Goal: Task Accomplishment & Management: Use online tool/utility

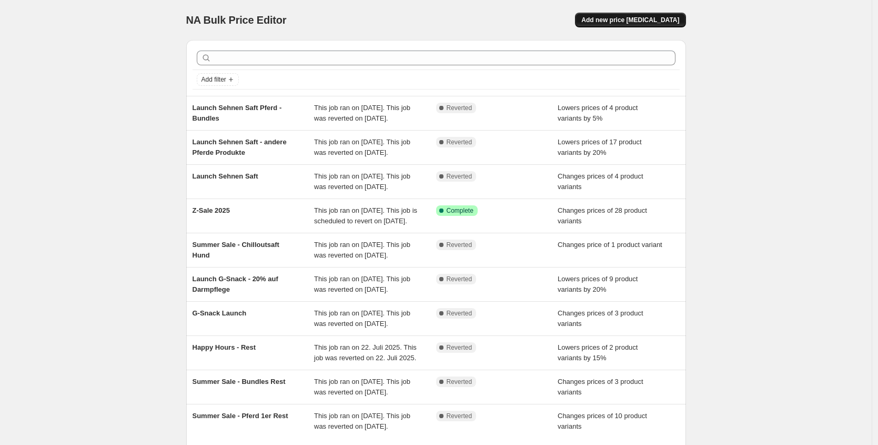
click at [656, 19] on span "Add new price [MEDICAL_DATA]" at bounding box center [631, 20] width 98 height 8
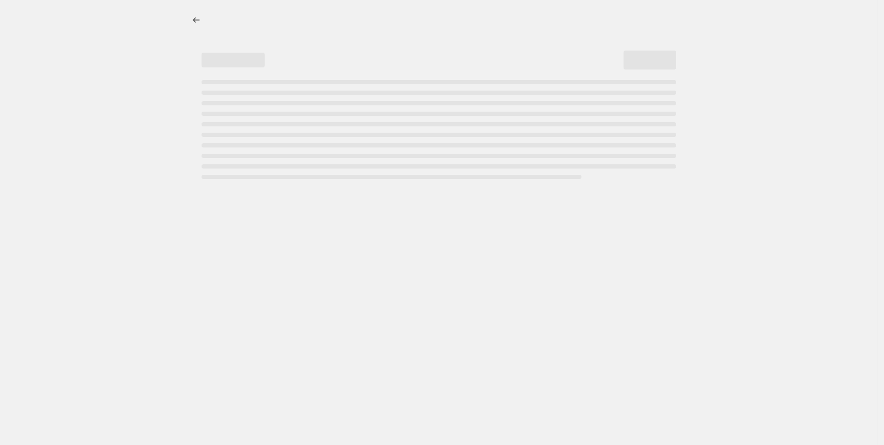
select select "percentage"
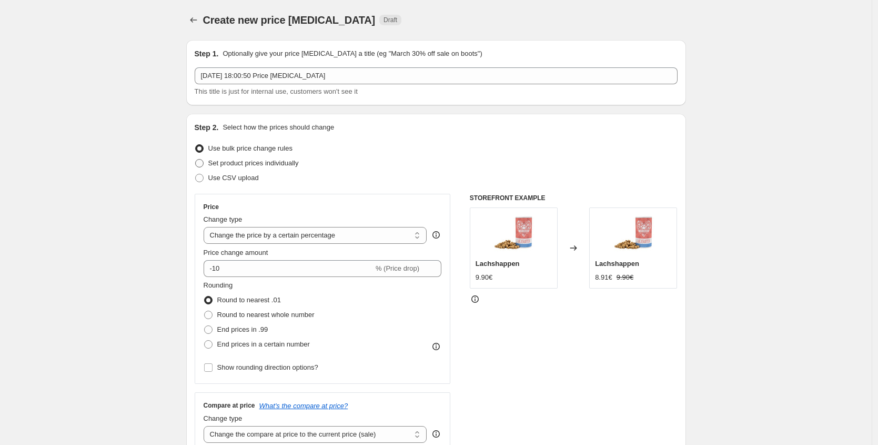
click at [271, 165] on span "Set product prices individually" at bounding box center [253, 163] width 91 height 8
click at [196, 159] on input "Set product prices individually" at bounding box center [195, 159] width 1 height 1
radio input "true"
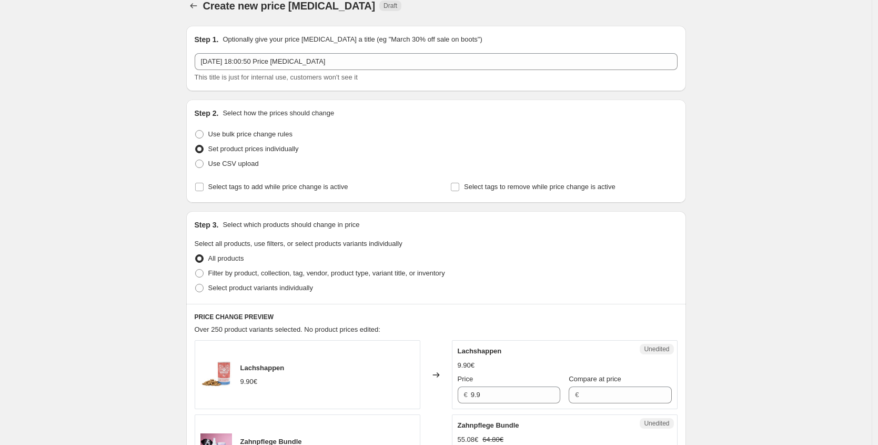
scroll to position [15, 0]
click at [310, 284] on span "Select product variants individually" at bounding box center [260, 287] width 105 height 8
click at [196, 284] on input "Select product variants individually" at bounding box center [195, 283] width 1 height 1
radio input "true"
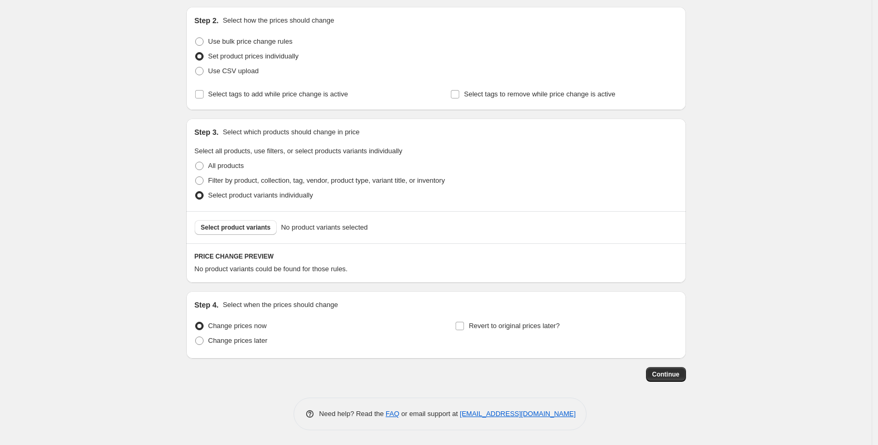
scroll to position [108, 0]
click at [241, 225] on span "Select product variants" at bounding box center [236, 226] width 70 height 8
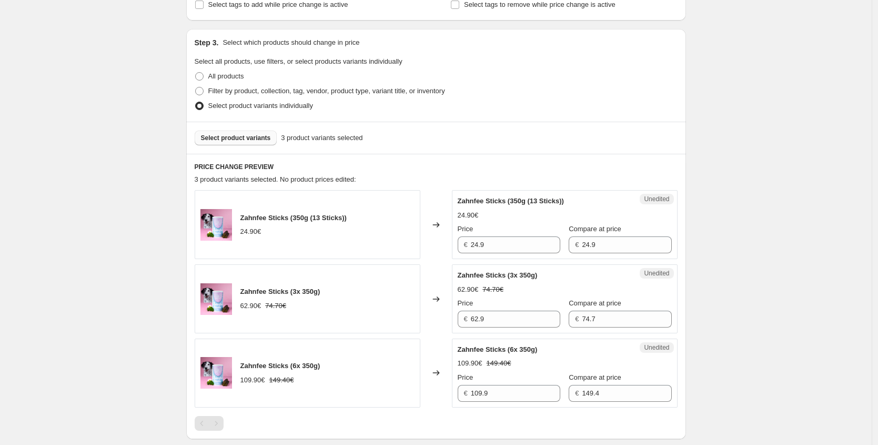
scroll to position [197, 0]
drag, startPoint x: 503, startPoint y: 246, endPoint x: 404, endPoint y: 239, distance: 98.7
click at [404, 239] on div "Zahnfee Sticks (350g (13 Sticks)) 24.90€ Changed to Unedited Zahnfee Sticks (35…" at bounding box center [436, 223] width 483 height 69
paste input "19,92 €"
type input "24.9"
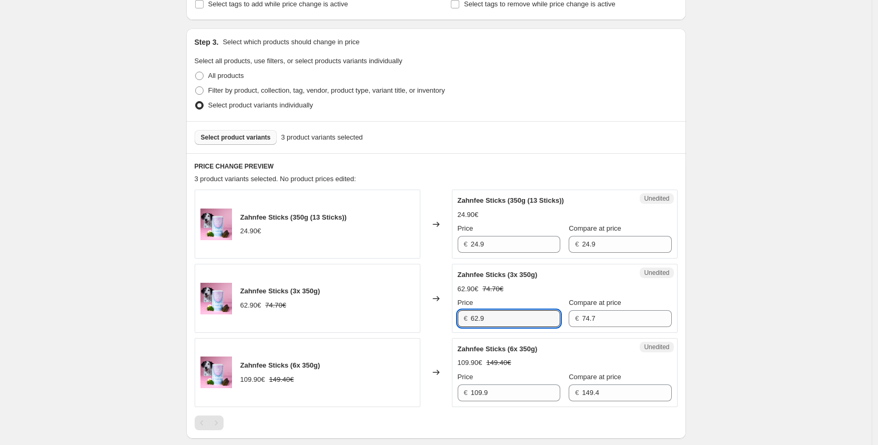
drag, startPoint x: 502, startPoint y: 318, endPoint x: 430, endPoint y: 318, distance: 72.1
click at [430, 318] on div "Zahnfee Sticks (3x 350g) 62.90€ 74.70€ Changed to Unedited Zahnfee Sticks (3x 3…" at bounding box center [436, 298] width 483 height 69
paste input "50,32 €"
type input "62.9"
click at [443, 391] on div "Zahnfee Sticks (6x 350g) 109.90€ 149.40€ Changed to Unedited Zahnfee Sticks (6x…" at bounding box center [436, 372] width 483 height 69
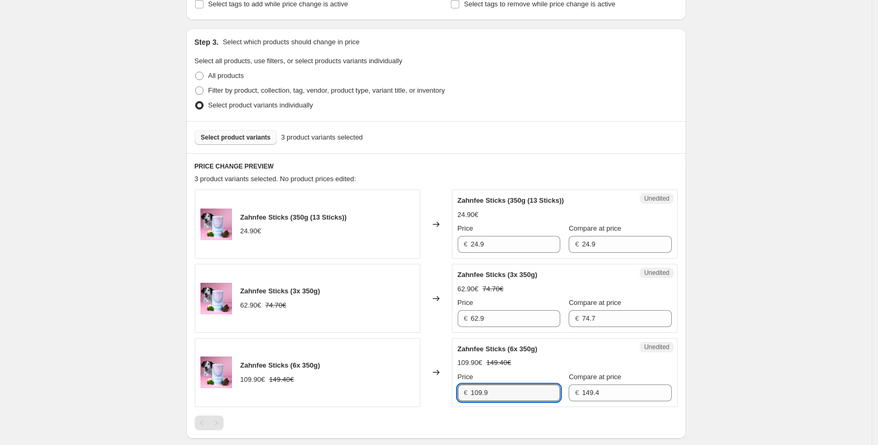
paste input "87,92 €"
type input "109.9"
click at [211, 137] on span "Select product variants" at bounding box center [236, 137] width 70 height 8
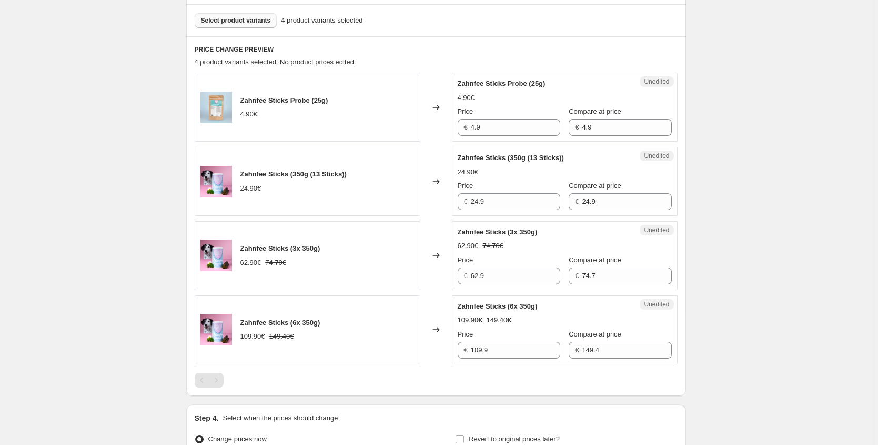
scroll to position [335, 0]
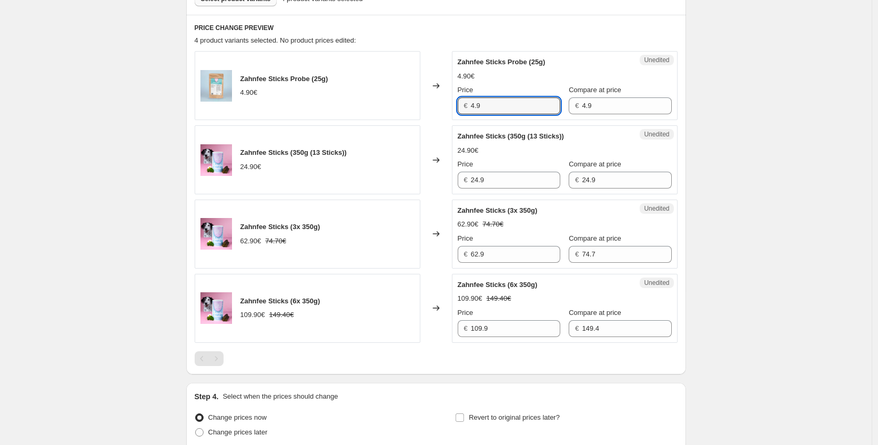
drag, startPoint x: 466, startPoint y: 104, endPoint x: 450, endPoint y: 105, distance: 15.8
click at [438, 102] on div "Zahnfee Sticks Probe (25g) 4.90€ Changed to Unedited Zahnfee Sticks Probe (25g)…" at bounding box center [436, 85] width 483 height 69
paste input "3,92 €"
click at [733, 255] on div "Create new price [MEDICAL_DATA]. This page is ready Create new price [MEDICAL_D…" at bounding box center [436, 101] width 872 height 873
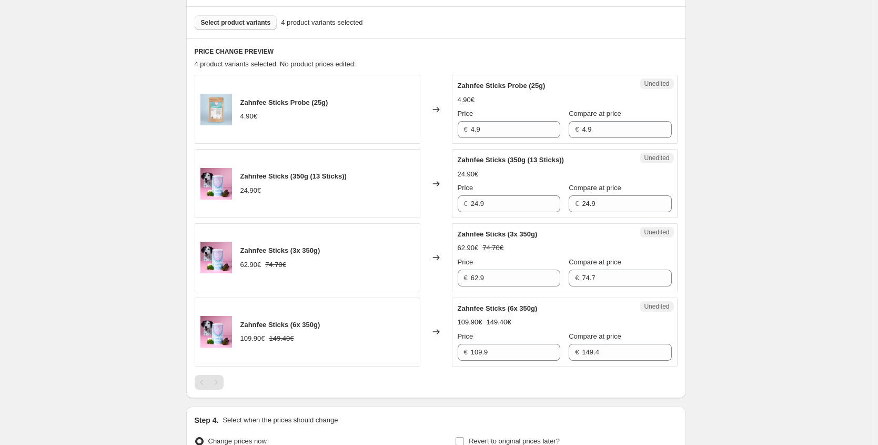
scroll to position [309, 0]
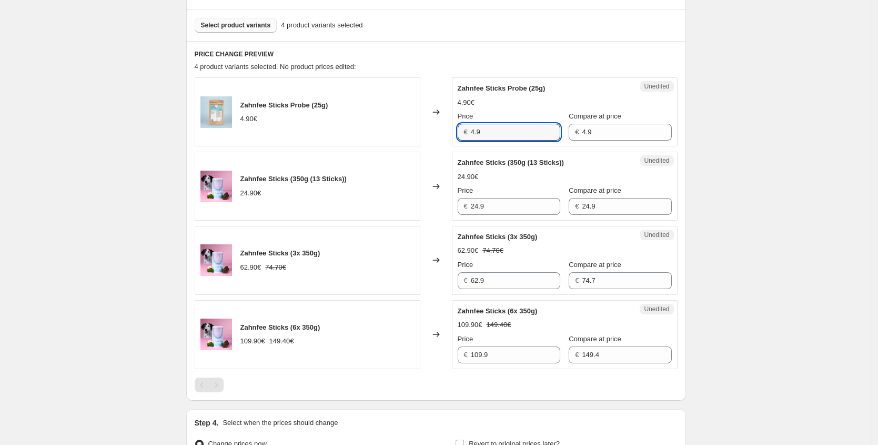
drag, startPoint x: 503, startPoint y: 129, endPoint x: 450, endPoint y: 129, distance: 53.2
click at [457, 131] on div "Unedited Zahnfee Sticks Probe (25g) 4.90€ Price € 4.9 Compare at price € 4.9" at bounding box center [565, 111] width 226 height 69
paste input "3,92 €"
click at [531, 117] on div "Price" at bounding box center [509, 116] width 103 height 11
click at [510, 143] on div "Unedited Zahnfee Sticks Probe (25g) 4.90€ Price € 4.9 Compare at price € 4.9" at bounding box center [565, 111] width 226 height 69
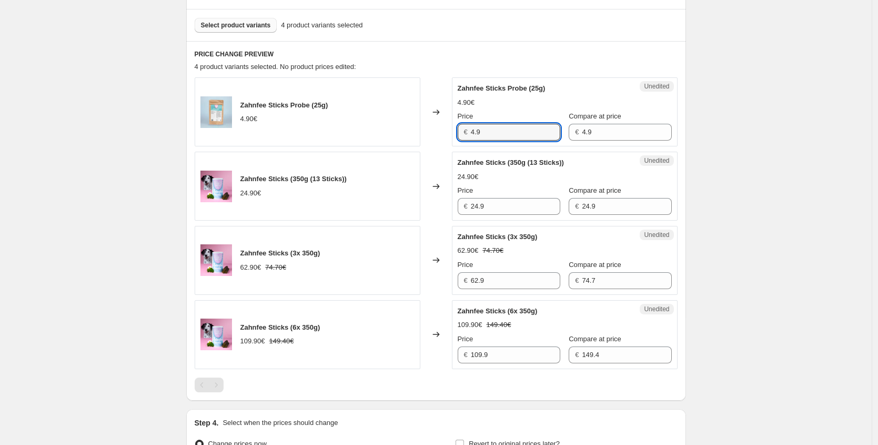
drag, startPoint x: 441, startPoint y: 135, endPoint x: 415, endPoint y: 135, distance: 25.3
click at [417, 135] on div "Zahnfee Sticks Probe (25g) 4.90€ Changed to Unedited Zahnfee Sticks Probe (25g)…" at bounding box center [436, 111] width 483 height 69
type input "3.92"
drag, startPoint x: 477, startPoint y: 281, endPoint x: 445, endPoint y: 279, distance: 32.7
click at [445, 279] on div "Zahnfee Sticks (3x 350g) 62.90€ 74.70€ Changed to Unedited Zahnfee Sticks (3x 3…" at bounding box center [436, 260] width 483 height 69
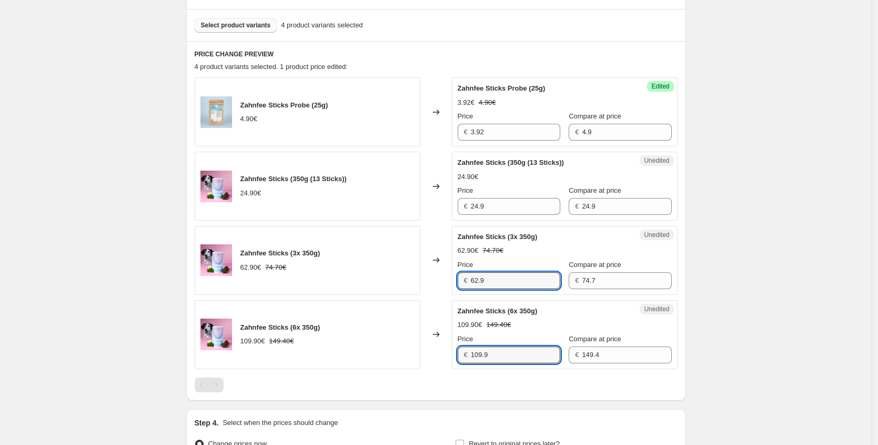
drag, startPoint x: 511, startPoint y: 354, endPoint x: 430, endPoint y: 354, distance: 81.1
click at [430, 354] on div "Zahnfee Sticks (6x 350g) 109.90€ 149.40€ Changed to Unedited Zahnfee Sticks (6x…" at bounding box center [436, 334] width 483 height 69
paste input "87,92 €"
type input "87.92"
drag, startPoint x: 491, startPoint y: 281, endPoint x: 386, endPoint y: 281, distance: 104.7
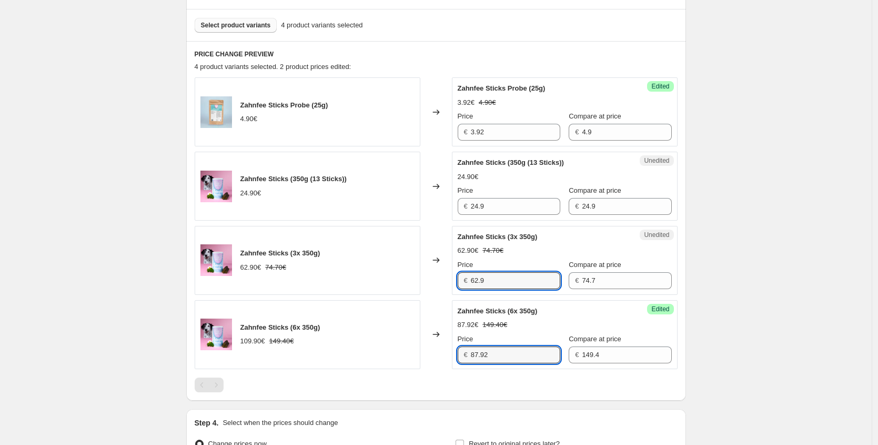
click at [386, 283] on div "Zahnfee Sticks (3x 350g) 62.90€ 74.70€ Changed to Unedited Zahnfee Sticks (3x 3…" at bounding box center [436, 260] width 483 height 69
type input "50.32"
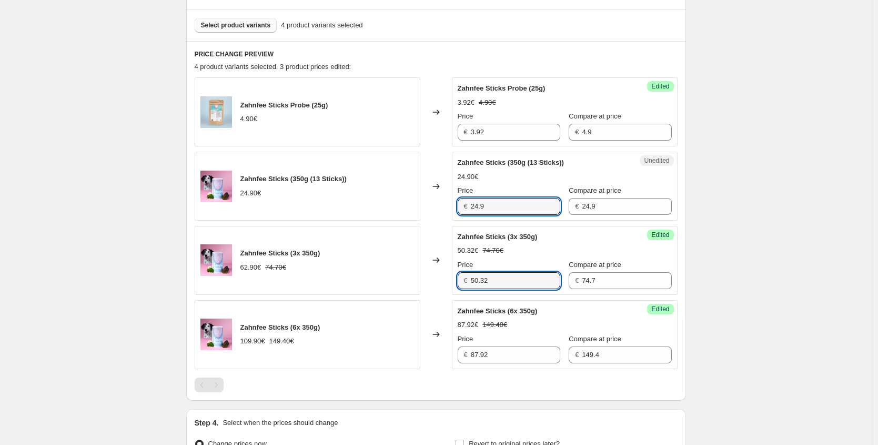
drag, startPoint x: 442, startPoint y: 211, endPoint x: 383, endPoint y: 210, distance: 59.0
click at [400, 211] on div "Zahnfee Sticks (350g (13 Sticks)) 24.90€ Changed to Unedited Zahnfee Sticks (35…" at bounding box center [436, 186] width 483 height 69
type input "19.92"
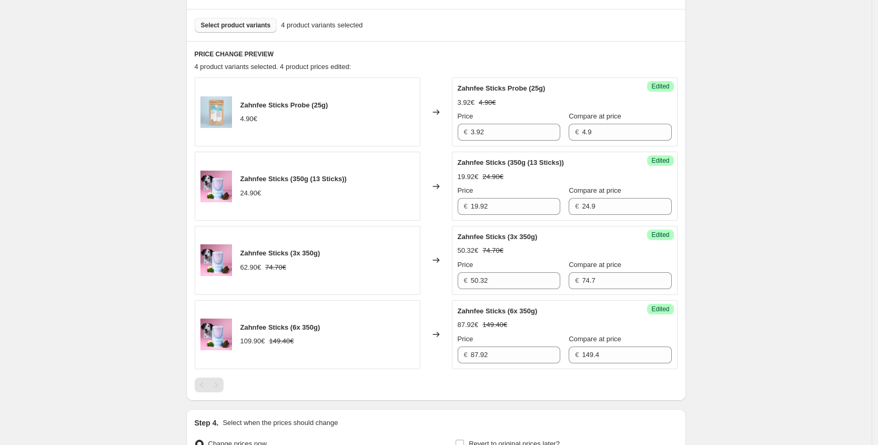
click at [769, 147] on div "Create new price [MEDICAL_DATA]. This page is ready Create new price [MEDICAL_D…" at bounding box center [436, 127] width 872 height 873
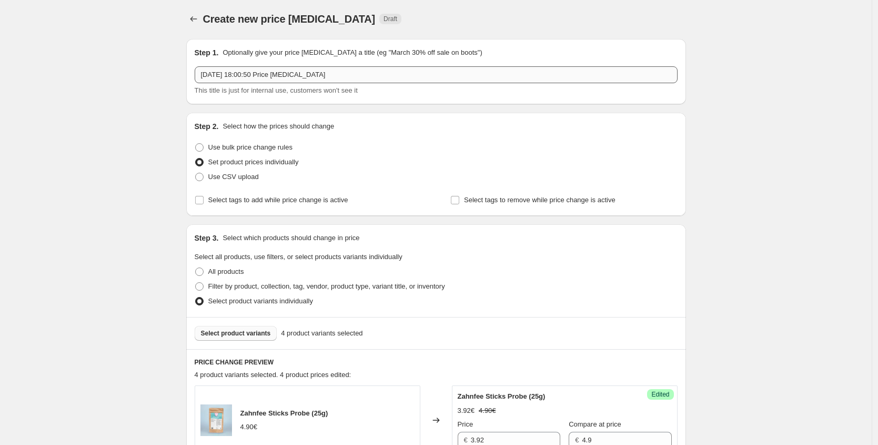
scroll to position [0, 0]
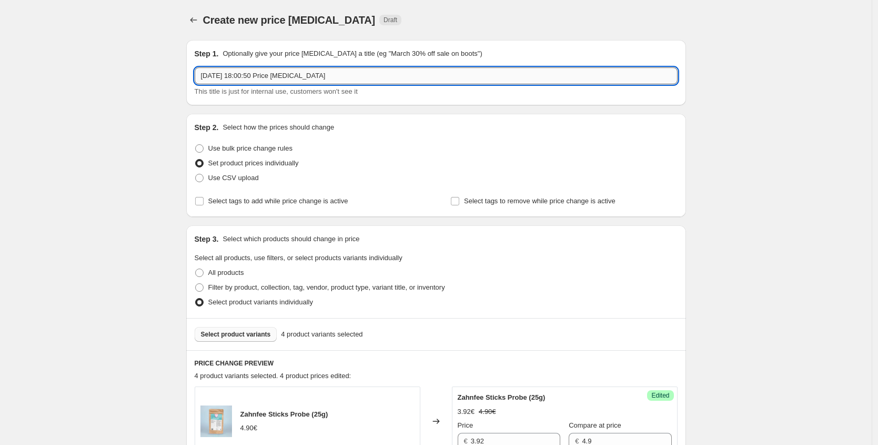
click at [363, 76] on input "[DATE] 18:00:50 Price [MEDICAL_DATA]" at bounding box center [436, 75] width 483 height 17
click at [62, 75] on div "Create new price [MEDICAL_DATA]. This page is ready Create new price [MEDICAL_D…" at bounding box center [436, 436] width 872 height 873
type input "B"
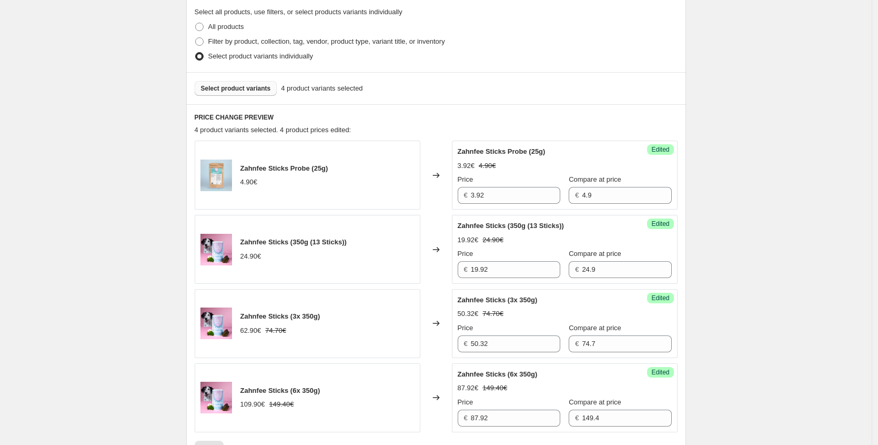
scroll to position [218, 0]
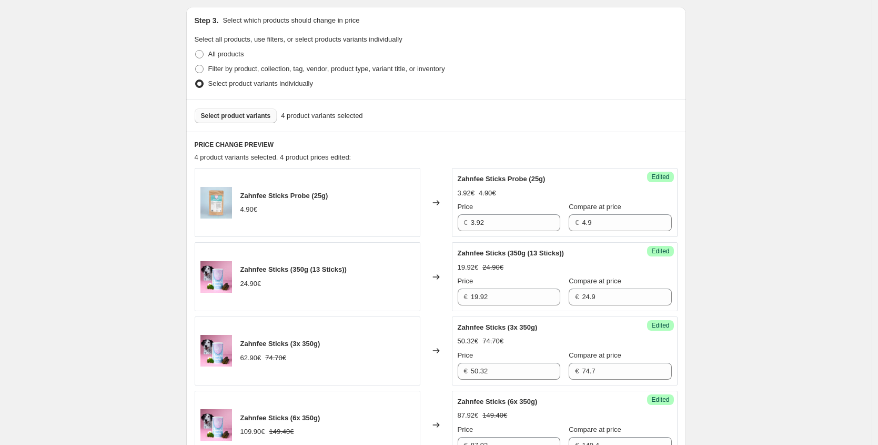
type input "Early Black Week - [PERSON_NAME] & [PERSON_NAME]"
click at [271, 119] on span "Select product variants" at bounding box center [236, 116] width 70 height 8
click at [255, 108] on button "Select product variants" at bounding box center [236, 115] width 83 height 15
click at [257, 114] on span "Select product variants" at bounding box center [236, 116] width 70 height 8
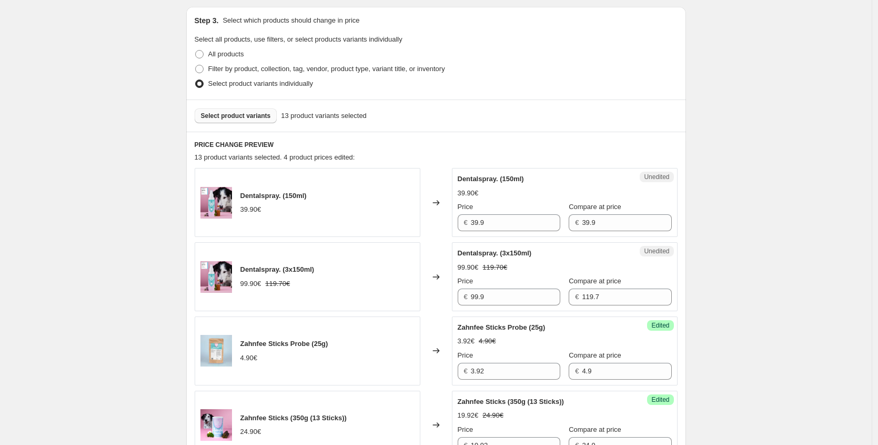
click at [268, 116] on span "Select product variants" at bounding box center [236, 116] width 70 height 8
drag, startPoint x: 507, startPoint y: 224, endPoint x: 415, endPoint y: 224, distance: 91.6
click at [415, 224] on div "Dentalspray (150ml) 39.90€ Changed to Unedited Dentalspray (150ml) 39.90€ Price…" at bounding box center [436, 202] width 483 height 69
paste input "29,93 €"
type input "29.93"
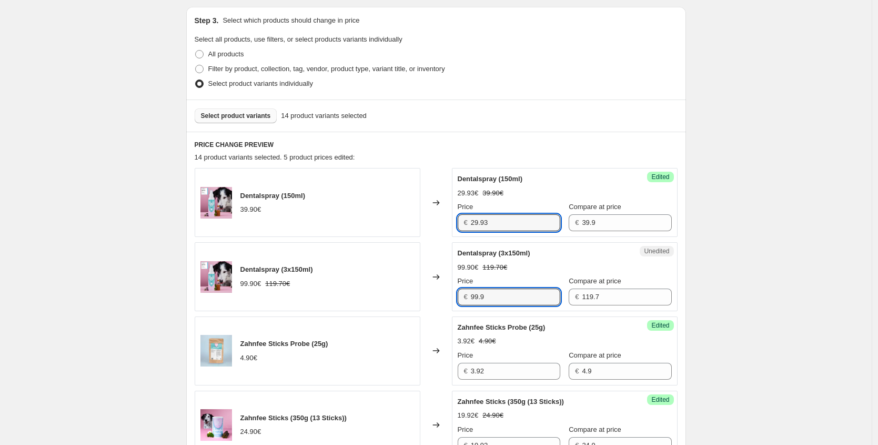
drag, startPoint x: 499, startPoint y: 298, endPoint x: 414, endPoint y: 298, distance: 84.7
click at [413, 299] on div "Dentalspray (3x150ml) 99.90€ 119.70€ Changed to Unedited Dentalspray (3x150ml) …" at bounding box center [436, 276] width 483 height 69
paste input "74,93 €"
type input "74.93"
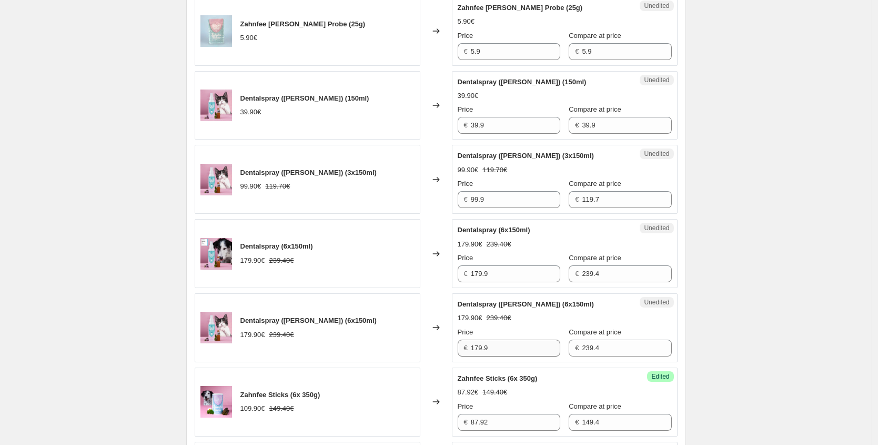
scroll to position [911, 0]
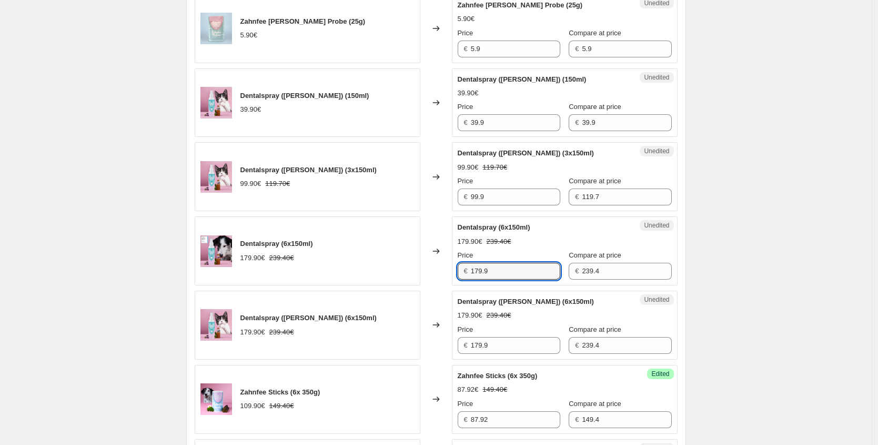
drag, startPoint x: 514, startPoint y: 273, endPoint x: 435, endPoint y: 263, distance: 79.1
click at [440, 264] on div "Dentalspray (6x150ml) 179.90€ 239.40€ Changed to Unedited Dentalspray (6x150ml)…" at bounding box center [436, 250] width 483 height 69
paste input "34,93 €"
type input "179.9"
drag, startPoint x: 496, startPoint y: 344, endPoint x: 474, endPoint y: 347, distance: 22.4
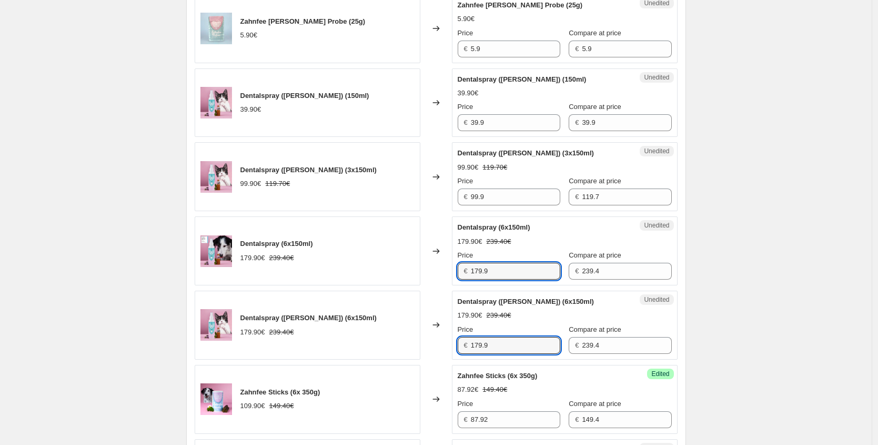
click at [474, 347] on input "179.9" at bounding box center [515, 345] width 89 height 17
paste input "34,93 €"
type input "134.93"
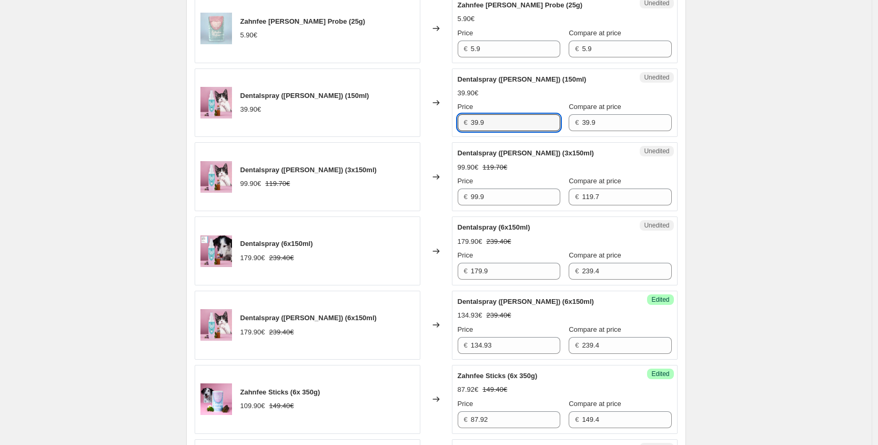
drag, startPoint x: 490, startPoint y: 125, endPoint x: 428, endPoint y: 123, distance: 61.6
click at [428, 123] on div "Dentalspray ([PERSON_NAME]) (150ml) 39.90€ Changed to Unedited Dentalspray ([PE…" at bounding box center [436, 102] width 483 height 69
paste input "29,93 €"
type input "29.93"
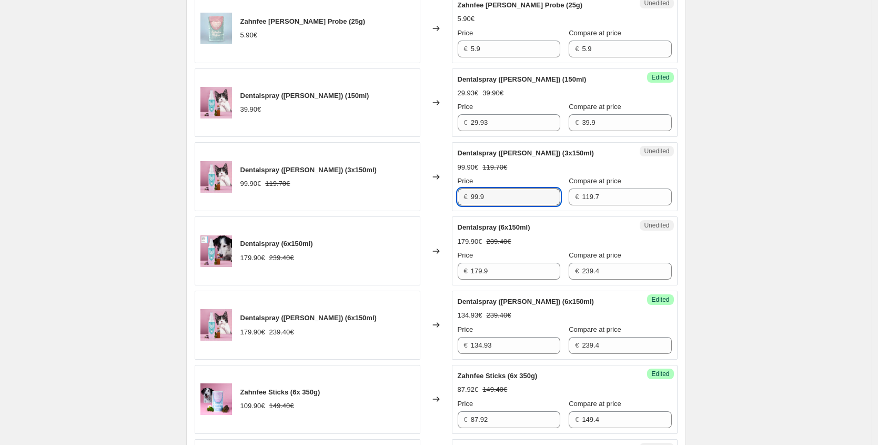
drag, startPoint x: 490, startPoint y: 198, endPoint x: 410, endPoint y: 187, distance: 81.3
click at [422, 189] on div "Dentalspray ([PERSON_NAME]) (3x150ml) 99.90€ 119.70€ Changed to Unedited Dental…" at bounding box center [436, 176] width 483 height 69
paste input "74,93 €"
type input "74.93"
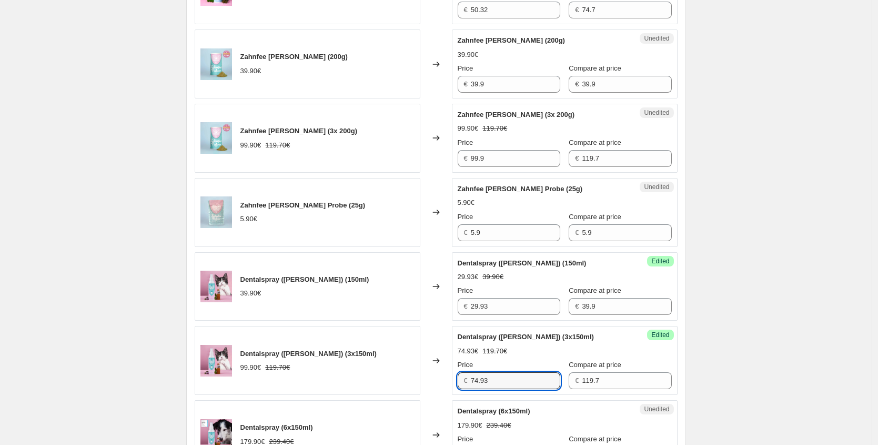
scroll to position [723, 0]
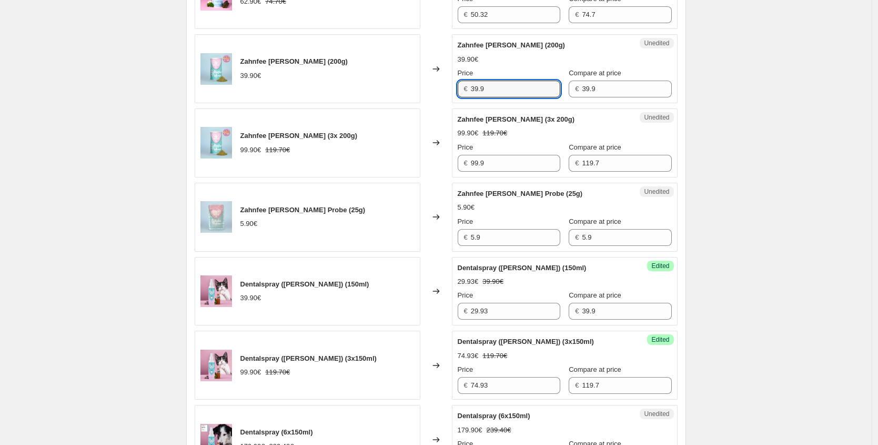
drag, startPoint x: 506, startPoint y: 92, endPoint x: 433, endPoint y: 89, distance: 72.7
click at [434, 89] on div "Zahnfee [PERSON_NAME] (200g) 39.90€ Changed to Unedited Zahnfee [PERSON_NAME] (…" at bounding box center [436, 68] width 483 height 69
paste input "1,92 €"
type input "31.92"
drag, startPoint x: 495, startPoint y: 160, endPoint x: 431, endPoint y: 158, distance: 64.8
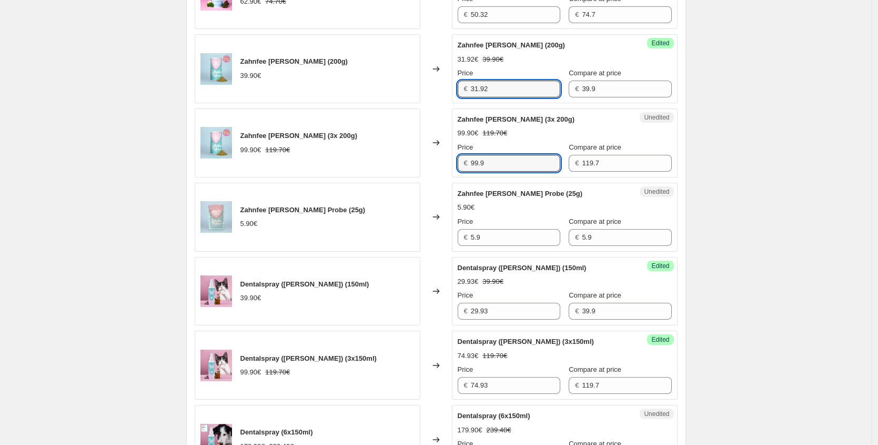
click at [435, 172] on div "Zahnfee [PERSON_NAME] (3x 200g) 99.90€ 119.70€ Changed to Unedited Zahnfee [PER…" at bounding box center [436, 142] width 483 height 69
paste input "79,92 €"
drag, startPoint x: 511, startPoint y: 164, endPoint x: 437, endPoint y: 165, distance: 73.2
click at [443, 165] on div "Zahnfee [PERSON_NAME] (3x 200g) 99.90€ 119.70€ Changed to Unedited Zahnfee [PER…" at bounding box center [436, 142] width 483 height 69
paste input "79,92 €"
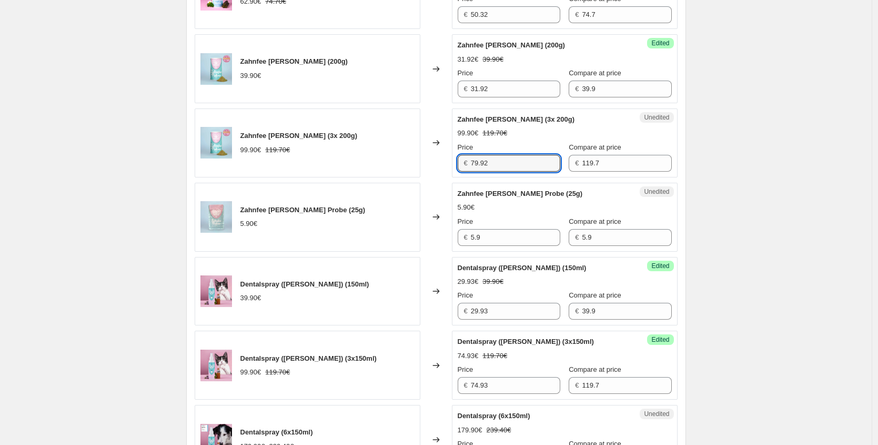
type input "79.92"
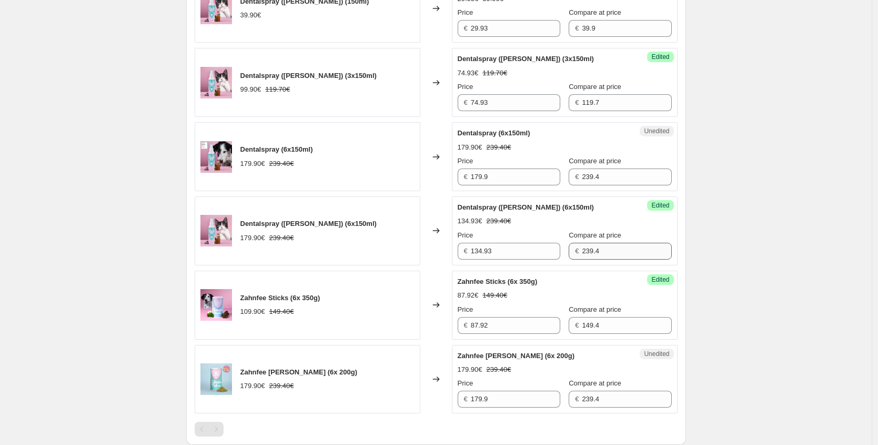
scroll to position [1006, 0]
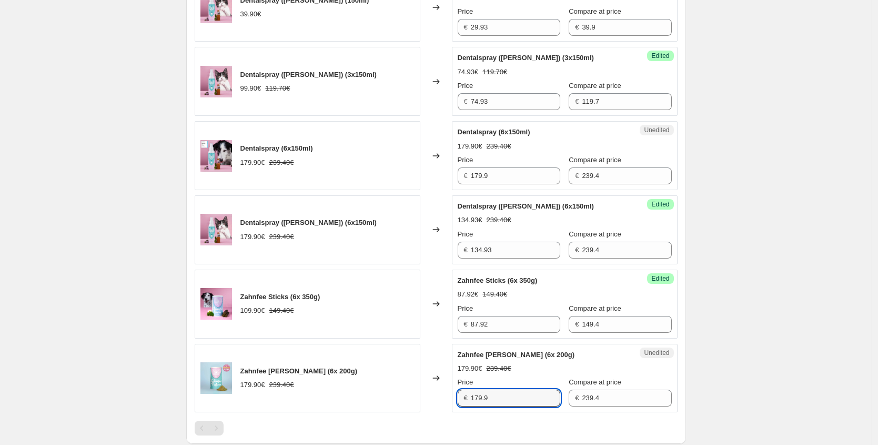
drag, startPoint x: 507, startPoint y: 398, endPoint x: 345, endPoint y: 394, distance: 162.2
click at [402, 399] on div "Zahnfee [PERSON_NAME] (6x 200g) 179.90€ 239.40€ Changed to Unedited Zahnfee [PE…" at bounding box center [436, 378] width 483 height 69
paste input "43,92 €"
type input "143.92"
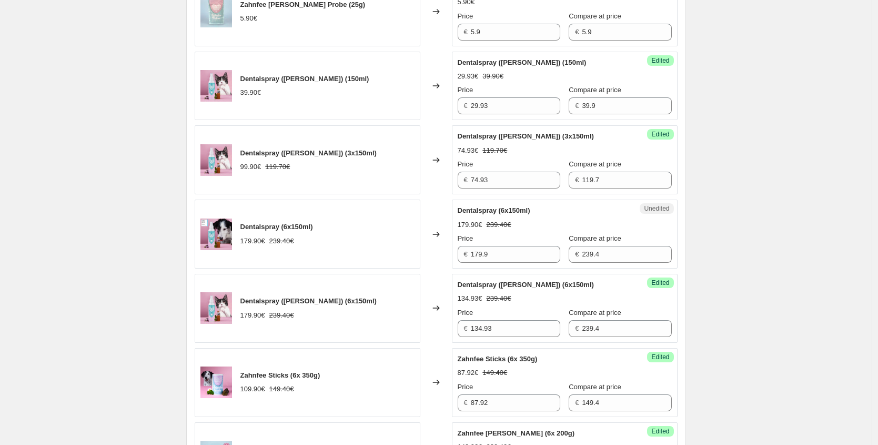
scroll to position [813, 0]
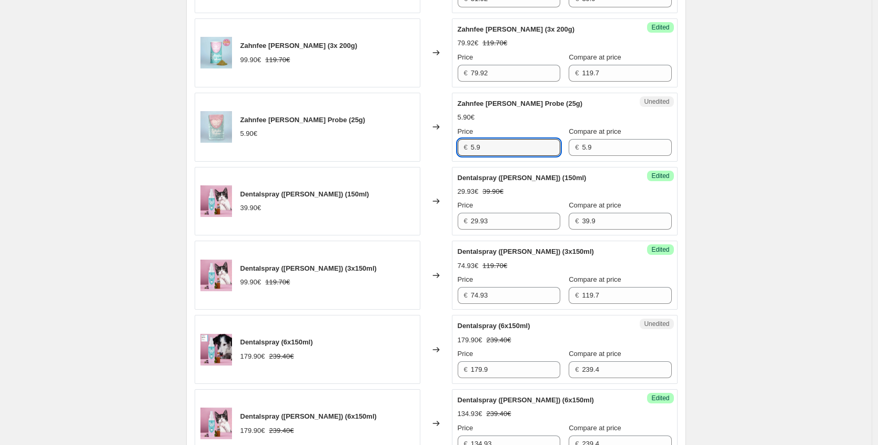
drag, startPoint x: 433, startPoint y: 146, endPoint x: 396, endPoint y: 146, distance: 37.4
click at [404, 146] on div "Zahnfee [PERSON_NAME] Probe (25g) 5.90€ Changed to Unedited Zahnfee [PERSON_NAM…" at bounding box center [436, 127] width 483 height 69
paste input "4,72 €"
type input "4.72"
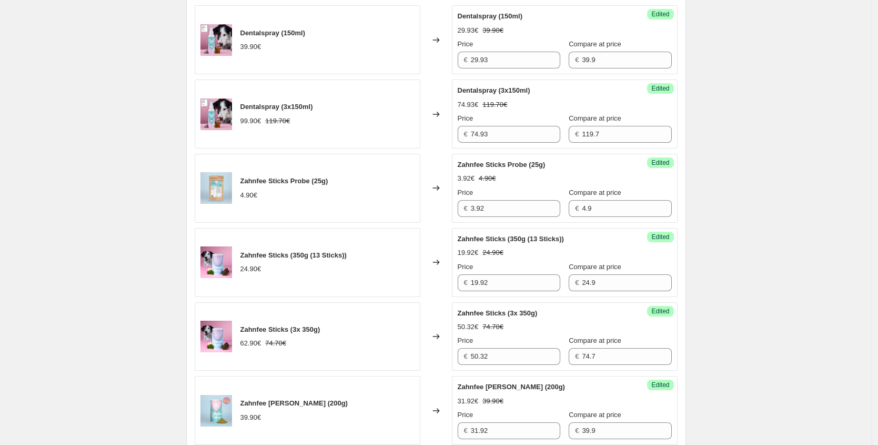
scroll to position [65, 0]
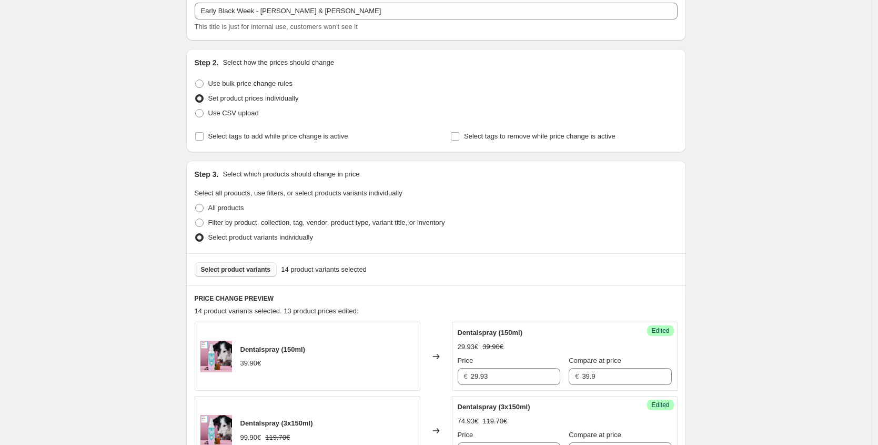
click at [253, 273] on span "Select product variants" at bounding box center [236, 269] width 70 height 8
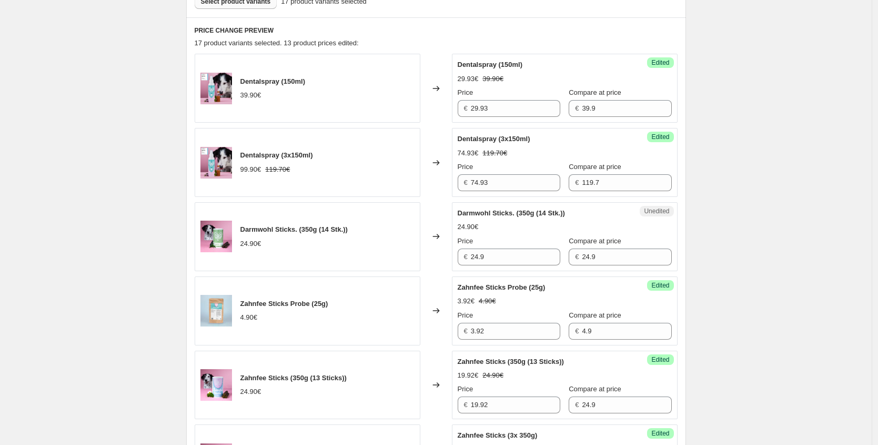
scroll to position [410, 0]
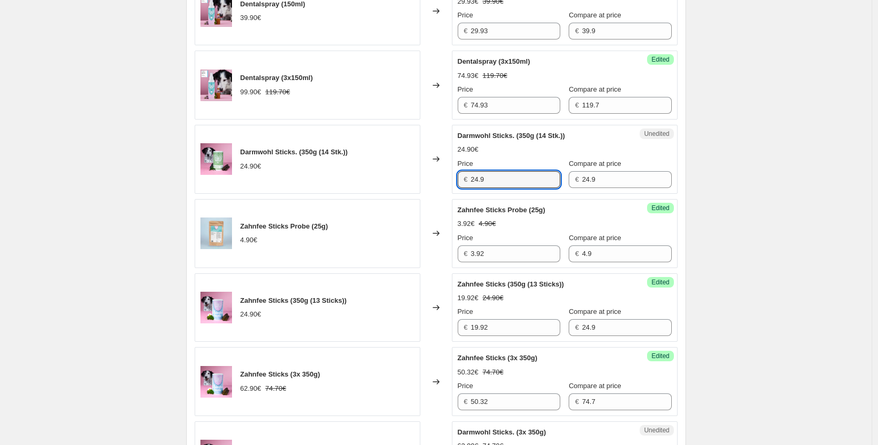
drag, startPoint x: 473, startPoint y: 187, endPoint x: 400, endPoint y: 176, distance: 74.0
click at [408, 180] on div "Darmwohl Sticks. (350g (14 Stk.)) 24.90€ Changed to Unedited Darmwohl Sticks. (…" at bounding box center [436, 159] width 483 height 69
paste input "18,68 €"
type input "18.68"
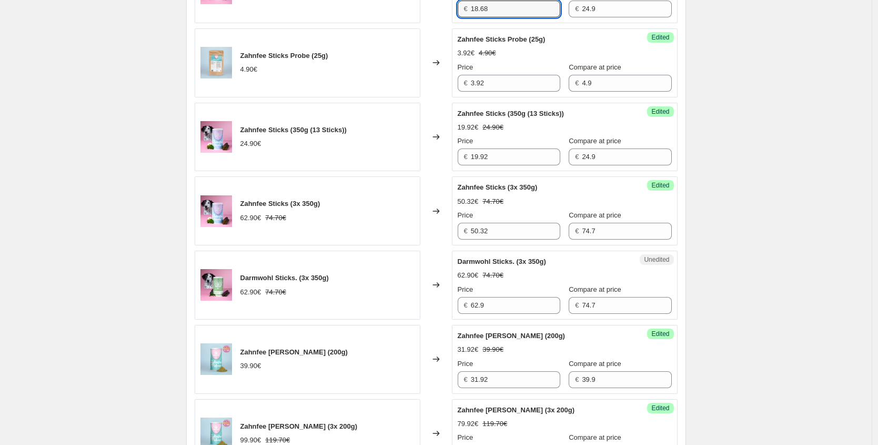
scroll to position [620, 0]
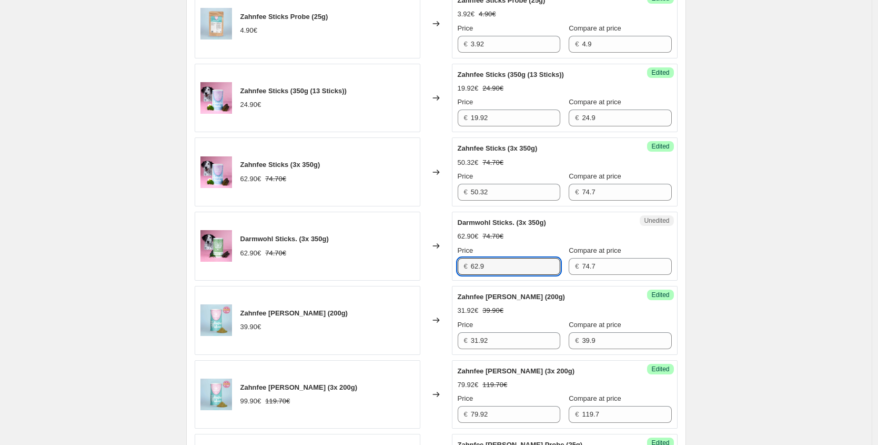
drag, startPoint x: 494, startPoint y: 264, endPoint x: 418, endPoint y: 270, distance: 76.0
click at [424, 270] on div "Darmwohl Sticks. (3x 350g) 62.90€ 74.70€ Changed to Unedited Darmwohl Sticks. (…" at bounding box center [436, 246] width 483 height 69
paste input "47,18 €"
type input "47.18"
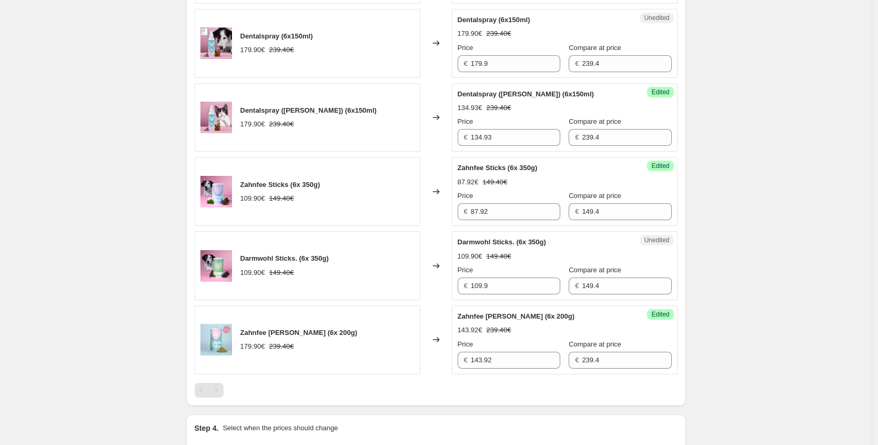
scroll to position [1275, 0]
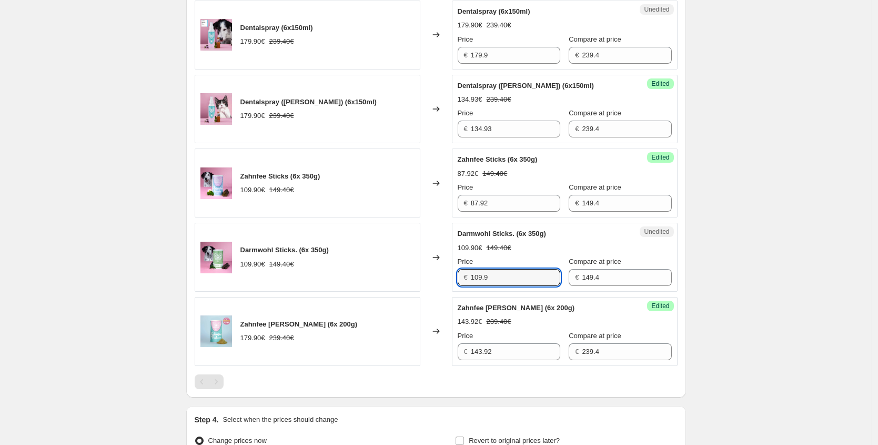
drag, startPoint x: 483, startPoint y: 275, endPoint x: 414, endPoint y: 266, distance: 70.0
click at [414, 266] on div "Darmwohl Sticks. (6x 350g) 109.90€ 149.40€ Changed to Unedited Darmwohl Sticks.…" at bounding box center [436, 257] width 483 height 69
paste input "82,43 €"
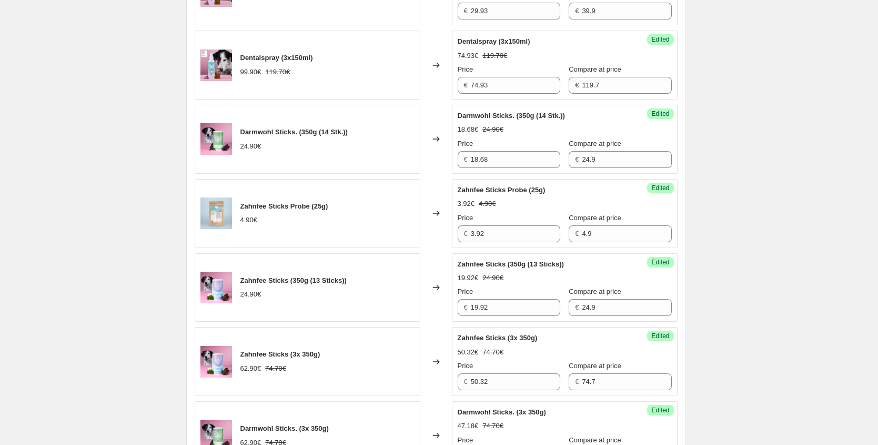
scroll to position [295, 0]
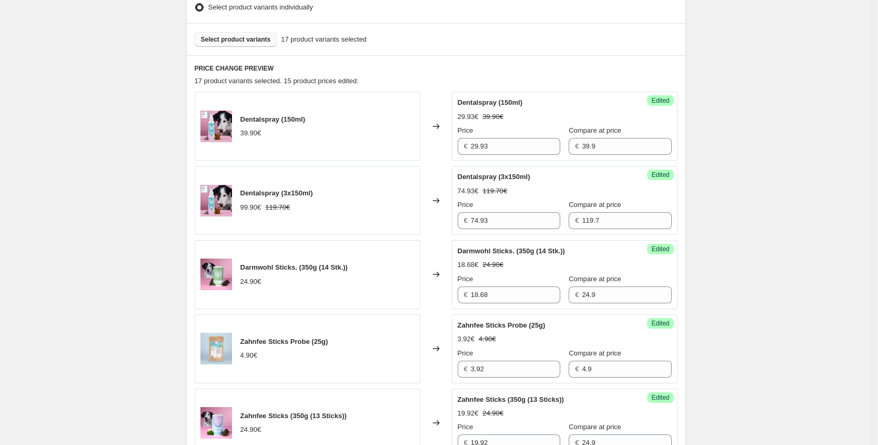
type input "82.43"
click at [229, 38] on span "Select product variants" at bounding box center [236, 39] width 70 height 8
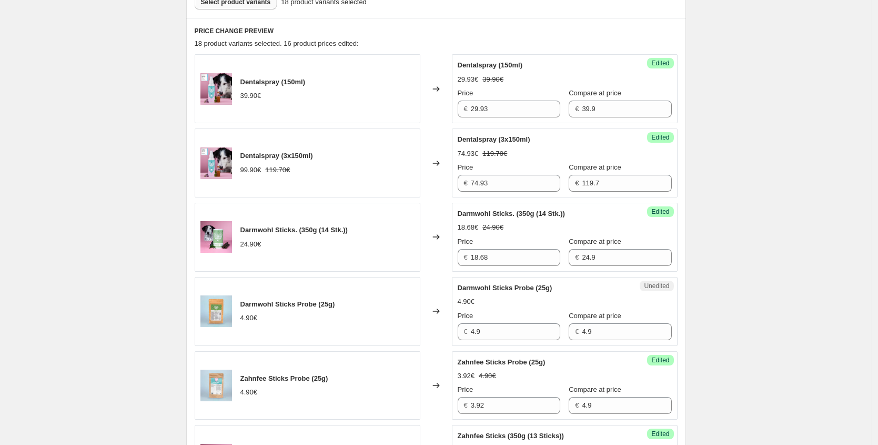
scroll to position [336, 0]
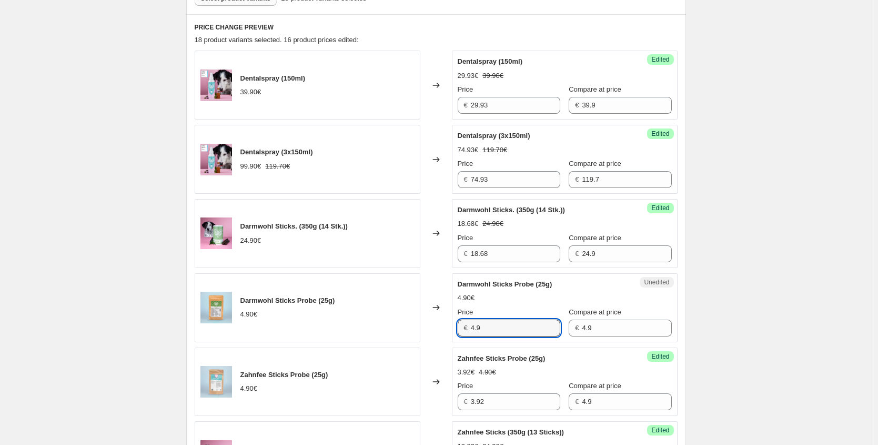
drag, startPoint x: 508, startPoint y: 331, endPoint x: 376, endPoint y: 311, distance: 134.1
click at [391, 317] on div "Darmwohl Sticks Probe (25g) 4.90€ Changed to Unedited Darmwohl Sticks Probe (25…" at bounding box center [436, 307] width 483 height 69
paste input "3,68 €"
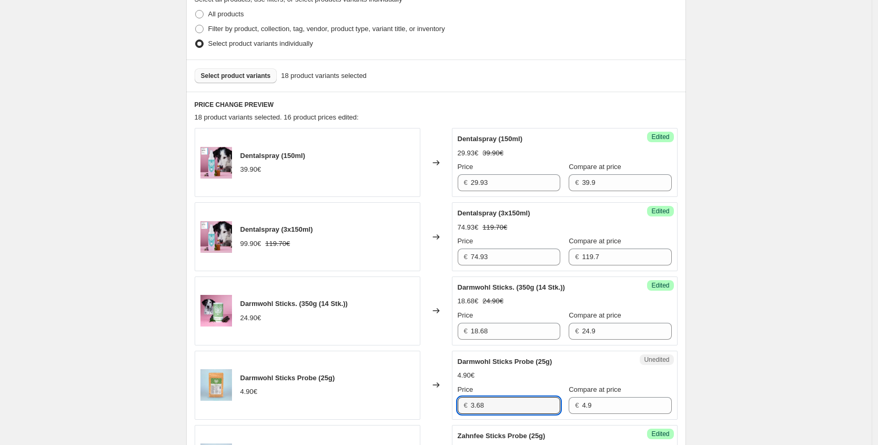
scroll to position [206, 0]
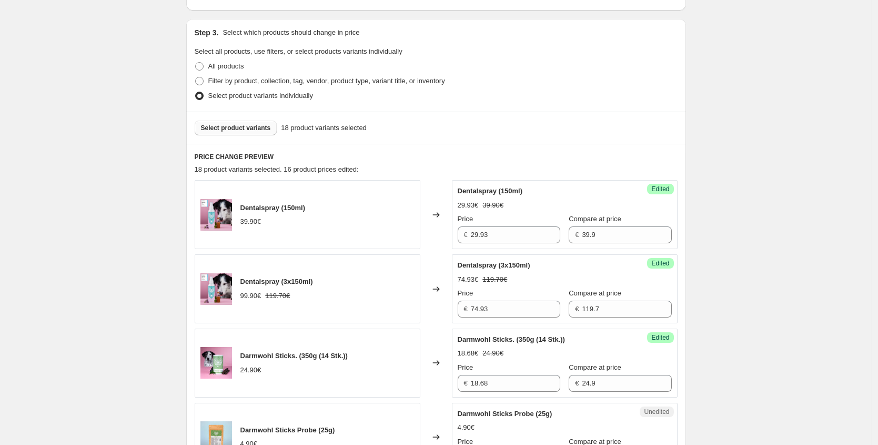
type input "3.68"
click at [245, 129] on span "Select product variants" at bounding box center [236, 128] width 70 height 8
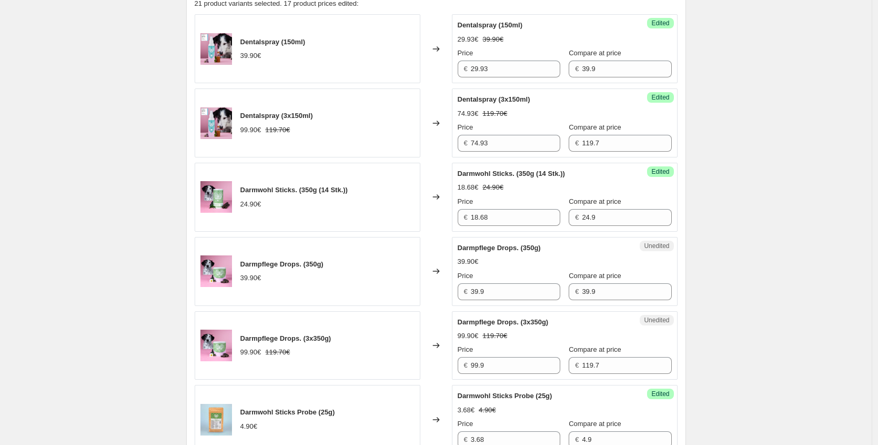
scroll to position [393, 0]
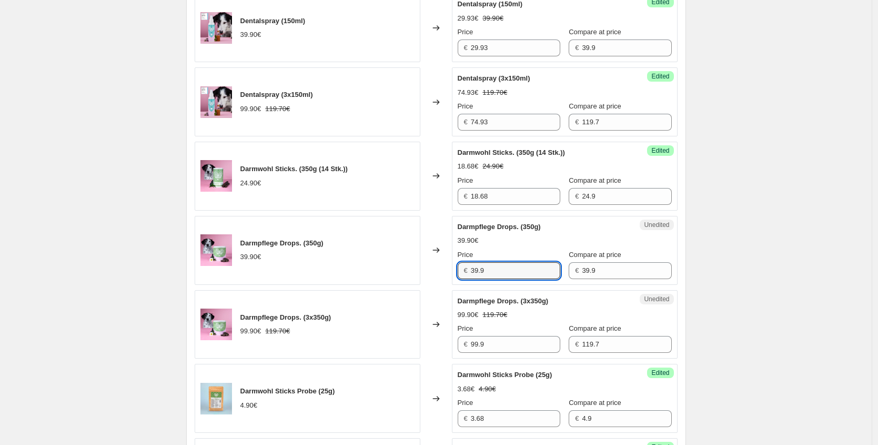
drag, startPoint x: 495, startPoint y: 273, endPoint x: 417, endPoint y: 265, distance: 78.8
click at [417, 265] on div "Darmpflege Drops. (350g) 39.90€ Changed to Unedited Darmpflege Drops. (350g) 39…" at bounding box center [436, 250] width 483 height 69
paste input "29,93 €"
type input "29.93"
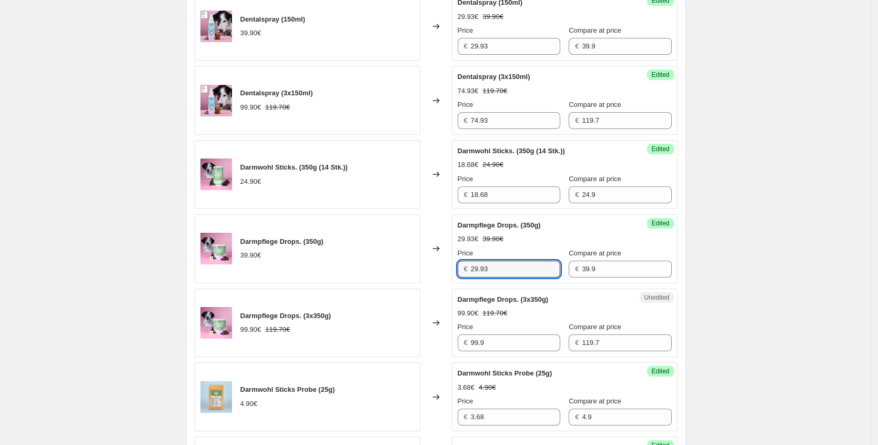
scroll to position [395, 0]
drag, startPoint x: 471, startPoint y: 341, endPoint x: 391, endPoint y: 330, distance: 80.2
click at [410, 336] on div "Darmpflege Drops. (3x350g) 99.90€ 119.70€ Changed to Unedited Darmpflege Drops.…" at bounding box center [436, 322] width 483 height 69
paste input "74,93 €"
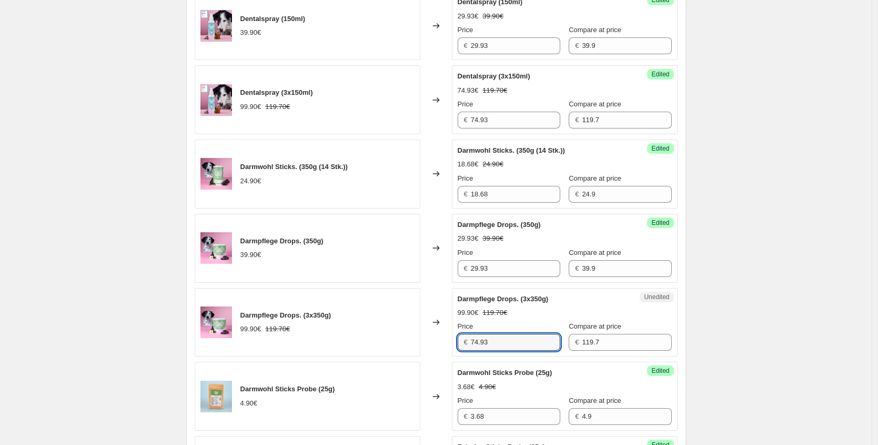
type input "74.93"
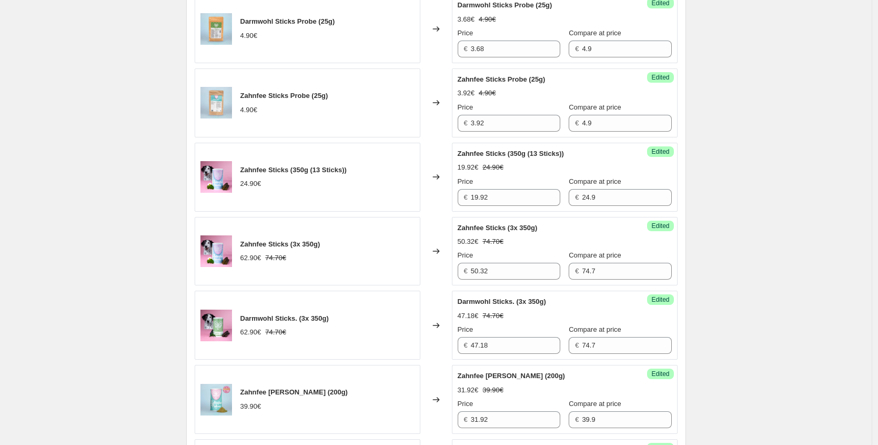
scroll to position [765, 0]
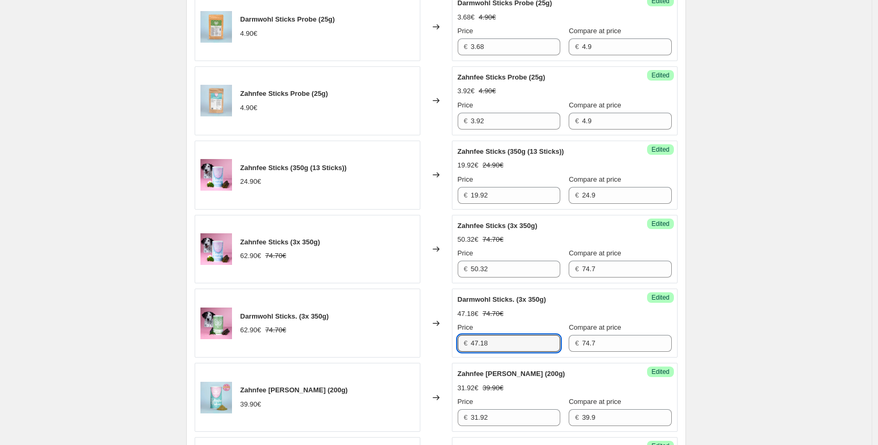
drag, startPoint x: 507, startPoint y: 342, endPoint x: 335, endPoint y: 339, distance: 171.6
click at [364, 340] on div "Darmwohl Sticks. (3x 350g) 62.90€ 74.70€ Changed to Success Edited Darmwohl Sti…" at bounding box center [436, 322] width 483 height 69
paste input "134,93 €"
type input "134.93"
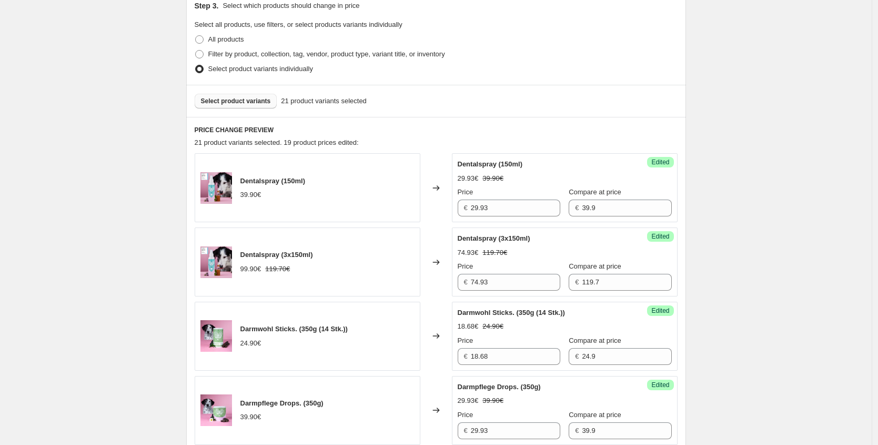
scroll to position [223, 0]
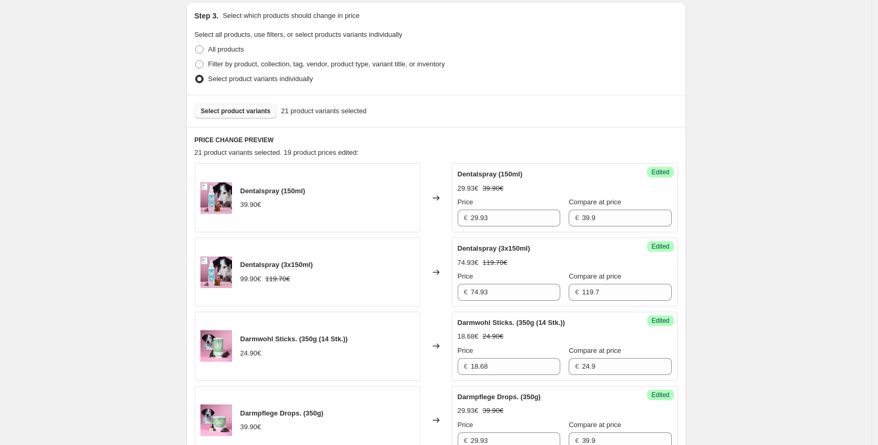
click at [247, 109] on span "Select product variants" at bounding box center [236, 111] width 70 height 8
click at [236, 116] on button "Select product variants" at bounding box center [236, 111] width 83 height 15
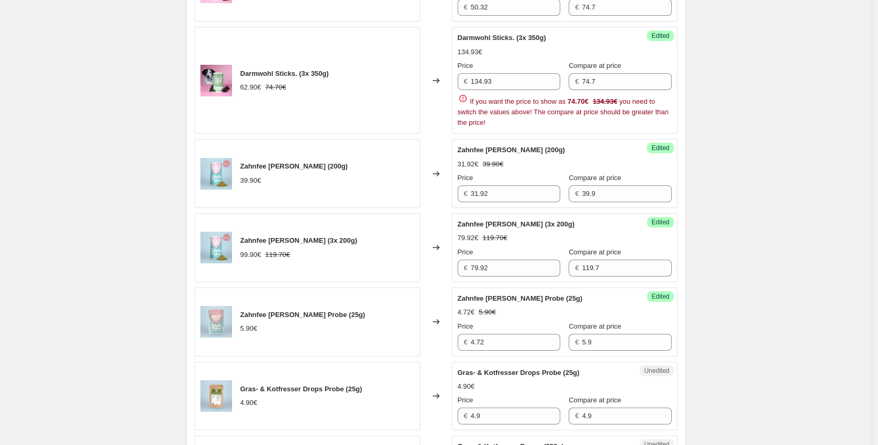
scroll to position [1226, 0]
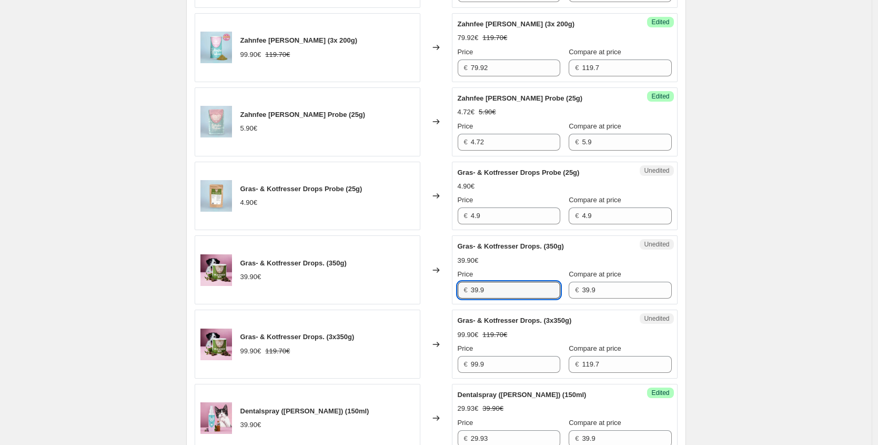
drag, startPoint x: 510, startPoint y: 288, endPoint x: 342, endPoint y: 288, distance: 167.9
click at [388, 290] on div "Gras- & Kotfresser Drops. (350g) 39.90€ Changed to Unedited Gras- & Kotfresser …" at bounding box center [436, 269] width 483 height 69
paste input "29,93 €"
type input "29.93"
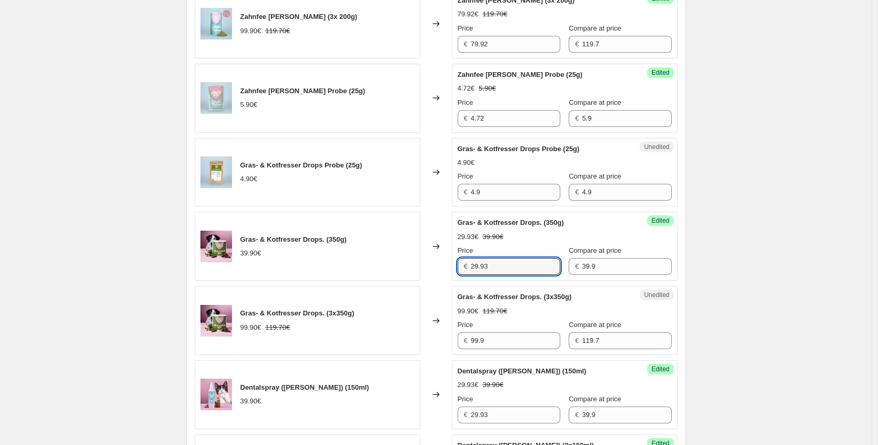
scroll to position [1252, 0]
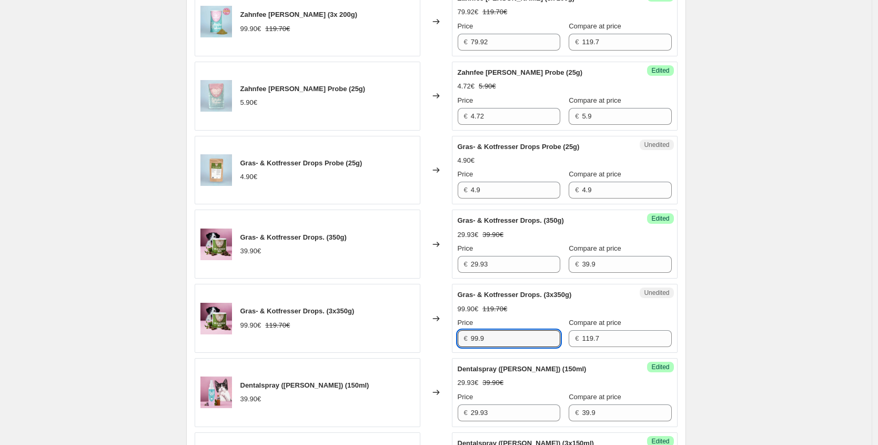
drag, startPoint x: 393, startPoint y: 331, endPoint x: 386, endPoint y: 329, distance: 7.4
click at [386, 329] on div "Gras- & Kotfresser Drops. (3x350g) 99.90€ 119.70€ Changed to Unedited Gras- & K…" at bounding box center [436, 318] width 483 height 69
paste input "74,93 €"
type input "74.93"
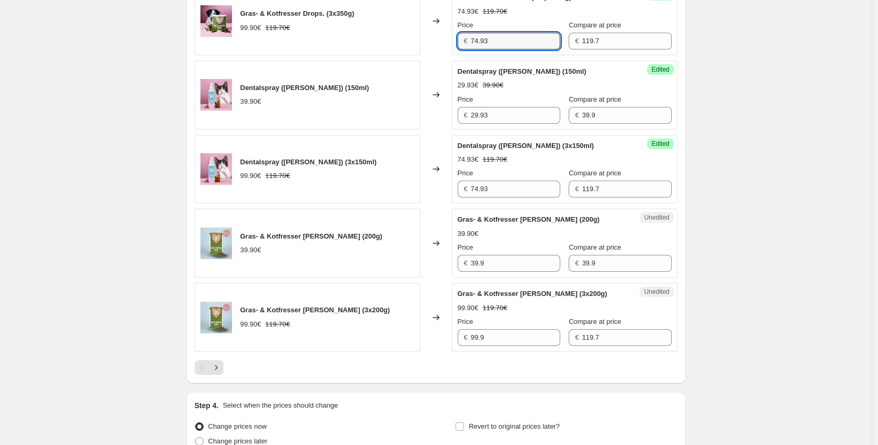
scroll to position [1564, 0]
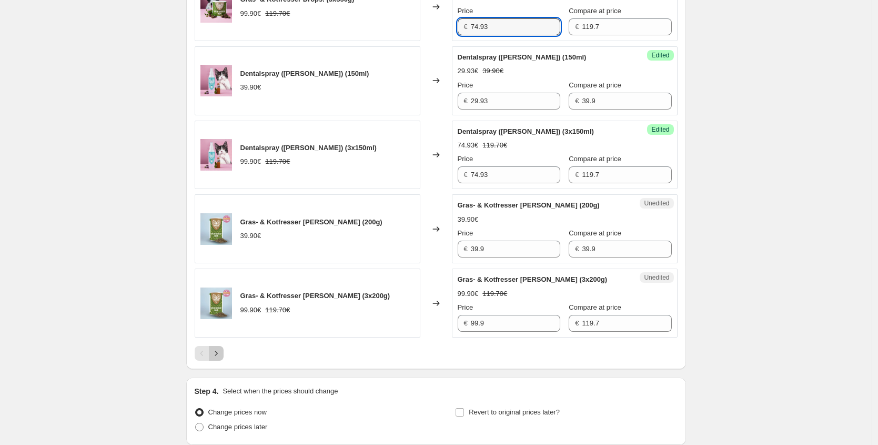
click at [222, 353] on icon "Next" at bounding box center [216, 353] width 11 height 11
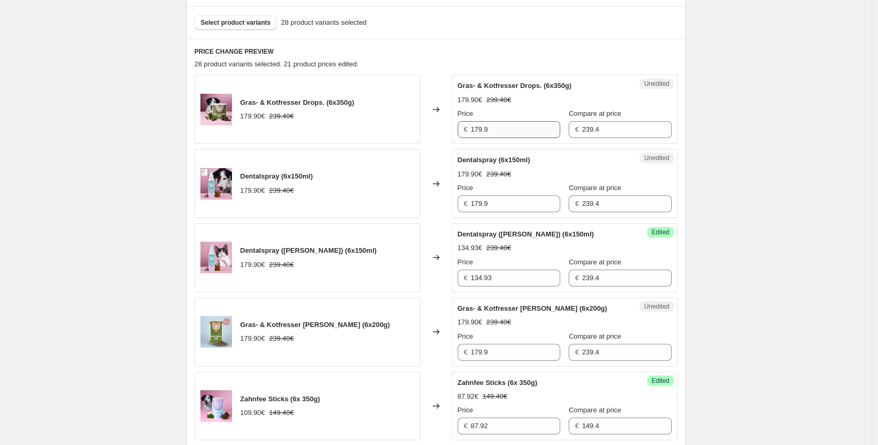
scroll to position [309, 0]
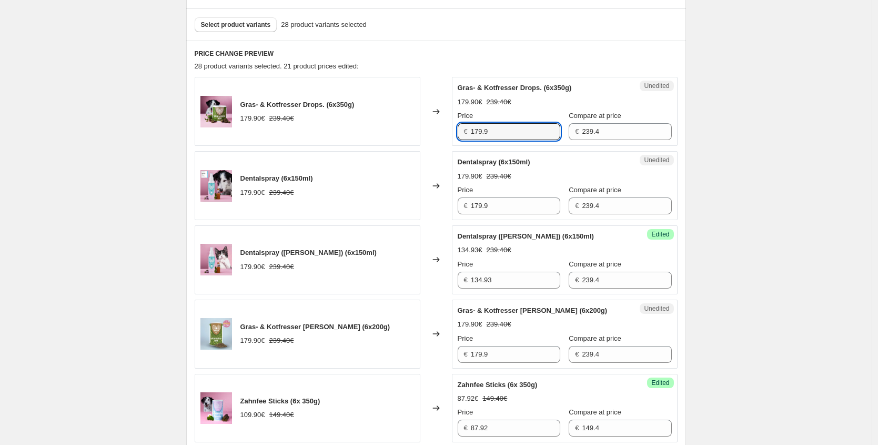
drag, startPoint x: 495, startPoint y: 132, endPoint x: 300, endPoint y: 113, distance: 196.2
click at [299, 114] on div "Gras- & Kotfresser Drops. (6x350g) 179.90€ 239.40€ Changed to Unedited Gras- & …" at bounding box center [436, 111] width 483 height 69
paste input "34,93 €"
type input "134.93"
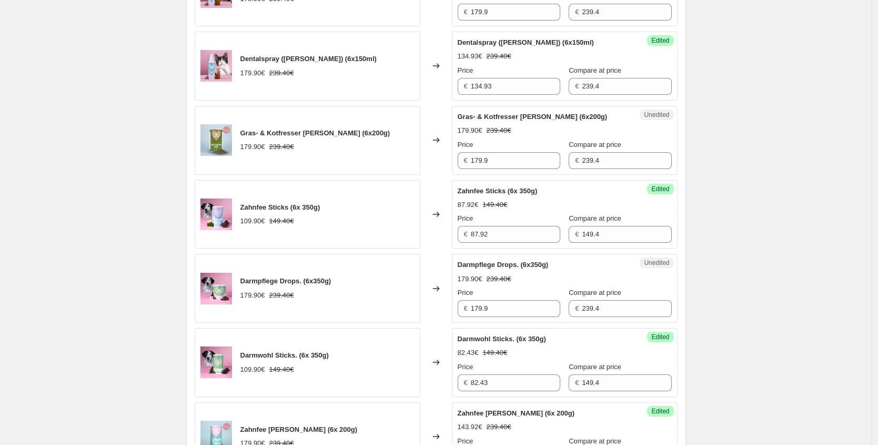
scroll to position [655, 0]
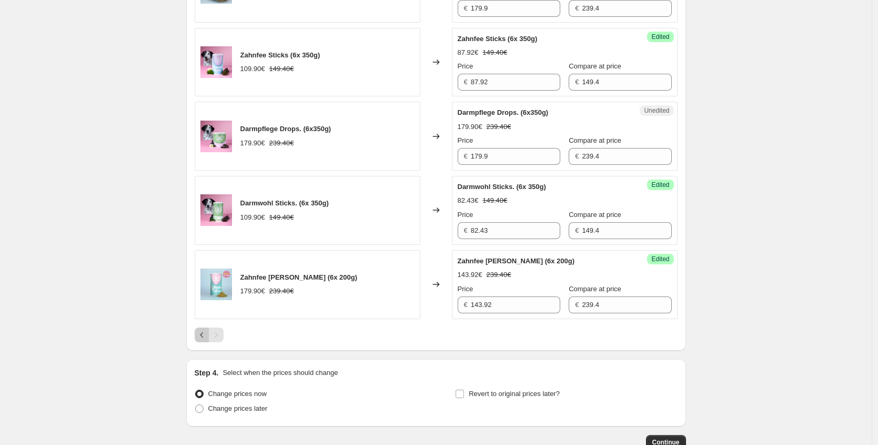
click at [207, 340] on icon "Previous" at bounding box center [202, 334] width 11 height 11
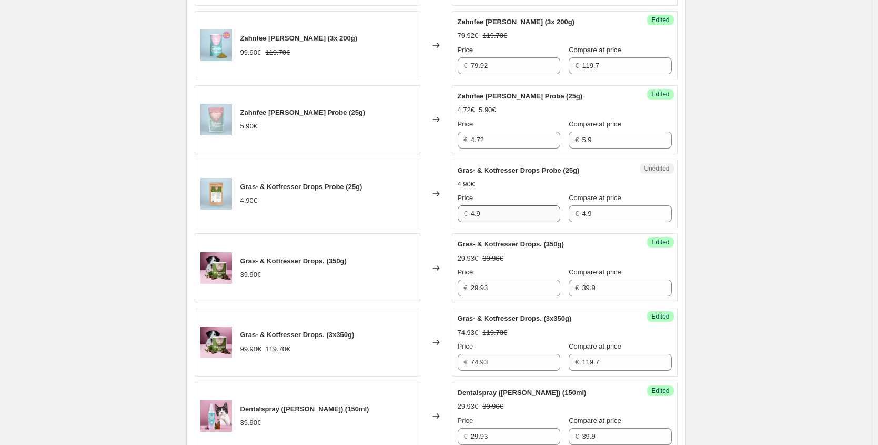
scroll to position [1229, 0]
drag, startPoint x: 467, startPoint y: 214, endPoint x: 426, endPoint y: 214, distance: 41.6
click at [426, 214] on div "Gras- & Kotfresser Drops Probe (25g) 4.90€ Changed to Unedited Gras- & Kotfress…" at bounding box center [436, 193] width 483 height 69
paste input "3,68 €"
type input "3.68"
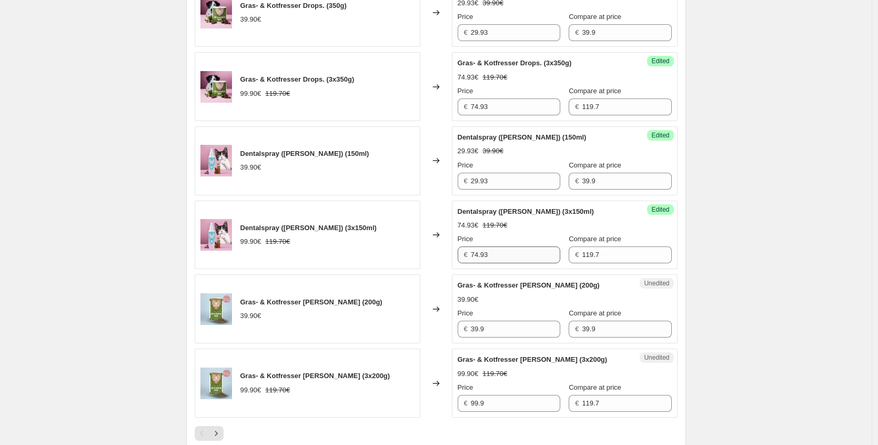
scroll to position [1488, 0]
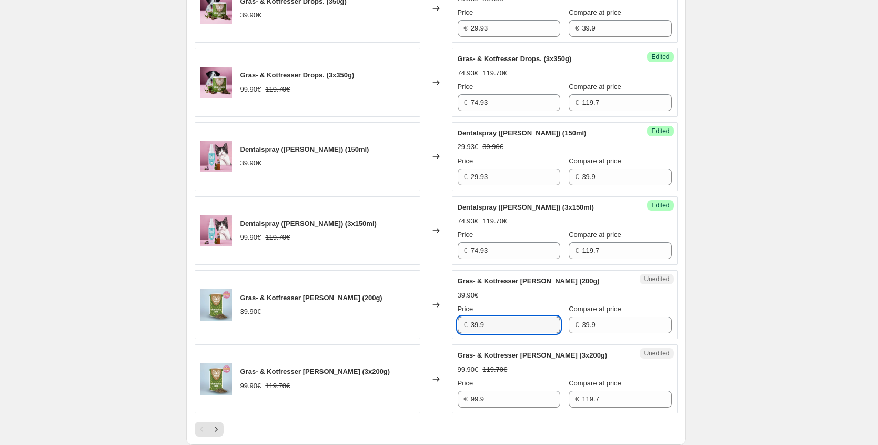
drag, startPoint x: 484, startPoint y: 322, endPoint x: 312, endPoint y: 311, distance: 172.5
click at [312, 311] on div "Gras- & Kotfresser [PERSON_NAME] (200g) 39.90€ Changed to Unedited Gras- & Kotf…" at bounding box center [436, 304] width 483 height 69
paste input "29,93 €"
type input "29.93"
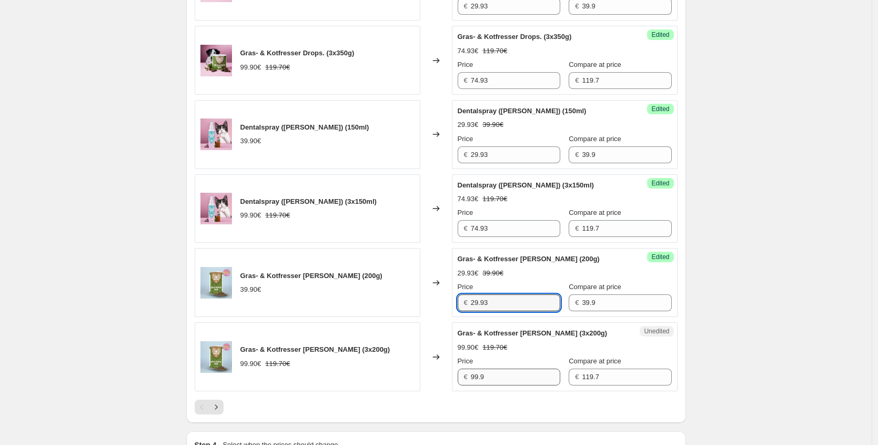
scroll to position [1511, 0]
drag, startPoint x: 437, startPoint y: 375, endPoint x: 412, endPoint y: 372, distance: 25.0
click at [412, 372] on div "Gras- & Kotfresser [PERSON_NAME] (3x200g) 99.90€ 119.70€ Changed to Unedited Gr…" at bounding box center [436, 356] width 483 height 69
paste input "74,93 €"
type input "74.93"
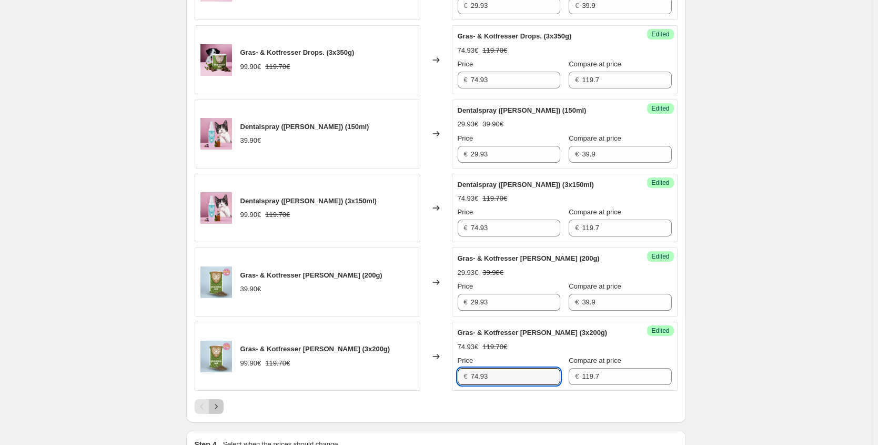
click at [224, 408] on button "Next" at bounding box center [216, 406] width 15 height 15
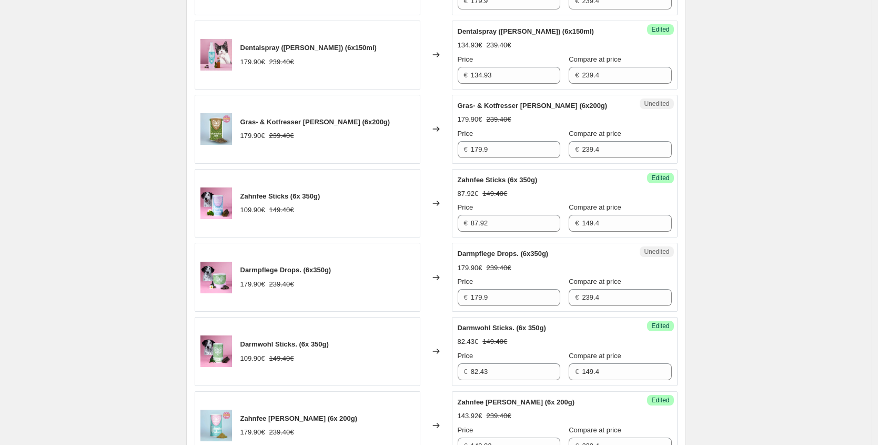
scroll to position [487, 0]
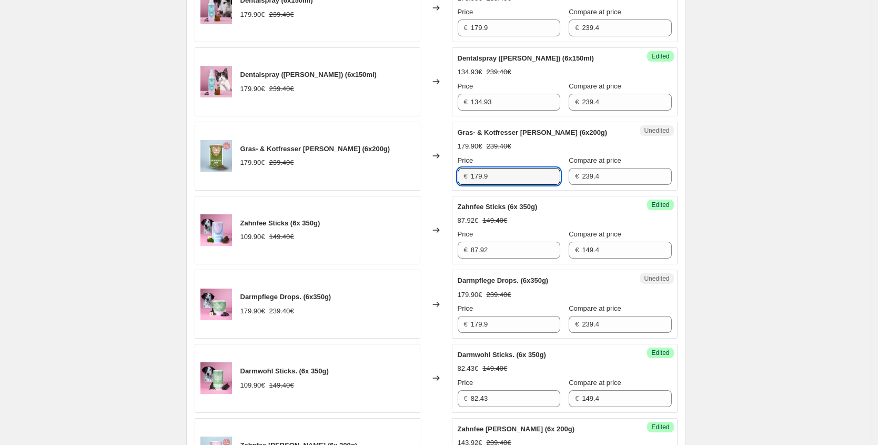
drag, startPoint x: 507, startPoint y: 179, endPoint x: 325, endPoint y: 163, distance: 182.3
click at [365, 178] on div "Gras- & Kotfresser [PERSON_NAME] (6x200g) 179.90€ 239.40€ Changed to Unedited G…" at bounding box center [436, 156] width 483 height 69
paste input "34,93 €"
type input "134.93"
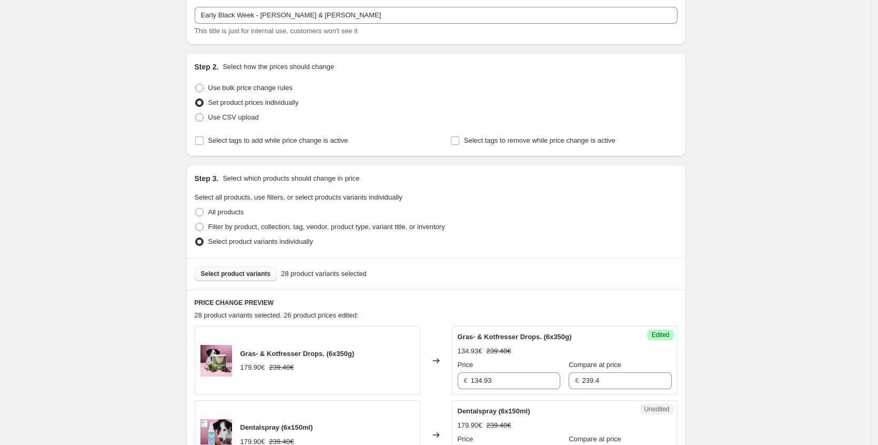
scroll to position [61, 0]
click at [269, 275] on span "Select product variants" at bounding box center [236, 273] width 70 height 8
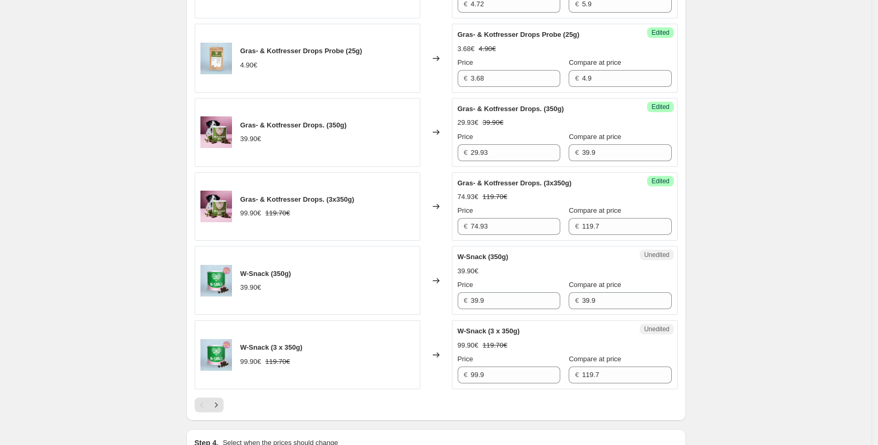
scroll to position [1651, 0]
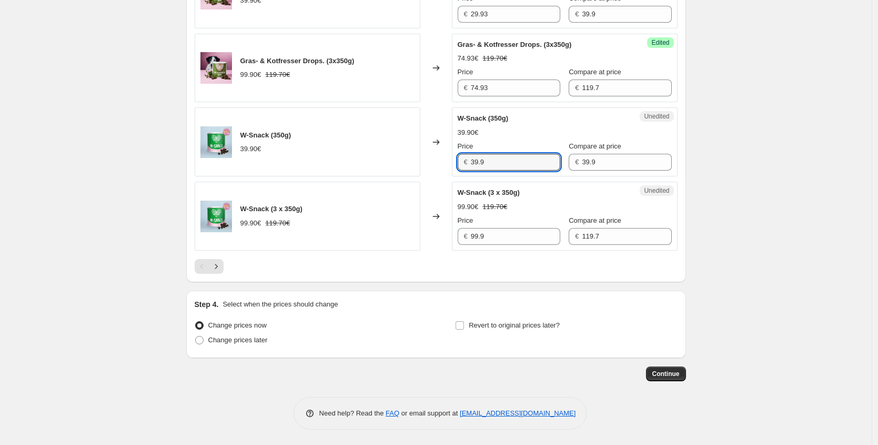
drag, startPoint x: 519, startPoint y: 161, endPoint x: 412, endPoint y: 163, distance: 106.9
click at [413, 163] on div "W-Snack (350g) 39.90€ Changed to Unedited W-Snack (350g) 39.90€ Price € 39.9 Co…" at bounding box center [436, 141] width 483 height 69
paste input "74,93 €"
drag, startPoint x: 492, startPoint y: 153, endPoint x: 427, endPoint y: 146, distance: 65.1
click at [427, 146] on div "W-Snack (350g) 39.90€ Changed to Unedited W-Snack (350g) 39.90€ Price € 39.9 Co…" at bounding box center [436, 141] width 483 height 69
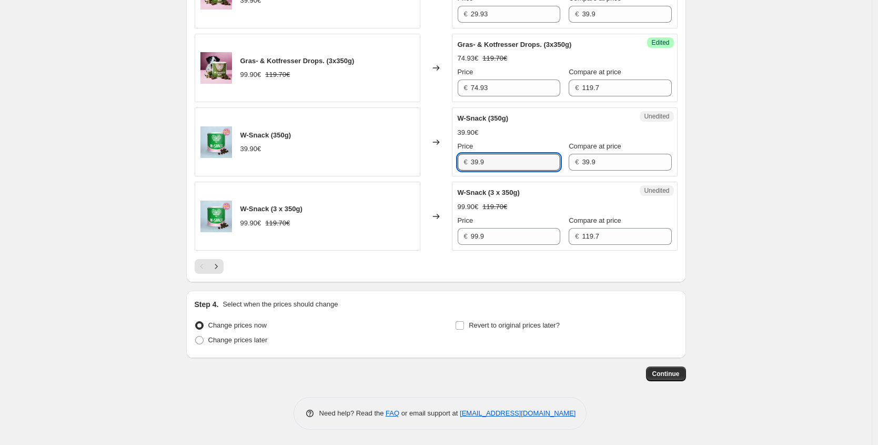
paste input "29,93 €"
drag, startPoint x: 539, startPoint y: 165, endPoint x: 407, endPoint y: 146, distance: 133.0
click at [416, 148] on div "W-Snack (350g) 39.90€ Changed to Unedited W-Snack (350g) 39.90€ Price € 29,93 €…" at bounding box center [436, 141] width 483 height 69
paste input "text"
type input "29.93"
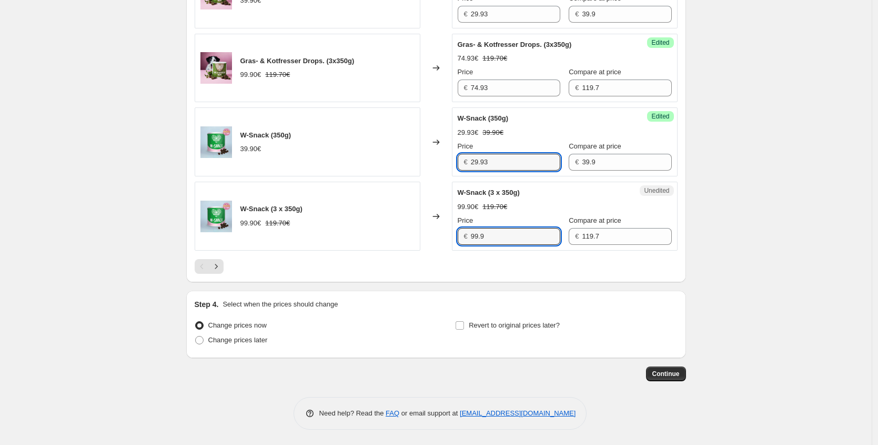
drag, startPoint x: 488, startPoint y: 231, endPoint x: 407, endPoint y: 229, distance: 81.1
click at [407, 229] on div "W-Snack (3 x 350g) 99.90€ 119.70€ Changed to Unedited W-Snack (3 x 350g) 99.90€…" at bounding box center [436, 216] width 483 height 69
paste input "74,93 €"
drag, startPoint x: 519, startPoint y: 242, endPoint x: 378, endPoint y: 237, distance: 141.1
click at [378, 237] on div "W-Snack (3 x 350g) 99.90€ 119.70€ Changed to Unedited W-Snack (3 x 350g) 99.90€…" at bounding box center [436, 216] width 483 height 69
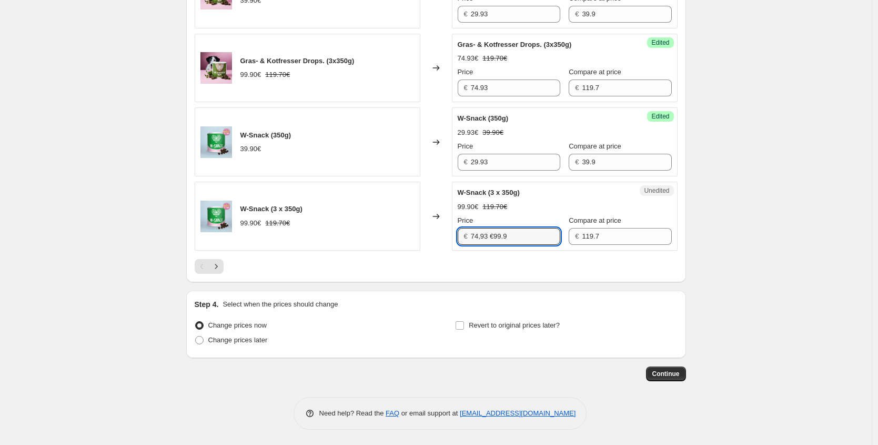
paste input "text"
type input "74.93"
click at [222, 268] on icon "Next" at bounding box center [216, 266] width 11 height 11
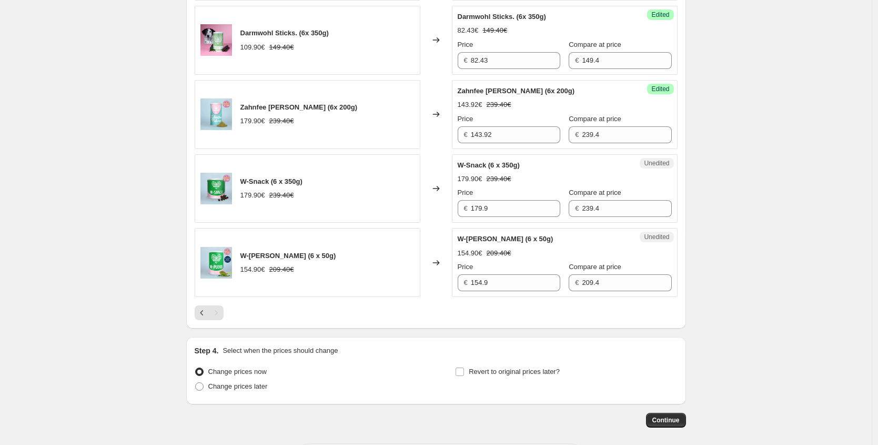
scroll to position [1191, 0]
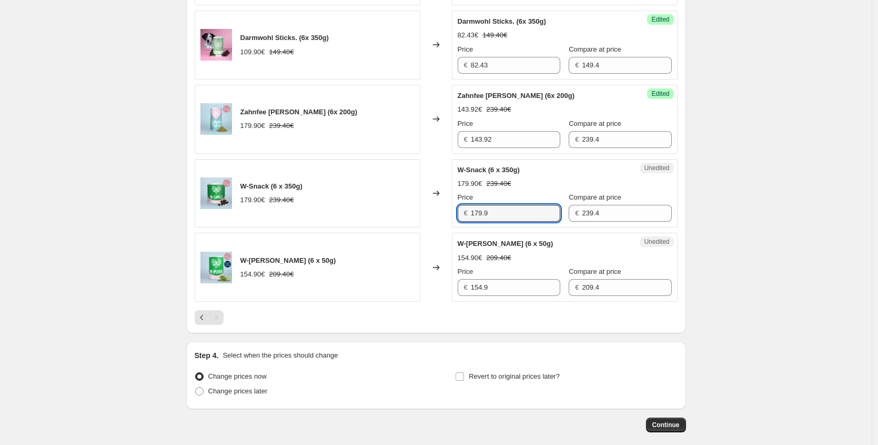
drag, startPoint x: 520, startPoint y: 212, endPoint x: 413, endPoint y: 187, distance: 109.0
click at [417, 191] on div "W-Snack (6 x 350g) 179.90€ 239.40€ Changed to Unedited W-Snack (6 x 350g) 179.9…" at bounding box center [436, 193] width 483 height 69
paste input "34,93 €"
type input "134.93"
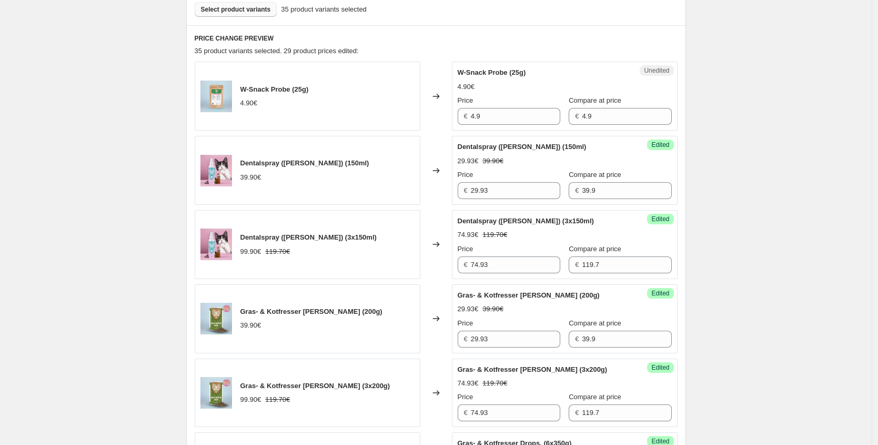
scroll to position [316, 0]
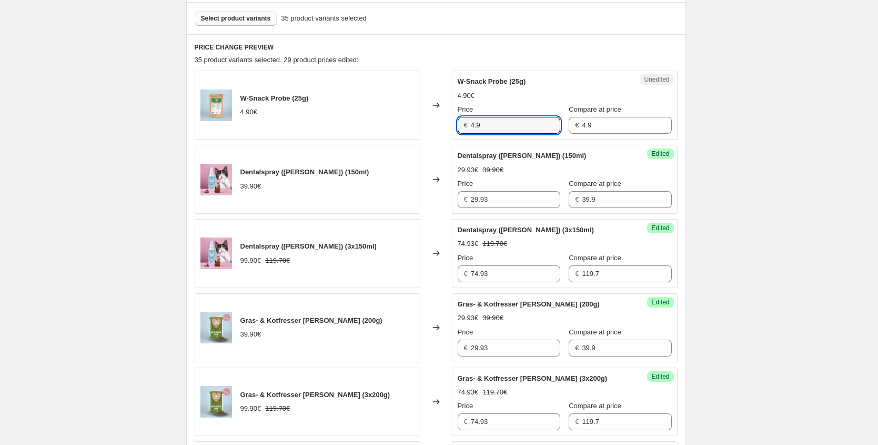
drag, startPoint x: 505, startPoint y: 128, endPoint x: 374, endPoint y: 109, distance: 132.5
click at [382, 114] on div "W-Snack Probe (25g) 4.90€ Changed to Unedited W-Snack Probe (25g) 4.90€ Price €…" at bounding box center [436, 105] width 483 height 69
paste input "3,68 €"
type input "3.68"
drag, startPoint x: 502, startPoint y: 351, endPoint x: 389, endPoint y: 348, distance: 112.7
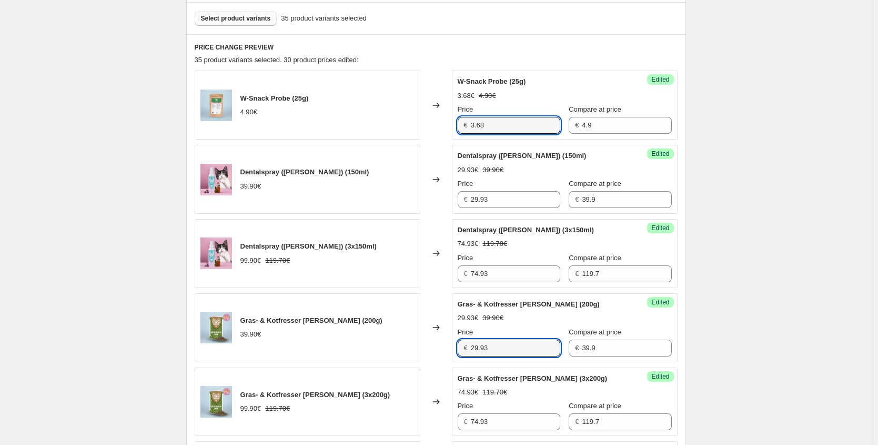
click at [421, 351] on div "Gras- & Kotfresser [PERSON_NAME] (200g) 39.90€ Changed to Success Edited Gras- …" at bounding box center [436, 327] width 483 height 69
paste input "17,45 €"
type input "17.45"
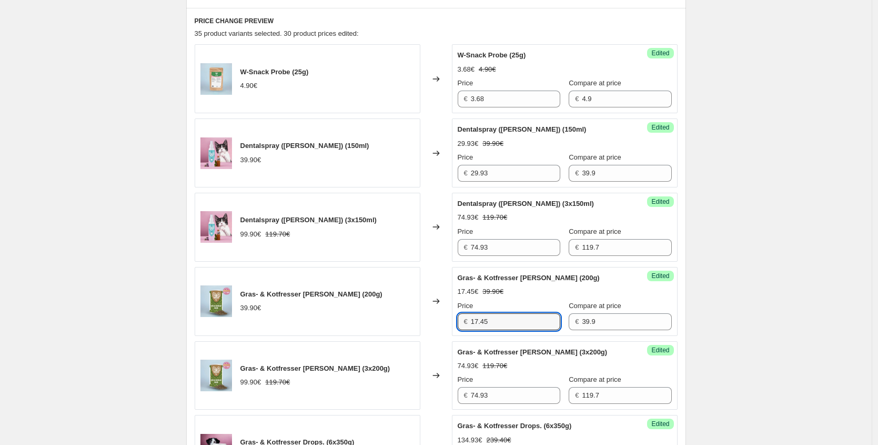
scroll to position [345, 0]
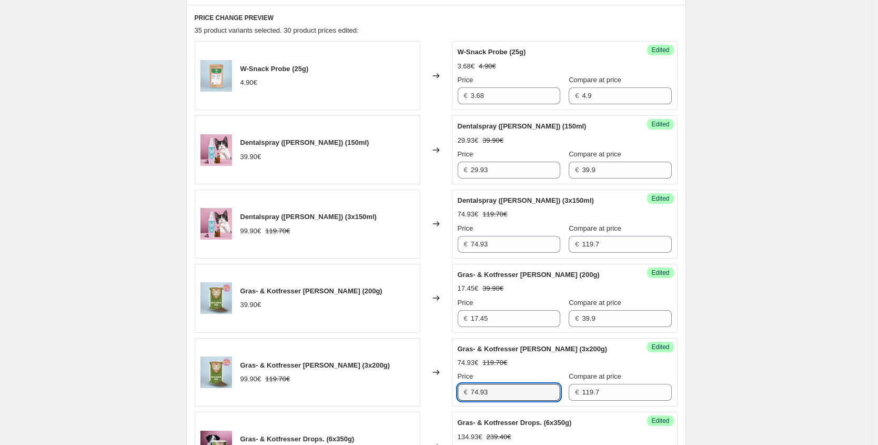
drag, startPoint x: 498, startPoint y: 388, endPoint x: 394, endPoint y: 383, distance: 103.8
click at [396, 384] on div "Gras- & Kotfresser [PERSON_NAME] (3x200g) 99.90€ 119.70€ Changed to Success Edi…" at bounding box center [436, 372] width 483 height 69
paste input "44,50 €"
type input "44.50"
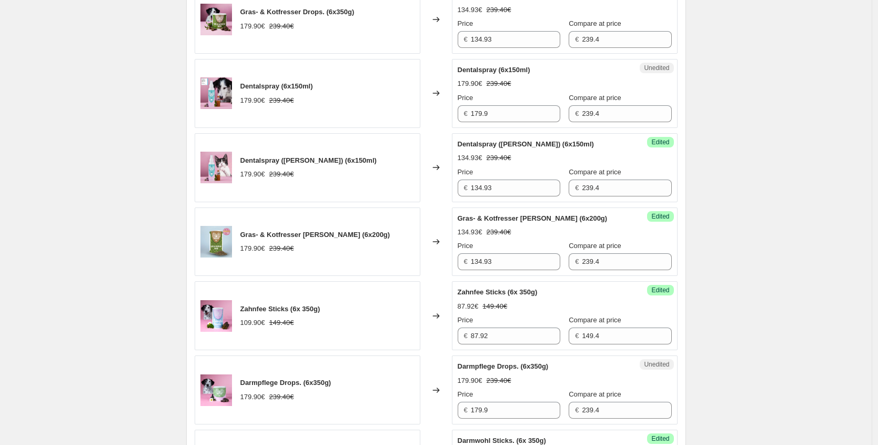
scroll to position [780, 0]
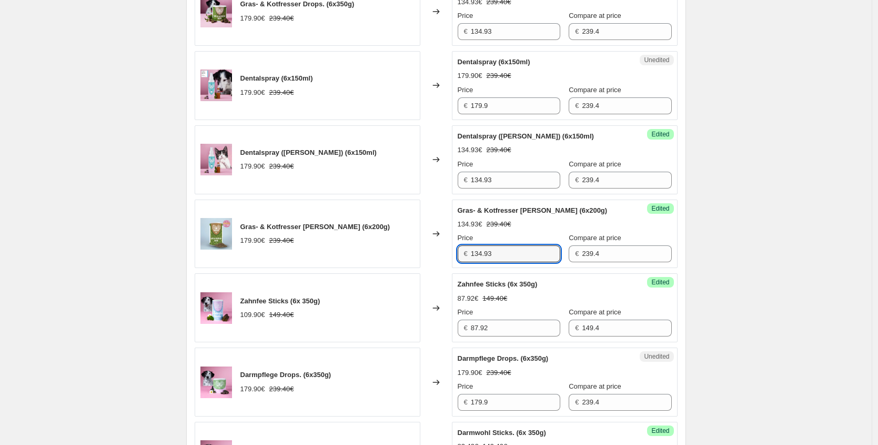
drag, startPoint x: 476, startPoint y: 253, endPoint x: 402, endPoint y: 239, distance: 75.0
click at [402, 239] on div "Gras- & Kotfresser [PERSON_NAME] (6x200g) 179.90€ 239.40€ Changed to Success Ed…" at bounding box center [436, 233] width 483 height 69
paste input "77,45 €"
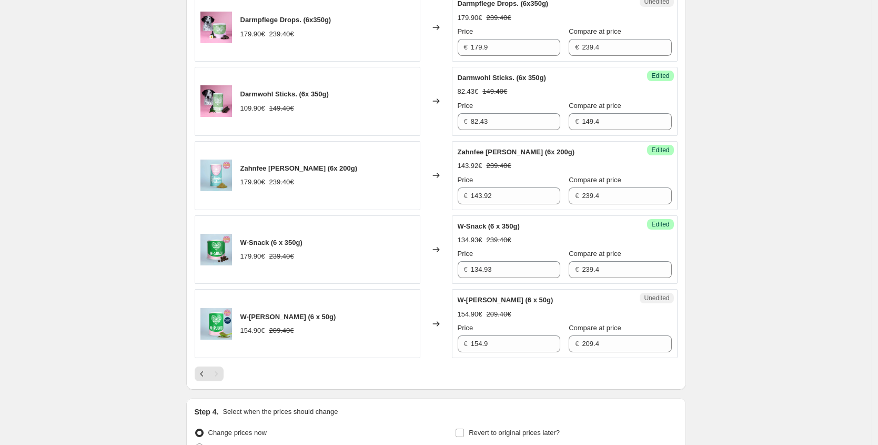
scroll to position [1135, 0]
type input "77.45"
drag, startPoint x: 498, startPoint y: 342, endPoint x: 418, endPoint y: 347, distance: 80.7
click at [418, 347] on div "W-[PERSON_NAME] (6 x 50g) 154.90€ 209.40€ Changed to Unedited W-[PERSON_NAME] (…" at bounding box center [436, 322] width 483 height 69
paste input "77,45 €"
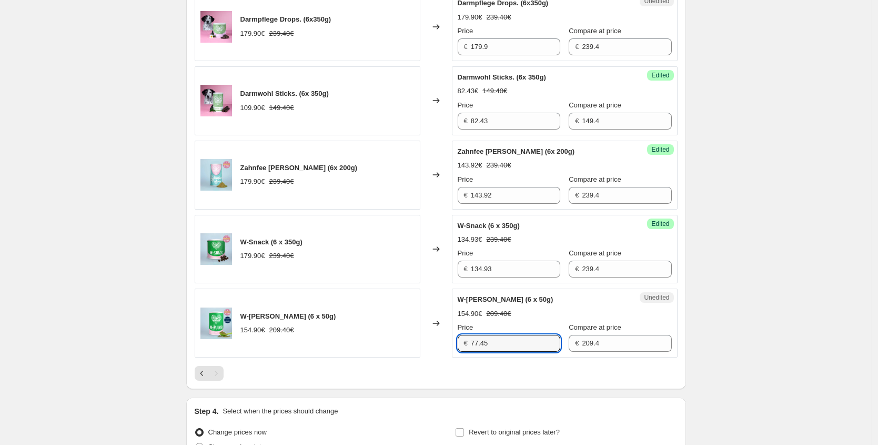
type input "77.45"
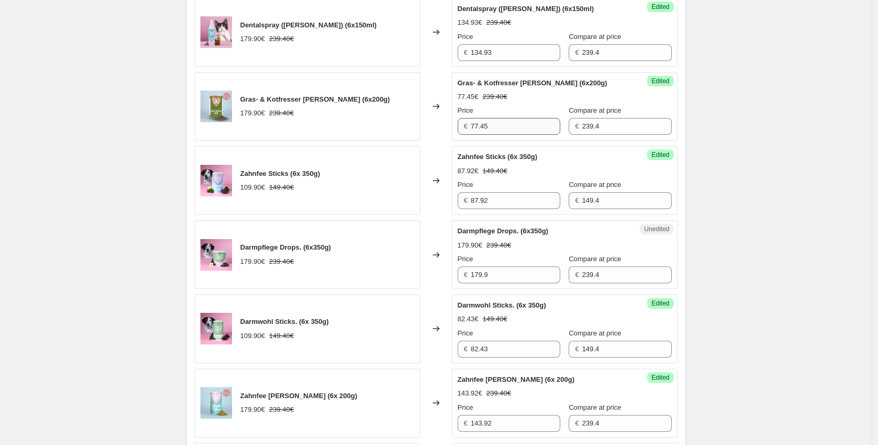
scroll to position [905, 0]
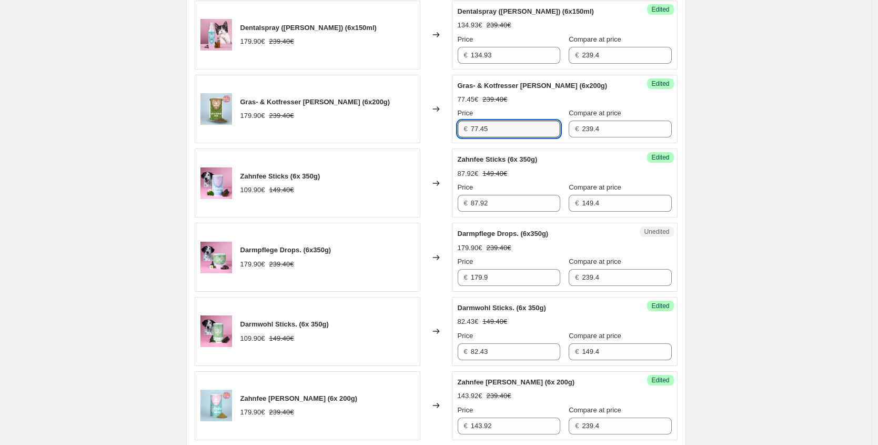
drag, startPoint x: 477, startPoint y: 126, endPoint x: 370, endPoint y: 118, distance: 108.2
click at [377, 121] on div "Gras- & Kotfresser [PERSON_NAME] (6x200g) 179.90€ 239.40€ Changed to Success Ed…" at bounding box center [436, 109] width 483 height 69
paste input "134,93 €"
type input "134.93"
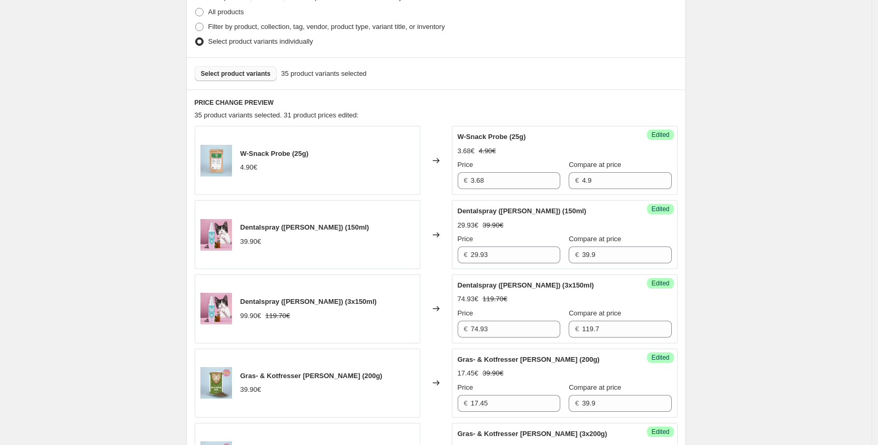
scroll to position [148, 0]
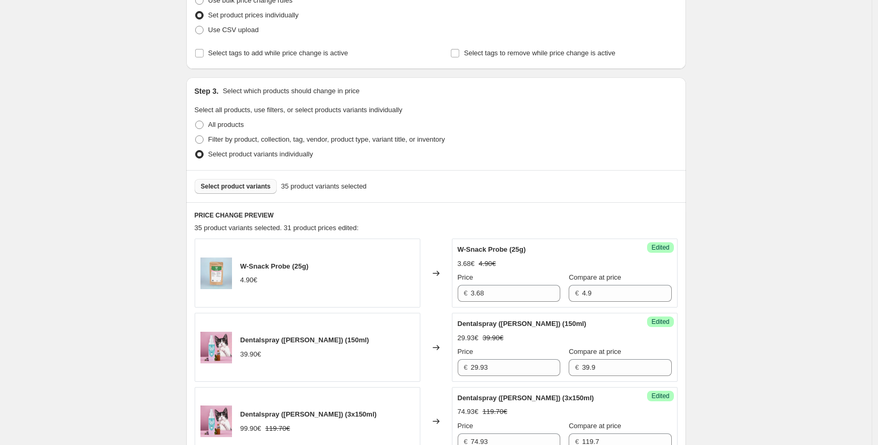
click at [247, 187] on span "Select product variants" at bounding box center [236, 186] width 70 height 8
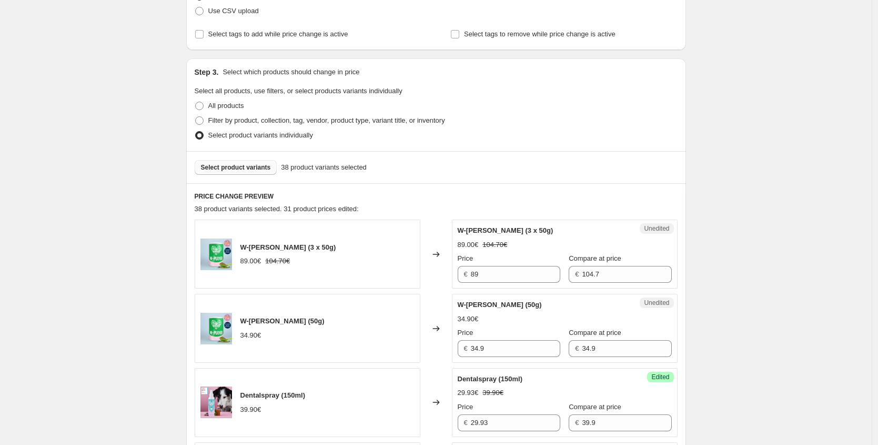
scroll to position [172, 0]
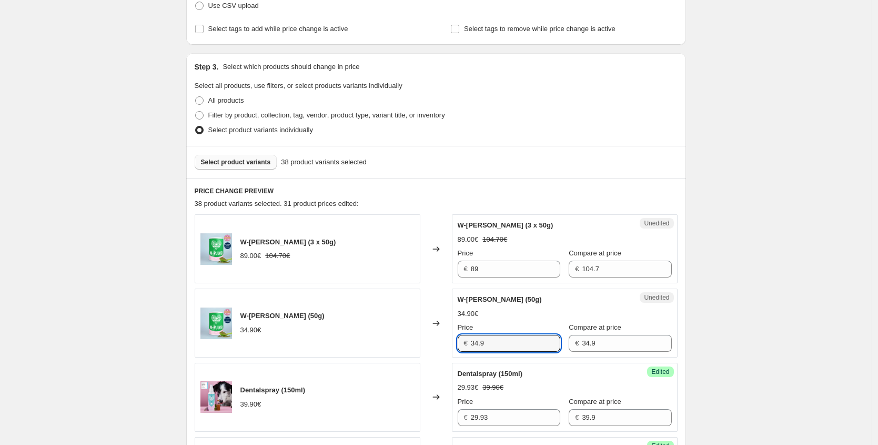
drag, startPoint x: 479, startPoint y: 345, endPoint x: 419, endPoint y: 342, distance: 60.1
click at [436, 345] on div "W-[PERSON_NAME] (50g) 34.90€ Changed to Unedited W-[PERSON_NAME] (50g) 34.90€ P…" at bounding box center [436, 322] width 483 height 69
paste input "17,45 €"
type input "17.45"
drag, startPoint x: 484, startPoint y: 266, endPoint x: 395, endPoint y: 265, distance: 89.5
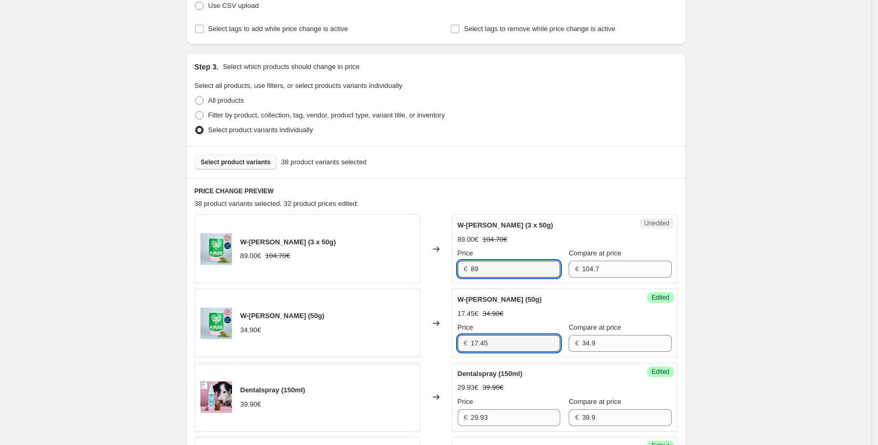
click at [395, 265] on div "W-[PERSON_NAME] (3 x 50g) 89.00€ 104.70€ Changed to Unedited W-[PERSON_NAME] (3…" at bounding box center [436, 248] width 483 height 69
paste input "44,50 €"
type input "44.50"
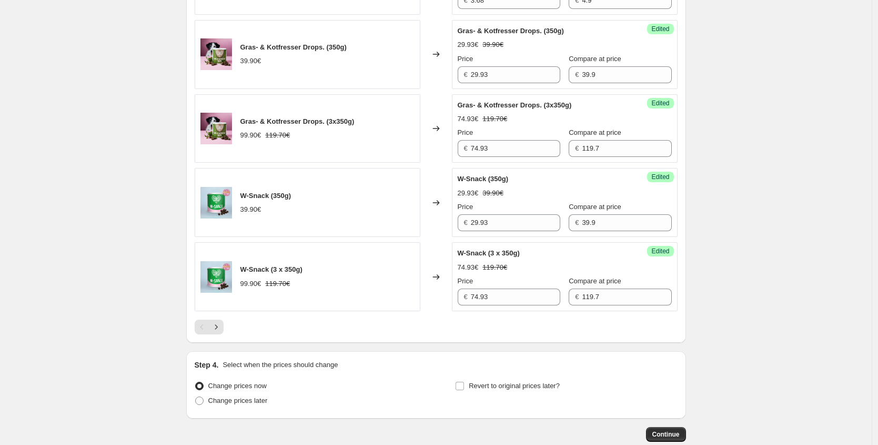
scroll to position [1599, 0]
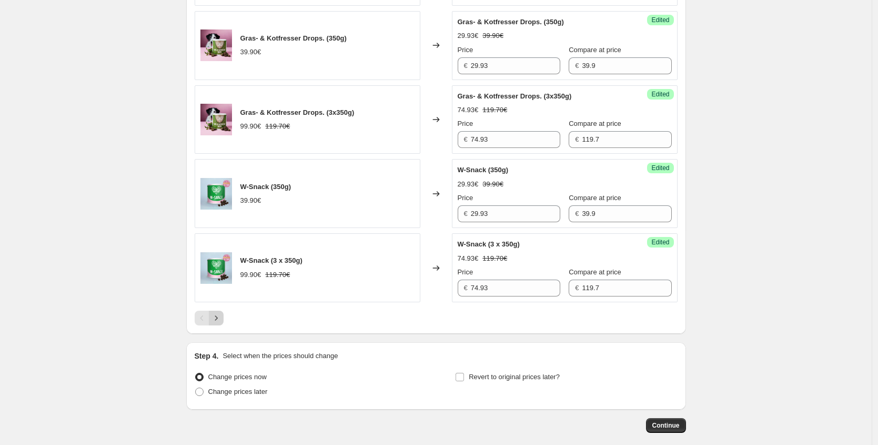
click at [218, 313] on icon "Next" at bounding box center [216, 318] width 11 height 11
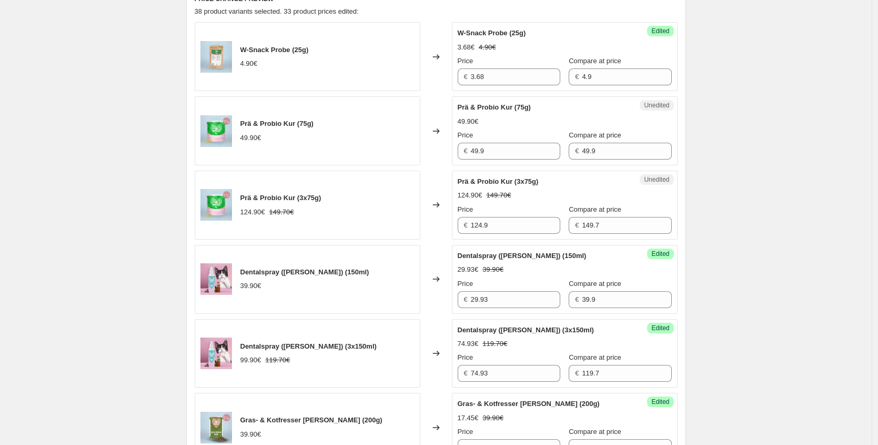
scroll to position [350, 0]
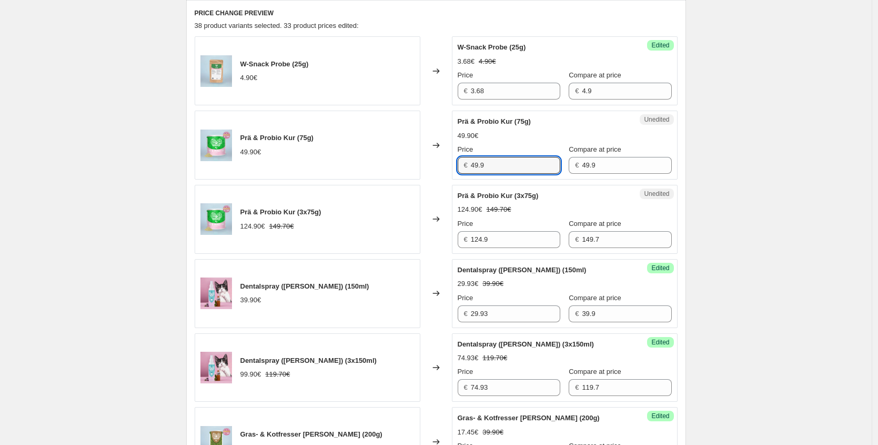
drag, startPoint x: 488, startPoint y: 169, endPoint x: 421, endPoint y: 160, distance: 67.4
click at [421, 160] on div "Prä & Probio Kur (75g) 49.90€ Changed to Unedited Prä & Probio Kur (75g) 49.90€…" at bounding box center [436, 145] width 483 height 69
paste input "34,93 €"
type input "49.9"
drag, startPoint x: 486, startPoint y: 242, endPoint x: 416, endPoint y: 235, distance: 70.4
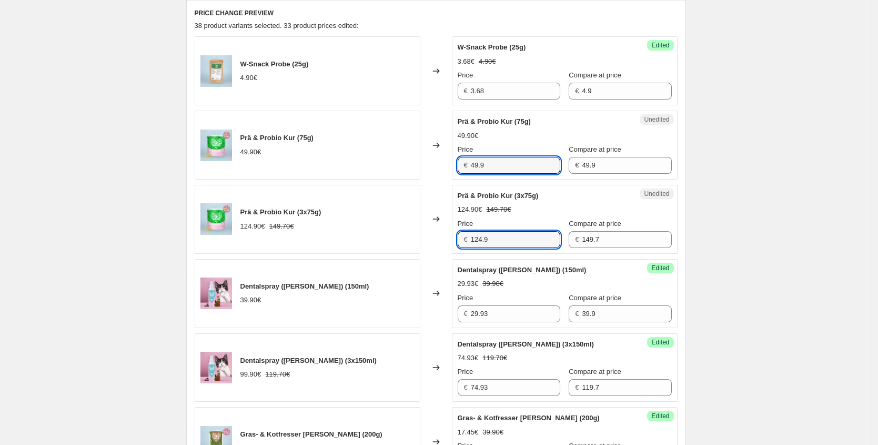
click at [417, 235] on div "Prä & Probio Kur (3x75g) 124.90€ 149.70€ Changed to Unedited Prä & Probio Kur (…" at bounding box center [436, 219] width 483 height 69
drag, startPoint x: 460, startPoint y: 237, endPoint x: 409, endPoint y: 234, distance: 50.6
click at [409, 234] on div "Prä & Probio Kur (3x75g) 124.90€ 149.70€ Changed to Unedited Prä & Probio Kur (…" at bounding box center [436, 219] width 483 height 69
paste input "87,43 €"
type input "87.43"
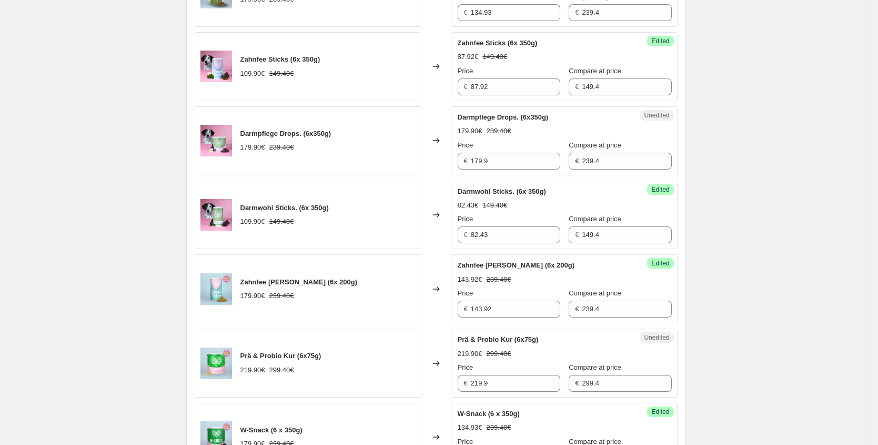
scroll to position [1190, 0]
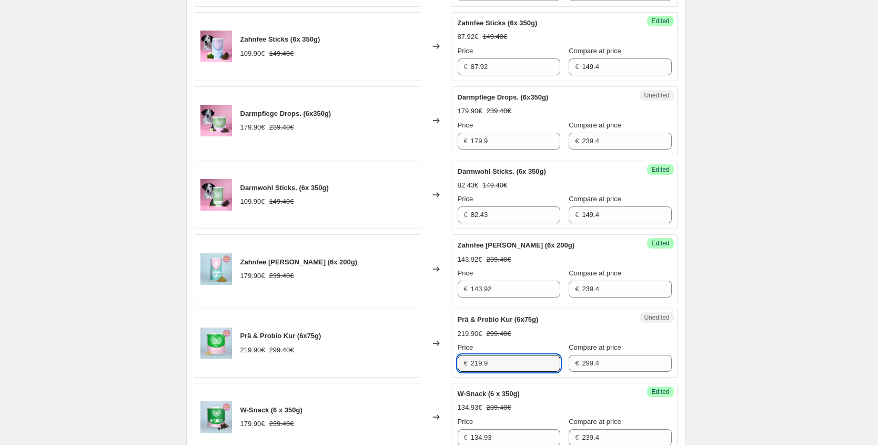
drag, startPoint x: 444, startPoint y: 364, endPoint x: 392, endPoint y: 364, distance: 52.6
click at [392, 364] on div "Prä & Probio Kur (6x75g) 219.90€ 299.40€ Changed to Unedited Prä & Probio Kur (…" at bounding box center [436, 342] width 483 height 69
paste input "153,93 €"
type input "153.93"
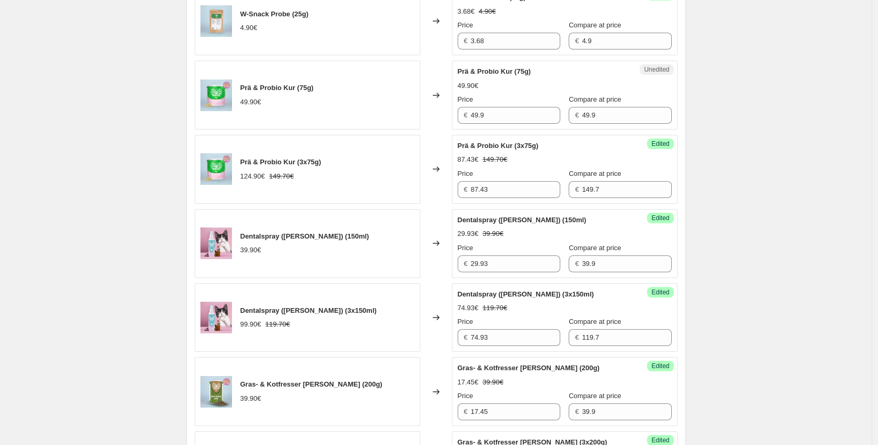
scroll to position [284, 0]
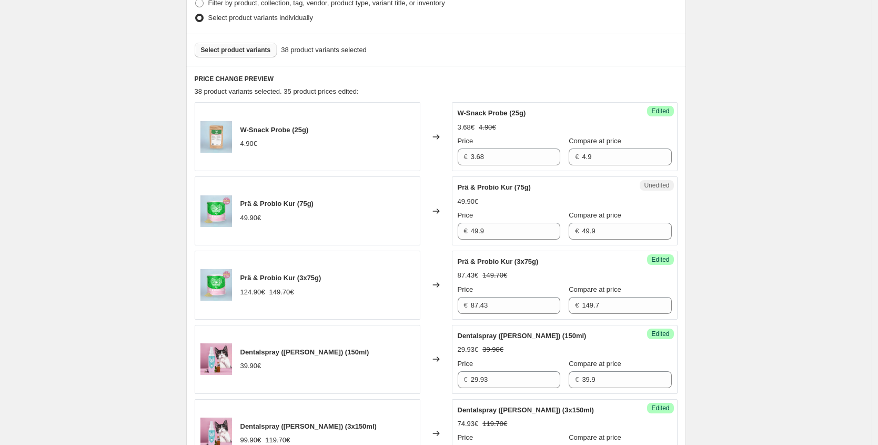
click at [245, 43] on button "Select product variants" at bounding box center [236, 50] width 83 height 15
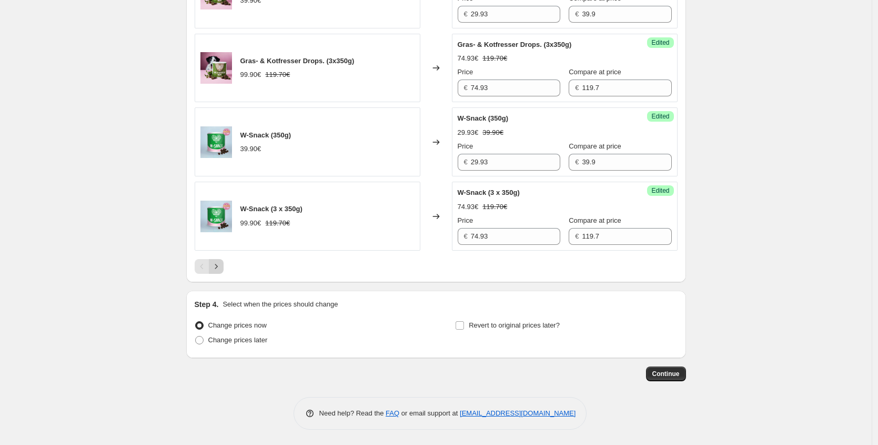
click at [224, 271] on button "Next" at bounding box center [216, 266] width 15 height 15
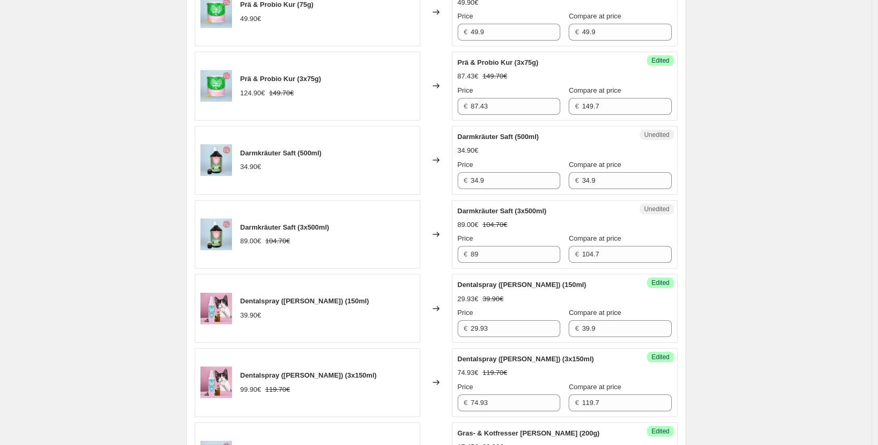
scroll to position [464, 0]
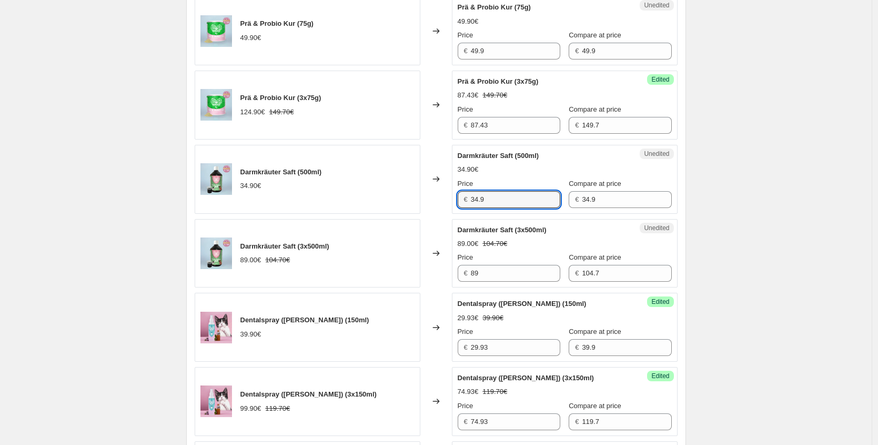
drag, startPoint x: 442, startPoint y: 197, endPoint x: 364, endPoint y: 197, distance: 78.4
click at [396, 197] on div "Darmkräuter Saft (500ml) 34.90€ Changed to Unedited Darmkräuter Saft (500ml) 34…" at bounding box center [436, 179] width 483 height 69
paste input "27,92 €"
type input "27.92"
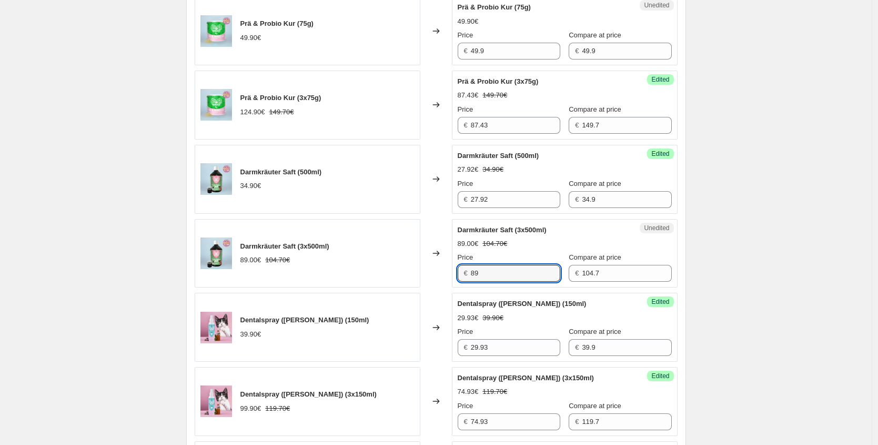
drag, startPoint x: 463, startPoint y: 275, endPoint x: 421, endPoint y: 242, distance: 53.6
click at [404, 263] on div "Darmkräuter Saft (3x500ml) 89.00€ 104.70€ Changed to Unedited Darmkräuter Saft …" at bounding box center [436, 253] width 483 height 69
paste input "71,20 €"
type input "71.20"
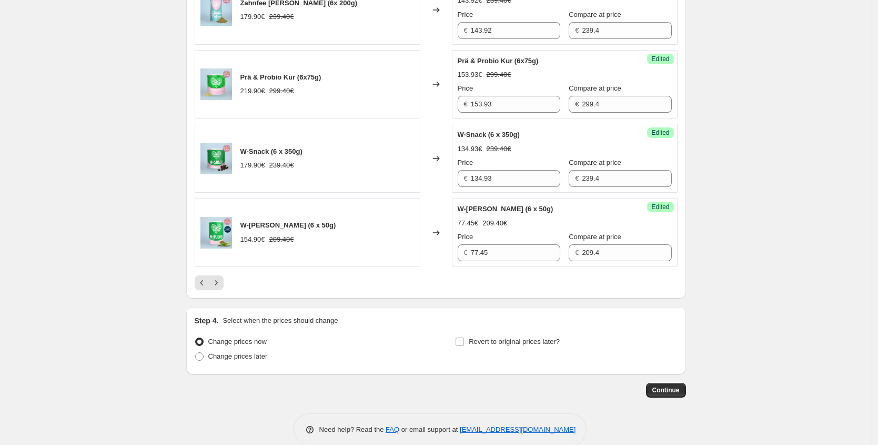
scroll to position [1597, 0]
click at [226, 280] on div at bounding box center [436, 281] width 483 height 15
click at [222, 282] on icon "Next" at bounding box center [216, 281] width 11 height 11
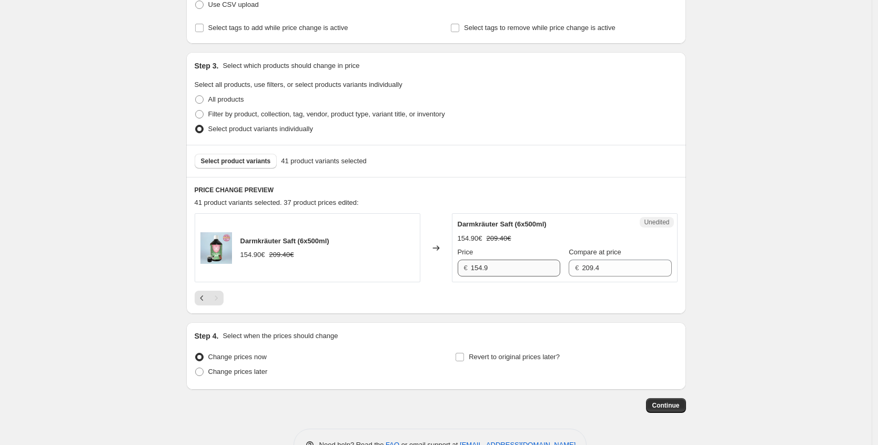
scroll to position [154, 0]
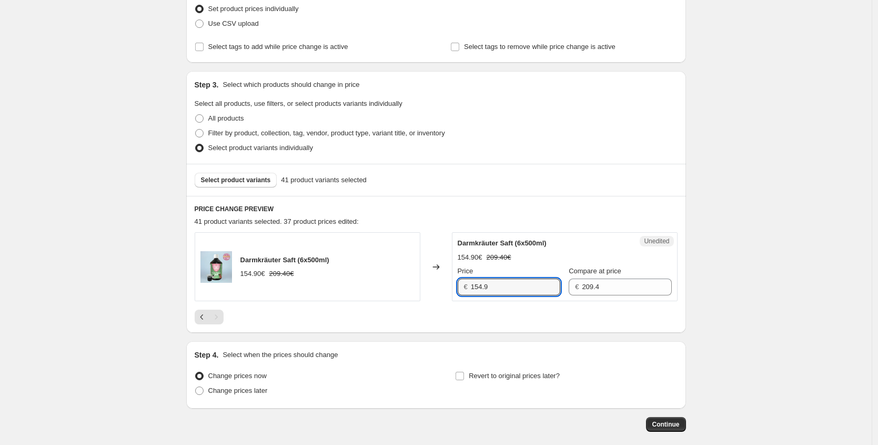
drag, startPoint x: 494, startPoint y: 292, endPoint x: 373, endPoint y: 268, distance: 122.7
click at [385, 273] on div "Darmkräuter Saft (6x500ml) 154.90€ 209.40€ Changed to Unedited Darmkräuter Saft…" at bounding box center [436, 266] width 483 height 69
paste input "23,92 €"
type input "123.92"
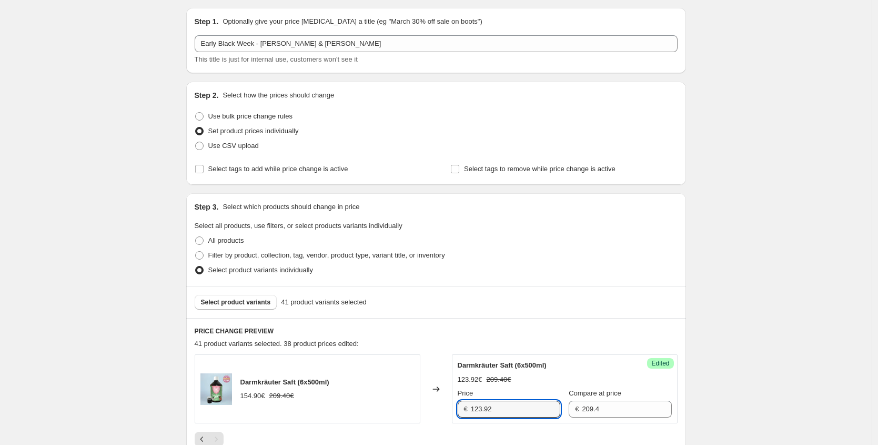
scroll to position [65, 0]
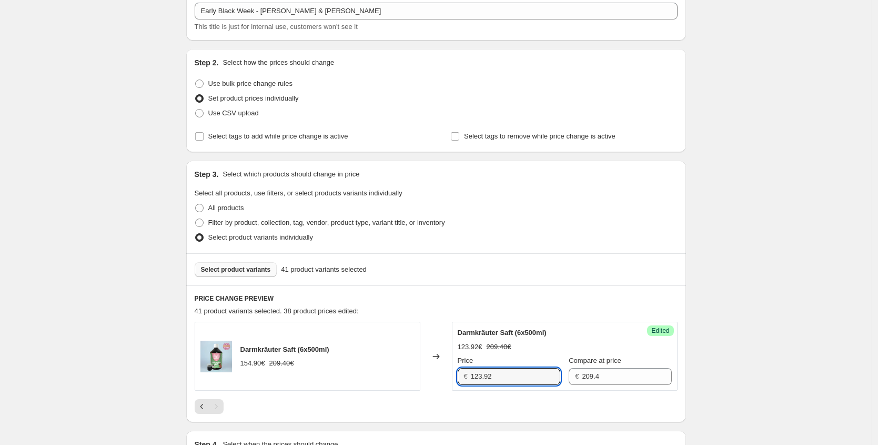
click at [254, 267] on span "Select product variants" at bounding box center [236, 269] width 70 height 8
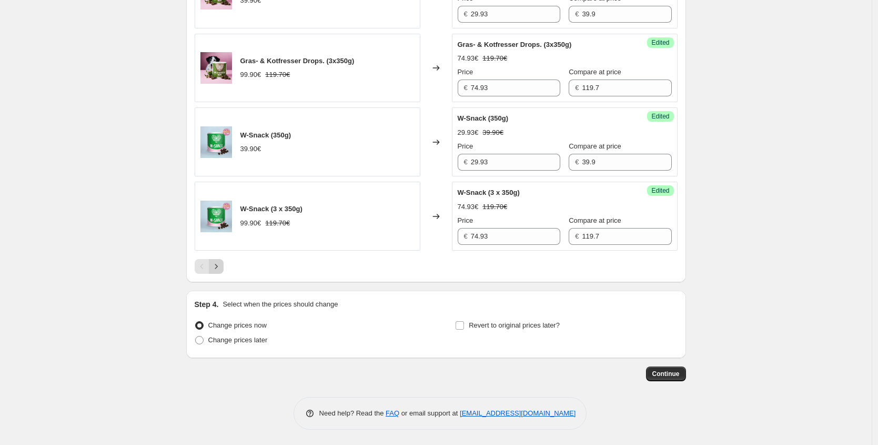
click at [218, 263] on icon "Next" at bounding box center [216, 266] width 11 height 11
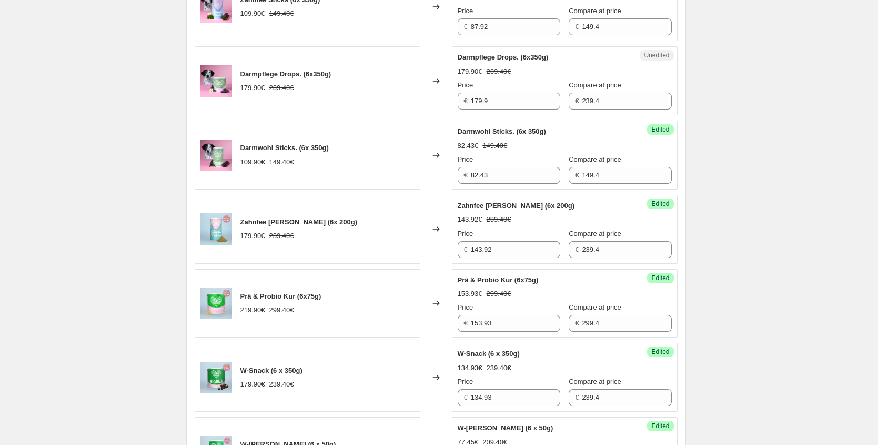
scroll to position [1613, 0]
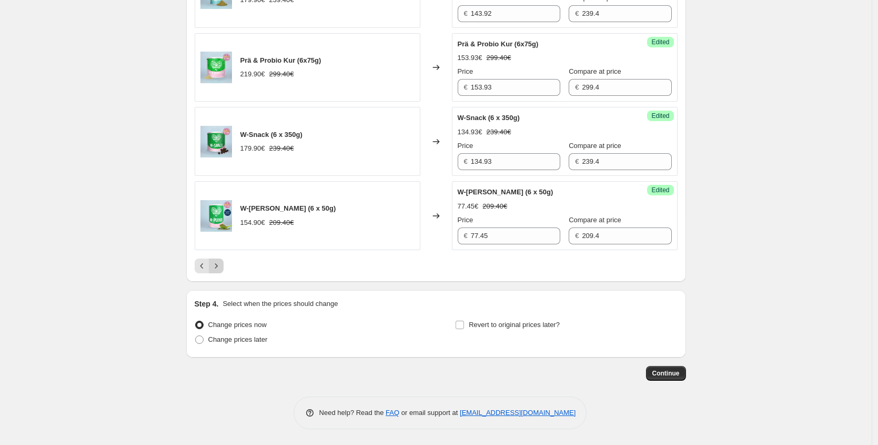
click at [224, 271] on button "Next" at bounding box center [216, 265] width 15 height 15
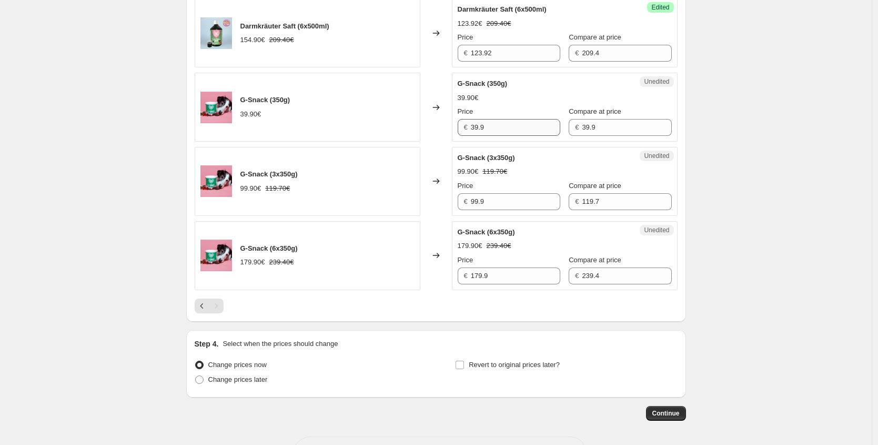
scroll to position [386, 0]
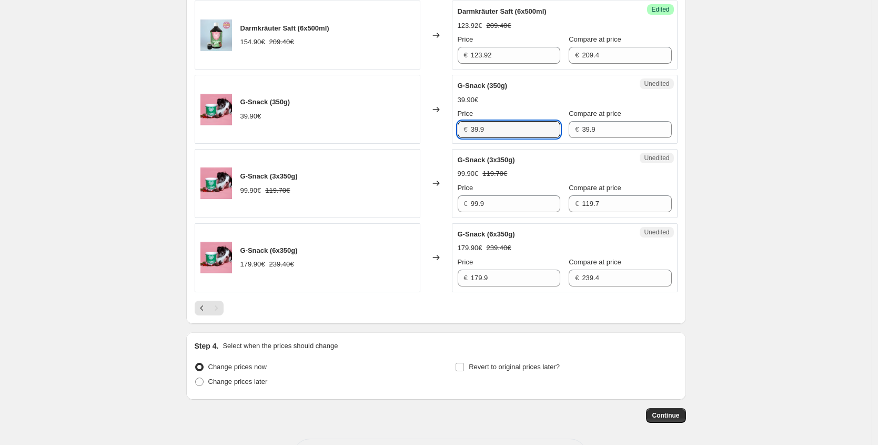
drag, startPoint x: 501, startPoint y: 125, endPoint x: 400, endPoint y: 132, distance: 100.8
click at [400, 132] on div "G-Snack (350g) 39.90€ Changed to Unedited G-Snack (350g) 39.90€ Price € 39.9 Co…" at bounding box center [436, 109] width 483 height 69
paste input "29,93 €"
type input "29.93"
drag, startPoint x: 398, startPoint y: 193, endPoint x: 396, endPoint y: 172, distance: 21.7
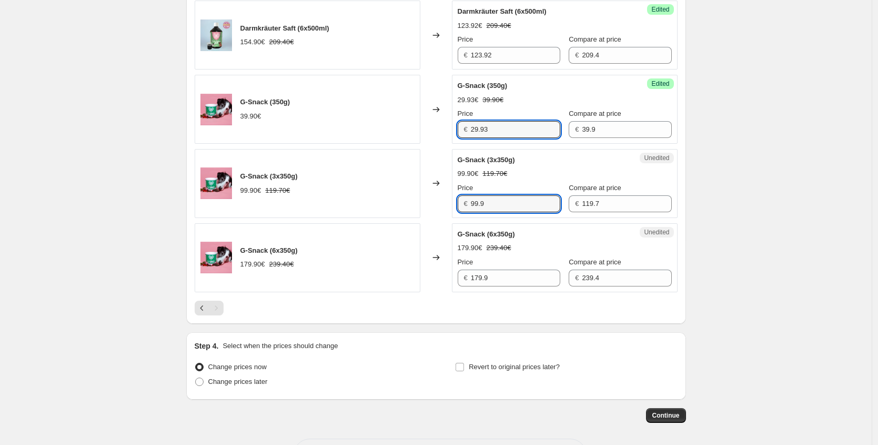
click at [398, 193] on div "G-Snack (3x350g) 99.90€ 119.70€ Changed to Unedited G-Snack (3x350g) 99.90€ 119…" at bounding box center [436, 183] width 483 height 69
paste input "74,93 €"
type input "74.93"
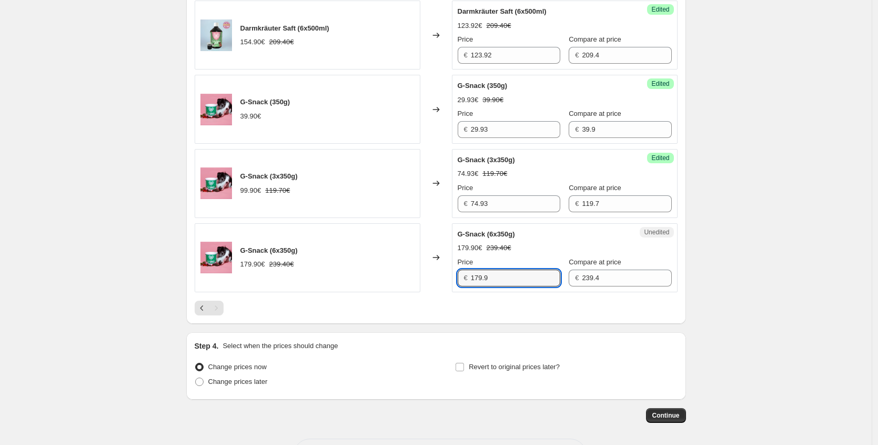
drag, startPoint x: 502, startPoint y: 278, endPoint x: 422, endPoint y: 279, distance: 80.0
click at [422, 279] on div "G-Snack (6x350g) 179.90€ 239.40€ Changed to Unedited G-Snack (6x350g) 179.90€ 2…" at bounding box center [436, 257] width 483 height 69
paste input "34,93 €"
type input "134.93"
click at [211, 382] on span "Change prices later" at bounding box center [237, 381] width 59 height 8
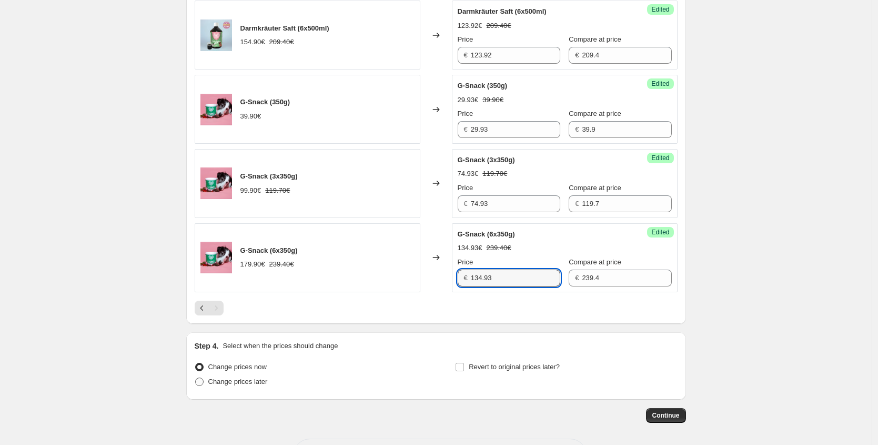
click at [196, 378] on input "Change prices later" at bounding box center [195, 377] width 1 height 1
radio input "true"
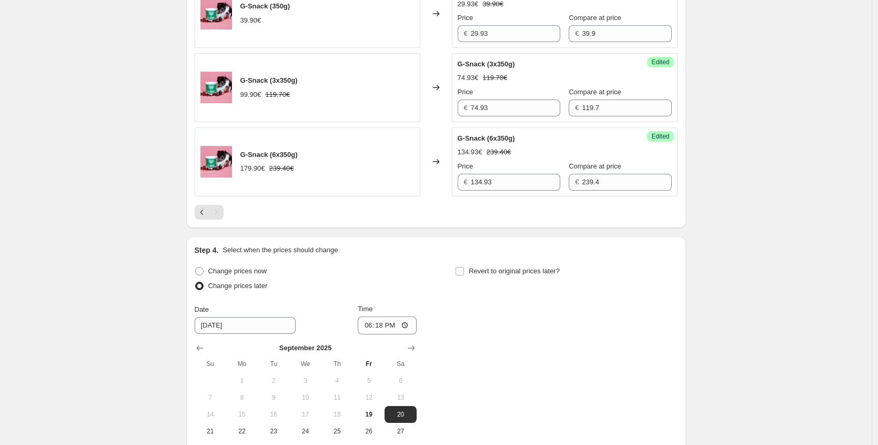
scroll to position [486, 0]
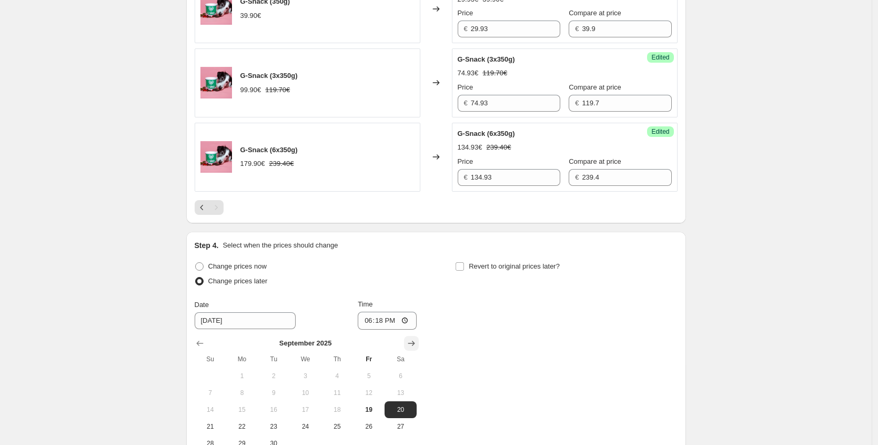
click at [408, 342] on button "Show next month, October 2025" at bounding box center [411, 343] width 15 height 15
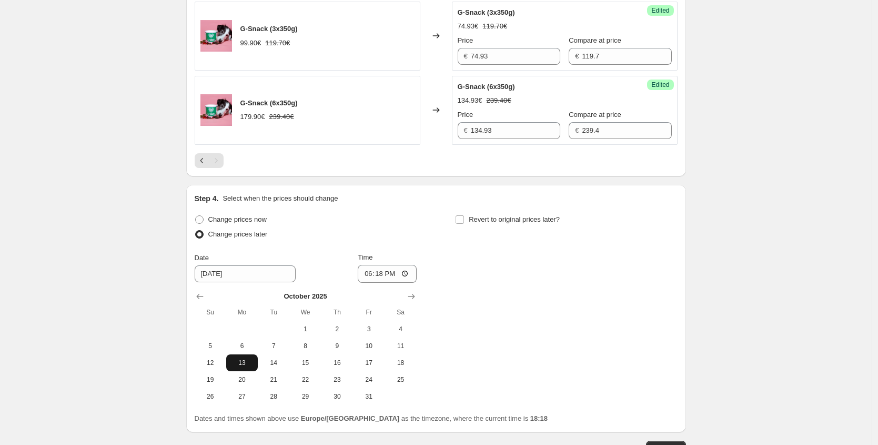
scroll to position [535, 0]
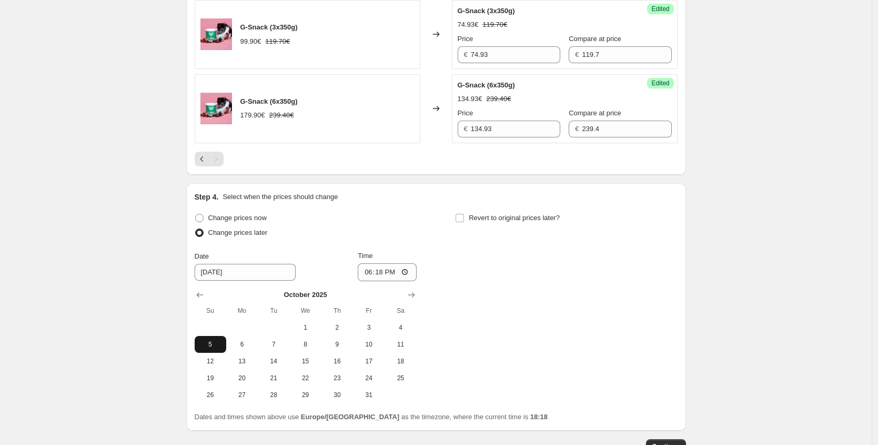
click at [214, 346] on span "5" at bounding box center [210, 344] width 23 height 8
type input "[DATE]"
click at [382, 275] on input "18:18" at bounding box center [387, 272] width 59 height 18
type input "00:05"
click at [598, 278] on div "Change prices now Change prices later Date [DATE] Time 00:[DATE] Mo Tu We Th Fr…" at bounding box center [436, 307] width 483 height 193
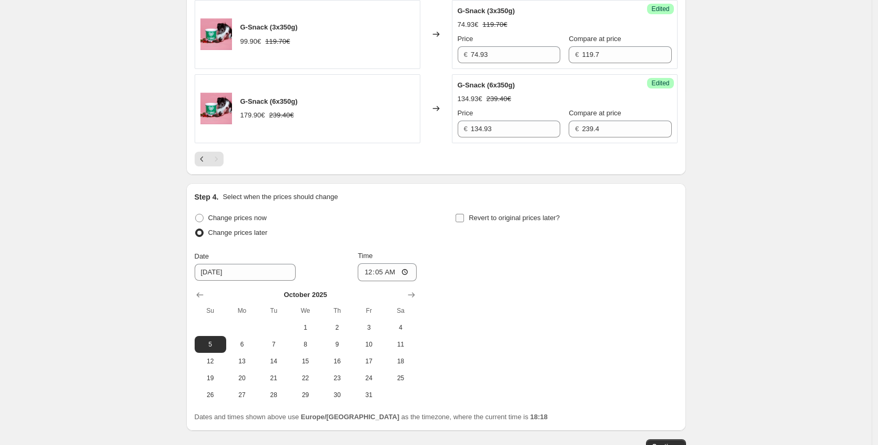
click at [531, 223] on label "Revert to original prices later?" at bounding box center [507, 218] width 105 height 15
click at [534, 221] on span "Revert to original prices later?" at bounding box center [514, 218] width 91 height 8
click at [464, 221] on input "Revert to original prices later?" at bounding box center [460, 218] width 8 height 8
checkbox input "true"
click at [672, 291] on icon "Show next month, October 2025" at bounding box center [672, 294] width 11 height 11
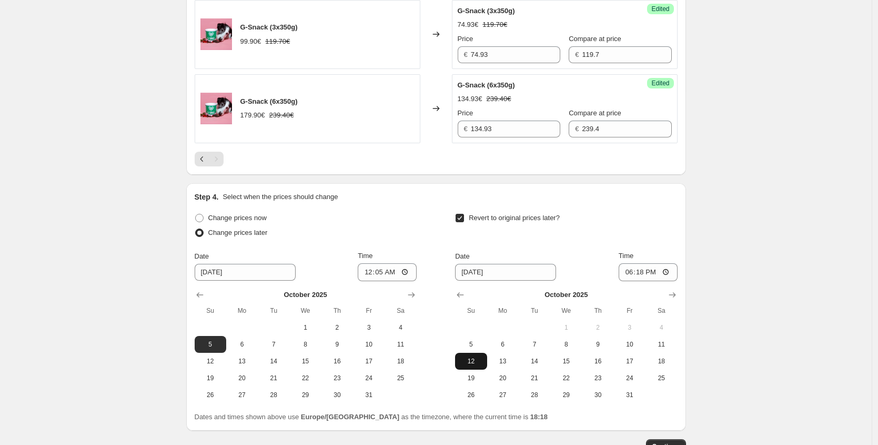
click at [471, 364] on span "12" at bounding box center [471, 361] width 23 height 8
type input "[DATE]"
click at [641, 274] on input "18:18" at bounding box center [648, 272] width 59 height 18
type input "23:59"
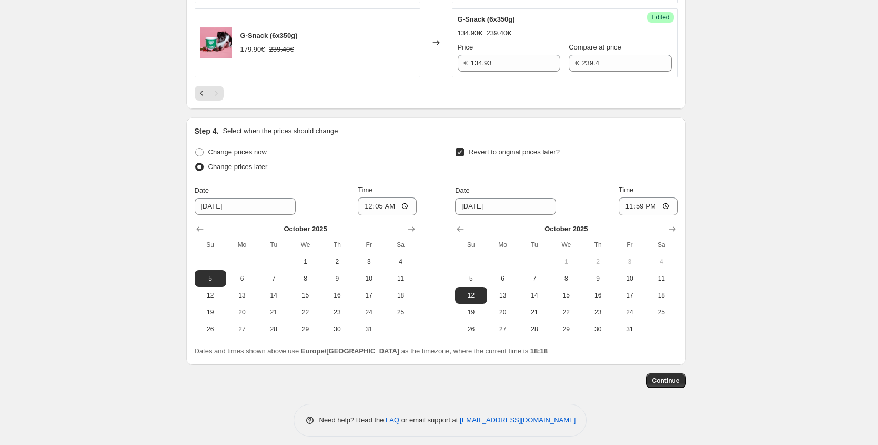
scroll to position [608, 0]
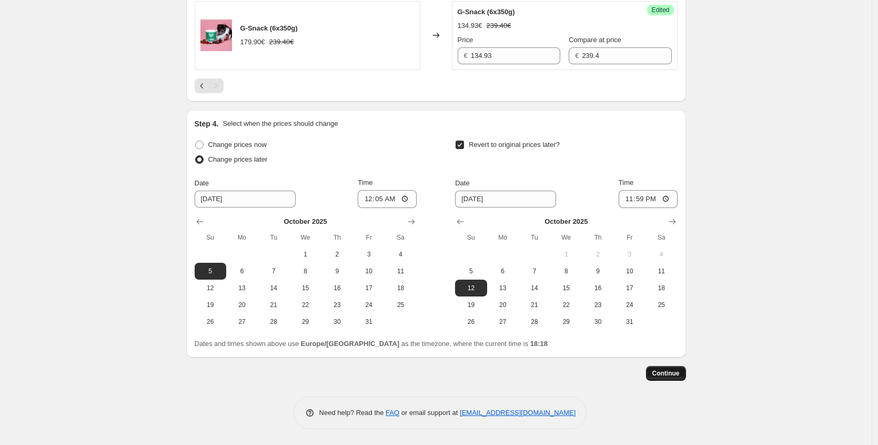
click at [680, 378] on button "Continue" at bounding box center [666, 373] width 40 height 15
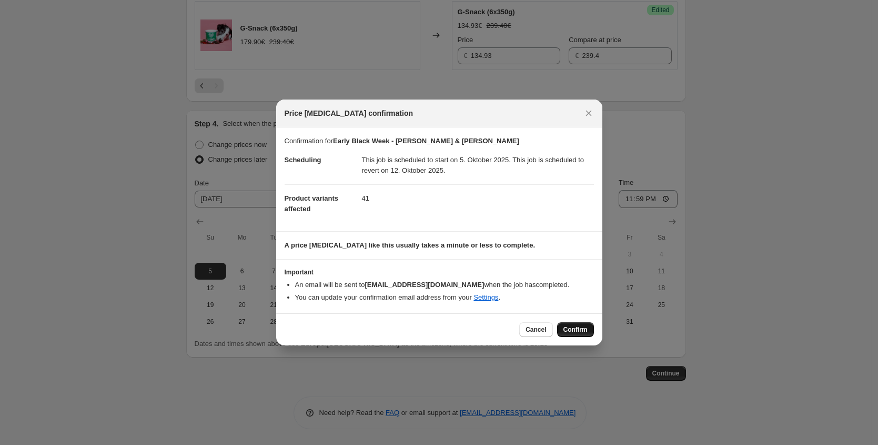
click at [568, 330] on span "Confirm" at bounding box center [576, 329] width 24 height 8
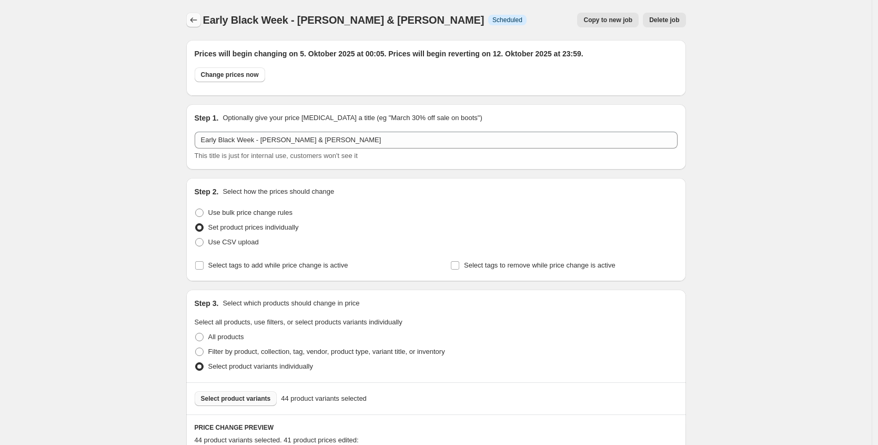
click at [191, 18] on icon "Price change jobs" at bounding box center [193, 20] width 11 height 11
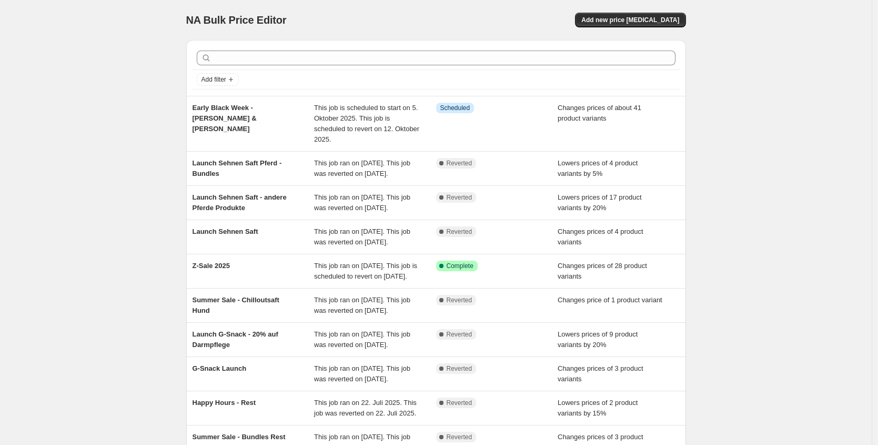
click at [608, 28] on div "NA Bulk Price Editor. This page is ready NA Bulk Price Editor Add new price [ME…" at bounding box center [436, 20] width 500 height 40
click at [612, 20] on span "Add new price [MEDICAL_DATA]" at bounding box center [631, 20] width 98 height 8
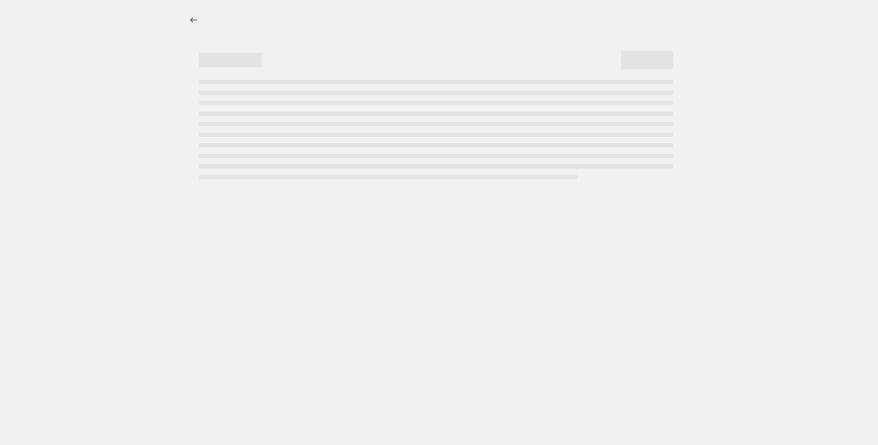
select select "percentage"
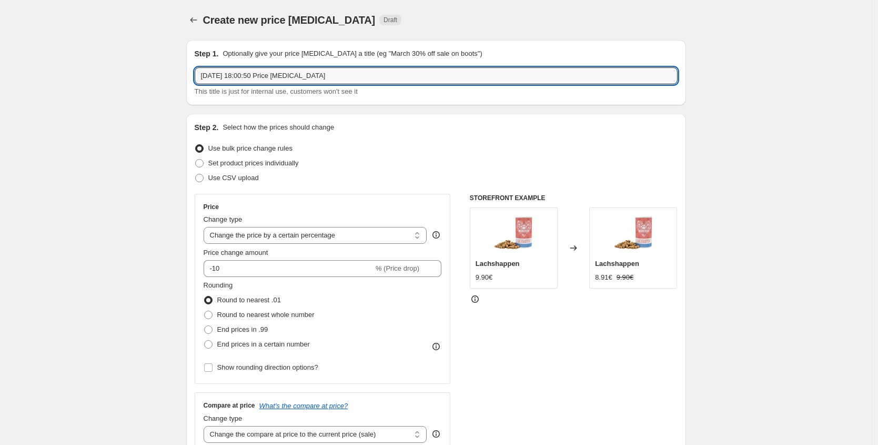
drag, startPoint x: 356, startPoint y: 77, endPoint x: 72, endPoint y: 62, distance: 284.6
drag, startPoint x: 226, startPoint y: 71, endPoint x: 16, endPoint y: 51, distance: 210.4
type input "Early Black Week - Gelenk & Chillout"
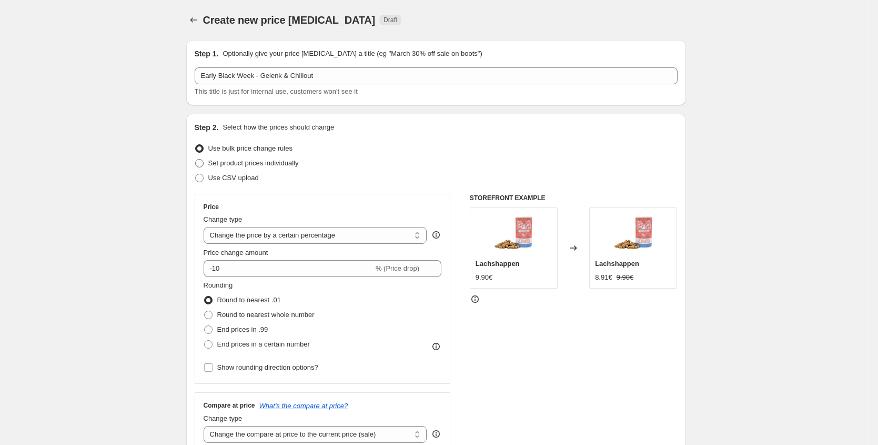
drag, startPoint x: 254, startPoint y: 162, endPoint x: 269, endPoint y: 168, distance: 16.5
click at [254, 162] on span "Set product prices individually" at bounding box center [253, 163] width 91 height 8
click at [196, 159] on input "Set product prices individually" at bounding box center [195, 159] width 1 height 1
radio input "true"
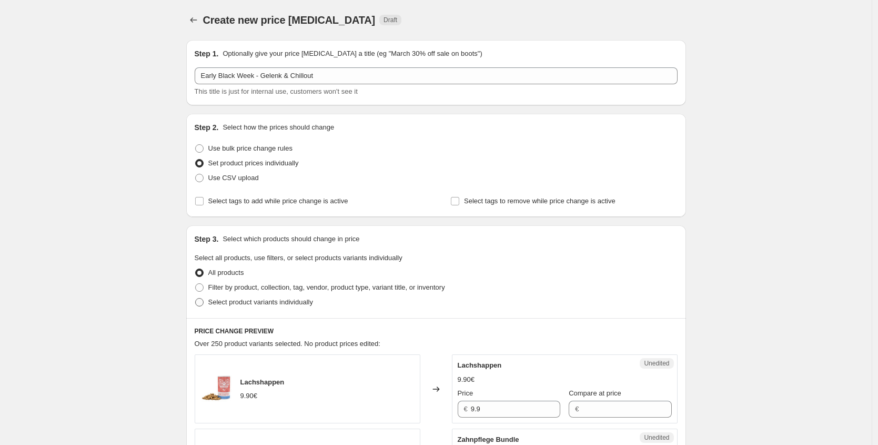
click at [311, 305] on span "Select product variants individually" at bounding box center [260, 302] width 105 height 8
click at [196, 298] on input "Select product variants individually" at bounding box center [195, 298] width 1 height 1
radio input "true"
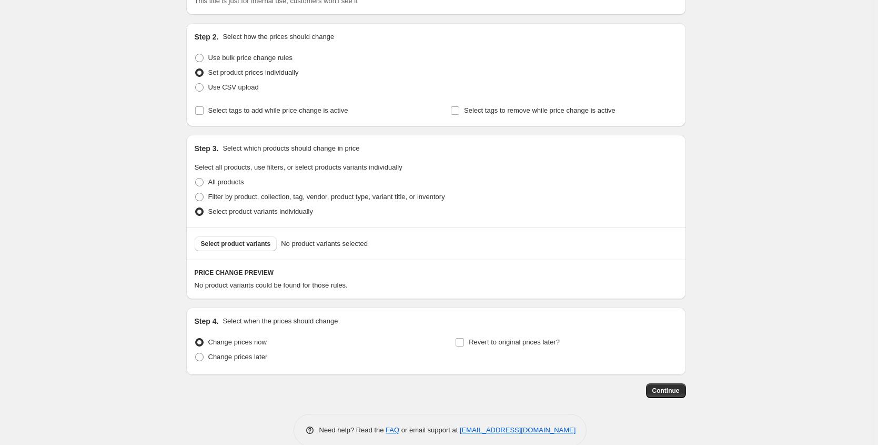
scroll to position [108, 0]
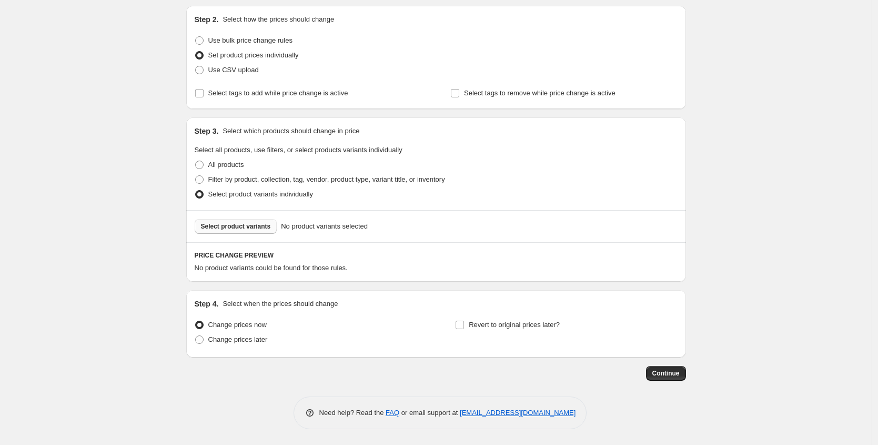
click at [253, 228] on span "Select product variants" at bounding box center [236, 226] width 70 height 8
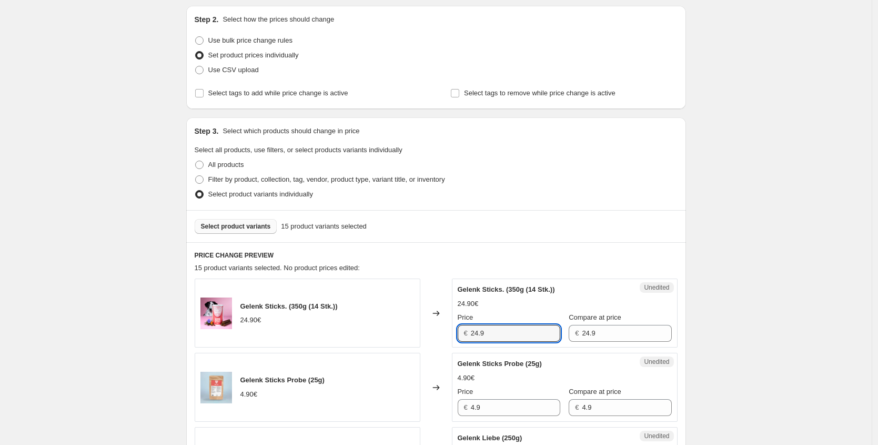
drag, startPoint x: 526, startPoint y: 332, endPoint x: 386, endPoint y: 327, distance: 139.6
click at [386, 327] on div "Gelenk Sticks. (350g (14 Stk.)) 24.90€ Changed to Unedited Gelenk Sticks. (350g…" at bounding box center [436, 312] width 483 height 69
paste input "17,43 €"
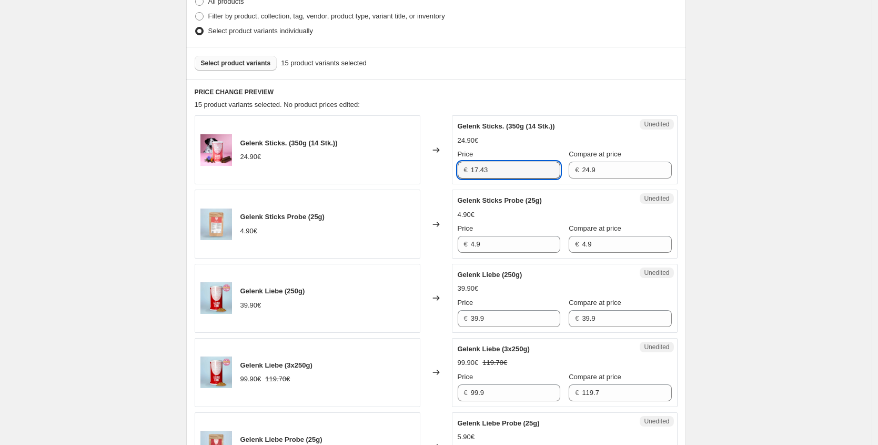
scroll to position [274, 0]
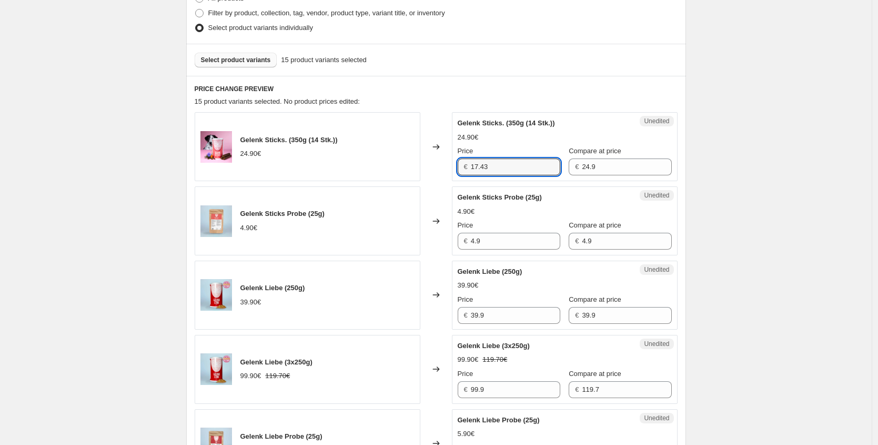
type input "17.43"
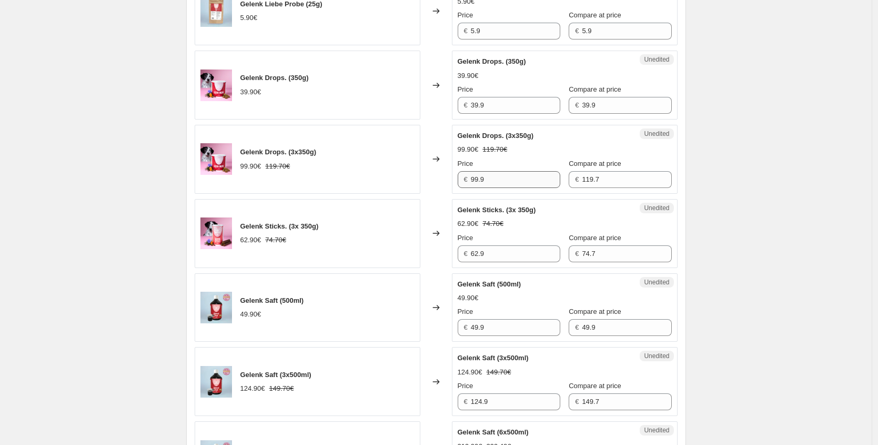
scroll to position [707, 0]
drag, startPoint x: 500, startPoint y: 255, endPoint x: 433, endPoint y: 254, distance: 66.3
click at [434, 254] on div "Gelenk Sticks. (3x 350g) 62.90€ 74.70€ Changed to Unedited Gelenk Sticks. (3x 3…" at bounding box center [436, 232] width 483 height 69
paste input "44,03 €"
type input "44.03"
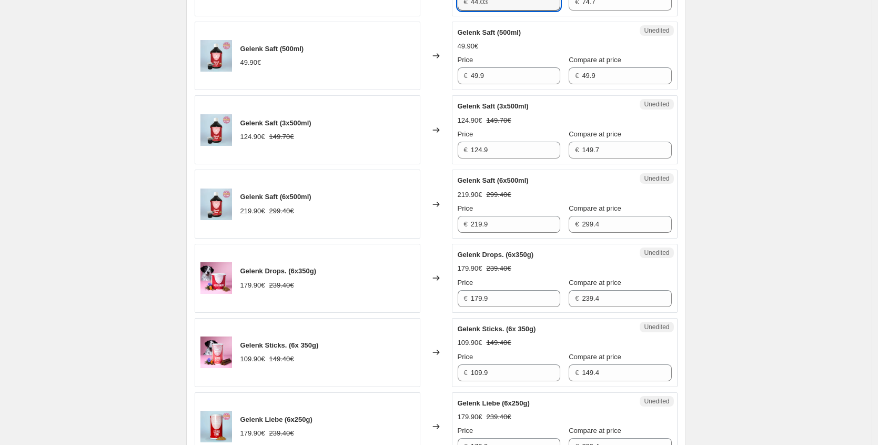
scroll to position [961, 0]
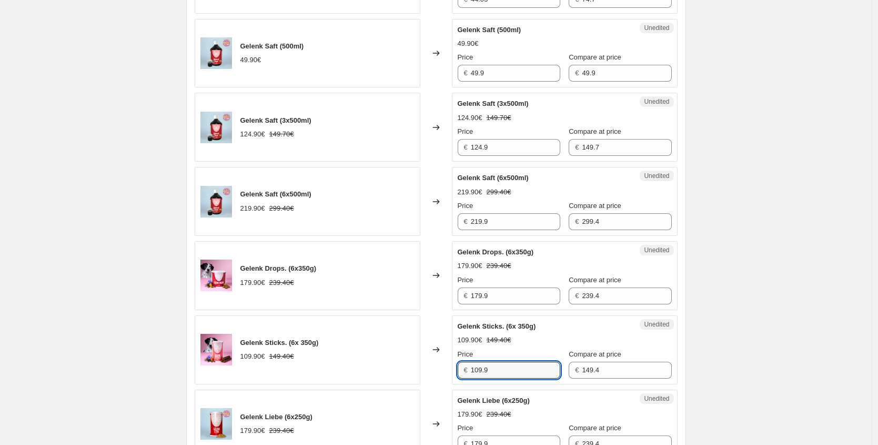
drag, startPoint x: 506, startPoint y: 371, endPoint x: 420, endPoint y: 371, distance: 86.3
click at [420, 371] on div "Gelenk Sticks. (6x 350g) 109.90€ 149.40€ Changed to Unedited Gelenk Sticks. (6x…" at bounding box center [436, 349] width 483 height 69
paste input "76,93 €"
type input "76.93"
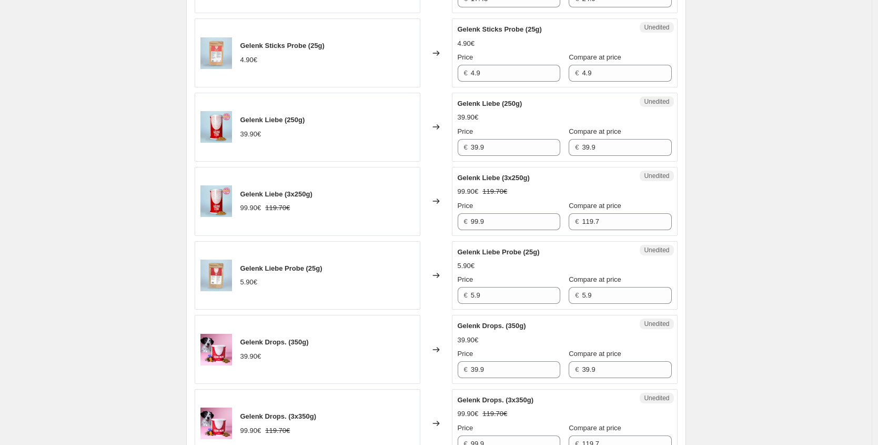
scroll to position [351, 0]
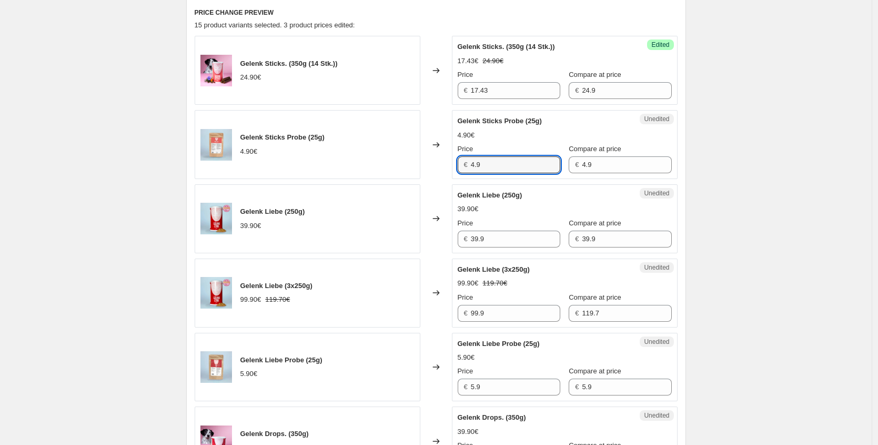
click at [420, 157] on div "Gelenk Sticks Probe (25g) 4.90€ Changed to Unedited Gelenk Sticks Probe (25g) 4…" at bounding box center [436, 144] width 483 height 69
paste input "3,43 €"
type input "3.43"
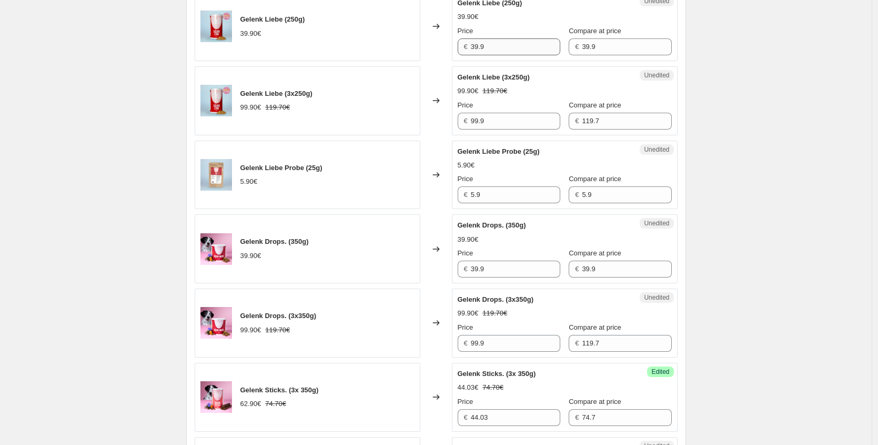
scroll to position [626, 0]
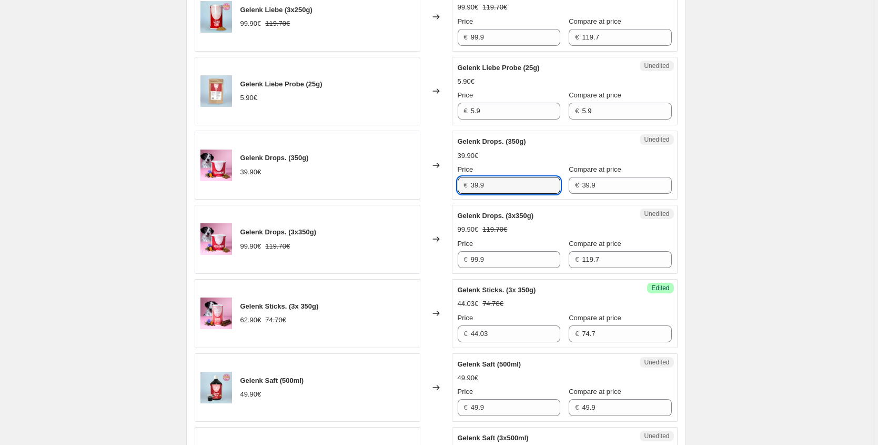
drag, startPoint x: 465, startPoint y: 187, endPoint x: 369, endPoint y: 176, distance: 97.0
click at [387, 180] on div "Gelenk Drops. (350g) 39.90€ Changed to Unedited Gelenk Drops. (350g) 39.90€ Pri…" at bounding box center [436, 165] width 483 height 69
paste input "27,93 €"
type input "27.93"
drag, startPoint x: 425, startPoint y: 251, endPoint x: 396, endPoint y: 244, distance: 29.7
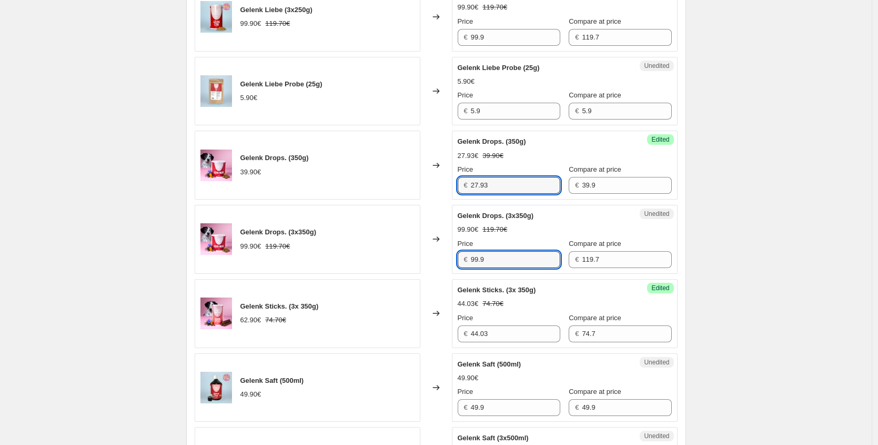
click at [397, 245] on div "Gelenk Drops. (3x350g) 99.90€ 119.70€ Changed to Unedited Gelenk Drops. (3x350g…" at bounding box center [436, 239] width 483 height 69
paste input "69,93 €"
type input "69.93"
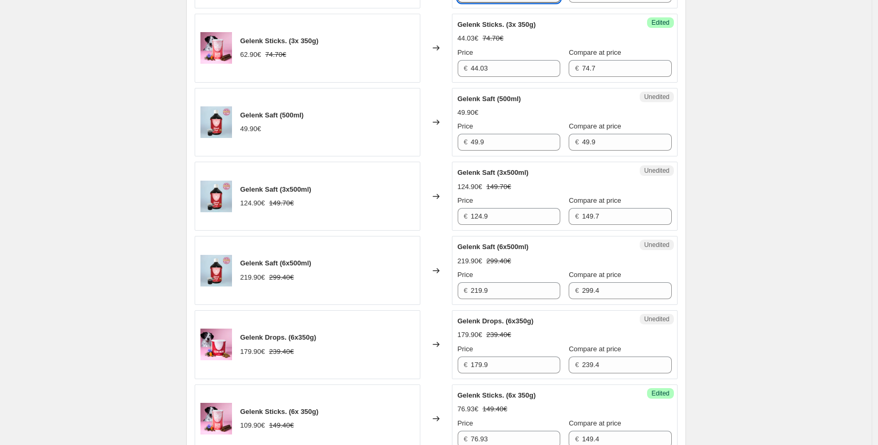
scroll to position [935, 0]
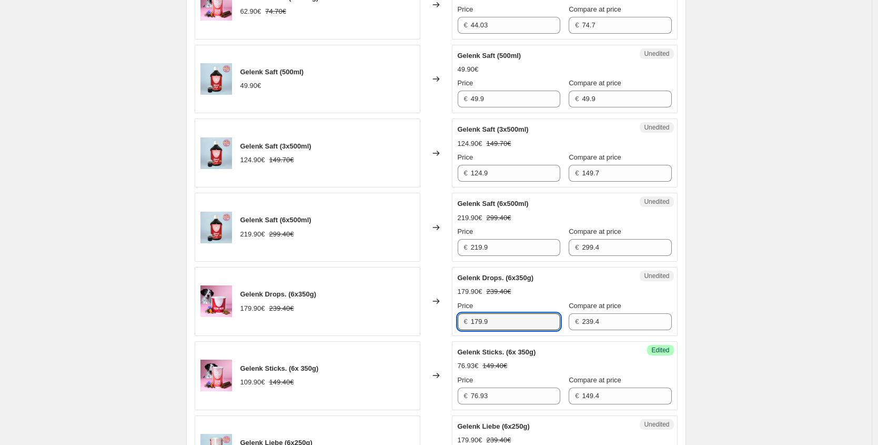
drag, startPoint x: 494, startPoint y: 322, endPoint x: 398, endPoint y: 291, distance: 100.7
click at [405, 307] on div "Gelenk Drops. (6x350g) 179.90€ 239.40€ Changed to Unedited Gelenk Drops. (6x350…" at bounding box center [436, 301] width 483 height 69
paste input "25,93 €"
type input "125.93"
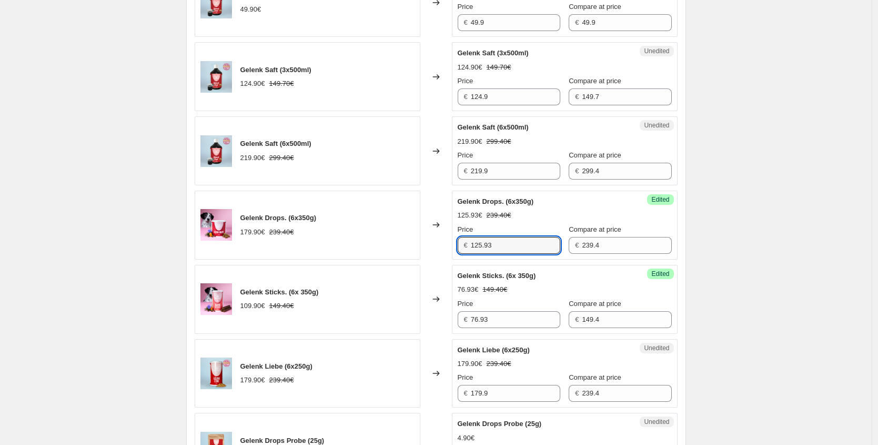
scroll to position [1234, 0]
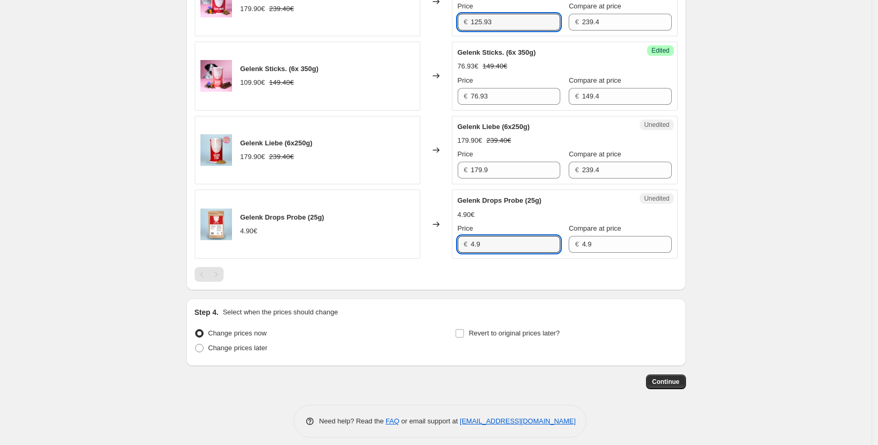
drag, startPoint x: 513, startPoint y: 247, endPoint x: 390, endPoint y: 238, distance: 123.5
click at [391, 239] on div "Gelenk Drops Probe (25g) 4.90€ Changed to Unedited Gelenk Drops Probe (25g) 4.9…" at bounding box center [436, 223] width 483 height 69
paste input "3,43 €"
type input "3.43"
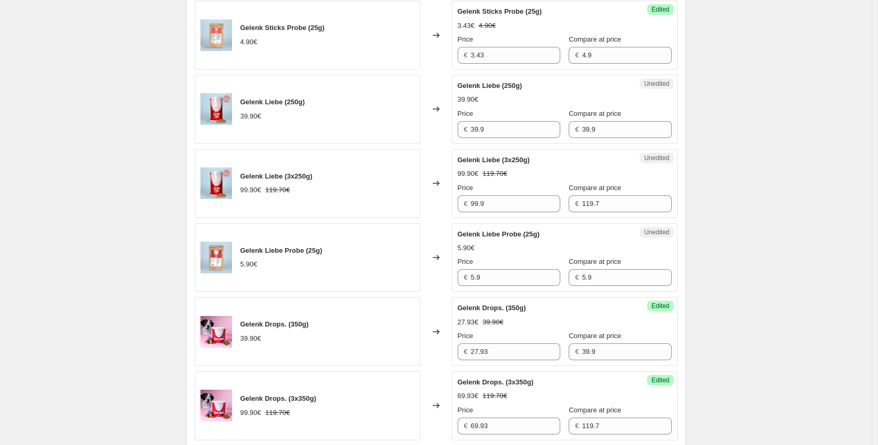
scroll to position [458, 0]
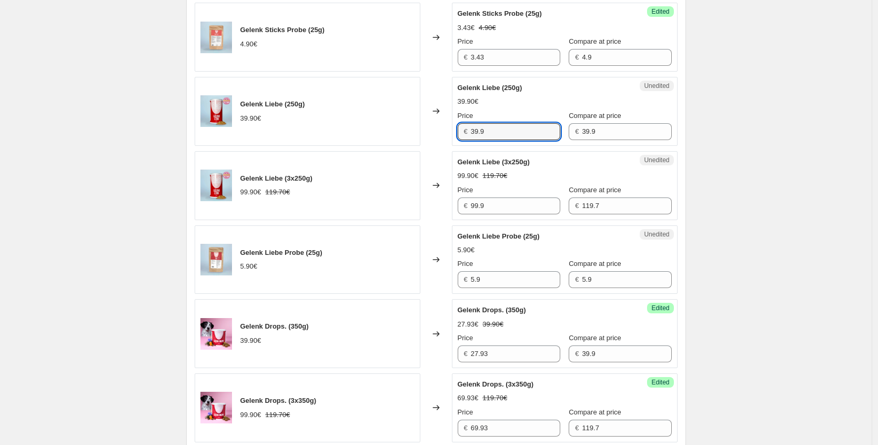
drag, startPoint x: 513, startPoint y: 122, endPoint x: 447, endPoint y: 122, distance: 65.3
click at [448, 122] on div "Gelenk Liebe (250g) 39.90€ Changed to Unedited Gelenk Liebe (250g) 39.90€ Price…" at bounding box center [436, 111] width 483 height 69
drag, startPoint x: 437, startPoint y: 133, endPoint x: 377, endPoint y: 123, distance: 61.4
click at [388, 127] on div "Gelenk Liebe (250g) 39.90€ Changed to Unedited Gelenk Liebe (250g) 39.90€ Price…" at bounding box center [436, 111] width 483 height 69
paste input "27,93 €"
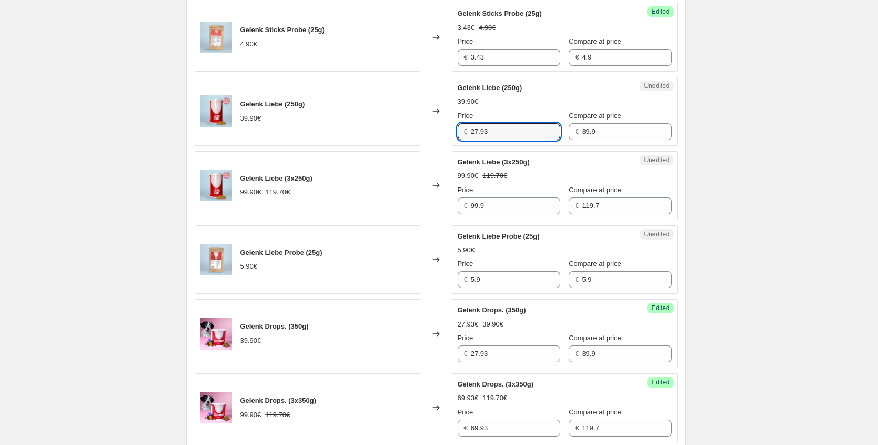
type input "27.93"
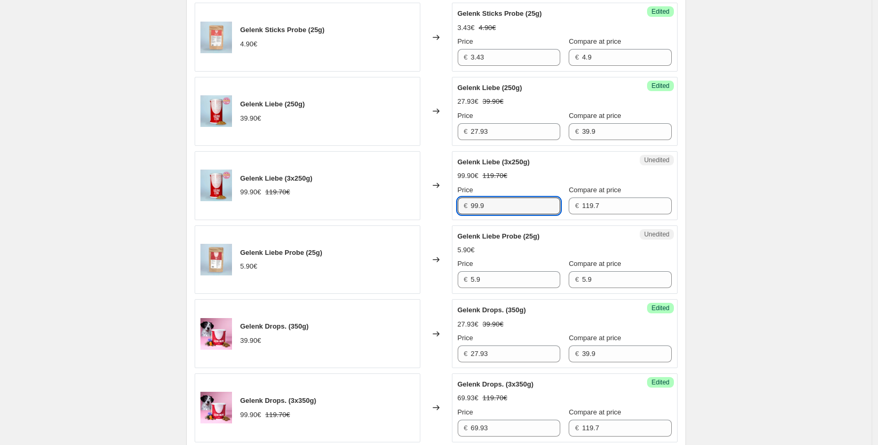
drag, startPoint x: 481, startPoint y: 201, endPoint x: 420, endPoint y: 184, distance: 63.7
click at [425, 192] on div "Gelenk Liebe (3x250g) 99.90€ 119.70€ Changed to Unedited Gelenk Liebe (3x250g) …" at bounding box center [436, 185] width 483 height 69
paste input "69,93 €"
type input "69.93"
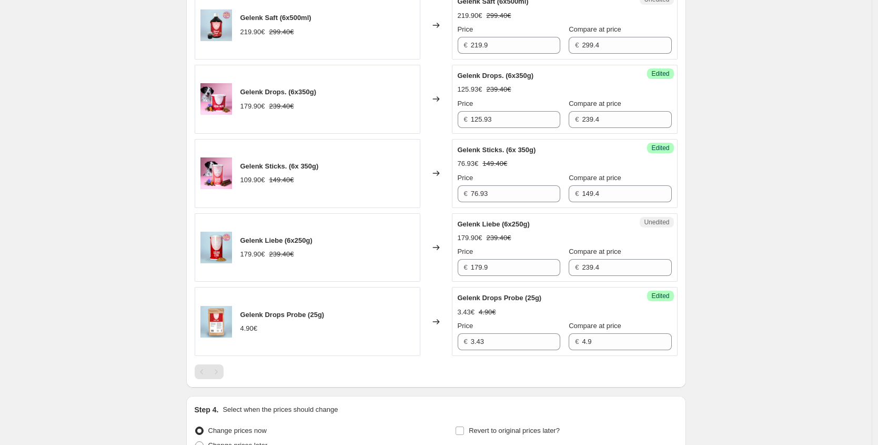
scroll to position [1139, 0]
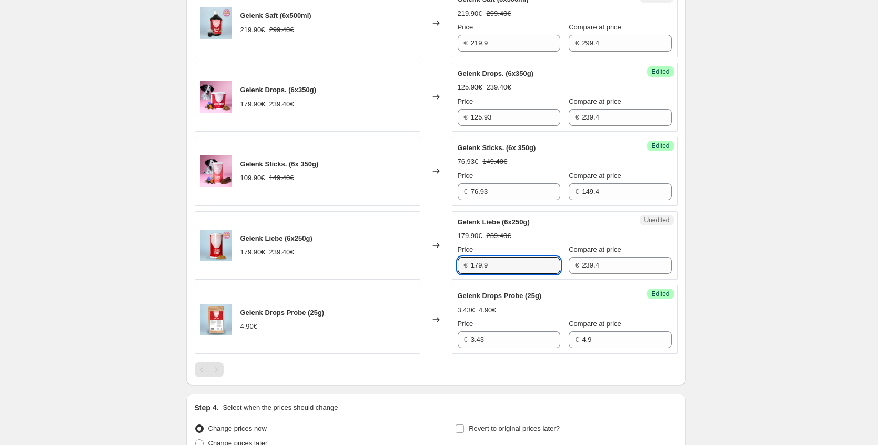
click at [398, 259] on div "Gelenk Liebe (6x250g) 179.90€ 239.40€ Changed to Unedited Gelenk Liebe (6x250g)…" at bounding box center [436, 245] width 483 height 69
paste input "25,93 €"
type input "125.93"
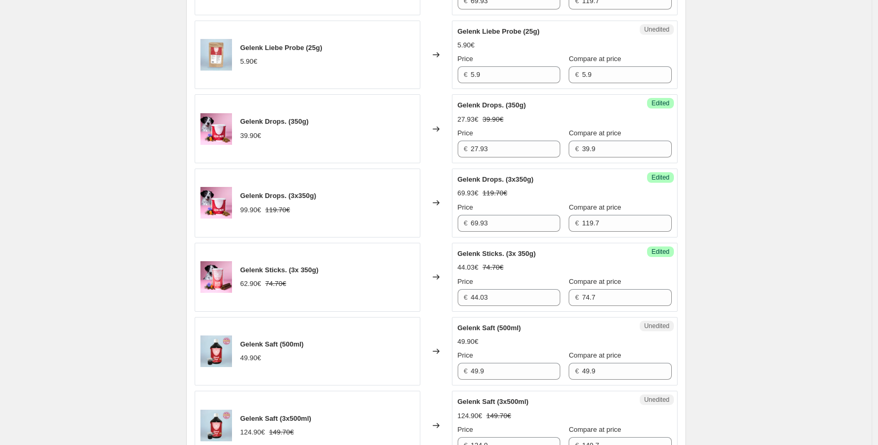
scroll to position [579, 0]
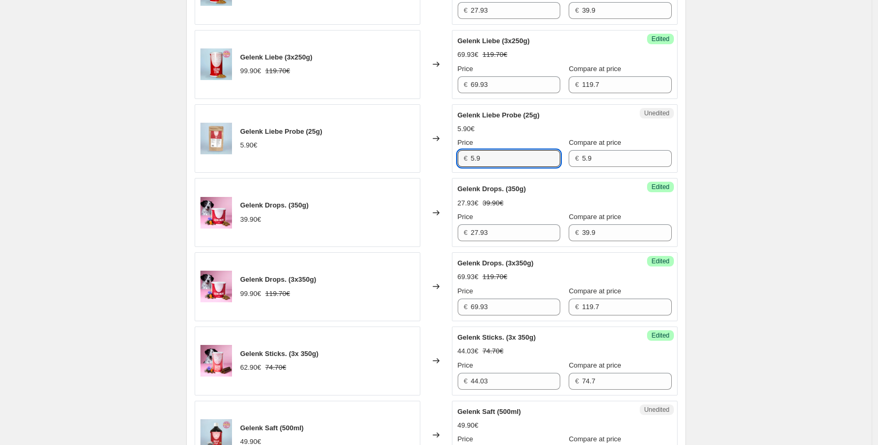
drag, startPoint x: 456, startPoint y: 155, endPoint x: 369, endPoint y: 122, distance: 93.0
click at [397, 143] on div "Gelenk Liebe Probe (25g) 5.90€ Changed to Unedited Gelenk Liebe Probe (25g) 5.9…" at bounding box center [436, 138] width 483 height 69
paste input "4,13 €"
type input "4.13"
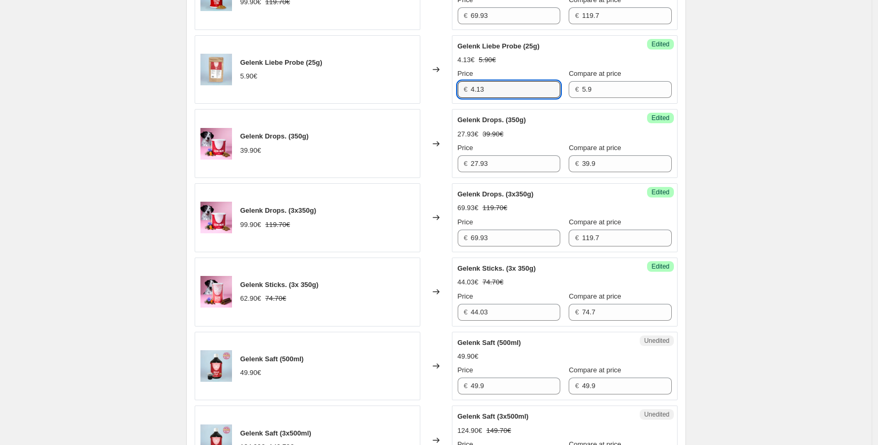
scroll to position [730, 0]
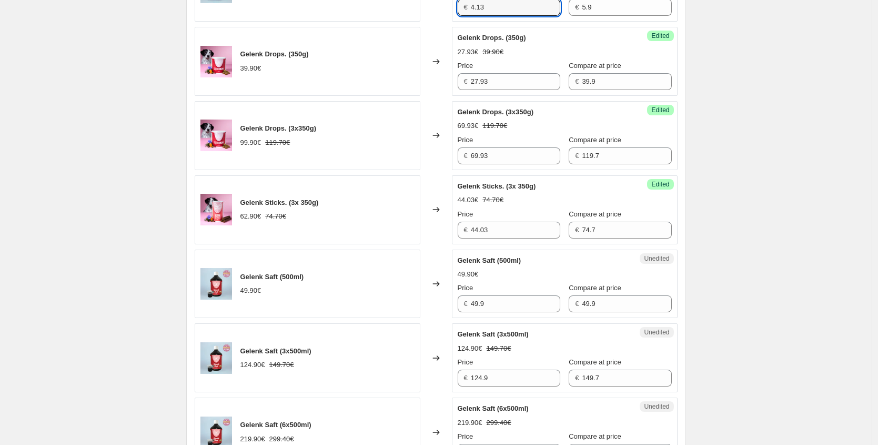
drag, startPoint x: 501, startPoint y: 312, endPoint x: 383, endPoint y: 302, distance: 118.4
click at [401, 302] on div "Gelenk Saft (500ml) 49.90€ Changed to Unedited Gelenk Saft (500ml) 49.90€ Price…" at bounding box center [436, 283] width 483 height 69
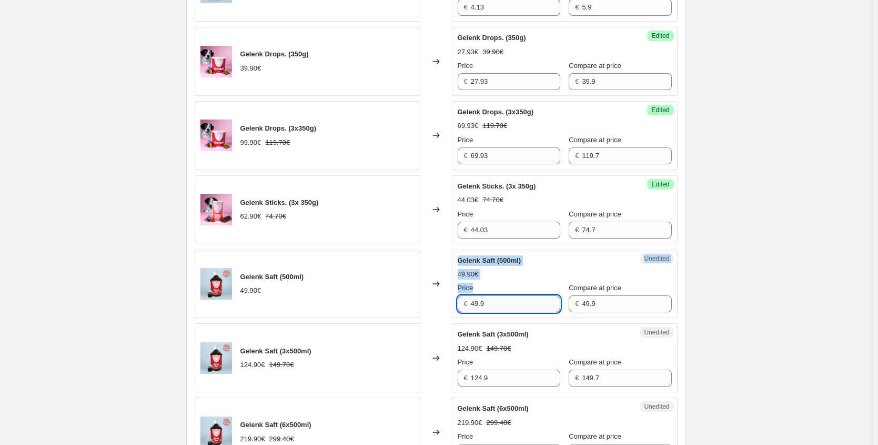
click at [522, 301] on input "49.9" at bounding box center [515, 303] width 89 height 17
click at [398, 298] on div "Gelenk Saft (500ml) 49.90€ Changed to Unedited Gelenk Saft (500ml) 49.90€ Price…" at bounding box center [436, 283] width 483 height 69
paste input "34,93 €"
type input "34.93"
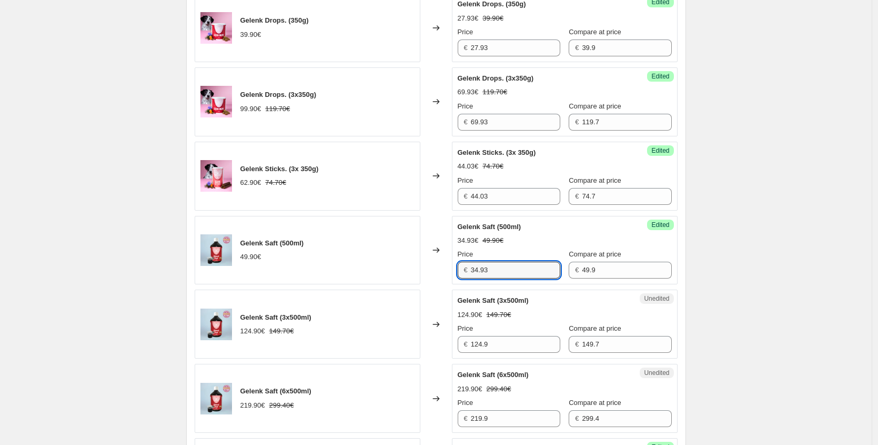
scroll to position [811, 0]
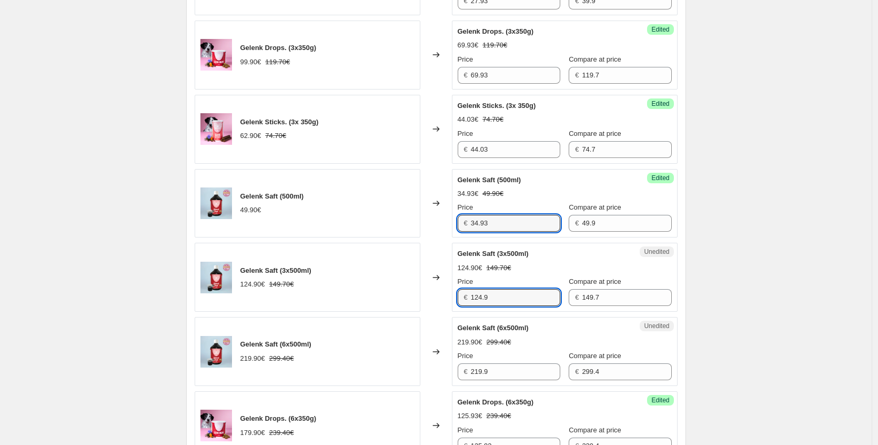
drag, startPoint x: 413, startPoint y: 287, endPoint x: 401, endPoint y: 270, distance: 21.2
click at [405, 286] on div "Gelenk Saft (3x500ml) 124.90€ 149.70€ Changed to Unedited Gelenk Saft (3x500ml)…" at bounding box center [436, 277] width 483 height 69
paste input "87,43 €"
type input "87.43"
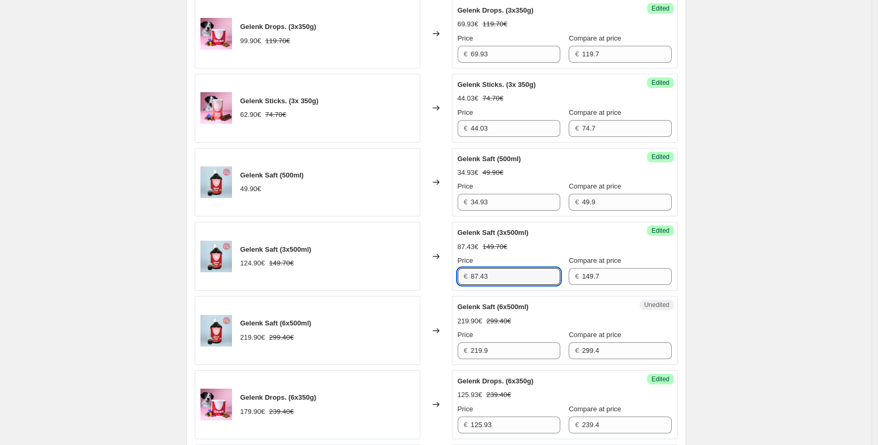
scroll to position [860, 0]
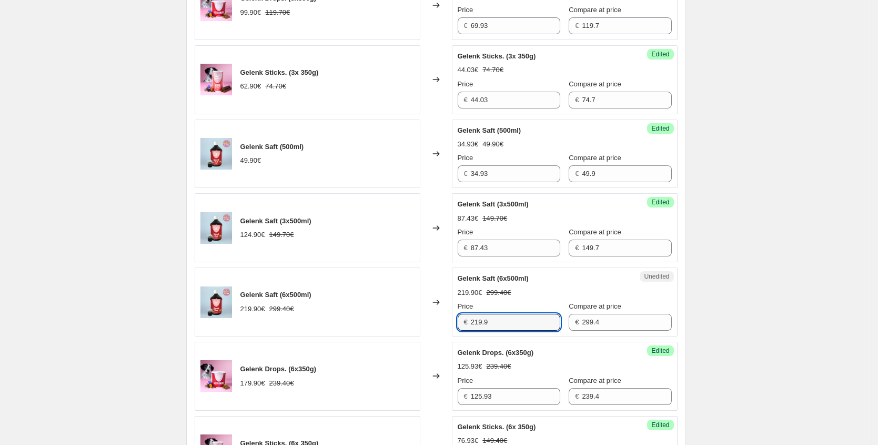
drag, startPoint x: 464, startPoint y: 321, endPoint x: 387, endPoint y: 288, distance: 84.0
click at [417, 318] on div "Gelenk Saft (6x500ml) 219.90€ 299.40€ Changed to Unedited Gelenk Saft (6x500ml)…" at bounding box center [436, 301] width 483 height 69
paste input "153,93 €"
type input "153.93"
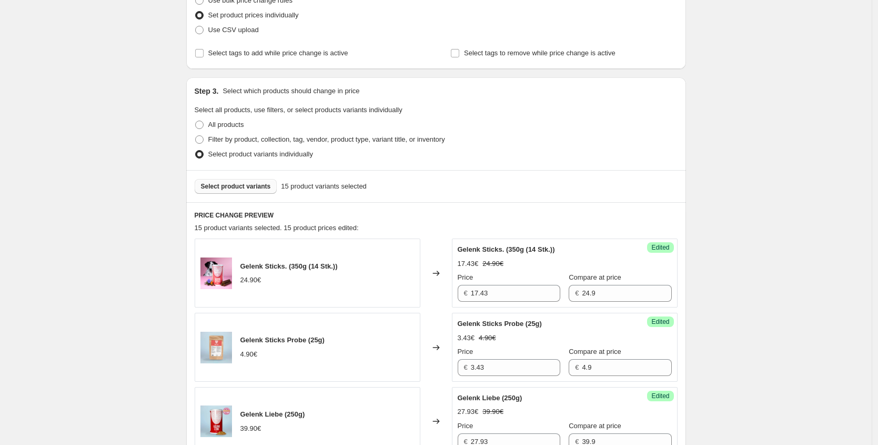
scroll to position [91, 0]
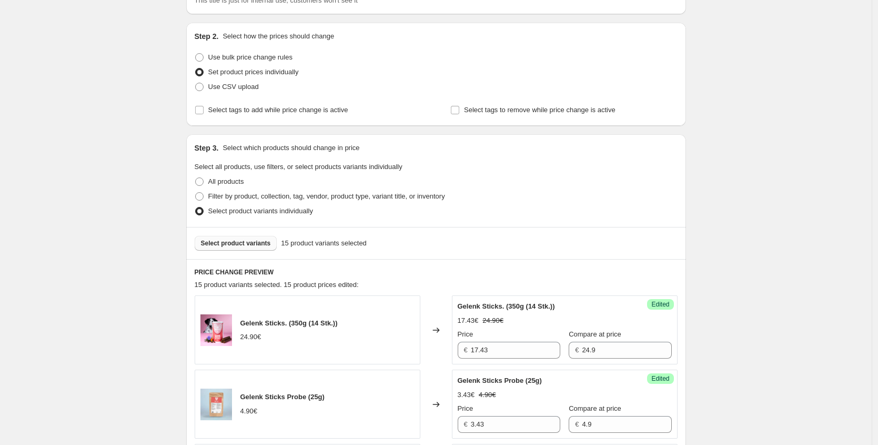
click at [244, 241] on span "Select product variants" at bounding box center [236, 243] width 70 height 8
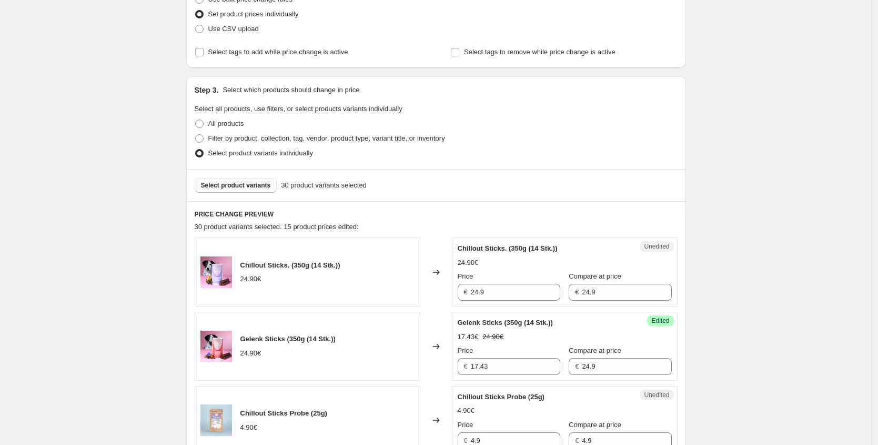
scroll to position [154, 0]
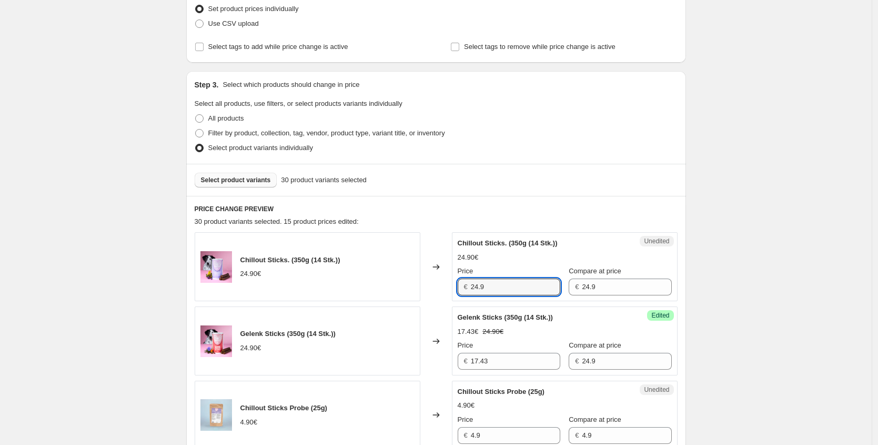
drag, startPoint x: 505, startPoint y: 288, endPoint x: 420, endPoint y: 279, distance: 86.2
click at [444, 284] on div "Chillout Sticks. (350g (14 Stk.)) 24.90€ Changed to Unedited Chillout Sticks. (…" at bounding box center [436, 266] width 483 height 69
paste input "18,68 €"
type input "18.68"
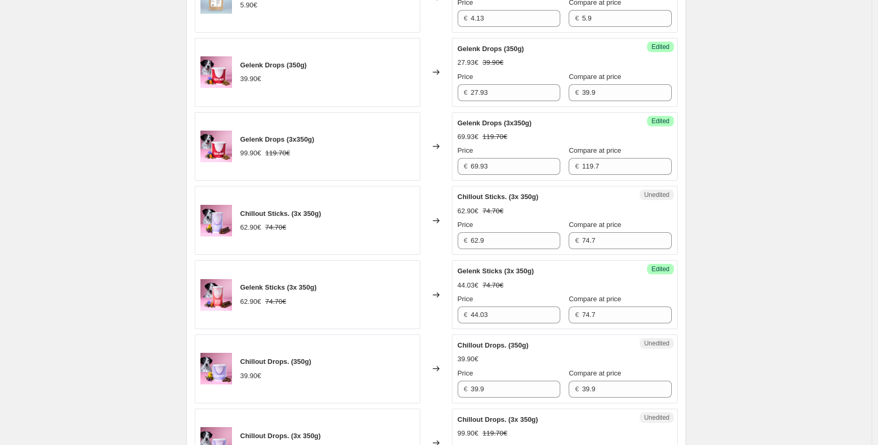
scroll to position [872, 0]
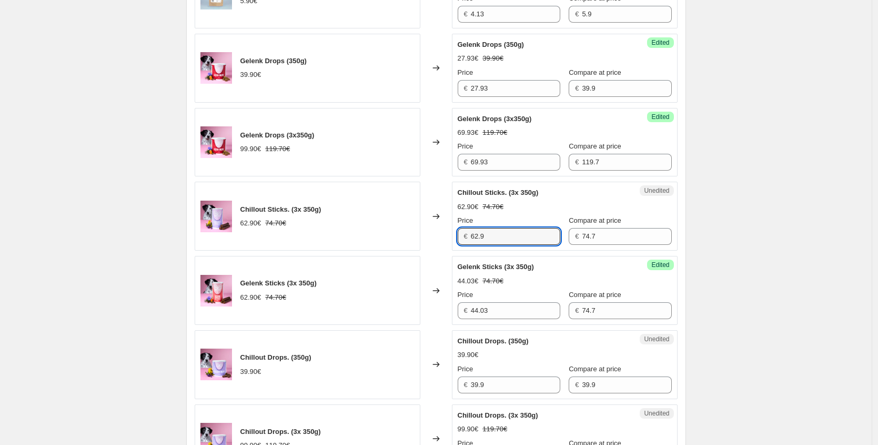
click at [413, 232] on div "Chillout Sticks. (3x 350g) 62.90€ 74.70€ Changed to Unedited Chillout Sticks. (…" at bounding box center [436, 216] width 483 height 69
paste input "47,18 €"
type input "47.18"
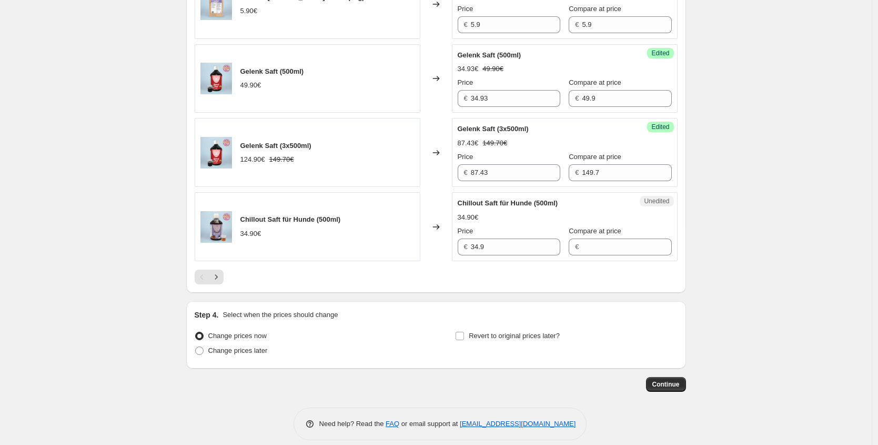
scroll to position [1613, 0]
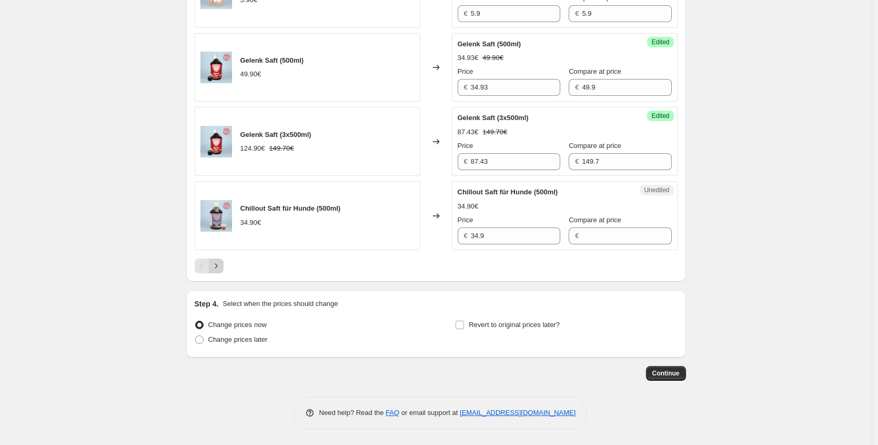
click at [224, 265] on button "Next" at bounding box center [216, 265] width 15 height 15
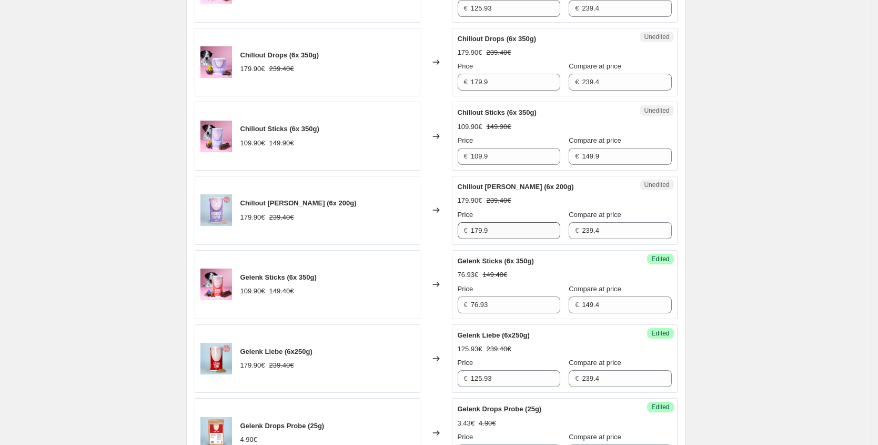
scroll to position [641, 0]
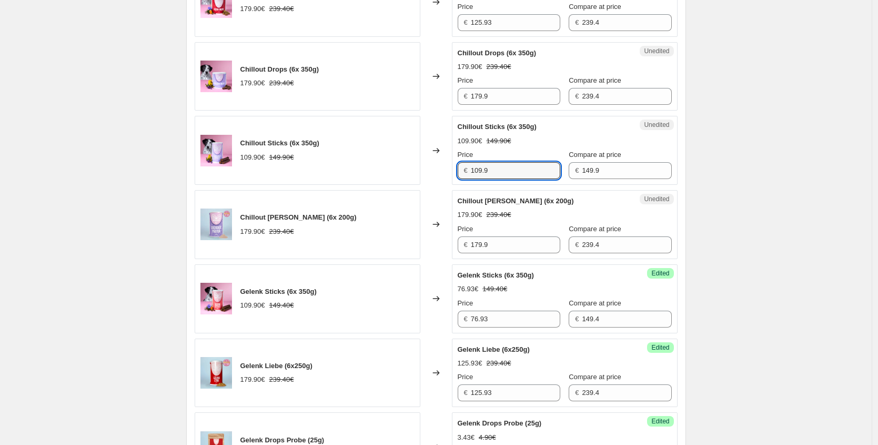
drag, startPoint x: 505, startPoint y: 173, endPoint x: 341, endPoint y: 142, distance: 166.6
click at [383, 168] on div "Chillout Sticks (6x 350g) 109.90€ 149.90€ Changed to Unedited Chillout Sticks (…" at bounding box center [436, 150] width 483 height 69
paste input "82,43 €"
type input "82.43"
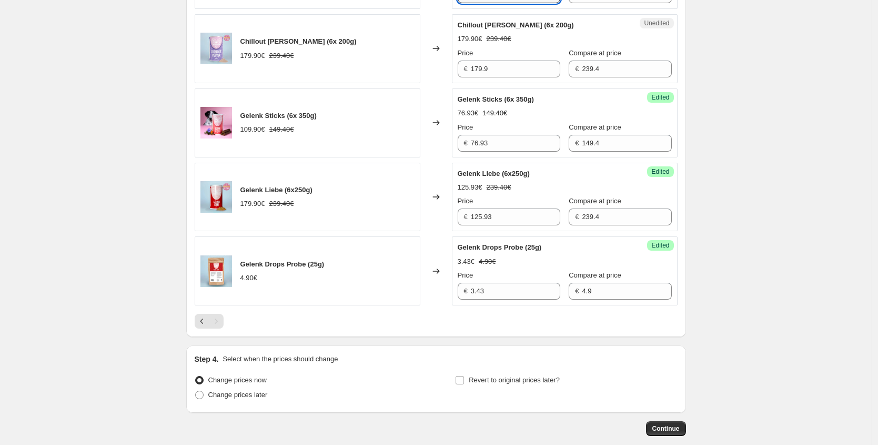
scroll to position [872, 0]
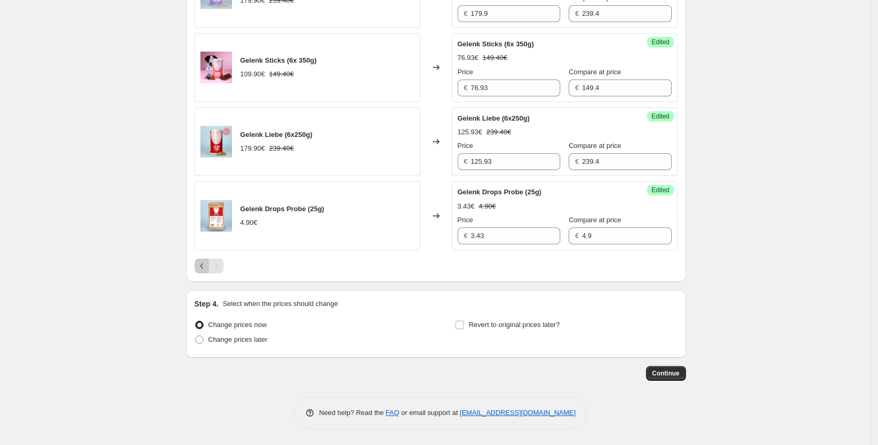
click at [206, 267] on icon "Previous" at bounding box center [202, 266] width 11 height 11
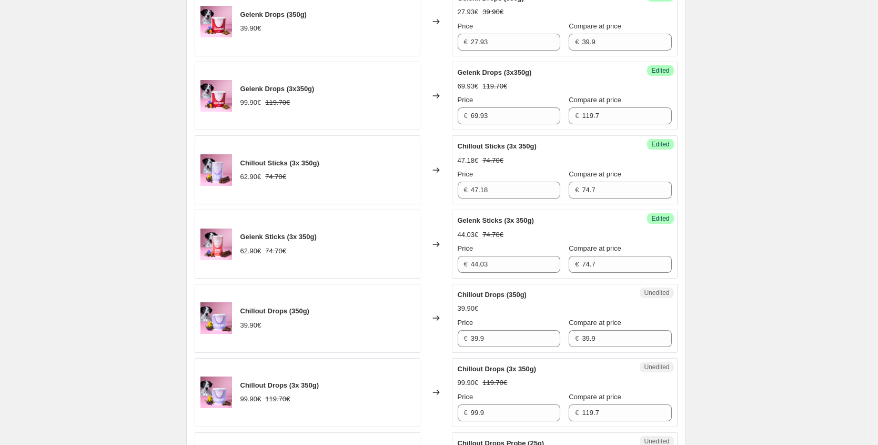
scroll to position [926, 0]
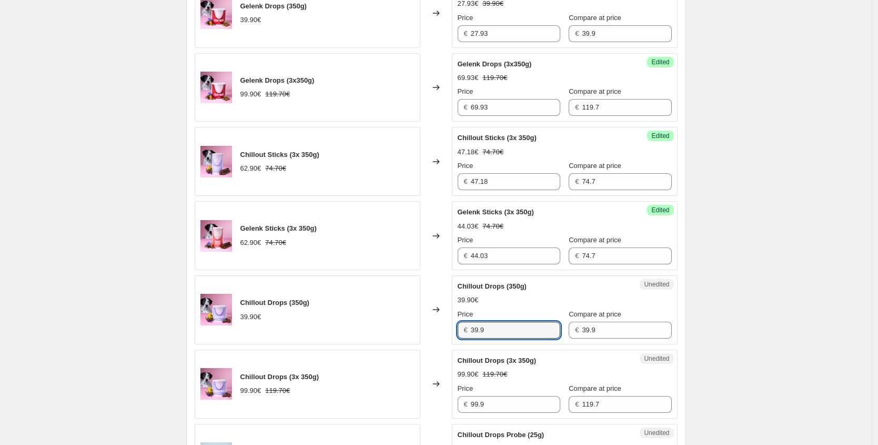
drag, startPoint x: 500, startPoint y: 330, endPoint x: 376, endPoint y: 310, distance: 124.8
click at [417, 328] on div "Chillout Drops (350g) 39.90€ Changed to Unedited Chillout Drops (350g) 39.90€ P…" at bounding box center [436, 309] width 483 height 69
paste input "29,93 €"
type input "29.93"
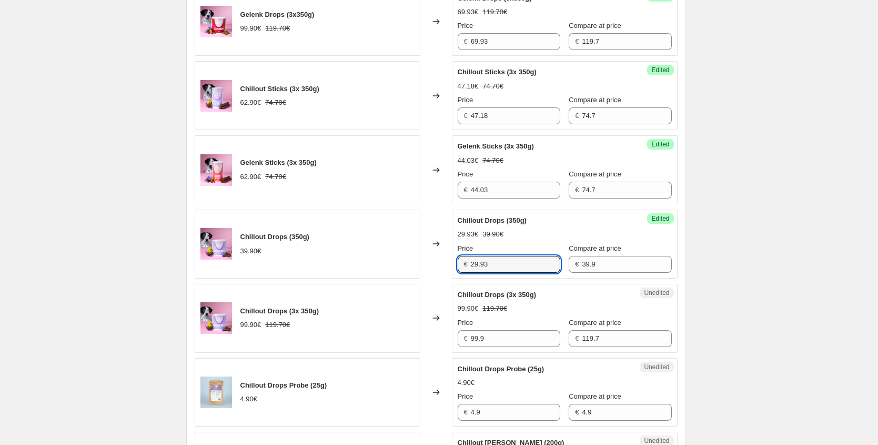
scroll to position [1002, 0]
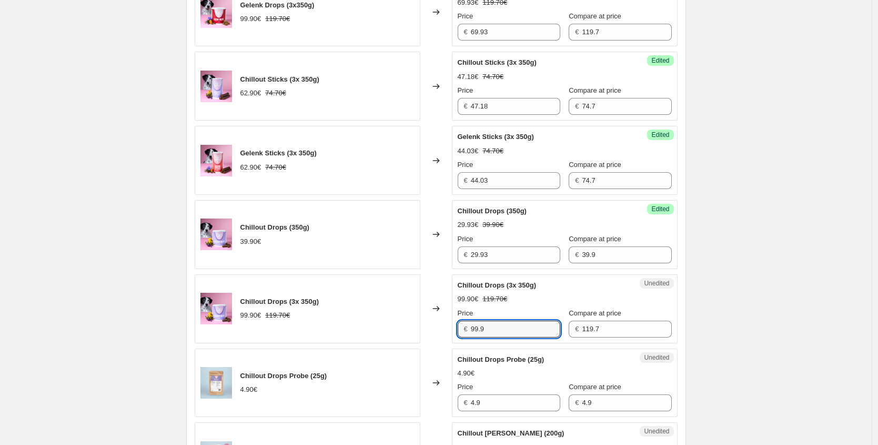
drag, startPoint x: 505, startPoint y: 332, endPoint x: 350, endPoint y: 285, distance: 162.5
click at [406, 319] on div "Chillout Drops (3x 350g) 99.90€ 119.70€ Changed to Unedited Chillout Drops (3x …" at bounding box center [436, 308] width 483 height 69
paste input "74,93 €"
type input "74.93"
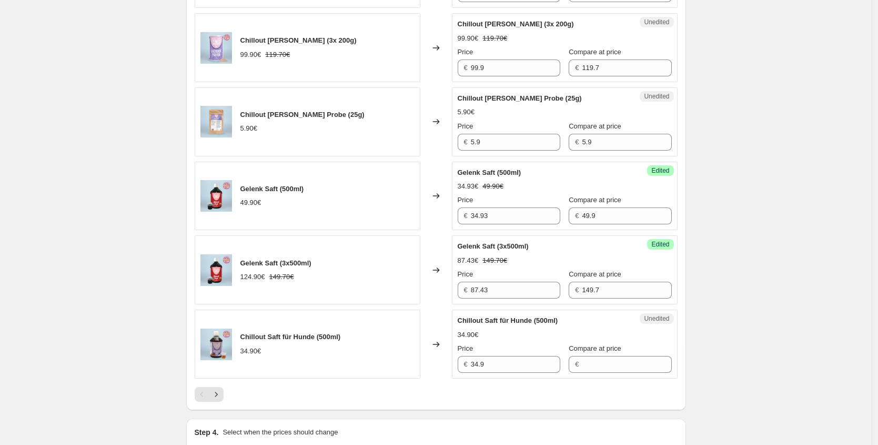
scroll to position [1493, 0]
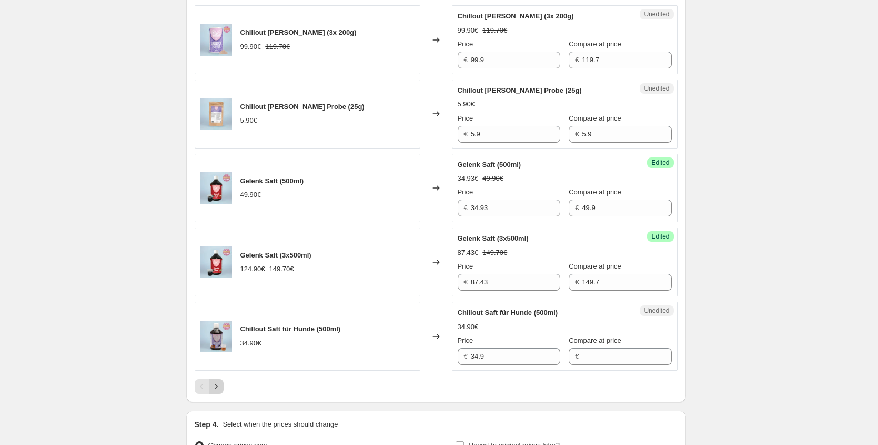
click at [219, 392] on button "Next" at bounding box center [216, 386] width 15 height 15
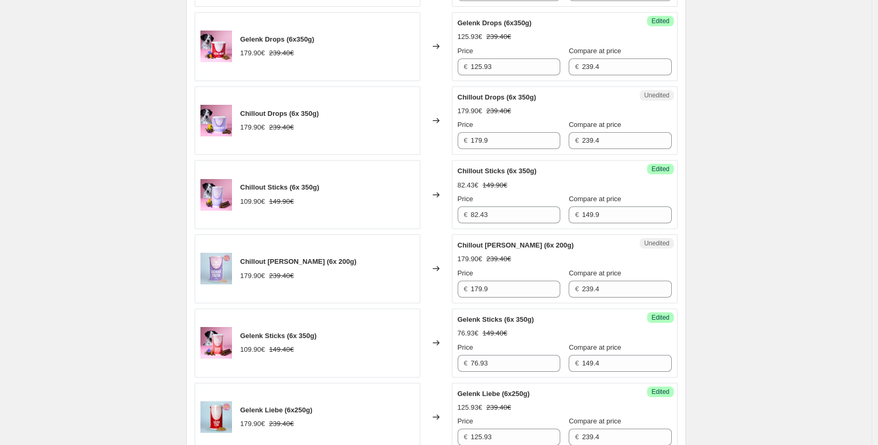
scroll to position [593, 0]
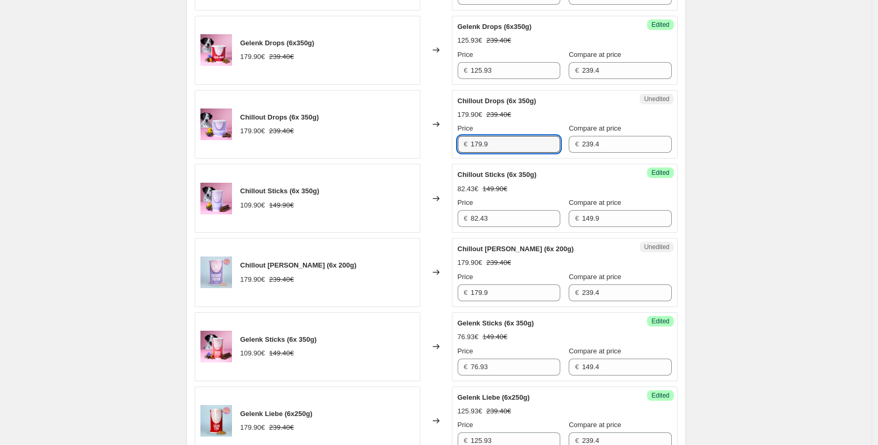
drag, startPoint x: 499, startPoint y: 143, endPoint x: 414, endPoint y: 138, distance: 84.9
click at [415, 139] on div "Chillout Drops (6x 350g) 179.90€ 239.40€ Changed to Unedited Chillout Drops (6x…" at bounding box center [436, 124] width 483 height 69
paste input "34,93 €"
type input "134.93"
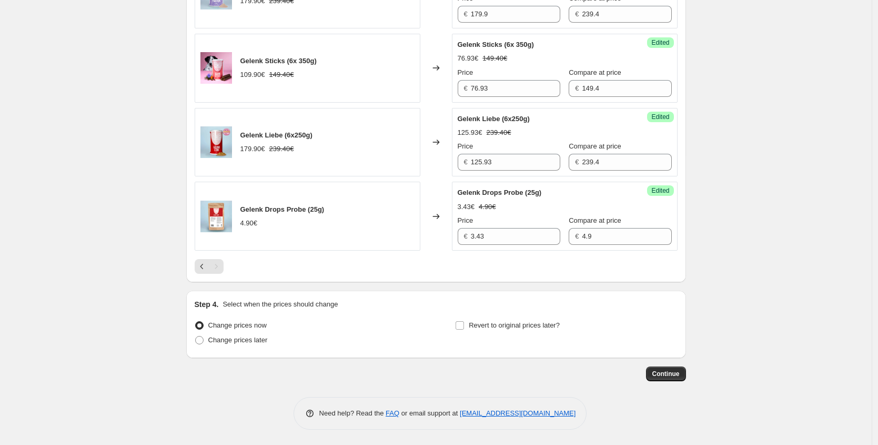
scroll to position [872, 0]
click at [207, 264] on icon "Previous" at bounding box center [202, 266] width 11 height 11
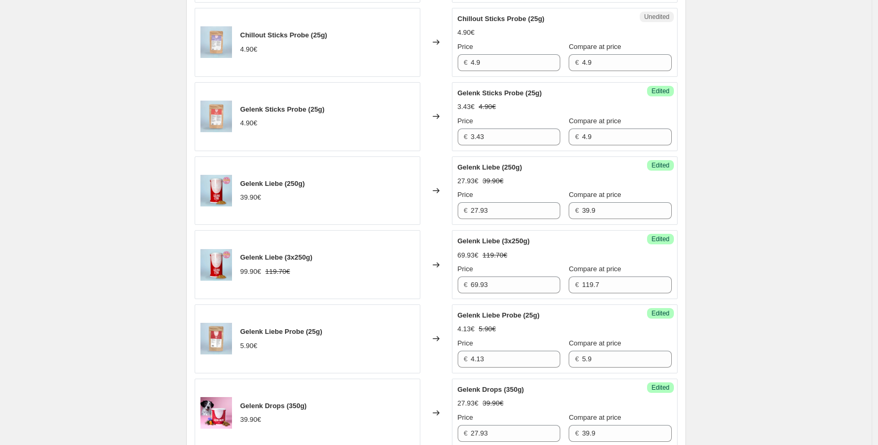
scroll to position [527, 0]
drag, startPoint x: 484, startPoint y: 61, endPoint x: 344, endPoint y: 29, distance: 143.5
click at [384, 51] on div "Chillout Sticks Probe (25g) 4.90€ Changed to Unedited Chillout Sticks Probe (25…" at bounding box center [436, 41] width 483 height 69
paste input "3,68 €"
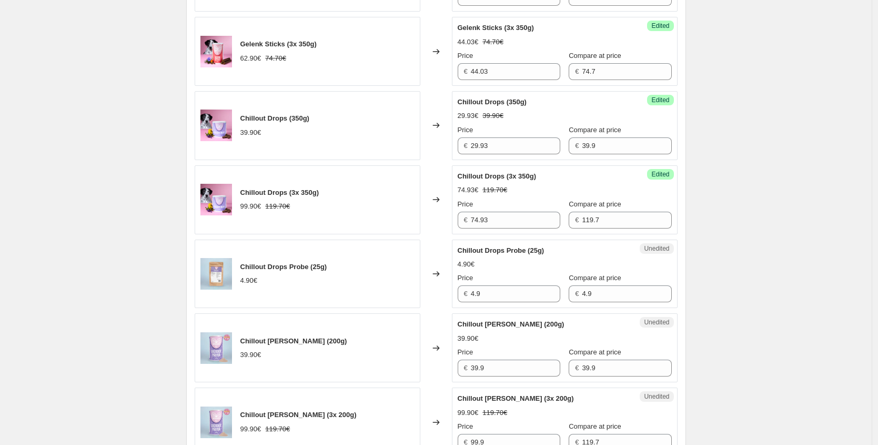
scroll to position [1196, 0]
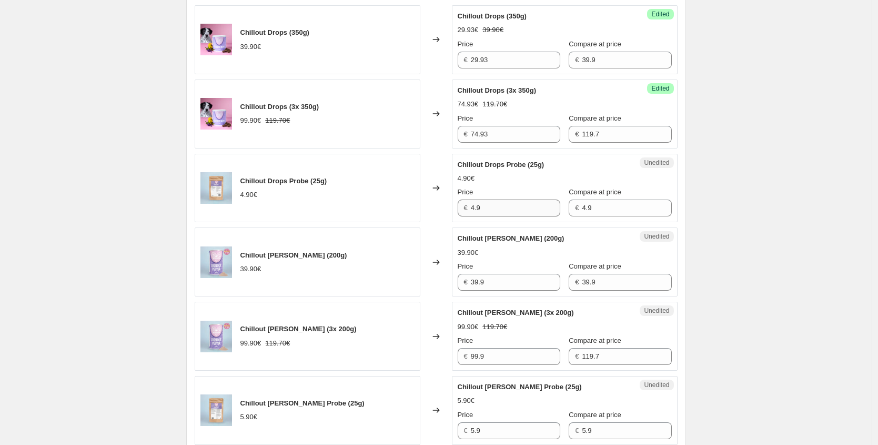
type input "3.68"
drag, startPoint x: 496, startPoint y: 209, endPoint x: 458, endPoint y: 197, distance: 39.8
click at [458, 212] on div "Unedited Chillout Drops Probe (25g) 4.90€ Price € 4.9 Compare at price € 4.9" at bounding box center [565, 188] width 226 height 69
paste input "3,68 €"
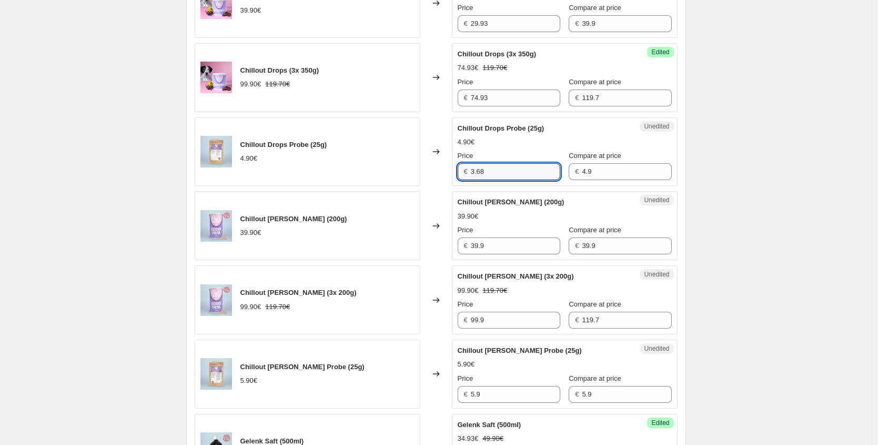
scroll to position [1237, 0]
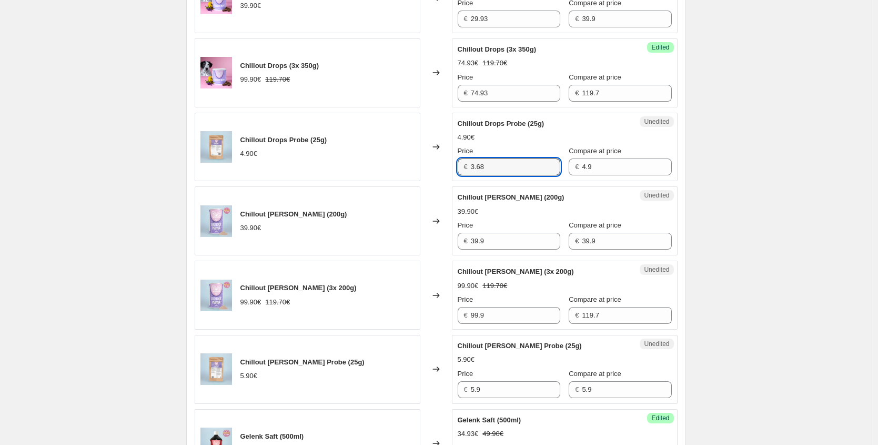
type input "3.68"
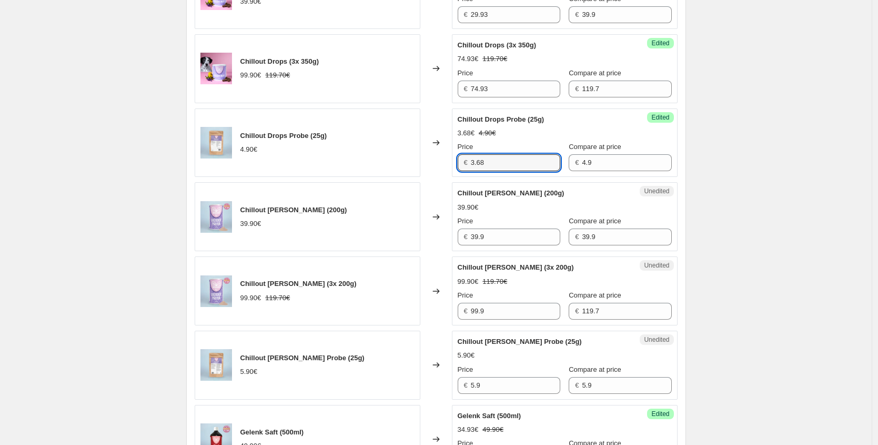
scroll to position [1250, 0]
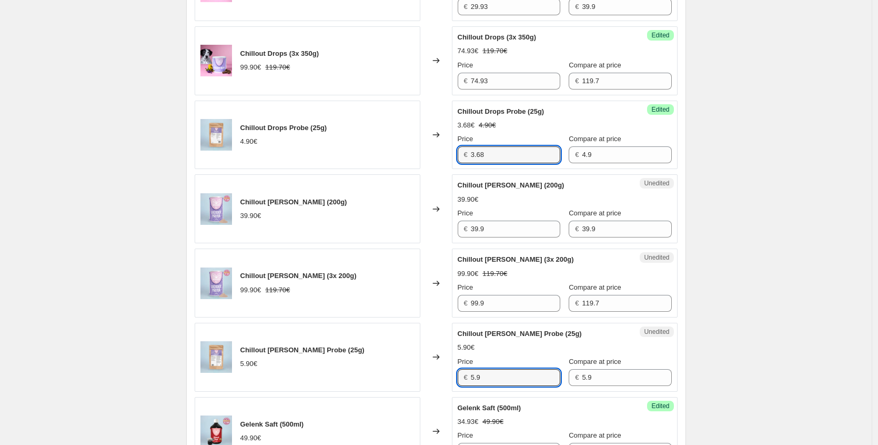
drag, startPoint x: 498, startPoint y: 381, endPoint x: 360, endPoint y: 377, distance: 137.9
click at [365, 377] on div "Chillout [PERSON_NAME] Probe (25g) 5.90€ Changed to Unedited Chillout [PERSON_N…" at bounding box center [436, 357] width 483 height 69
paste input "3,68 €"
type input "3.68"
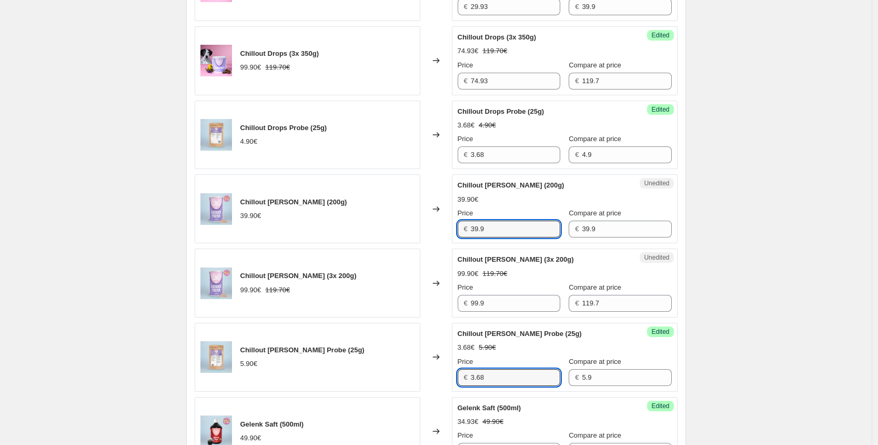
drag, startPoint x: 417, startPoint y: 225, endPoint x: 271, endPoint y: 173, distance: 155.3
click at [305, 212] on div "Chillout [PERSON_NAME] (200g) 39.90€ Changed to Unedited Chillout [PERSON_NAME]…" at bounding box center [436, 208] width 483 height 69
paste input "29,93 €"
type input "29.93"
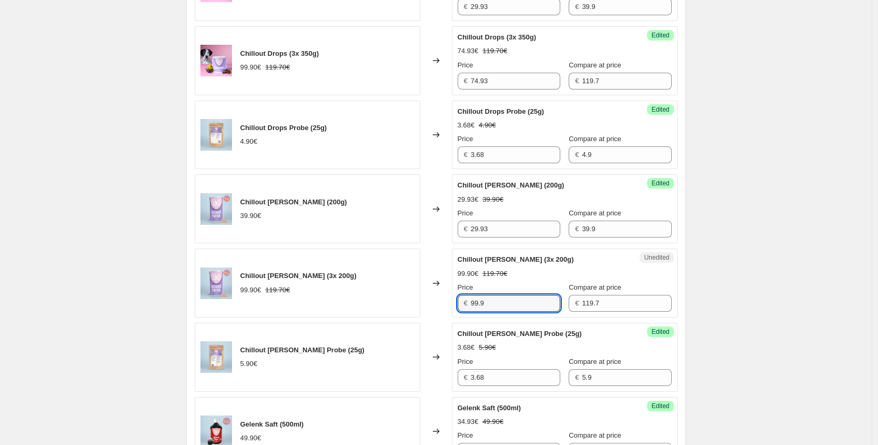
drag, startPoint x: 465, startPoint y: 300, endPoint x: 401, endPoint y: 277, distance: 68.8
click at [411, 291] on div "Chillout [PERSON_NAME] (3x 200g) 99.90€ 119.70€ Changed to Unedited Chillout [P…" at bounding box center [436, 282] width 483 height 69
paste input "74,93 €"
type input "74.93"
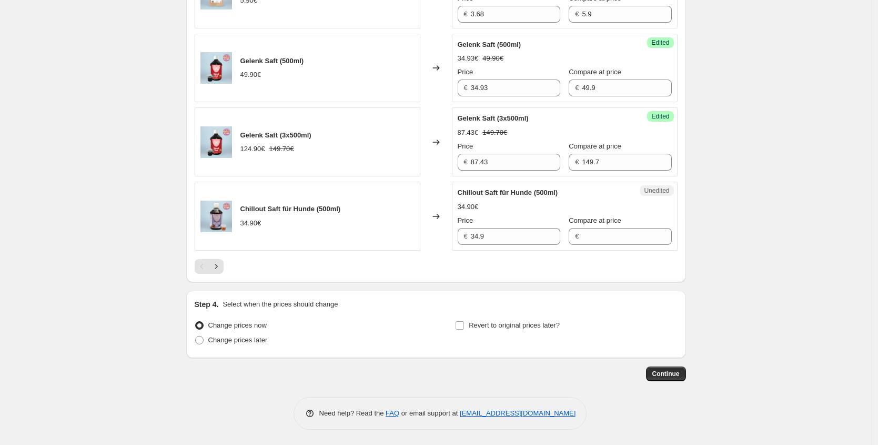
scroll to position [1613, 0]
click at [224, 268] on button "Next" at bounding box center [216, 265] width 15 height 15
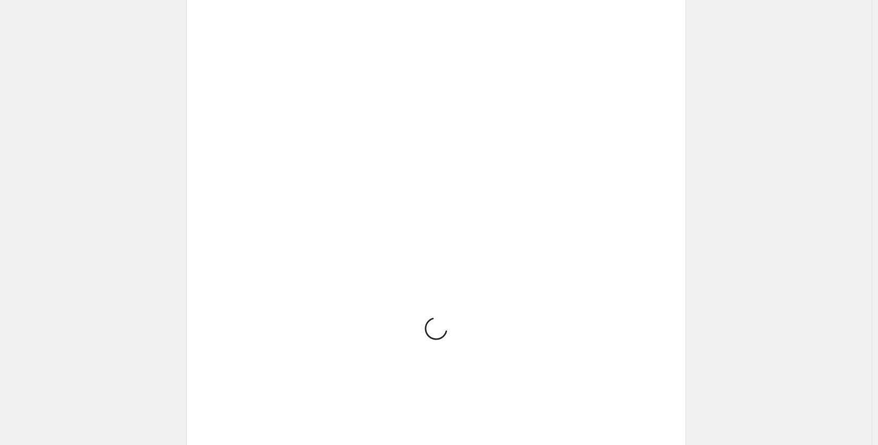
scroll to position [786, 0]
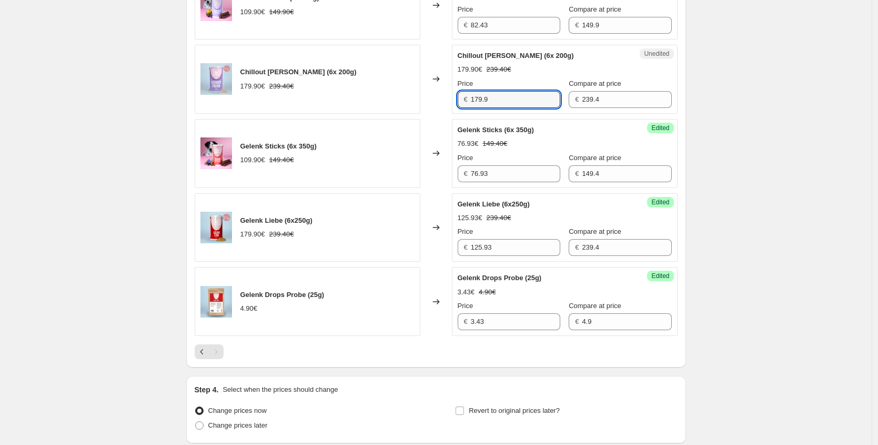
drag, startPoint x: 510, startPoint y: 98, endPoint x: 430, endPoint y: 99, distance: 79.5
click at [430, 99] on div "Chillout [PERSON_NAME] (6x 200g) 179.90€ 239.40€ Changed to Unedited Chillout […" at bounding box center [436, 79] width 483 height 69
paste input "34,93 €"
type input "134.93"
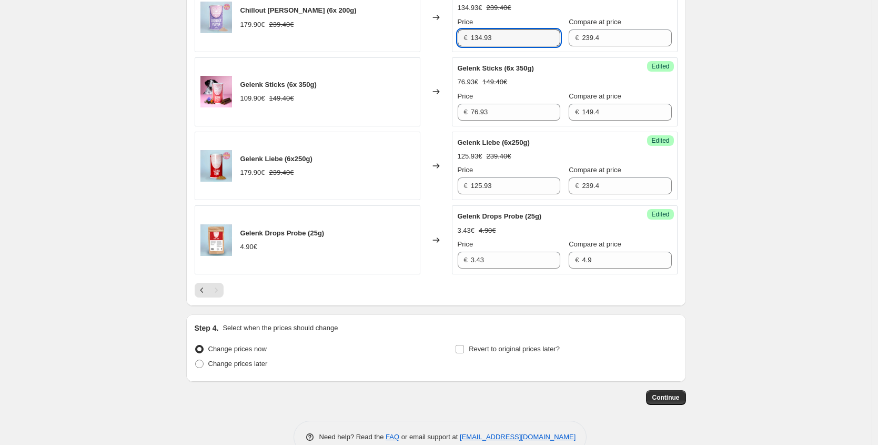
scroll to position [861, 0]
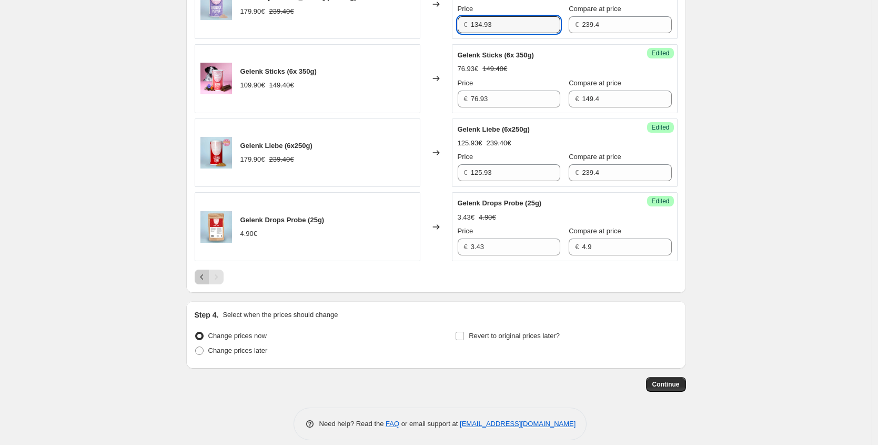
click at [201, 277] on icon "Previous" at bounding box center [202, 277] width 11 height 11
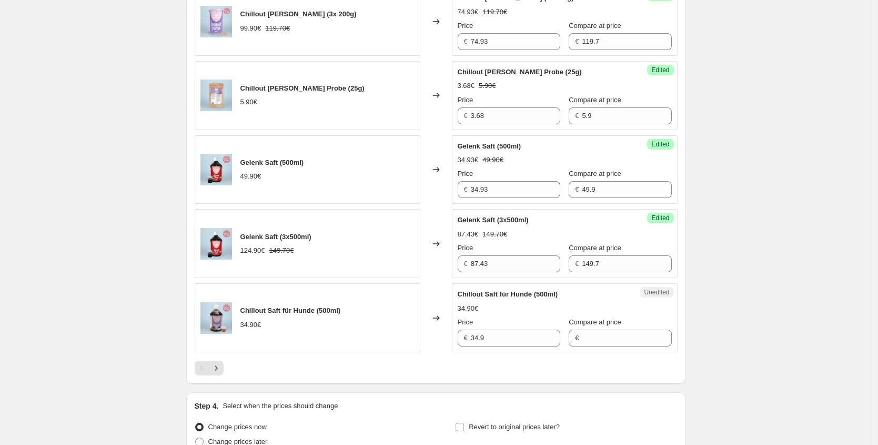
scroll to position [1600, 0]
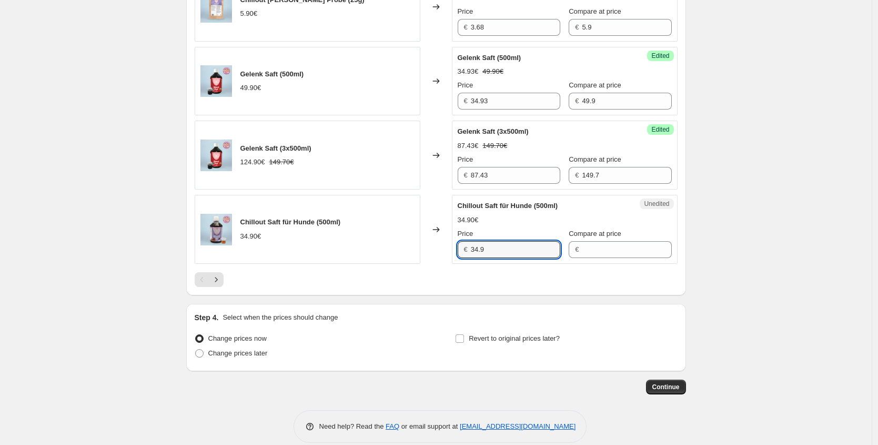
click at [368, 252] on div "Chillout Saft für Hunde (500ml) 34.90€ Changed to Unedited Chillout Saft für Hu…" at bounding box center [436, 229] width 483 height 69
paste input "26,18 €"
type input "26.18"
click at [612, 253] on input "Compare at price" at bounding box center [626, 249] width 89 height 17
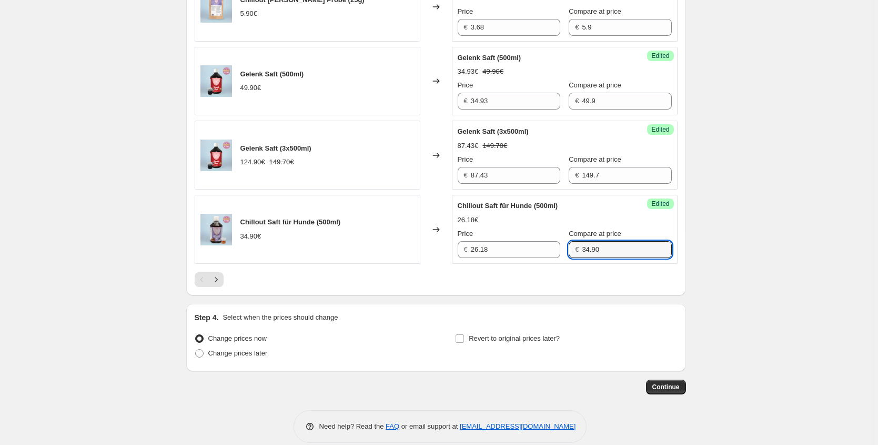
type input "34.90"
click at [437, 283] on div at bounding box center [436, 279] width 483 height 15
click at [224, 284] on button "Next" at bounding box center [216, 279] width 15 height 15
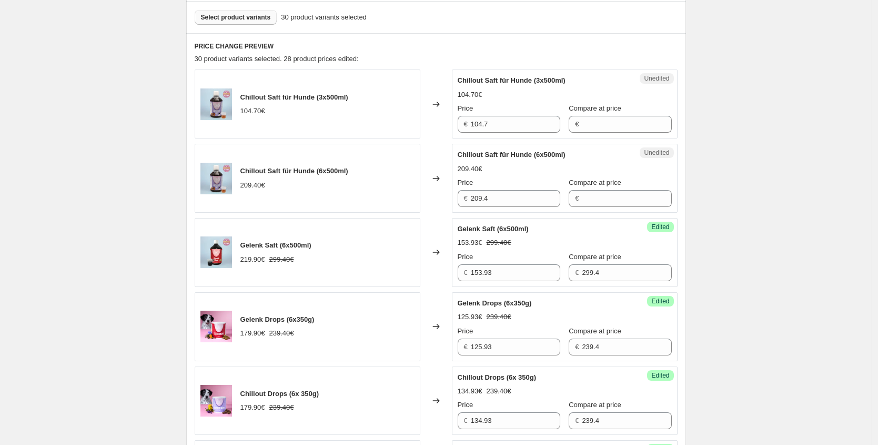
scroll to position [302, 0]
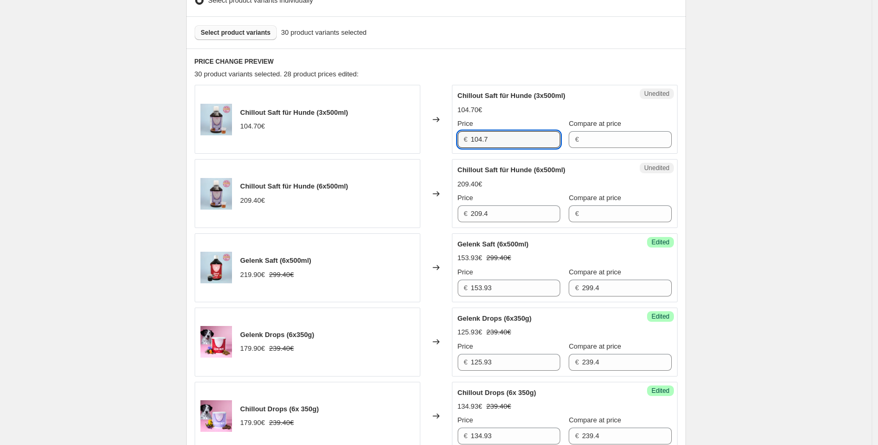
drag, startPoint x: 510, startPoint y: 140, endPoint x: 404, endPoint y: 141, distance: 105.3
click at [404, 141] on div "Chillout Saft für Hunde (3x500ml) 104.70€ Changed to Unedited Chillout Saft für…" at bounding box center [436, 119] width 483 height 69
paste input "66,75 €"
type input "66.75"
click at [582, 141] on input "Compare at price" at bounding box center [626, 139] width 89 height 17
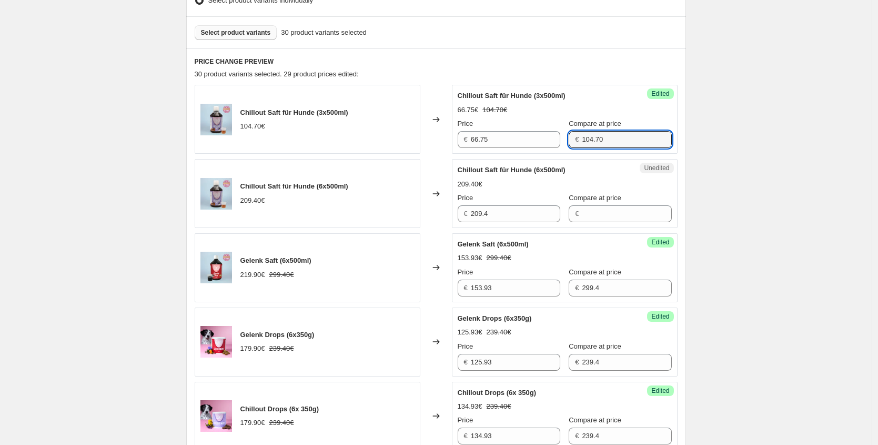
click at [516, 129] on div "Price € 66.75 Compare at price € 104.70" at bounding box center [565, 132] width 214 height 29
type input "89.00"
click at [602, 215] on input "Compare at price" at bounding box center [626, 213] width 89 height 17
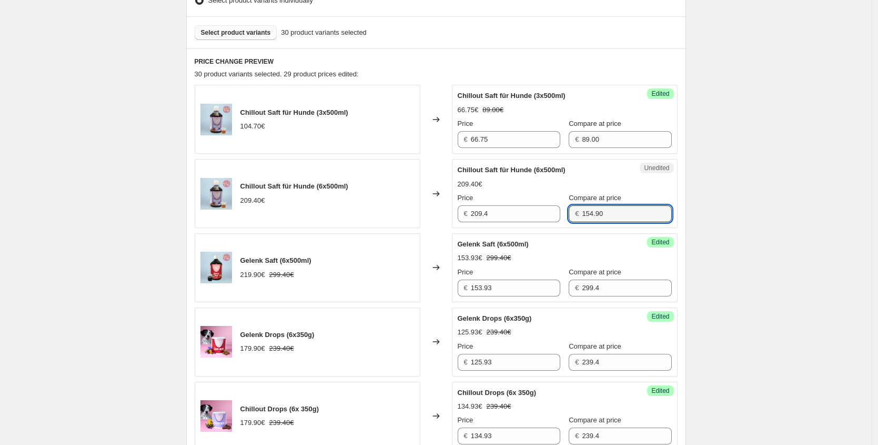
type input "154.90"
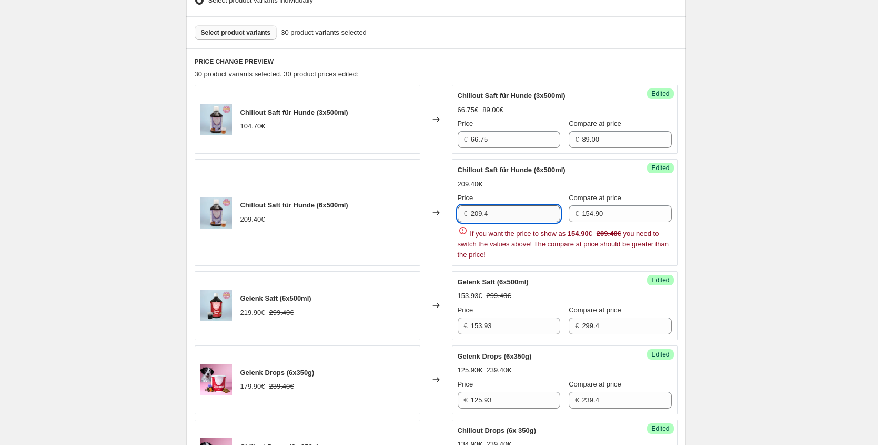
drag, startPoint x: 506, startPoint y: 217, endPoint x: 476, endPoint y: 212, distance: 31.0
click at [476, 212] on input "209.4" at bounding box center [515, 213] width 89 height 17
paste input "116,18 €"
type input "116.18"
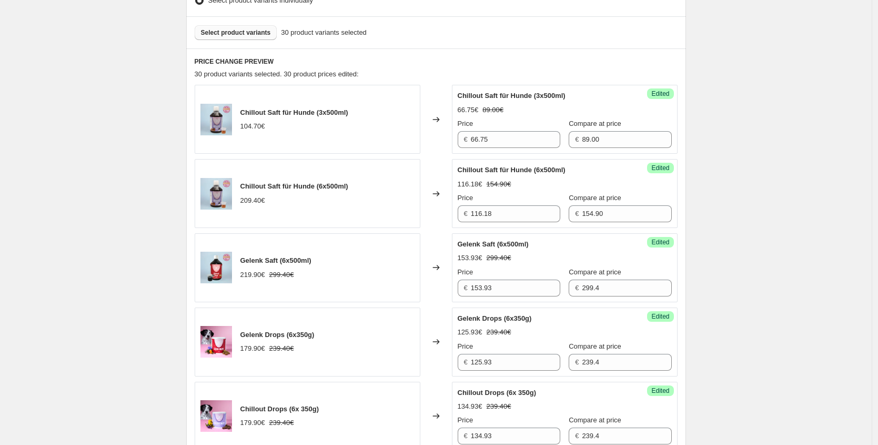
click at [807, 174] on div "Create new price [MEDICAL_DATA]. This page is ready Create new price [MEDICAL_D…" at bounding box center [436, 356] width 872 height 1317
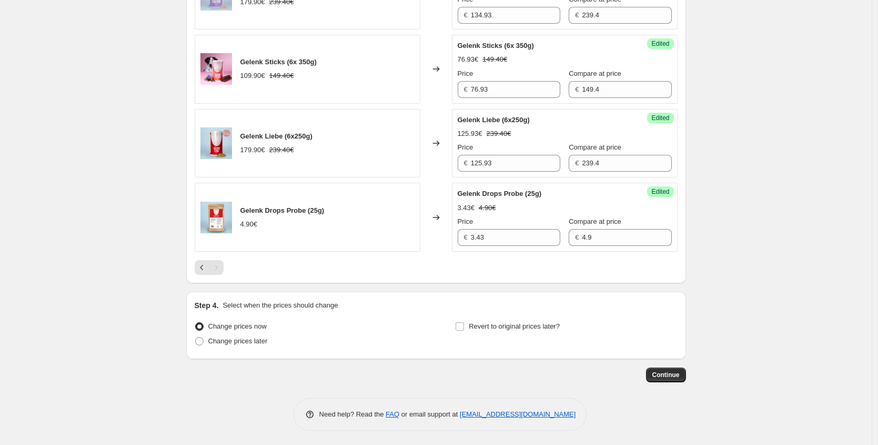
scroll to position [872, 0]
click at [216, 343] on span "Change prices later" at bounding box center [237, 339] width 59 height 8
click at [196, 336] on input "Change prices later" at bounding box center [195, 335] width 1 height 1
radio input "true"
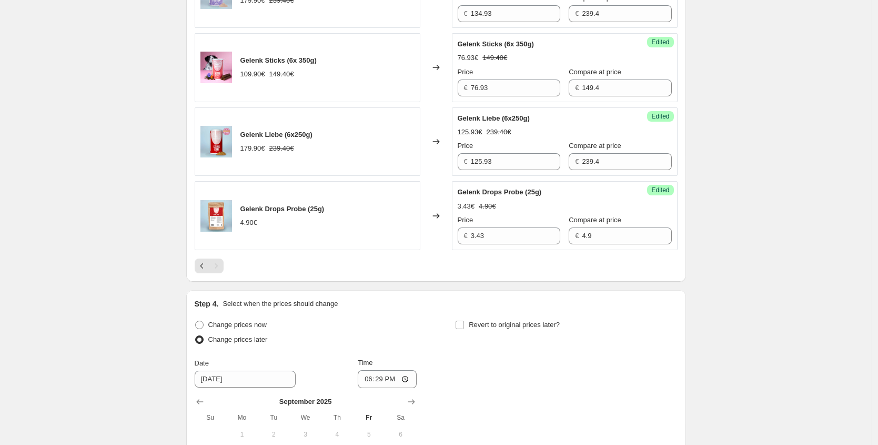
scroll to position [1052, 0]
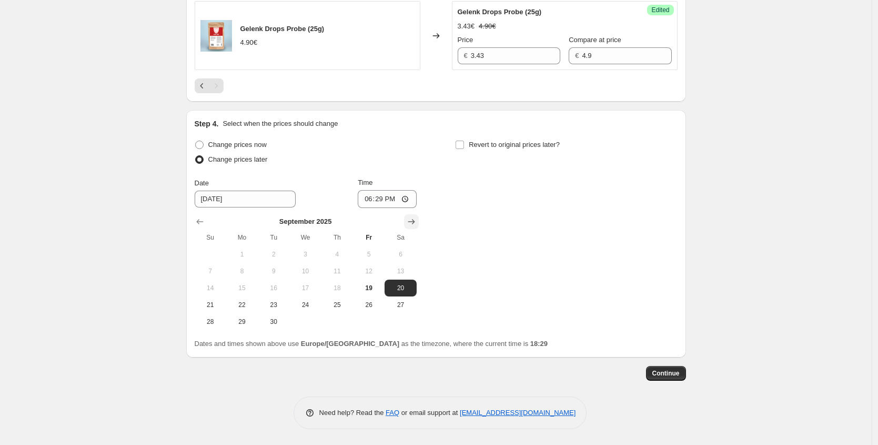
click at [419, 221] on button "Show next month, October 2025" at bounding box center [411, 221] width 15 height 15
click at [212, 273] on span "5" at bounding box center [210, 271] width 23 height 8
type input "[DATE]"
click at [384, 195] on input "18:29" at bounding box center [387, 199] width 59 height 18
type input "00:15"
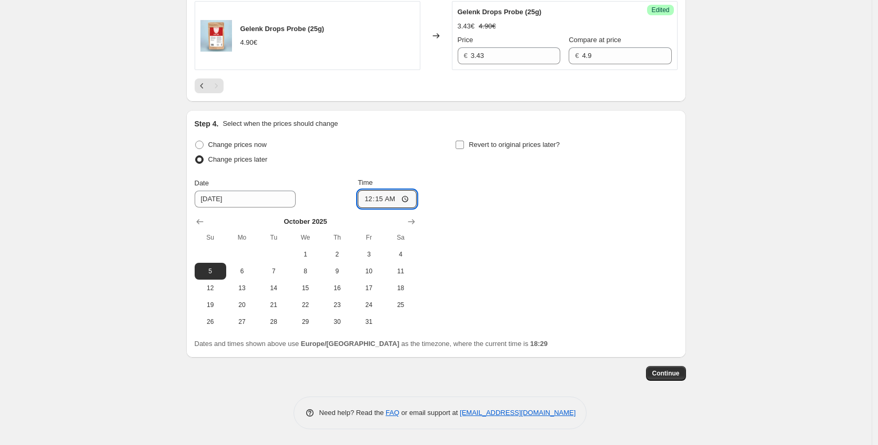
click at [520, 146] on span "Revert to original prices later?" at bounding box center [514, 145] width 91 height 8
click at [520, 145] on span "Revert to original prices later?" at bounding box center [514, 145] width 91 height 8
click at [464, 145] on input "Revert to original prices later?" at bounding box center [460, 145] width 8 height 8
checkbox input "true"
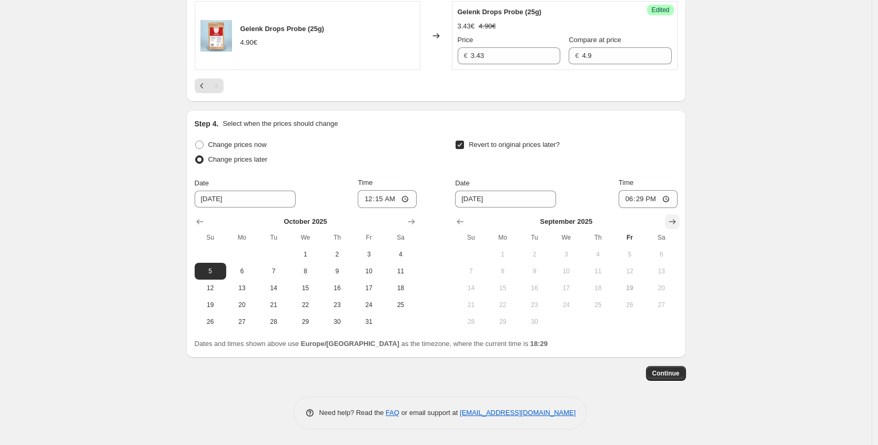
click at [678, 222] on icon "Show next month, October 2025" at bounding box center [672, 221] width 11 height 11
click at [482, 291] on span "12" at bounding box center [471, 288] width 23 height 8
type input "[DATE]"
click at [636, 202] on input "18:29" at bounding box center [648, 199] width 59 height 18
type input "23:59"
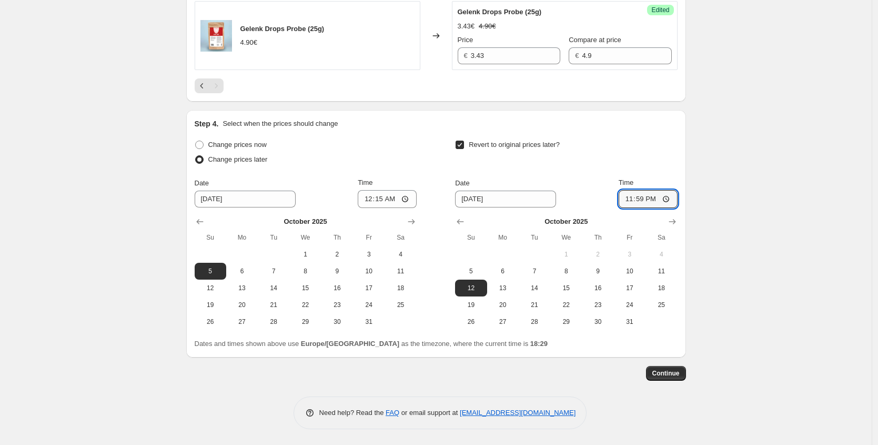
click at [671, 375] on span "Continue" at bounding box center [666, 373] width 27 height 8
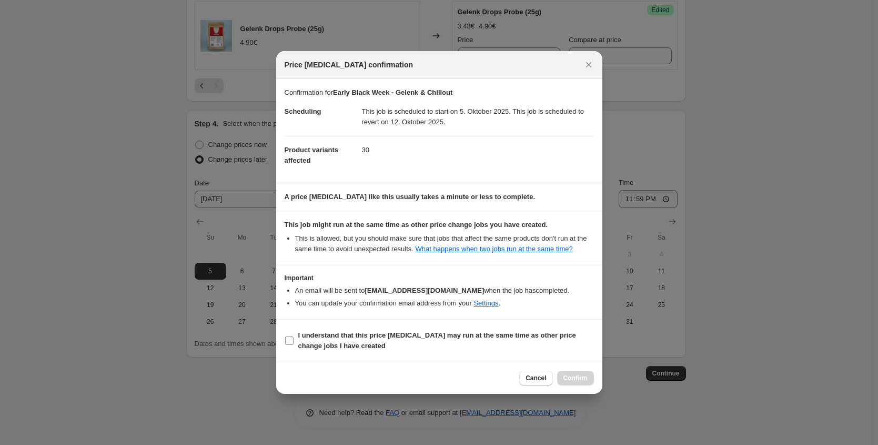
click at [397, 344] on b "I understand that this price [MEDICAL_DATA] may run at the same time as other p…" at bounding box center [437, 340] width 278 height 18
click at [294, 344] on input "I understand that this price [MEDICAL_DATA] may run at the same time as other p…" at bounding box center [289, 340] width 8 height 8
checkbox input "true"
click at [572, 385] on button "Confirm" at bounding box center [575, 378] width 37 height 15
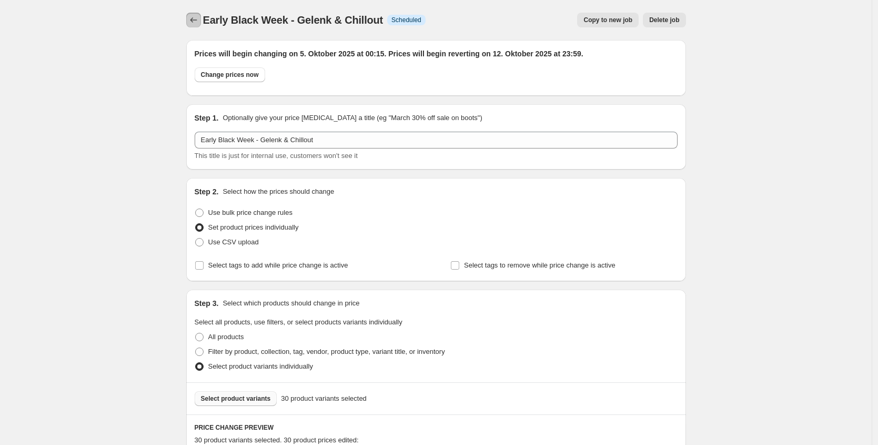
click at [198, 22] on icon "Price change jobs" at bounding box center [193, 20] width 11 height 11
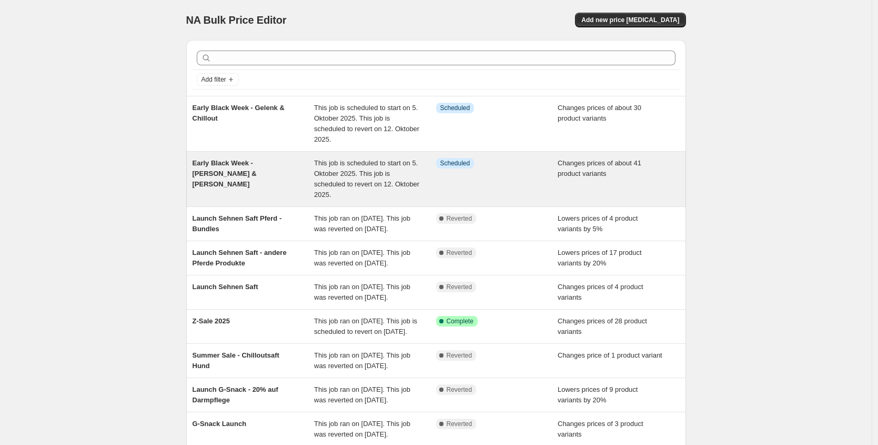
click at [305, 181] on div "Early Black Week - [PERSON_NAME] & [PERSON_NAME]" at bounding box center [254, 179] width 122 height 42
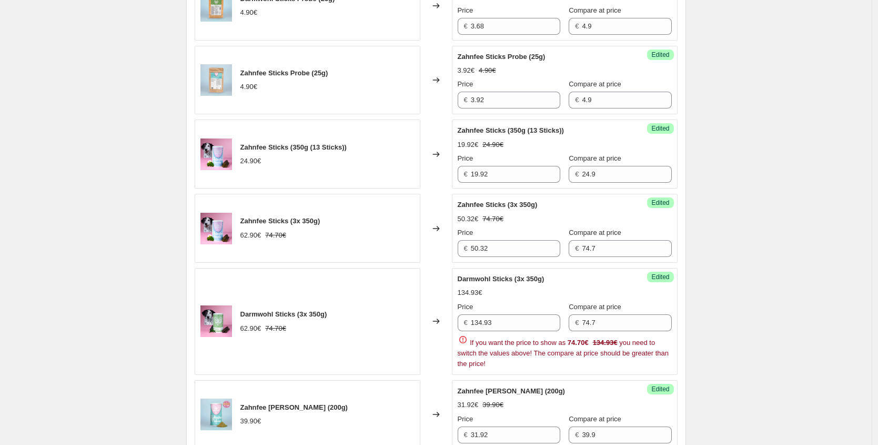
scroll to position [1005, 0]
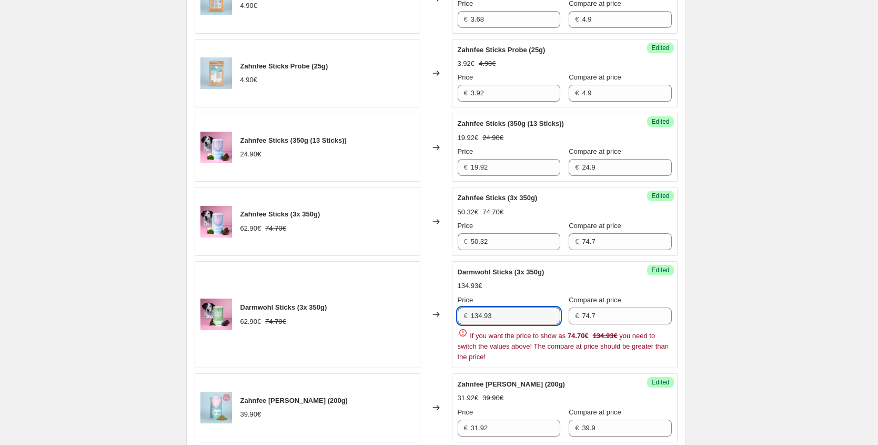
drag, startPoint x: 480, startPoint y: 316, endPoint x: 378, endPoint y: 308, distance: 101.4
click at [378, 309] on div "Darmwohl Sticks (3x 350g) 62.90€ 74.70€ Changed to Success Edited Darmwohl Stic…" at bounding box center [436, 314] width 483 height 107
paste input "47,18 €"
type input "47.18"
click at [342, 322] on div "Darmwohl Sticks (3x 350g) 62.90€ 74.70€" at bounding box center [308, 314] width 226 height 107
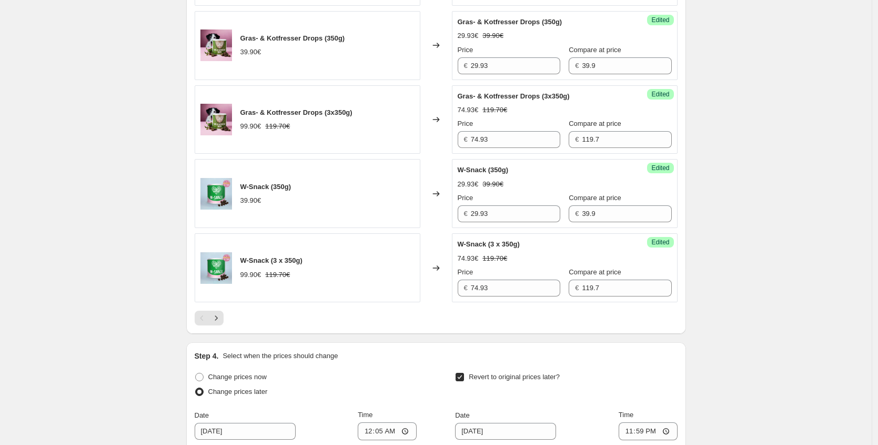
scroll to position [1629, 0]
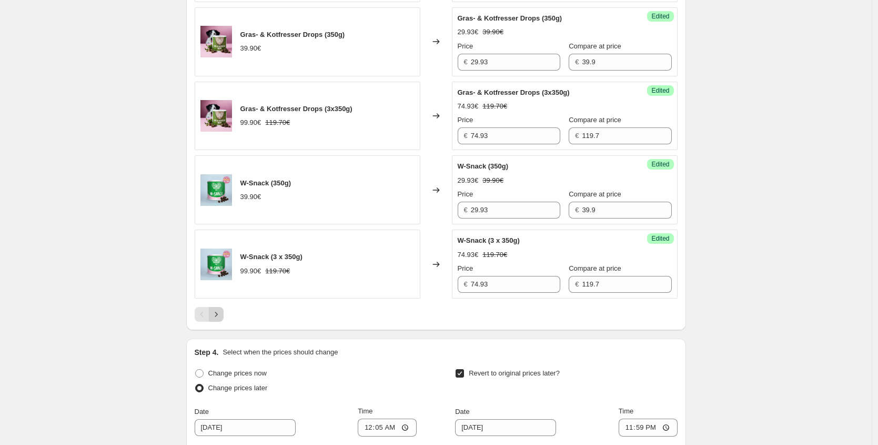
click at [222, 317] on icon "Next" at bounding box center [216, 314] width 11 height 11
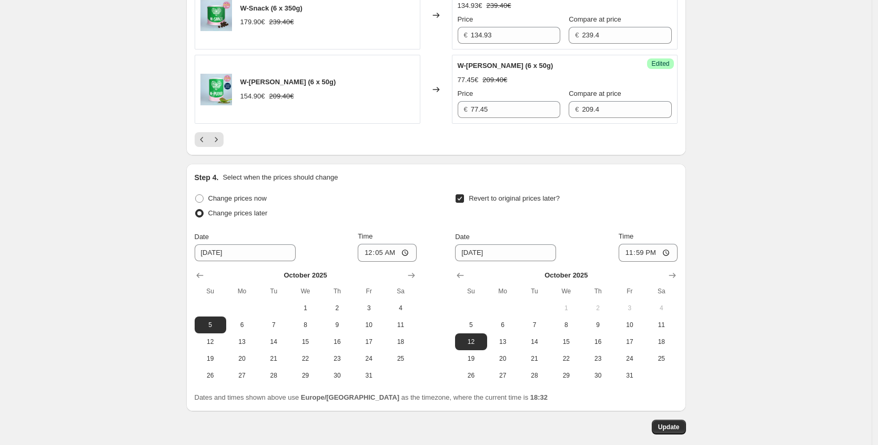
scroll to position [1858, 0]
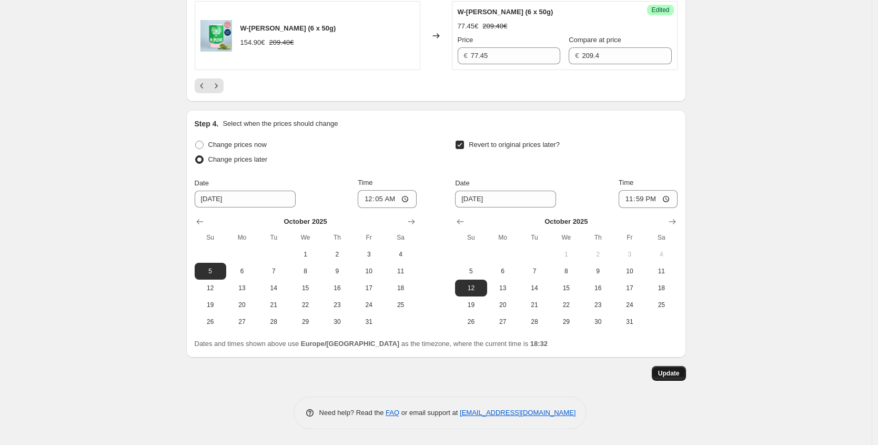
click at [674, 380] on button "Update" at bounding box center [669, 373] width 34 height 15
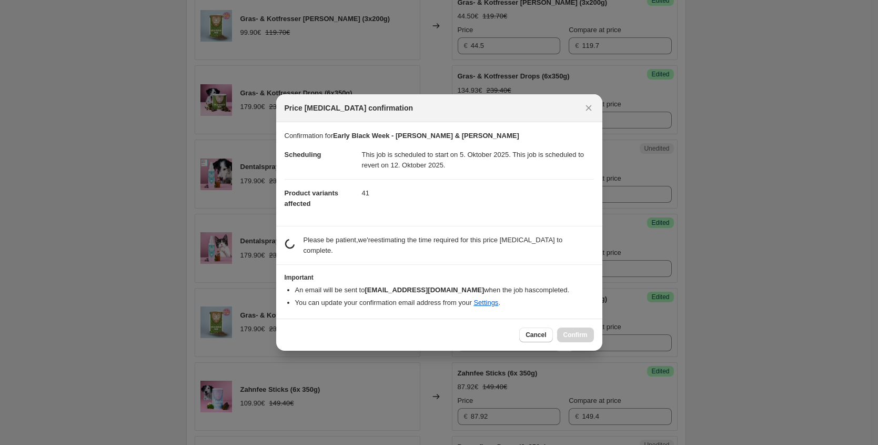
scroll to position [0, 0]
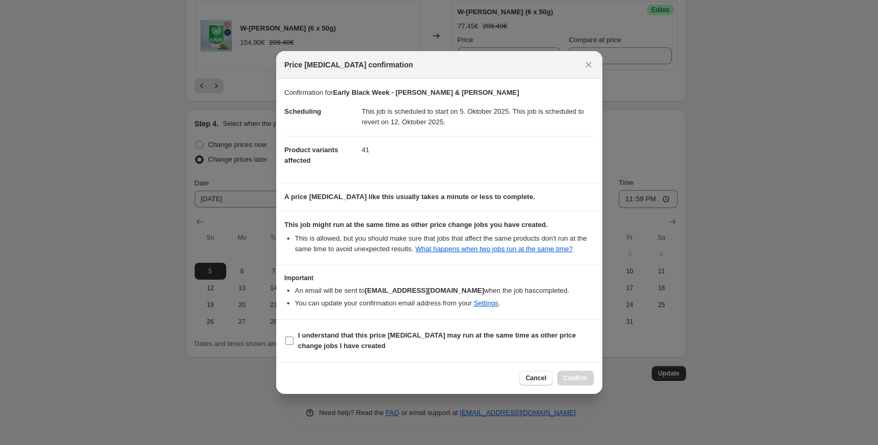
click at [356, 337] on b "I understand that this price [MEDICAL_DATA] may run at the same time as other p…" at bounding box center [437, 340] width 278 height 18
click at [294, 337] on input "I understand that this price [MEDICAL_DATA] may run at the same time as other p…" at bounding box center [289, 340] width 8 height 8
checkbox input "true"
click at [581, 382] on span "Confirm" at bounding box center [576, 378] width 24 height 8
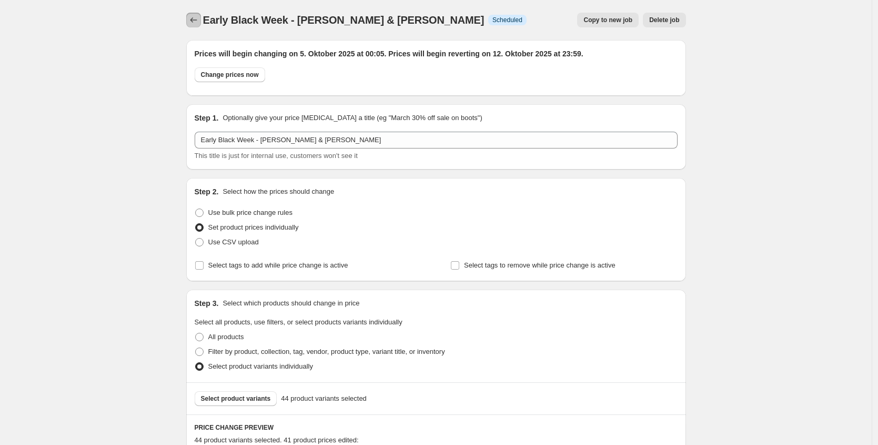
click at [195, 24] on icon "Price change jobs" at bounding box center [193, 20] width 11 height 11
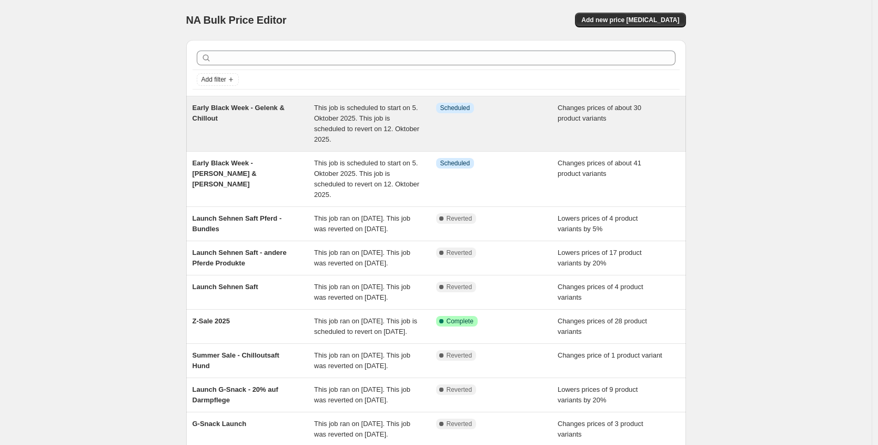
click at [293, 139] on div "Early Black Week - Gelenk & Chillout" at bounding box center [254, 124] width 122 height 42
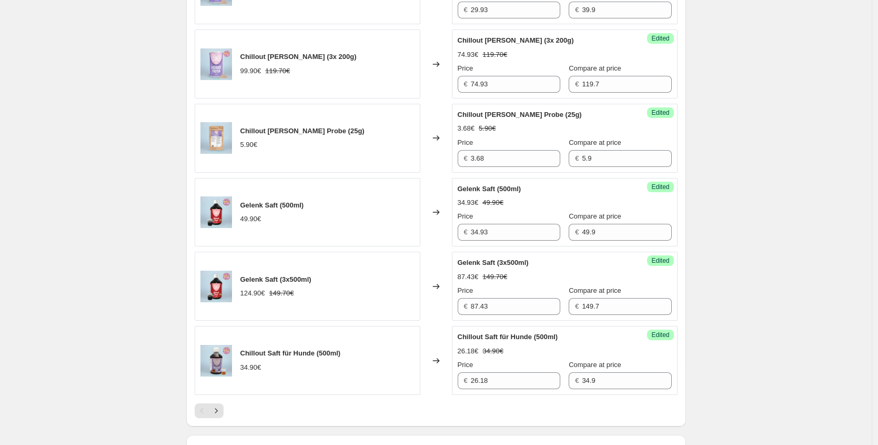
scroll to position [1575, 0]
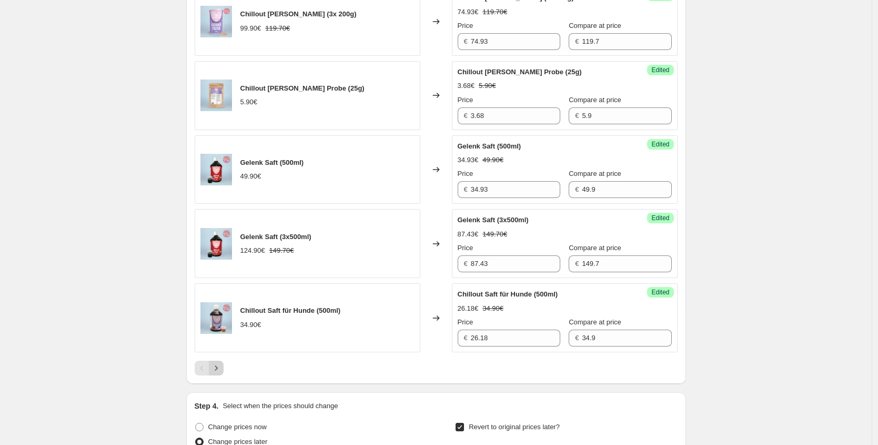
click at [224, 365] on button "Next" at bounding box center [216, 368] width 15 height 15
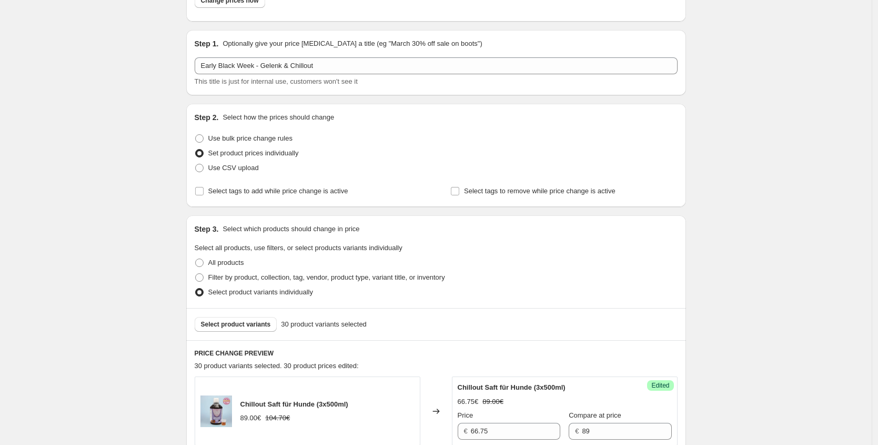
scroll to position [0, 0]
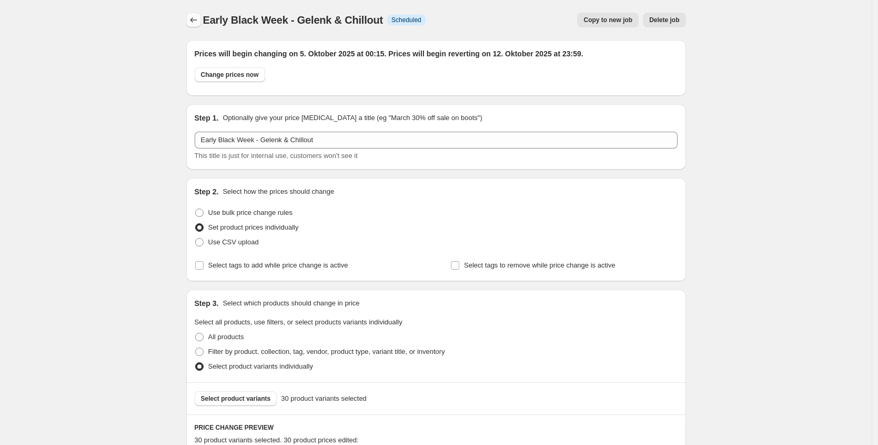
click at [195, 23] on icon "Price change jobs" at bounding box center [193, 20] width 11 height 11
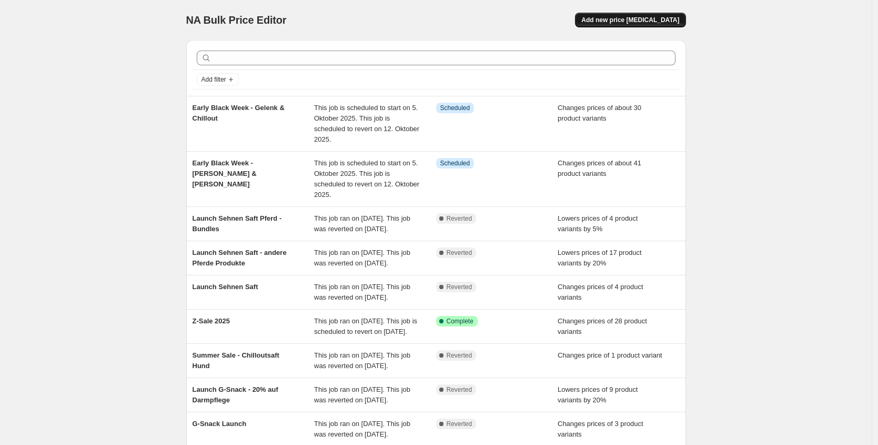
click at [658, 18] on span "Add new price [MEDICAL_DATA]" at bounding box center [631, 20] width 98 height 8
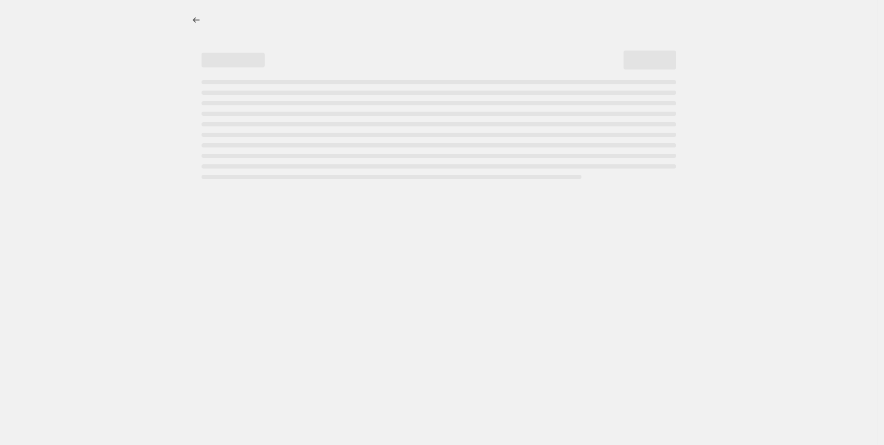
select select "percentage"
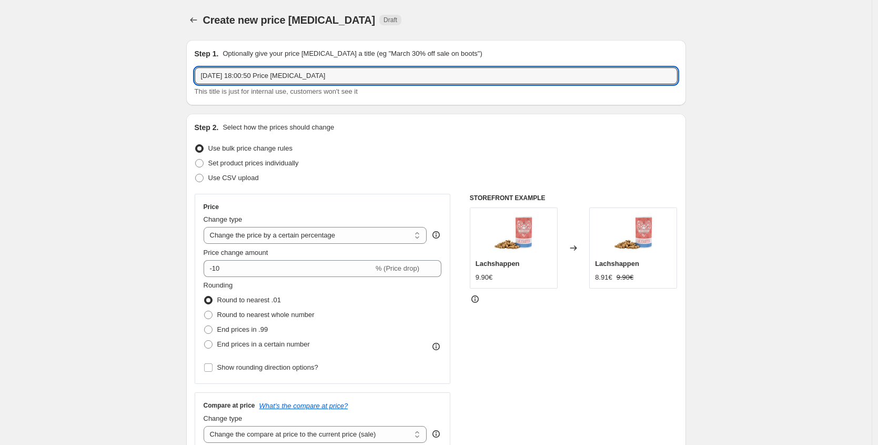
drag, startPoint x: 378, startPoint y: 73, endPoint x: 28, endPoint y: 73, distance: 350.0
type input "Early Black Week - Ergänzungen"
click at [264, 158] on span "Set product prices individually" at bounding box center [253, 163] width 91 height 11
click at [196, 159] on input "Set product prices individually" at bounding box center [195, 159] width 1 height 1
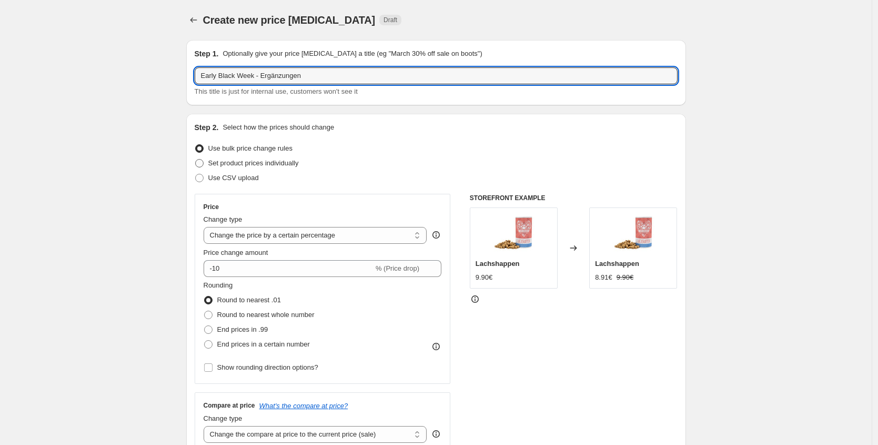
radio input "true"
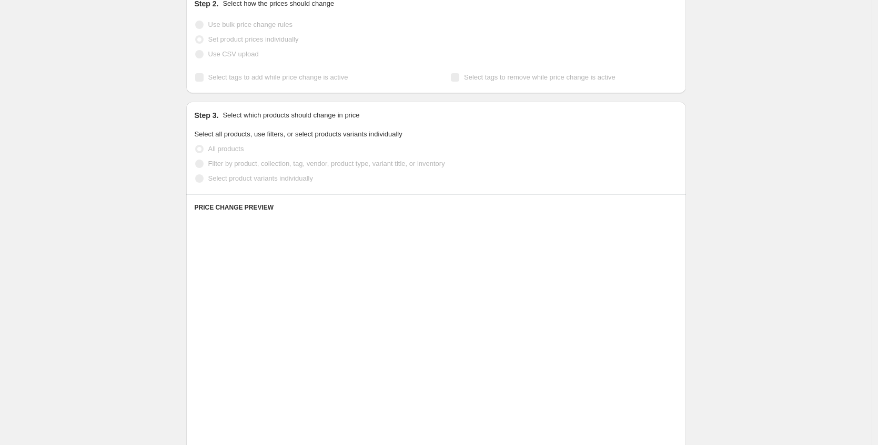
scroll to position [125, 0]
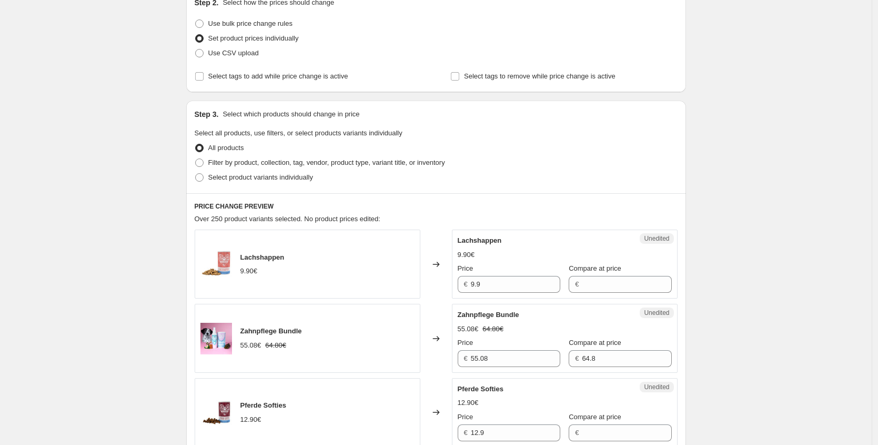
click at [295, 185] on div "Step 3. Select which products should change in price Select all products, use f…" at bounding box center [436, 147] width 500 height 93
click at [296, 179] on span "Select product variants individually" at bounding box center [260, 177] width 105 height 8
click at [196, 174] on input "Select product variants individually" at bounding box center [195, 173] width 1 height 1
radio input "true"
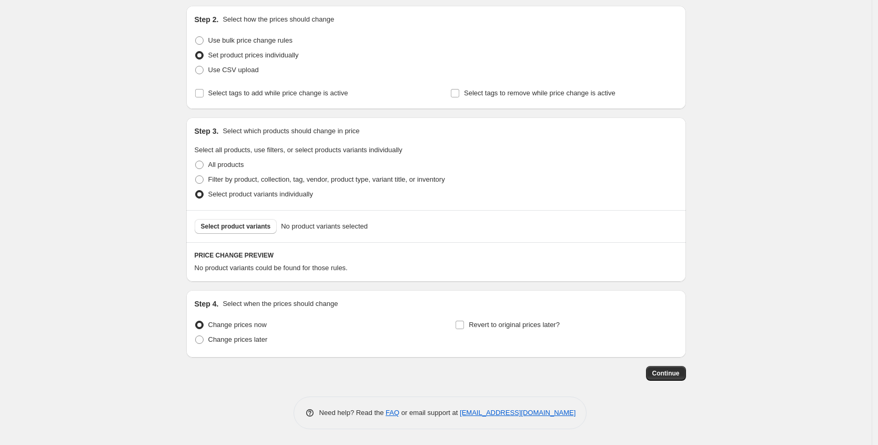
scroll to position [108, 0]
click at [265, 224] on span "Select product variants" at bounding box center [236, 226] width 70 height 8
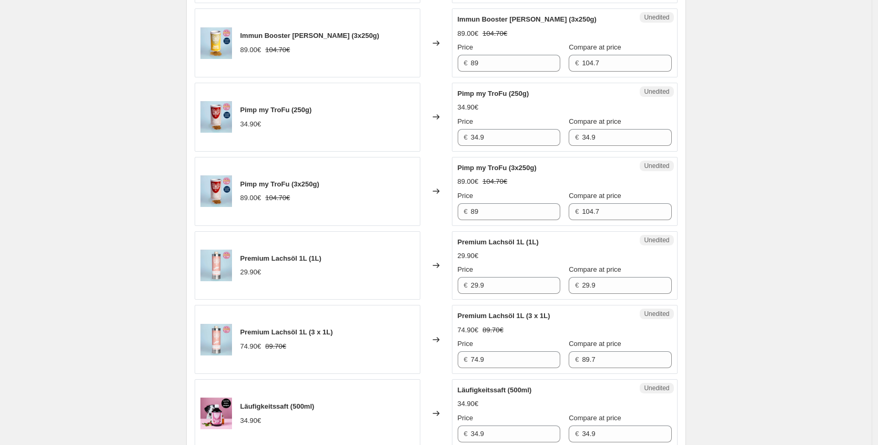
scroll to position [484, 0]
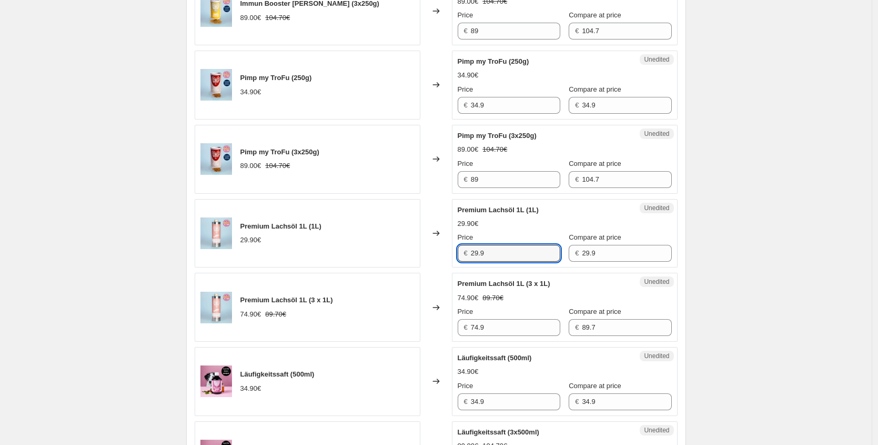
click at [375, 248] on div "Premium Lachsöl 1L (1L) 29.90€ Changed to Unedited Premium Lachsöl 1L (1L) 29.9…" at bounding box center [436, 233] width 483 height 69
paste input "0,93 €"
type input "20.93"
click at [407, 316] on div "Premium Lachsöl 1L (3 x 1L) 74.90€ 89.70€ Changed to Unedited Premium Lachsöl 1…" at bounding box center [436, 307] width 483 height 69
paste input "52,43 €"
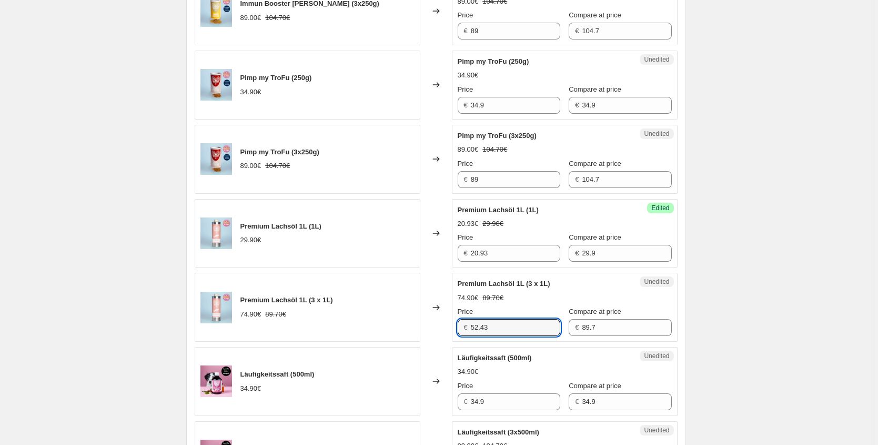
type input "52.43"
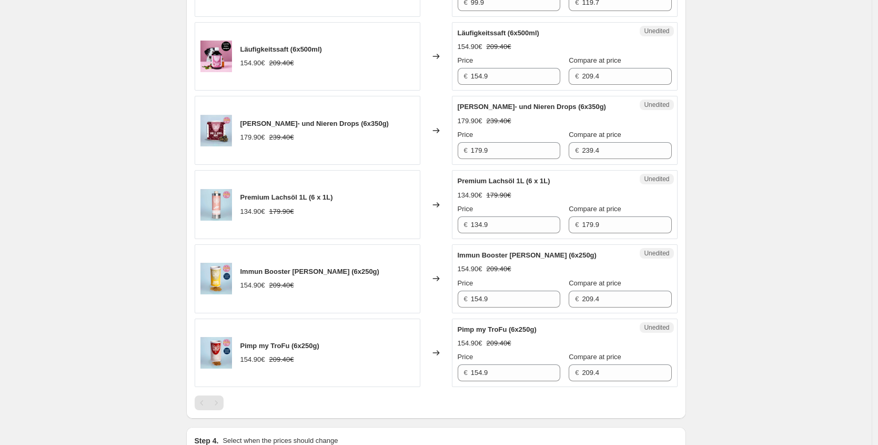
scroll to position [1331, 0]
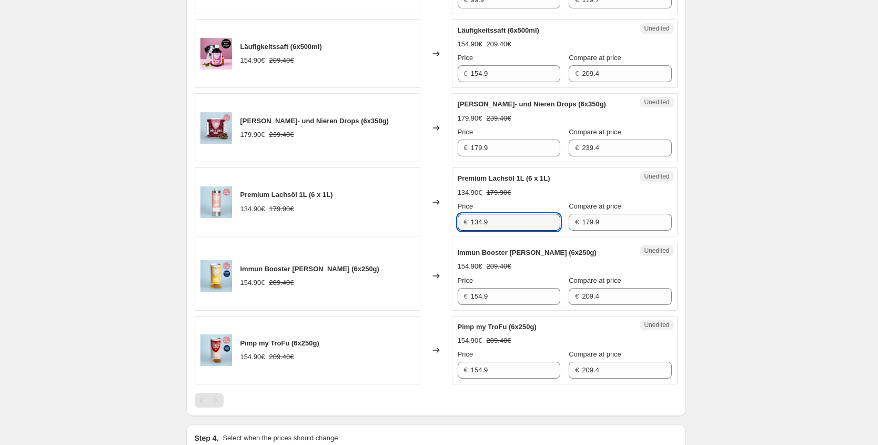
drag, startPoint x: 514, startPoint y: 225, endPoint x: 311, endPoint y: 217, distance: 203.9
click at [311, 217] on div "Premium Lachsöl 1L (6 x 1L) 134.90€ 179.90€ Changed to Unedited Premium Lachsöl…" at bounding box center [436, 201] width 483 height 69
paste input "94,43 €"
type input "94.43"
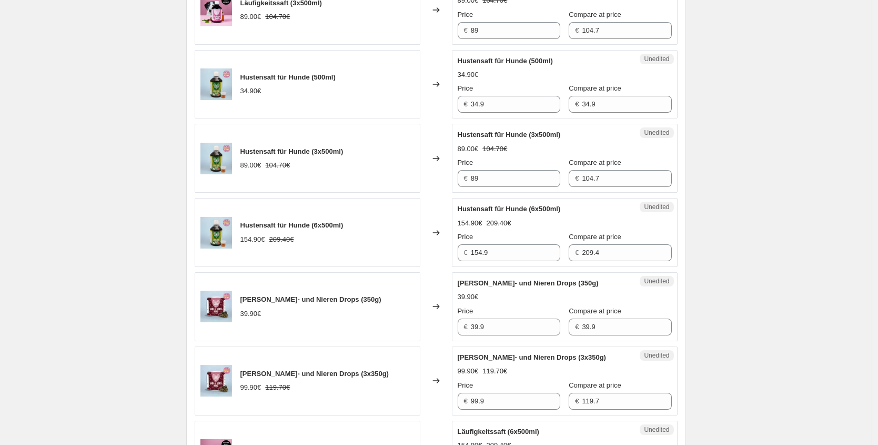
scroll to position [1056, 0]
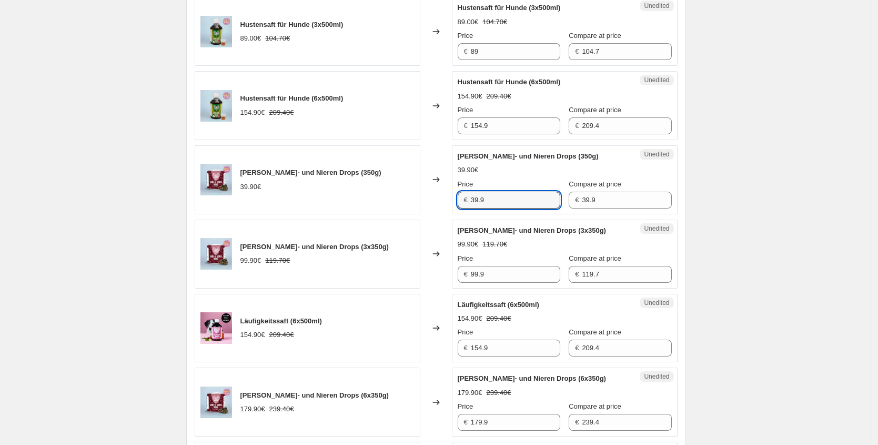
drag, startPoint x: 495, startPoint y: 201, endPoint x: 365, endPoint y: 154, distance: 138.4
click at [408, 196] on div "[PERSON_NAME]- und Nieren Drops (350g) 39.90€ Changed to Unedited [PERSON_NAME]…" at bounding box center [436, 179] width 483 height 69
paste input "27,93 €"
type input "27.93"
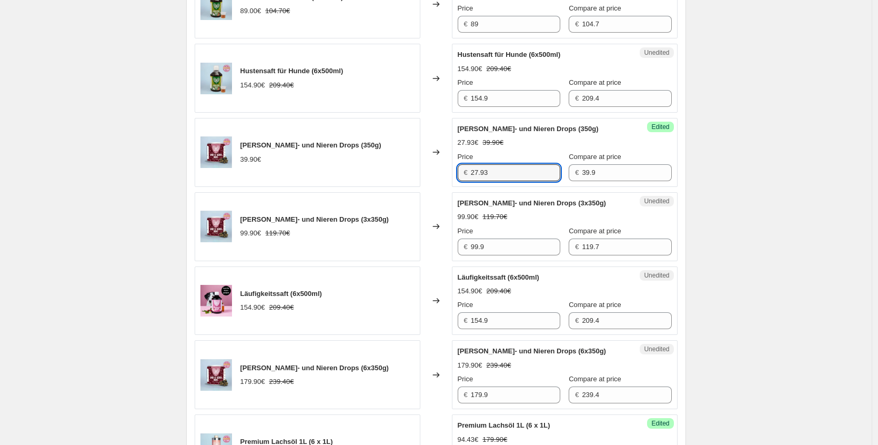
scroll to position [1085, 0]
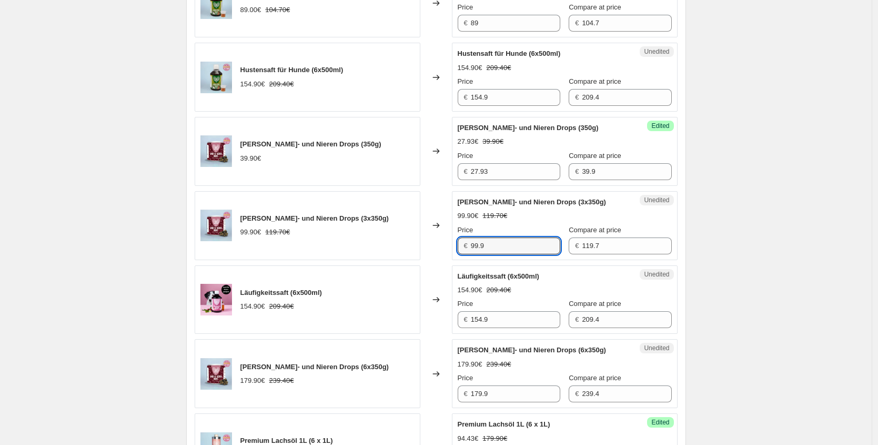
drag, startPoint x: 469, startPoint y: 248, endPoint x: 373, endPoint y: 208, distance: 104.5
click at [393, 241] on div "[PERSON_NAME]- und Nieren Drops (3x350g) 99.90€ 119.70€ Changed to Unedited [PE…" at bounding box center [436, 225] width 483 height 69
paste input "69,93 €"
type input "69.93"
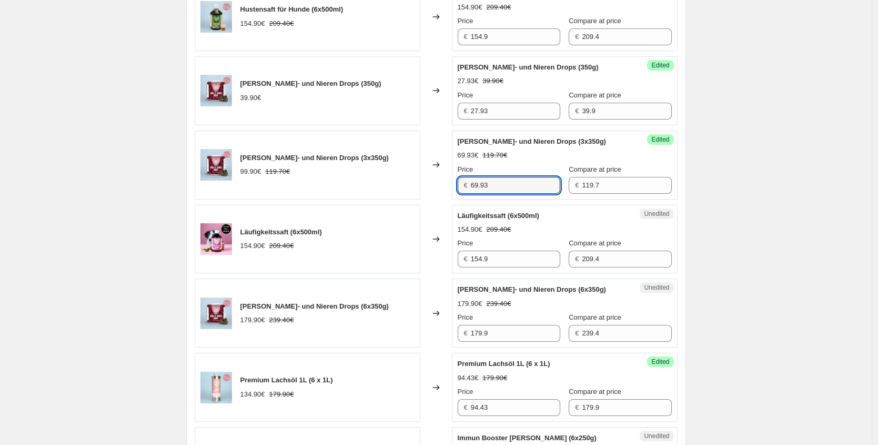
scroll to position [1172, 0]
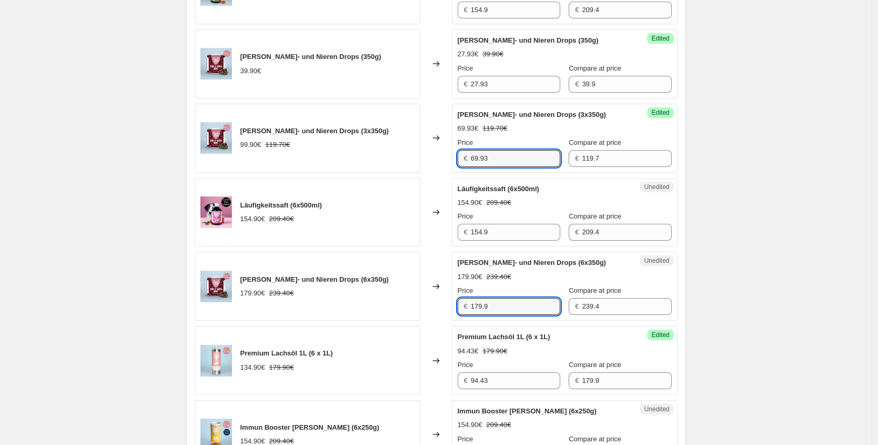
drag, startPoint x: 518, startPoint y: 302, endPoint x: 361, endPoint y: 294, distance: 157.6
click at [371, 298] on div "[PERSON_NAME]- und Nieren Drops (6x350g) 179.90€ 239.40€ Changed to Unedited [P…" at bounding box center [436, 286] width 483 height 69
paste input "25,93 €"
type input "125.93"
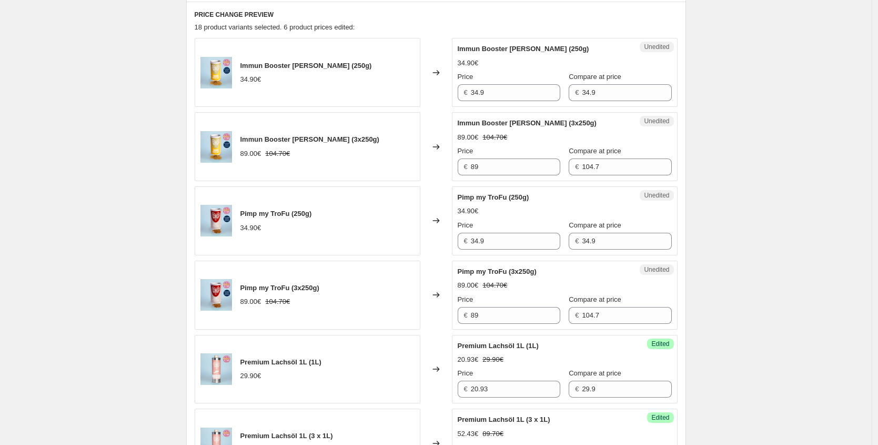
scroll to position [842, 0]
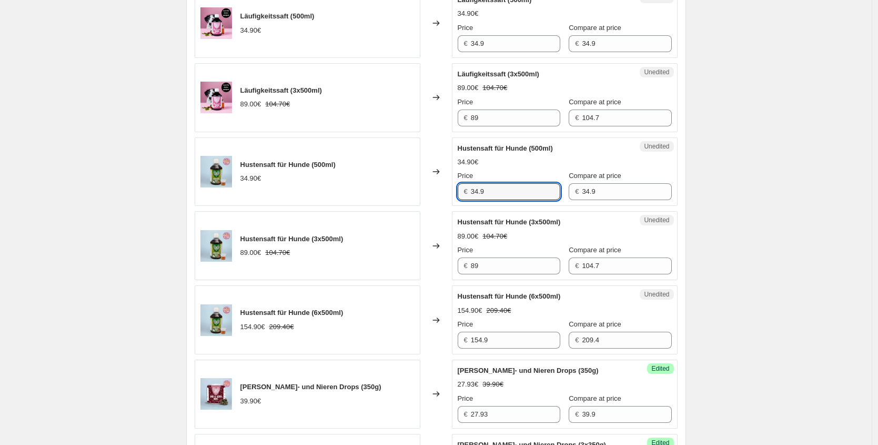
drag, startPoint x: 502, startPoint y: 194, endPoint x: 372, endPoint y: 177, distance: 130.5
click at [372, 177] on div "Hustensaft für Hunde (500ml) 34.90€ Changed to Unedited Hustensaft für Hunde (5…" at bounding box center [436, 171] width 483 height 69
paste input "24,43 €"
type input "24.43"
drag, startPoint x: 472, startPoint y: 265, endPoint x: 292, endPoint y: 266, distance: 180.5
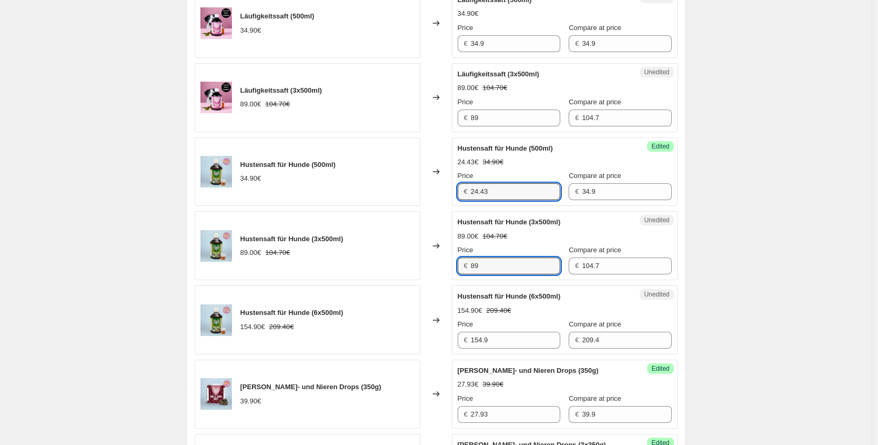
click at [348, 270] on div "Hustensaft für Hunde (3x500ml) 89.00€ 104.70€ Changed to Unedited Hustensaft fü…" at bounding box center [436, 245] width 483 height 69
paste input "62,30 €"
type input "62.30"
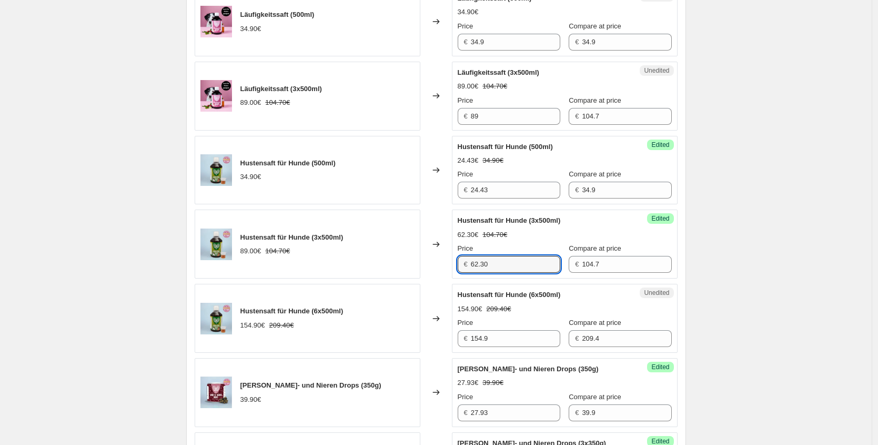
scroll to position [844, 0]
click at [387, 340] on div "Hustensaft für Hunde (6x500ml) 154.90€ 209.40€ Changed to Unedited Hustensaft f…" at bounding box center [436, 317] width 483 height 69
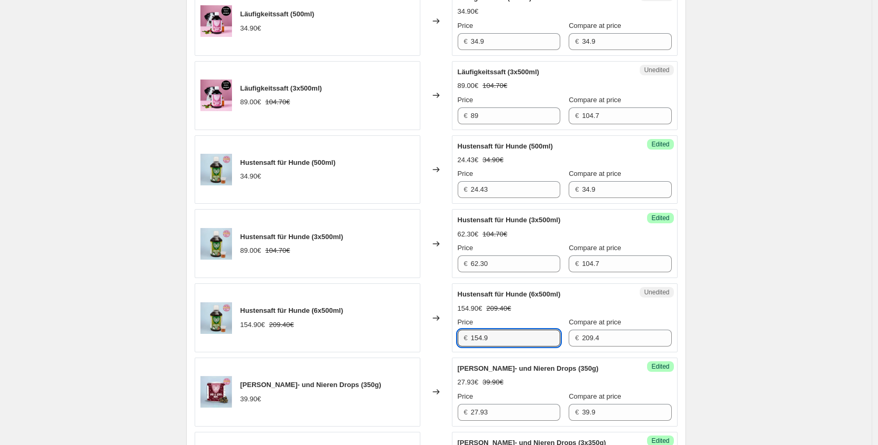
paste input "08,43 €"
type input "108.43"
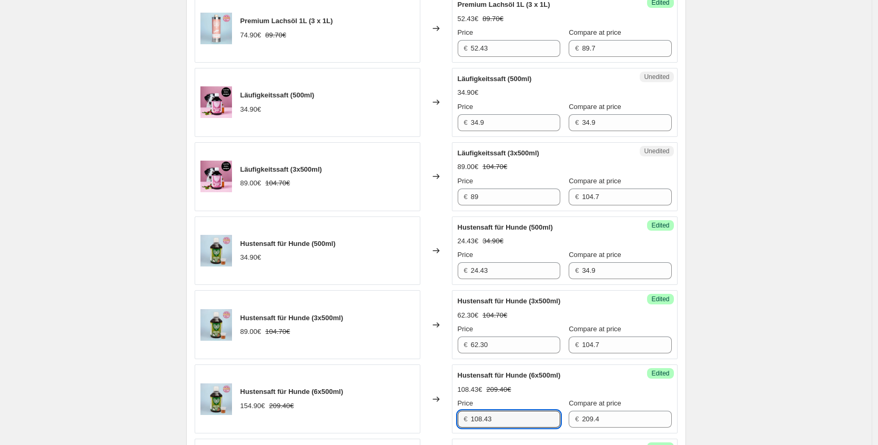
scroll to position [754, 0]
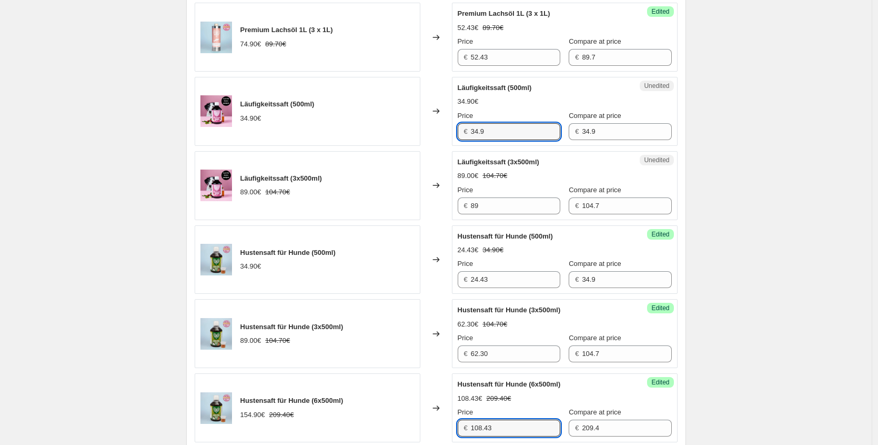
drag, startPoint x: 450, startPoint y: 133, endPoint x: 381, endPoint y: 129, distance: 69.1
click at [410, 132] on div "Läufigkeitssaft (500ml) 34.90€ Changed to Unedited Läufigkeitssaft (500ml) 34.9…" at bounding box center [436, 111] width 483 height 69
paste input "24,43 €"
type input "24.43"
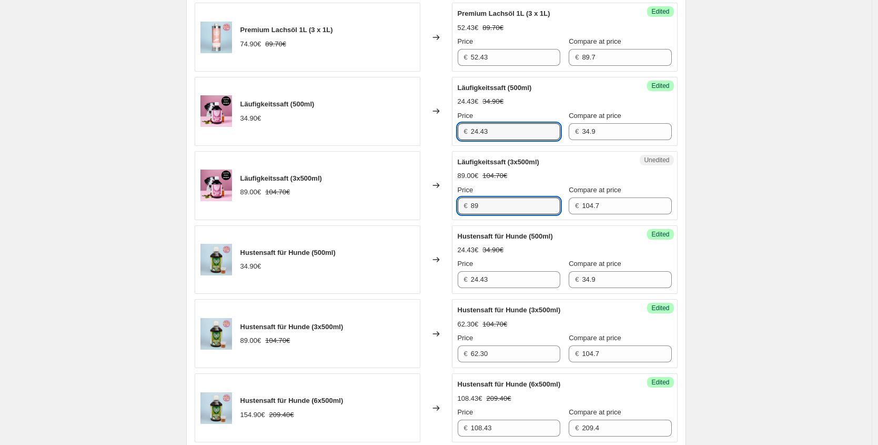
drag, startPoint x: 455, startPoint y: 205, endPoint x: 423, endPoint y: 200, distance: 32.5
click at [423, 200] on div "Läufigkeitssaft (3x500ml) 89.00€ 104.70€ Changed to Unedited Läufigkeitssaft (3…" at bounding box center [436, 185] width 483 height 69
paste input "62,30 €"
type input "62.30"
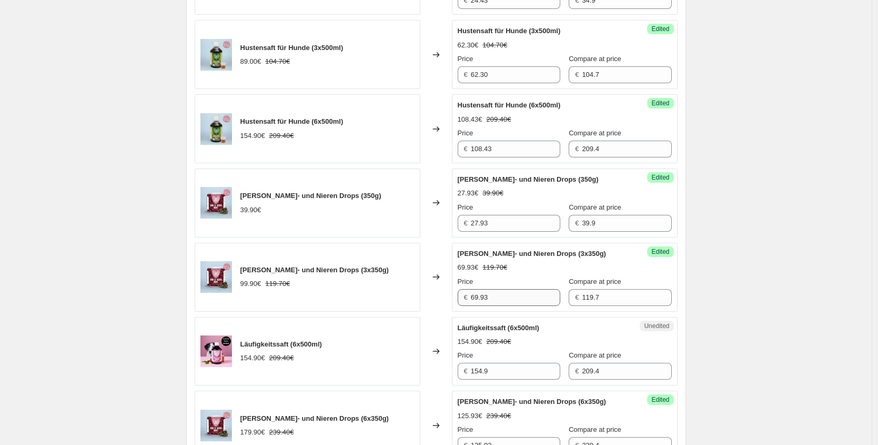
scroll to position [1045, 0]
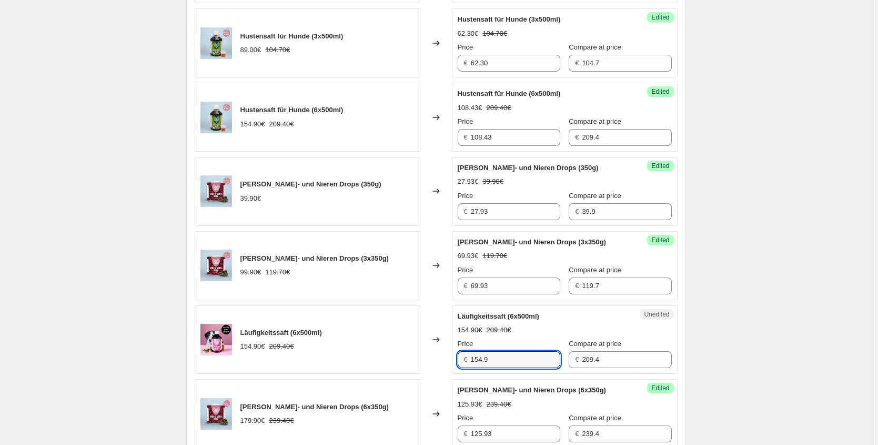
drag, startPoint x: 495, startPoint y: 357, endPoint x: 344, endPoint y: 302, distance: 161.0
click at [354, 362] on div "Läufigkeitssaft (6x500ml) 154.90€ 209.40€ Changed to Unedited Läufigkeitssaft (…" at bounding box center [436, 339] width 483 height 69
paste input "08,43 €"
type input "108.43"
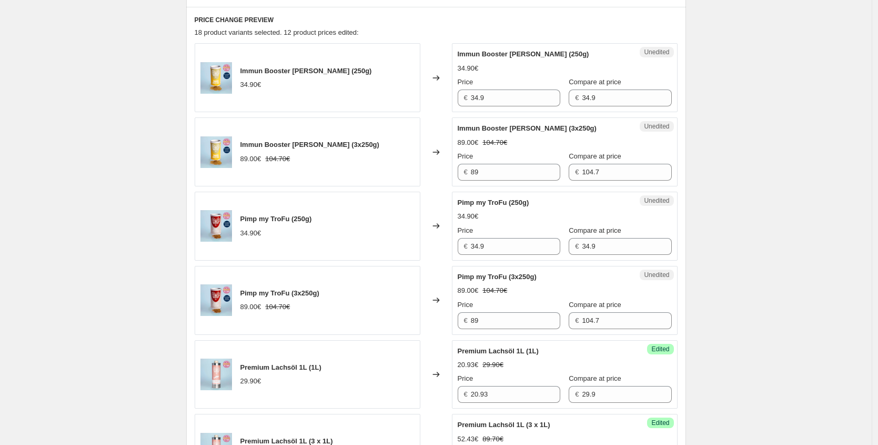
scroll to position [346, 0]
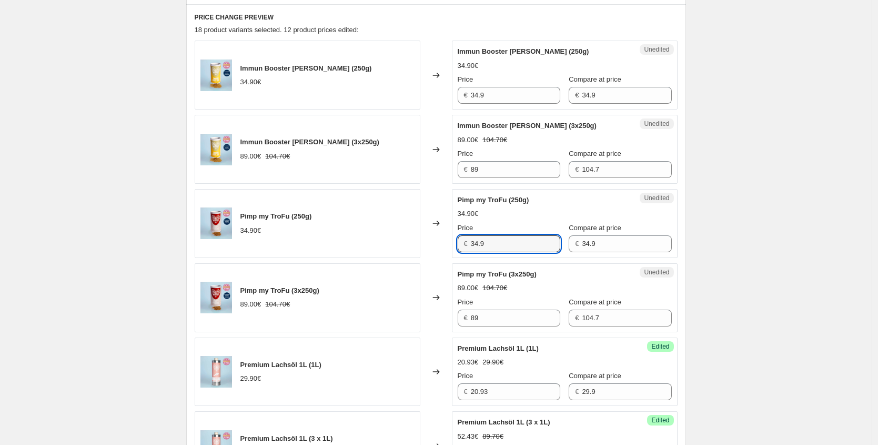
drag, startPoint x: 506, startPoint y: 244, endPoint x: 397, endPoint y: 242, distance: 109.0
click at [410, 243] on div "Pimp my TroFu (250g) 34.90€ Changed to Unedited Pimp my TroFu (250g) 34.90€ Pri…" at bounding box center [436, 223] width 483 height 69
paste input "17,45 €"
type input "17.45"
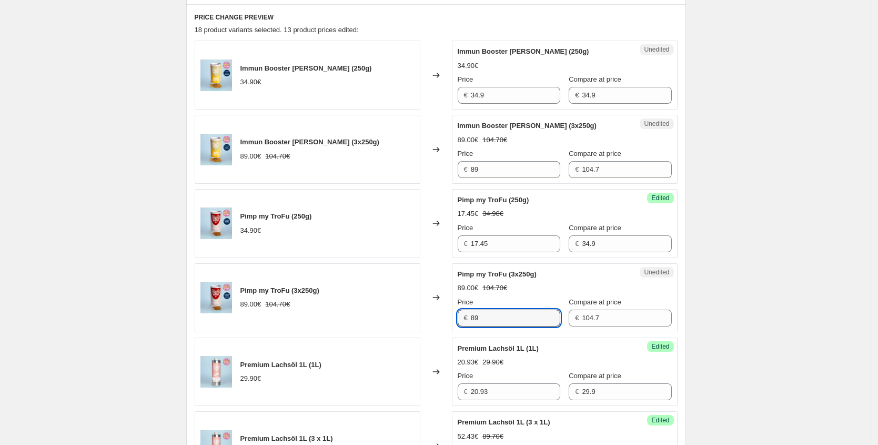
drag, startPoint x: 457, startPoint y: 315, endPoint x: 399, endPoint y: 307, distance: 59.0
click at [404, 308] on div "Pimp my TroFu (3x250g) 89.00€ 104.70€ Changed to Unedited Pimp my TroFu (3x250g…" at bounding box center [436, 297] width 483 height 69
paste input "44,50 €"
type input "44.50"
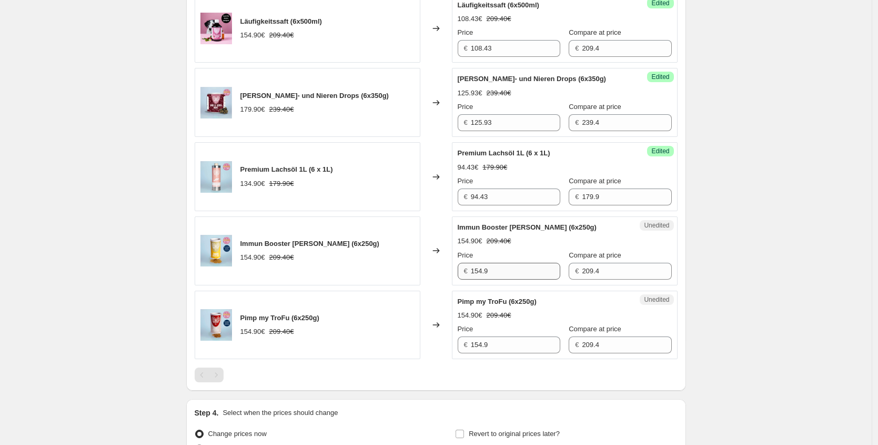
scroll to position [1358, 0]
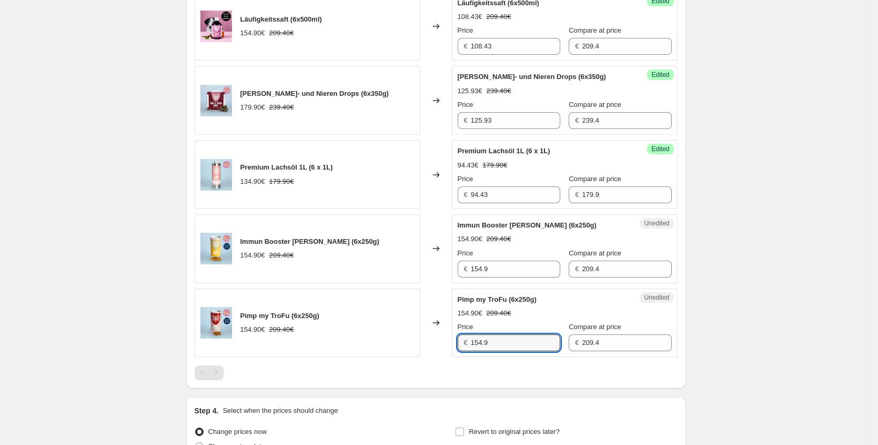
drag, startPoint x: 500, startPoint y: 343, endPoint x: 329, endPoint y: 312, distance: 173.3
click at [386, 331] on div "Pimp my TroFu (6x250g) 154.90€ 209.40€ Changed to Unedited Pimp my TroFu (6x250…" at bounding box center [436, 322] width 483 height 69
paste input "77,45 €"
type input "77.45"
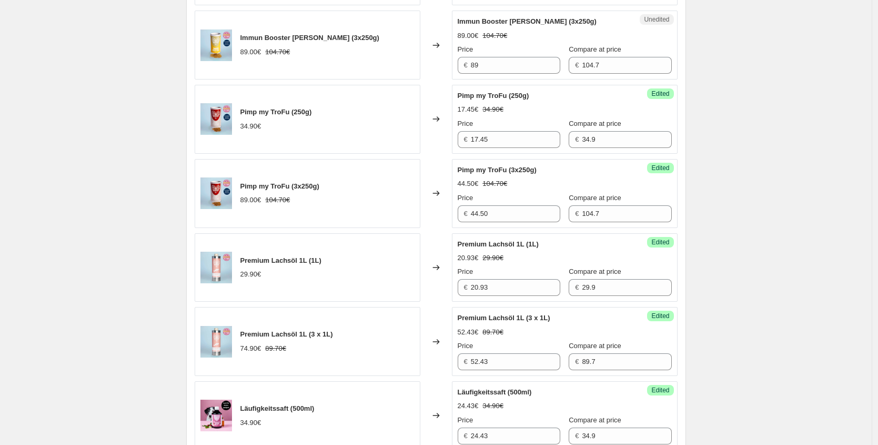
scroll to position [361, 0]
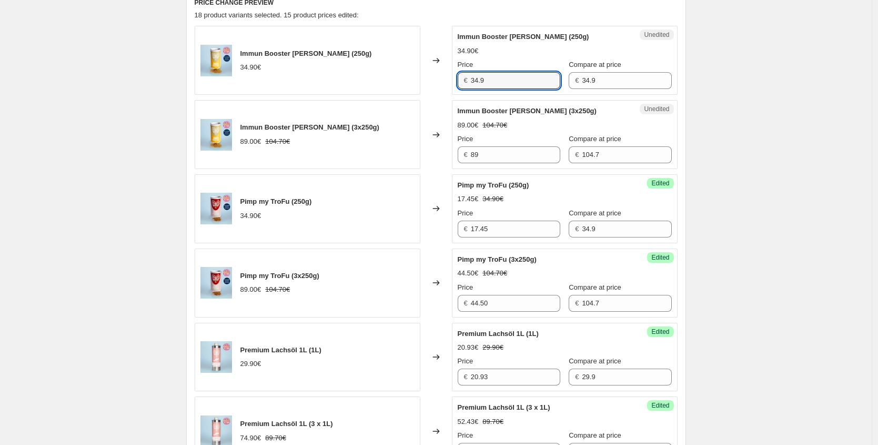
drag, startPoint x: 506, startPoint y: 80, endPoint x: 312, endPoint y: 74, distance: 194.3
click at [312, 74] on div "Immun Booster [PERSON_NAME] (250g) 34.90€ Changed to Unedited Immun Booster [PE…" at bounding box center [436, 60] width 483 height 69
paste
type input "17.45"
click at [412, 138] on div "Immun Booster [PERSON_NAME] (3x250g) 89.00€ 104.70€ Changed to Unedited Immun B…" at bounding box center [436, 134] width 483 height 69
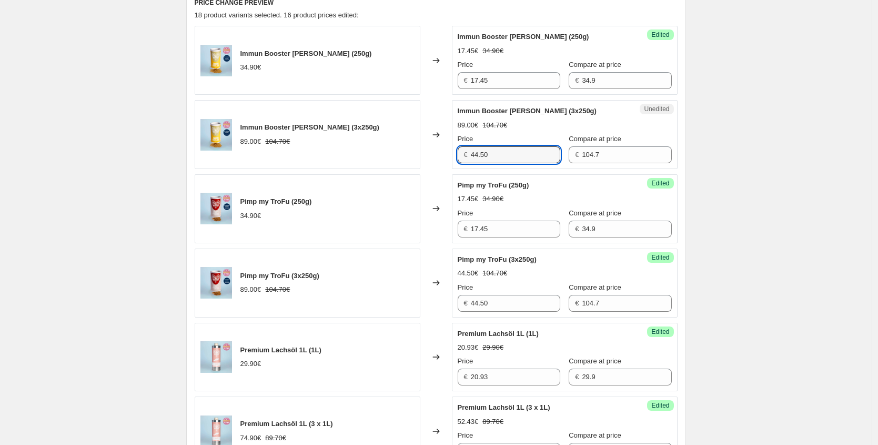
type input "44.50"
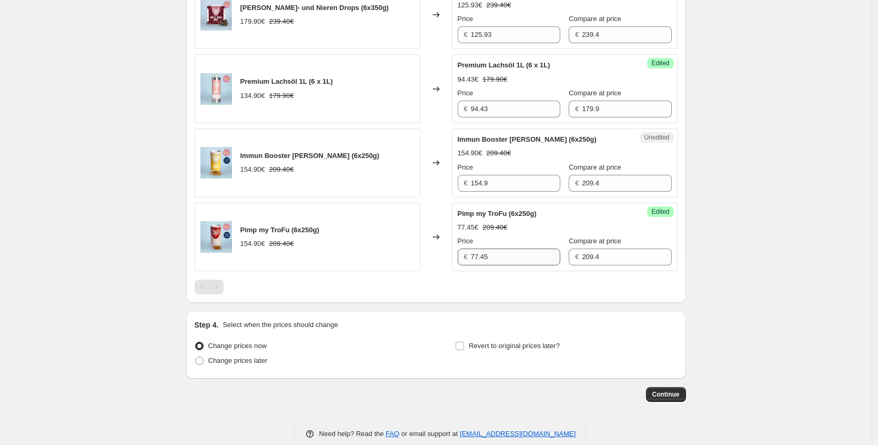
scroll to position [1465, 0]
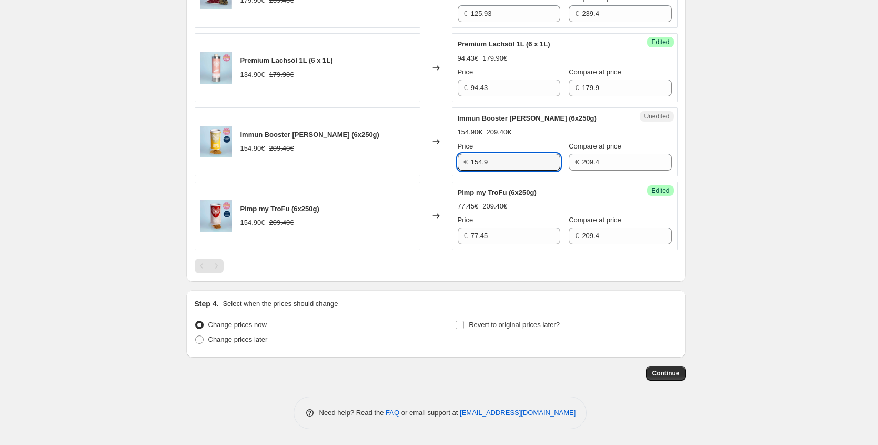
drag, startPoint x: 483, startPoint y: 158, endPoint x: 316, endPoint y: 141, distance: 167.2
click at [387, 147] on div "Immun Booster [PERSON_NAME] (6x250g) 154.90€ 209.40€ Changed to Unedited Immun …" at bounding box center [436, 141] width 483 height 69
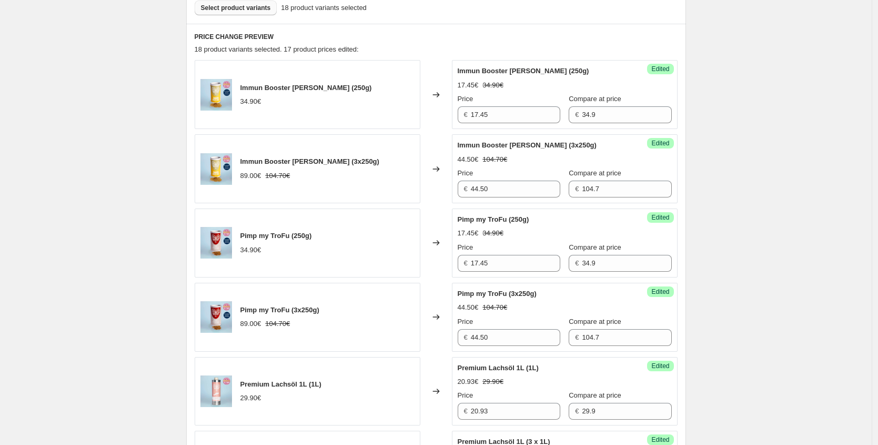
scroll to position [238, 0]
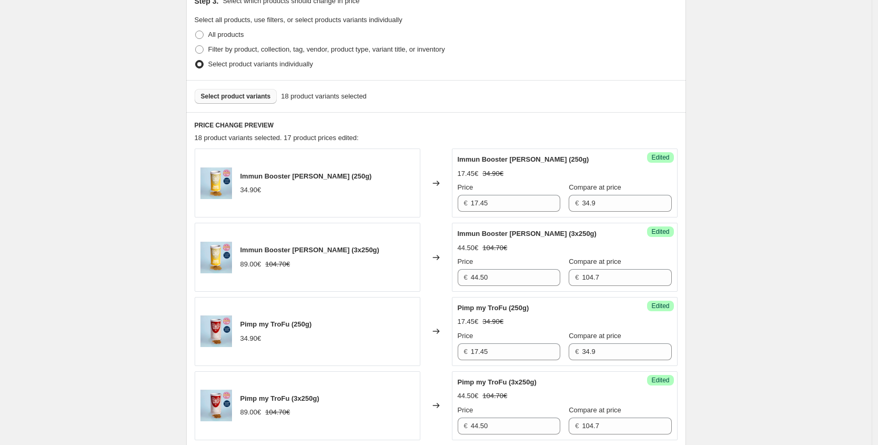
type input "77.45"
click at [252, 98] on span "Select product variants" at bounding box center [236, 96] width 70 height 8
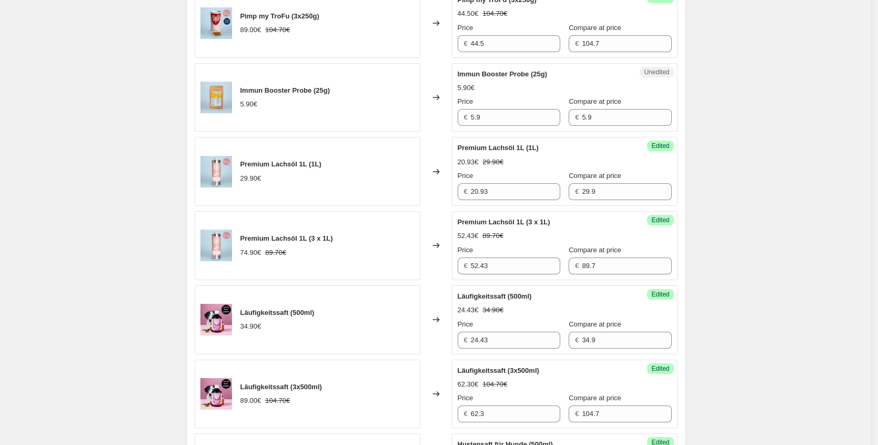
scroll to position [643, 0]
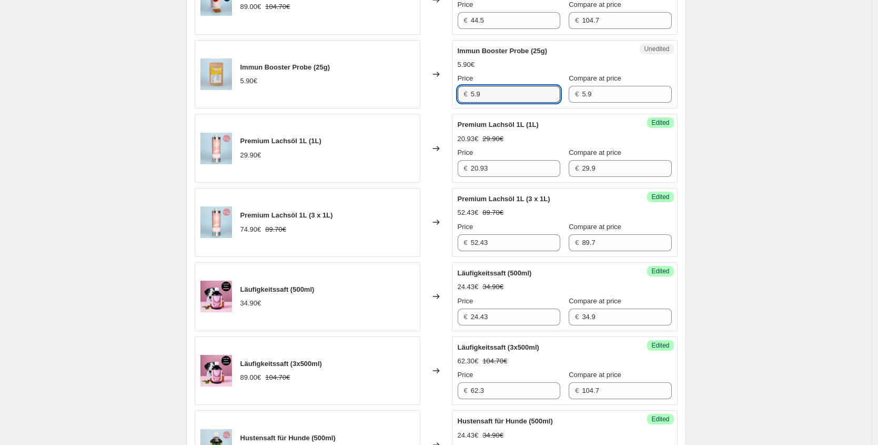
drag, startPoint x: 387, startPoint y: 89, endPoint x: 292, endPoint y: 87, distance: 95.8
click at [316, 87] on div "Immun Booster Probe (25g) 5.90€ Changed to Unedited Immun Booster Probe (25g) 5…" at bounding box center [436, 74] width 483 height 69
type input "2.95"
drag, startPoint x: 747, startPoint y: 92, endPoint x: 752, endPoint y: 91, distance: 5.3
click at [747, 92] on div "Create new price [MEDICAL_DATA]. This page is ready Create new price [MEDICAL_D…" at bounding box center [436, 349] width 872 height 1984
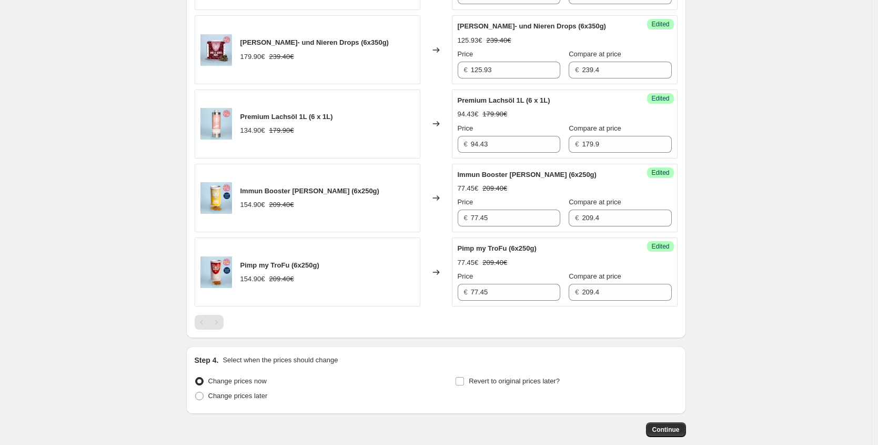
scroll to position [1539, 0]
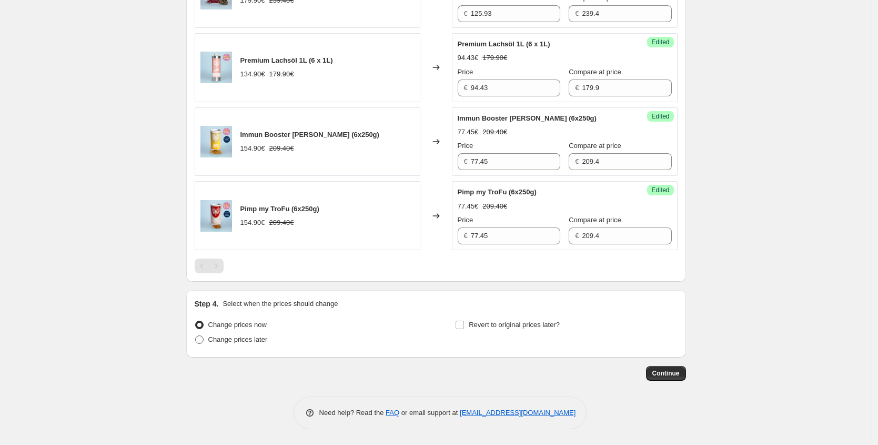
click at [264, 342] on span "Change prices later" at bounding box center [237, 339] width 59 height 8
click at [196, 336] on input "Change prices later" at bounding box center [195, 335] width 1 height 1
radio input "true"
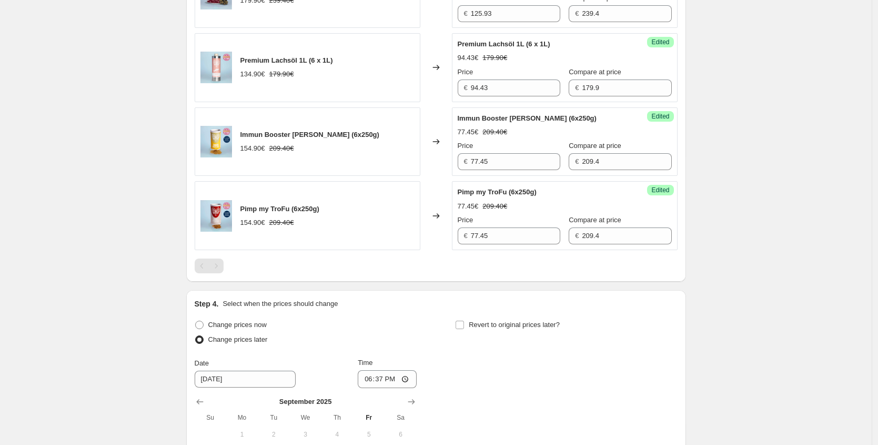
scroll to position [1663, 0]
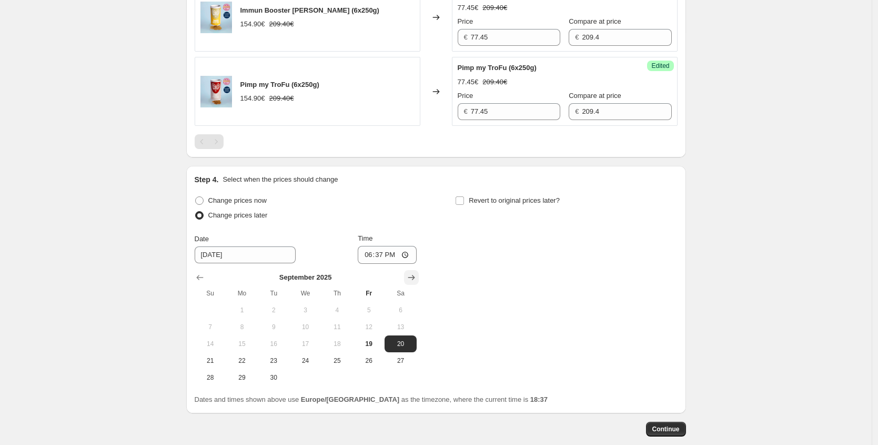
click at [415, 276] on icon "Show next month, October 2025" at bounding box center [411, 277] width 11 height 11
click at [221, 331] on span "5" at bounding box center [210, 327] width 23 height 8
type input "[DATE]"
click at [381, 257] on input "18:37" at bounding box center [387, 255] width 59 height 18
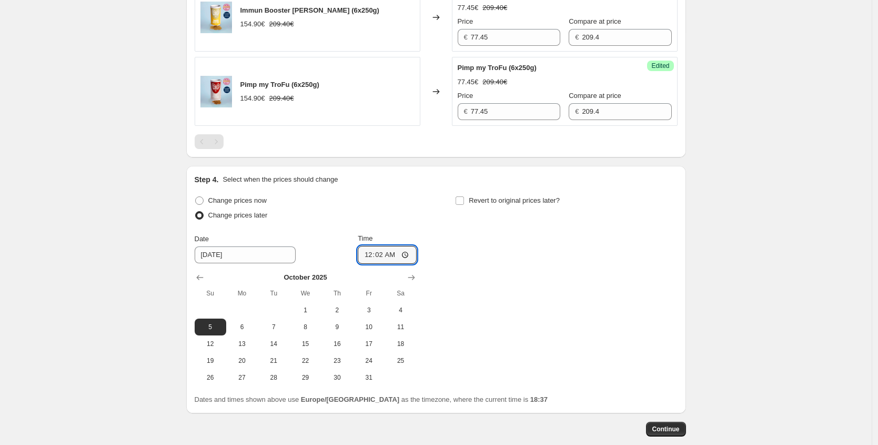
type input "00:25"
click at [536, 205] on span "Revert to original prices later?" at bounding box center [514, 200] width 91 height 11
click at [464, 205] on input "Revert to original prices later?" at bounding box center [460, 200] width 8 height 8
checkbox input "true"
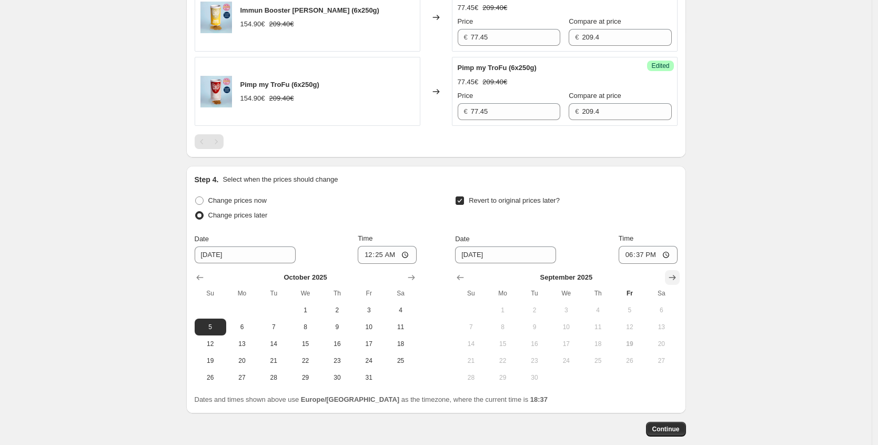
click at [670, 277] on icon "Show next month, October 2025" at bounding box center [672, 277] width 11 height 11
click at [477, 344] on span "12" at bounding box center [471, 344] width 23 height 8
type input "[DATE]"
click at [637, 256] on input "18:37" at bounding box center [648, 255] width 59 height 18
type input "23:59"
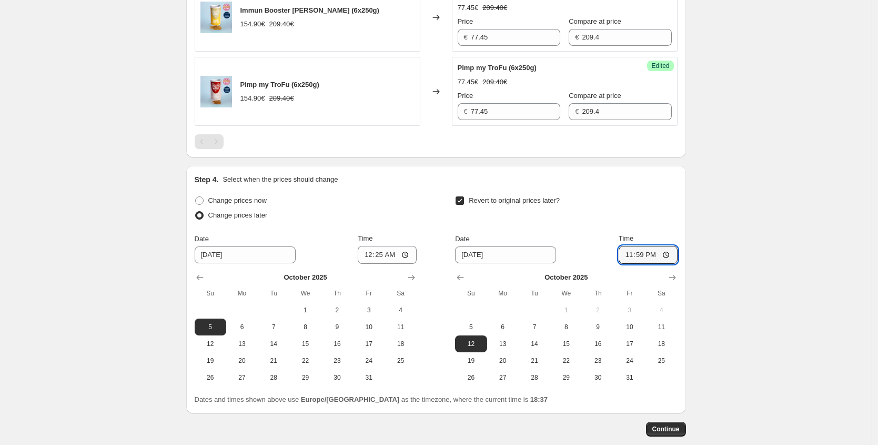
click at [669, 431] on span "Continue" at bounding box center [666, 429] width 27 height 8
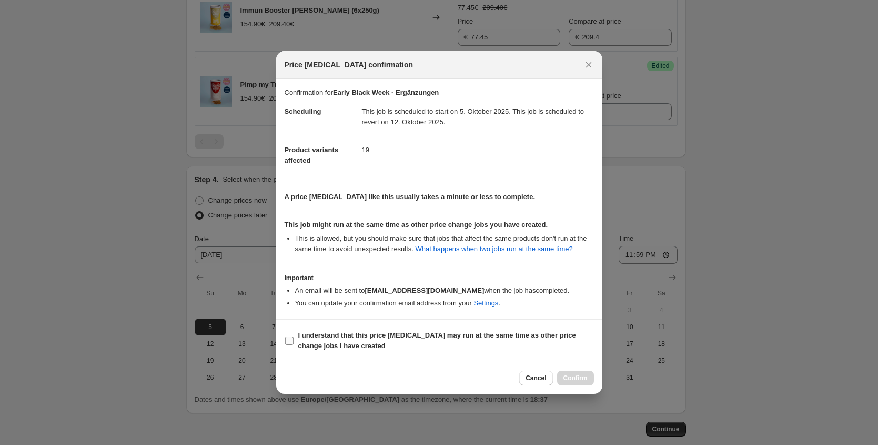
click at [324, 350] on b "I understand that this price [MEDICAL_DATA] may run at the same time as other p…" at bounding box center [437, 340] width 278 height 18
click at [294, 345] on input "I understand that this price [MEDICAL_DATA] may run at the same time as other p…" at bounding box center [289, 340] width 8 height 8
checkbox input "true"
click at [577, 382] on span "Confirm" at bounding box center [576, 378] width 24 height 8
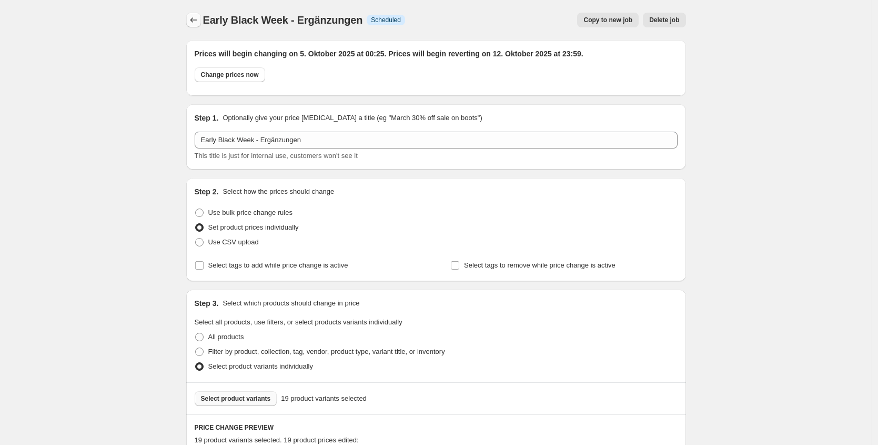
click at [198, 25] on icon "Price change jobs" at bounding box center [193, 20] width 11 height 11
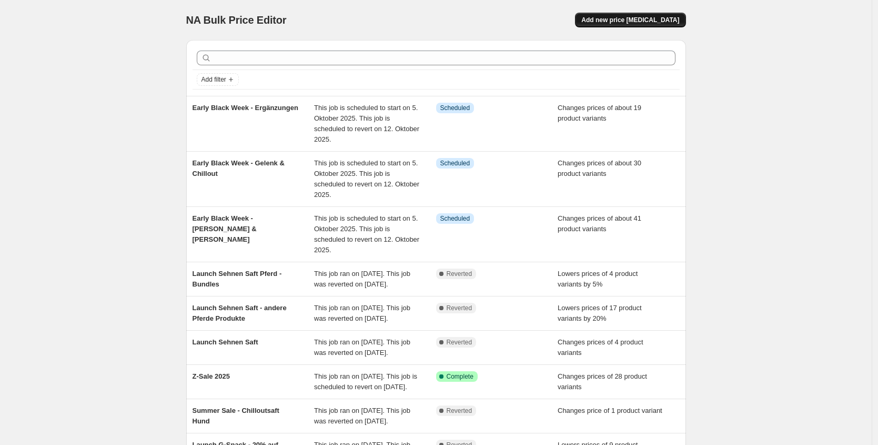
click at [624, 19] on span "Add new price [MEDICAL_DATA]" at bounding box center [631, 20] width 98 height 8
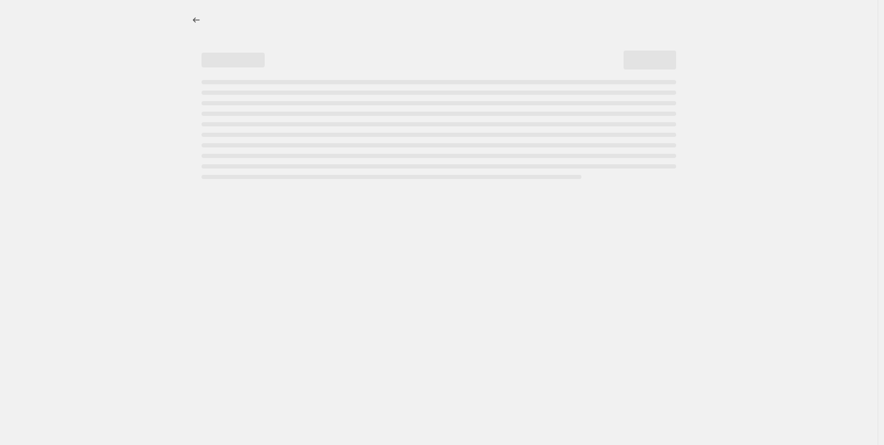
select select "percentage"
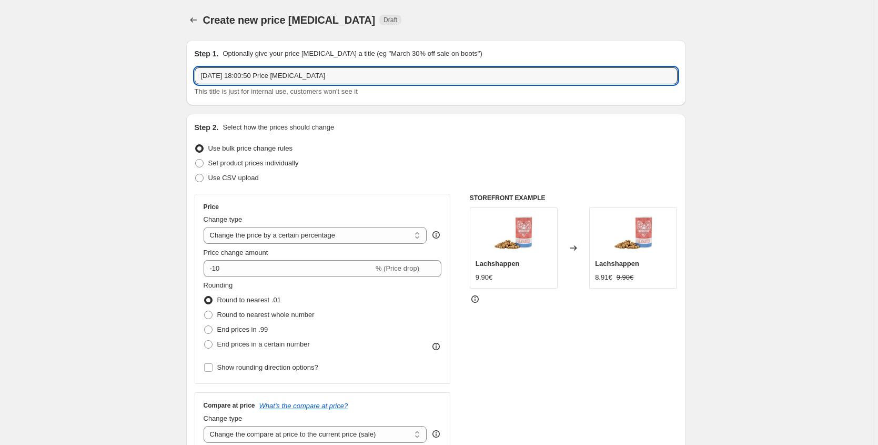
drag, startPoint x: 333, startPoint y: 75, endPoint x: 41, endPoint y: 56, distance: 292.7
type input "W"
type input "Early Black Week - Belohnung & Pflege"
click at [265, 160] on span "Set product prices individually" at bounding box center [253, 163] width 91 height 8
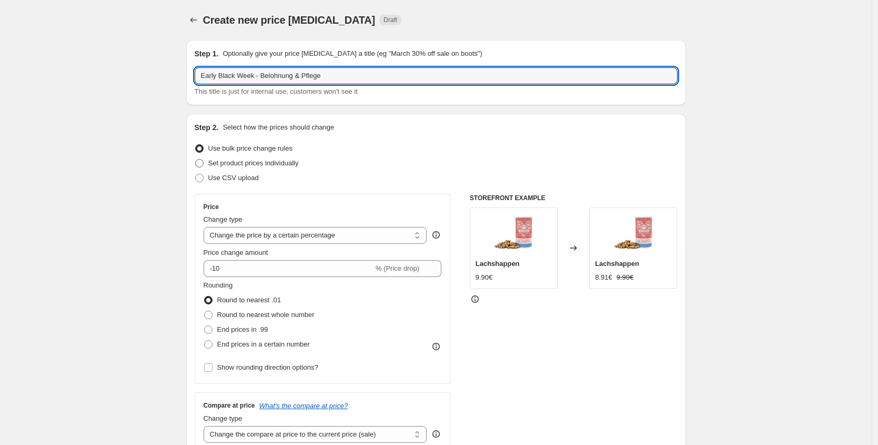
click at [196, 159] on input "Set product prices individually" at bounding box center [195, 159] width 1 height 1
radio input "true"
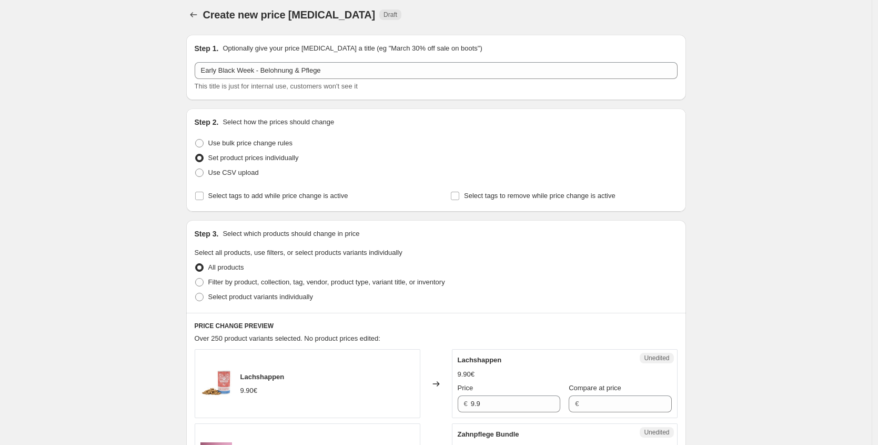
scroll to position [12, 0]
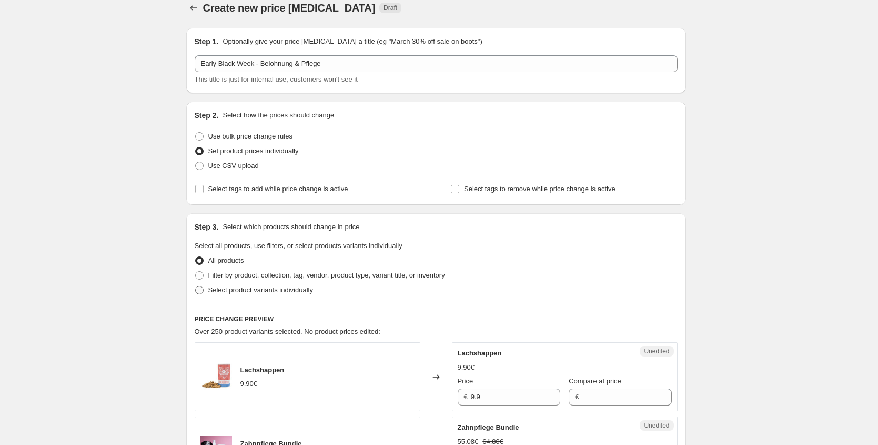
click at [281, 297] on label "Select product variants individually" at bounding box center [254, 290] width 118 height 15
click at [196, 286] on input "Select product variants individually" at bounding box center [195, 286] width 1 height 1
radio input "true"
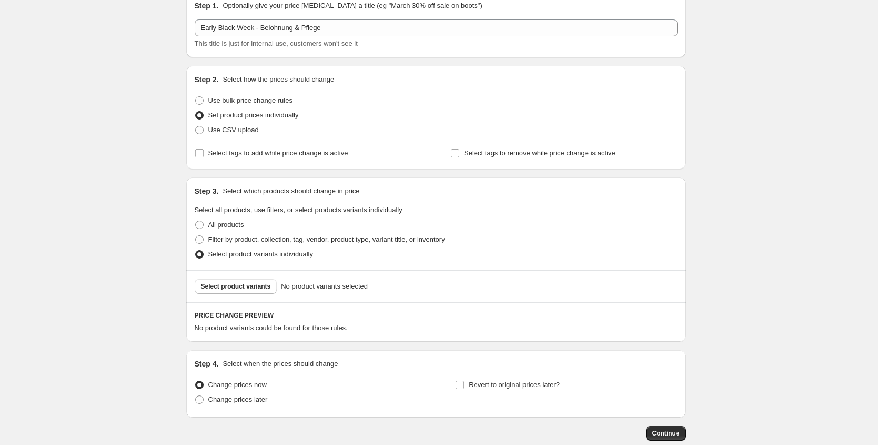
scroll to position [108, 0]
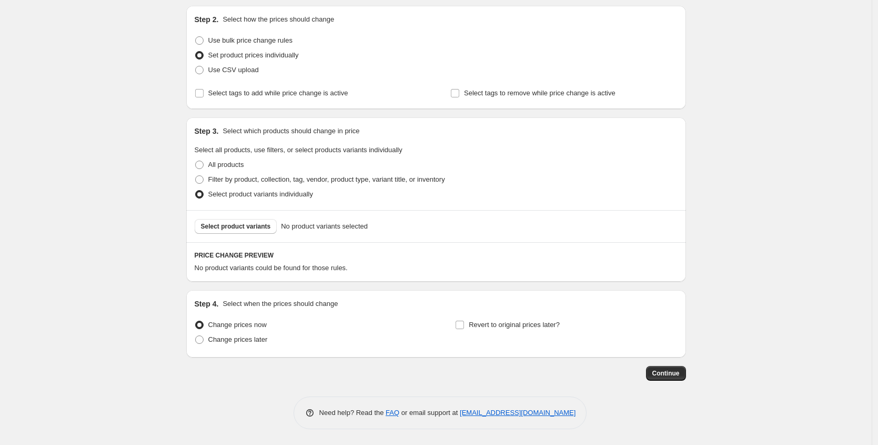
click at [261, 234] on div "Select product variants No product variants selected" at bounding box center [436, 226] width 500 height 32
click at [271, 226] on span "Select product variants" at bounding box center [236, 226] width 70 height 8
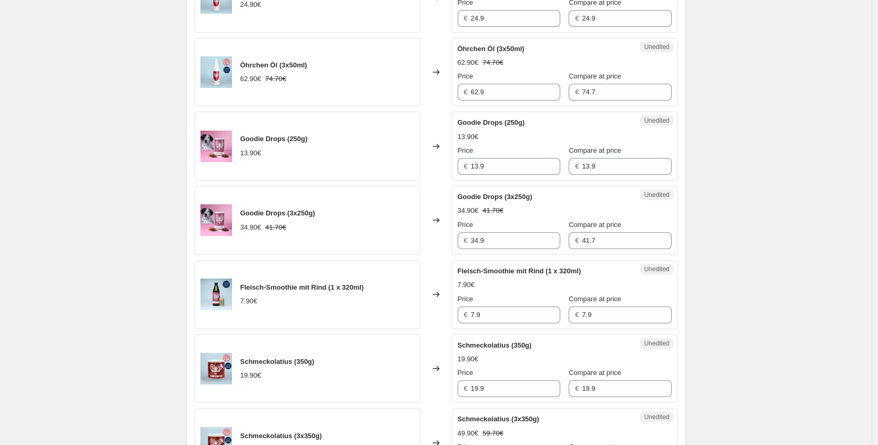
scroll to position [653, 0]
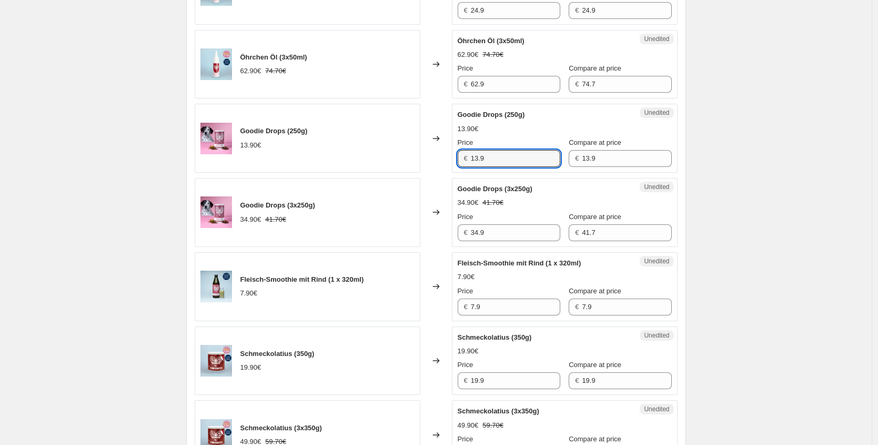
drag, startPoint x: 483, startPoint y: 155, endPoint x: 332, endPoint y: 139, distance: 151.9
click at [362, 147] on div "Goodie Drops (250g) 13.90€ Changed to Unedited Goodie Drops (250g) 13.90€ Price…" at bounding box center [436, 138] width 483 height 69
type input "9.73"
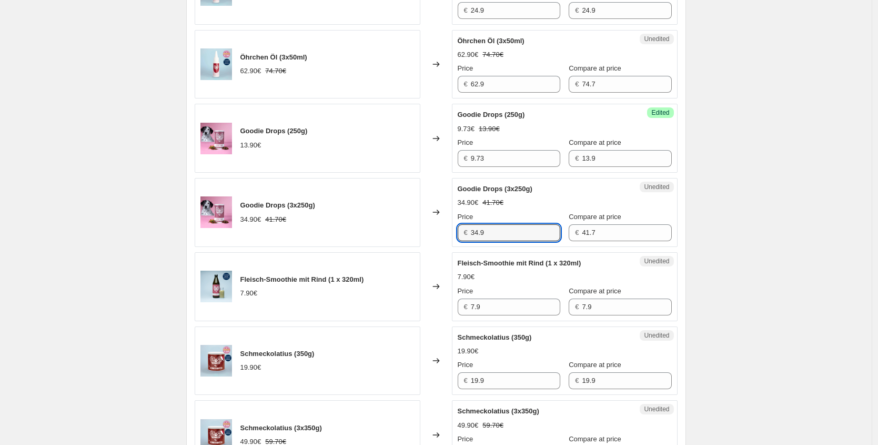
drag, startPoint x: 502, startPoint y: 237, endPoint x: 401, endPoint y: 236, distance: 101.6
click at [401, 236] on div "Goodie Drops (3x250g) 34.90€ 41.70€ Changed to Unedited Goodie Drops (3x250g) 3…" at bounding box center [436, 212] width 483 height 69
type input "24.43"
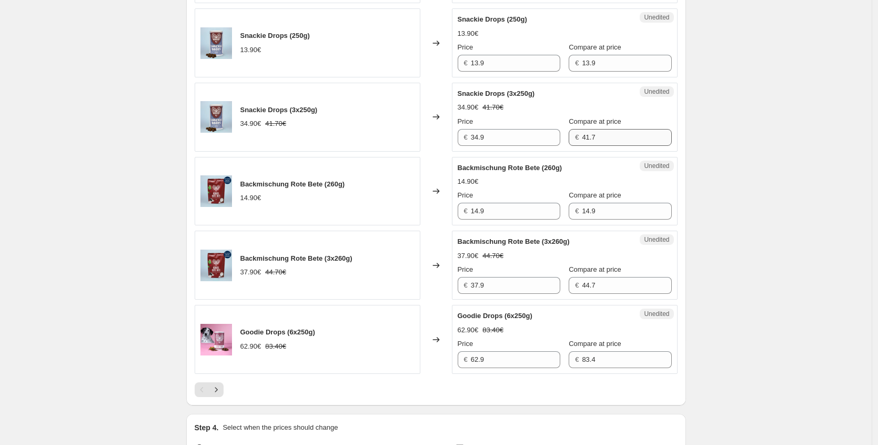
scroll to position [1508, 0]
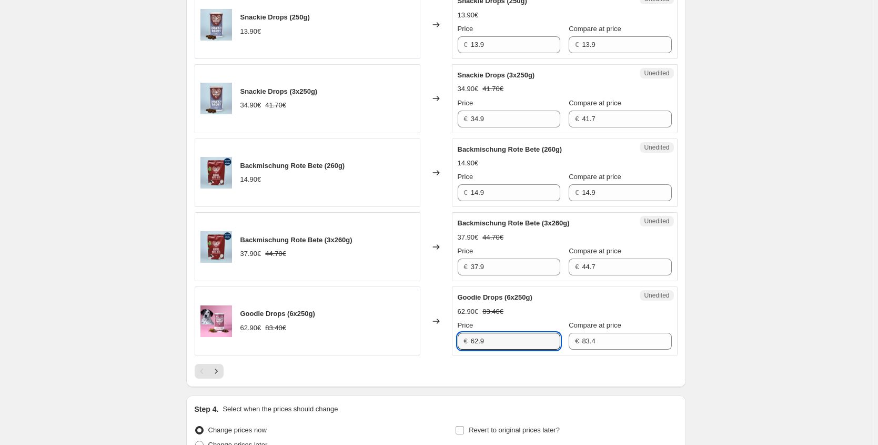
drag, startPoint x: 484, startPoint y: 366, endPoint x: 361, endPoint y: 361, distance: 123.3
click at [382, 355] on div "Goodie Drops (6x250g) 62.90€ 83.40€ Changed to Unedited Goodie Drops (6x250g) 6…" at bounding box center [436, 320] width 483 height 69
type input "44.03"
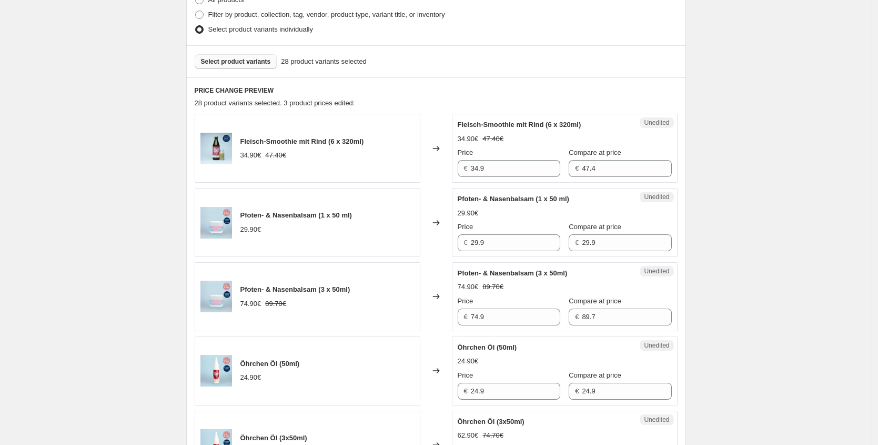
scroll to position [242, 0]
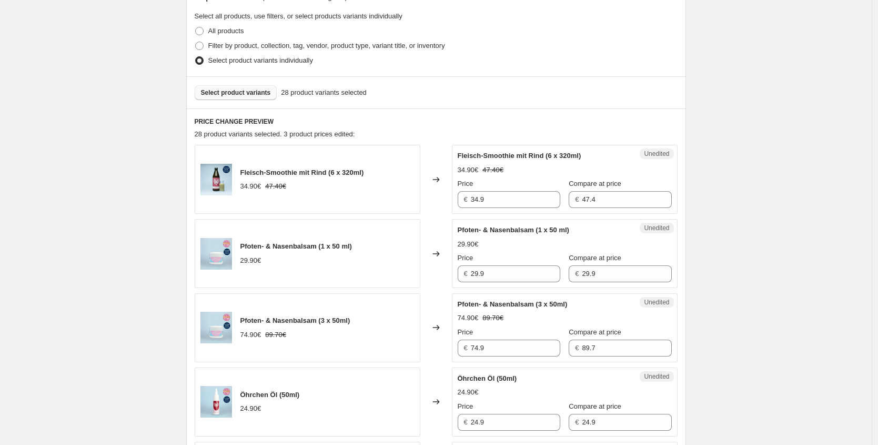
click at [243, 92] on span "Select product variants" at bounding box center [236, 92] width 70 height 8
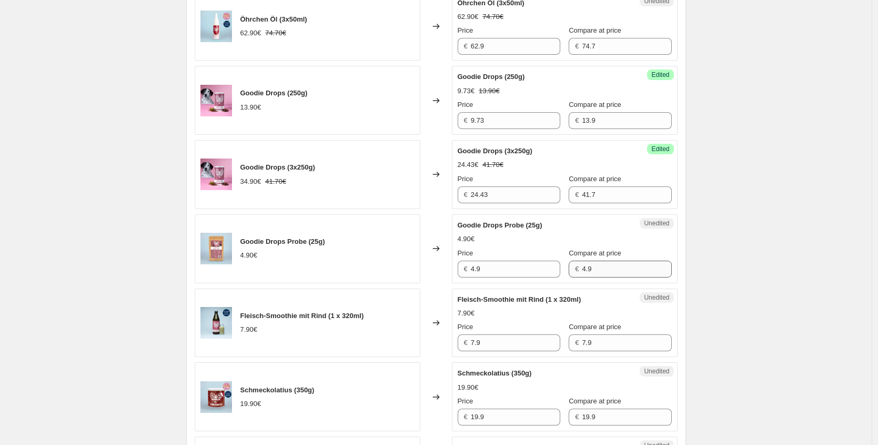
scroll to position [692, 0]
click at [410, 261] on div "Goodie Drops Probe (25g) 4.90€ Changed to Unedited Goodie Drops Probe (25g) 4.9…" at bounding box center [436, 248] width 483 height 69
type input "3.43"
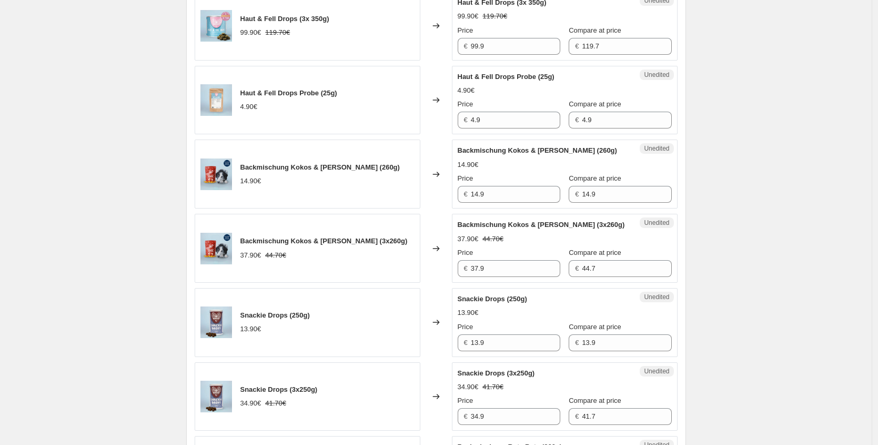
scroll to position [1313, 0]
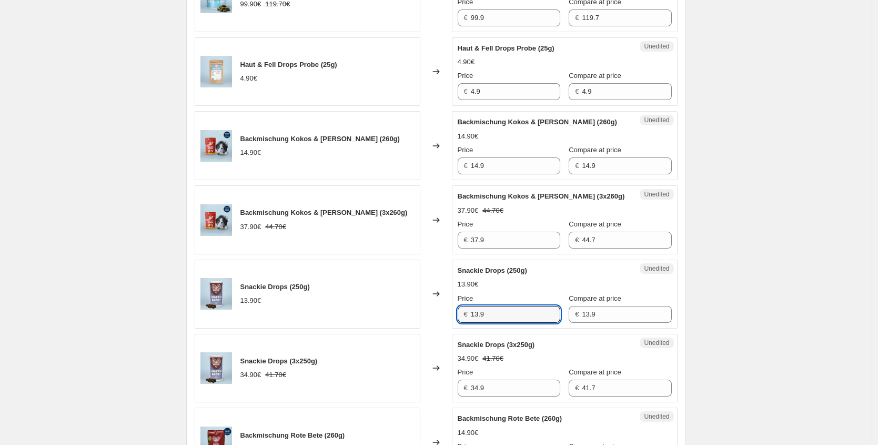
drag, startPoint x: 480, startPoint y: 335, endPoint x: 406, endPoint y: 307, distance: 78.8
click at [408, 327] on div "Snackie Drops (250g) 13.90€ Changed to Unedited Snackie Drops (250g) 13.90€ Pri…" at bounding box center [436, 293] width 483 height 69
type input "9.73"
click at [419, 396] on div "Snackie Drops (3x250g) 34.90€ 41.70€ Changed to Unedited Snackie Drops (3x250g)…" at bounding box center [436, 368] width 483 height 69
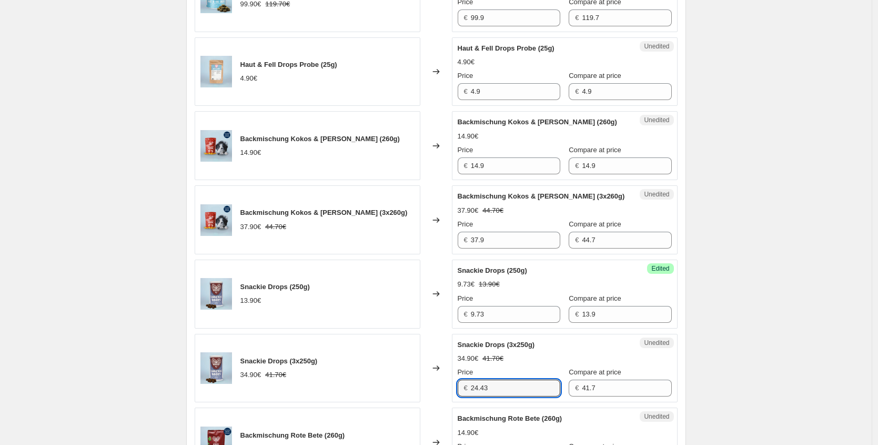
type input "24.43"
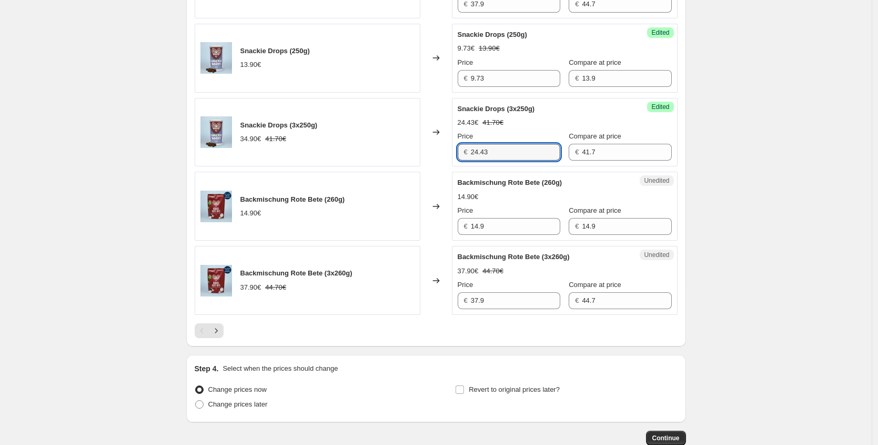
scroll to position [1551, 0]
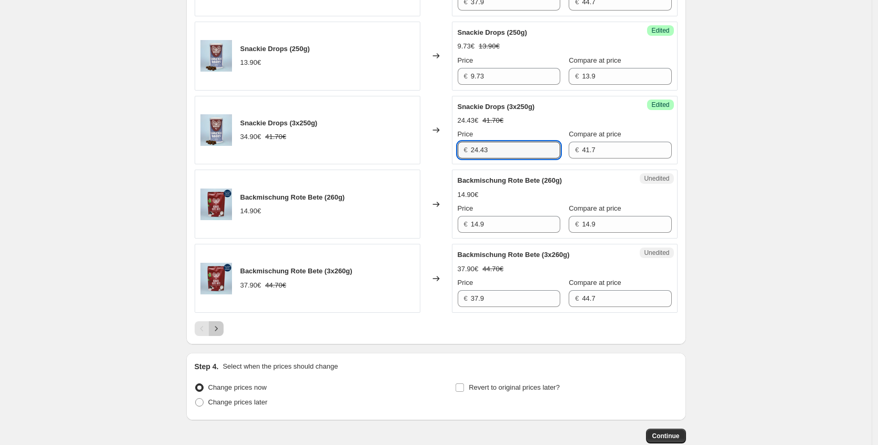
click at [223, 336] on button "Next" at bounding box center [216, 328] width 15 height 15
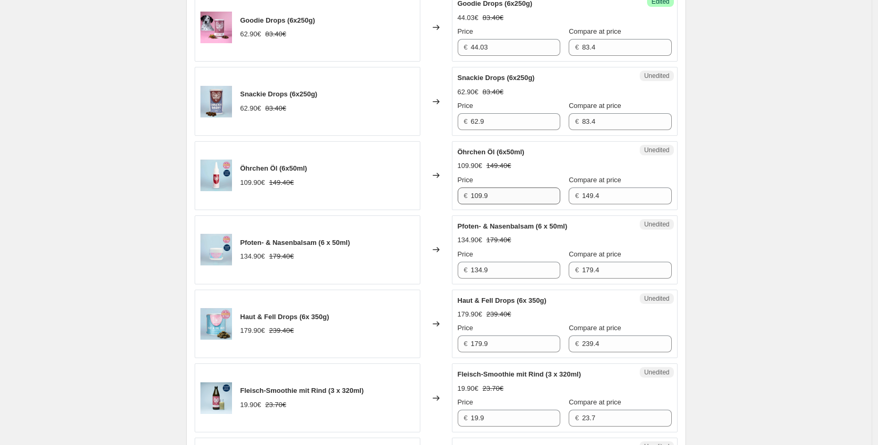
scroll to position [383, 0]
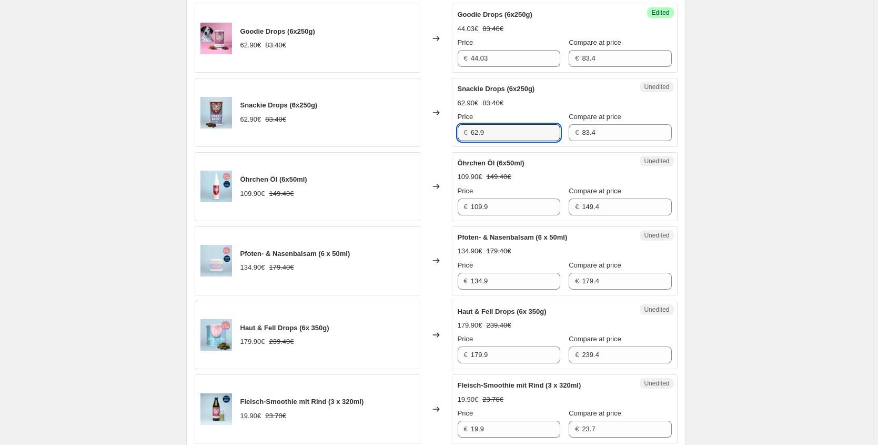
drag, startPoint x: 510, startPoint y: 134, endPoint x: 286, endPoint y: 113, distance: 225.2
click at [391, 126] on div "Snackie Drops (6x250g) 62.90€ 83.40€ Changed to Unedited Snackie Drops (6x250g)…" at bounding box center [436, 112] width 483 height 69
type input "44.03"
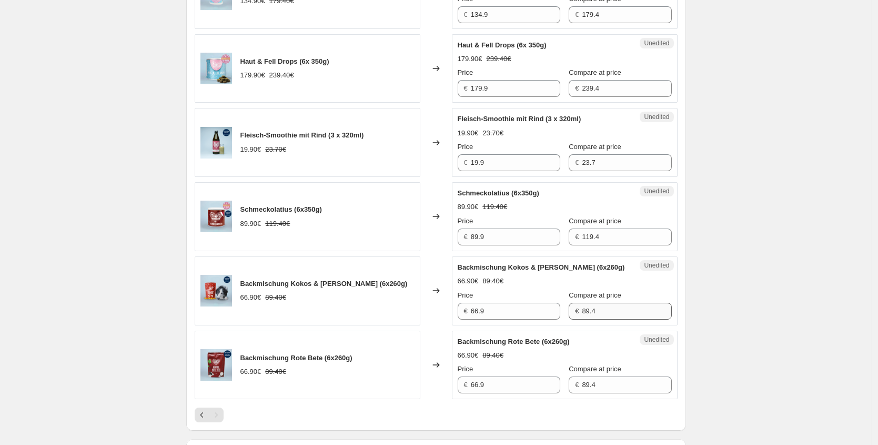
scroll to position [658, 0]
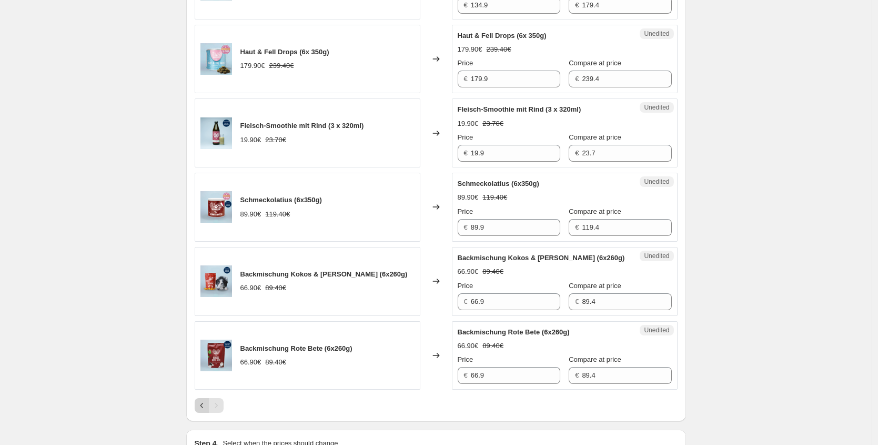
click at [206, 411] on icon "Previous" at bounding box center [202, 405] width 11 height 11
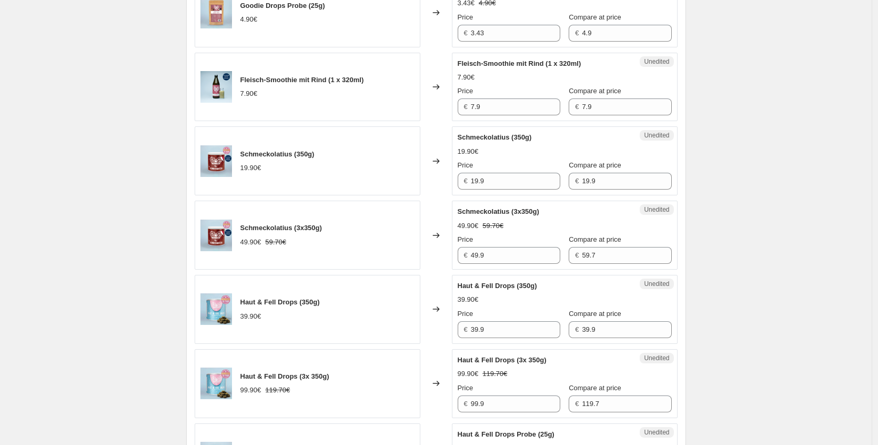
scroll to position [993, 0]
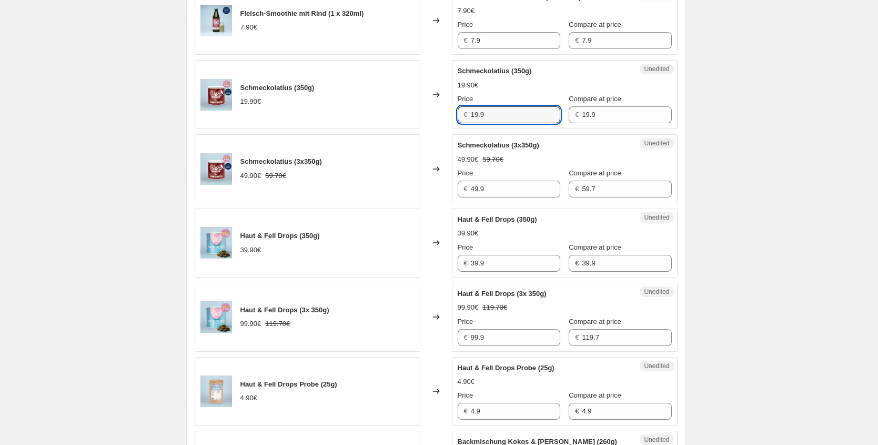
drag, startPoint x: 480, startPoint y: 117, endPoint x: 384, endPoint y: 109, distance: 96.6
click at [410, 114] on div "Schmeckolatius (350g) 19.90€ Changed to Unedited Schmeckolatius (350g) 19.90€ P…" at bounding box center [436, 94] width 483 height 69
type input "12.45"
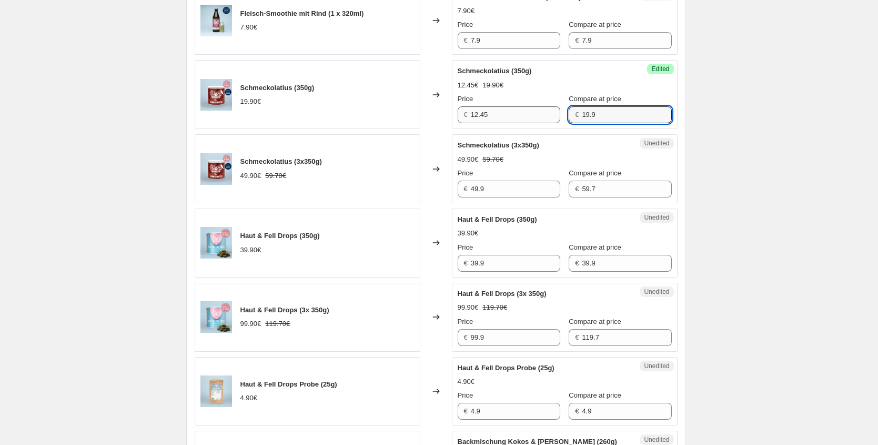
drag, startPoint x: 591, startPoint y: 117, endPoint x: 542, endPoint y: 118, distance: 49.0
click at [542, 118] on div "Price € 12.45 Compare at price € 19.9" at bounding box center [565, 108] width 214 height 29
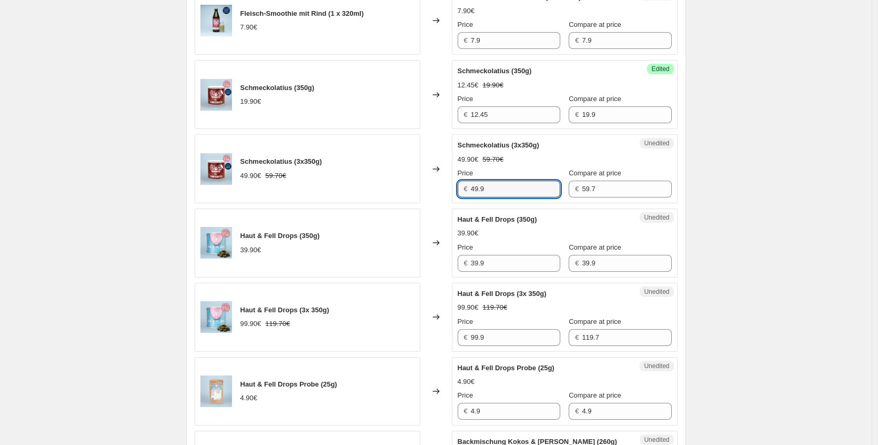
drag, startPoint x: 492, startPoint y: 189, endPoint x: 368, endPoint y: 184, distance: 123.3
click at [379, 186] on div "Schmeckolatius (3x350g) 49.90€ 59.70€ Changed to Unedited Schmeckolatius (3x350…" at bounding box center [436, 168] width 483 height 69
type input "29.88"
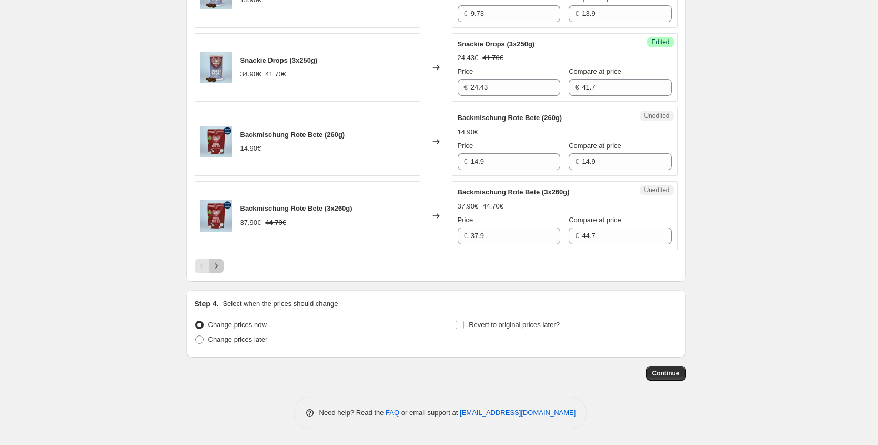
click at [220, 271] on button "Next" at bounding box center [216, 265] width 15 height 15
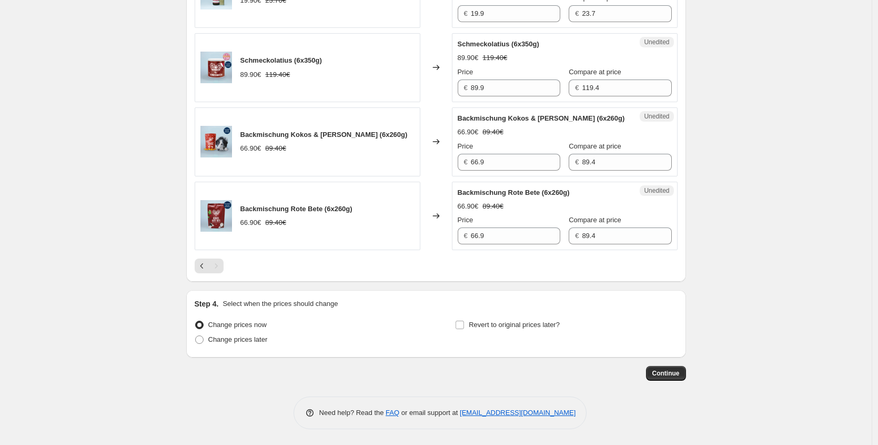
scroll to position [798, 0]
drag, startPoint x: 451, startPoint y: 90, endPoint x: 430, endPoint y: 90, distance: 21.1
click at [430, 90] on div "Schmeckolatius (6x350g) 89.90€ 119.40€ Changed to Unedited Schmeckolatius (6x35…" at bounding box center [436, 67] width 483 height 69
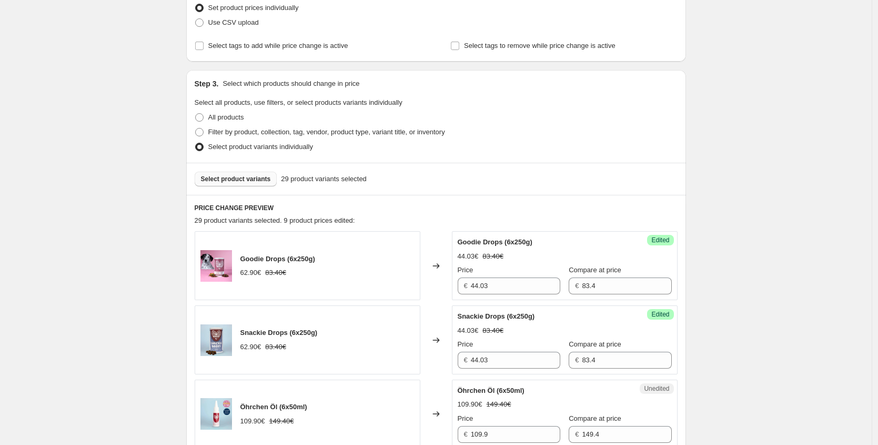
scroll to position [34, 0]
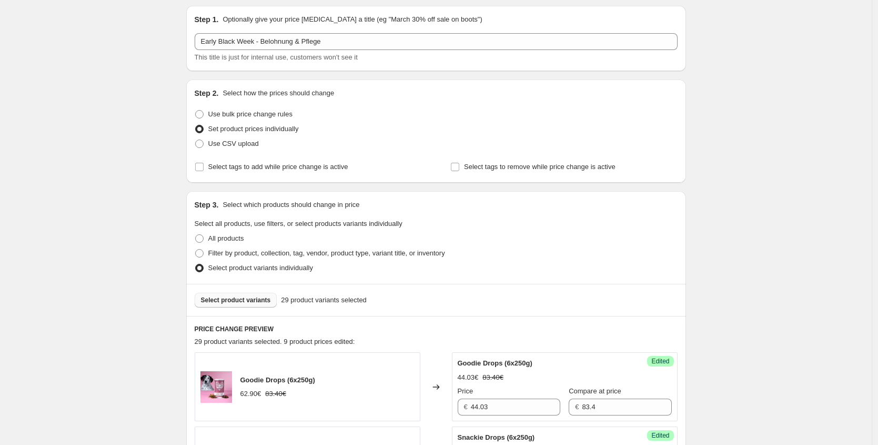
click at [236, 296] on span "Select product variants" at bounding box center [236, 300] width 70 height 8
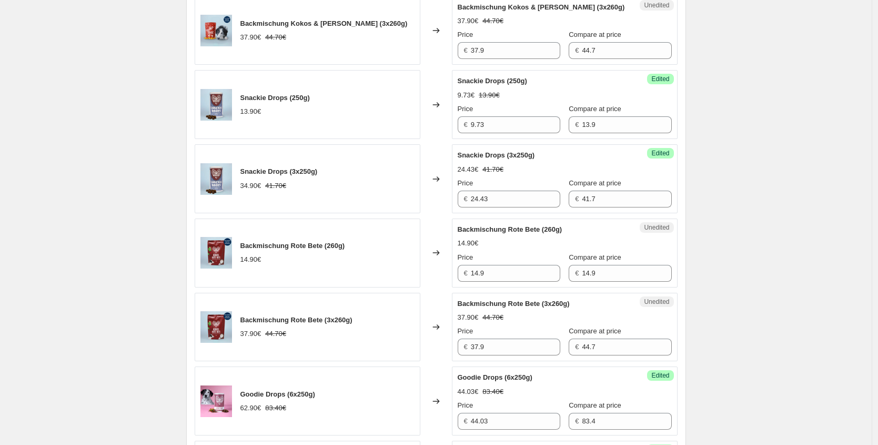
scroll to position [1361, 0]
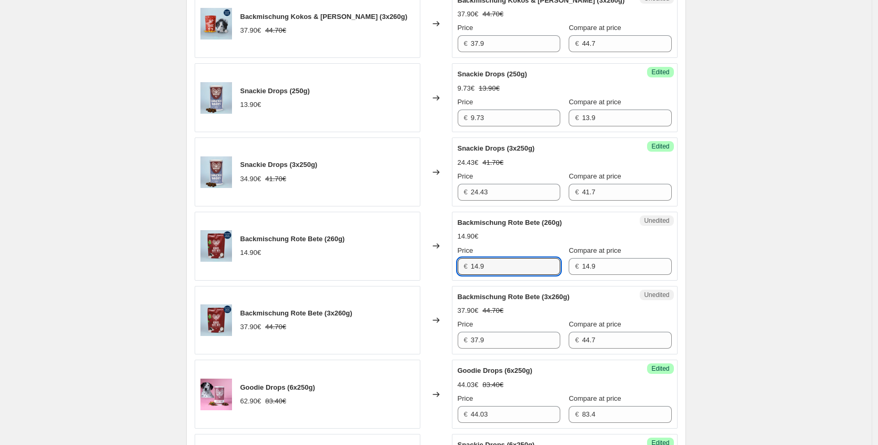
drag, startPoint x: 490, startPoint y: 289, endPoint x: 385, endPoint y: 253, distance: 111.4
click at [413, 276] on div "Backmischung Rote Bete (260g) 14.90€ Changed to Unedited Backmischung Rote Bete…" at bounding box center [436, 246] width 483 height 69
type input "7.45"
drag, startPoint x: 428, startPoint y: 350, endPoint x: 425, endPoint y: 341, distance: 9.0
click at [427, 350] on div "Backmischung Rote Bete (3x260g) 37.90€ 44.70€ Changed to Unedited Backmischung …" at bounding box center [436, 320] width 483 height 69
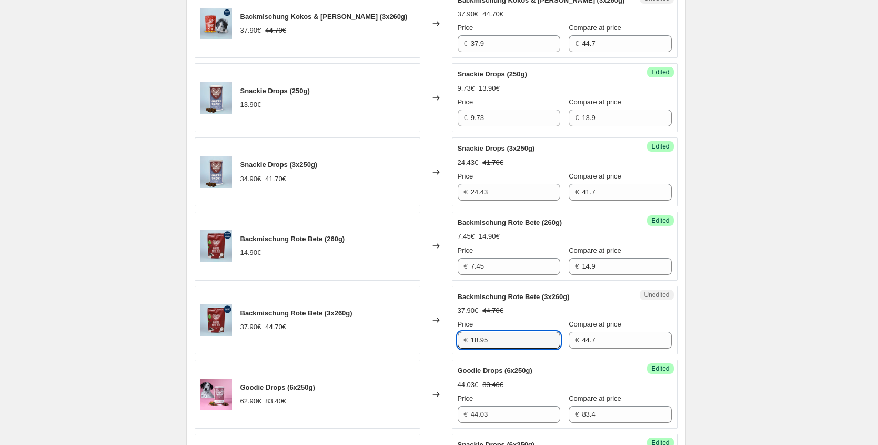
type input "18.95"
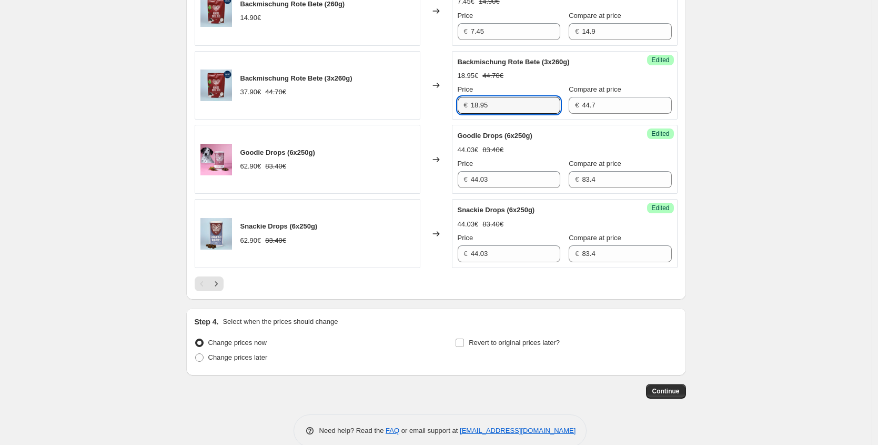
scroll to position [1596, 0]
click at [224, 291] on button "Next" at bounding box center [216, 283] width 15 height 15
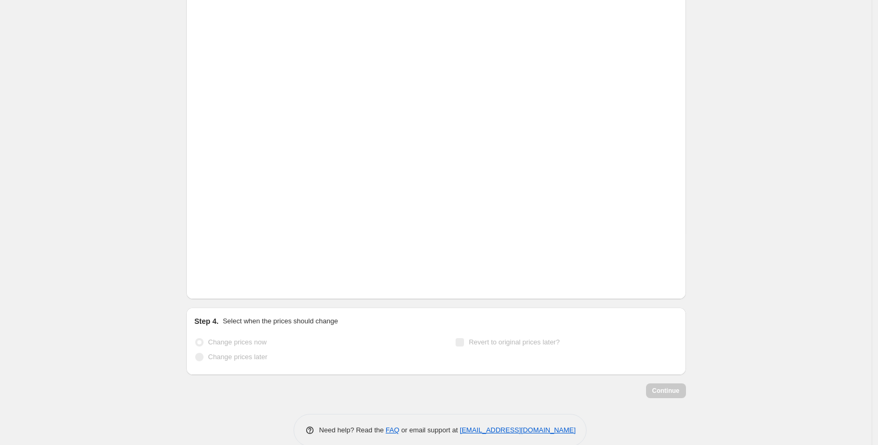
scroll to position [586, 0]
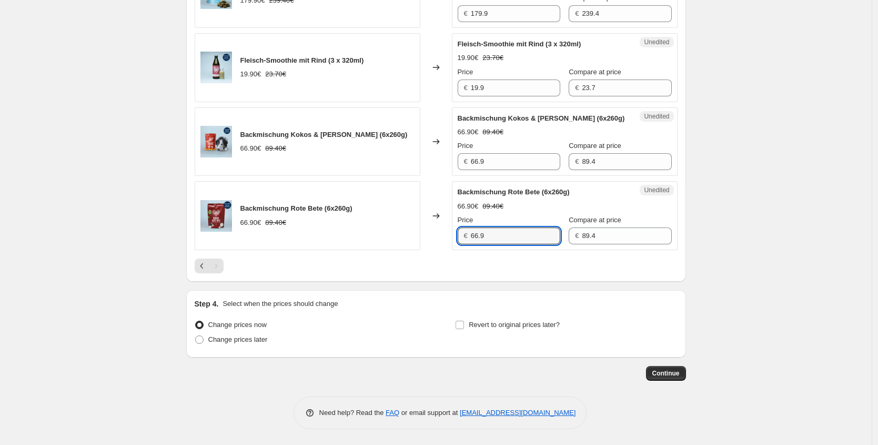
click at [392, 230] on div "Backmischung Rote Bete (6x260g) 66.90€ 89.40€ Changed to Unedited Backmischung …" at bounding box center [436, 215] width 483 height 69
type input "33.45"
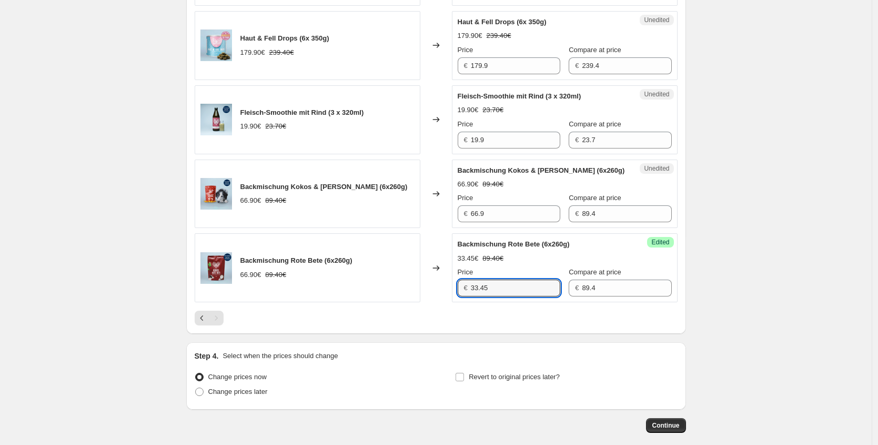
scroll to position [582, 0]
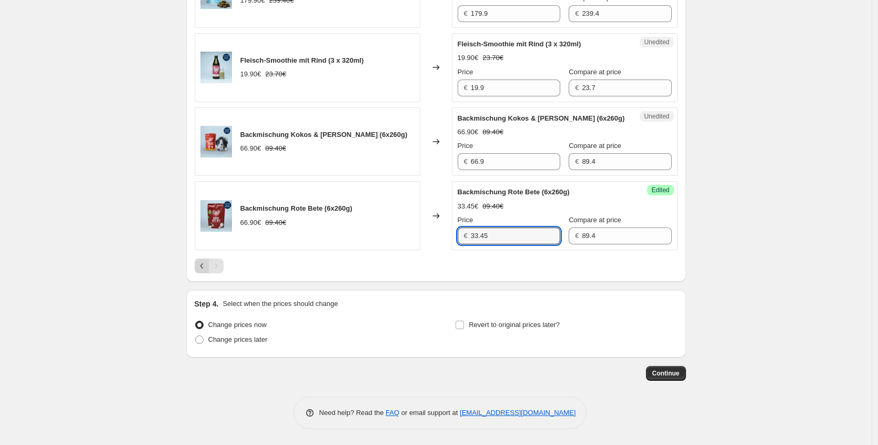
click at [205, 273] on button "Previous" at bounding box center [202, 265] width 15 height 15
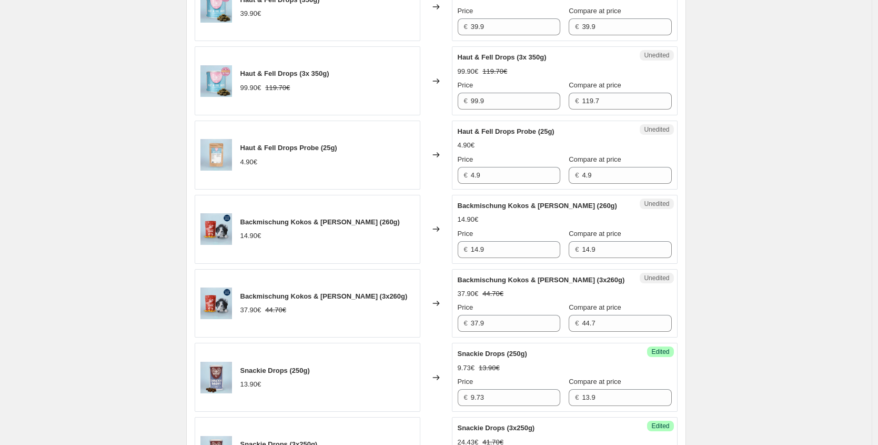
scroll to position [1152, 0]
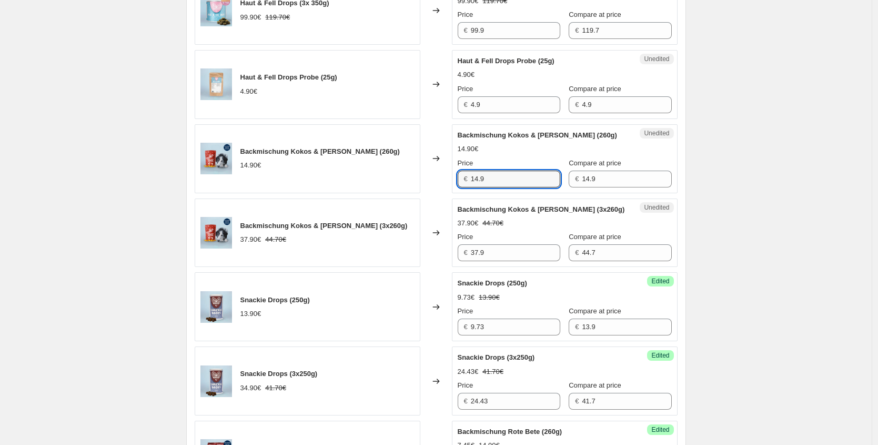
drag, startPoint x: 501, startPoint y: 192, endPoint x: 363, endPoint y: 188, distance: 138.5
click at [395, 191] on div "Backmischung Kokos & [PERSON_NAME] (260g) 14.90€ Changed to Unedited Backmischu…" at bounding box center [436, 158] width 483 height 69
type input "7.08"
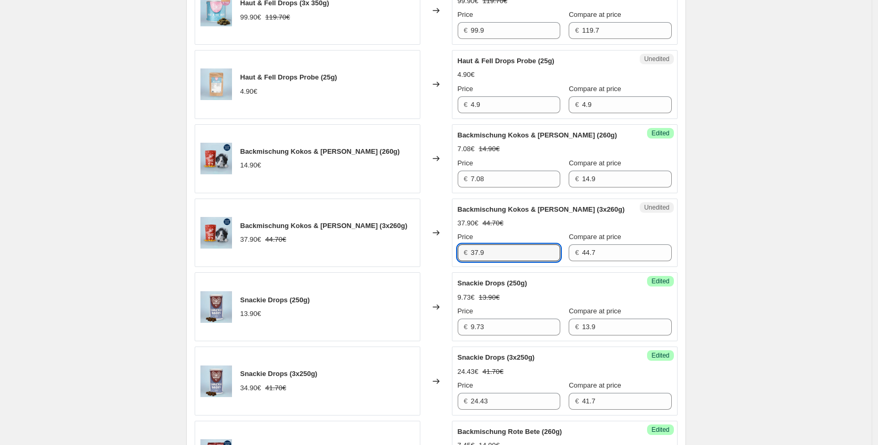
drag, startPoint x: 505, startPoint y: 275, endPoint x: 412, endPoint y: 275, distance: 93.2
click at [416, 267] on div "Backmischung Kokos & [PERSON_NAME] (3x260g) 37.90€ 44.70€ Changed to Unedited B…" at bounding box center [436, 232] width 483 height 69
type input "18.95"
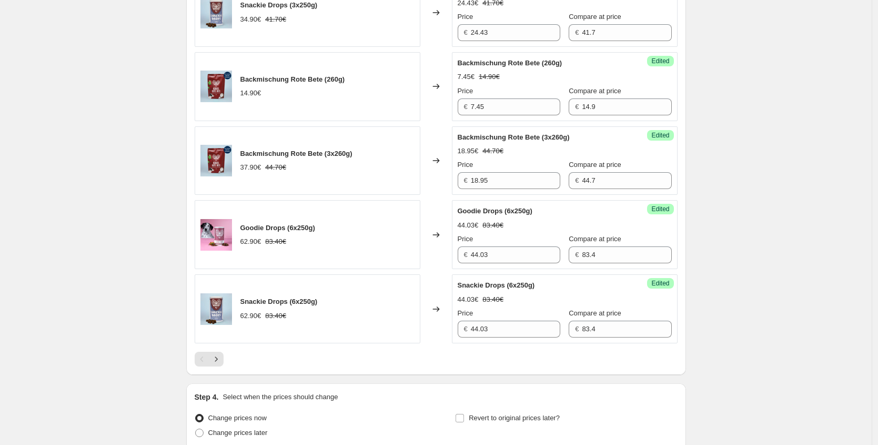
scroll to position [1521, 0]
click at [224, 366] on button "Next" at bounding box center [216, 358] width 15 height 15
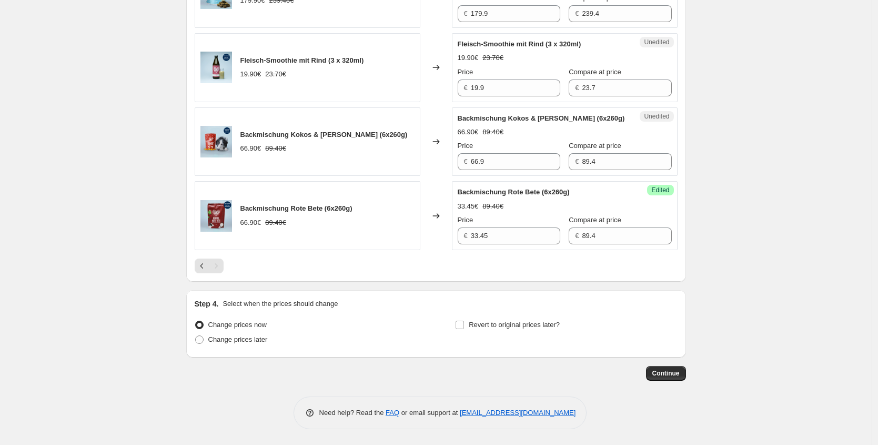
scroll to position [575, 0]
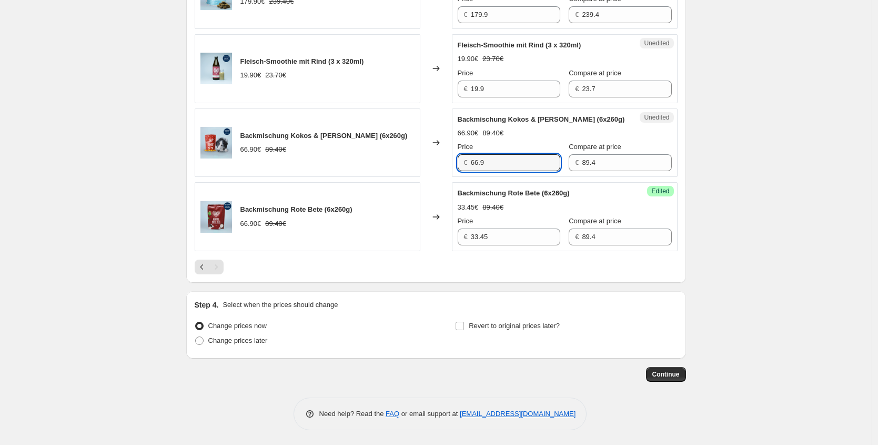
drag, startPoint x: 447, startPoint y: 173, endPoint x: 372, endPoint y: 146, distance: 80.1
click at [414, 169] on div "Backmischung Kokos & [PERSON_NAME] (6x260g) 66.90€ 89.40€ Changed to Unedited B…" at bounding box center [436, 142] width 483 height 69
type input "33.45"
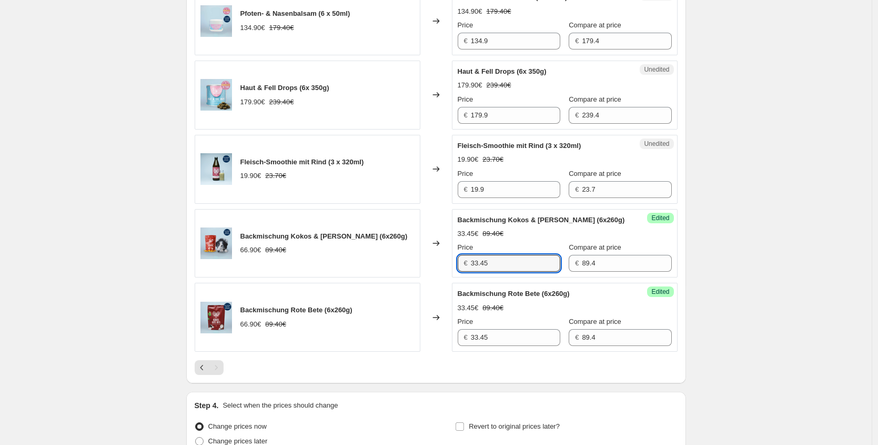
scroll to position [506, 0]
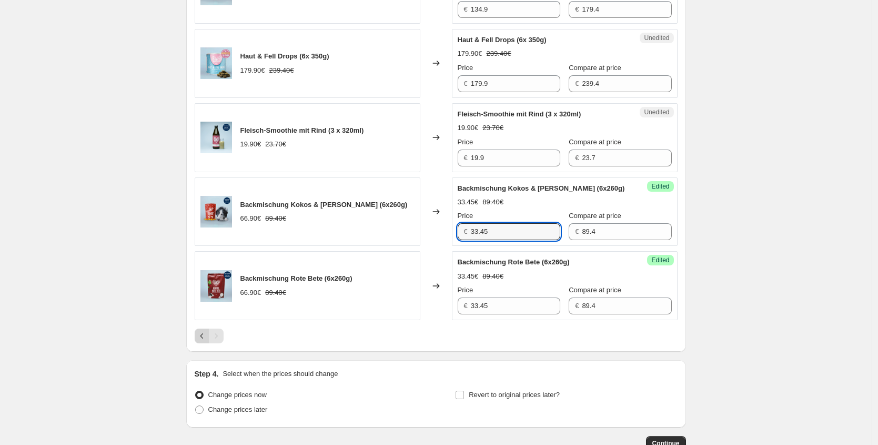
click at [207, 341] on icon "Previous" at bounding box center [202, 336] width 11 height 11
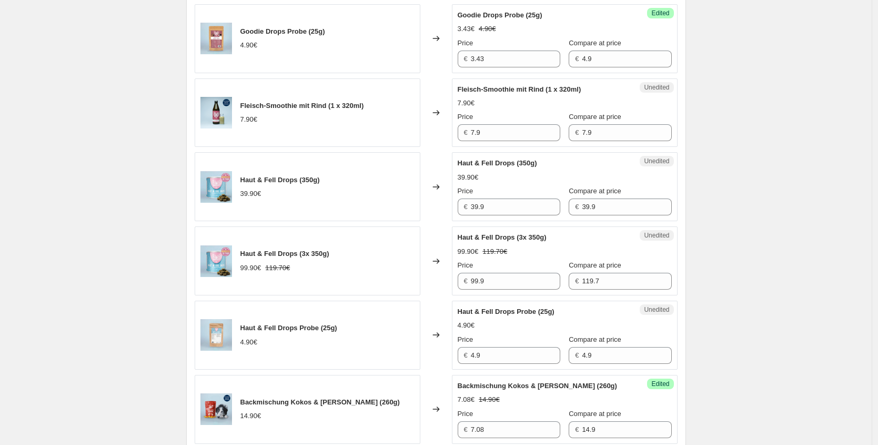
scroll to position [910, 0]
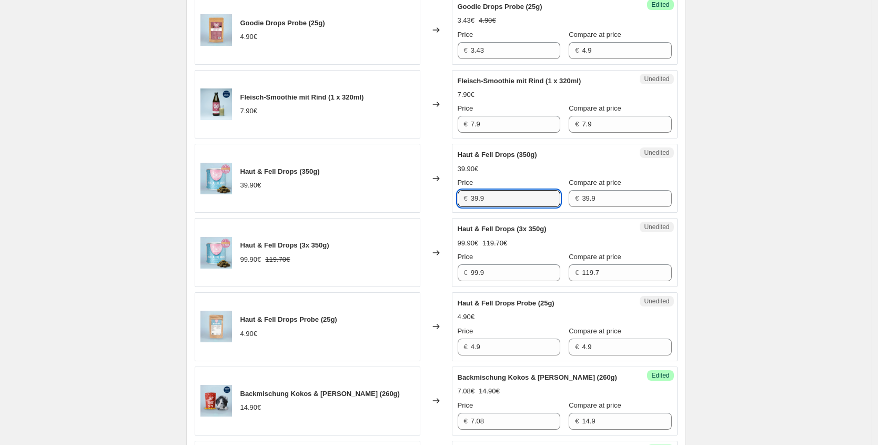
drag, startPoint x: 514, startPoint y: 194, endPoint x: 397, endPoint y: 195, distance: 116.9
click at [397, 195] on div "Haut & Fell Drops (350g) 39.90€ Changed to Unedited Haut & Fell Drops (350g) 39…" at bounding box center [436, 178] width 483 height 69
type input "27.93"
drag, startPoint x: 498, startPoint y: 273, endPoint x: 367, endPoint y: 272, distance: 130.5
click at [375, 272] on div "Haut & Fell Drops (3x 350g) 99.90€ 119.70€ Changed to Unedited Haut & Fell Drop…" at bounding box center [436, 252] width 483 height 69
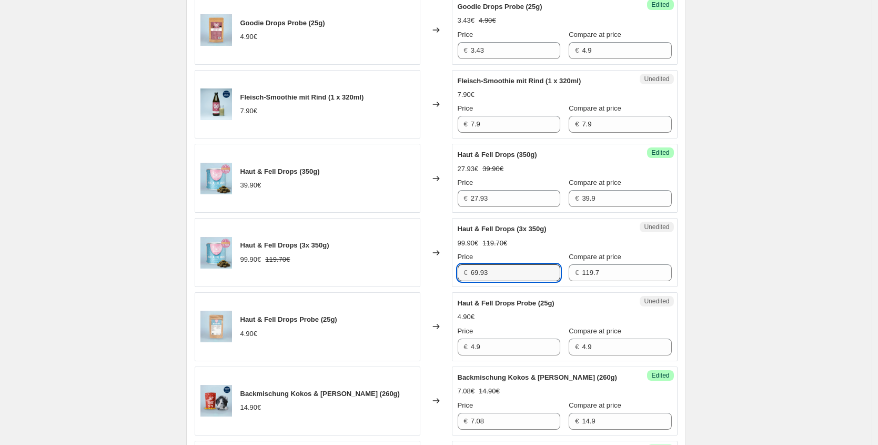
type input "69.93"
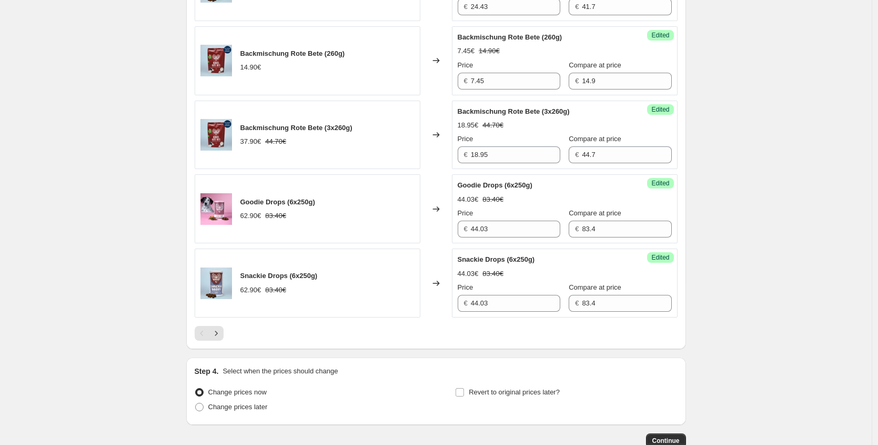
scroll to position [1601, 0]
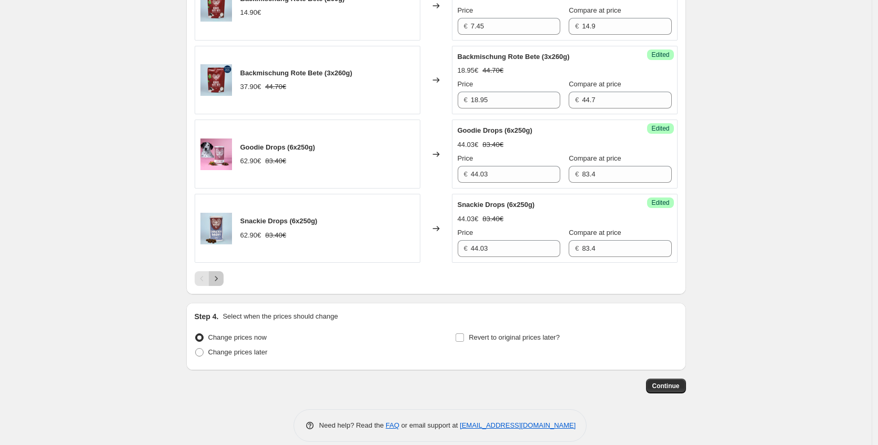
click at [221, 284] on icon "Next" at bounding box center [216, 278] width 11 height 11
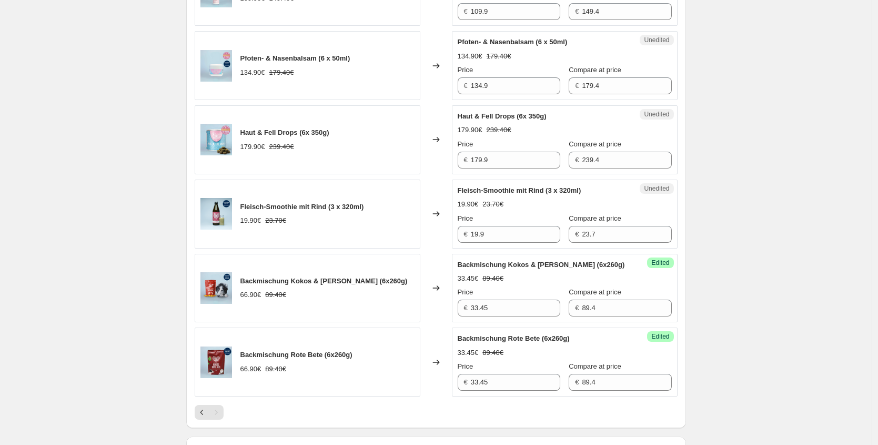
scroll to position [362, 0]
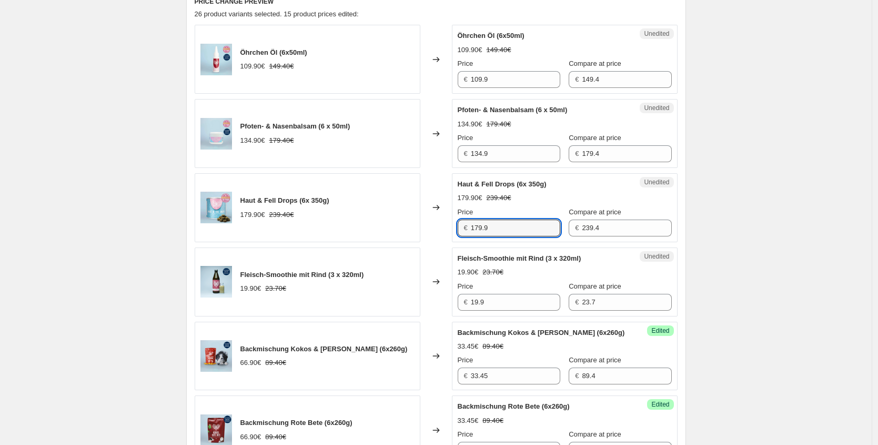
drag, startPoint x: 495, startPoint y: 230, endPoint x: 412, endPoint y: 224, distance: 83.9
click at [412, 224] on div "Haut & Fell Drops (6x 350g) 179.90€ 239.40€ Changed to Unedited Haut & Fell Dro…" at bounding box center [436, 207] width 483 height 69
type input "125.93"
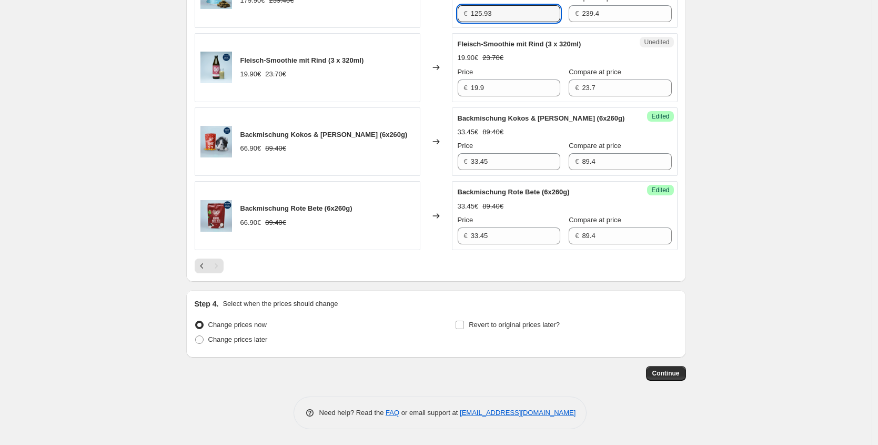
scroll to position [586, 0]
click at [199, 271] on button "Previous" at bounding box center [202, 265] width 15 height 15
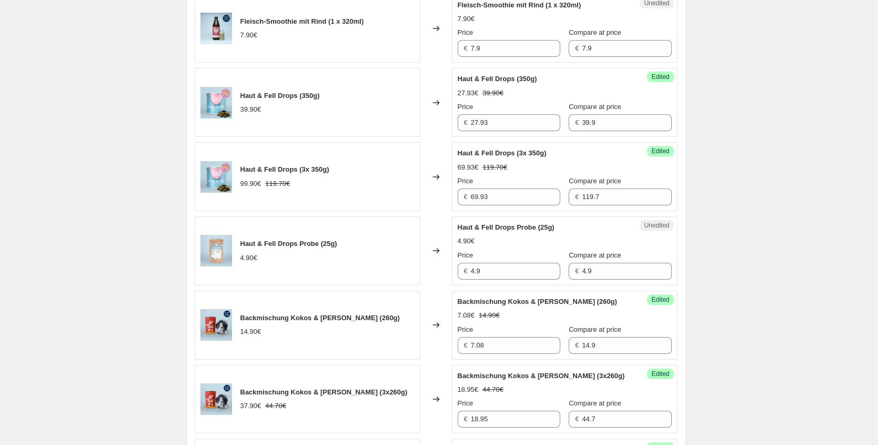
scroll to position [987, 0]
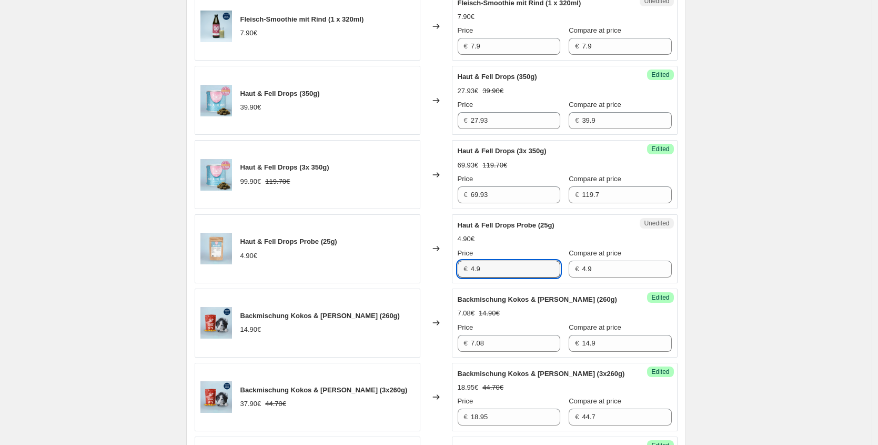
click at [366, 256] on div "Haut & Fell Drops Probe (25g) 4.90€ Changed to Unedited Haut & Fell Drops Probe…" at bounding box center [436, 248] width 483 height 69
type input "3.43"
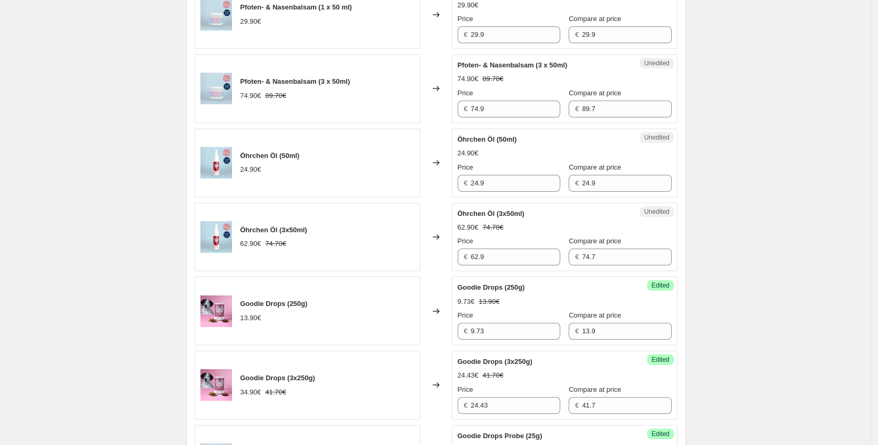
scroll to position [356, 0]
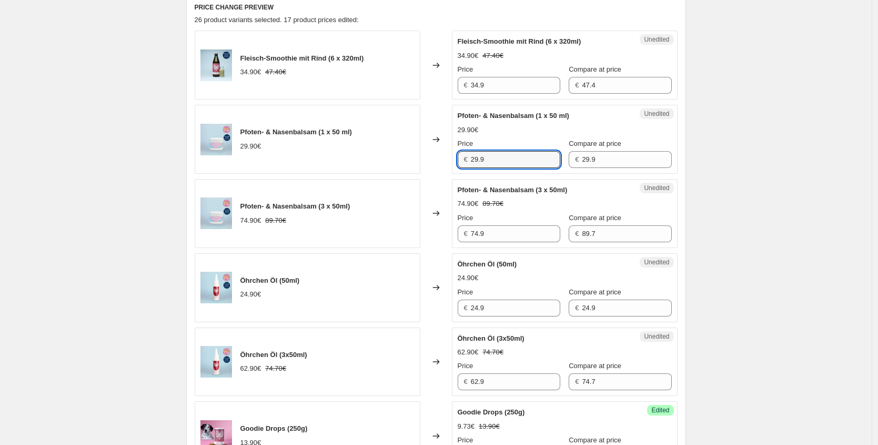
drag, startPoint x: 444, startPoint y: 160, endPoint x: 415, endPoint y: 157, distance: 29.1
click at [420, 157] on div "Pfoten- & Nasenbalsam (1 x 50 ml) 29.90€ Changed to Unedited Pfoten- & Nasenbal…" at bounding box center [436, 139] width 483 height 69
type input "14.95"
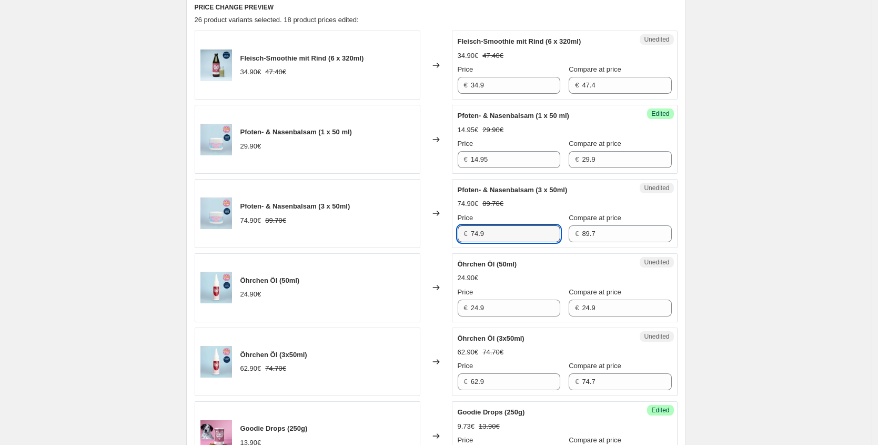
drag, startPoint x: 511, startPoint y: 232, endPoint x: 388, endPoint y: 222, distance: 122.5
click at [394, 226] on div "Pfoten- & Nasenbalsam (3 x 50ml) 74.90€ 89.70€ Changed to Unedited Pfoten- & Na…" at bounding box center [436, 213] width 483 height 69
type input "37.45"
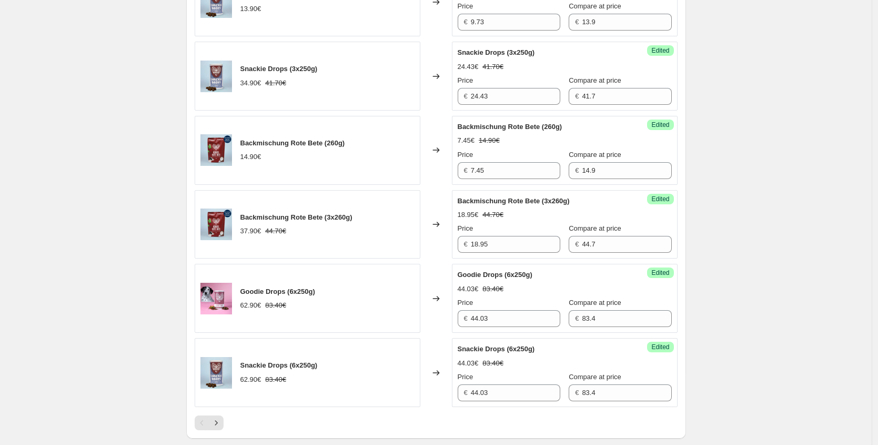
scroll to position [1634, 0]
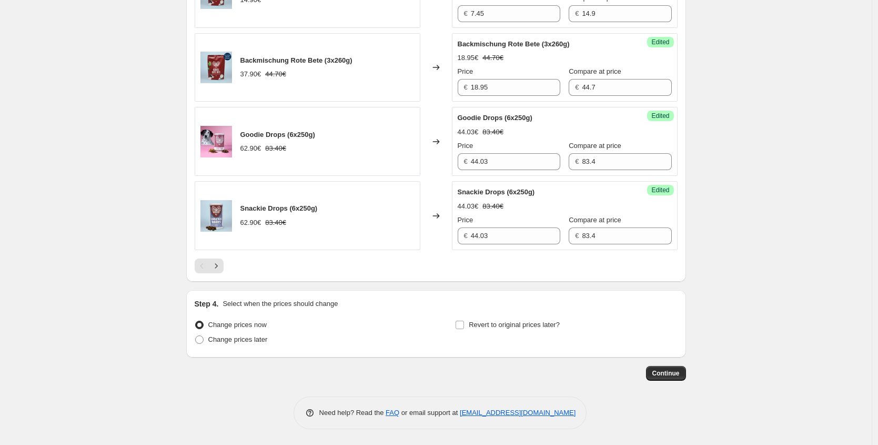
click at [223, 272] on button "Next" at bounding box center [216, 265] width 15 height 15
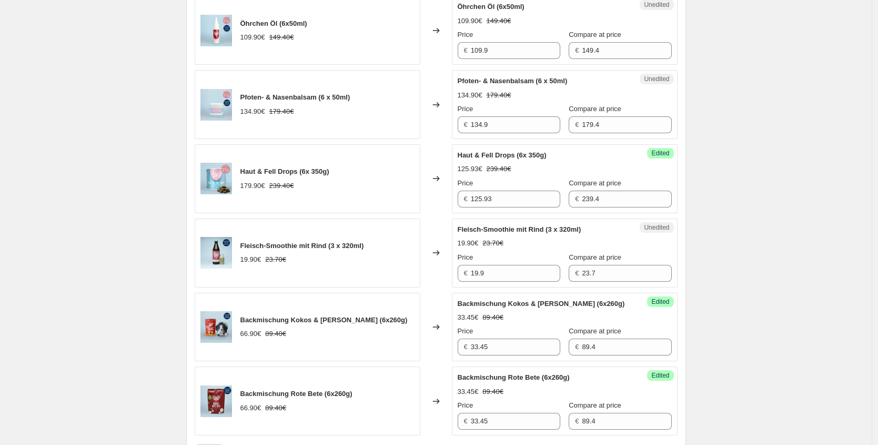
scroll to position [388, 0]
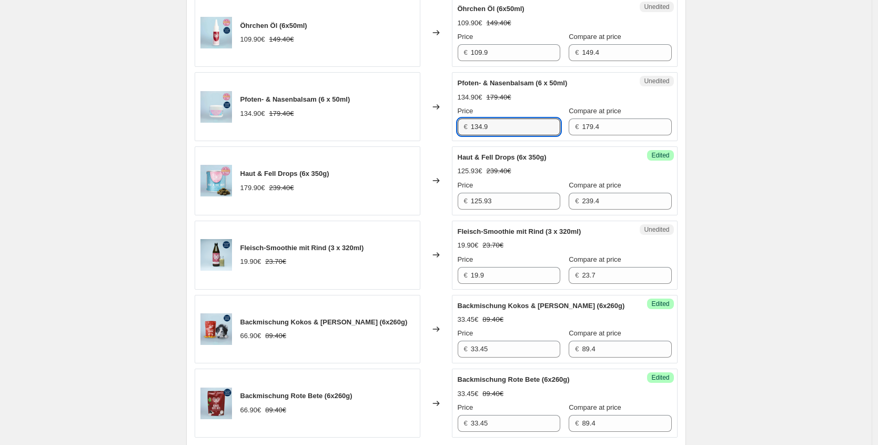
drag, startPoint x: 487, startPoint y: 130, endPoint x: 383, endPoint y: 113, distance: 105.7
click at [407, 131] on div "Pfoten- & Nasenbalsam (6 x 50ml) 134.90€ 179.40€ Changed to Unedited Pfoten- & …" at bounding box center [436, 106] width 483 height 69
type input "64.08"
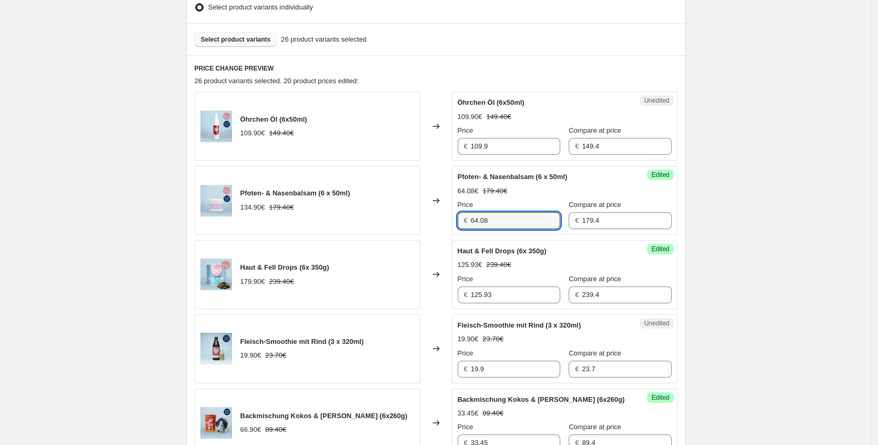
scroll to position [586, 0]
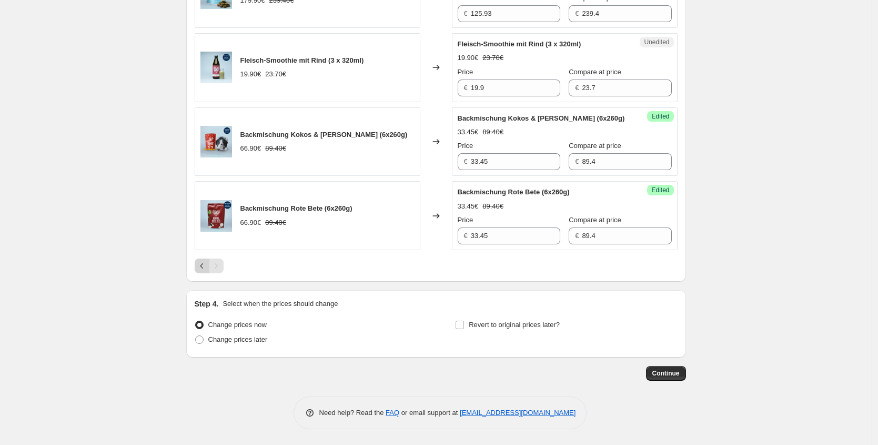
click at [199, 265] on icon "Previous" at bounding box center [202, 266] width 11 height 11
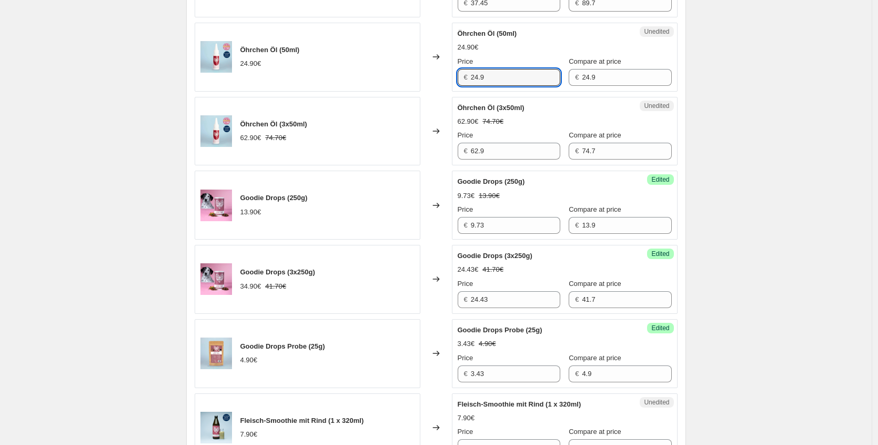
drag, startPoint x: 506, startPoint y: 76, endPoint x: 463, endPoint y: 78, distance: 43.2
click at [476, 78] on input "24.9" at bounding box center [515, 77] width 89 height 17
drag, startPoint x: 502, startPoint y: 79, endPoint x: 400, endPoint y: 75, distance: 101.7
click at [400, 75] on div "Öhrchen Öl (50ml) 24.90€ Changed to Unedited Öhrchen Öl (50ml) 24.90€ Price € 2…" at bounding box center [436, 57] width 483 height 69
type input "12.45"
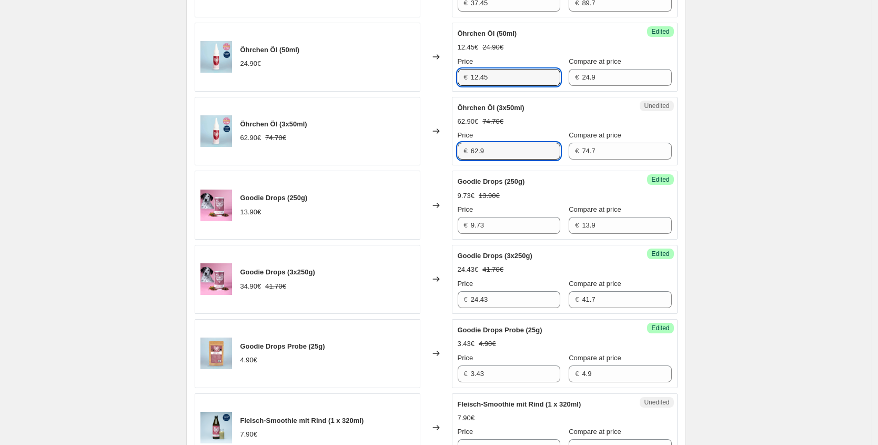
drag, startPoint x: 514, startPoint y: 154, endPoint x: 424, endPoint y: 147, distance: 90.3
click at [424, 147] on div "Öhrchen Öl (3x50ml) 62.90€ 74.70€ Changed to Unedited Öhrchen Öl (3x50ml) 62.90…" at bounding box center [436, 131] width 483 height 69
type input "31.45"
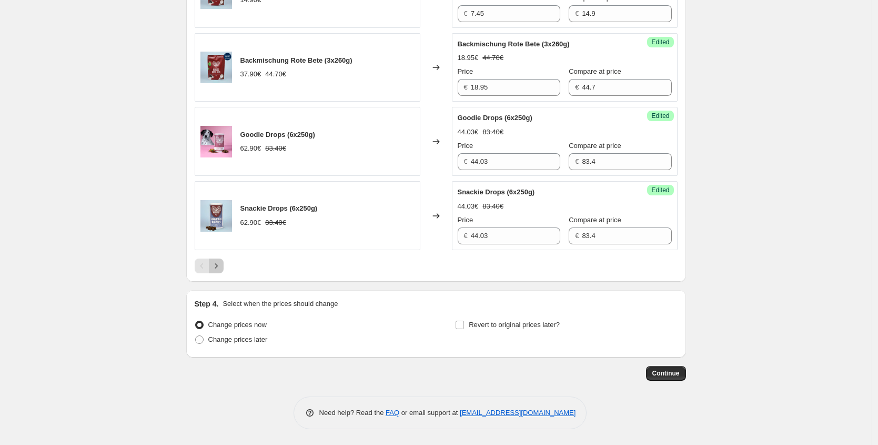
click at [219, 272] on button "Next" at bounding box center [216, 265] width 15 height 15
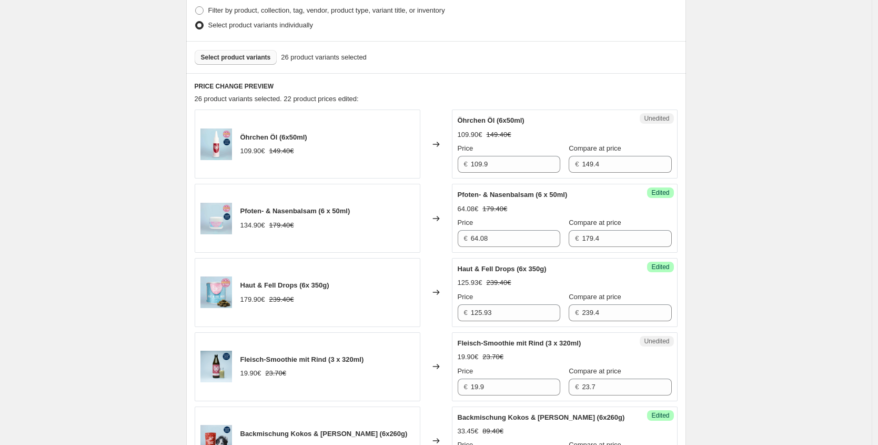
scroll to position [266, 0]
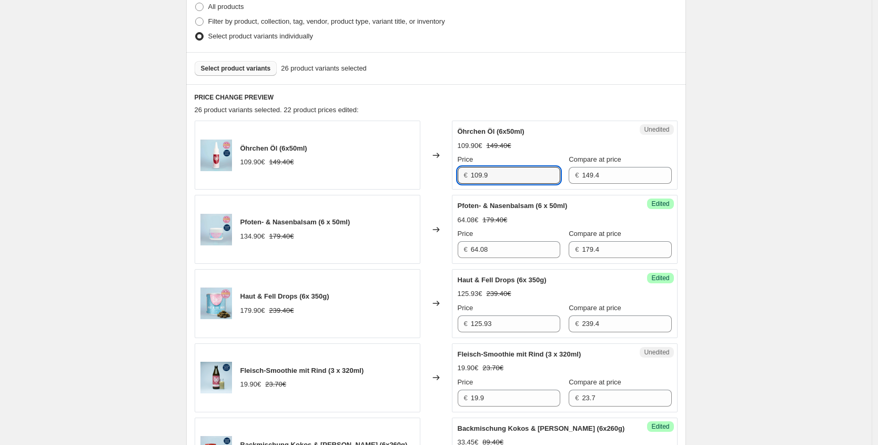
drag, startPoint x: 512, startPoint y: 175, endPoint x: 385, endPoint y: 167, distance: 127.6
click at [412, 176] on div "Öhrchen Öl (6x50ml) 109.90€ 149.40€ Changed to Unedited Öhrchen Öl (6x50ml) 109…" at bounding box center [436, 155] width 483 height 69
type input "54.95"
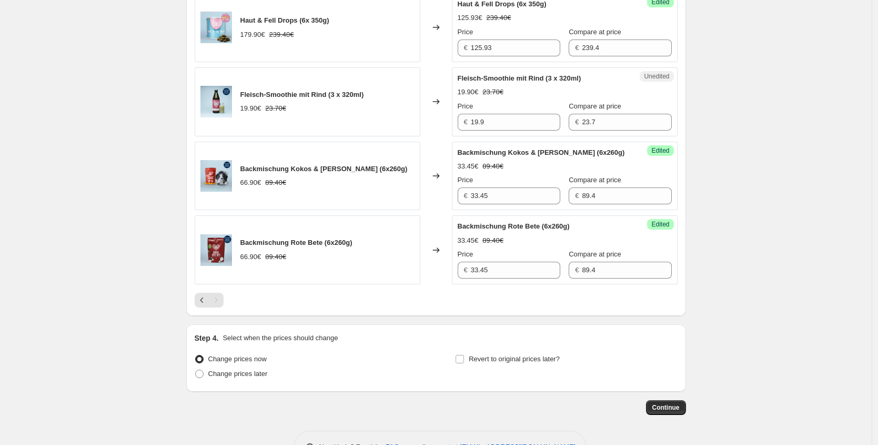
scroll to position [586, 0]
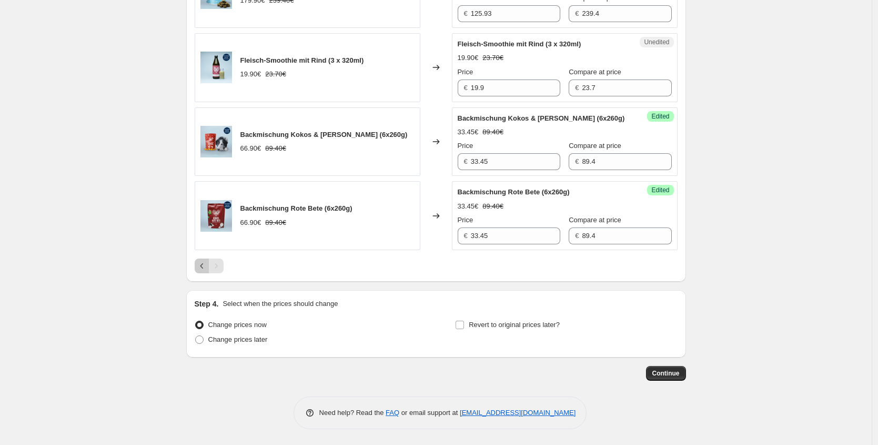
click at [199, 270] on icon "Previous" at bounding box center [202, 266] width 11 height 11
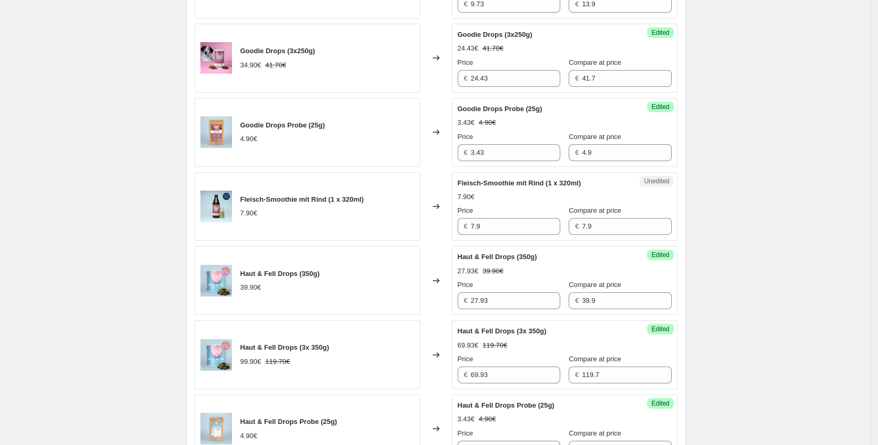
scroll to position [810, 0]
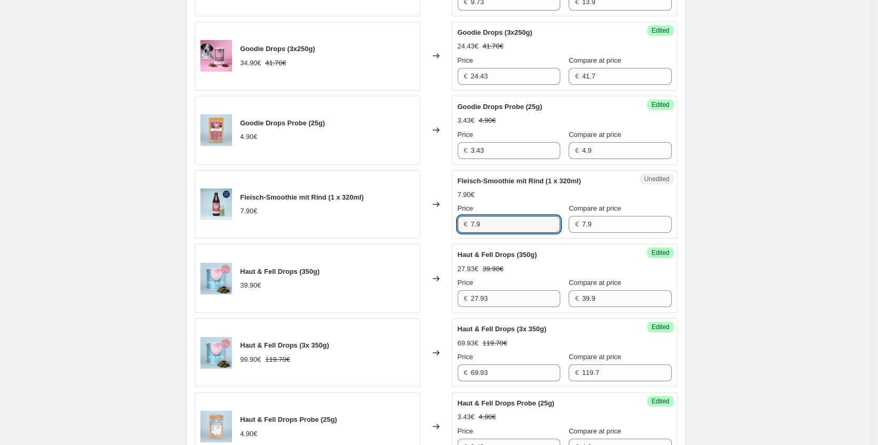
drag, startPoint x: 503, startPoint y: 221, endPoint x: 365, endPoint y: 184, distance: 143.4
click at [428, 213] on div "Fleisch-Smoothie mit Rind (1 x 320ml) 7.90€ Changed to Unedited Fleisch-Smoothi…" at bounding box center [436, 204] width 483 height 69
type input "5.14"
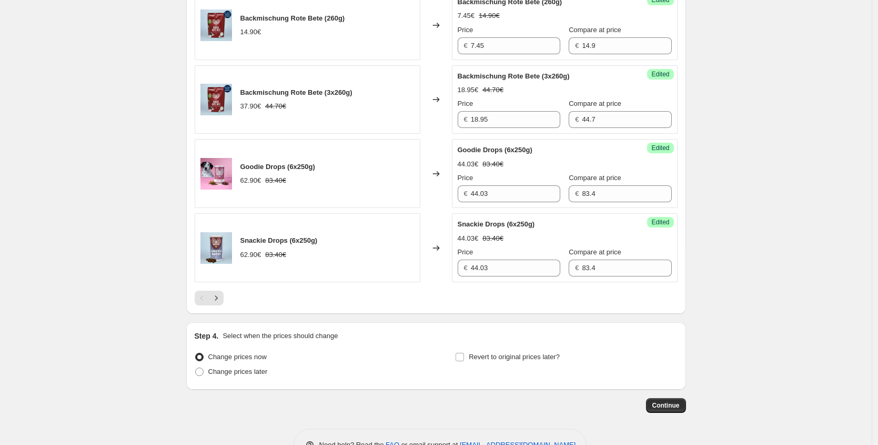
scroll to position [1595, 0]
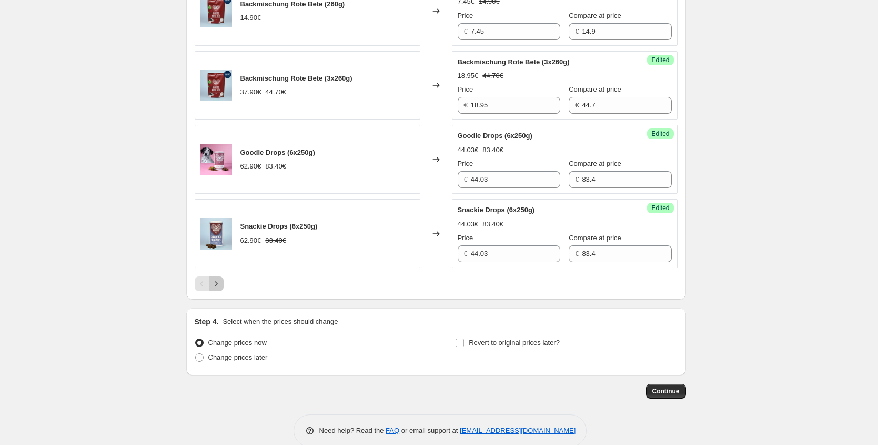
click at [217, 289] on icon "Next" at bounding box center [216, 283] width 11 height 11
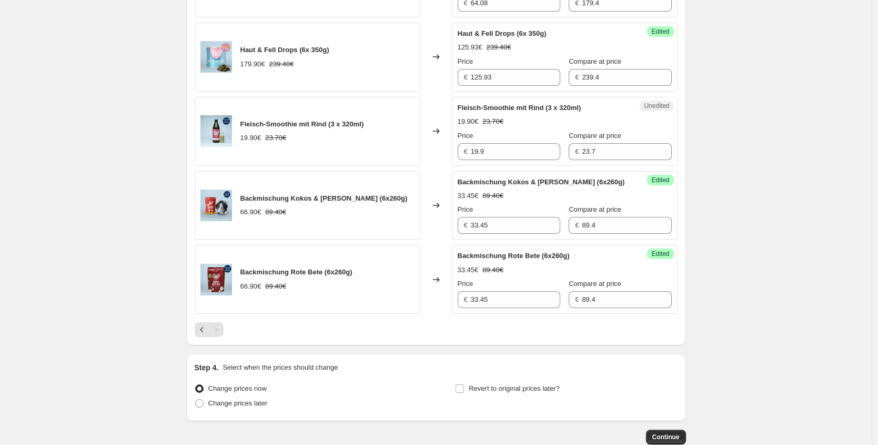
scroll to position [488, 0]
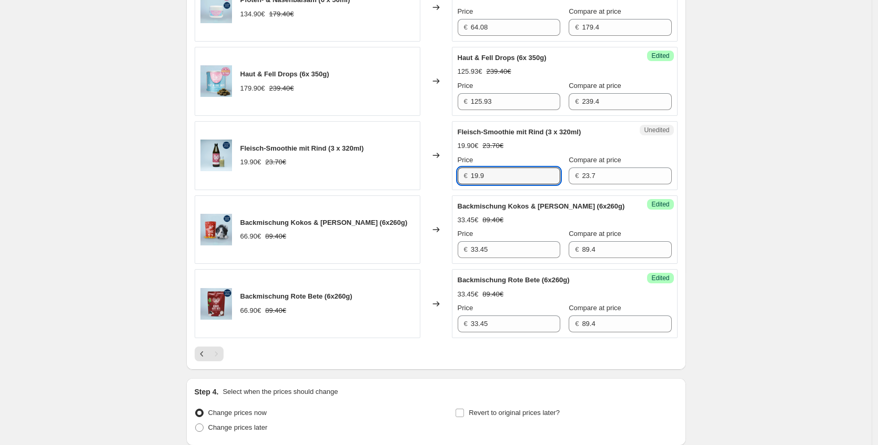
drag, startPoint x: 480, startPoint y: 174, endPoint x: 332, endPoint y: 161, distance: 148.0
click at [384, 169] on div "Fleisch-Smoothie mit Rind (3 x 320ml) 19.90€ 23.70€ Changed to Unedited Fleisch…" at bounding box center [436, 155] width 483 height 69
type input "12.94"
click at [205, 359] on icon "Previous" at bounding box center [202, 353] width 11 height 11
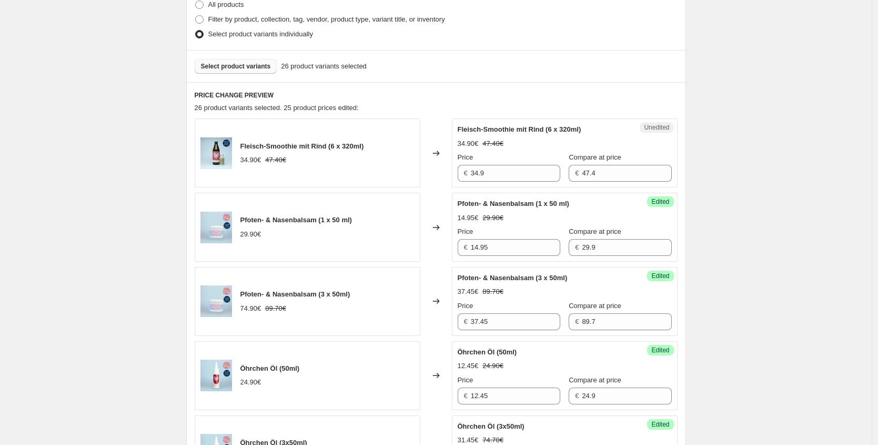
scroll to position [264, 0]
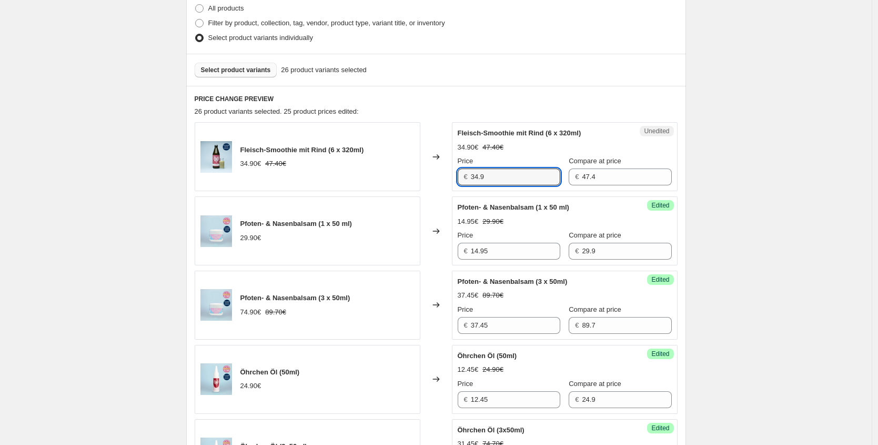
click at [457, 183] on div "Unedited Fleisch-Smoothie mit Rind (6 x 320ml) 34.90€ 47.40€ Price € 34.9 Compa…" at bounding box center [565, 156] width 226 height 69
drag, startPoint x: 514, startPoint y: 180, endPoint x: 365, endPoint y: 164, distance: 150.4
click at [380, 166] on div "Fleisch-Smoothie mit Rind (6 x 320ml) 34.90€ 47.40€ Changed to Unedited Fleisch…" at bounding box center [436, 156] width 483 height 69
type input "22.69"
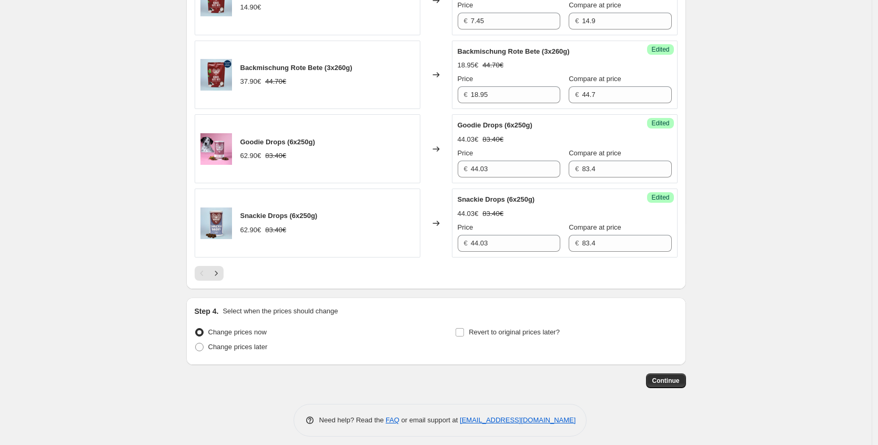
scroll to position [1634, 0]
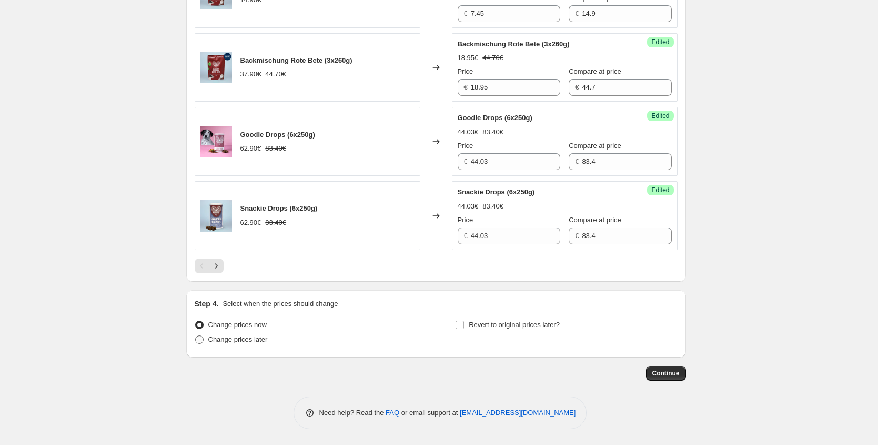
click at [216, 333] on label "Change prices later" at bounding box center [231, 339] width 73 height 15
click at [196, 335] on input "Change prices later" at bounding box center [195, 335] width 1 height 1
radio input "true"
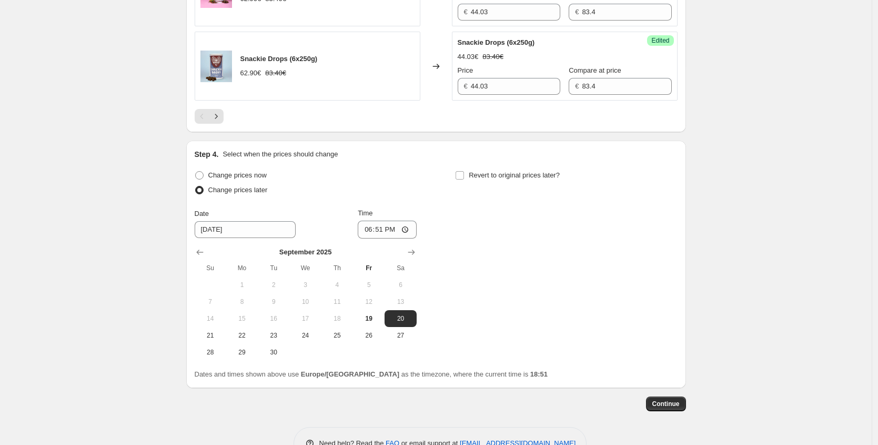
scroll to position [1764, 0]
click at [417, 256] on icon "Show next month, October 2025" at bounding box center [411, 250] width 11 height 11
drag, startPoint x: 218, startPoint y: 325, endPoint x: 319, endPoint y: 290, distance: 106.9
click at [218, 304] on span "5" at bounding box center [210, 300] width 23 height 8
type input "[DATE]"
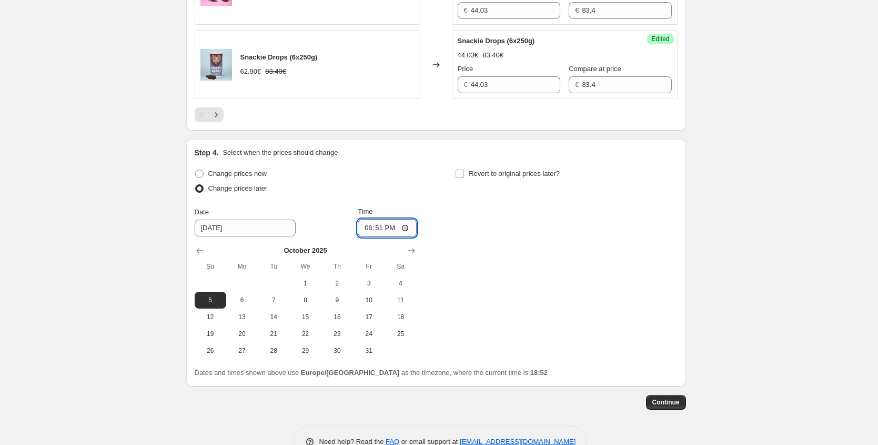
click at [383, 237] on input "18:51" at bounding box center [387, 228] width 59 height 18
type input "00:35"
click at [458, 251] on div "Change prices now Change prices later Date [DATE] Time 00:35 [DATE] Su Mo Tu We…" at bounding box center [436, 262] width 483 height 193
click at [506, 179] on span "Revert to original prices later?" at bounding box center [514, 173] width 91 height 11
click at [464, 178] on input "Revert to original prices later?" at bounding box center [460, 173] width 8 height 8
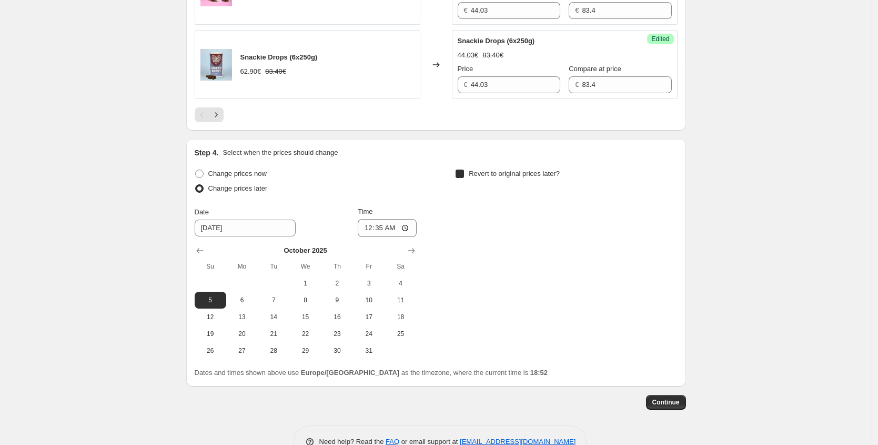
checkbox input "true"
click at [672, 256] on icon "Show next month, October 2025" at bounding box center [672, 250] width 11 height 11
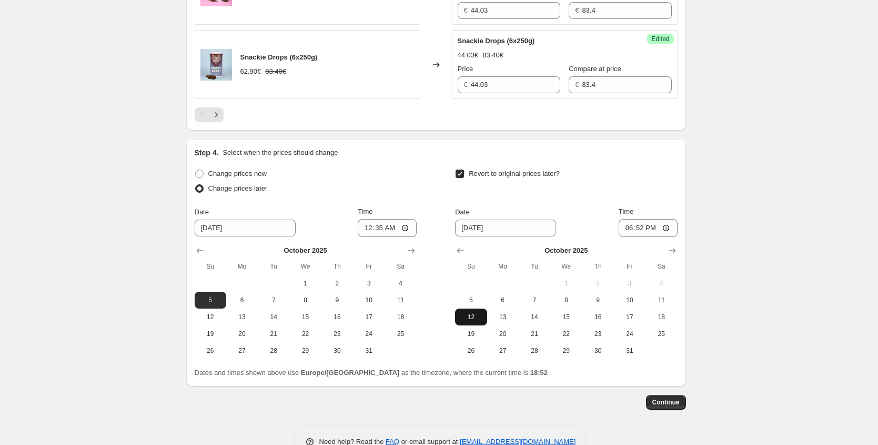
click at [482, 325] on button "12" at bounding box center [471, 316] width 32 height 17
type input "[DATE]"
click at [644, 237] on input "18:52" at bounding box center [648, 228] width 59 height 18
type input "23:59"
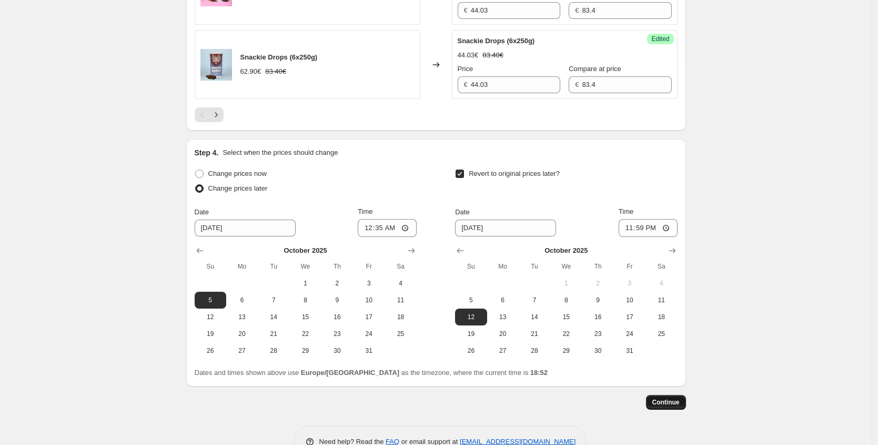
click at [676, 410] on button "Continue" at bounding box center [666, 402] width 40 height 15
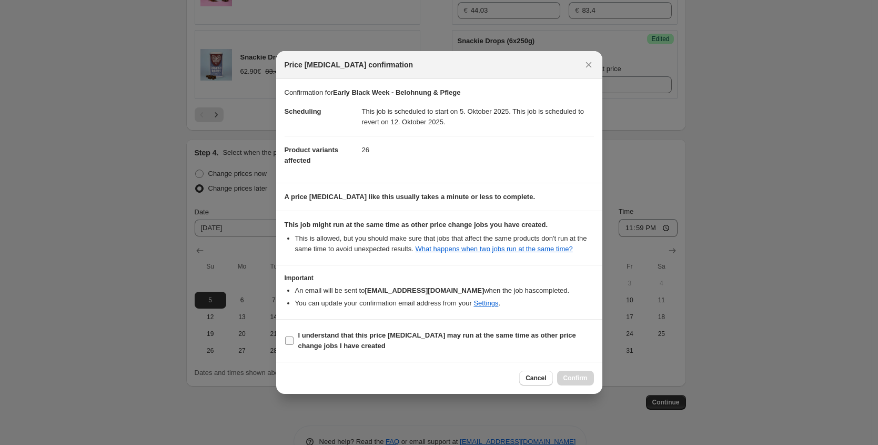
click at [322, 348] on b "I understand that this price [MEDICAL_DATA] may run at the same time as other p…" at bounding box center [437, 340] width 278 height 18
click at [294, 345] on input "I understand that this price [MEDICAL_DATA] may run at the same time as other p…" at bounding box center [289, 340] width 8 height 8
checkbox input "true"
click at [576, 378] on button "Confirm" at bounding box center [575, 378] width 37 height 15
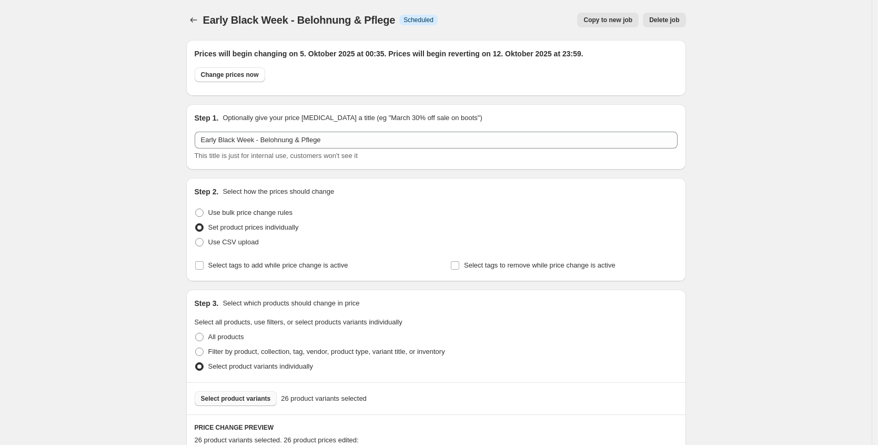
click at [203, 14] on div at bounding box center [194, 20] width 17 height 15
click at [197, 21] on icon "Price change jobs" at bounding box center [193, 20] width 11 height 11
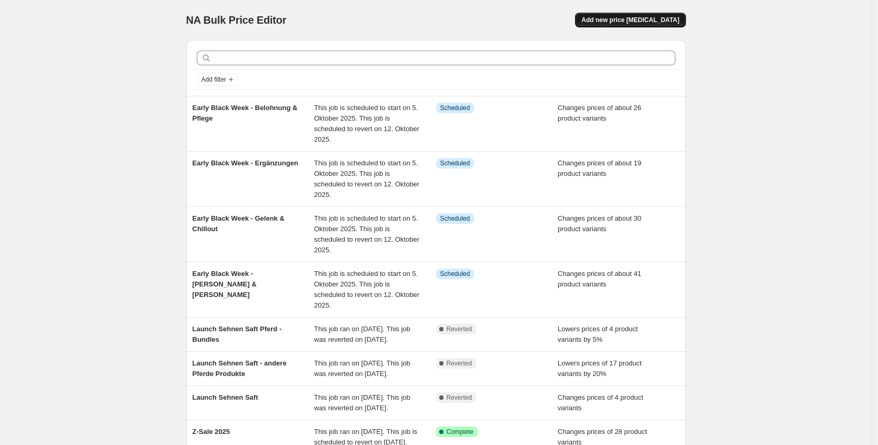
click at [668, 14] on button "Add new price [MEDICAL_DATA]" at bounding box center [630, 20] width 111 height 15
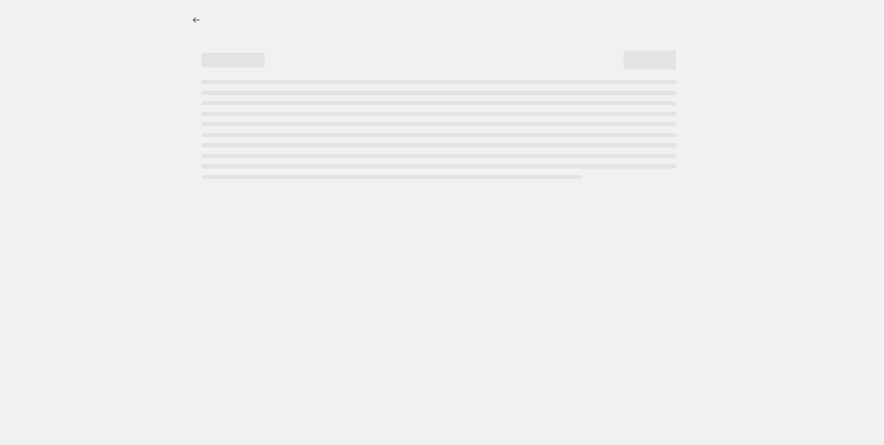
select select "percentage"
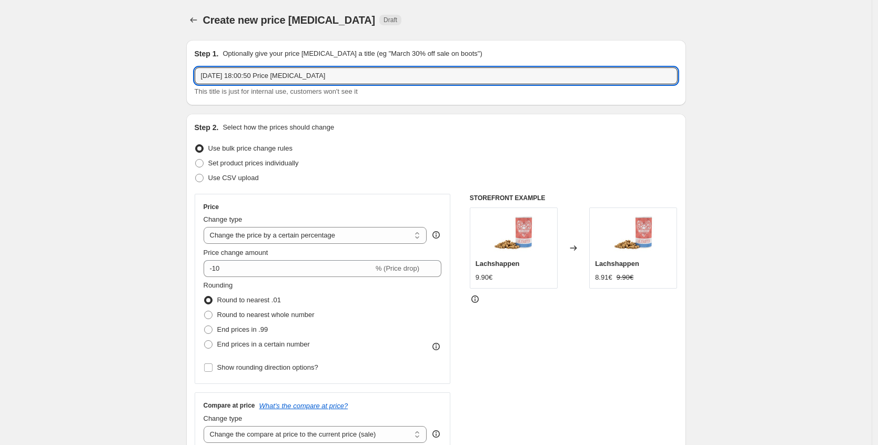
drag, startPoint x: 367, startPoint y: 76, endPoint x: 2, endPoint y: 61, distance: 365.6
type input "Early Black Week - Nassfutter"
click at [262, 239] on select "Change the price to a certain amount Change the price by a certain amount Chang…" at bounding box center [316, 235] width 224 height 17
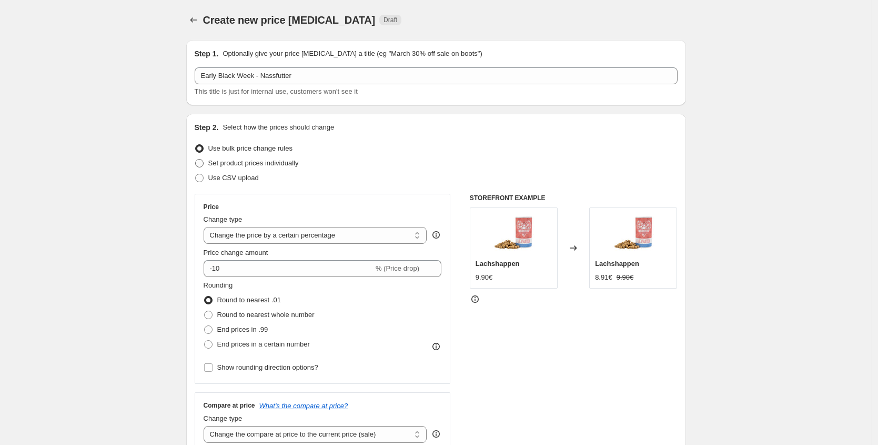
click at [266, 163] on span "Set product prices individually" at bounding box center [253, 163] width 91 height 8
click at [196, 159] on input "Set product prices individually" at bounding box center [195, 159] width 1 height 1
radio input "true"
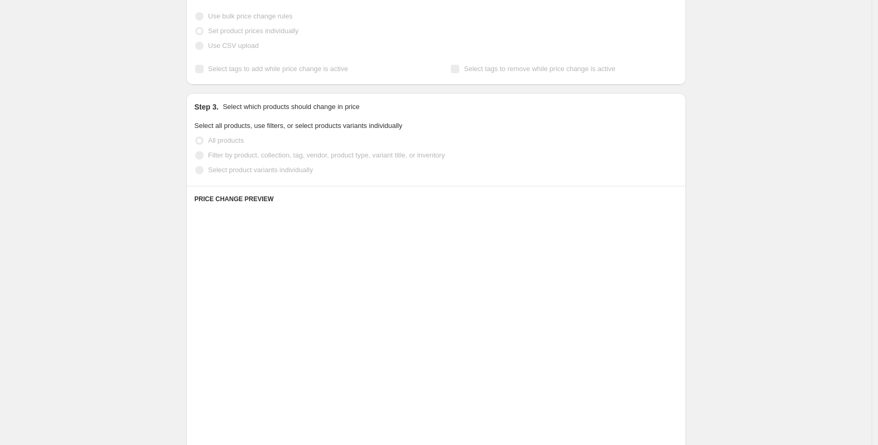
scroll to position [133, 0]
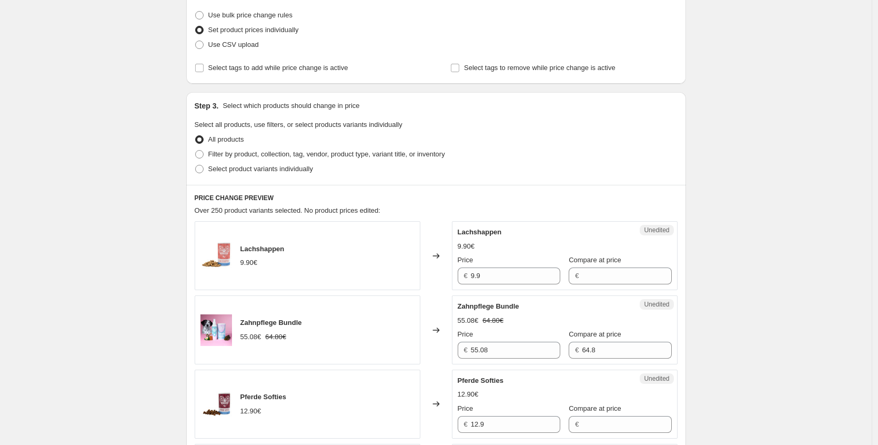
click at [295, 172] on span "Select product variants individually" at bounding box center [260, 169] width 105 height 8
click at [196, 165] on input "Select product variants individually" at bounding box center [195, 165] width 1 height 1
radio input "true"
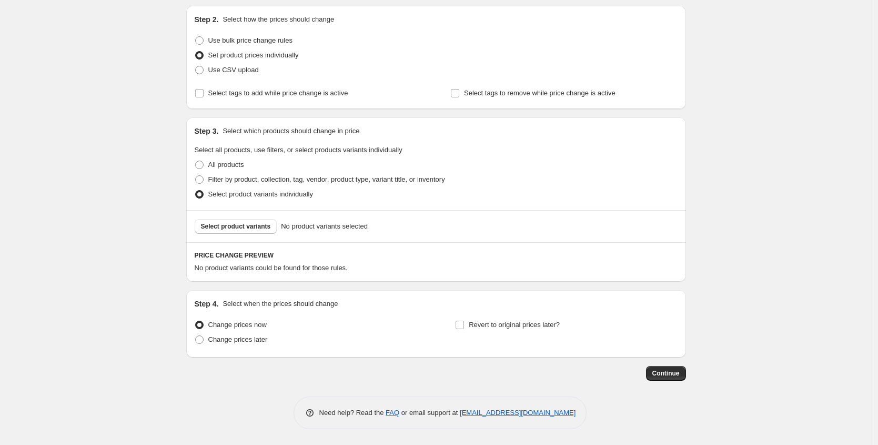
scroll to position [108, 0]
click at [249, 220] on button "Select product variants" at bounding box center [236, 226] width 83 height 15
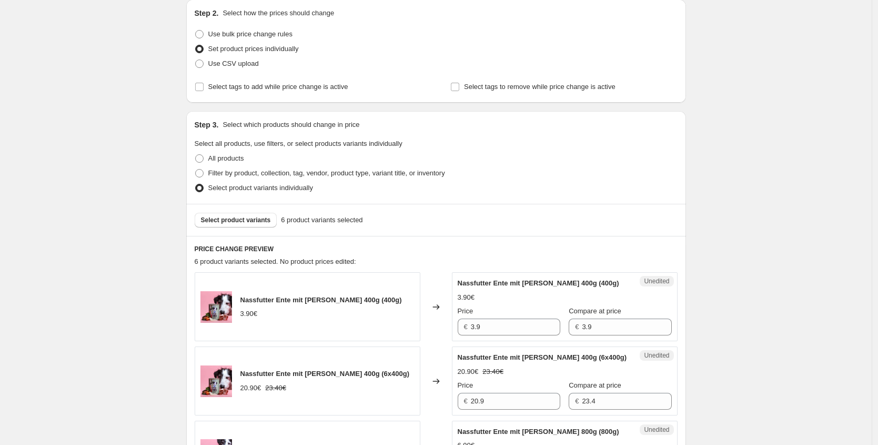
scroll to position [115, 0]
drag, startPoint x: 408, startPoint y: 327, endPoint x: 362, endPoint y: 319, distance: 47.0
click at [394, 326] on div "Nassfutter Ente mit [PERSON_NAME] 400g (400g) 3.90€ Changed to Unedited Nassfut…" at bounding box center [436, 306] width 483 height 69
type input "2.93"
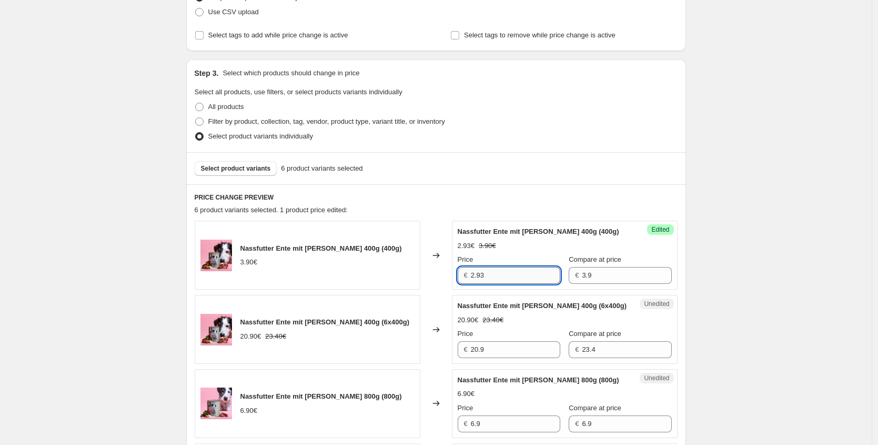
scroll to position [203, 0]
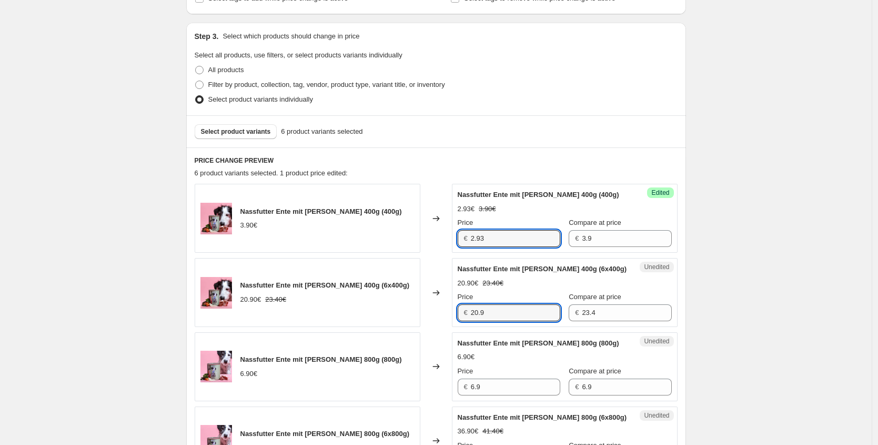
click at [392, 314] on div "Nassfutter Ente mit [PERSON_NAME] 400g (6x400g) 20.90€ 23.40€ Changed to Unedit…" at bounding box center [436, 292] width 483 height 69
type input "15.68"
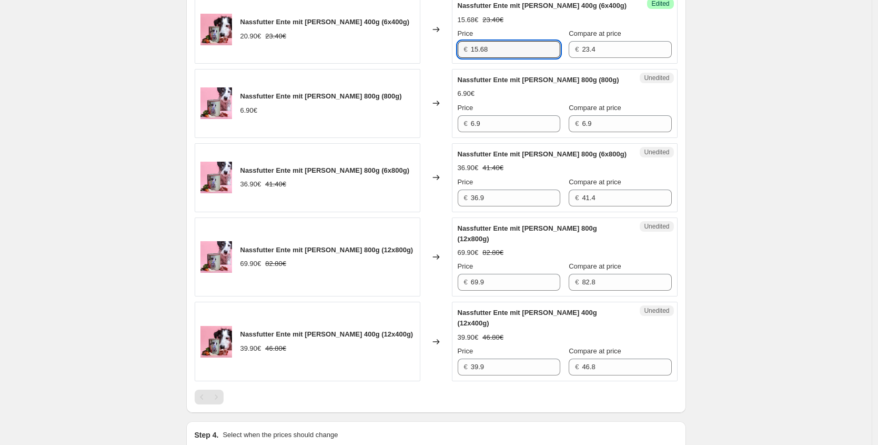
scroll to position [466, 0]
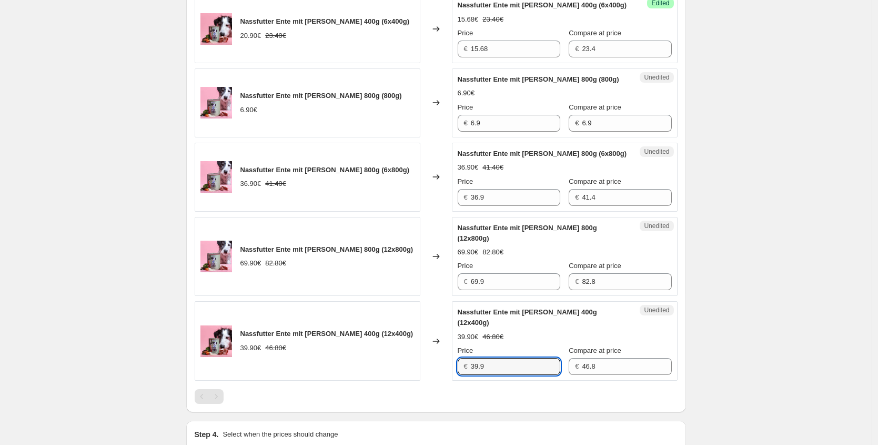
drag, startPoint x: 498, startPoint y: 346, endPoint x: 307, endPoint y: 337, distance: 191.3
click at [346, 344] on div "Nassfutter Ente mit [PERSON_NAME] 400g (12x400g) 39.90€ 46.80€ Changed to Unedi…" at bounding box center [436, 340] width 483 height 79
type input "29.93"
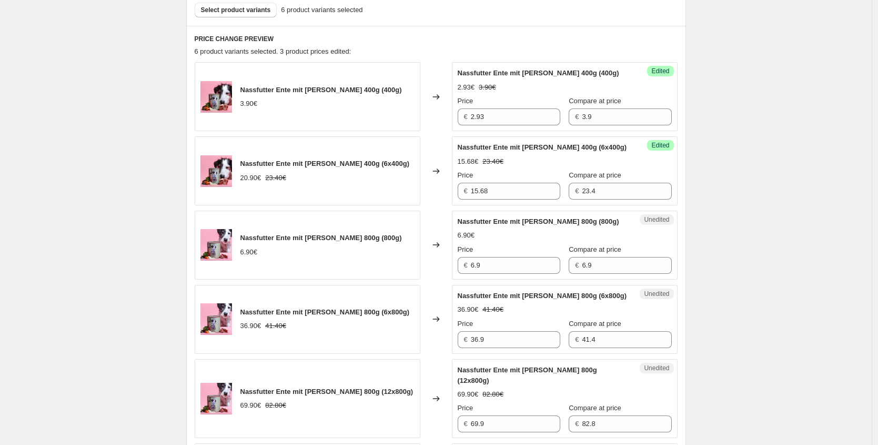
scroll to position [350, 0]
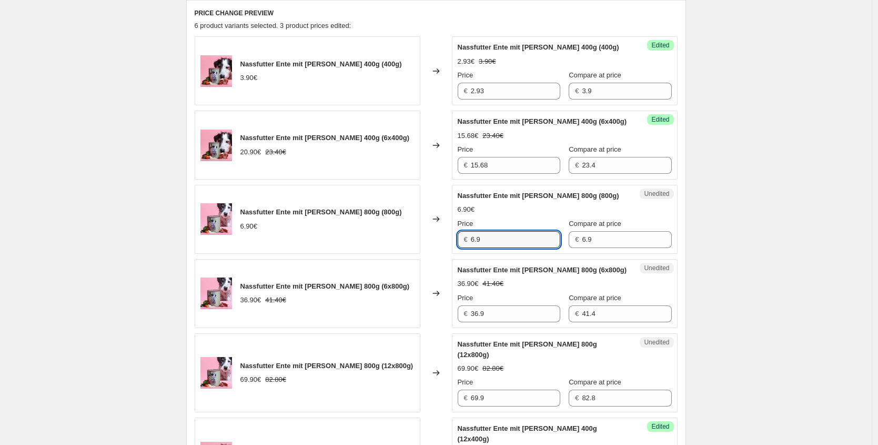
drag, startPoint x: 443, startPoint y: 242, endPoint x: 378, endPoint y: 242, distance: 64.2
click at [378, 242] on div "Nassfutter Ente mit [PERSON_NAME] 800g (800g) 6.90€ Changed to Unedited Nassfut…" at bounding box center [436, 219] width 483 height 69
type input "5.18"
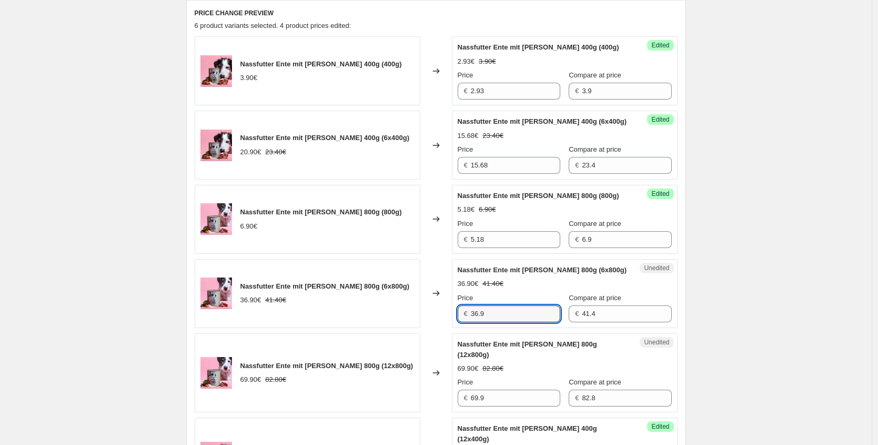
drag, startPoint x: 397, startPoint y: 307, endPoint x: 365, endPoint y: 299, distance: 32.6
click at [377, 303] on div "Nassfutter Ente mit [PERSON_NAME] 800g (6x800g) 36.90€ 41.40€ Changed to Unedit…" at bounding box center [436, 293] width 483 height 69
type input "27.68"
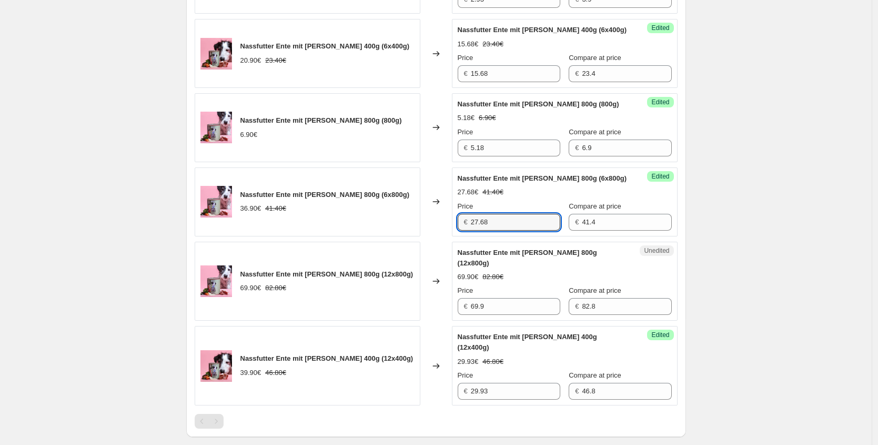
scroll to position [464, 0]
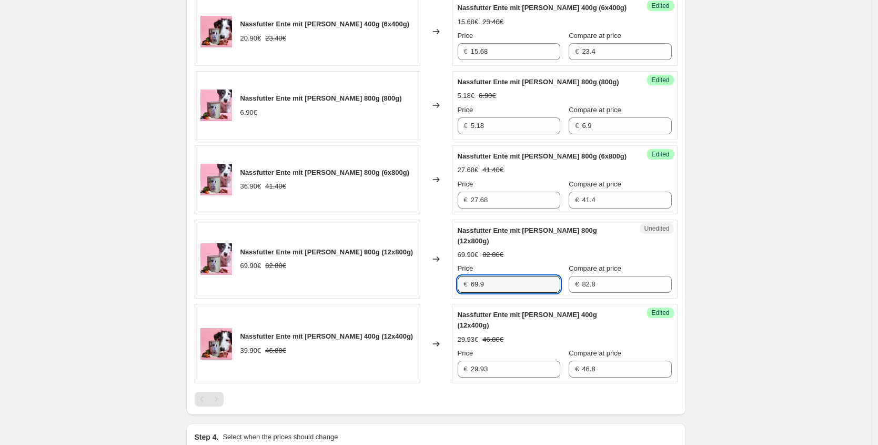
drag, startPoint x: 462, startPoint y: 275, endPoint x: 306, endPoint y: 257, distance: 157.3
click at [340, 269] on div "Nassfutter Ente mit [PERSON_NAME] 800g (12x800g) 69.90€ 82.80€ Changed to Unedi…" at bounding box center [436, 258] width 483 height 79
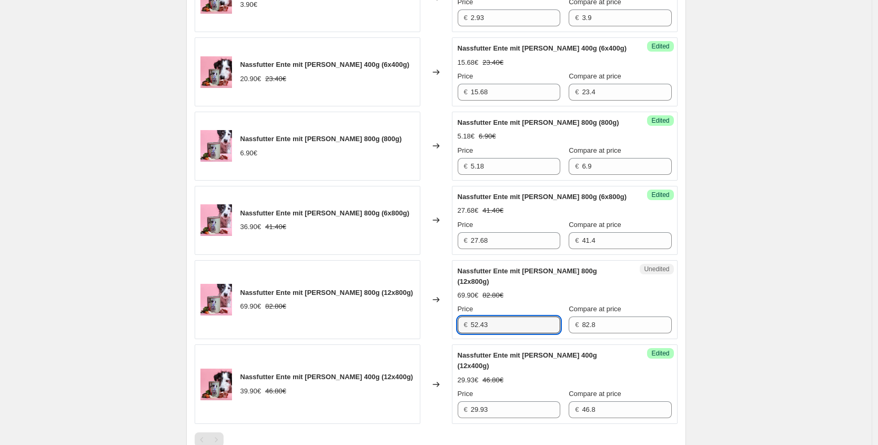
scroll to position [252, 0]
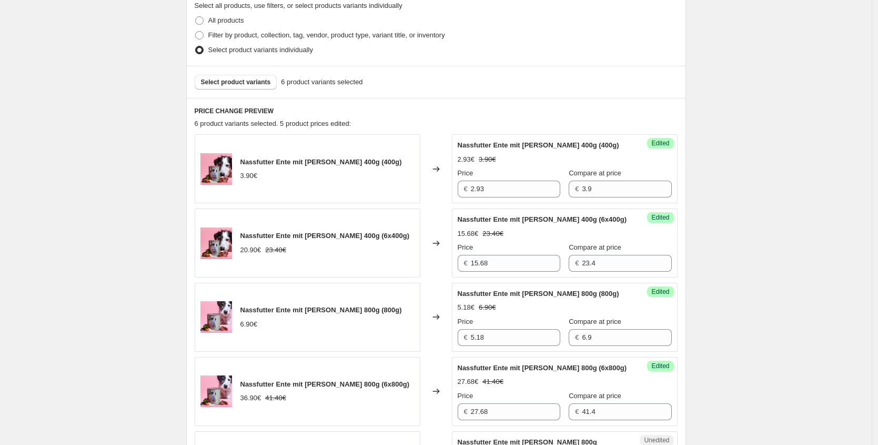
type input "52.43"
click at [271, 90] on div "Select product variants 6 product variants selected" at bounding box center [436, 82] width 500 height 32
click at [271, 86] on button "Select product variants" at bounding box center [236, 82] width 83 height 15
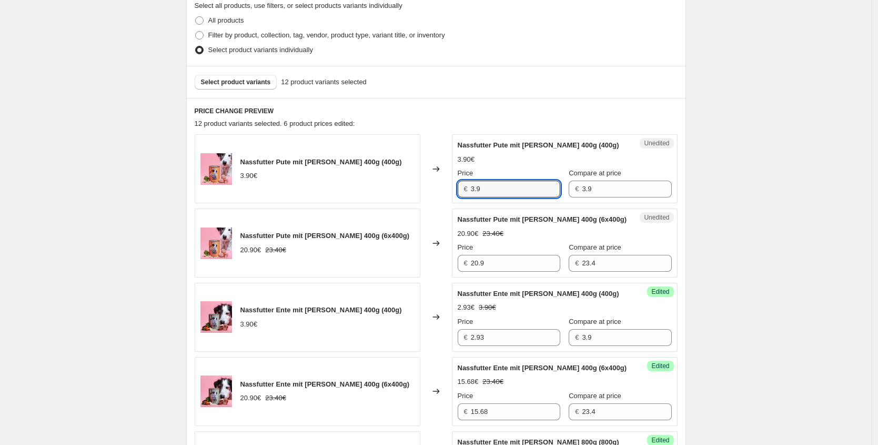
drag, startPoint x: 494, startPoint y: 191, endPoint x: 370, endPoint y: 175, distance: 125.3
click at [390, 191] on div "Nassfutter Pute mit [PERSON_NAME] 400g (400g) 3.90€ Changed to Unedited Nassfut…" at bounding box center [436, 168] width 483 height 69
type input "2.93"
click at [406, 256] on div "Nassfutter Pute mit [PERSON_NAME] 400g (6x400g) 20.90€ 23.40€ Changed to Unedit…" at bounding box center [436, 242] width 483 height 69
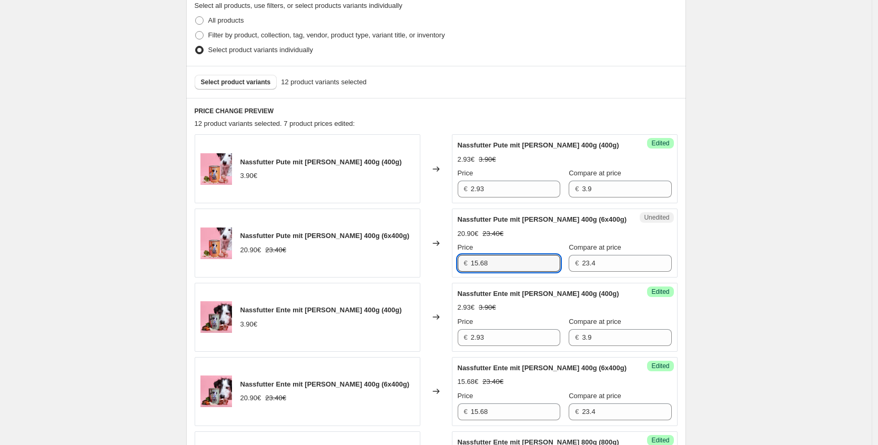
type input "15.68"
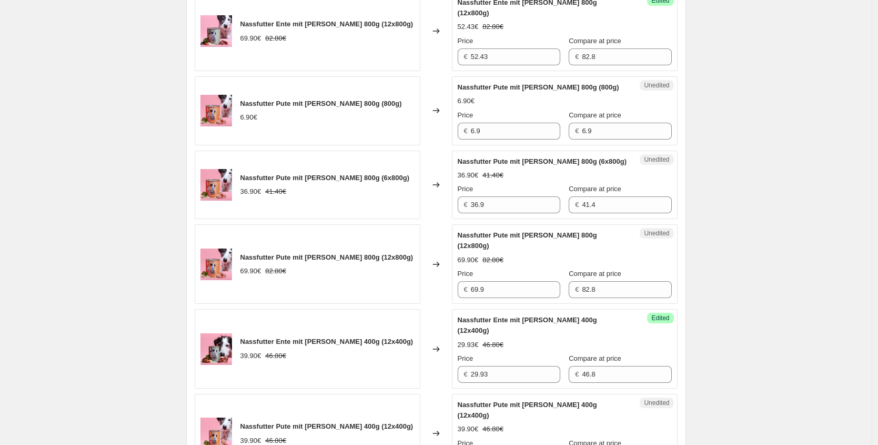
scroll to position [879, 0]
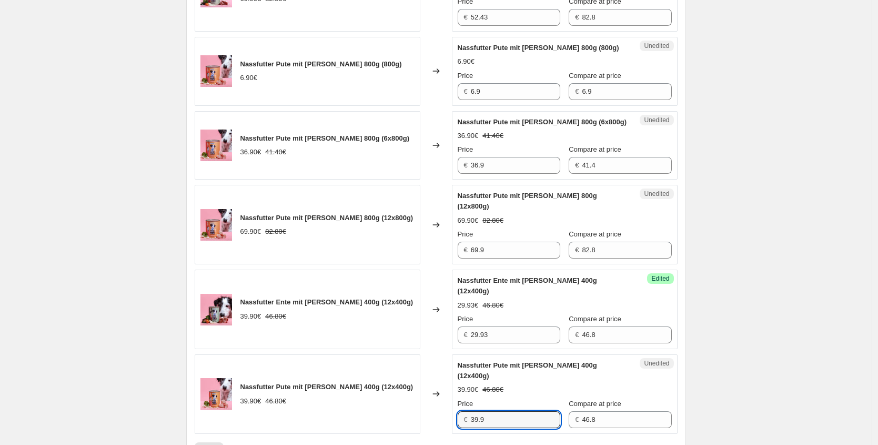
drag, startPoint x: 455, startPoint y: 380, endPoint x: 371, endPoint y: 381, distance: 84.2
click at [396, 386] on div "Nassfutter Pute mit [PERSON_NAME] 400g (12x400g) 39.90€ 46.80€ Changed to Unedi…" at bounding box center [436, 393] width 483 height 79
click at [384, 354] on div "Nassfutter Pute mit [PERSON_NAME] 400g (12x400g) 39.90€ 46.80€ Changed to Unedi…" at bounding box center [436, 393] width 483 height 79
type input "29.93"
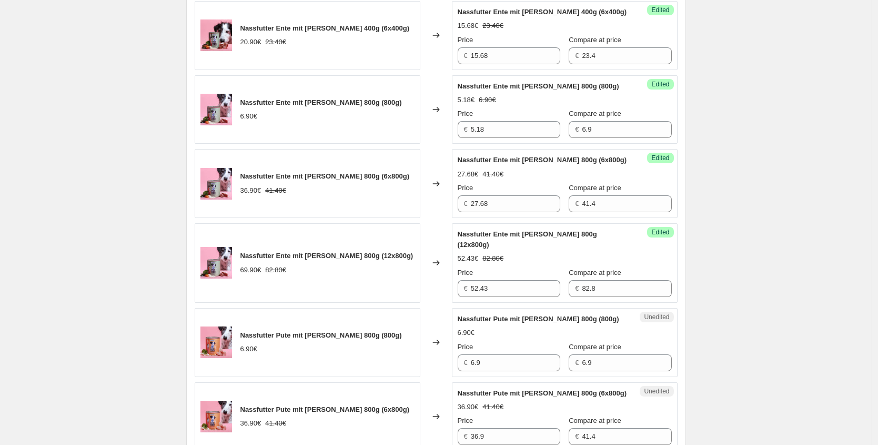
scroll to position [610, 0]
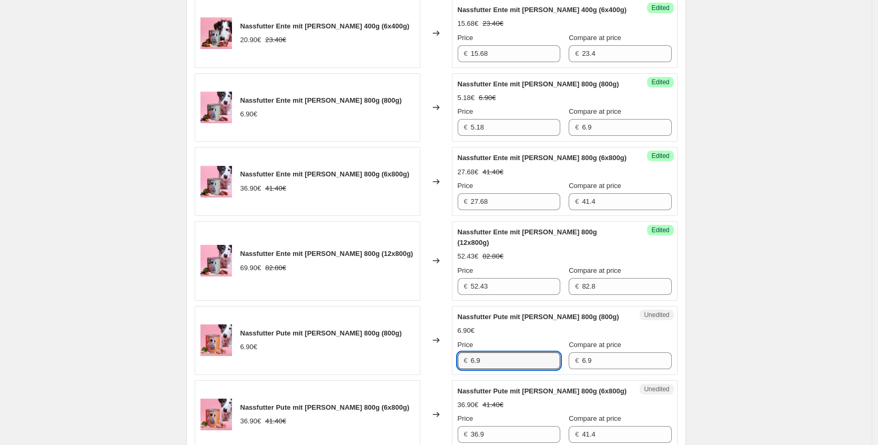
drag, startPoint x: 493, startPoint y: 352, endPoint x: 347, endPoint y: 323, distance: 148.1
click at [373, 340] on div "Nassfutter Pute mit [PERSON_NAME] 800g (800g) 6.90€ Changed to Unedited Nassfut…" at bounding box center [436, 340] width 483 height 69
type input "5.18"
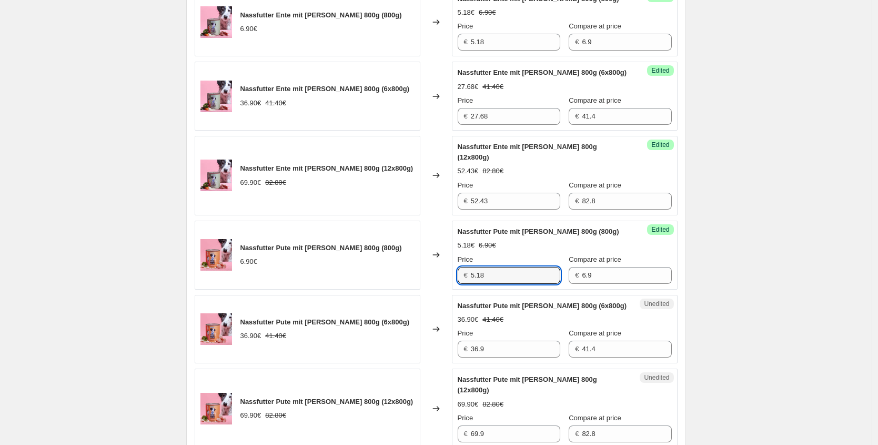
scroll to position [702, 0]
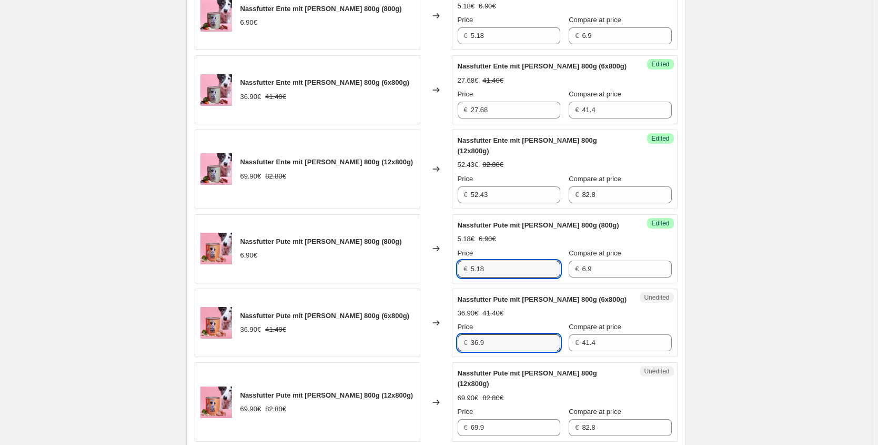
drag, startPoint x: 507, startPoint y: 335, endPoint x: 351, endPoint y: 322, distance: 156.8
click at [355, 323] on div "Nassfutter Pute mit [PERSON_NAME] 800g (6x800g) 36.90€ 41.40€ Changed to Unedit…" at bounding box center [436, 322] width 483 height 69
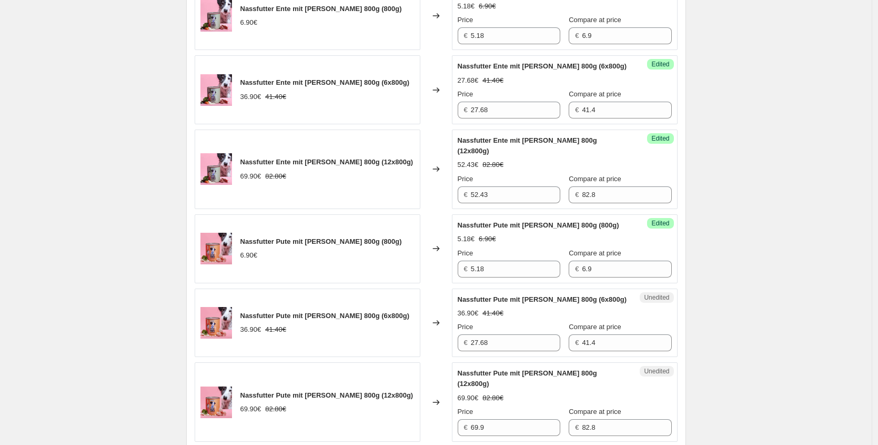
type input "36.9"
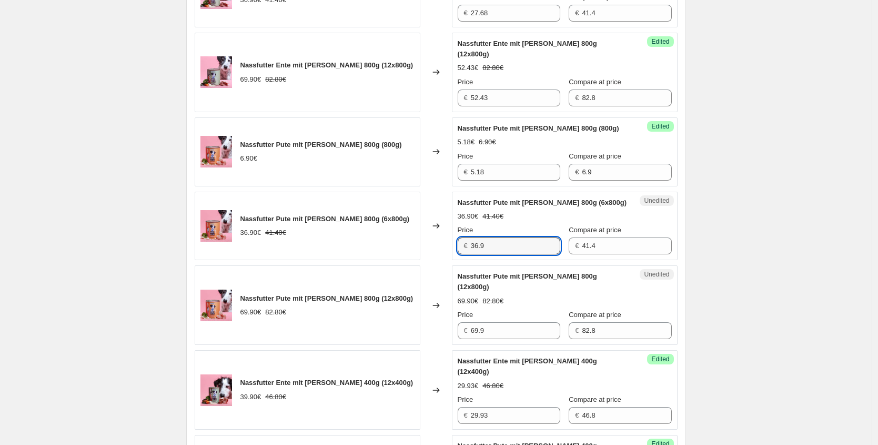
scroll to position [806, 0]
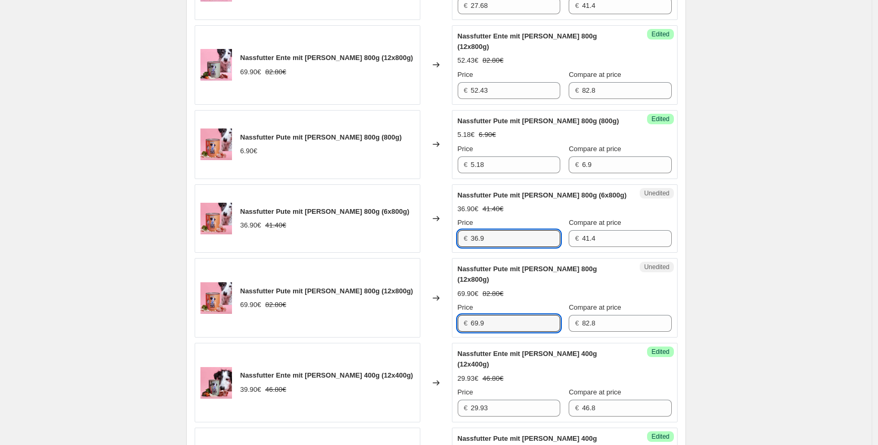
drag, startPoint x: 496, startPoint y: 303, endPoint x: 321, endPoint y: 298, distance: 175.3
click at [350, 308] on div "Nassfutter Pute mit [PERSON_NAME] 800g (12x800g) 69.90€ 82.80€ Changed to Unedi…" at bounding box center [436, 297] width 483 height 79
click at [430, 290] on div "Nassfutter Pute mit [PERSON_NAME] 800g (12x800g) 69.90€ 82.80€ Changed to Unedi…" at bounding box center [436, 297] width 483 height 79
type input "52.43"
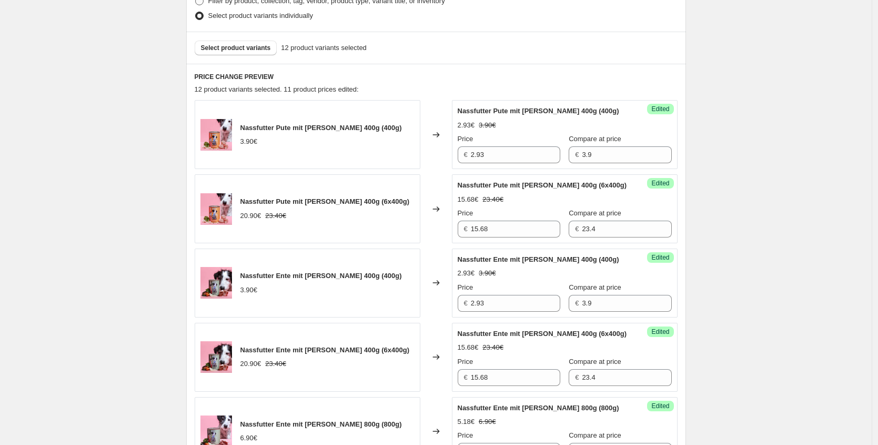
scroll to position [158, 0]
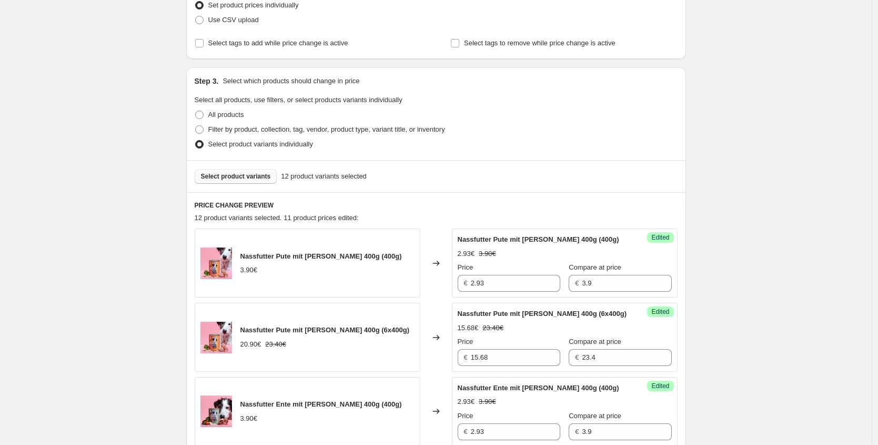
click at [252, 172] on span "Select product variants" at bounding box center [236, 176] width 70 height 8
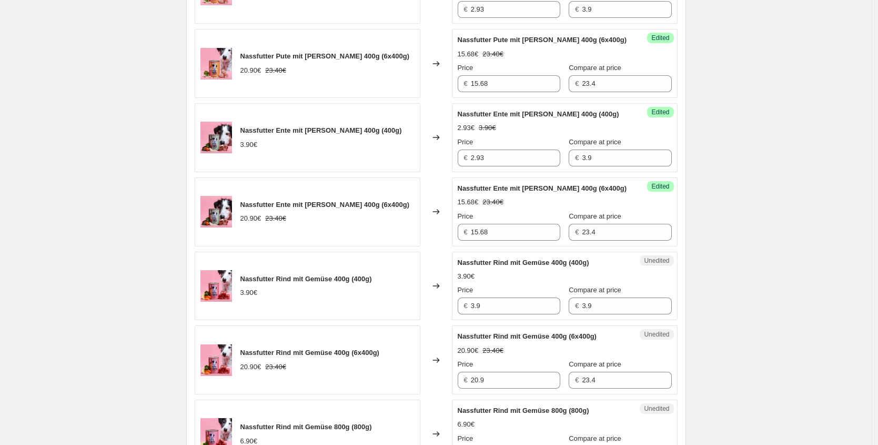
scroll to position [445, 0]
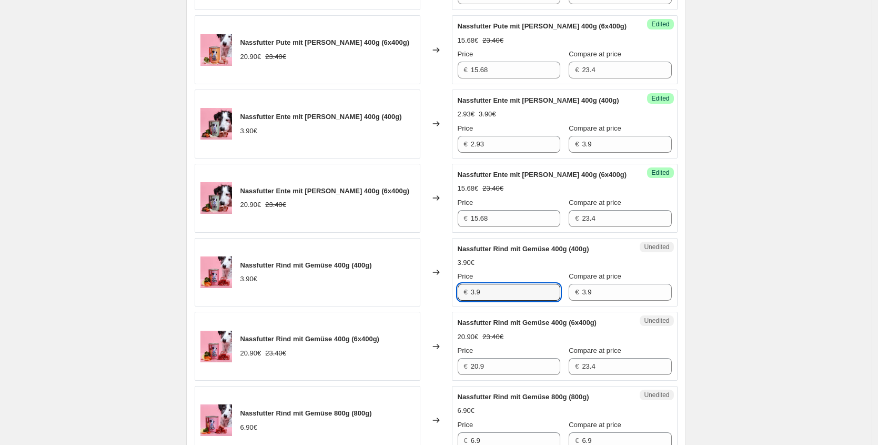
click at [410, 288] on div "Nassfutter Rind mit Gemüse 400g (400g) 3.90€ Changed to Unedited Nassfutter Rin…" at bounding box center [436, 272] width 483 height 69
type input "2.93"
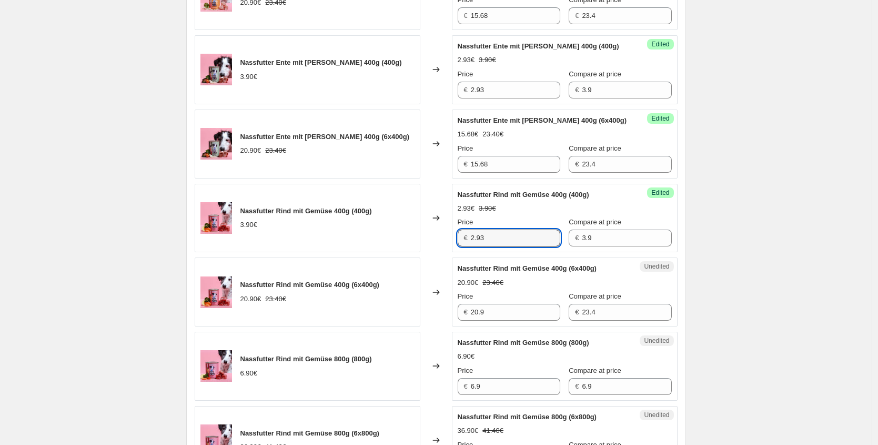
scroll to position [502, 0]
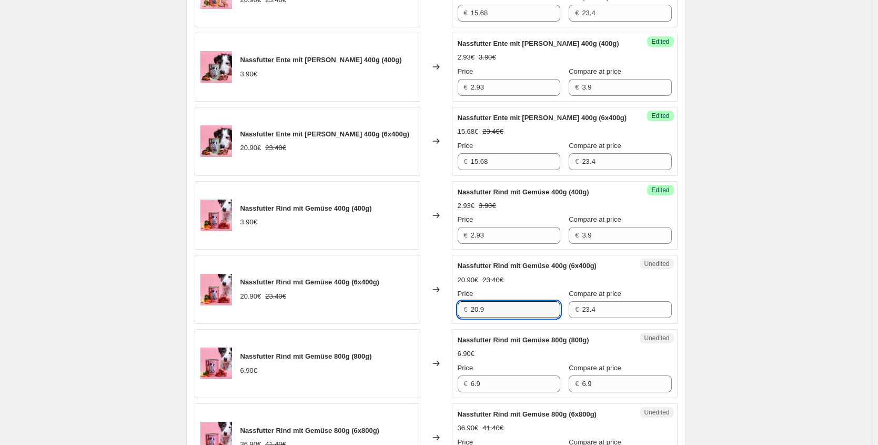
drag, startPoint x: 441, startPoint y: 301, endPoint x: 385, endPoint y: 296, distance: 55.4
click at [386, 296] on div "Nassfutter Rind mit Gemüse 400g (6x400g) 20.90€ 23.40€ Changed to Unedited Nass…" at bounding box center [436, 289] width 483 height 69
type input "15.68"
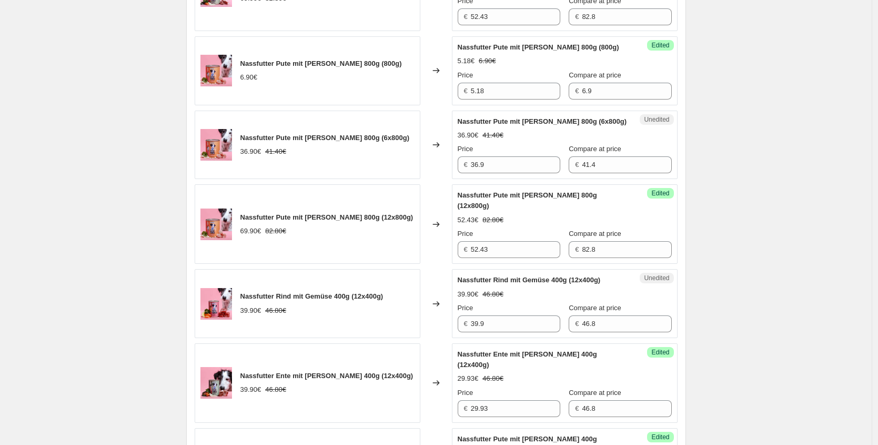
scroll to position [1251, 0]
click at [495, 315] on input "39.9" at bounding box center [515, 323] width 89 height 17
click at [404, 301] on div "Nassfutter Rind mit Gemüse 400g (12x400g) 39.90€ 46.80€ Changed to Unedited Nas…" at bounding box center [436, 302] width 483 height 69
type input "29.93"
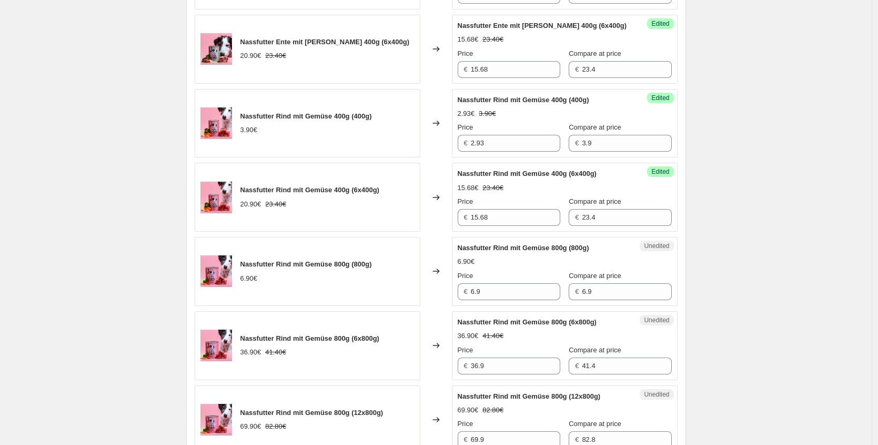
scroll to position [640, 0]
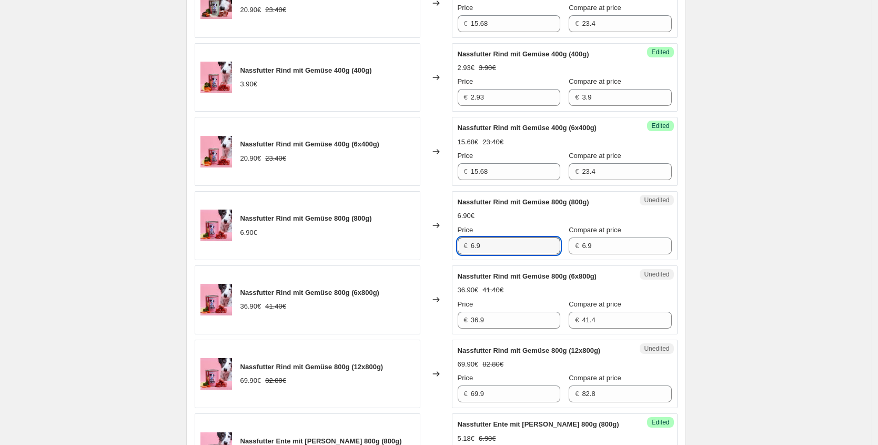
drag, startPoint x: 483, startPoint y: 249, endPoint x: 403, endPoint y: 244, distance: 79.6
click at [409, 245] on div "Nassfutter Rind mit Gemüse 800g (800g) 6.90€ Changed to Unedited Nassfutter Rin…" at bounding box center [436, 225] width 483 height 69
type input "5.18"
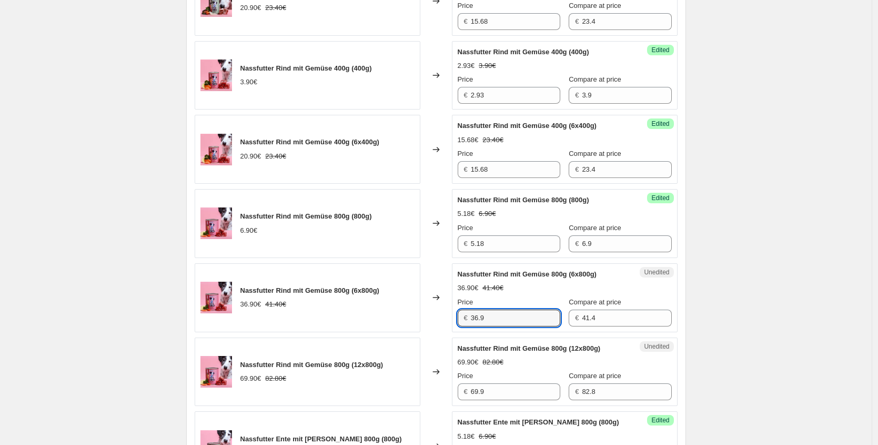
drag, startPoint x: 500, startPoint y: 321, endPoint x: 449, endPoint y: 310, distance: 52.2
click at [472, 319] on div "€ 36.9" at bounding box center [509, 317] width 103 height 17
type input "27.68"
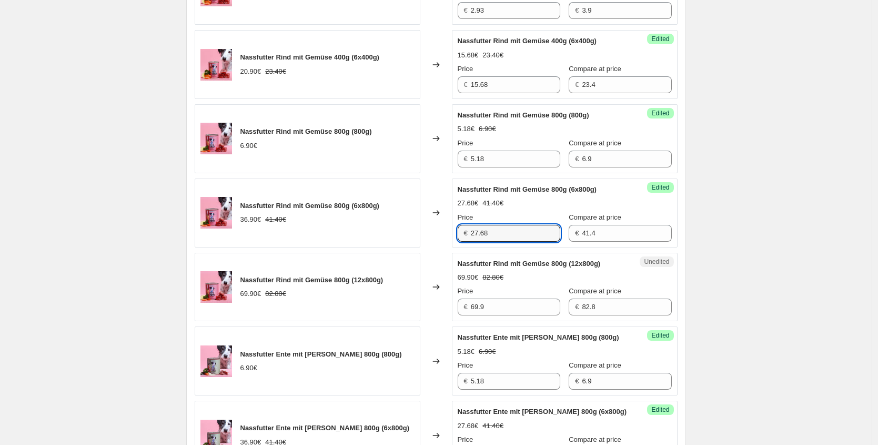
scroll to position [737, 0]
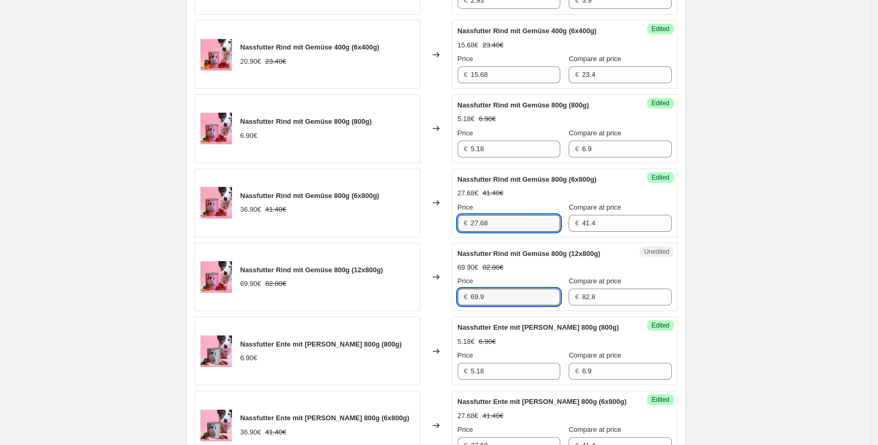
click at [378, 292] on div "Nassfutter Rind mit Gemüse 800g (12x800g) 69.90€ 82.80€ Changed to Unedited Nas…" at bounding box center [436, 277] width 483 height 69
type input "52.43"
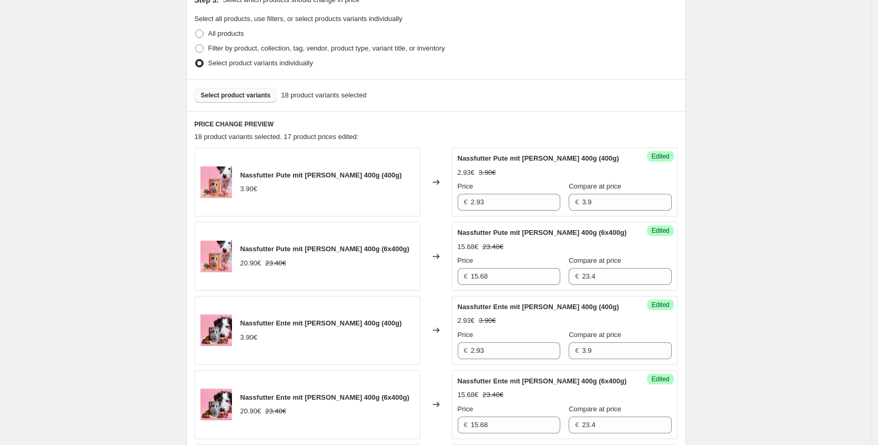
scroll to position [203, 0]
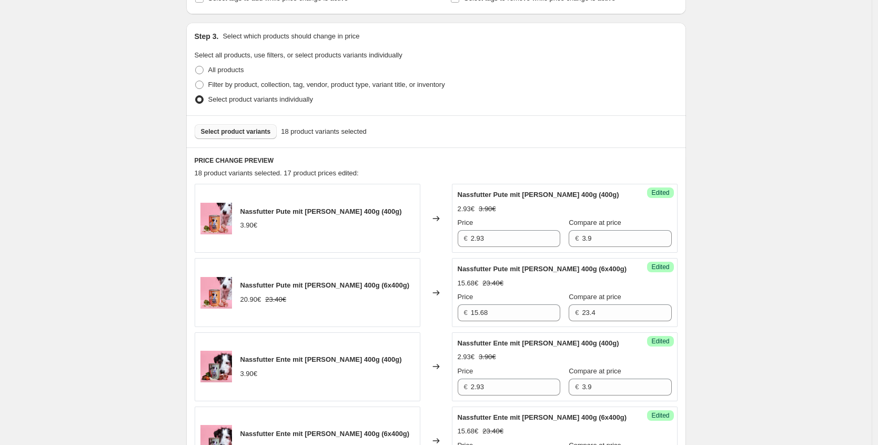
click at [270, 134] on span "Select product variants" at bounding box center [236, 131] width 70 height 8
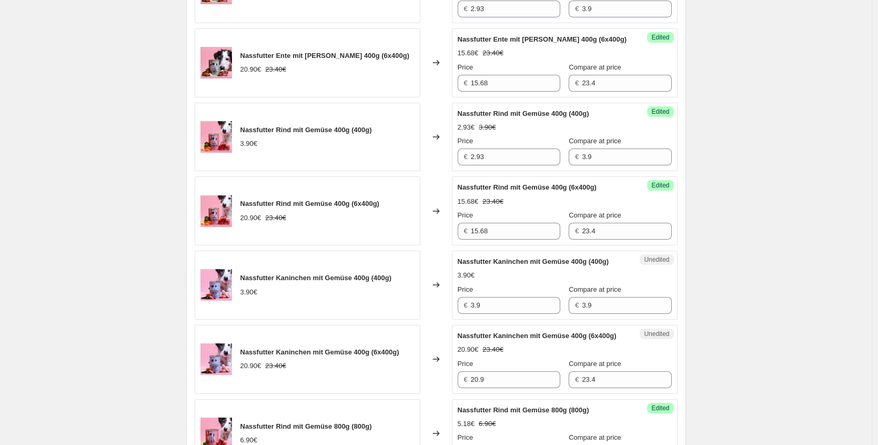
scroll to position [584, 0]
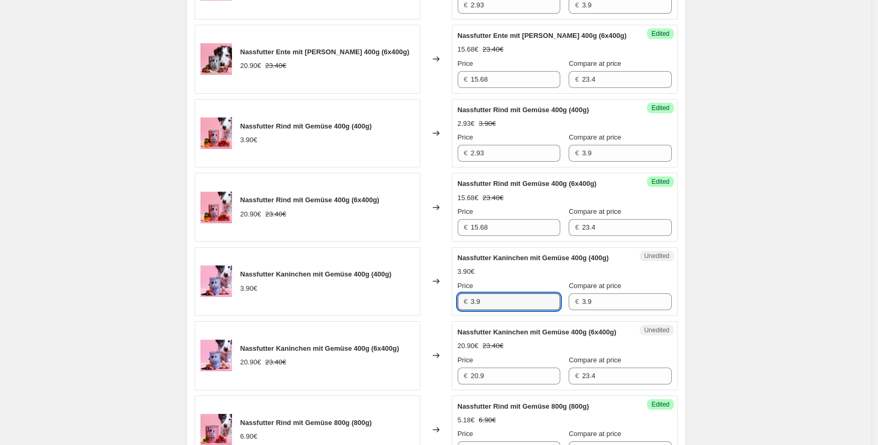
click at [381, 309] on div "Nassfutter Kaninchen mit Gemüse 400g (400g) 3.90€ Changed to Unedited Nassfutte…" at bounding box center [436, 281] width 483 height 69
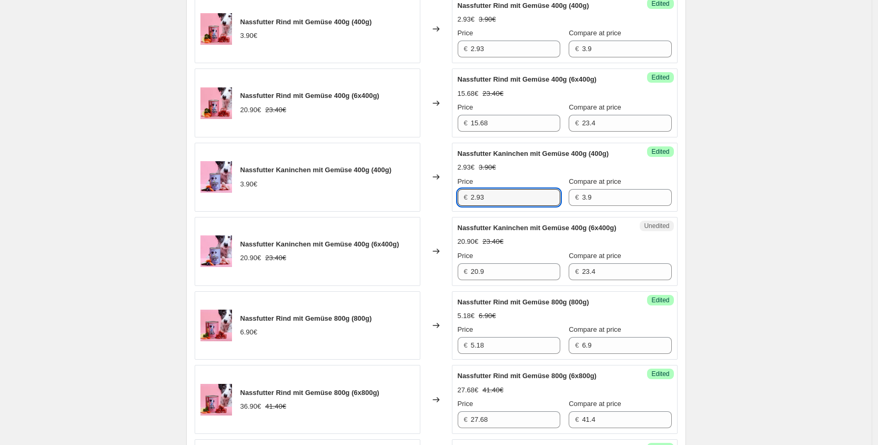
scroll to position [697, 0]
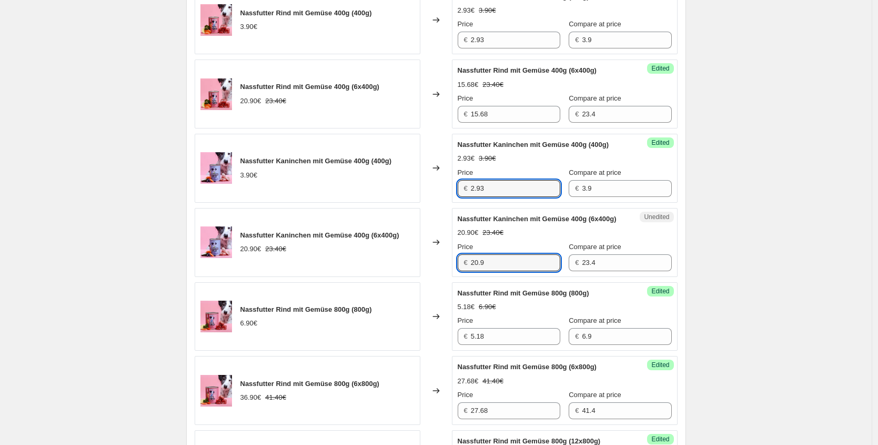
drag, startPoint x: 487, startPoint y: 284, endPoint x: 384, endPoint y: 268, distance: 104.9
click at [396, 272] on div "Nassfutter Kaninchen mit Gemüse 400g (6x400g) 20.90€ 23.40€ Changed to Unedited…" at bounding box center [436, 242] width 483 height 69
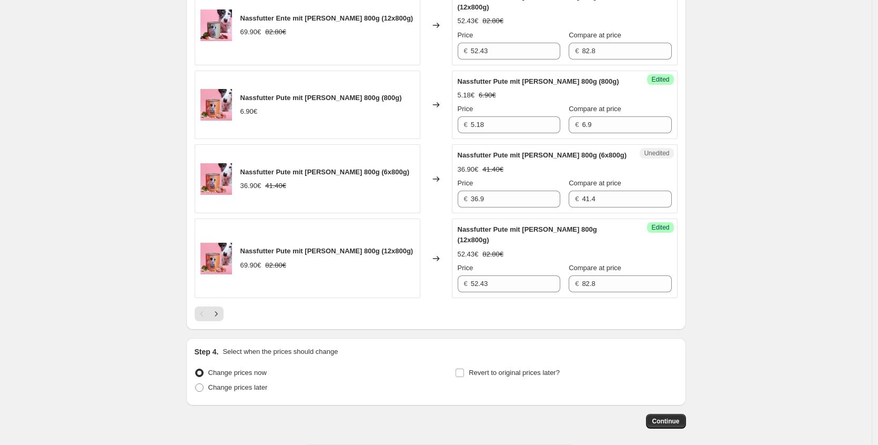
scroll to position [1589, 0]
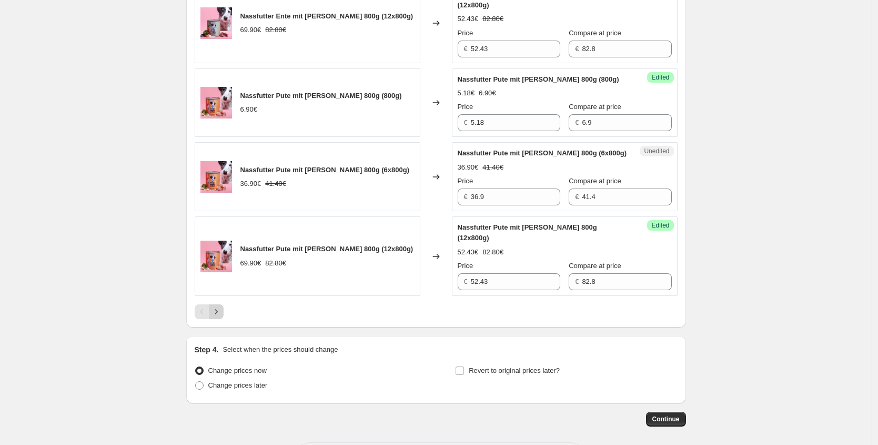
click at [224, 319] on button "Next" at bounding box center [216, 311] width 15 height 15
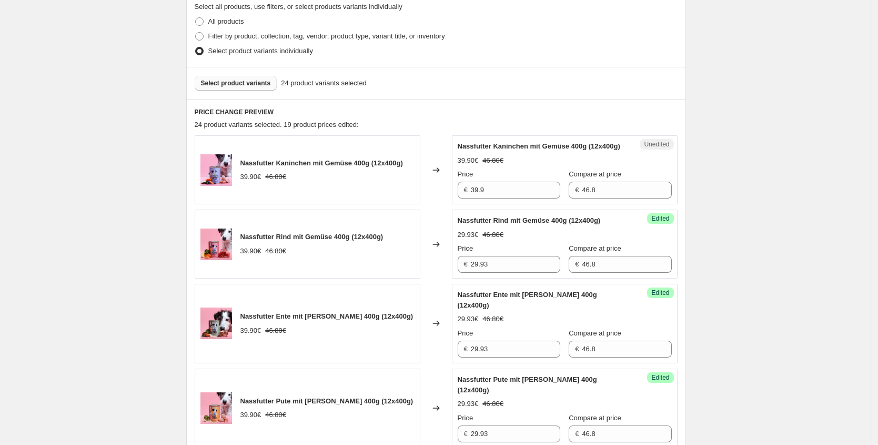
scroll to position [128, 0]
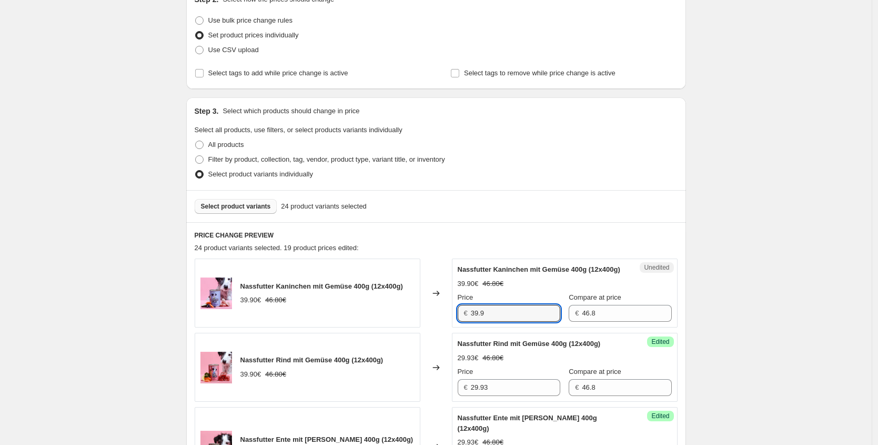
drag, startPoint x: 510, startPoint y: 321, endPoint x: 318, endPoint y: 320, distance: 192.1
click at [318, 320] on div "Nassfutter Kaninchen mit Gemüse 400g (12x400g) 39.90€ 46.80€ Changed to Unedite…" at bounding box center [436, 292] width 483 height 69
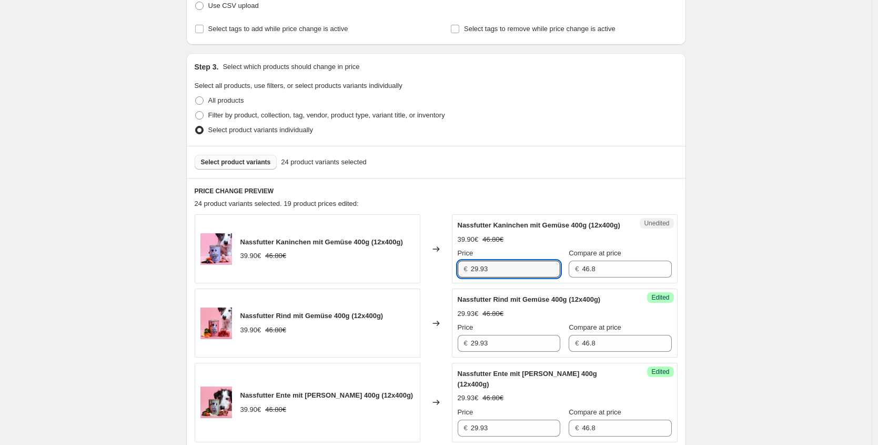
scroll to position [438, 0]
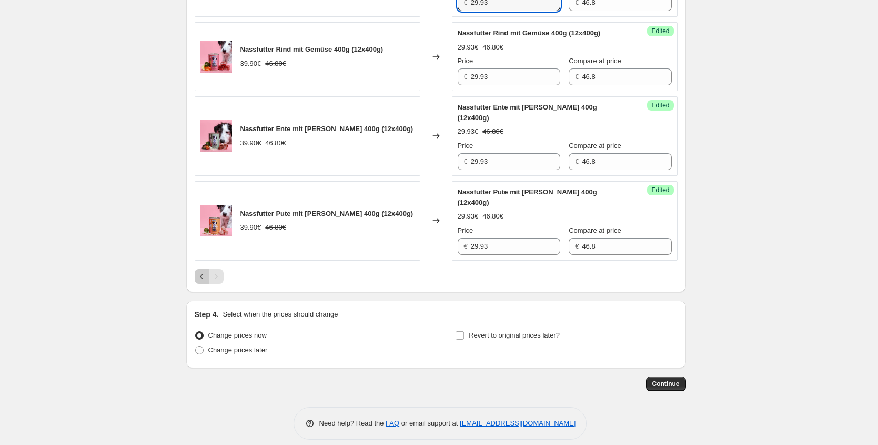
click at [202, 271] on icon "Previous" at bounding box center [202, 276] width 11 height 11
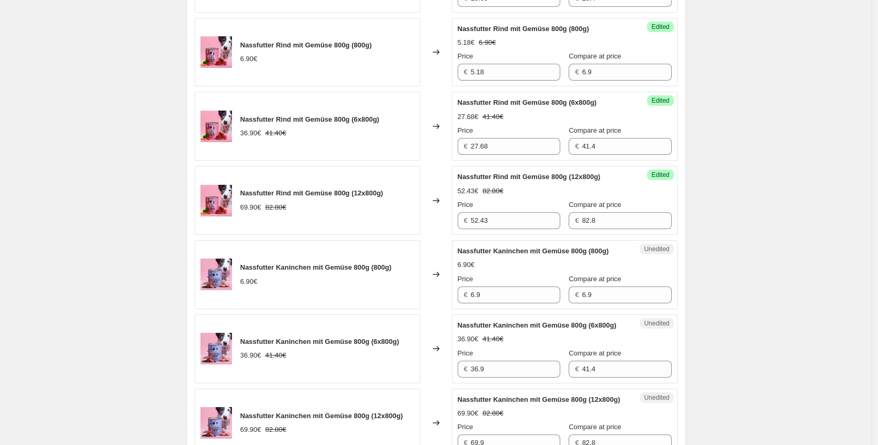
scroll to position [988, 0]
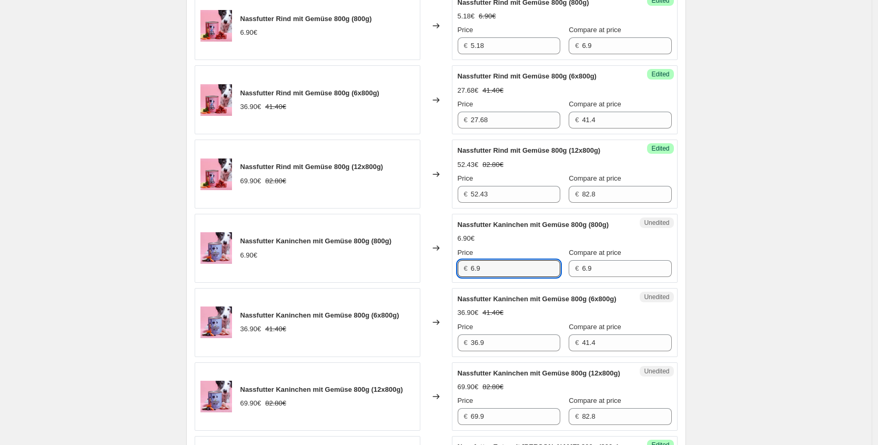
click at [400, 283] on div "Nassfutter Kaninchen mit Gemüse 800g (800g) 6.90€ Changed to Unedited Nassfutte…" at bounding box center [436, 248] width 483 height 69
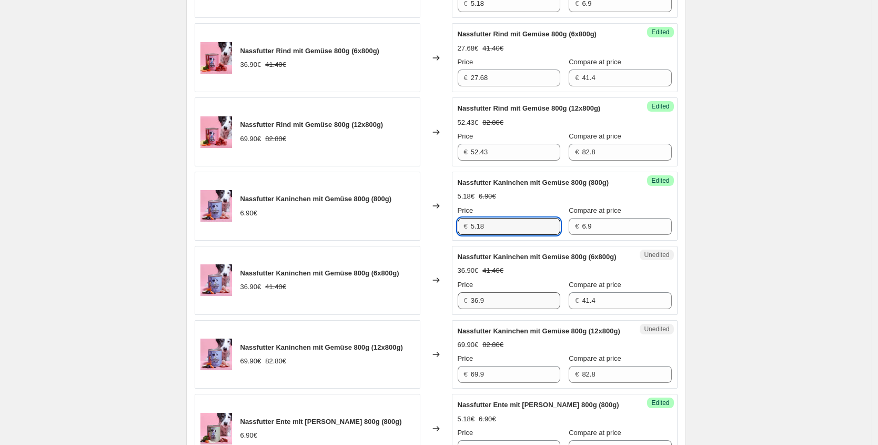
scroll to position [1034, 0]
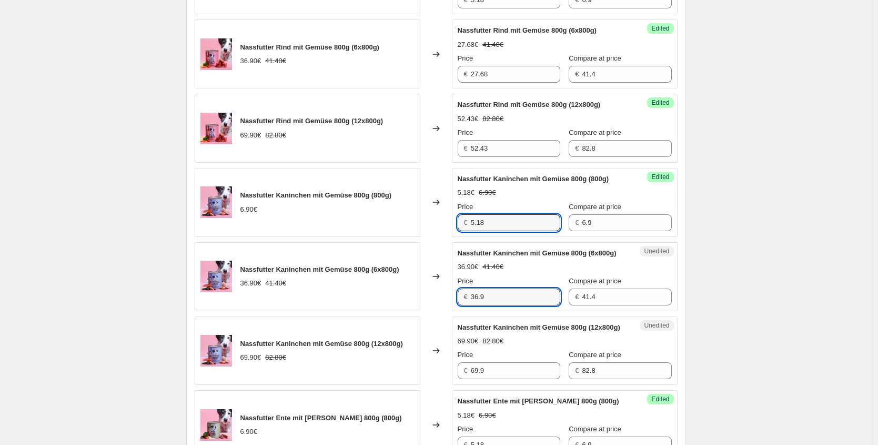
drag, startPoint x: 463, startPoint y: 341, endPoint x: 362, endPoint y: 337, distance: 101.7
click at [387, 311] on div "Nassfutter Kaninchen mit Gemüse 800g (6x800g) 36.90€ 41.40€ Changed to Unedited…" at bounding box center [436, 276] width 483 height 69
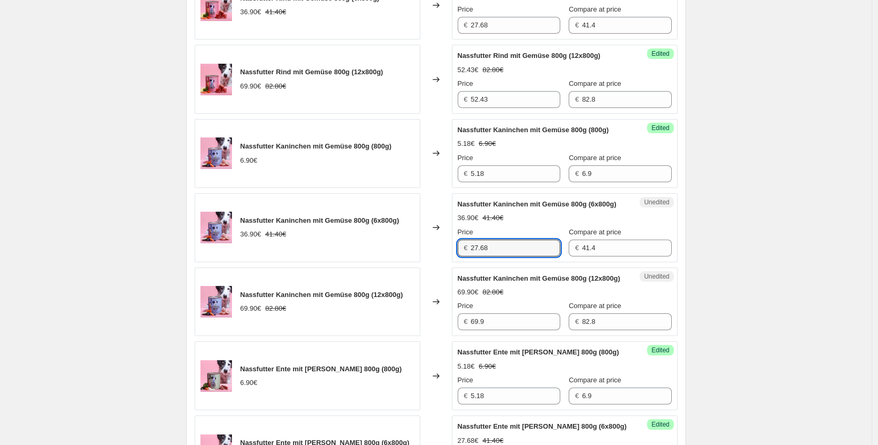
scroll to position [1089, 0]
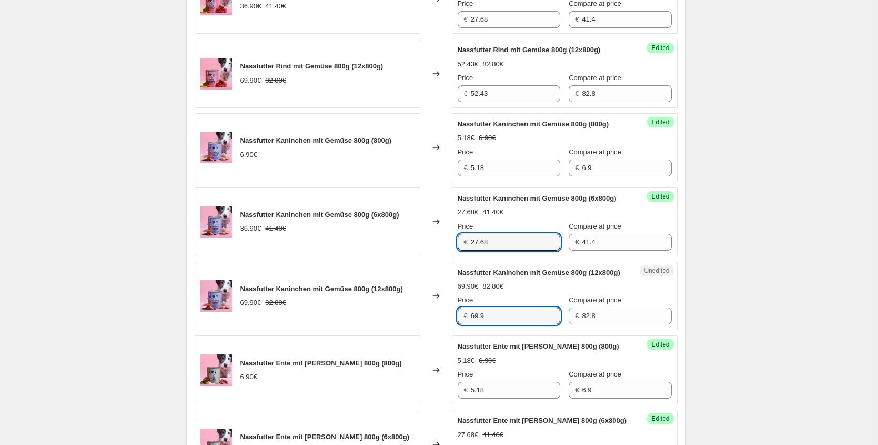
drag, startPoint x: 432, startPoint y: 355, endPoint x: 403, endPoint y: 350, distance: 29.5
click at [405, 331] on div "Nassfutter Kaninchen mit Gemüse 800g (12x800g) 69.90€ 82.80€ Changed to Unedite…" at bounding box center [436, 296] width 483 height 69
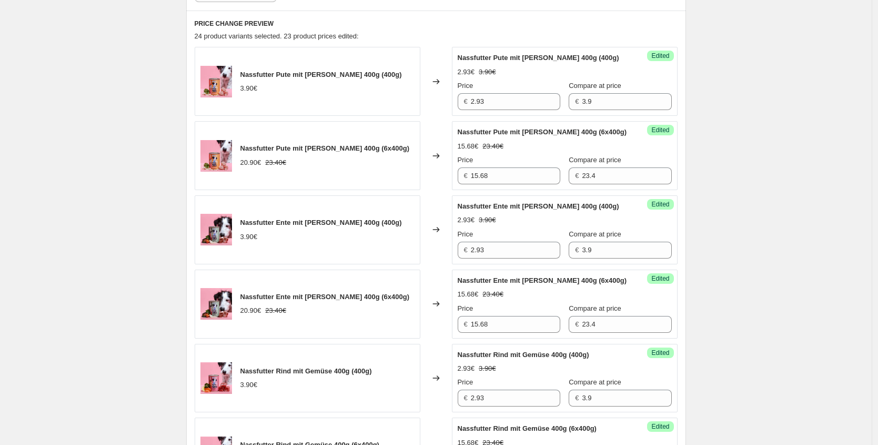
scroll to position [308, 0]
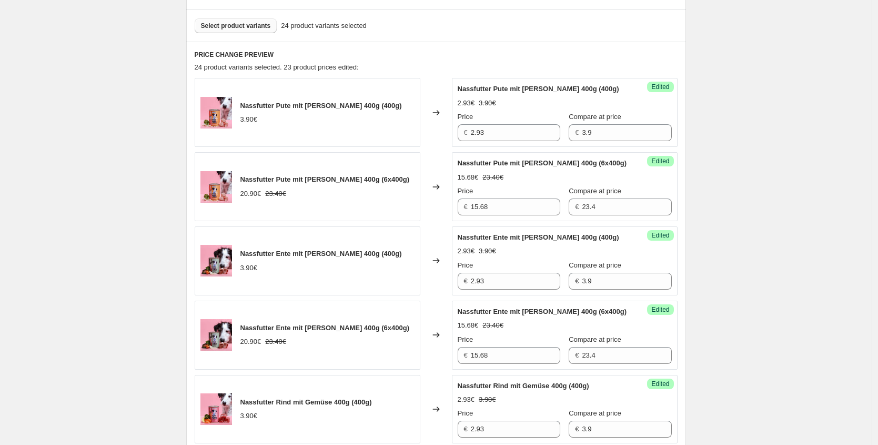
click at [241, 32] on button "Select product variants" at bounding box center [236, 25] width 83 height 15
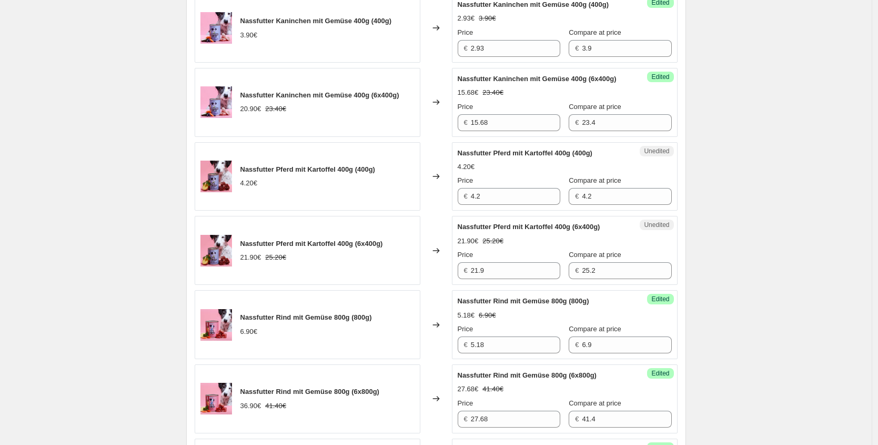
scroll to position [838, 0]
drag, startPoint x: 439, startPoint y: 216, endPoint x: 390, endPoint y: 192, distance: 54.4
click at [405, 211] on div "Nassfutter Pferd mit Kartoffel 400g (400g) 4.20€ Changed to Unedited Nassfutter…" at bounding box center [436, 176] width 483 height 69
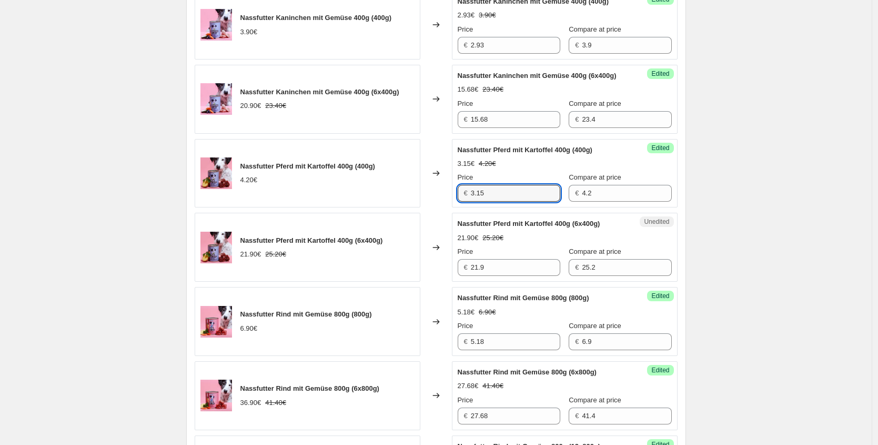
scroll to position [844, 0]
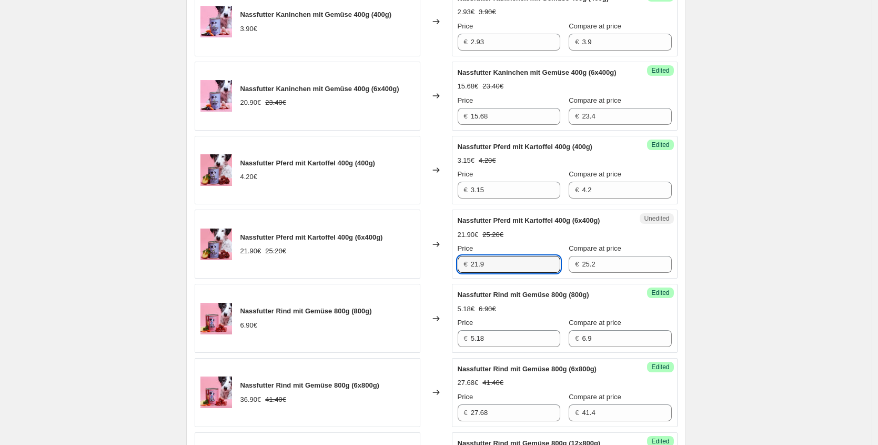
drag, startPoint x: 494, startPoint y: 298, endPoint x: 350, endPoint y: 276, distance: 145.9
click at [378, 278] on div "Nassfutter Pferd mit Kartoffel 400g (6x400g) 21.90€ 25.20€ Changed to Unedited …" at bounding box center [436, 243] width 483 height 69
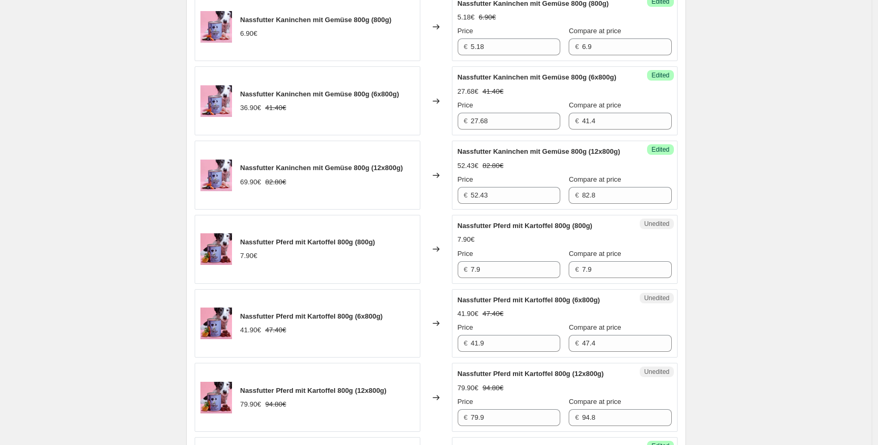
scroll to position [1486, 0]
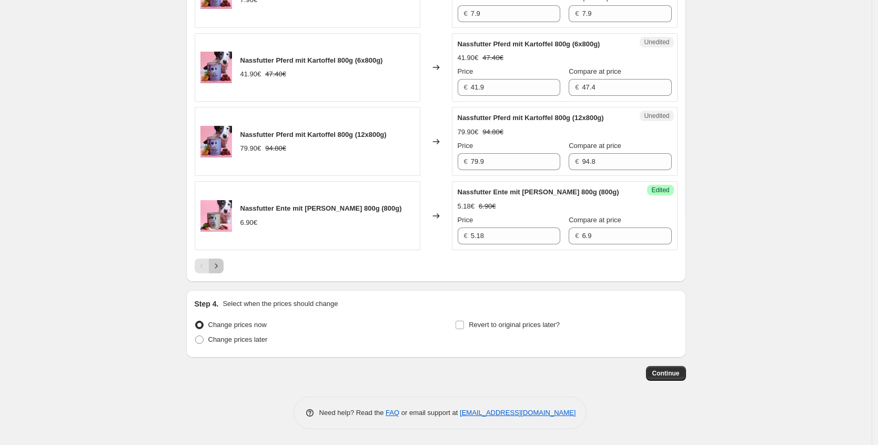
click at [224, 271] on button "Next" at bounding box center [216, 265] width 15 height 15
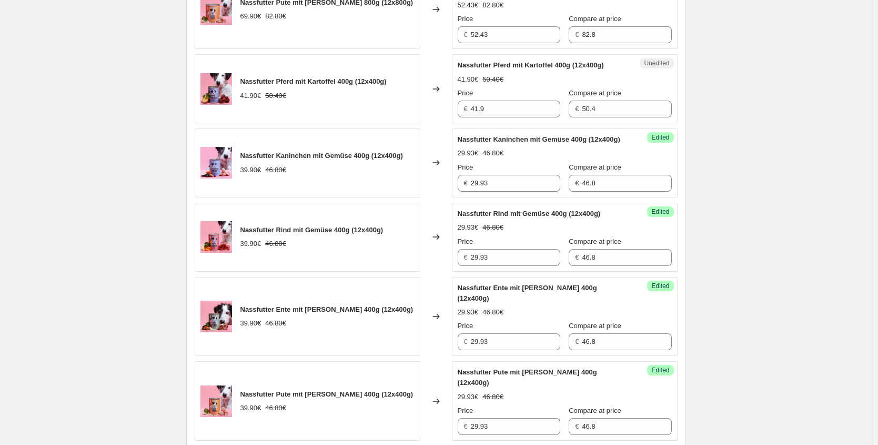
scroll to position [718, 0]
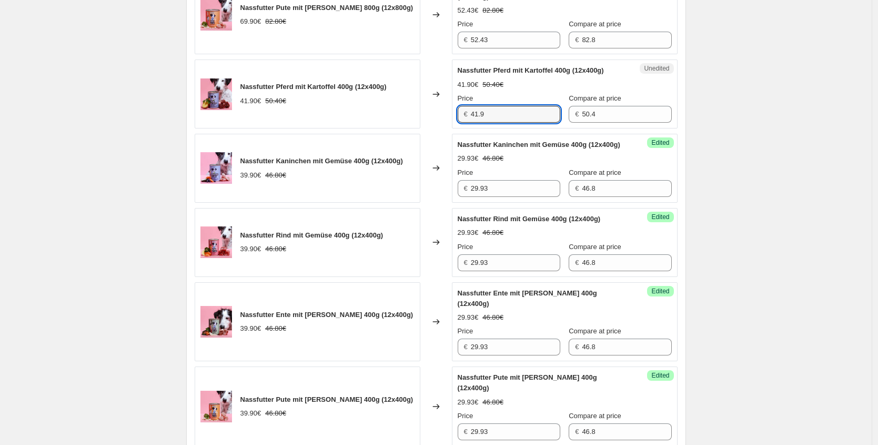
drag, startPoint x: 505, startPoint y: 108, endPoint x: 383, endPoint y: 97, distance: 122.6
click at [397, 98] on div "Nassfutter Pferd mit Kartoffel 400g (12x400g) 41.90€ 50.40€ Changed to Unedited…" at bounding box center [436, 93] width 483 height 69
click at [304, 147] on div "Nassfutter Kaninchen mit Gemüse 400g (12x400g) 39.90€ 46.80€" at bounding box center [308, 168] width 226 height 69
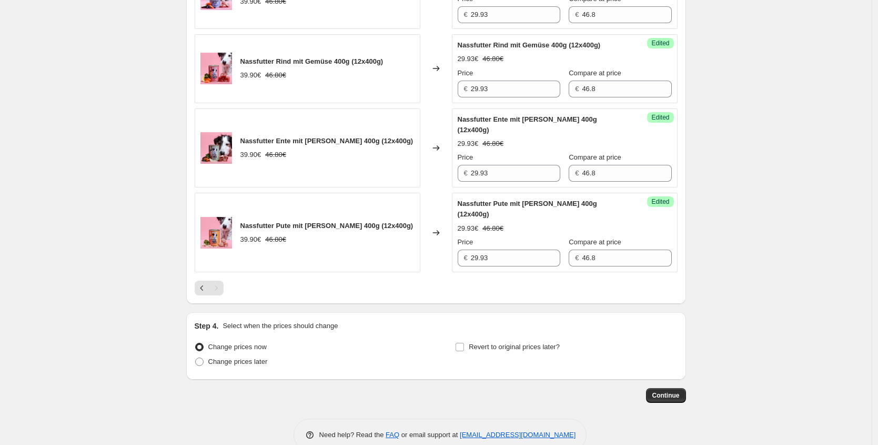
scroll to position [893, 0]
click at [205, 282] on icon "Previous" at bounding box center [202, 287] width 11 height 11
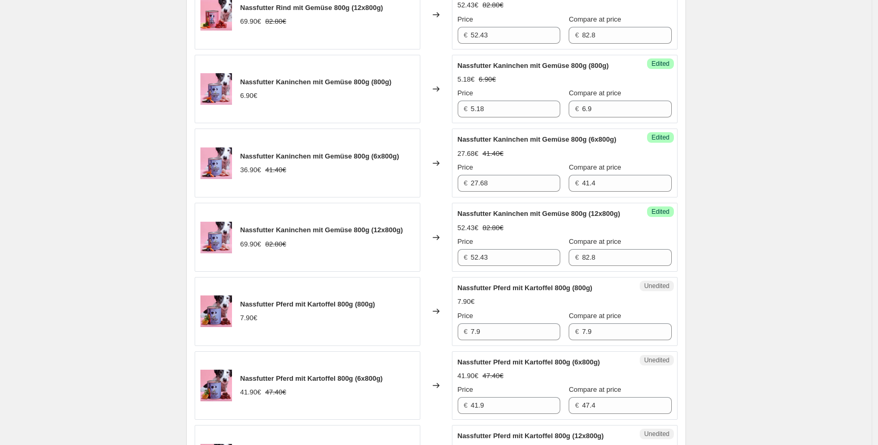
scroll to position [1392, 0]
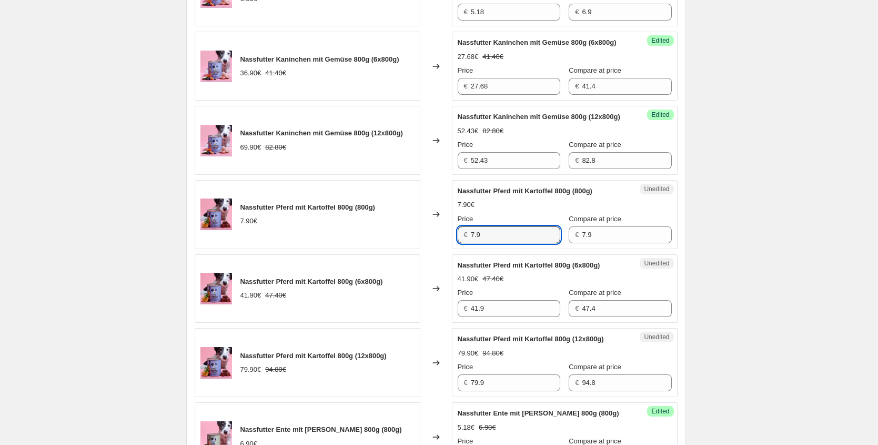
drag, startPoint x: 495, startPoint y: 295, endPoint x: 414, endPoint y: 297, distance: 81.1
click at [426, 249] on div "Nassfutter Pferd mit Kartoffel 800g (800g) 7.90€ Changed to Unedited Nassfutter…" at bounding box center [436, 214] width 483 height 69
drag, startPoint x: 514, startPoint y: 301, endPoint x: 395, endPoint y: 302, distance: 118.4
click at [395, 249] on div "Nassfutter Pferd mit Kartoffel 800g (800g) 7.90€ Changed to Unedited Nassfutter…" at bounding box center [436, 214] width 483 height 69
drag, startPoint x: 498, startPoint y: 387, endPoint x: 367, endPoint y: 362, distance: 133.5
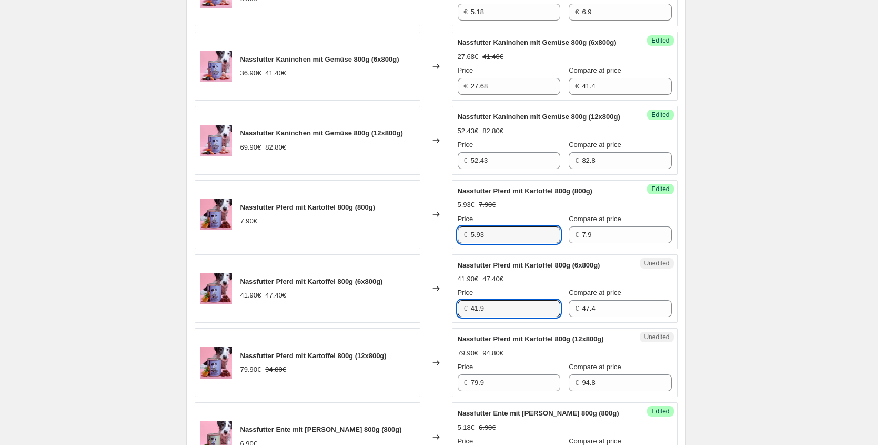
click at [390, 323] on div "Nassfutter Pferd mit Kartoffel 800g (6x800g) 41.90€ 47.40€ Changed to Unedited …" at bounding box center [436, 288] width 483 height 69
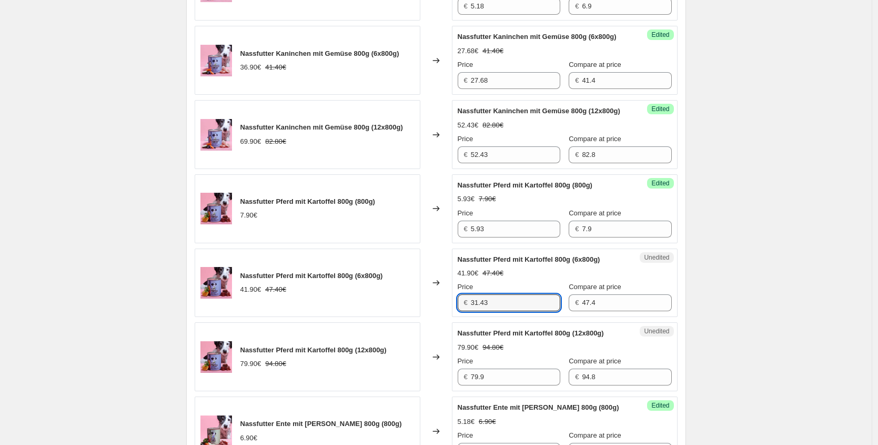
scroll to position [1681, 0]
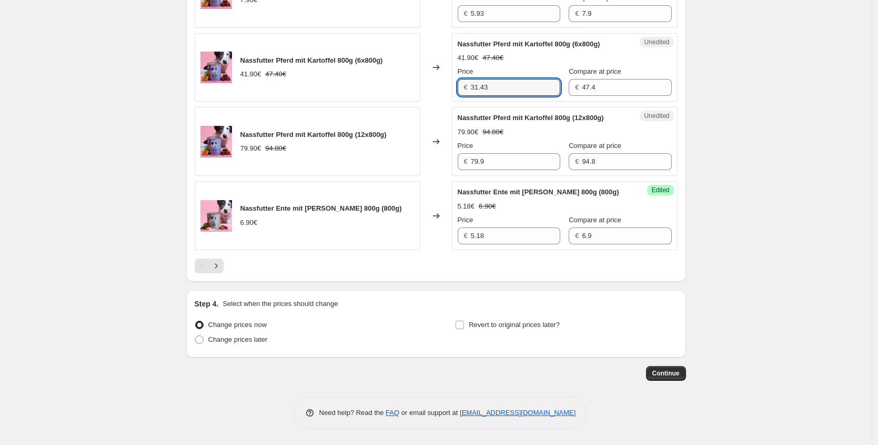
click at [223, 273] on button "Next" at bounding box center [216, 265] width 15 height 15
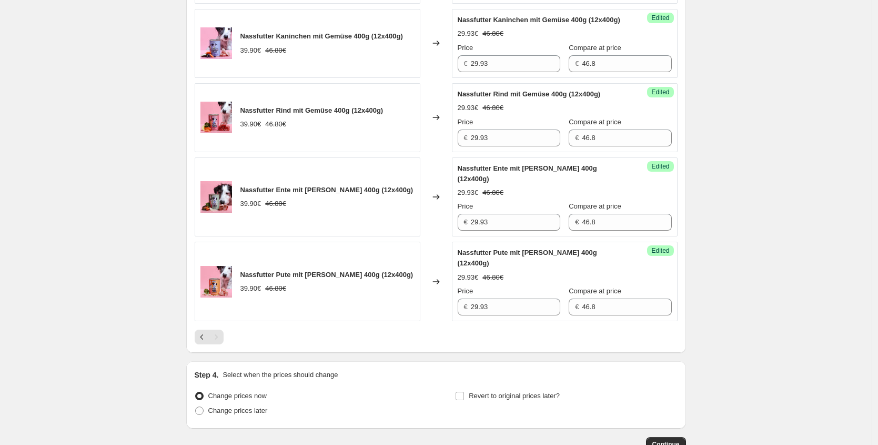
scroll to position [845, 0]
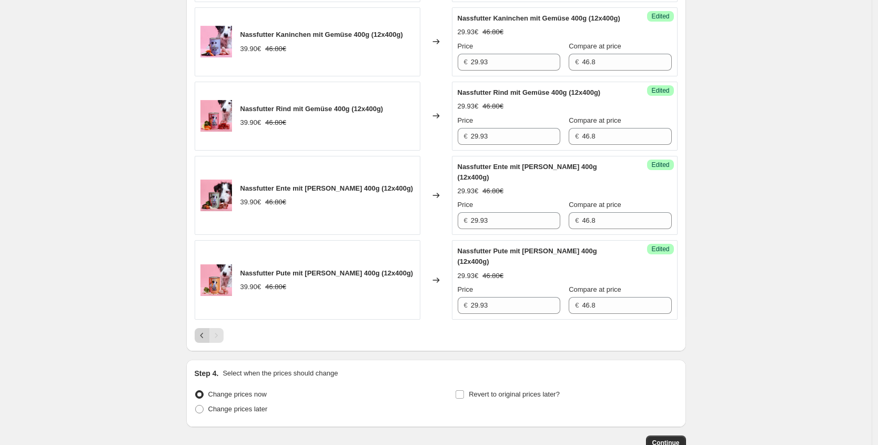
click at [209, 328] on button "Previous" at bounding box center [202, 335] width 15 height 15
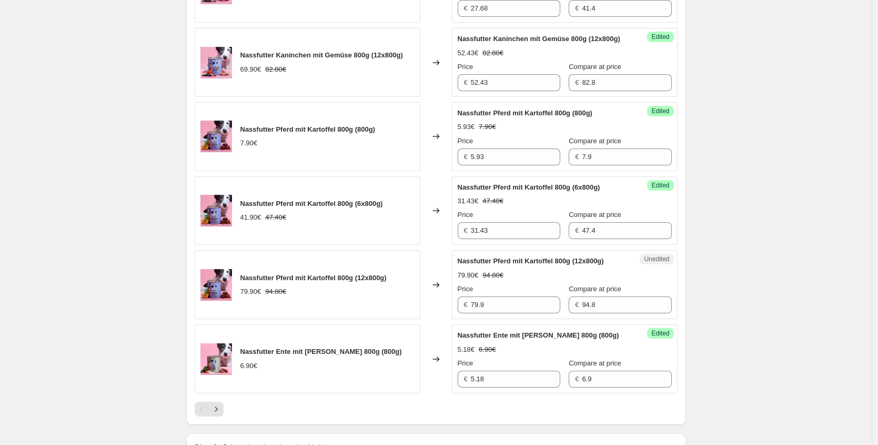
scroll to position [1532, 0]
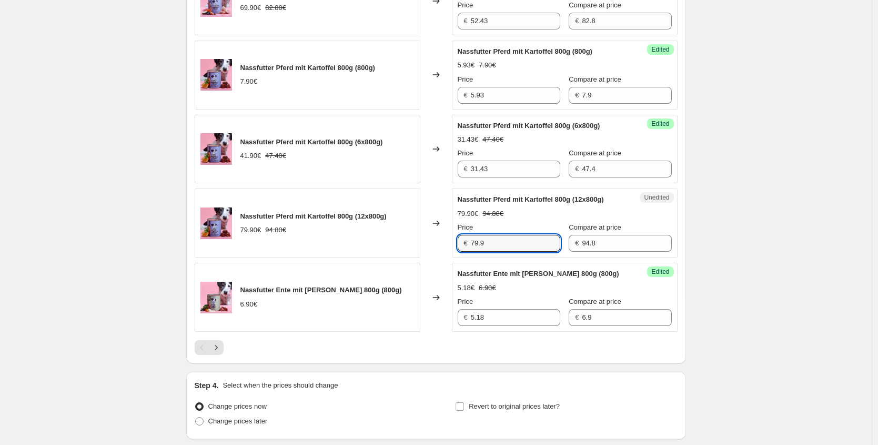
drag, startPoint x: 489, startPoint y: 329, endPoint x: 403, endPoint y: 322, distance: 86.7
click at [406, 257] on div "Nassfutter Pferd mit Kartoffel 800g (12x800g) 79.90€ 94.80€ Changed to Unedited…" at bounding box center [436, 222] width 483 height 69
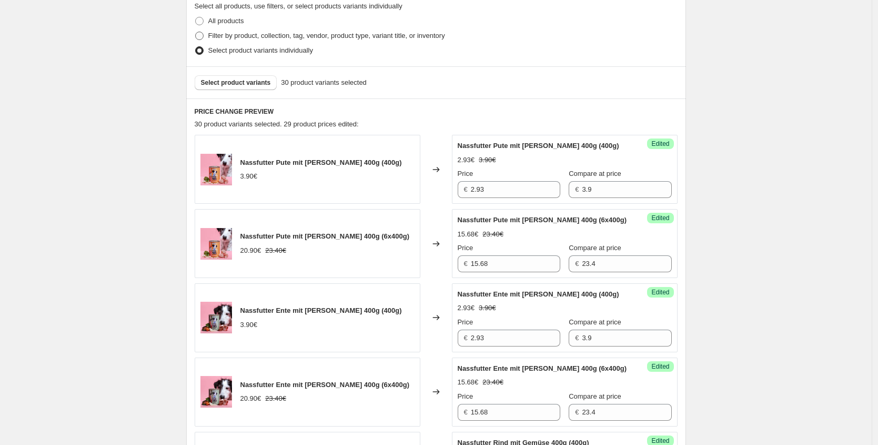
scroll to position [133, 0]
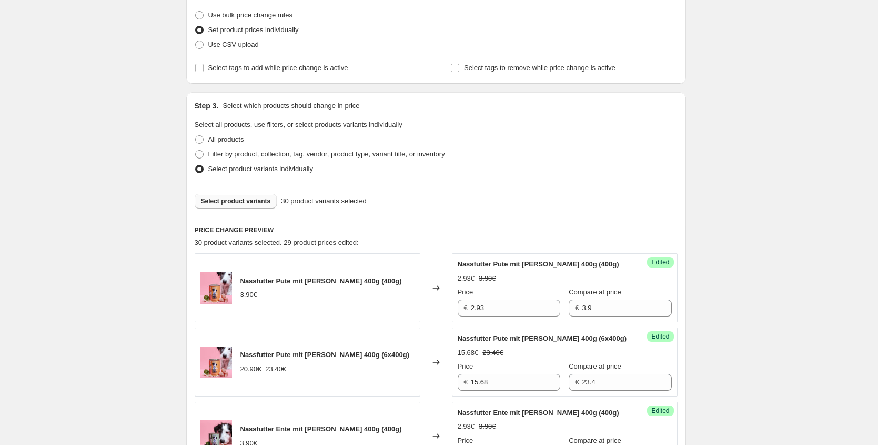
click at [237, 194] on button "Select product variants" at bounding box center [236, 201] width 83 height 15
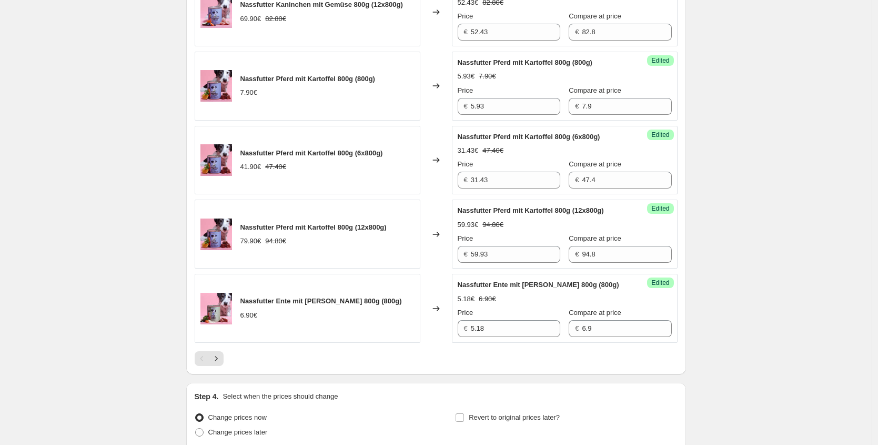
scroll to position [1672, 0]
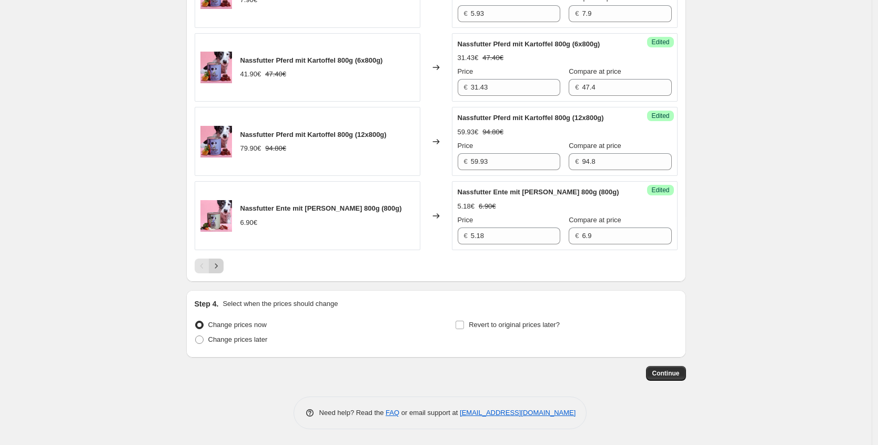
click at [223, 273] on button "Next" at bounding box center [216, 265] width 15 height 15
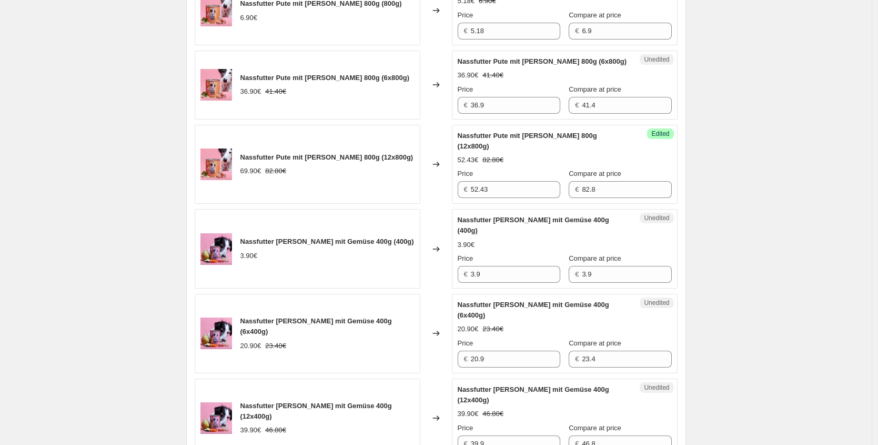
scroll to position [573, 0]
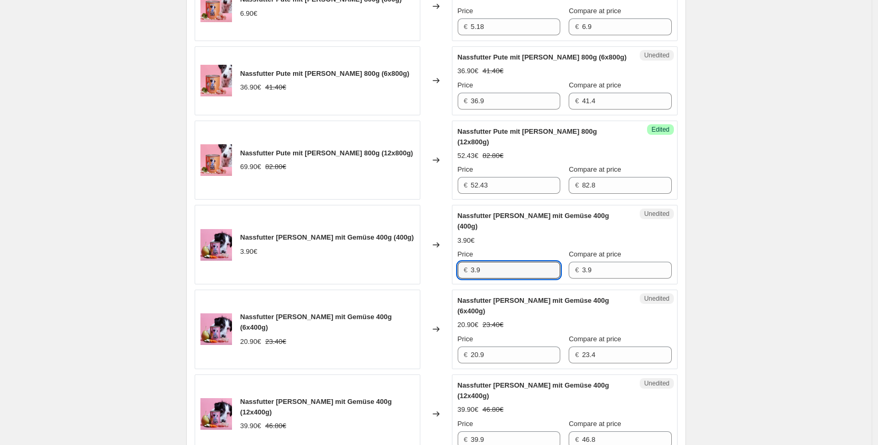
drag, startPoint x: 390, startPoint y: 237, endPoint x: 342, endPoint y: 236, distance: 47.9
click at [367, 237] on div "Nassfutter [PERSON_NAME] mit Gemüse 400g (400g) 3.90€ Changed to Unedited Nassf…" at bounding box center [436, 244] width 483 height 79
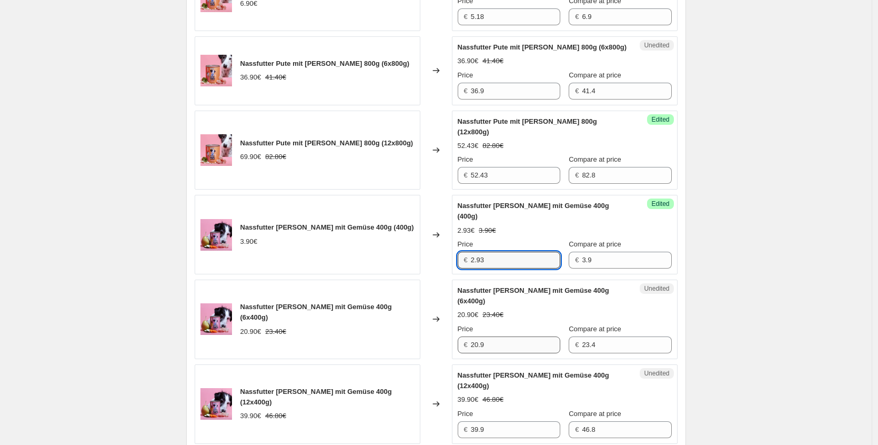
scroll to position [584, 0]
click at [410, 302] on div "Nassfutter [PERSON_NAME] mit Gemüse 400g (6x400g) 20.90€ 23.40€ Changed to Uned…" at bounding box center [436, 318] width 483 height 79
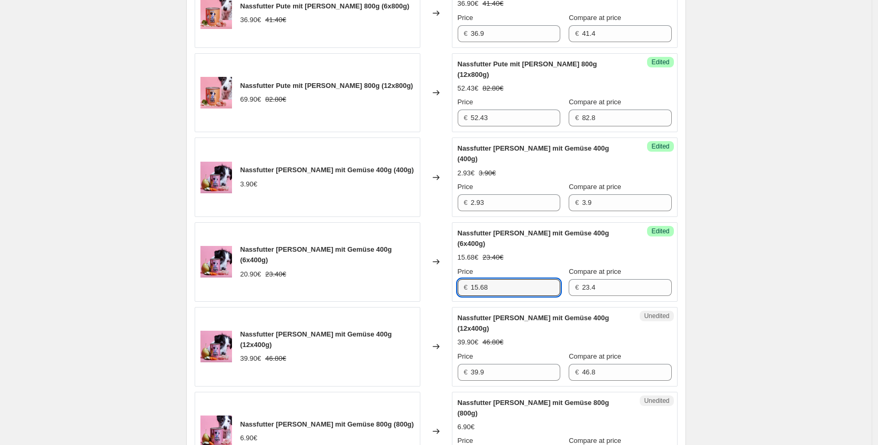
scroll to position [644, 0]
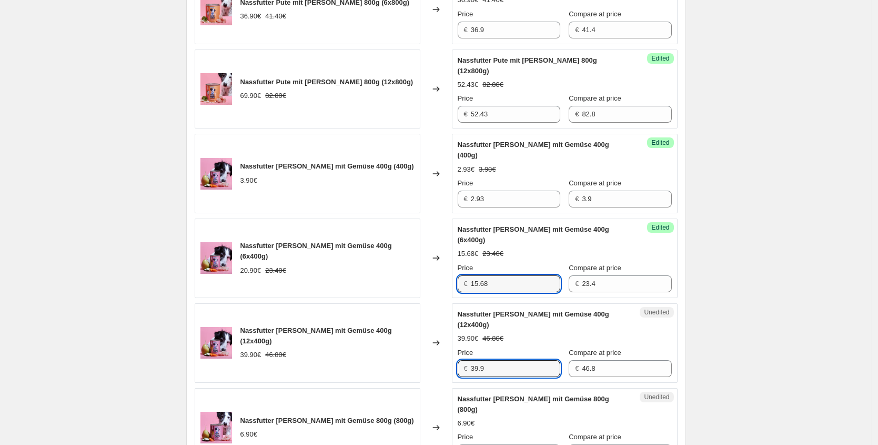
drag, startPoint x: 433, startPoint y: 325, endPoint x: 299, endPoint y: 291, distance: 137.9
click at [348, 315] on div "Nassfutter [PERSON_NAME] mit Gemüse 400g (12x400g) 39.90€ 46.80€ Changed to Une…" at bounding box center [436, 342] width 483 height 79
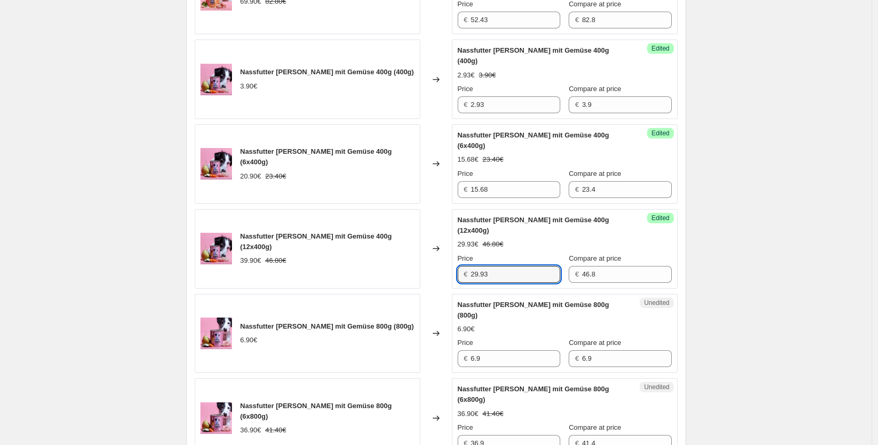
scroll to position [771, 0]
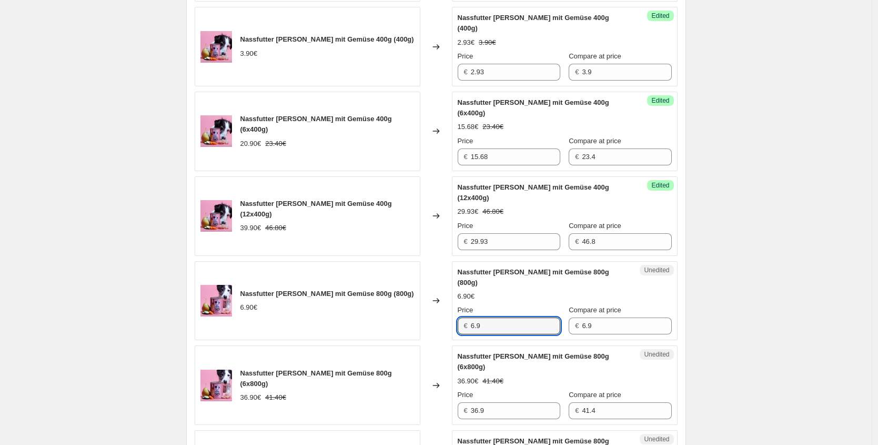
drag, startPoint x: 491, startPoint y: 274, endPoint x: 298, endPoint y: 242, distance: 194.9
click at [337, 265] on div "Nassfutter [PERSON_NAME] mit Gemüse 800g (800g) 6.90€ Changed to Unedited Nassf…" at bounding box center [436, 300] width 483 height 79
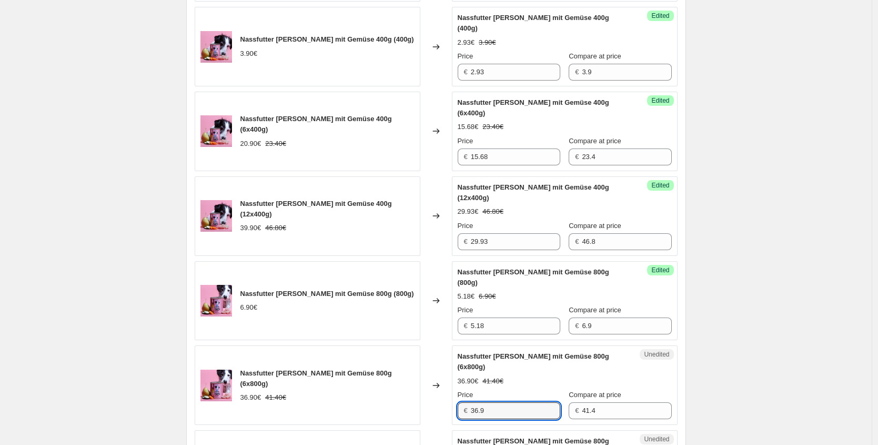
drag, startPoint x: 444, startPoint y: 340, endPoint x: 360, endPoint y: 320, distance: 86.4
click at [366, 345] on div "Nassfutter [PERSON_NAME] mit Gemüse 800g (6x800g) 36.90€ 41.40€ Changed to Uned…" at bounding box center [436, 384] width 483 height 79
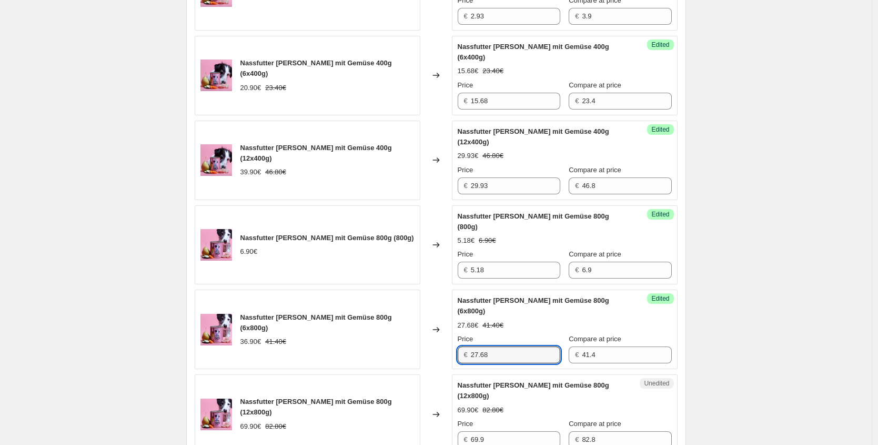
scroll to position [833, 0]
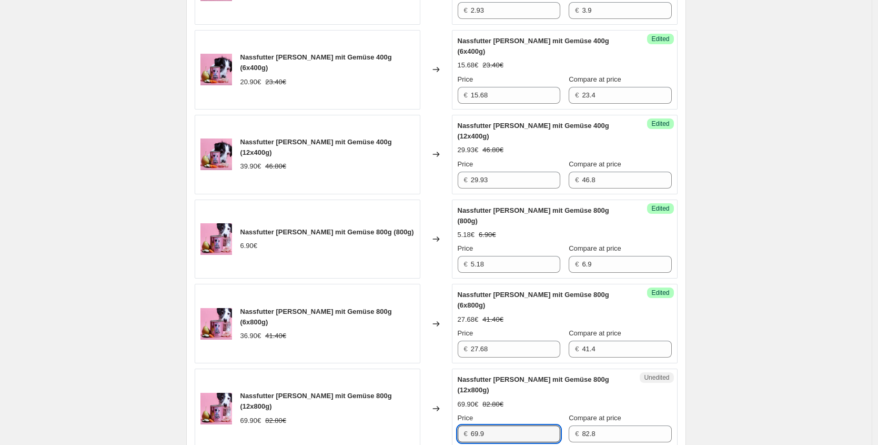
drag, startPoint x: 508, startPoint y: 375, endPoint x: 414, endPoint y: 364, distance: 94.3
click at [414, 368] on div "Nassfutter [PERSON_NAME] mit Gemüse 800g (12x800g) 69.90€ 82.80€ Changed to Une…" at bounding box center [436, 407] width 483 height 79
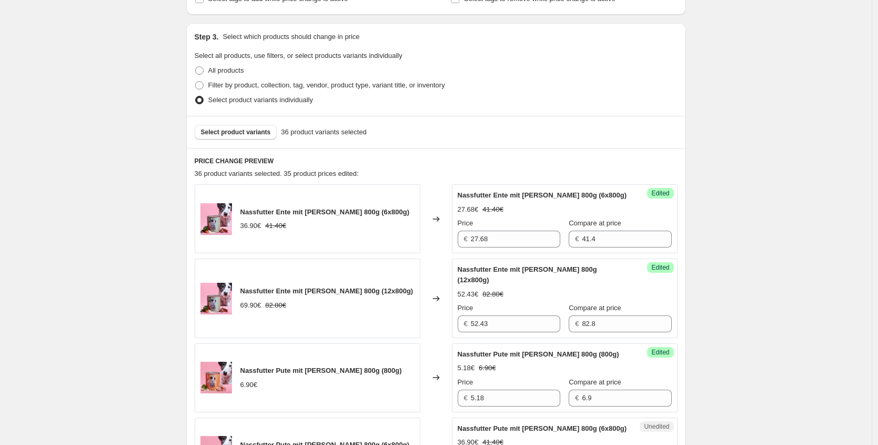
scroll to position [228, 0]
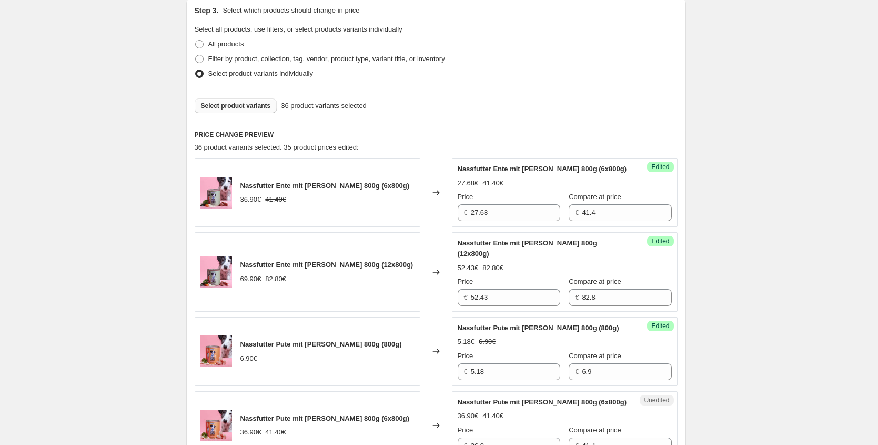
click at [271, 106] on span "Select product variants" at bounding box center [236, 106] width 70 height 8
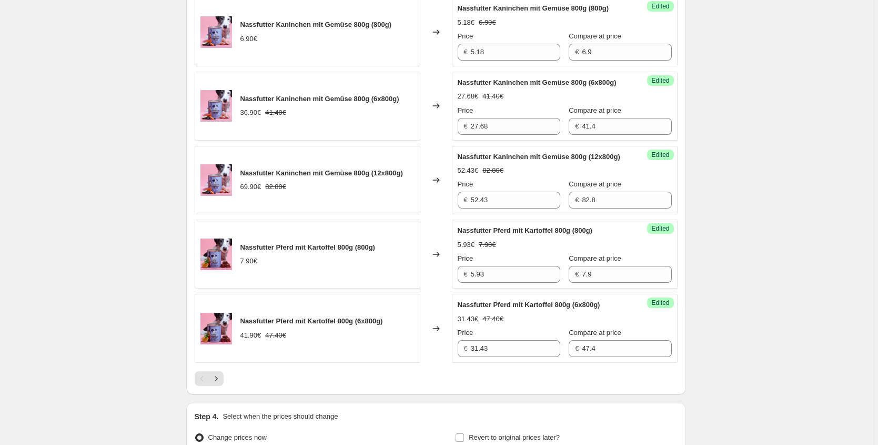
scroll to position [1684, 0]
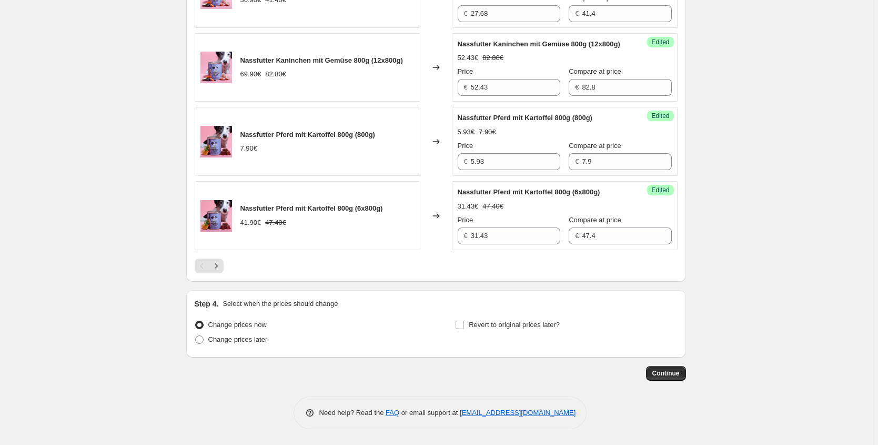
click at [204, 272] on div "Pagination" at bounding box center [202, 265] width 15 height 15
click at [215, 271] on icon "Next" at bounding box center [216, 266] width 11 height 11
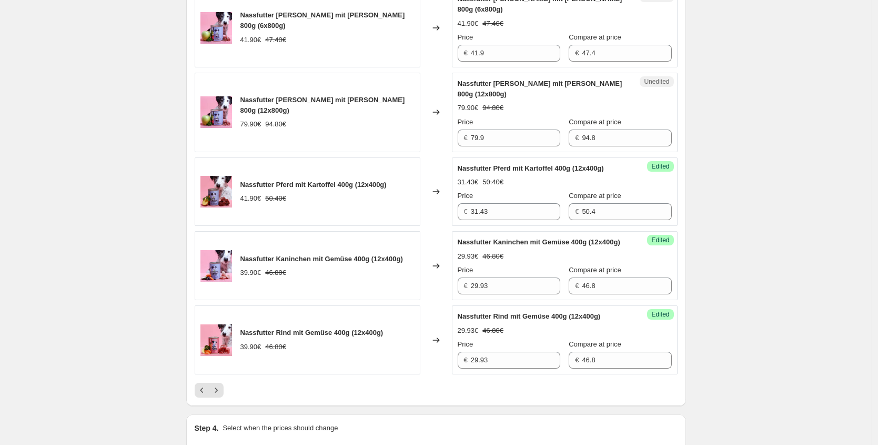
scroll to position [1630, 0]
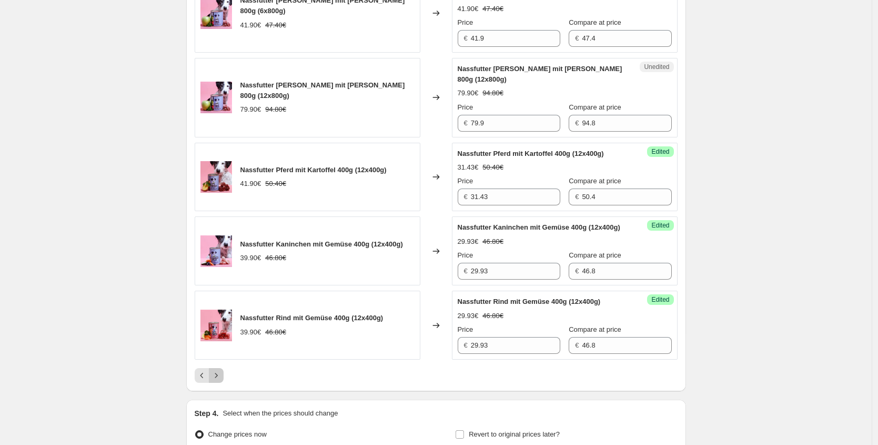
click at [224, 368] on button "Next" at bounding box center [216, 375] width 15 height 15
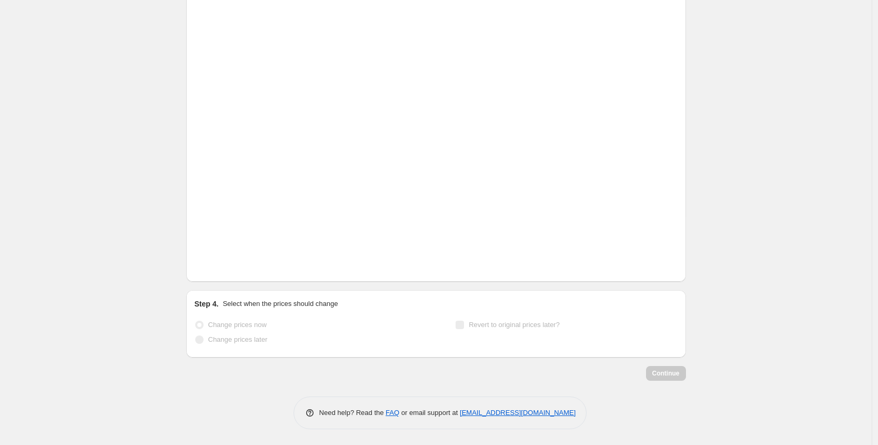
scroll to position [279, 0]
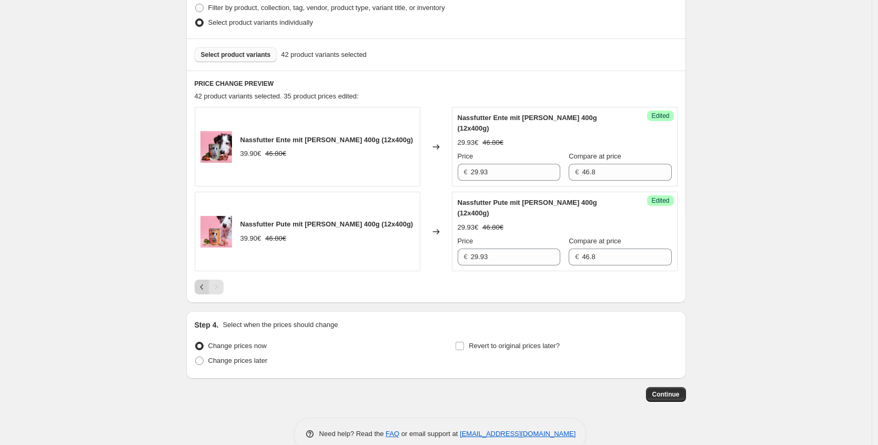
click at [201, 282] on icon "Previous" at bounding box center [202, 287] width 11 height 11
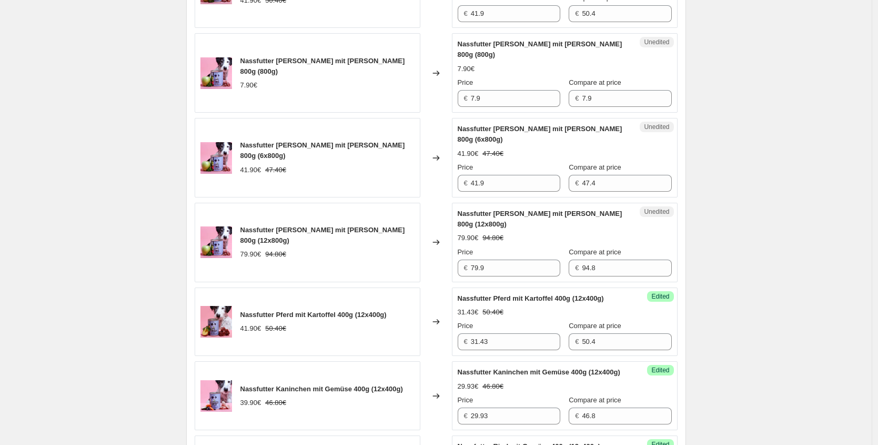
scroll to position [1505, 0]
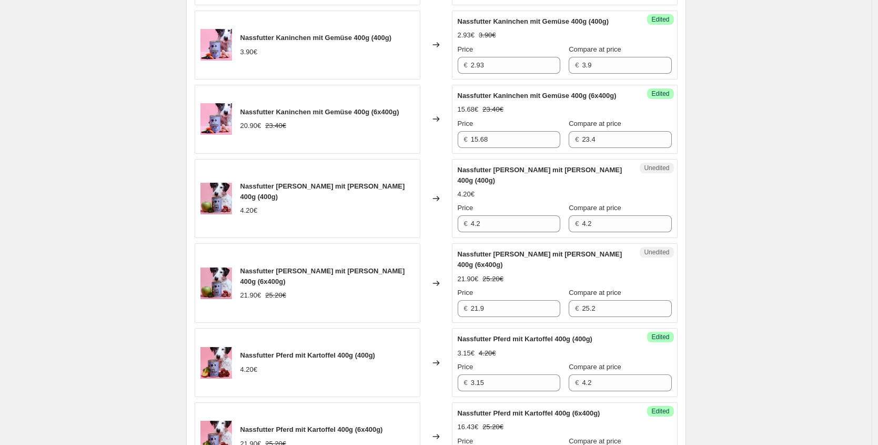
scroll to position [850, 0]
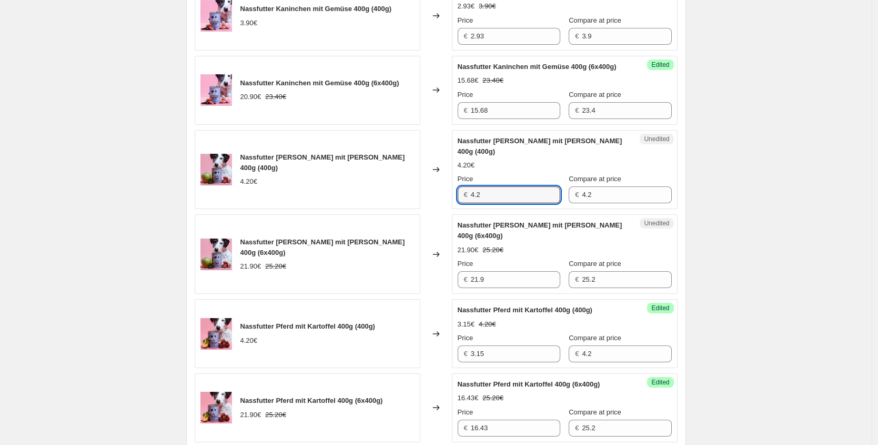
drag, startPoint x: 431, startPoint y: 206, endPoint x: 384, endPoint y: 196, distance: 47.5
click at [386, 205] on div "Nassfutter [PERSON_NAME] mit [PERSON_NAME] 400g (400g) 4.20€ Changed to Unedite…" at bounding box center [436, 169] width 483 height 79
click at [408, 274] on div "Nassfutter [PERSON_NAME] mit [PERSON_NAME] 400g (6x400g) 21.90€ 25.20€ Changed …" at bounding box center [436, 253] width 483 height 79
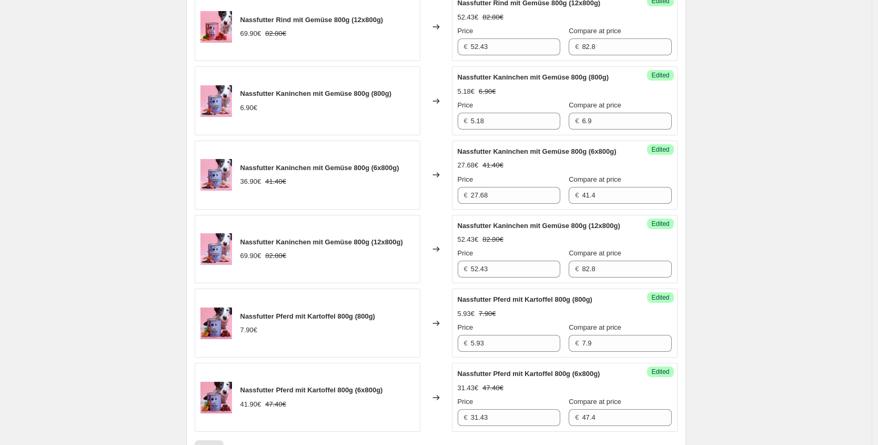
scroll to position [1537, 0]
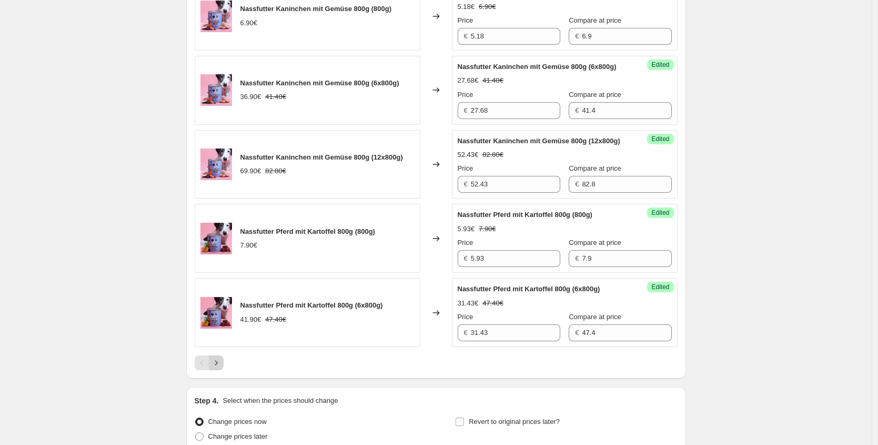
click at [224, 370] on button "Next" at bounding box center [216, 362] width 15 height 15
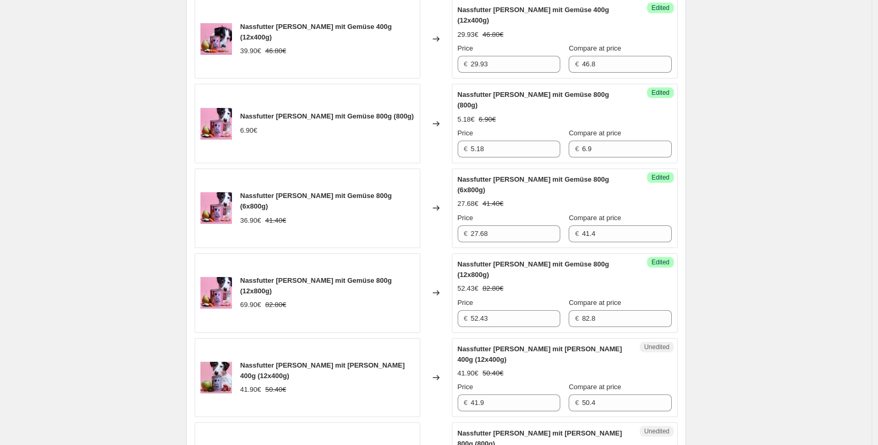
scroll to position [1097, 0]
drag, startPoint x: 497, startPoint y: 337, endPoint x: 390, endPoint y: 336, distance: 106.9
click at [405, 337] on div "Nassfutter [PERSON_NAME] mit [PERSON_NAME] 400g (12x400g) 41.90€ 50.40€ Changed…" at bounding box center [436, 376] width 483 height 79
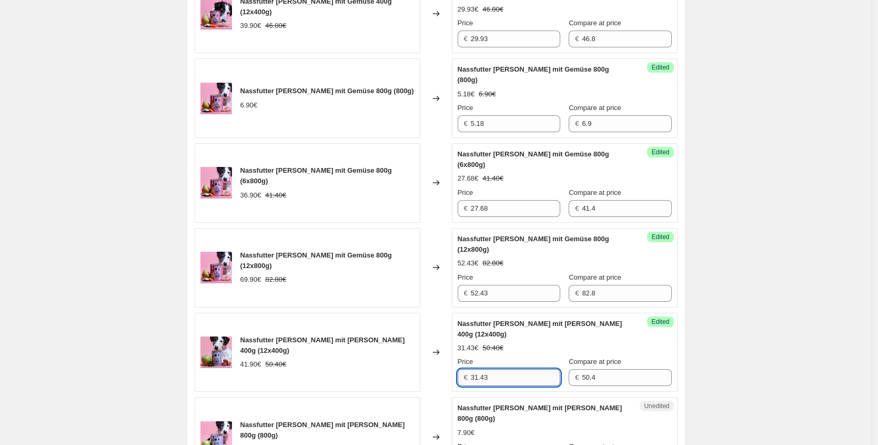
scroll to position [1136, 0]
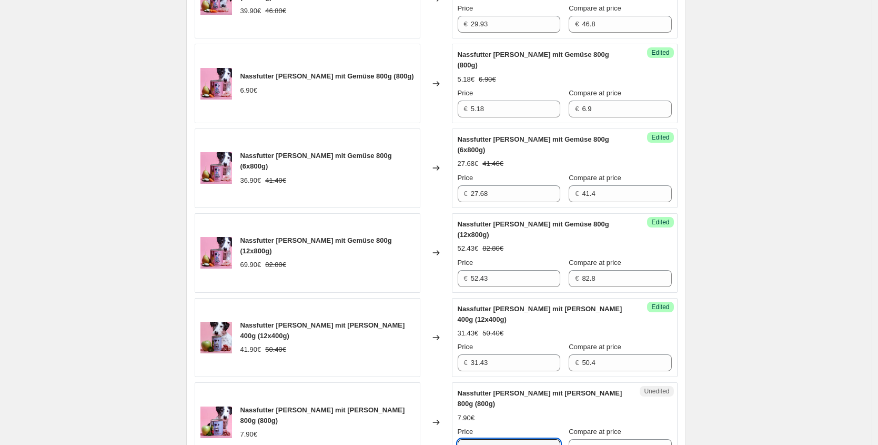
drag, startPoint x: 457, startPoint y: 370, endPoint x: 370, endPoint y: 362, distance: 88.3
click at [401, 382] on div "Nassfutter [PERSON_NAME] mit [PERSON_NAME] 800g (800g) 7.90€ Changed to Unedite…" at bounding box center [436, 421] width 483 height 79
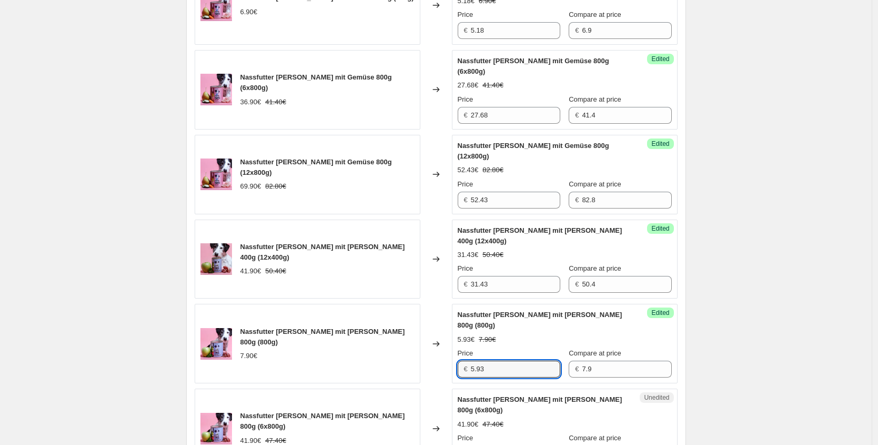
scroll to position [1220, 0]
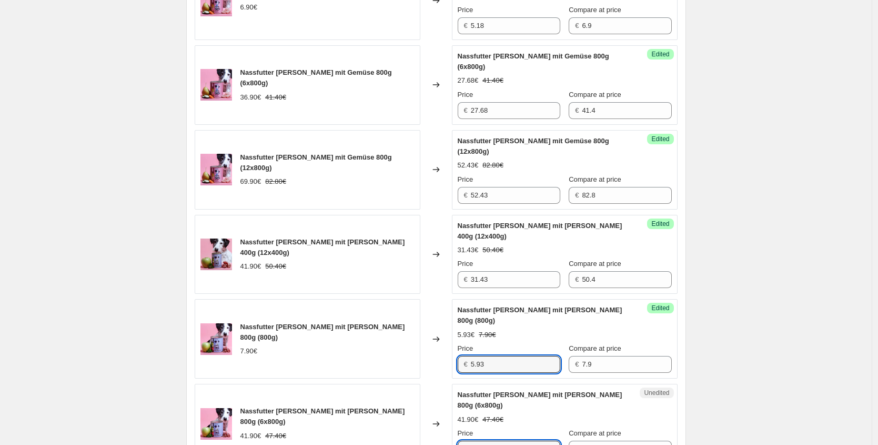
click at [383, 384] on div "Nassfutter [PERSON_NAME] mit [PERSON_NAME] 800g (6x800g) 41.90€ 47.40€ Changed …" at bounding box center [436, 423] width 483 height 79
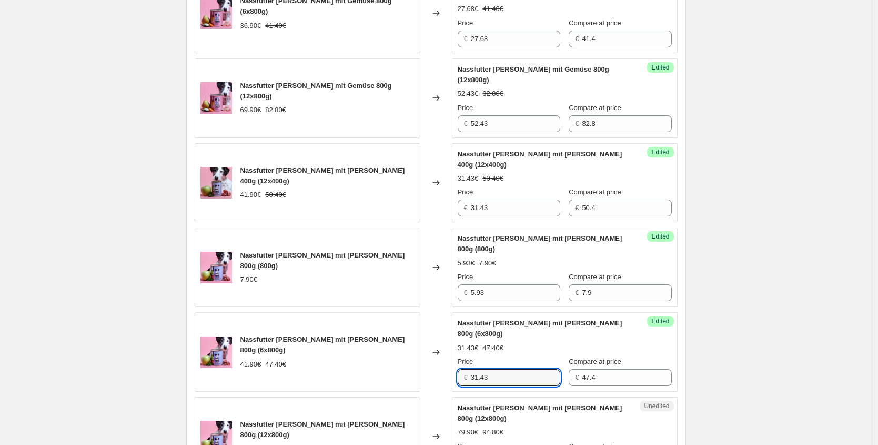
scroll to position [1296, 0]
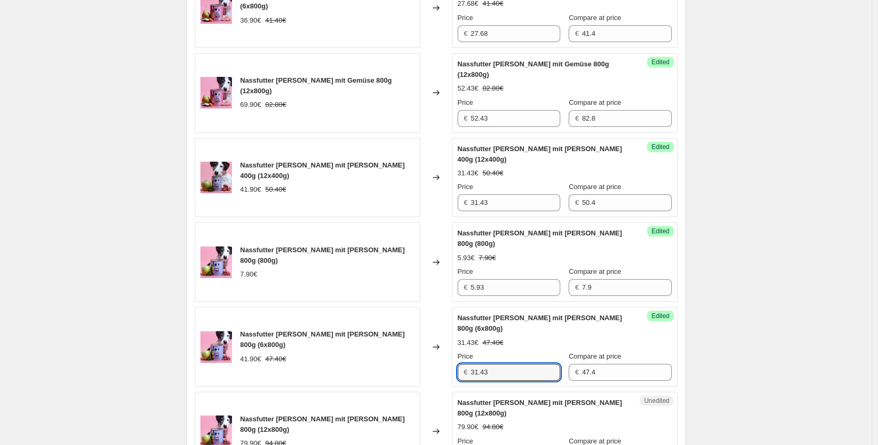
click at [334, 392] on div "Nassfutter [PERSON_NAME] mit [PERSON_NAME] 800g (12x800g) 79.90€ 94.80€ Changed…" at bounding box center [436, 431] width 483 height 79
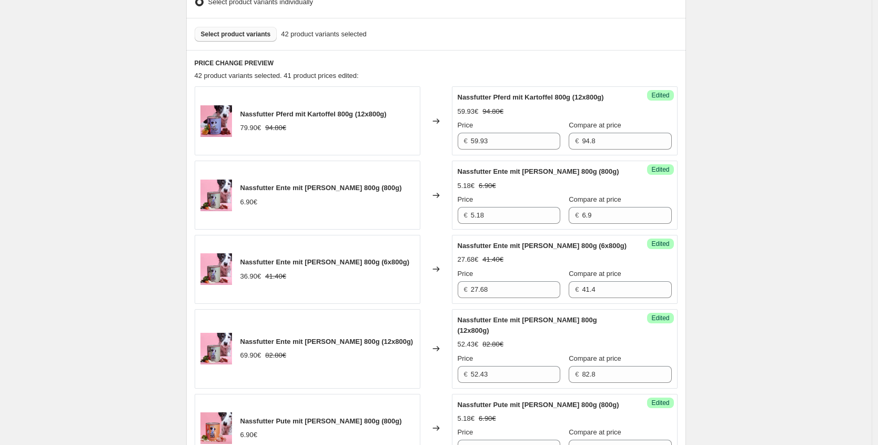
scroll to position [198, 0]
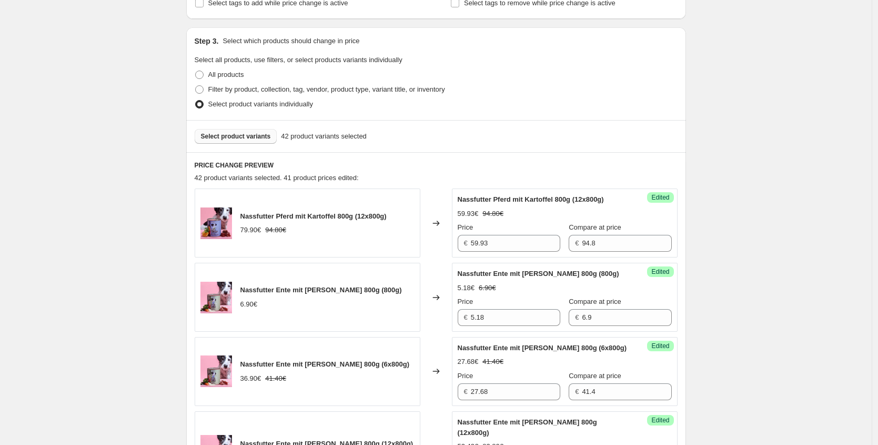
click at [240, 134] on span "Select product variants" at bounding box center [236, 136] width 70 height 8
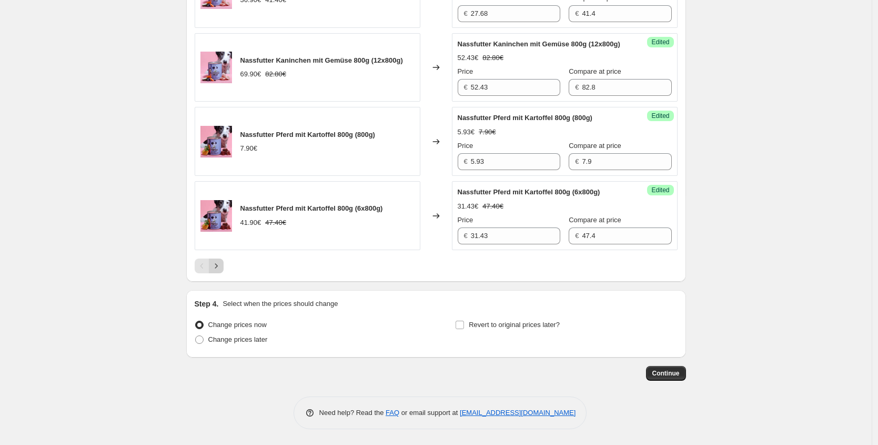
click at [214, 265] on icon "Next" at bounding box center [216, 266] width 11 height 11
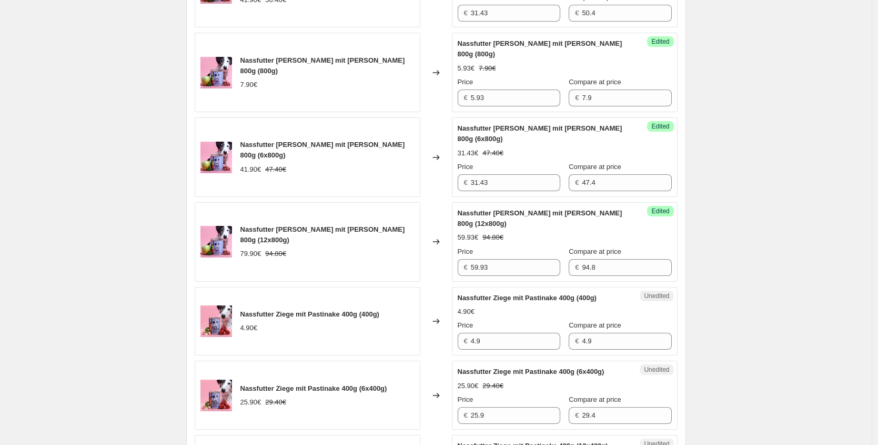
scroll to position [1487, 0]
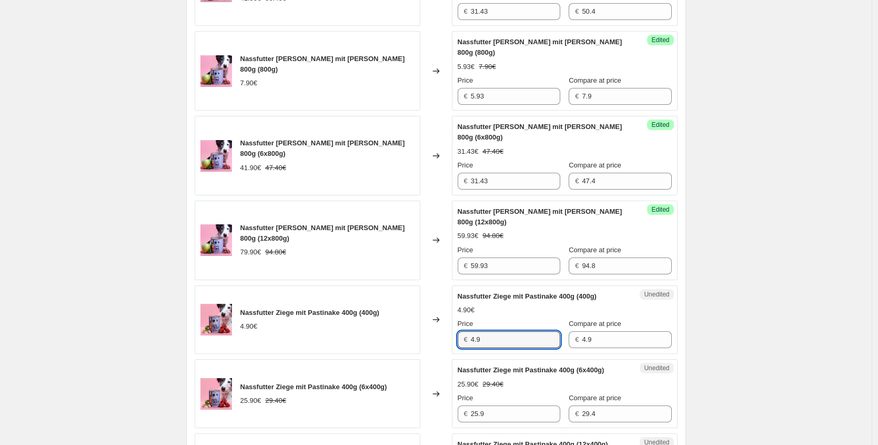
drag, startPoint x: 513, startPoint y: 239, endPoint x: 405, endPoint y: 247, distance: 107.6
click at [405, 285] on div "Nassfutter Ziege mit Pastinake 400g (400g) 4.90€ Changed to Unedited Nassfutter…" at bounding box center [436, 319] width 483 height 69
drag, startPoint x: 490, startPoint y: 246, endPoint x: 382, endPoint y: 214, distance: 112.4
click at [442, 285] on div "Nassfutter Ziege mit Pastinake 400g (400g) 4.90€ Changed to Unedited Nassfutter…" at bounding box center [436, 319] width 483 height 69
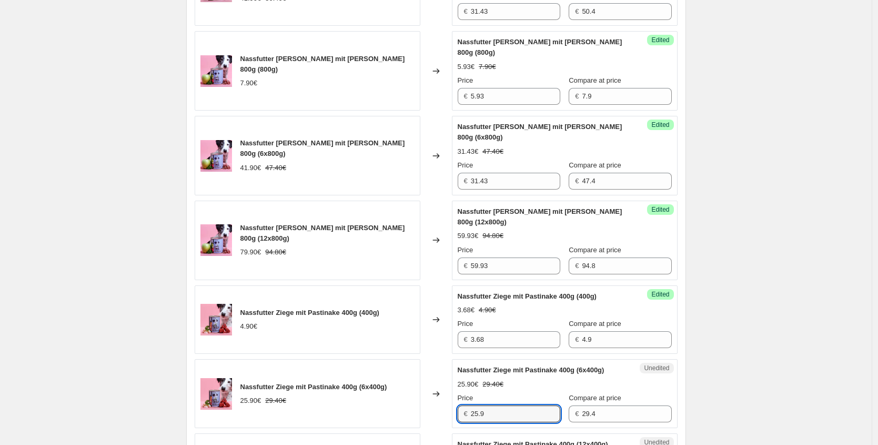
drag, startPoint x: 502, startPoint y: 329, endPoint x: 327, endPoint y: 304, distance: 176.5
click at [327, 359] on div "Nassfutter Ziege mit Pastinake 400g (6x400g) 25.90€ 29.40€ Changed to Unedited …" at bounding box center [436, 393] width 483 height 69
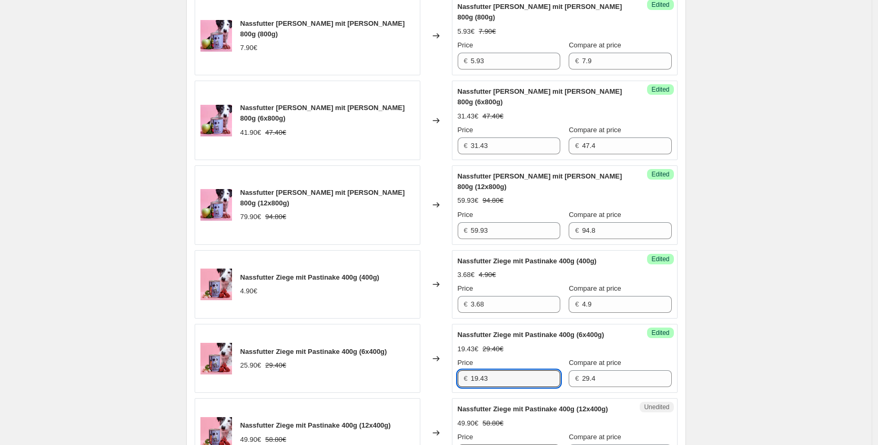
scroll to position [1567, 0]
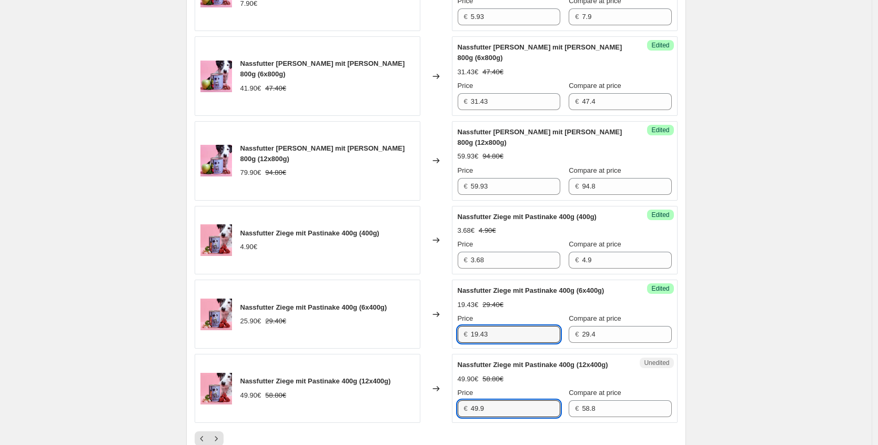
drag, startPoint x: 383, startPoint y: 318, endPoint x: 311, endPoint y: 290, distance: 78.0
click at [350, 354] on div "Nassfutter Ziege mit Pastinake 400g (12x400g) 49.90€ 58.80€ Changed to Unedited…" at bounding box center [436, 388] width 483 height 69
click at [224, 431] on button "Next" at bounding box center [216, 438] width 15 height 15
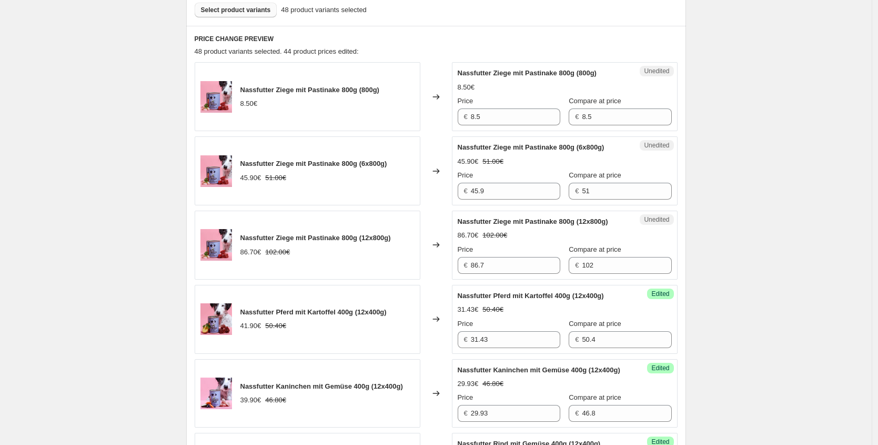
scroll to position [247, 0]
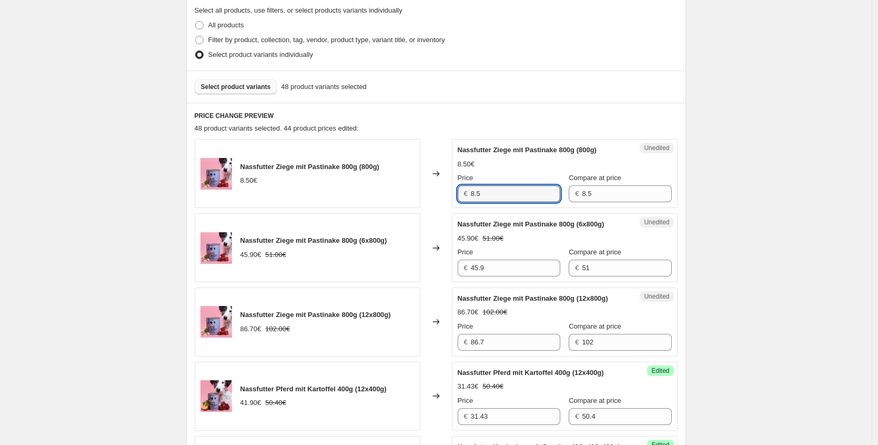
drag, startPoint x: 477, startPoint y: 194, endPoint x: 328, endPoint y: 156, distance: 153.3
click at [386, 176] on div "Nassfutter Ziege mit Pastinake 800g (800g) 8.50€ Changed to Unedited Nassfutter…" at bounding box center [436, 173] width 483 height 69
click at [351, 263] on div "Nassfutter Ziege mit Pastinake 800g (6x800g) 45.90€ 51.00€ Changed to Unedited …" at bounding box center [436, 247] width 483 height 69
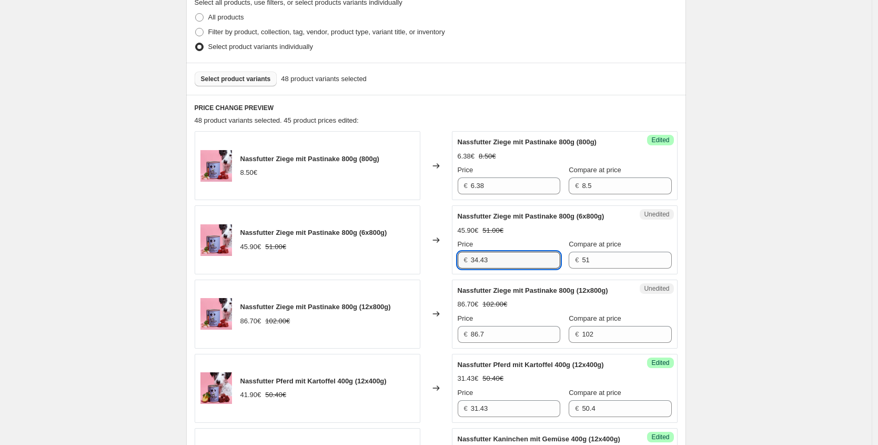
scroll to position [256, 0]
drag, startPoint x: 380, startPoint y: 336, endPoint x: 354, endPoint y: 331, distance: 25.8
click at [344, 331] on div "Nassfutter Ziege mit Pastinake 800g (12x800g) 86.70€ 102.00€ Changed to Unedite…" at bounding box center [436, 313] width 483 height 69
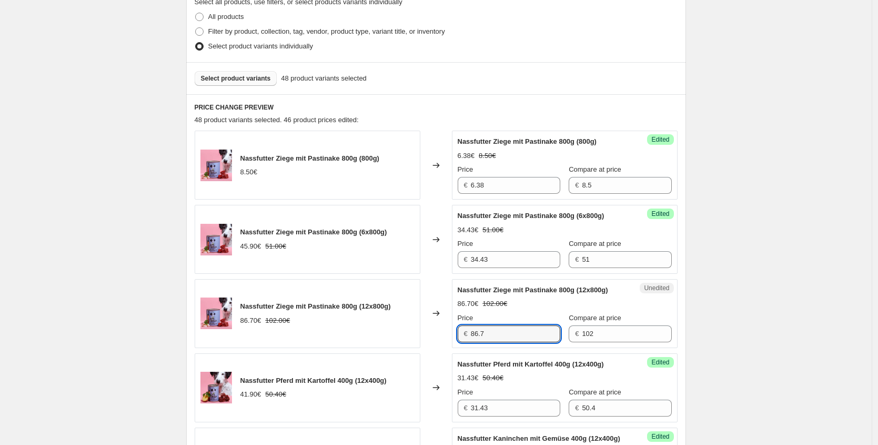
drag, startPoint x: 504, startPoint y: 357, endPoint x: 408, endPoint y: 353, distance: 95.9
click at [432, 348] on div "Nassfutter Ziege mit Pastinake 800g (12x800g) 86.70€ 102.00€ Changed to Unedite…" at bounding box center [436, 313] width 483 height 69
click at [790, 251] on div "Create new price [MEDICAL_DATA]. This page is ready Create new price [MEDICAL_D…" at bounding box center [436, 339] width 872 height 1190
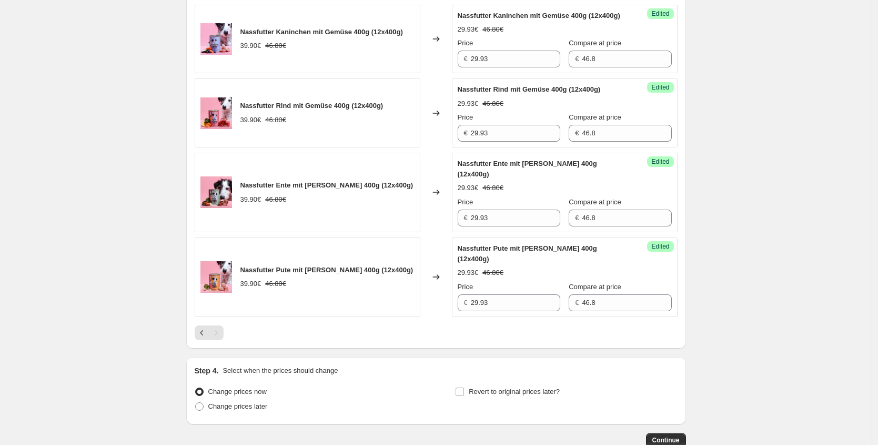
scroll to position [766, 0]
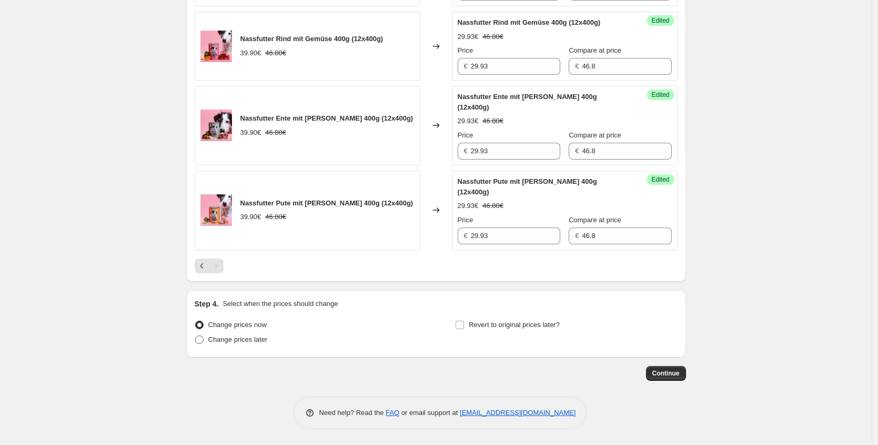
click at [239, 344] on span "Change prices later" at bounding box center [237, 339] width 59 height 11
click at [196, 336] on input "Change prices later" at bounding box center [195, 335] width 1 height 1
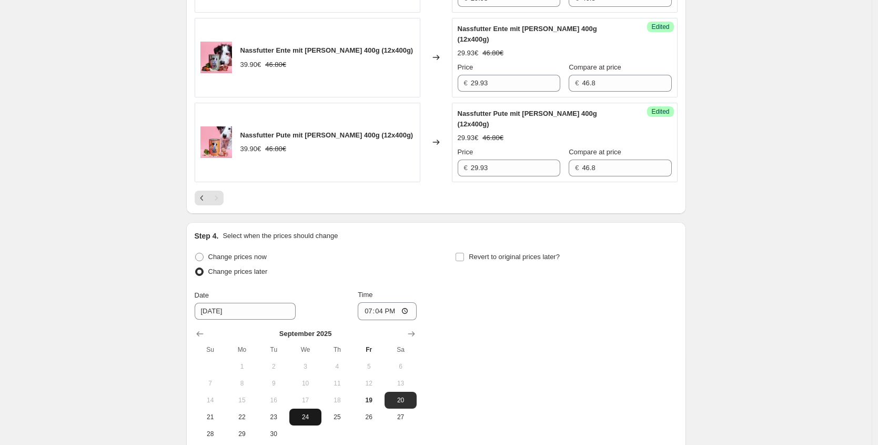
scroll to position [899, 0]
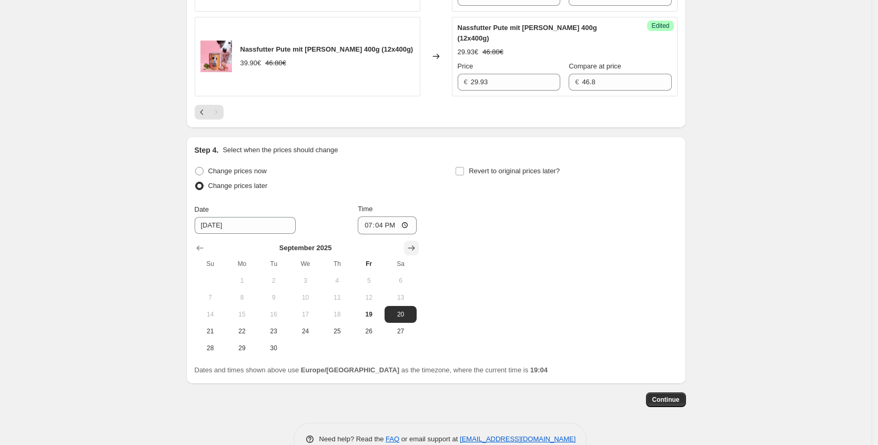
click at [419, 255] on button "Show next month, October 2025" at bounding box center [411, 248] width 15 height 15
click at [218, 302] on span "5" at bounding box center [210, 297] width 23 height 8
click at [383, 234] on input "19:04" at bounding box center [387, 225] width 59 height 18
click at [507, 175] on span "Revert to original prices later?" at bounding box center [514, 171] width 91 height 8
click at [464, 175] on input "Revert to original prices later?" at bounding box center [460, 171] width 8 height 8
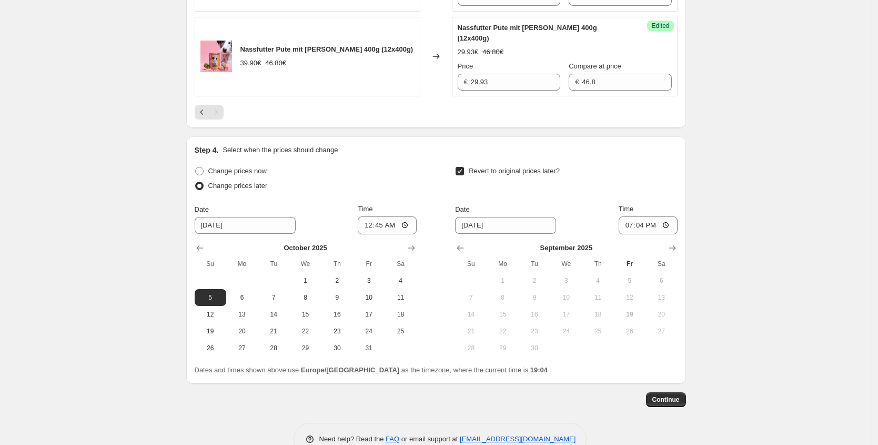
click at [666, 253] on div at bounding box center [566, 248] width 222 height 11
drag, startPoint x: 671, startPoint y: 270, endPoint x: 667, endPoint y: 276, distance: 6.9
click at [671, 253] on icon "Show next month, October 2025" at bounding box center [672, 248] width 11 height 11
click at [474, 318] on span "12" at bounding box center [471, 314] width 23 height 8
click at [642, 234] on input "19:04" at bounding box center [648, 225] width 59 height 18
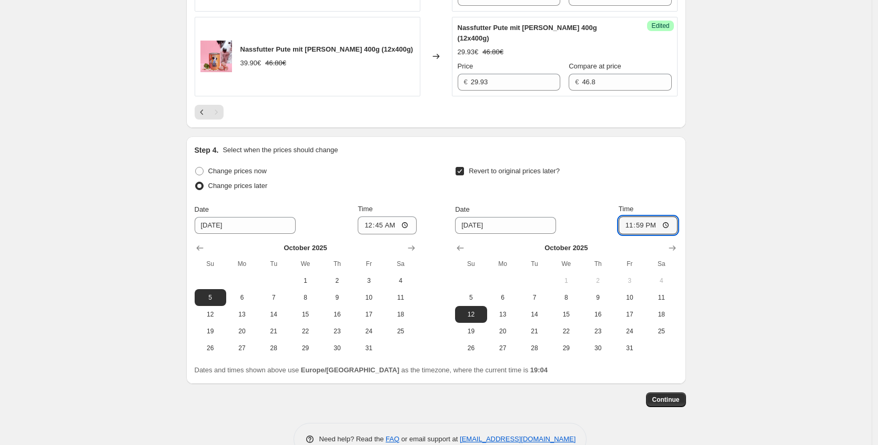
click at [665, 404] on span "Continue" at bounding box center [666, 399] width 27 height 8
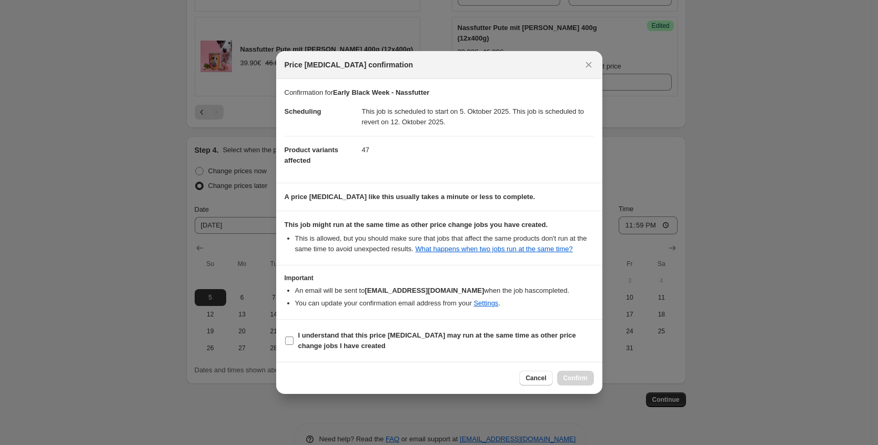
click at [341, 337] on b "I understand that this price [MEDICAL_DATA] may run at the same time as other p…" at bounding box center [437, 340] width 278 height 18
click at [294, 337] on input "I understand that this price [MEDICAL_DATA] may run at the same time as other p…" at bounding box center [289, 340] width 8 height 8
click at [588, 382] on button "Confirm" at bounding box center [575, 378] width 37 height 15
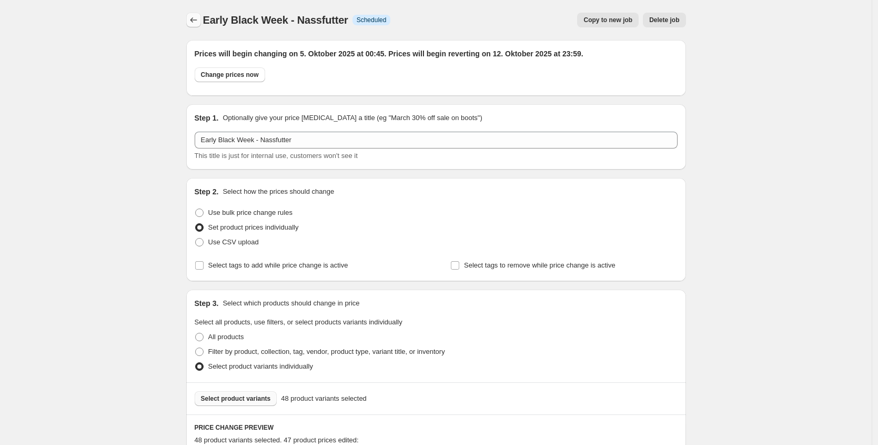
click at [198, 14] on button "Price change jobs" at bounding box center [193, 20] width 15 height 15
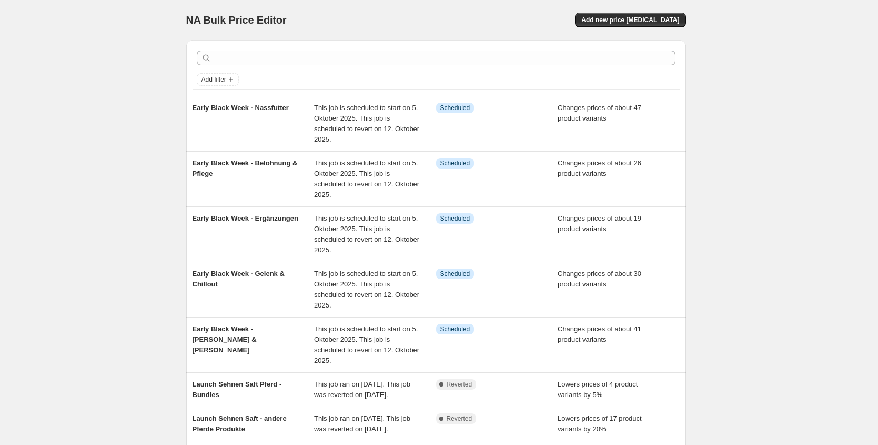
click at [596, 23] on div "Add new price [MEDICAL_DATA]" at bounding box center [560, 20] width 251 height 15
click at [600, 21] on button "Add new price [MEDICAL_DATA]" at bounding box center [630, 20] width 111 height 15
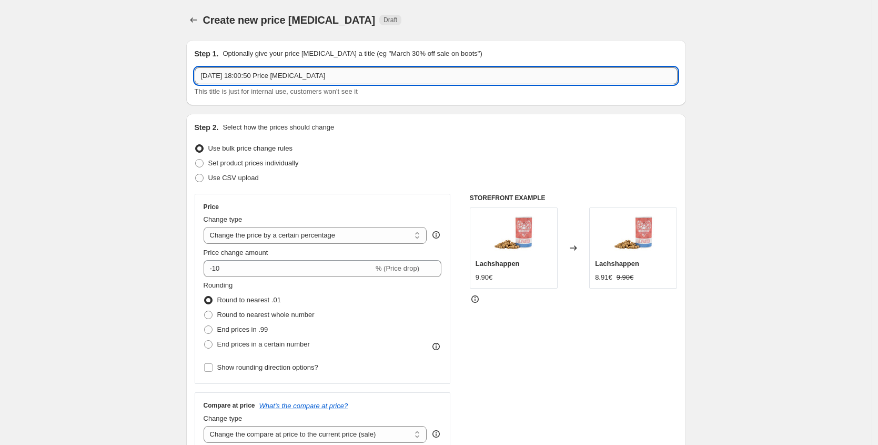
click at [350, 75] on input "[DATE] 18:00:50 Price [MEDICAL_DATA]" at bounding box center [436, 75] width 483 height 17
drag, startPoint x: 358, startPoint y: 72, endPoint x: 189, endPoint y: 64, distance: 169.2
click at [244, 68] on input "[DATE] 18:00:50 Price [MEDICAL_DATA]" at bounding box center [436, 75] width 483 height 17
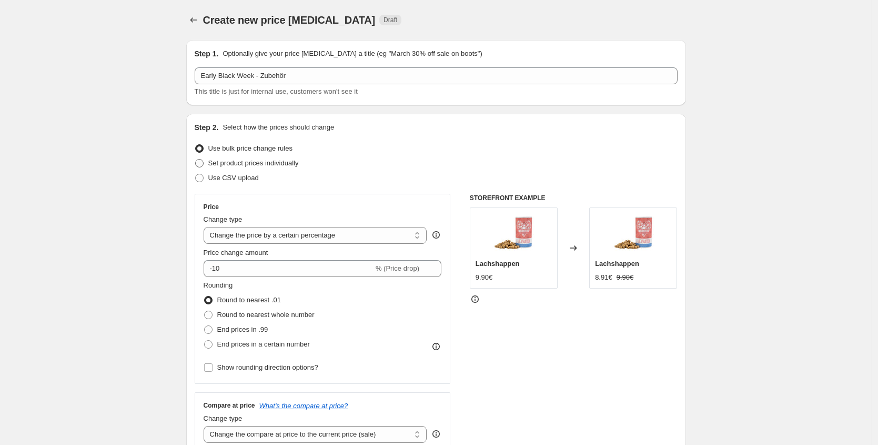
click at [268, 159] on span "Set product prices individually" at bounding box center [253, 163] width 91 height 8
click at [196, 159] on input "Set product prices individually" at bounding box center [195, 159] width 1 height 1
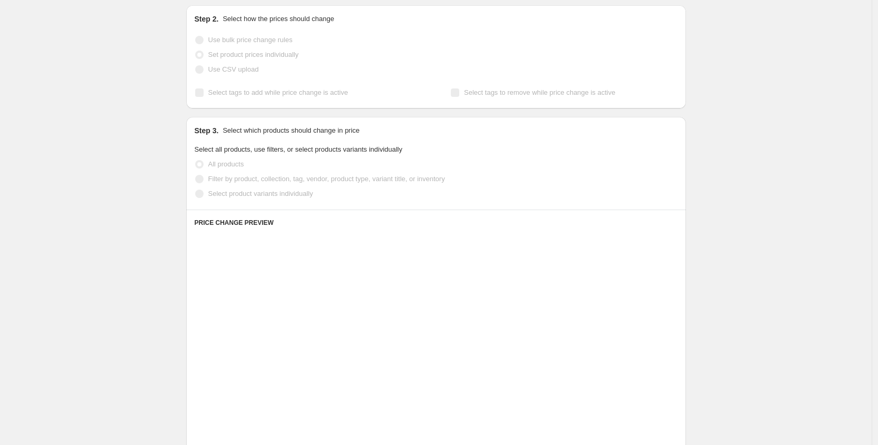
scroll to position [128, 0]
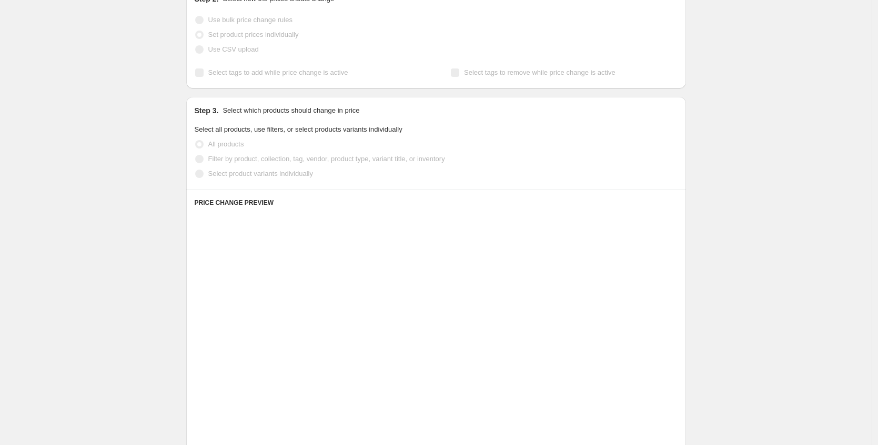
click at [269, 178] on span "Select product variants individually" at bounding box center [260, 173] width 105 height 11
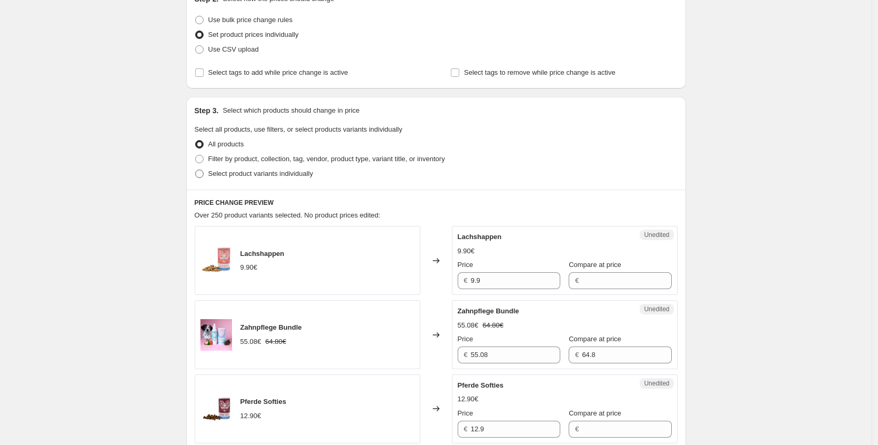
click at [279, 175] on span "Select product variants individually" at bounding box center [260, 173] width 105 height 8
click at [196, 170] on input "Select product variants individually" at bounding box center [195, 169] width 1 height 1
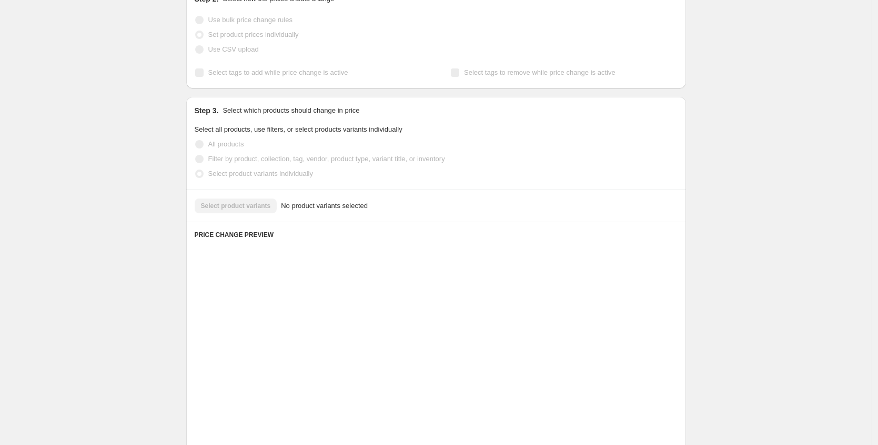
scroll to position [108, 0]
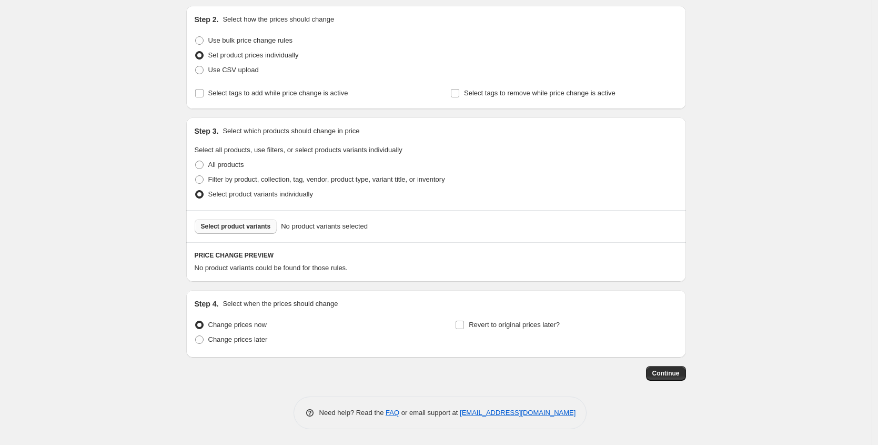
click at [243, 223] on span "Select product variants" at bounding box center [236, 226] width 70 height 8
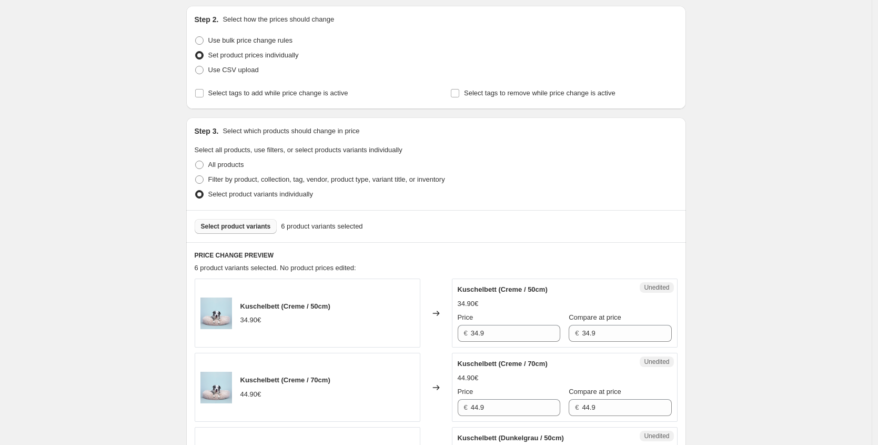
click at [253, 230] on span "Select product variants" at bounding box center [236, 226] width 70 height 8
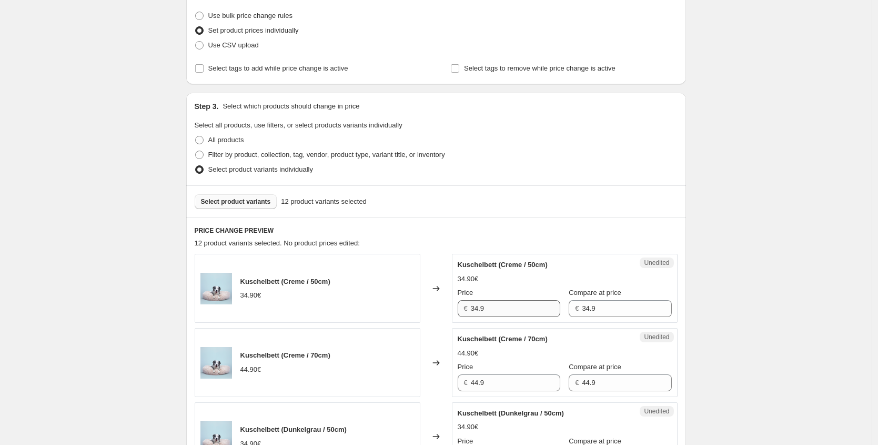
scroll to position [133, 0]
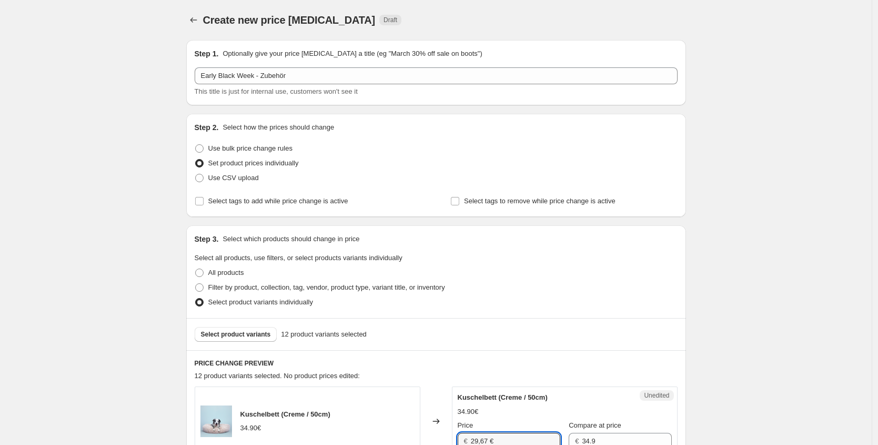
scroll to position [133, 0]
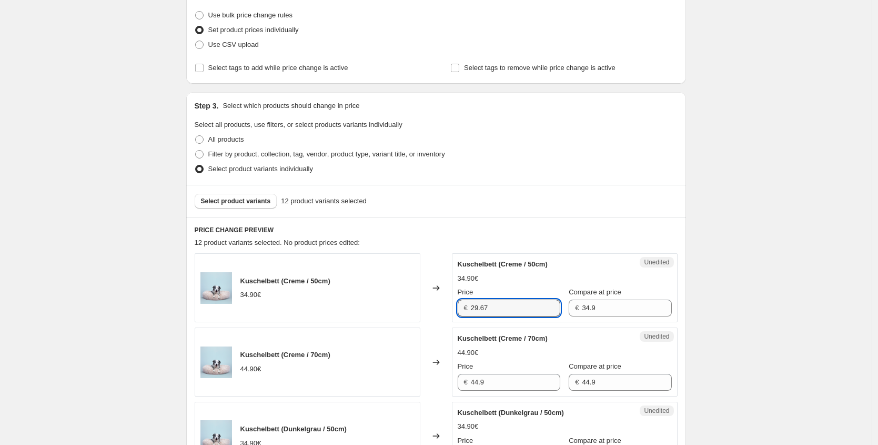
type input "29.67"
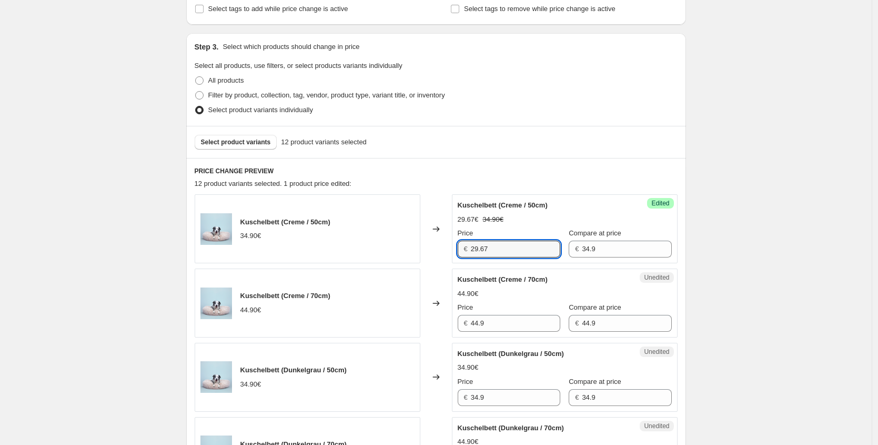
scroll to position [194, 0]
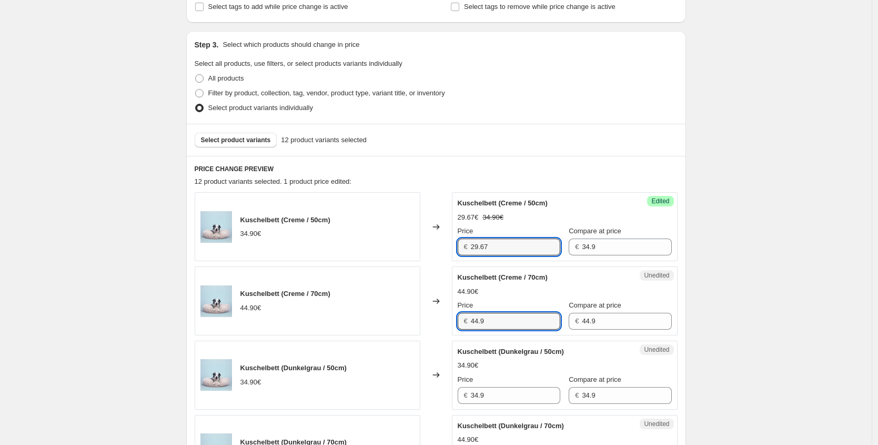
drag, startPoint x: 472, startPoint y: 319, endPoint x: 376, endPoint y: 317, distance: 95.8
click at [381, 318] on div "Kuschelbett (Creme / 70cm) 44.90€ Changed to Unedited Kuschelbett (Creme / 70cm…" at bounding box center [436, 300] width 483 height 69
paste input "38,17 €"
type input "38.17"
drag, startPoint x: 504, startPoint y: 250, endPoint x: 410, endPoint y: 251, distance: 94.2
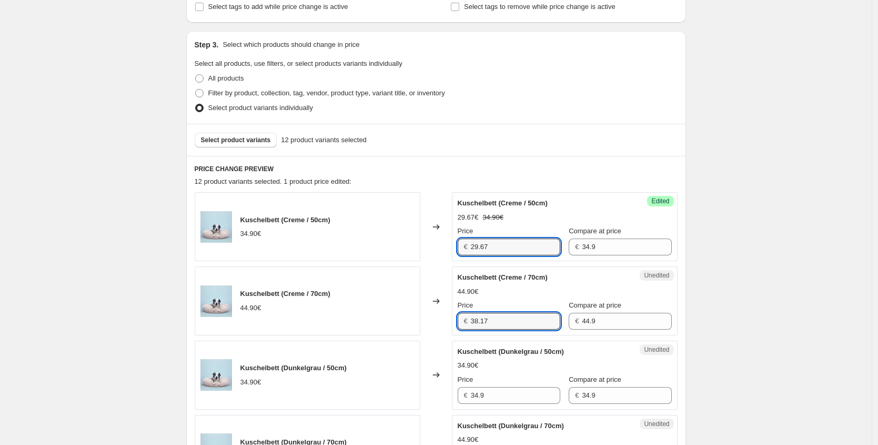
click at [410, 251] on div "Kuschelbett (Creme / 50cm) 34.90€ Changed to Success Edited Kuschelbett (Creme …" at bounding box center [436, 226] width 483 height 69
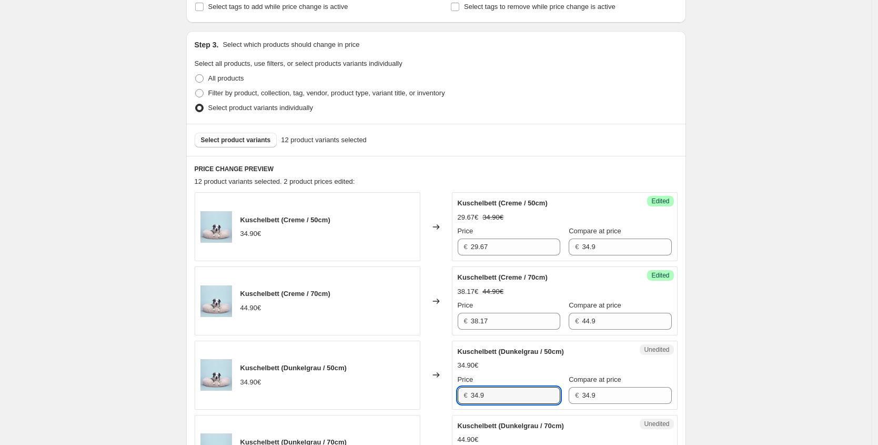
drag, startPoint x: 505, startPoint y: 390, endPoint x: 444, endPoint y: 392, distance: 60.6
click at [444, 392] on div "Kuschelbett (Dunkelgrau / 50cm) 34.90€ Changed to Unedited Kuschelbett (Dunkelg…" at bounding box center [436, 375] width 483 height 69
drag, startPoint x: 491, startPoint y: 396, endPoint x: 426, endPoint y: 390, distance: 65.6
click at [427, 390] on div "Kuschelbett (Dunkelgrau / 50cm) 34.90€ Changed to Unedited Kuschelbett (Dunkelg…" at bounding box center [436, 375] width 483 height 69
paste input "29.67"
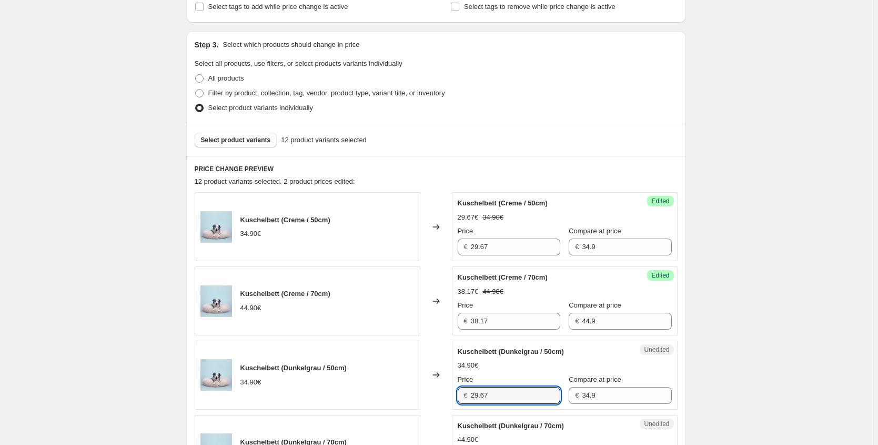
type input "29.67"
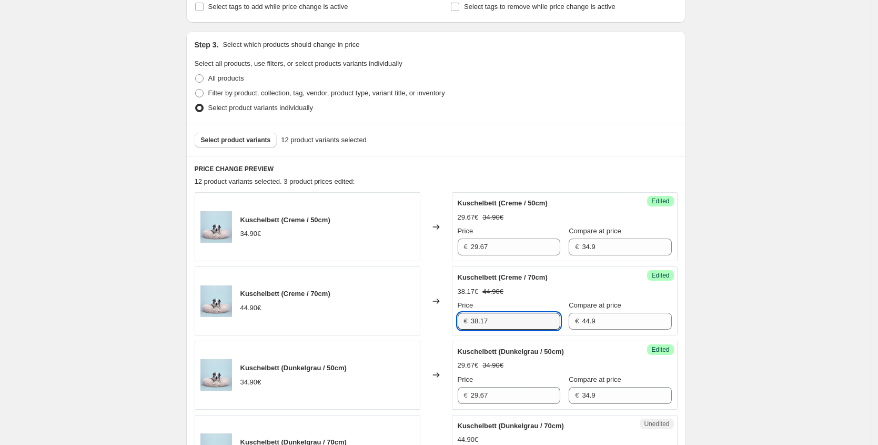
drag, startPoint x: 462, startPoint y: 319, endPoint x: 374, endPoint y: 316, distance: 87.5
click at [374, 316] on div "Kuschelbett (Creme / 70cm) 44.90€ Changed to Success Edited Kuschelbett (Creme …" at bounding box center [436, 300] width 483 height 69
click at [569, 374] on label "Compare at price" at bounding box center [595, 379] width 53 height 11
click at [582, 387] on input "34.9" at bounding box center [626, 395] width 89 height 17
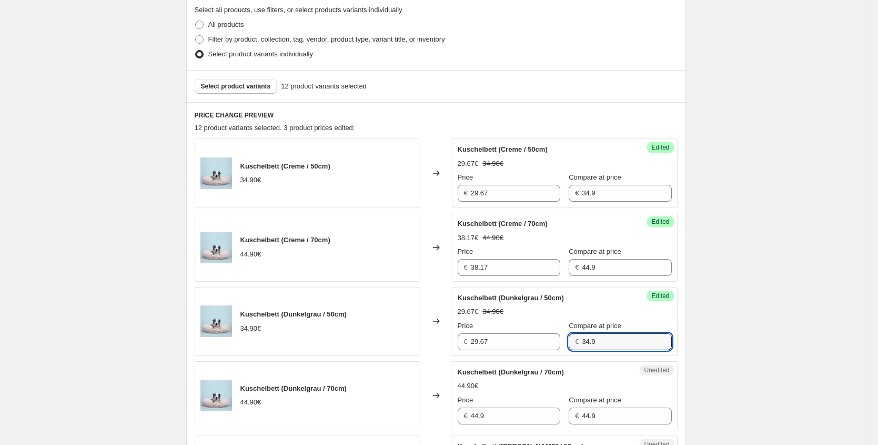
scroll to position [249, 0]
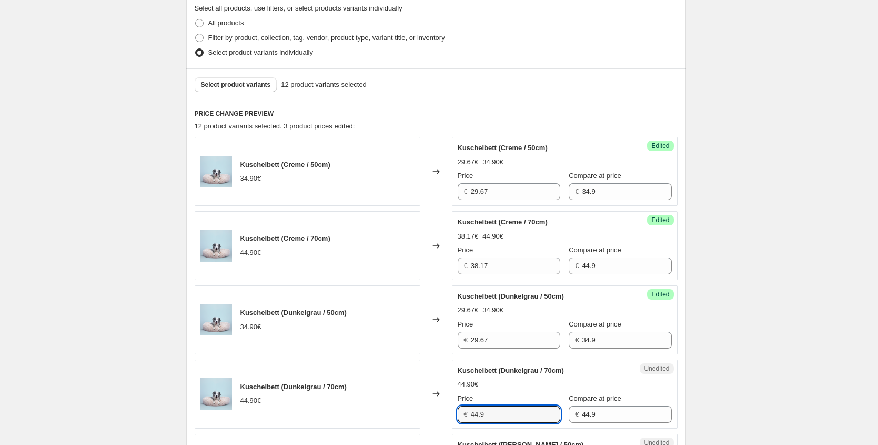
drag, startPoint x: 437, startPoint y: 408, endPoint x: 377, endPoint y: 401, distance: 60.4
click at [384, 403] on div "Kuschelbett (Dunkelgrau / 70cm) 44.90€ Changed to Unedited Kuschelbett (Dunkelg…" at bounding box center [436, 394] width 483 height 69
paste input "38.17"
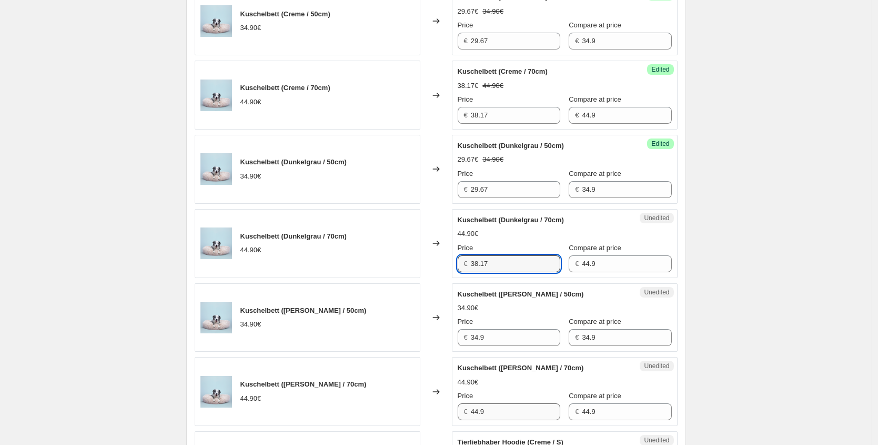
scroll to position [428, 0]
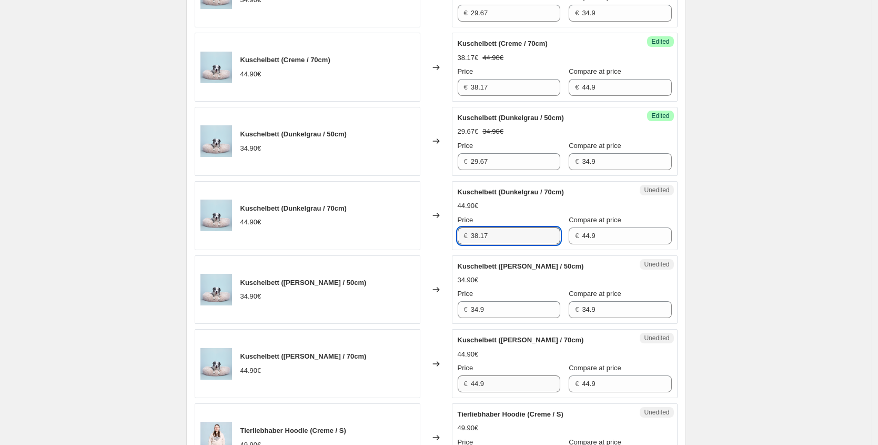
type input "38.17"
drag, startPoint x: 503, startPoint y: 386, endPoint x: 382, endPoint y: 380, distance: 121.7
click at [387, 382] on div "Kuschelbett (Braun / 70cm) 44.90€ Changed to Unedited Kuschelbett (Braun / 70cm…" at bounding box center [436, 363] width 483 height 69
paste input "38.17"
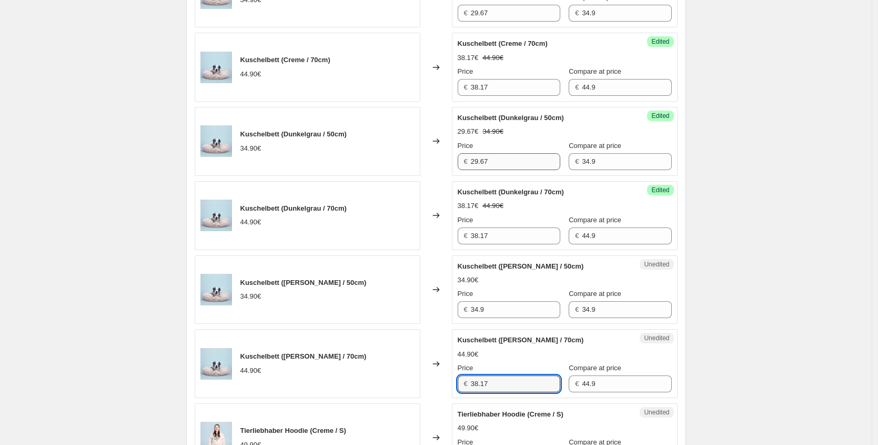
type input "38.17"
drag, startPoint x: 495, startPoint y: 164, endPoint x: 410, endPoint y: 162, distance: 84.8
click at [419, 163] on div "Kuschelbett (Dunkelgrau / 50cm) 34.90€ Changed to Success Edited Kuschelbett (D…" at bounding box center [436, 141] width 483 height 69
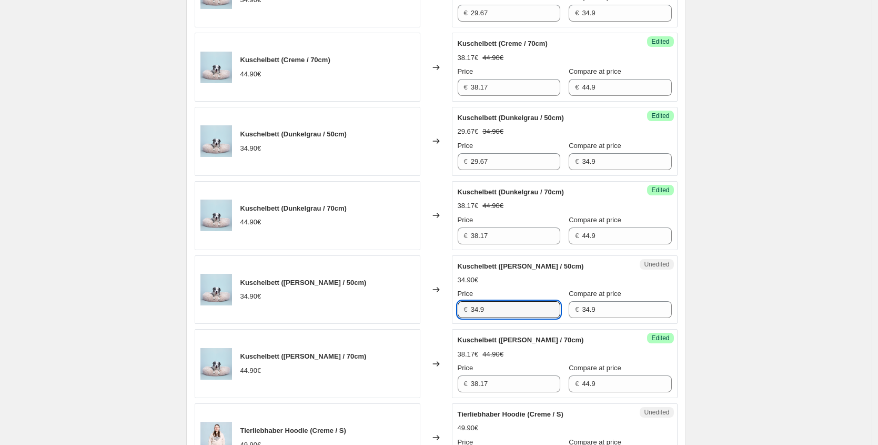
drag, startPoint x: 498, startPoint y: 311, endPoint x: 420, endPoint y: 306, distance: 78.5
click at [420, 306] on div "Kuschelbett (Braun / 50cm) 34.90€ Changed to Unedited Kuschelbett (Braun / 50cm…" at bounding box center [436, 289] width 483 height 69
paste input "29.67"
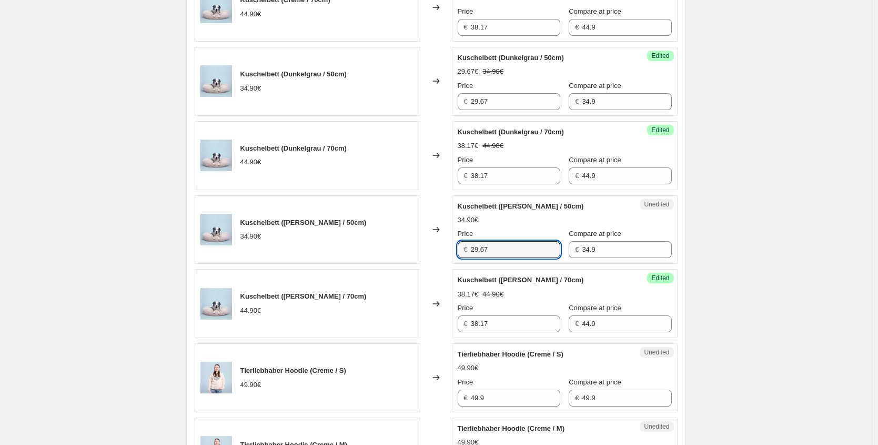
scroll to position [527, 0]
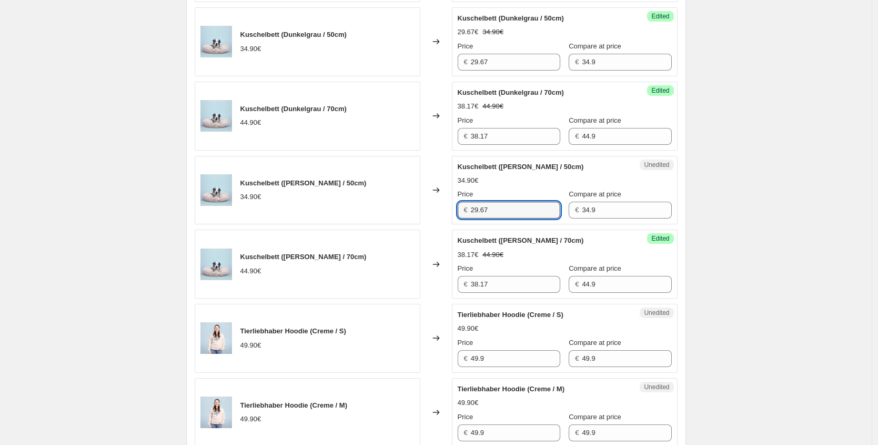
type input "29.67"
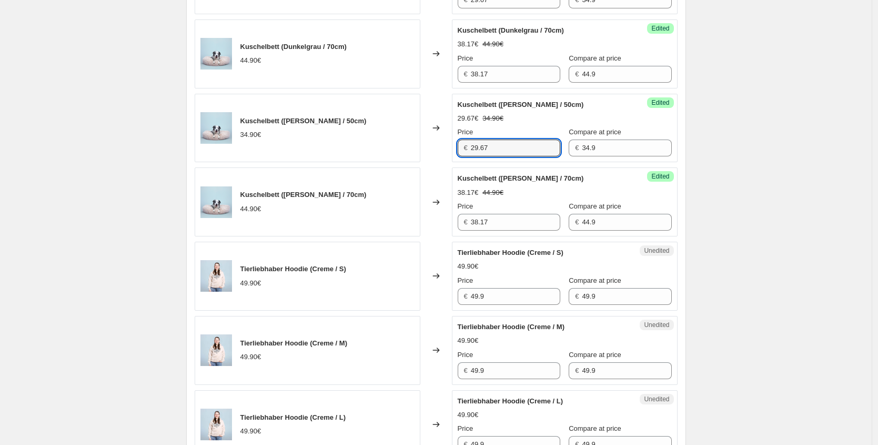
scroll to position [606, 0]
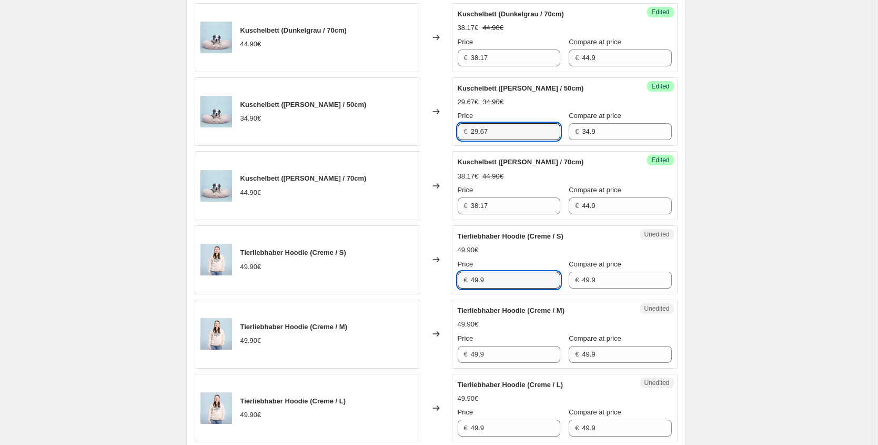
drag, startPoint x: 492, startPoint y: 278, endPoint x: 390, endPoint y: 279, distance: 102.6
click at [399, 279] on div "Tierliebhaber Hoodie (Creme / S) 49.90€ Changed to Unedited Tierliebhaber Hoodi…" at bounding box center [436, 259] width 483 height 69
paste input "2,42 €"
click at [484, 282] on input "42,42" at bounding box center [515, 280] width 89 height 17
drag, startPoint x: 501, startPoint y: 286, endPoint x: 408, endPoint y: 277, distance: 93.1
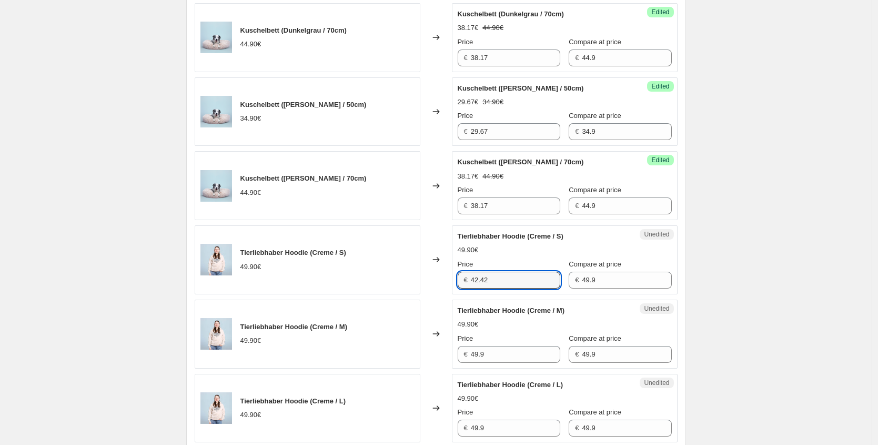
click at [419, 278] on div "Tierliebhaber Hoodie (Creme / S) 49.90€ Changed to Unedited Tierliebhaber Hoodi…" at bounding box center [436, 259] width 483 height 69
type input "42.42"
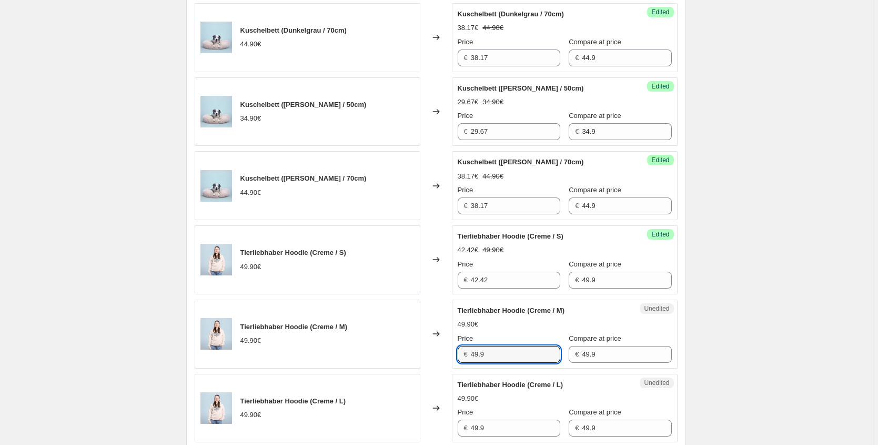
drag, startPoint x: 433, startPoint y: 354, endPoint x: 398, endPoint y: 354, distance: 34.7
click at [398, 354] on div "Tierliebhaber Hoodie (Creme / M) 49.90€ Changed to Unedited Tierliebhaber Hoodi…" at bounding box center [436, 333] width 483 height 69
paste input "2.42"
type input "42.42"
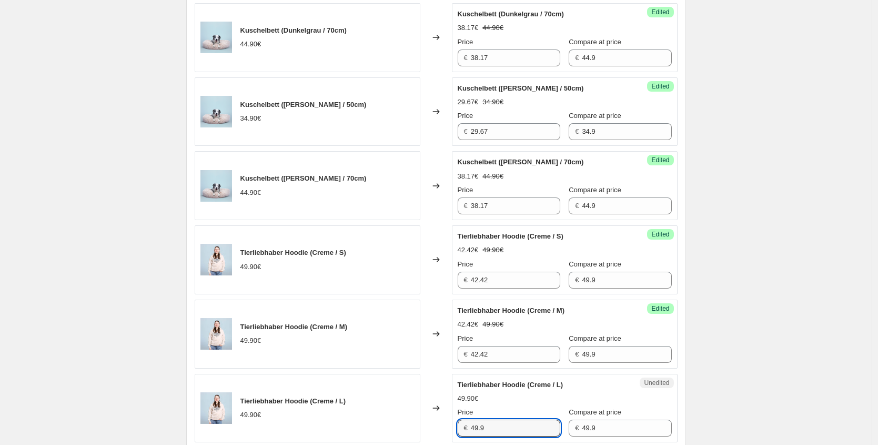
drag, startPoint x: 491, startPoint y: 430, endPoint x: 451, endPoint y: 427, distance: 39.5
click at [454, 429] on div "Tierliebhaber Hoodie (Creme / L) 49.90€ Changed to Unedited Tierliebhaber Hoodi…" at bounding box center [436, 408] width 483 height 69
paste input "2.42"
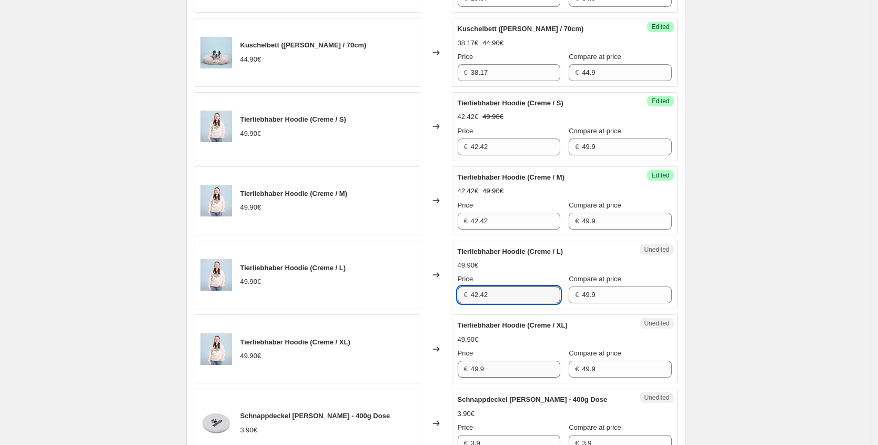
scroll to position [745, 0]
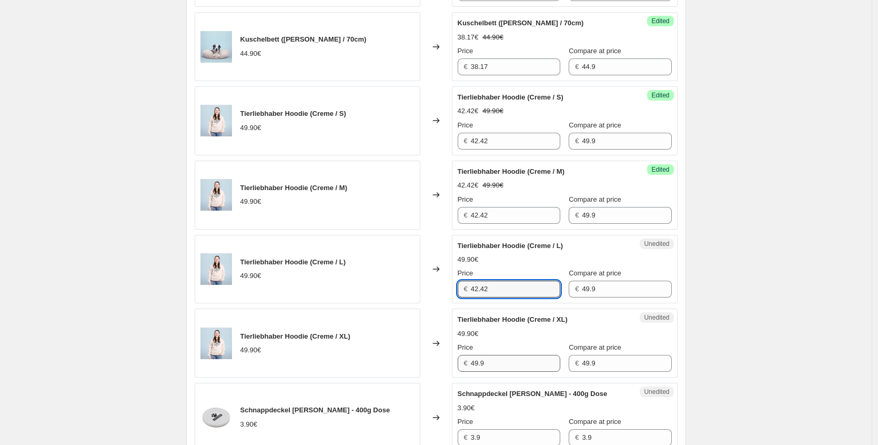
type input "42.42"
drag, startPoint x: 520, startPoint y: 365, endPoint x: 433, endPoint y: 365, distance: 87.4
click at [437, 365] on div "Tierliebhaber Hoodie (Creme / XL) 49.90€ Changed to Unedited Tierliebhaber Hood…" at bounding box center [436, 342] width 483 height 69
paste input "2.42"
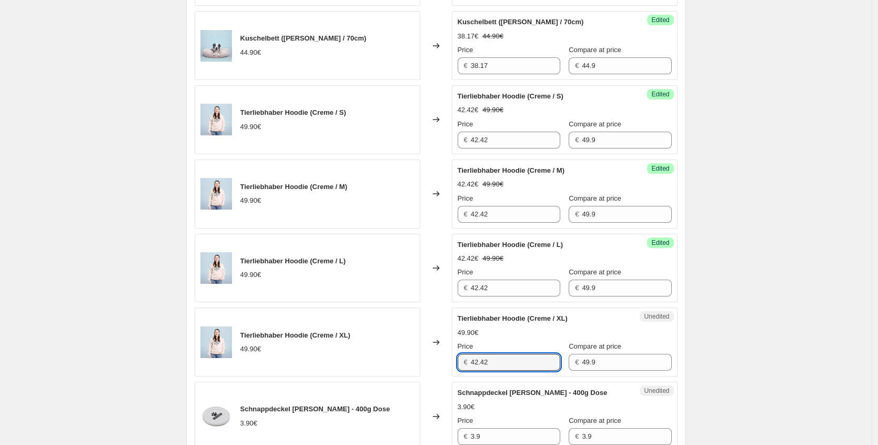
scroll to position [866, 0]
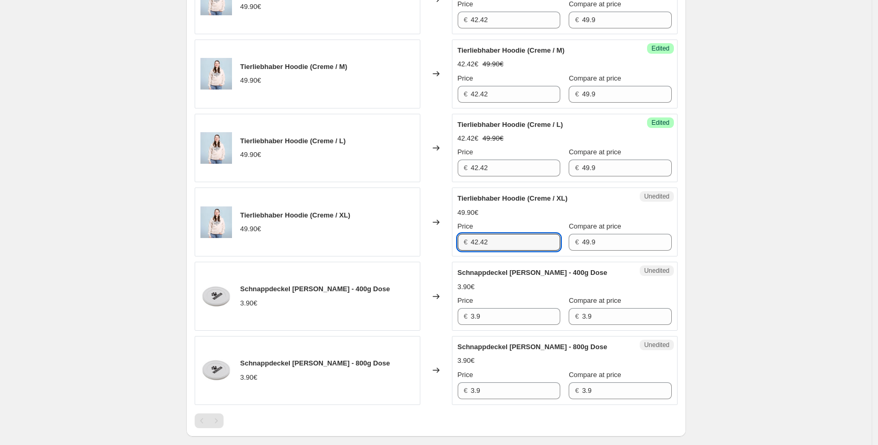
type input "42.42"
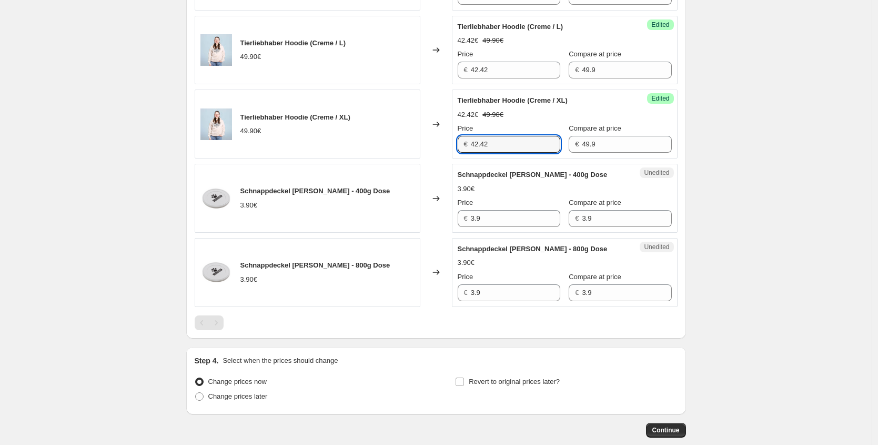
scroll to position [972, 0]
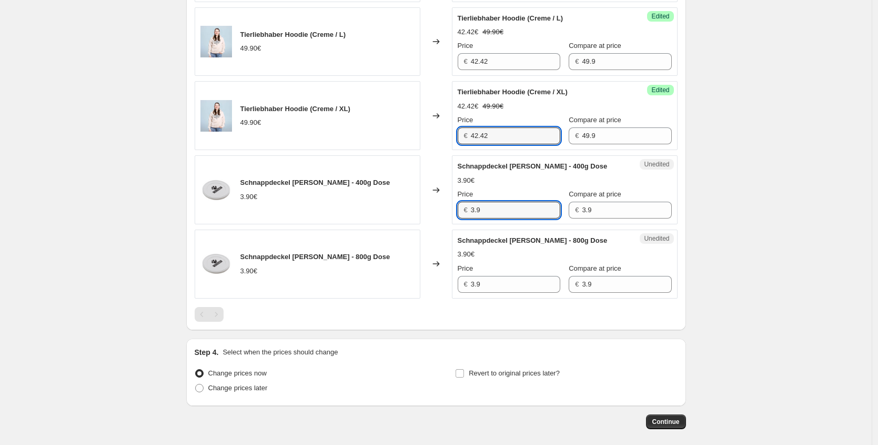
drag, startPoint x: 422, startPoint y: 211, endPoint x: 414, endPoint y: 210, distance: 7.9
click at [414, 210] on div "Schnappdeckel weiss - 400g Dose 3.90€ Changed to Unedited Schnappdeckel weiss -…" at bounding box center [436, 189] width 483 height 69
paste input "2,93 €"
drag, startPoint x: 503, startPoint y: 206, endPoint x: 408, endPoint y: 214, distance: 95.0
click at [408, 214] on div "Schnappdeckel weiss - 400g Dose 3.90€ Changed to Unedited Schnappdeckel weiss -…" at bounding box center [436, 189] width 483 height 69
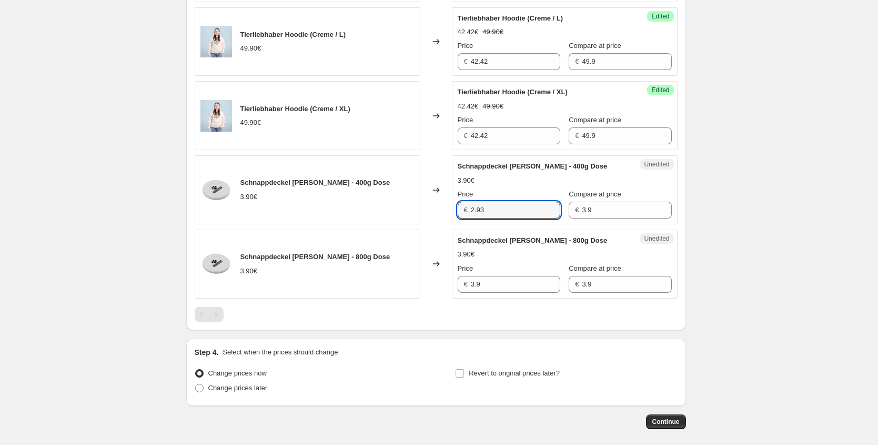
type input "2.93"
drag, startPoint x: 427, startPoint y: 278, endPoint x: 402, endPoint y: 279, distance: 25.3
click at [402, 278] on div "Schnappdeckel weiss - 800g Dose 3.90€ Changed to Unedited Schnappdeckel weiss -…" at bounding box center [436, 263] width 483 height 69
paste input "2.93"
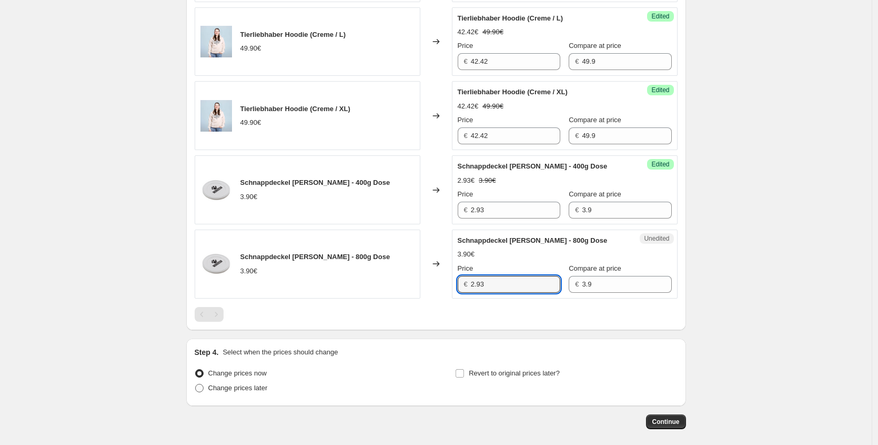
type input "2.93"
click at [201, 394] on label "Change prices later" at bounding box center [231, 388] width 73 height 15
click at [196, 384] on input "Change prices later" at bounding box center [195, 384] width 1 height 1
radio input "true"
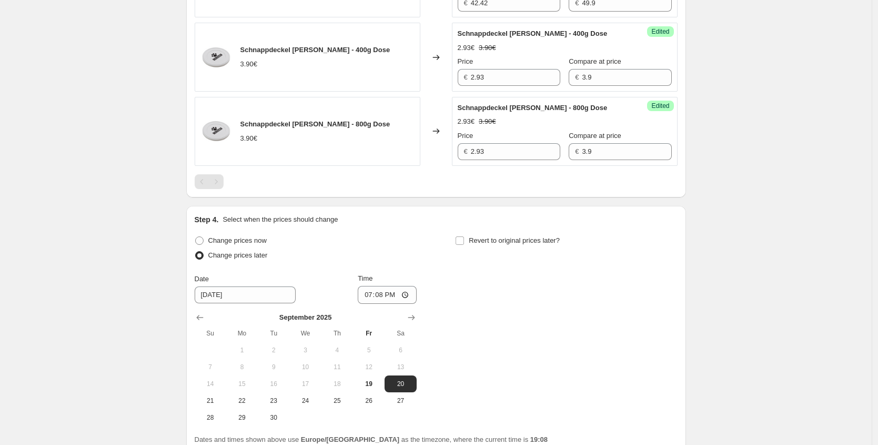
scroll to position [1106, 0]
click at [417, 319] on icon "Show next month, October 2025" at bounding box center [411, 316] width 11 height 11
click at [212, 372] on button "5" at bounding box center [211, 365] width 32 height 17
type input "[DATE]"
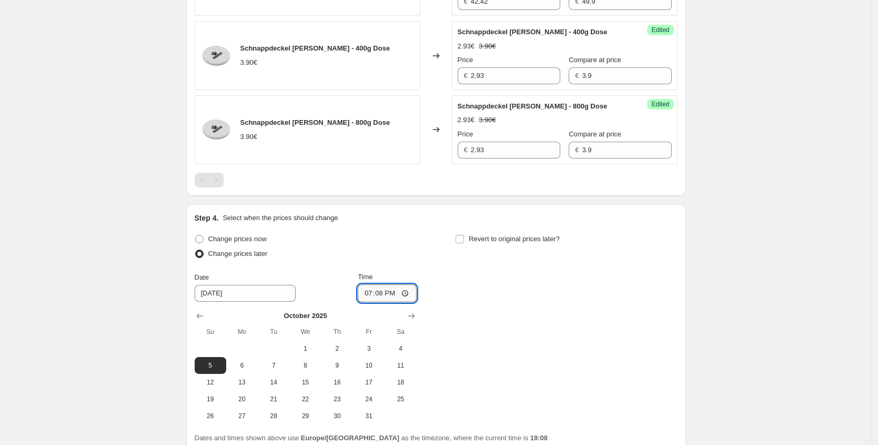
click at [382, 293] on input "19:08" at bounding box center [387, 293] width 59 height 18
type input "00:55"
click at [517, 235] on span "Revert to original prices later?" at bounding box center [514, 239] width 91 height 8
click at [464, 235] on input "Revert to original prices later?" at bounding box center [460, 239] width 8 height 8
checkbox input "true"
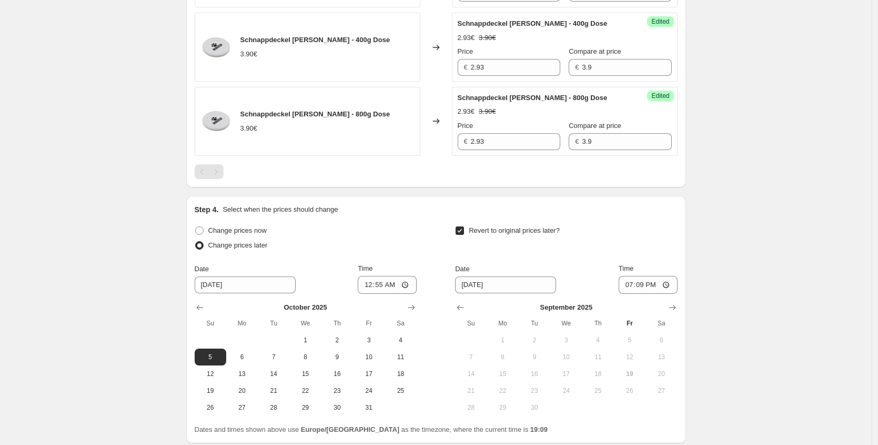
scroll to position [1119, 0]
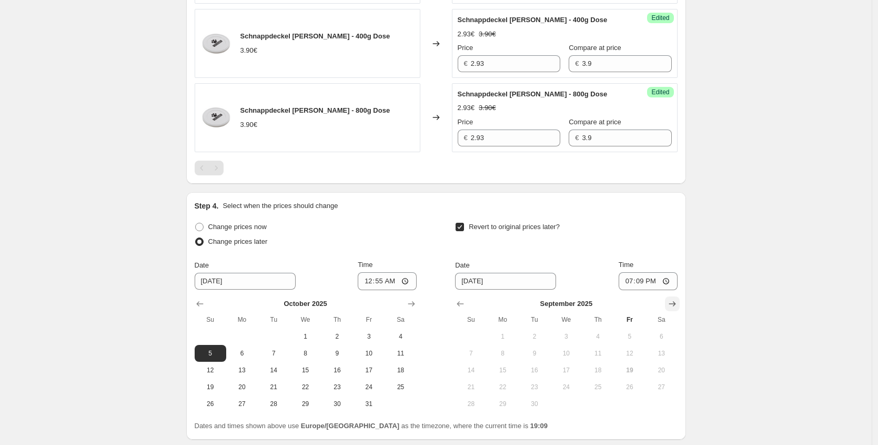
click at [670, 304] on icon "Show next month, October 2025" at bounding box center [672, 303] width 11 height 11
click at [480, 372] on span "12" at bounding box center [471, 370] width 23 height 8
type input "[DATE]"
click at [645, 283] on input "19:09" at bounding box center [648, 281] width 59 height 18
type input "23:59"
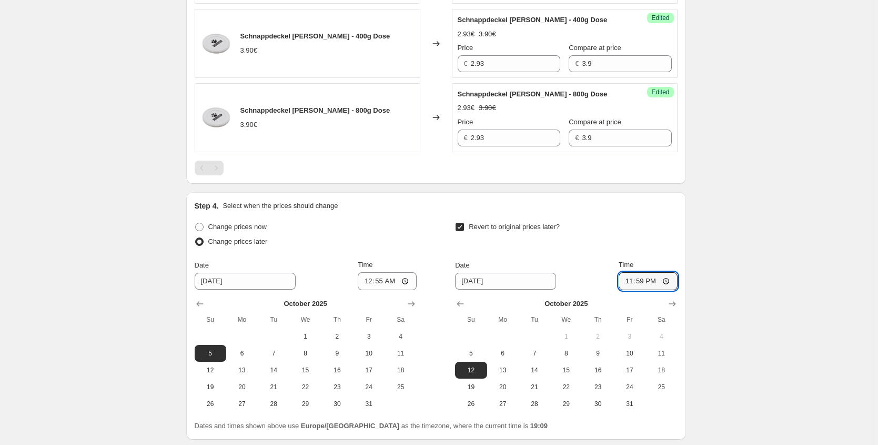
drag, startPoint x: 668, startPoint y: 192, endPoint x: 671, endPoint y: 211, distance: 19.7
click at [668, 192] on div "Step 4. Select when the prices should change Change prices now Change prices la…" at bounding box center [436, 315] width 500 height 247
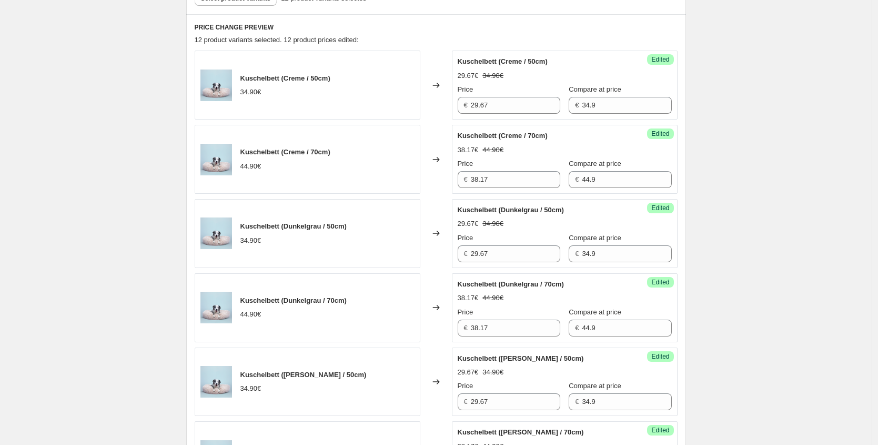
scroll to position [242, 0]
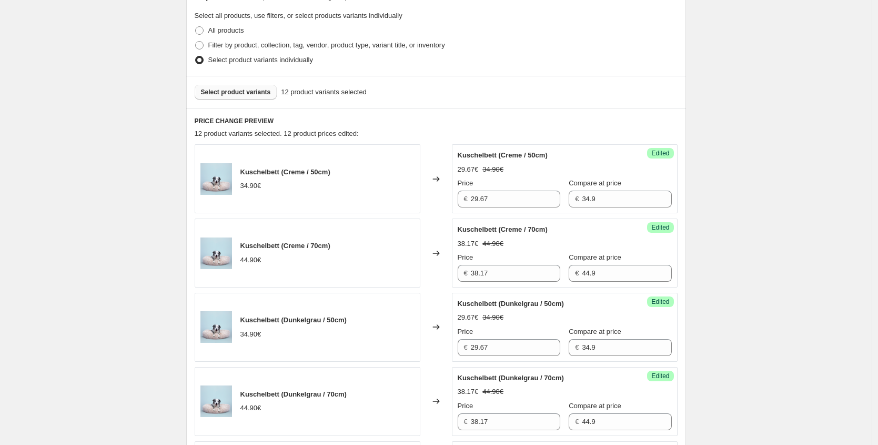
click at [246, 88] on span "Select product variants" at bounding box center [236, 92] width 70 height 8
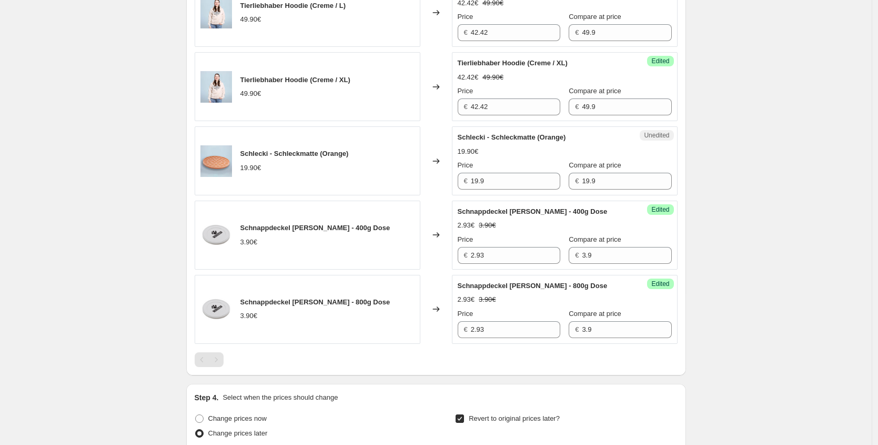
scroll to position [1002, 0]
drag, startPoint x: 518, startPoint y: 186, endPoint x: 412, endPoint y: 172, distance: 106.8
click at [413, 172] on div "Schlecki - Schleckmatte (Orange) 19.90€ Changed to Unedited Schlecki - Schleckm…" at bounding box center [436, 160] width 483 height 69
paste input "6,92 €"
type input "16.92"
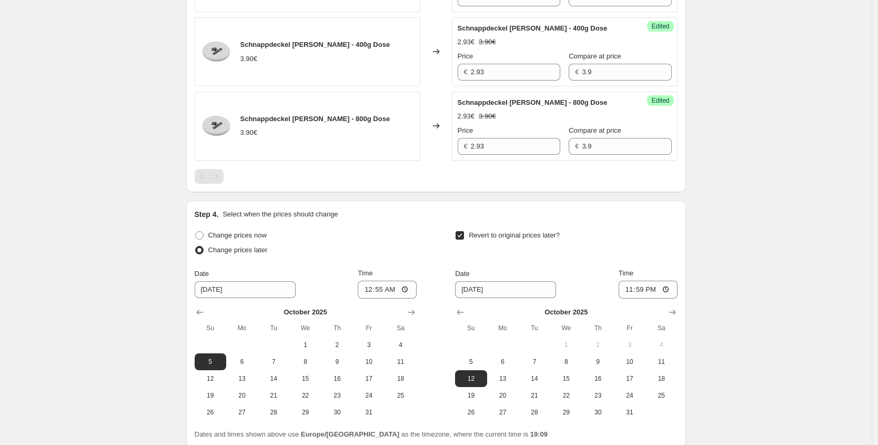
scroll to position [1275, 0]
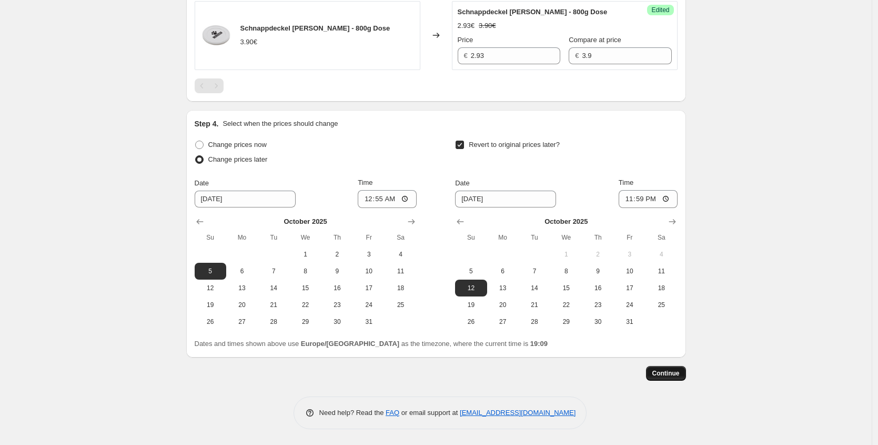
click at [673, 375] on span "Continue" at bounding box center [666, 373] width 27 height 8
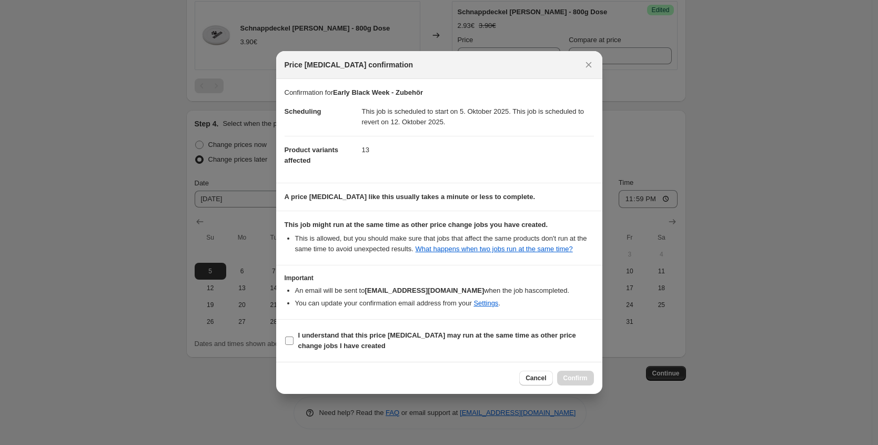
click at [360, 345] on span "I understand that this price [MEDICAL_DATA] may run at the same time as other p…" at bounding box center [446, 340] width 296 height 21
click at [294, 345] on input "I understand that this price [MEDICAL_DATA] may run at the same time as other p…" at bounding box center [289, 340] width 8 height 8
checkbox input "true"
click at [574, 382] on span "Confirm" at bounding box center [576, 378] width 24 height 8
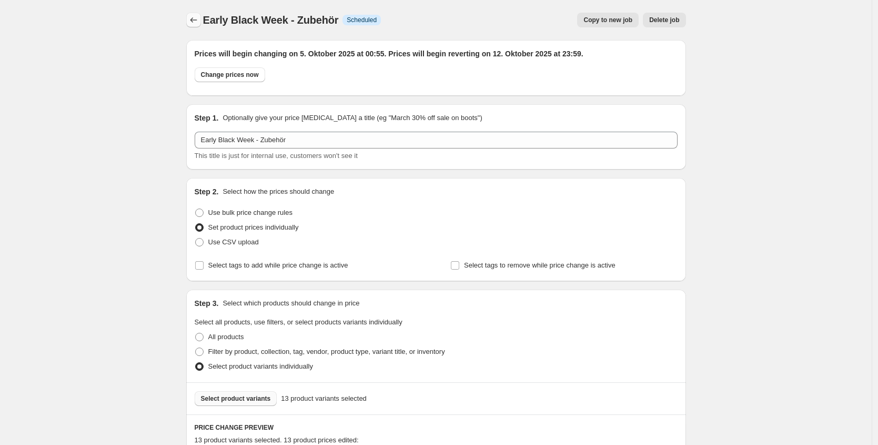
click at [196, 22] on icon "Price change jobs" at bounding box center [193, 20] width 11 height 11
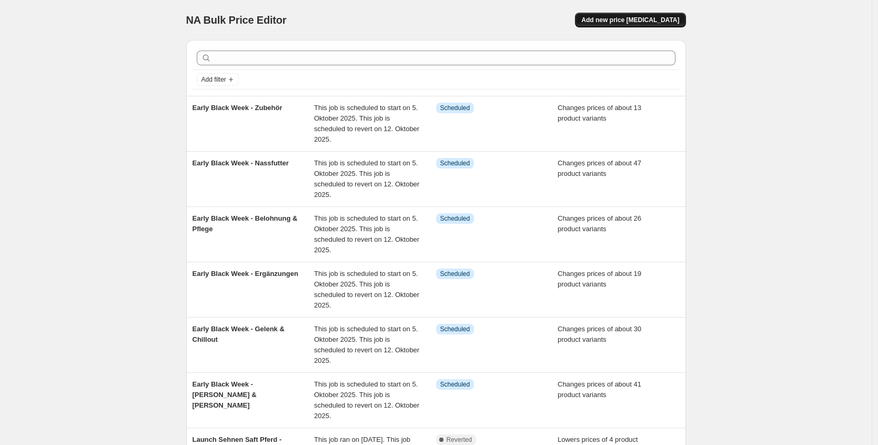
click at [662, 21] on span "Add new price [MEDICAL_DATA]" at bounding box center [631, 20] width 98 height 8
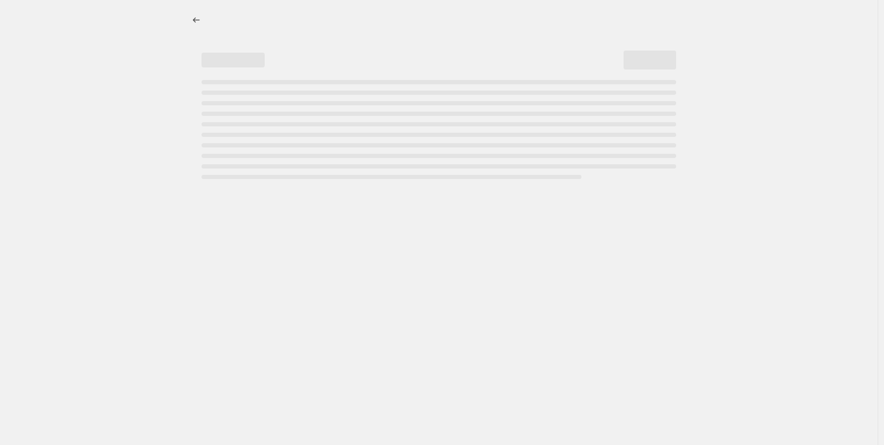
select select "percentage"
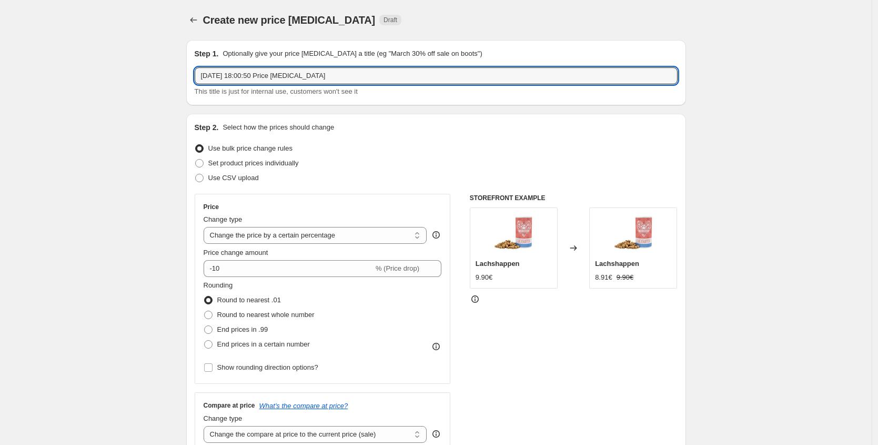
drag, startPoint x: 358, startPoint y: 77, endPoint x: 17, endPoint y: 44, distance: 343.3
type input "Early Black Week - Pferde"
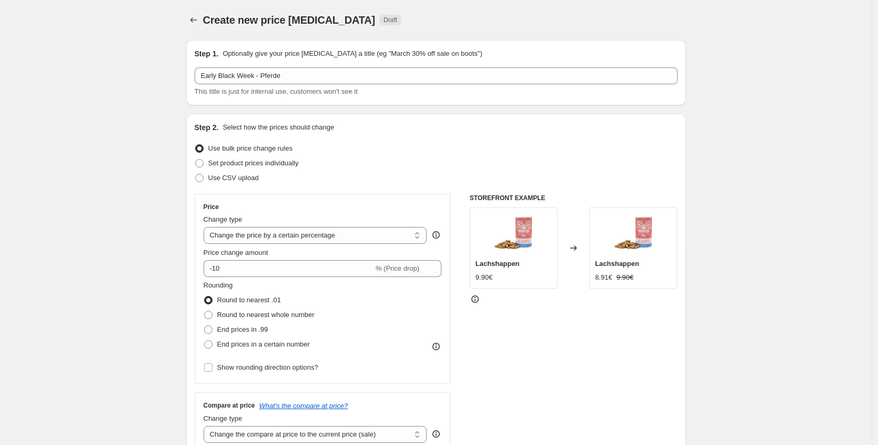
drag, startPoint x: 233, startPoint y: 161, endPoint x: 338, endPoint y: 183, distance: 107.2
click at [233, 161] on span "Set product prices individually" at bounding box center [253, 163] width 91 height 8
click at [196, 159] on input "Set product prices individually" at bounding box center [195, 159] width 1 height 1
radio input "true"
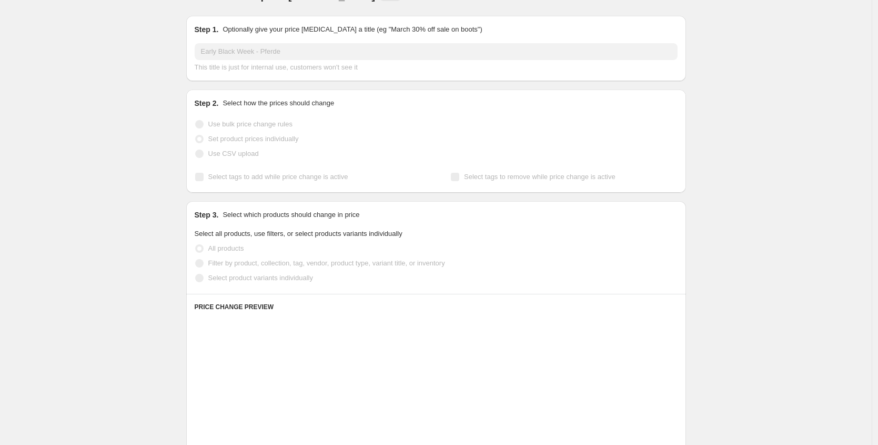
scroll to position [58, 0]
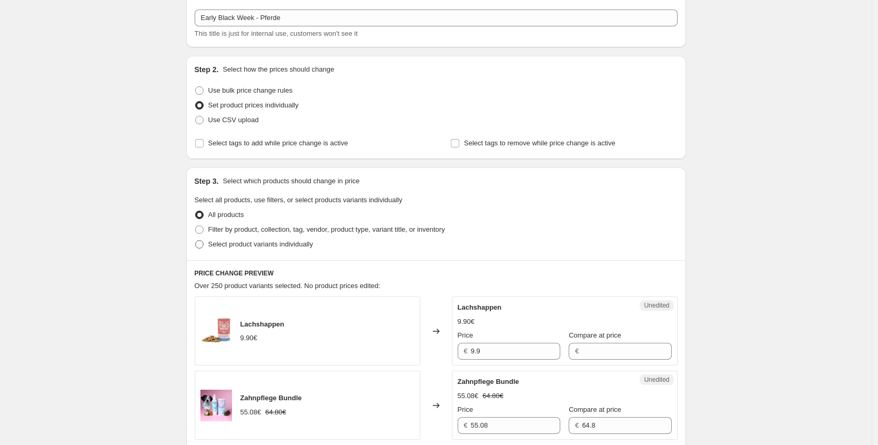
click at [249, 245] on span "Select product variants individually" at bounding box center [260, 244] width 105 height 8
click at [196, 241] on input "Select product variants individually" at bounding box center [195, 240] width 1 height 1
radio input "true"
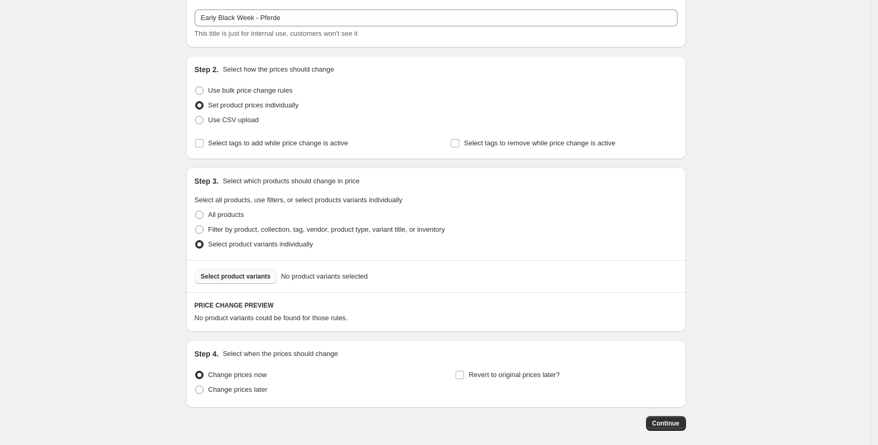
click at [252, 275] on span "Select product variants" at bounding box center [236, 276] width 70 height 8
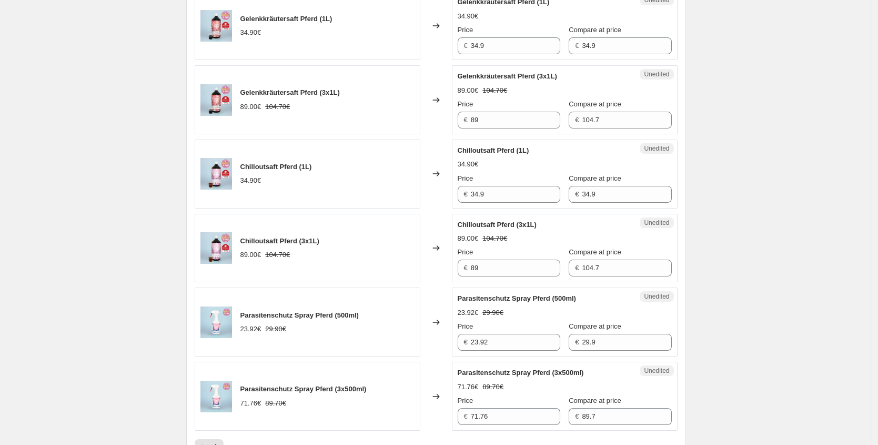
scroll to position [1517, 0]
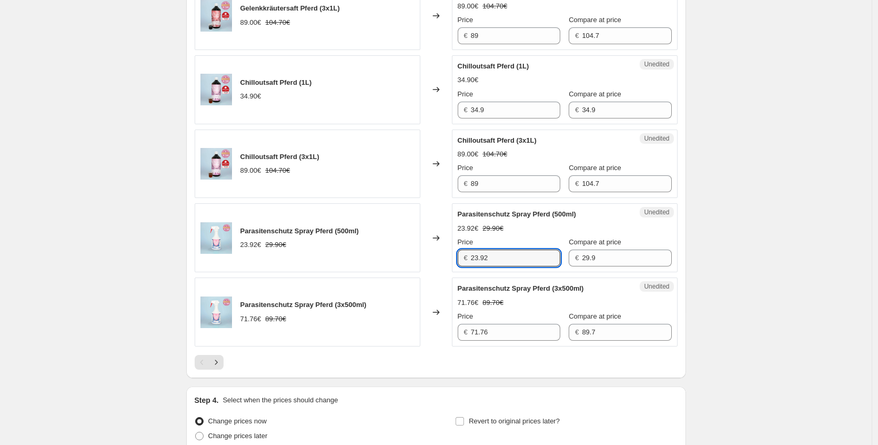
click at [420, 254] on div "Parasitenschutz Spray Pferd (500ml) 23.92€ 29.90€ Changed to Unedited Parasiten…" at bounding box center [436, 237] width 483 height 69
paste input "0,93 €"
type input "20.93"
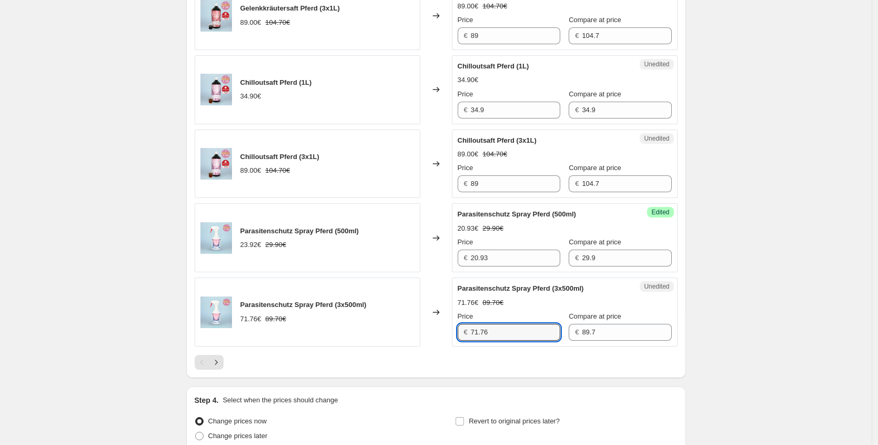
drag, startPoint x: 483, startPoint y: 333, endPoint x: 360, endPoint y: 302, distance: 126.9
click at [372, 322] on div "Parasitenschutz Spray Pferd (3x500ml) 71.76€ 89.70€ Changed to Unedited Parasit…" at bounding box center [436, 311] width 483 height 69
paste input "52,43 €"
type input "52.43"
click at [228, 363] on div at bounding box center [436, 362] width 483 height 15
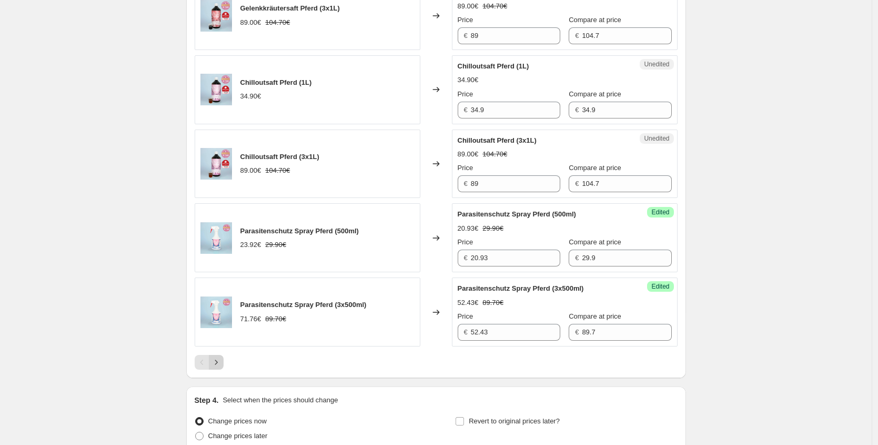
click at [222, 367] on icon "Next" at bounding box center [216, 362] width 11 height 11
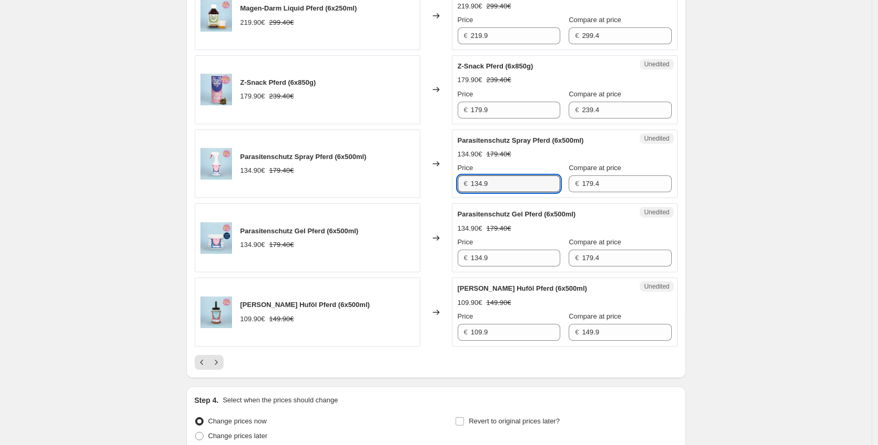
drag, startPoint x: 445, startPoint y: 177, endPoint x: 356, endPoint y: 155, distance: 91.3
click at [357, 161] on div "Parasitenschutz Spray Pferd (6x500ml) 134.90€ 179.40€ Changed to Unedited Paras…" at bounding box center [436, 163] width 483 height 69
paste input "94,43 €"
type input "94.43"
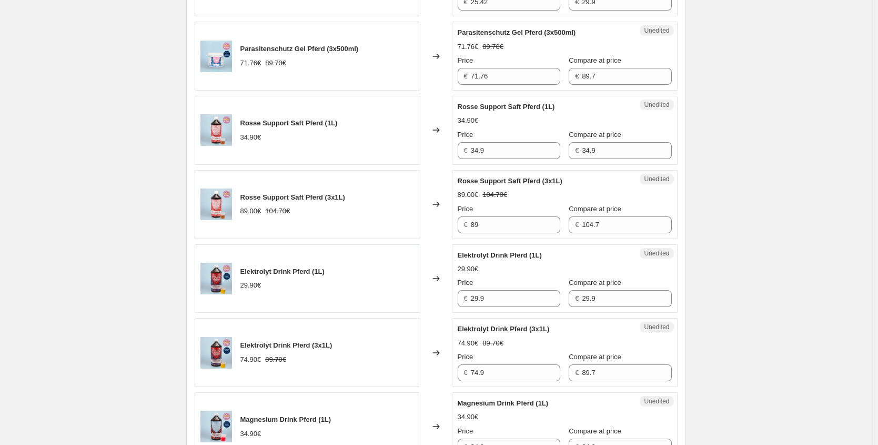
scroll to position [354, 0]
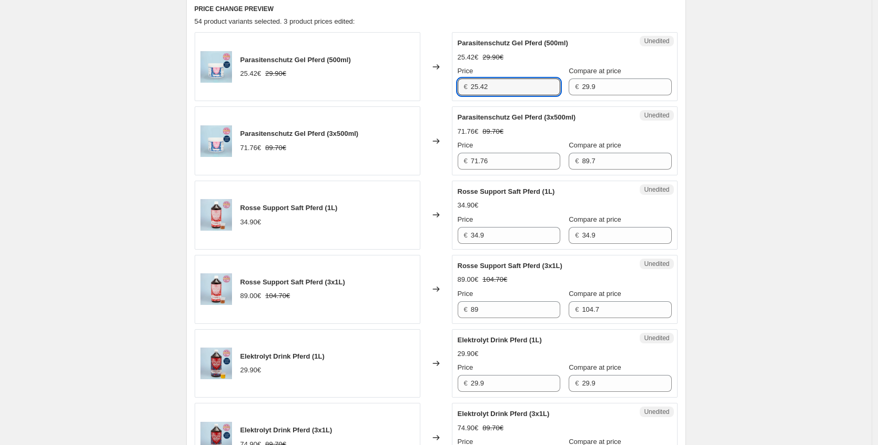
drag, startPoint x: 457, startPoint y: 86, endPoint x: 397, endPoint y: 81, distance: 60.3
click at [397, 81] on div "Parasitenschutz Gel Pferd (500ml) 25.42€ 29.90€ Changed to Unedited Parasitensc…" at bounding box center [436, 66] width 483 height 69
paste input "17,94 €"
type input "17.94"
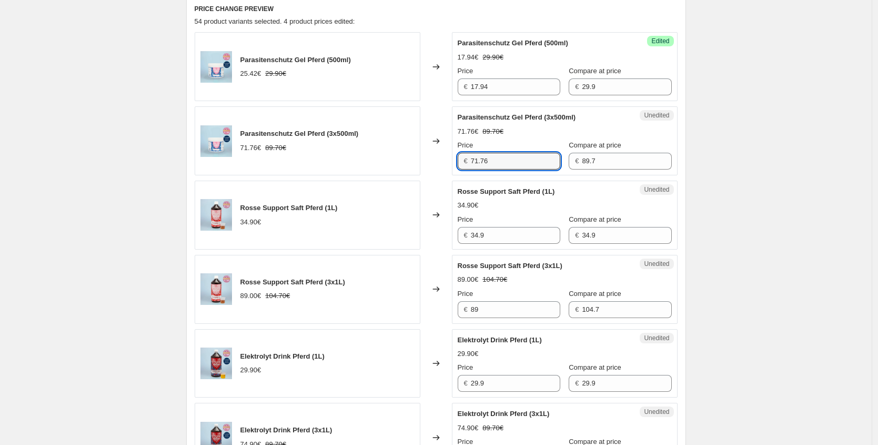
drag, startPoint x: 416, startPoint y: 162, endPoint x: 370, endPoint y: 151, distance: 48.0
click at [370, 152] on div "Parasitenschutz Gel Pferd (3x500ml) 71.76€ 89.70€ Changed to Unedited Parasiten…" at bounding box center [436, 140] width 483 height 69
paste input "44,94 €"
type input "44.94"
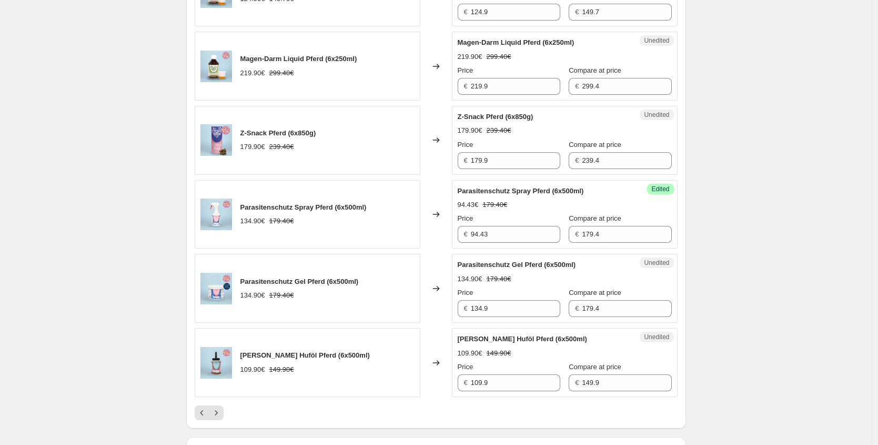
scroll to position [1467, 0]
drag, startPoint x: 523, startPoint y: 307, endPoint x: 408, endPoint y: 307, distance: 114.7
click at [408, 307] on div "Parasitenschutz Gel Pferd (6x500ml) 134.90€ 179.40€ Changed to Unedited Parasit…" at bounding box center [436, 287] width 483 height 69
paste input "80,94 €"
type input "80.94"
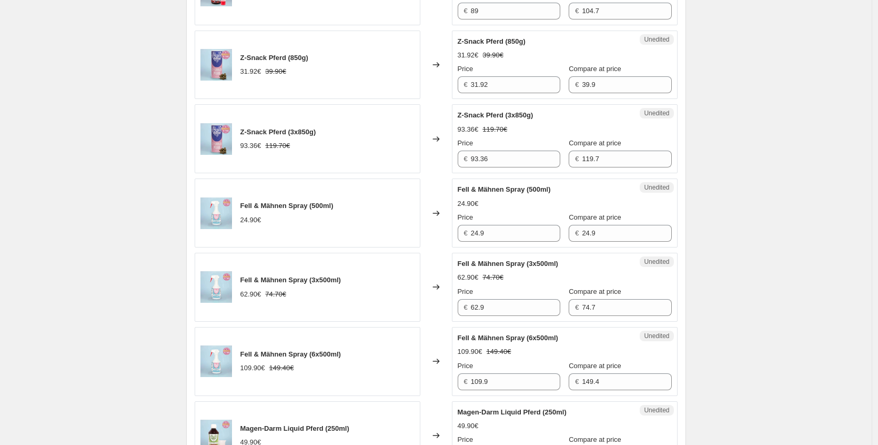
scroll to position [947, 0]
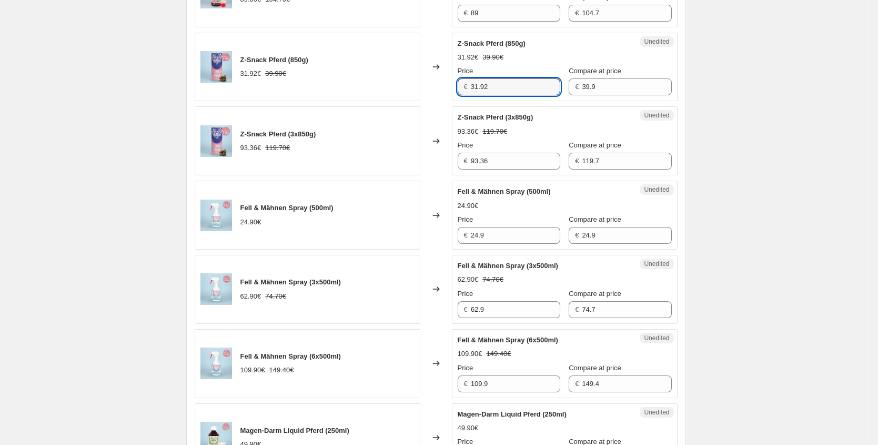
drag, startPoint x: 496, startPoint y: 85, endPoint x: 325, endPoint y: 85, distance: 171.1
click at [352, 86] on div "Z-Snack Pferd (850g) 31.92€ 39.90€ Changed to Unedited Z-Snack Pferd (850g) 31.…" at bounding box center [436, 67] width 483 height 69
paste input "27,93 €"
type input "27.93"
drag, startPoint x: 426, startPoint y: 158, endPoint x: 361, endPoint y: 148, distance: 66.6
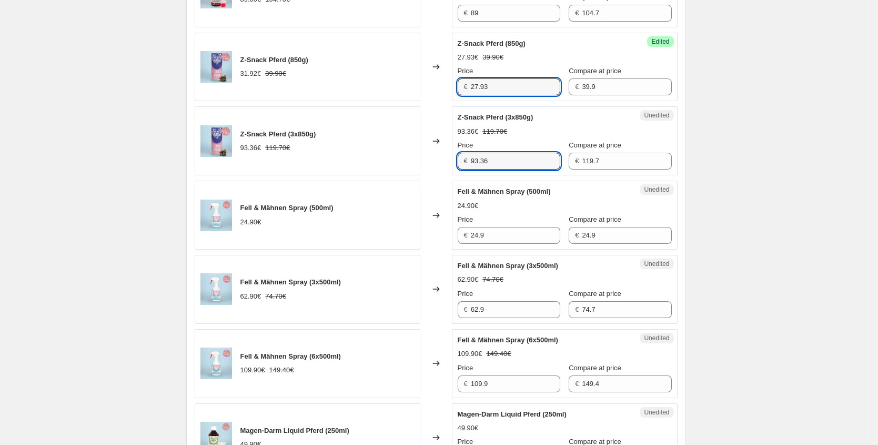
click at [367, 154] on div "Z-Snack Pferd (3x850g) 93.36€ 119.70€ Changed to Unedited Z-Snack Pferd (3x850g…" at bounding box center [436, 140] width 483 height 69
paste input "69,93 €"
type input "69.93"
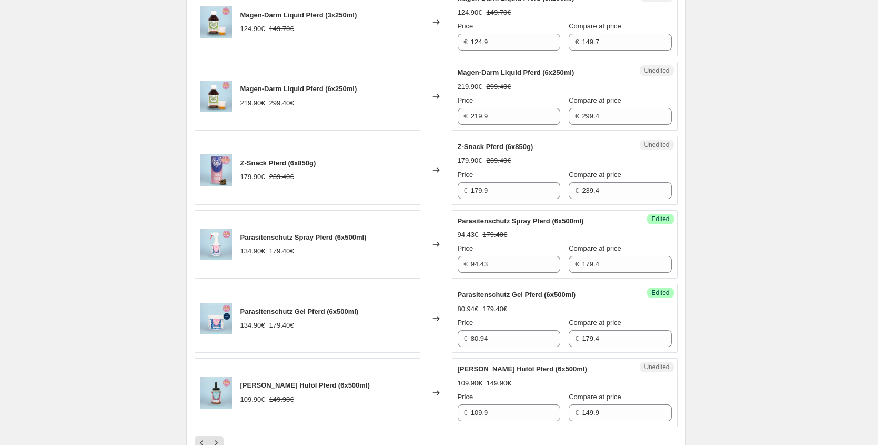
scroll to position [1446, 0]
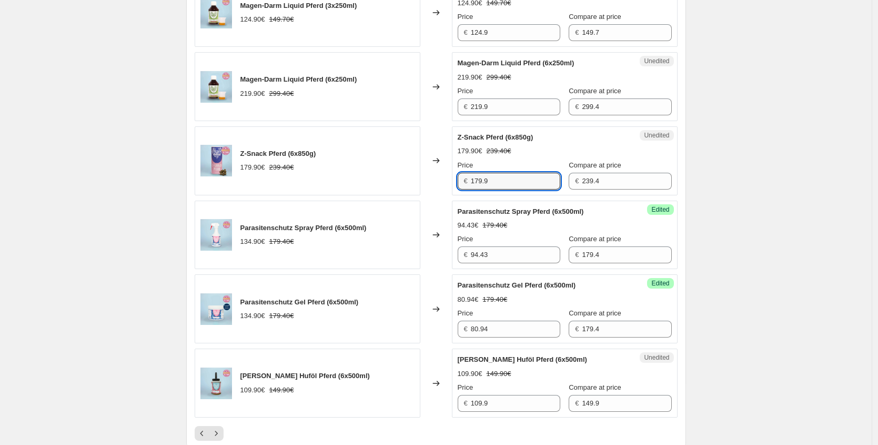
drag, startPoint x: 473, startPoint y: 179, endPoint x: 396, endPoint y: 165, distance: 78.1
click at [396, 165] on div "Z-Snack Pferd (6x850g) 179.90€ 239.40€ Changed to Unedited Z-Snack Pferd (6x850…" at bounding box center [436, 160] width 483 height 69
paste input "25,93 €"
type input "125.93"
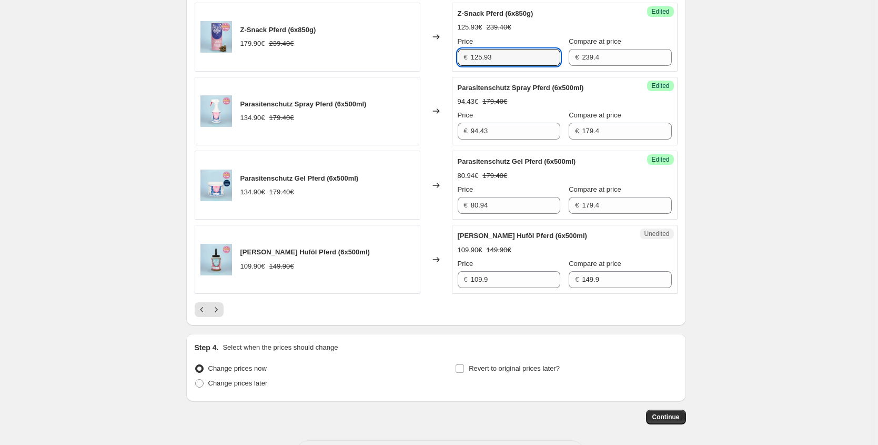
scroll to position [1570, 0]
click at [205, 315] on button "Previous" at bounding box center [202, 309] width 15 height 15
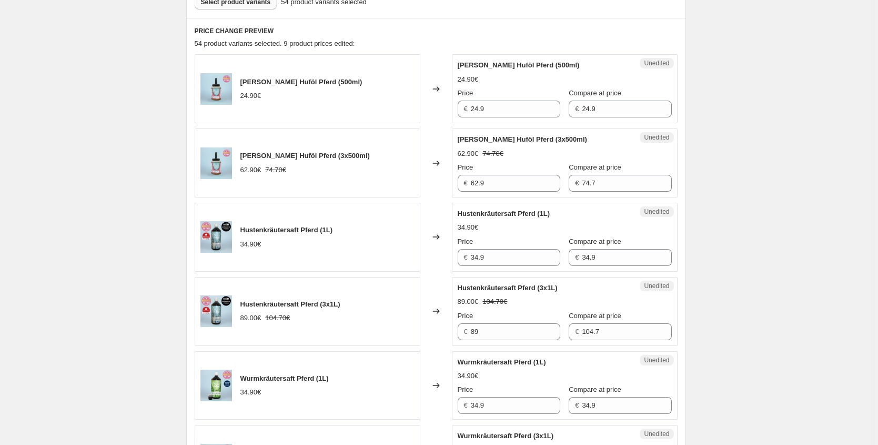
scroll to position [329, 0]
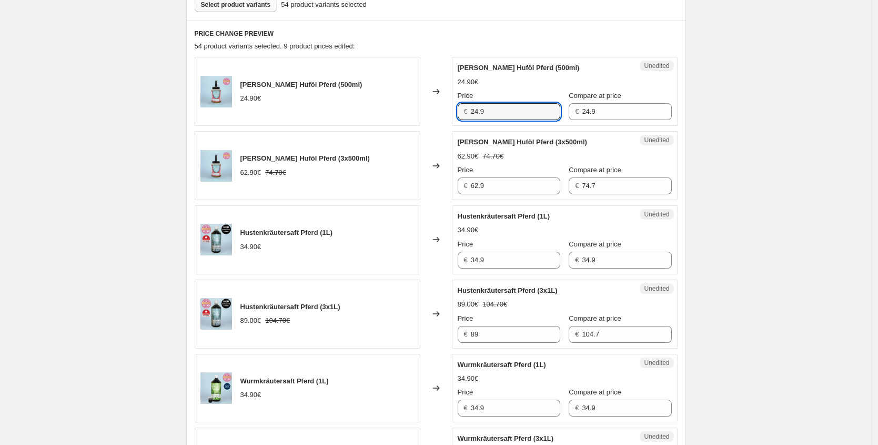
drag, startPoint x: 476, startPoint y: 109, endPoint x: 354, endPoint y: 105, distance: 122.2
click at [381, 109] on div "Kräuter Huföl Pferd (500ml) 24.90€ Changed to Unedited Kräuter Huföl Pferd (500…" at bounding box center [436, 91] width 483 height 69
paste input "19,92 €"
type input "19.92"
drag, startPoint x: 452, startPoint y: 181, endPoint x: 375, endPoint y: 176, distance: 76.5
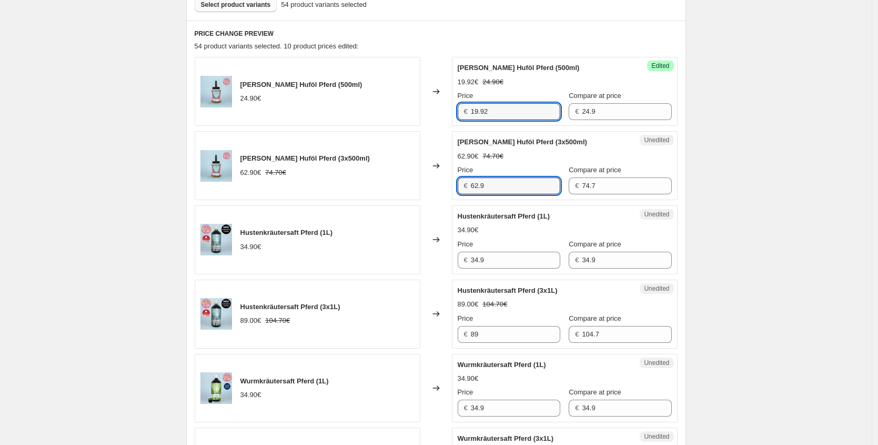
click at [375, 176] on div "Kräuter Huföl Pferd (3x500ml) 62.90€ 74.70€ Changed to Unedited Kräuter Huföl P…" at bounding box center [436, 165] width 483 height 69
paste input "50,32 €"
type input "50.32"
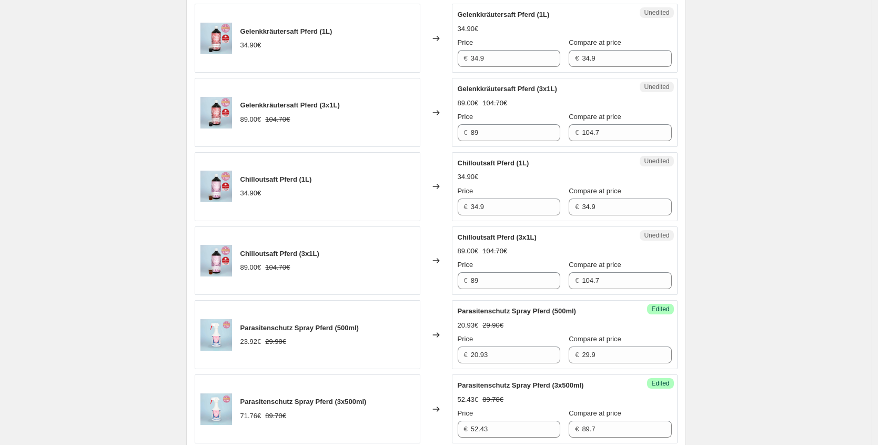
scroll to position [1613, 0]
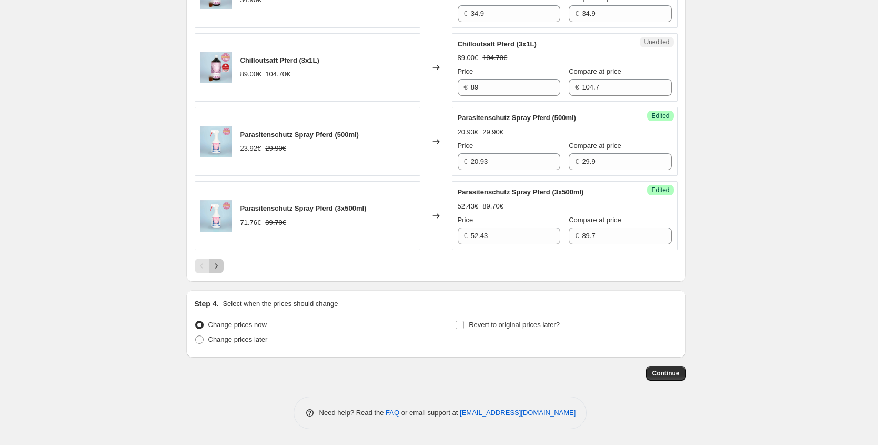
click at [220, 265] on icon "Next" at bounding box center [216, 266] width 11 height 11
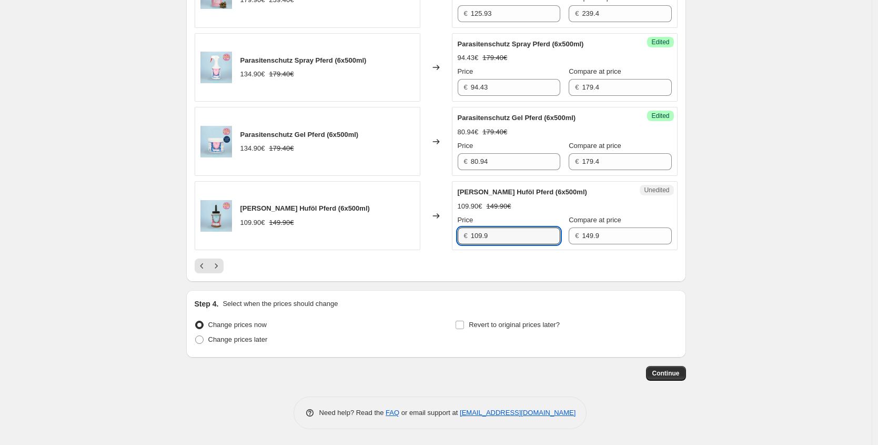
drag, startPoint x: 522, startPoint y: 241, endPoint x: 345, endPoint y: 231, distance: 177.2
click at [345, 231] on div "Kräuter Huföl Pferd (6x500ml) 109.90€ 149.90€ Changed to Unedited Kräuter Huföl…" at bounding box center [436, 215] width 483 height 69
paste input "87,92 €"
type input "87.92"
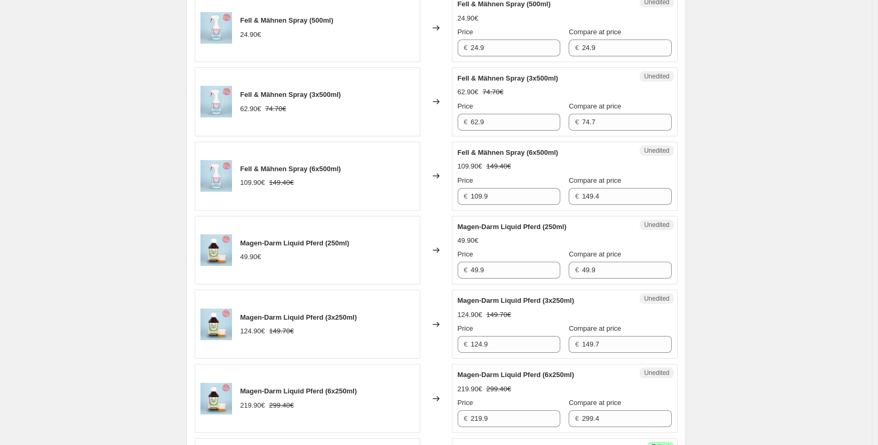
scroll to position [1038, 0]
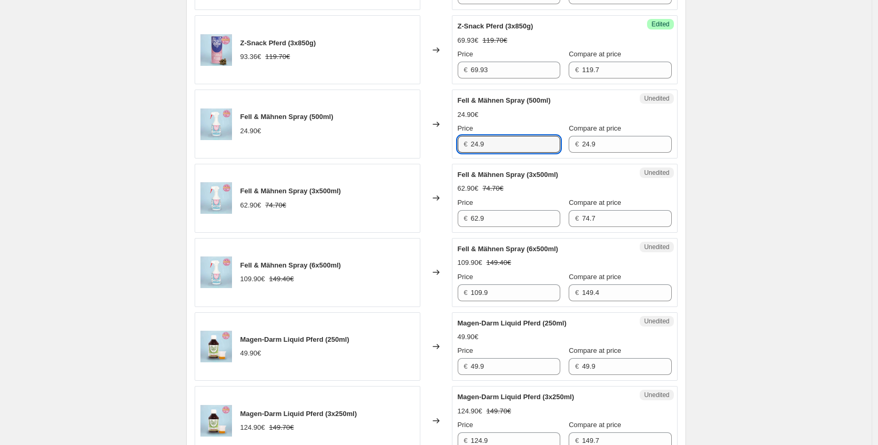
click at [367, 136] on div "Fell & Mähnen Spray (500ml) 24.90€ Changed to Unedited Fell & Mähnen Spray (500…" at bounding box center [436, 123] width 483 height 69
paste input "18,68 €"
type input "18.68"
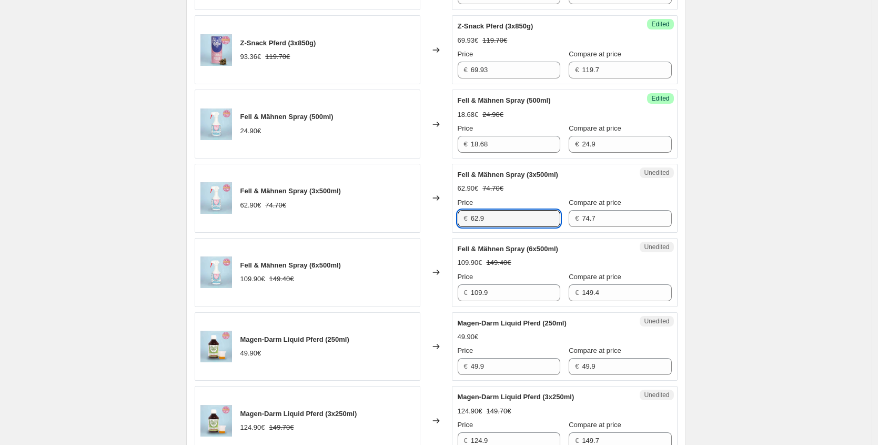
drag, startPoint x: 516, startPoint y: 219, endPoint x: 420, endPoint y: 216, distance: 96.9
click at [420, 216] on div "Fell & Mähnen Spray (3x500ml) 62.90€ 74.70€ Changed to Unedited Fell & Mähnen S…" at bounding box center [436, 198] width 483 height 69
paste input "47,18 €"
type input "47.18"
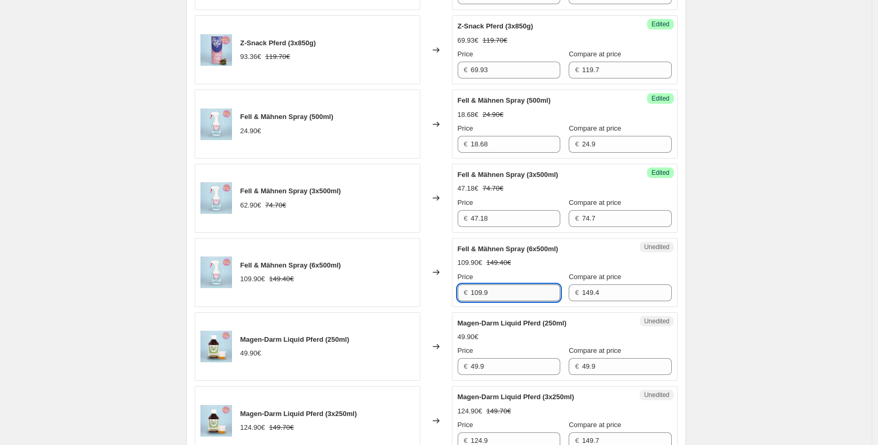
drag, startPoint x: 495, startPoint y: 295, endPoint x: 495, endPoint y: 287, distance: 7.9
click at [495, 295] on input "109.9" at bounding box center [515, 292] width 89 height 17
paste input "82,43 €"
drag, startPoint x: 407, startPoint y: 283, endPoint x: 363, endPoint y: 268, distance: 47.1
click at [368, 276] on div "Fell & Mähnen Spray (6x500ml) 109.90€ 149.40€ Changed to Unedited Fell & Mähnen…" at bounding box center [436, 272] width 483 height 69
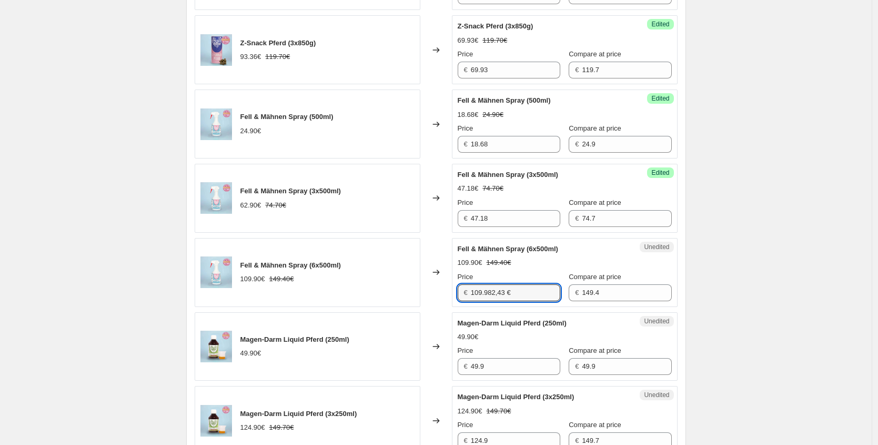
paste input "text"
type input "82.43"
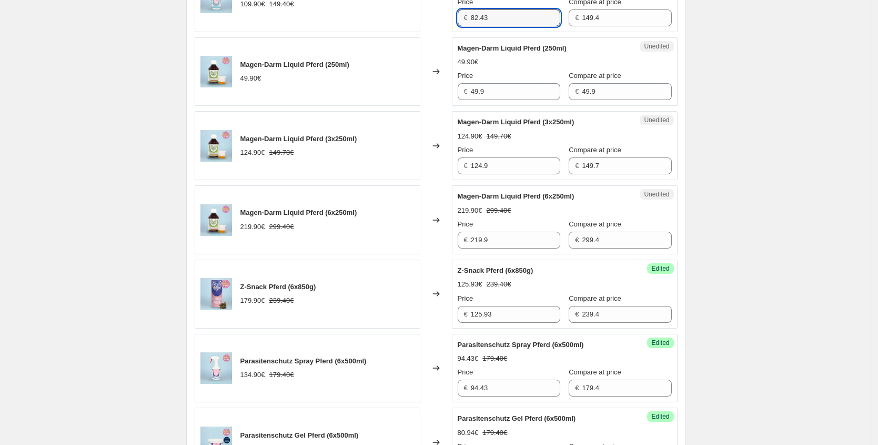
scroll to position [1583, 0]
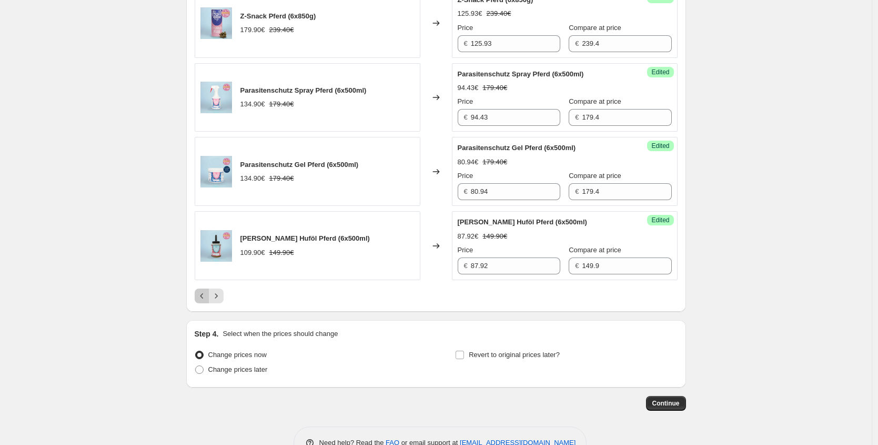
click at [199, 301] on button "Previous" at bounding box center [202, 295] width 15 height 15
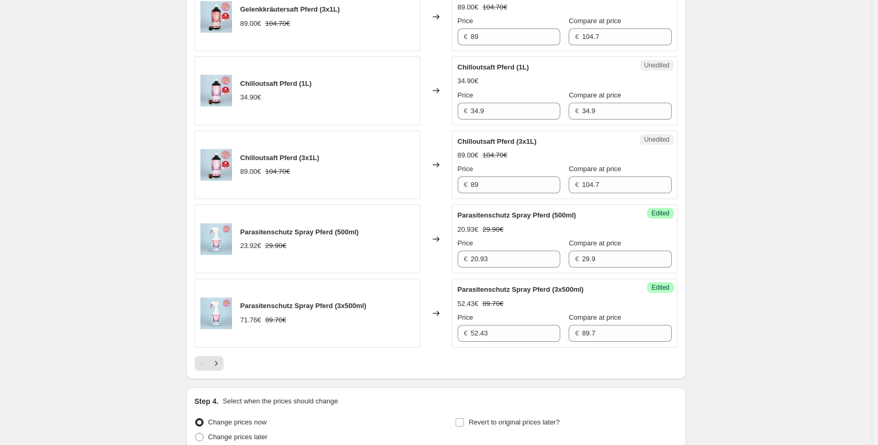
scroll to position [1613, 0]
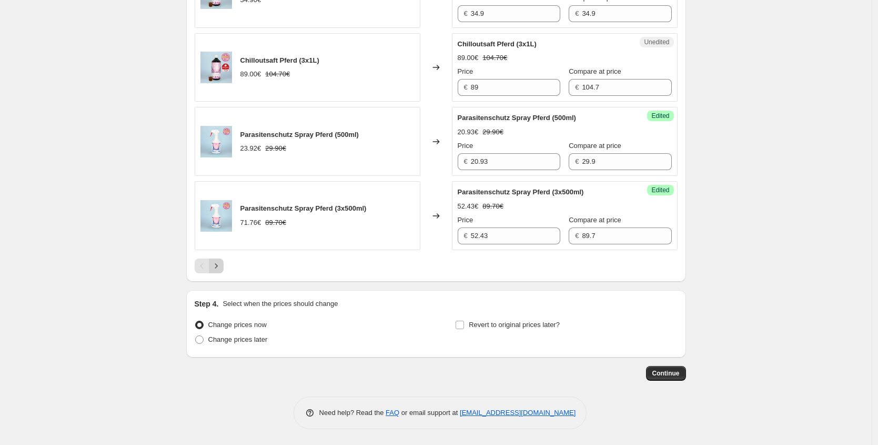
click at [224, 266] on button "Next" at bounding box center [216, 265] width 15 height 15
click at [219, 273] on button "Next" at bounding box center [216, 265] width 15 height 15
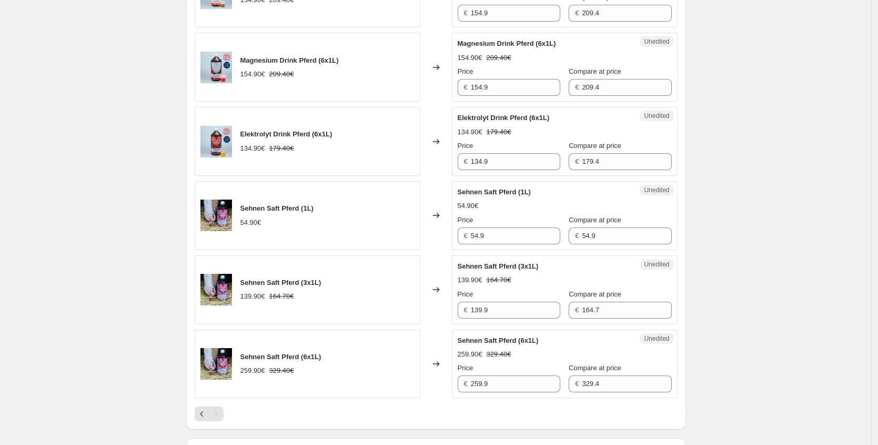
scroll to position [1142, 0]
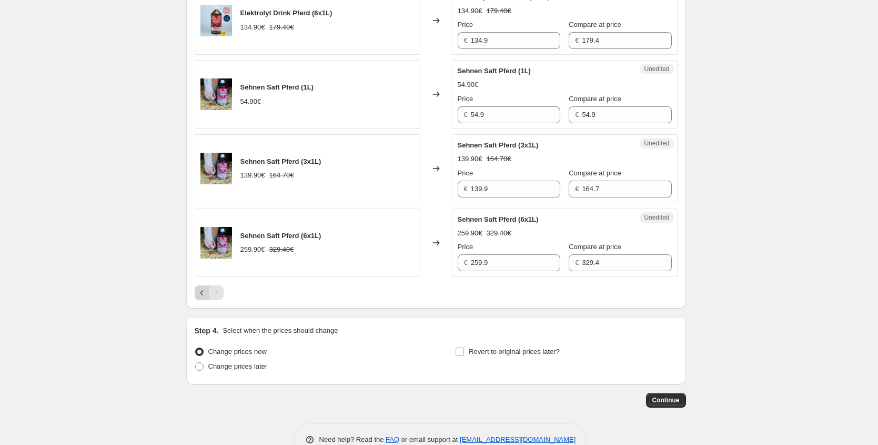
click at [201, 292] on icon "Previous" at bounding box center [202, 292] width 11 height 11
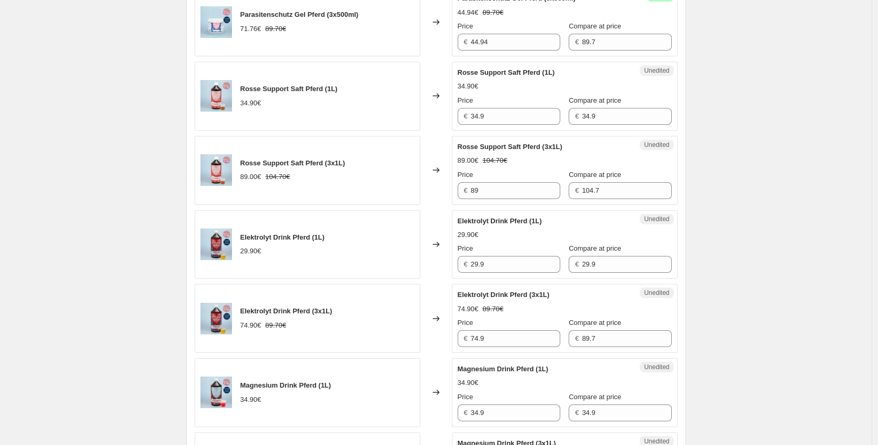
scroll to position [453, 0]
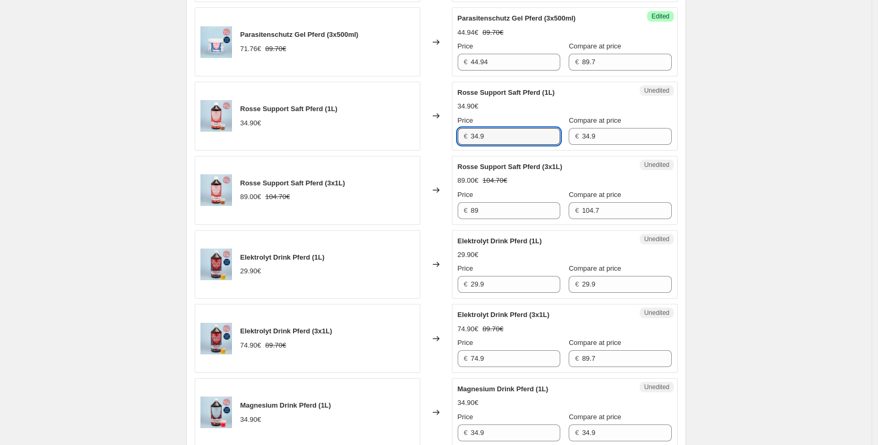
drag, startPoint x: 418, startPoint y: 132, endPoint x: 396, endPoint y: 130, distance: 21.7
click at [396, 130] on div "Rosse Support Saft Pferd (1L) 34.90€ Changed to Unedited Rosse Support Saft Pfe…" at bounding box center [436, 116] width 483 height 69
paste input "27,92 €"
type input "27.92"
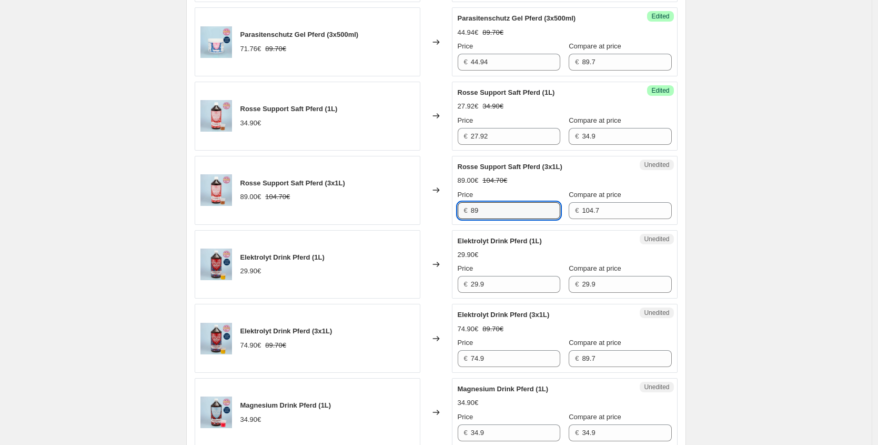
drag, startPoint x: 447, startPoint y: 207, endPoint x: 362, endPoint y: 199, distance: 85.7
click at [364, 205] on div "Rosse Support Saft Pferd (3x1L) 89.00€ 104.70€ Changed to Unedited Rosse Suppor…" at bounding box center [436, 190] width 483 height 69
paste input "71,20 €"
type input "71.20"
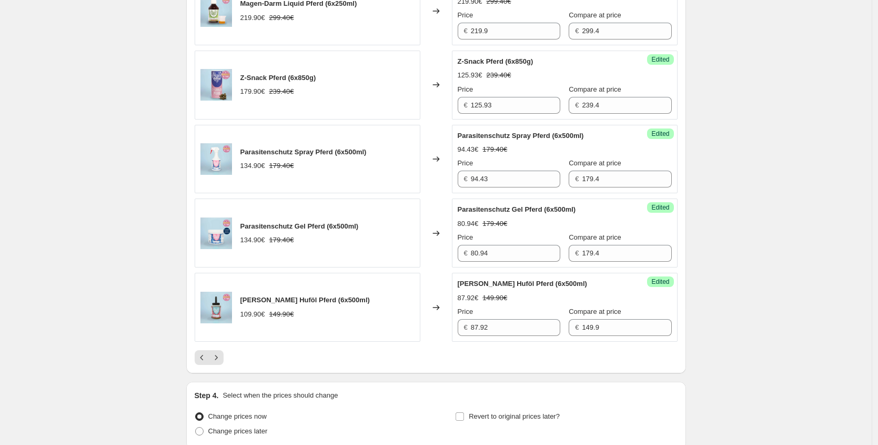
scroll to position [1522, 0]
click at [220, 363] on button "Next" at bounding box center [216, 357] width 15 height 15
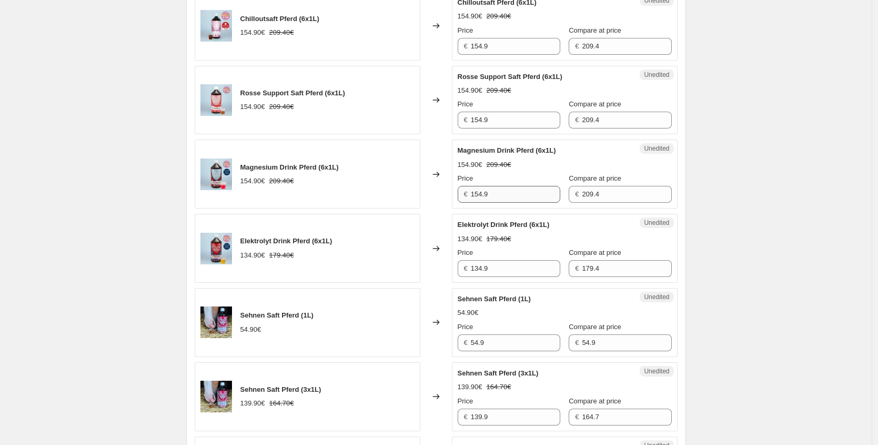
scroll to position [909, 0]
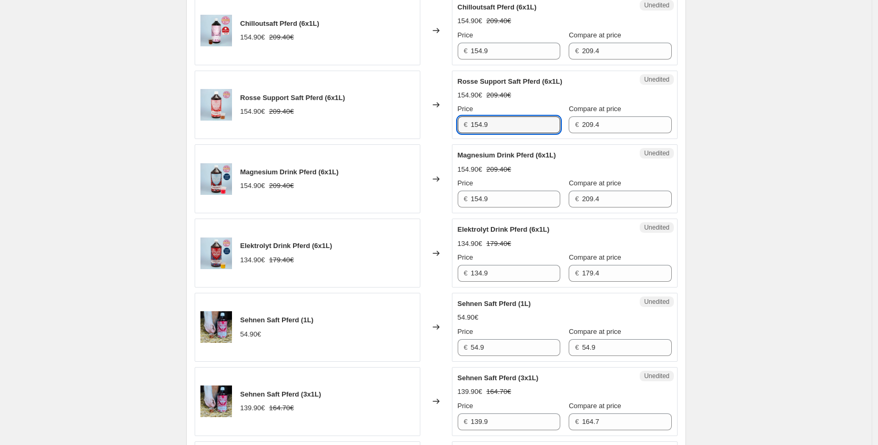
drag, startPoint x: 501, startPoint y: 126, endPoint x: 346, endPoint y: 109, distance: 156.1
click at [346, 111] on div "Rosse Support Saft Pferd (6x1L) 154.90€ 209.40€ Changed to Unedited Rosse Suppo…" at bounding box center [436, 105] width 483 height 69
paste input "23,92 €"
type input "123.92"
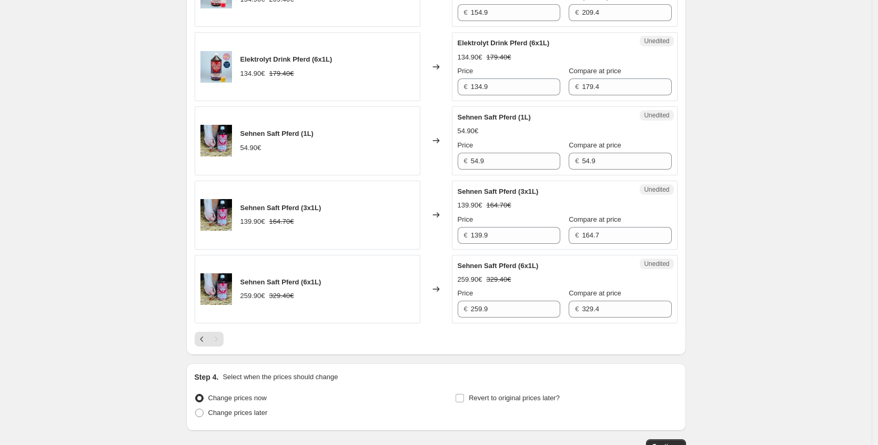
scroll to position [1104, 0]
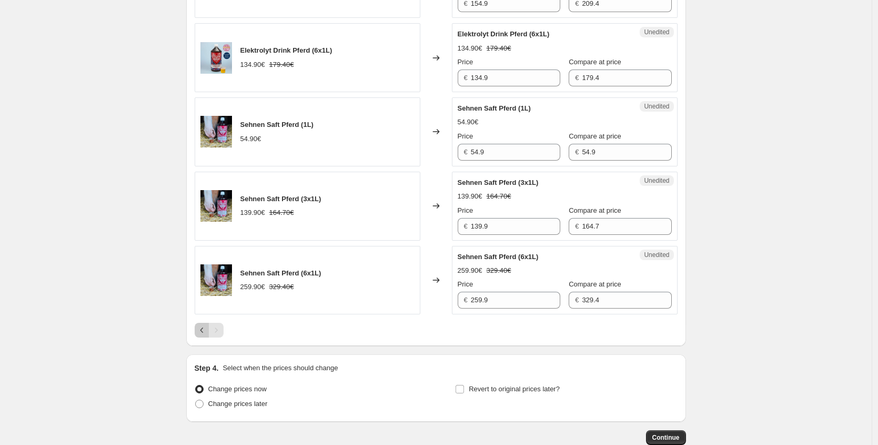
click at [207, 335] on icon "Previous" at bounding box center [202, 330] width 11 height 11
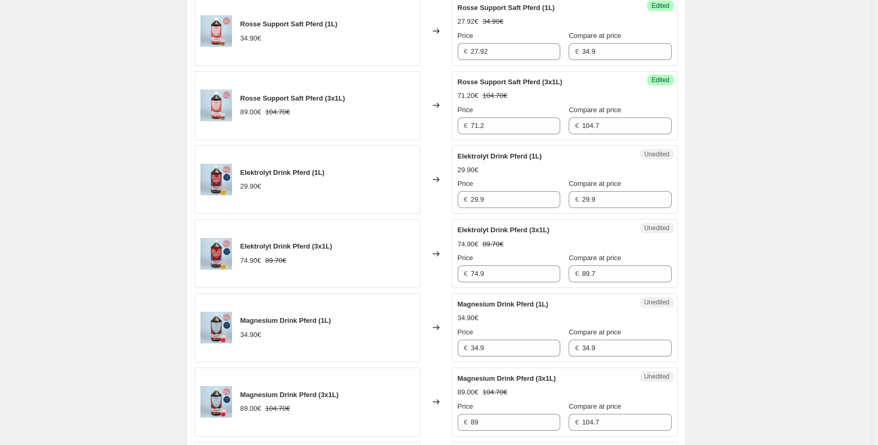
scroll to position [618, 0]
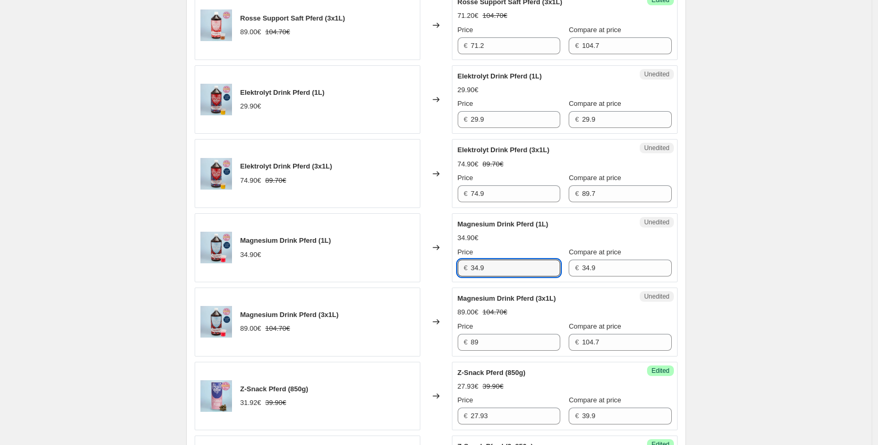
drag, startPoint x: 508, startPoint y: 269, endPoint x: 325, endPoint y: 256, distance: 183.6
click at [350, 266] on div "Magnesium Drink Pferd (1L) 34.90€ Changed to Unedited Magnesium Drink Pferd (1L…" at bounding box center [436, 247] width 483 height 69
paste input "17,45 €"
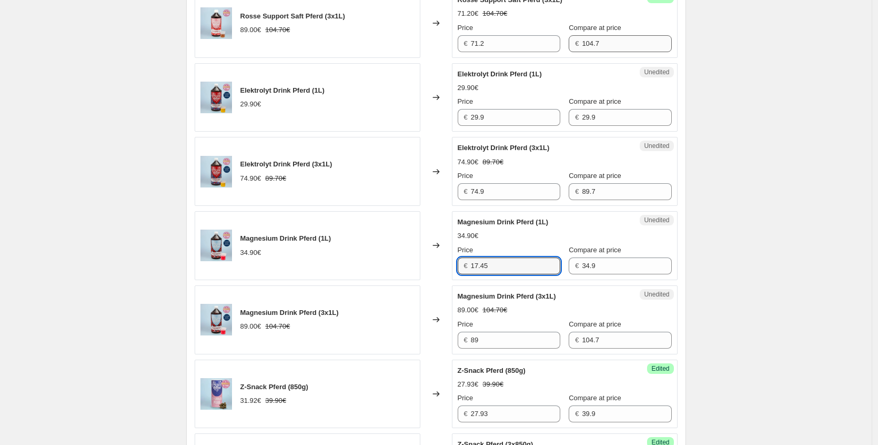
type input "17.45"
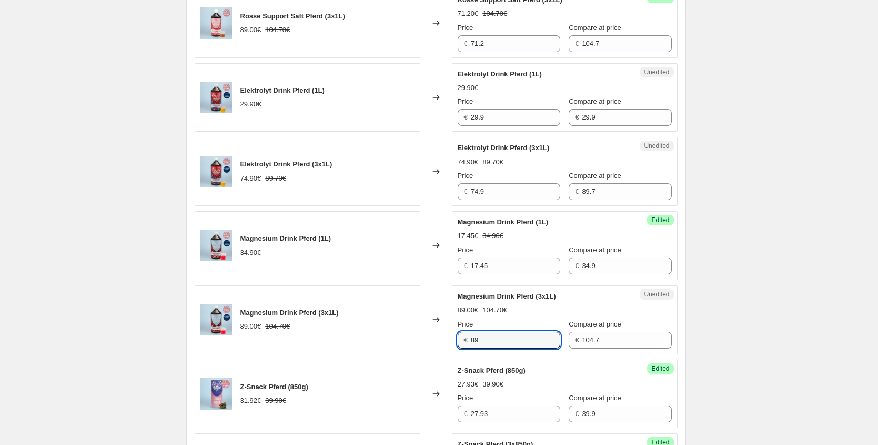
drag, startPoint x: 410, startPoint y: 338, endPoint x: 353, endPoint y: 336, distance: 57.4
click at [353, 338] on div "Magnesium Drink Pferd (3x1L) 89.00€ 104.70€ Changed to Unedited Magnesium Drink…" at bounding box center [436, 319] width 483 height 69
paste input "44,50 €"
type input "44.50"
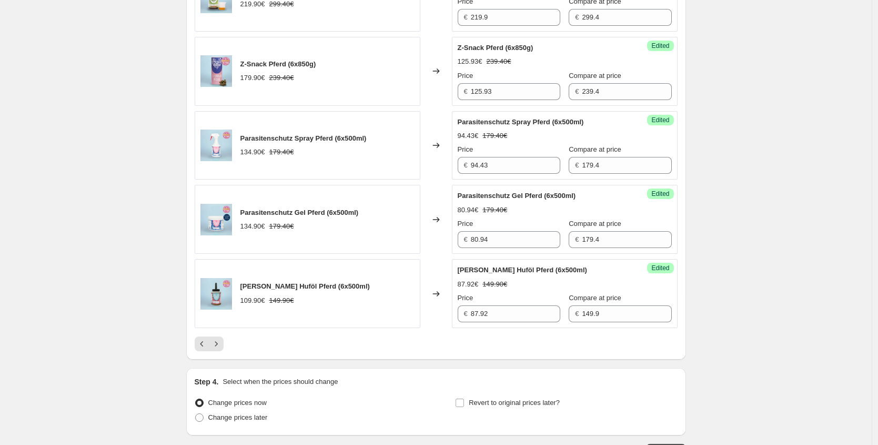
scroll to position [1541, 0]
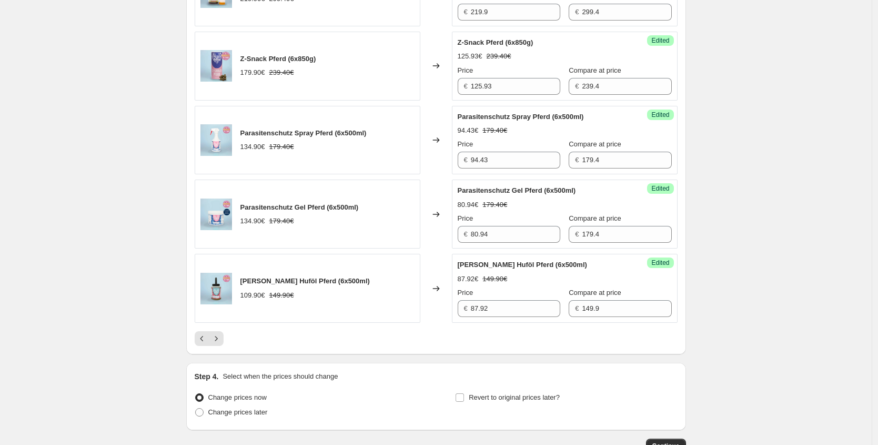
click at [224, 345] on div "Pagination" at bounding box center [216, 338] width 15 height 15
click at [222, 342] on icon "Next" at bounding box center [216, 338] width 11 height 11
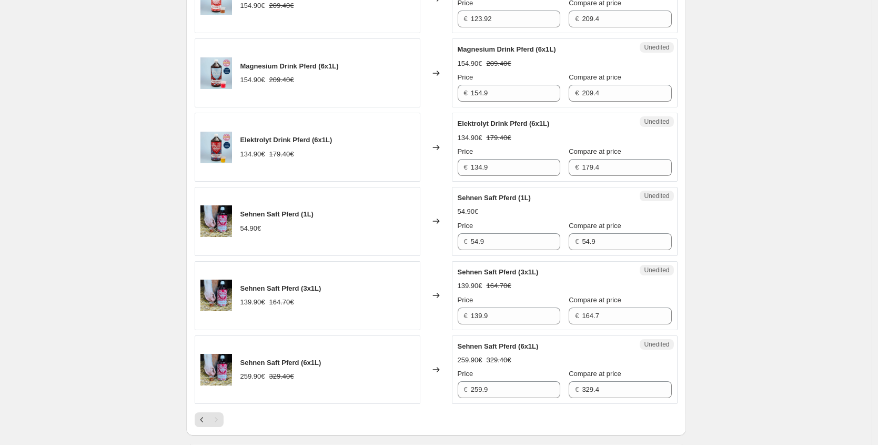
scroll to position [978, 0]
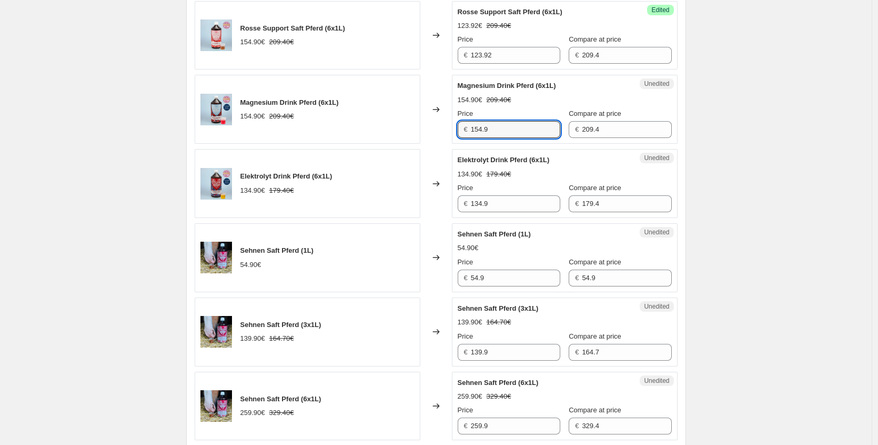
drag, startPoint x: 451, startPoint y: 126, endPoint x: 393, endPoint y: 121, distance: 58.2
click at [394, 121] on div "Magnesium Drink Pferd (6x1L) 154.90€ 209.40€ Changed to Unedited Magnesium Drin…" at bounding box center [436, 109] width 483 height 69
paste input "77,45 €"
type input "77.45"
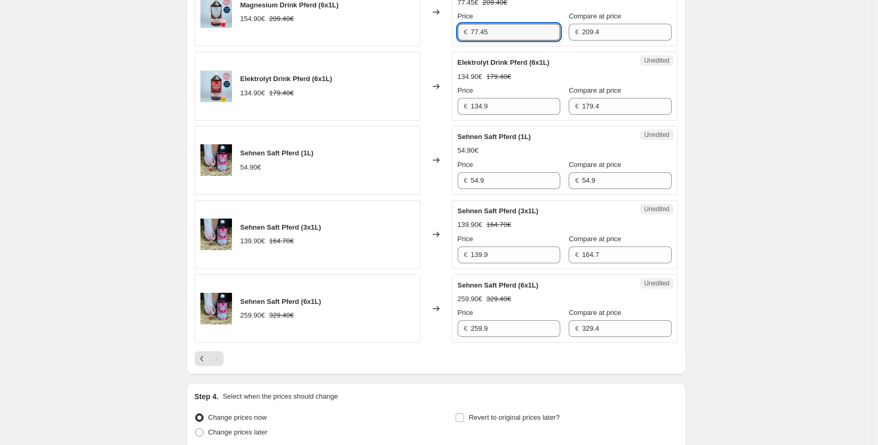
scroll to position [1169, 0]
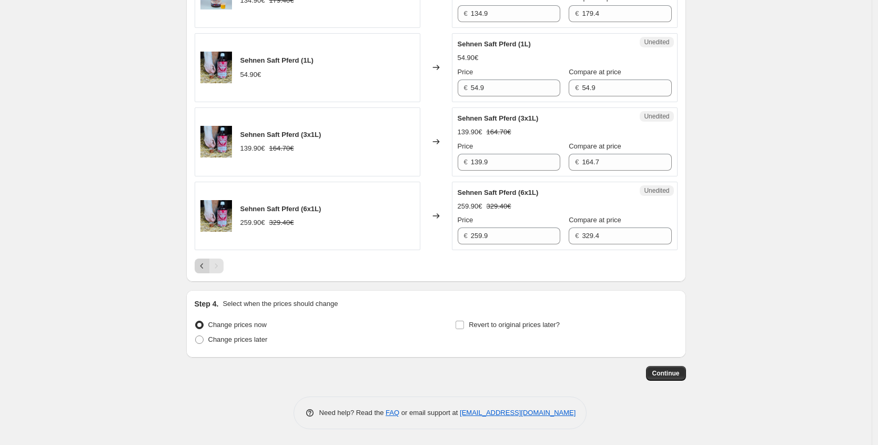
click at [206, 263] on icon "Previous" at bounding box center [202, 266] width 11 height 11
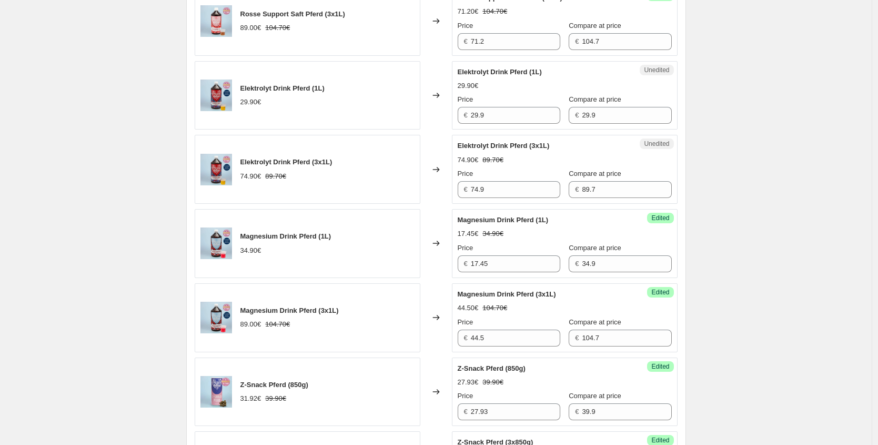
scroll to position [620, 0]
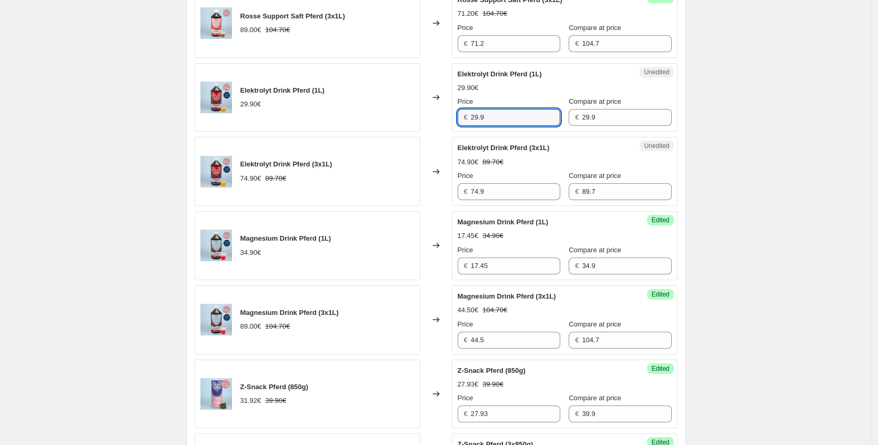
drag, startPoint x: 484, startPoint y: 121, endPoint x: 440, endPoint y: 119, distance: 43.7
click at [443, 119] on div "Elektrolyt Drink Pferd (1L) 29.90€ Changed to Unedited Elektrolyt Drink Pferd (…" at bounding box center [436, 97] width 483 height 69
paste input "14,20 €"
type input "14.20"
drag, startPoint x: 513, startPoint y: 186, endPoint x: 393, endPoint y: 186, distance: 120.0
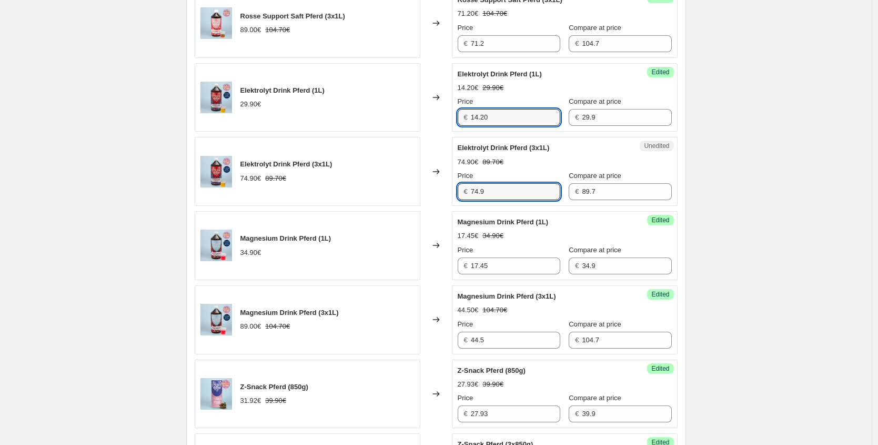
click at [393, 186] on div "Elektrolyt Drink Pferd (3x1L) 74.90€ 89.70€ Changed to Unedited Elektrolyt Drin…" at bounding box center [436, 171] width 483 height 69
drag, startPoint x: 515, startPoint y: 192, endPoint x: 413, endPoint y: 188, distance: 102.7
click at [413, 188] on div "Elektrolyt Drink Pferd (3x1L) 74.90€ 89.70€ Changed to Unedited Elektrolyt Drin…" at bounding box center [436, 171] width 483 height 69
paste input "37,45 €"
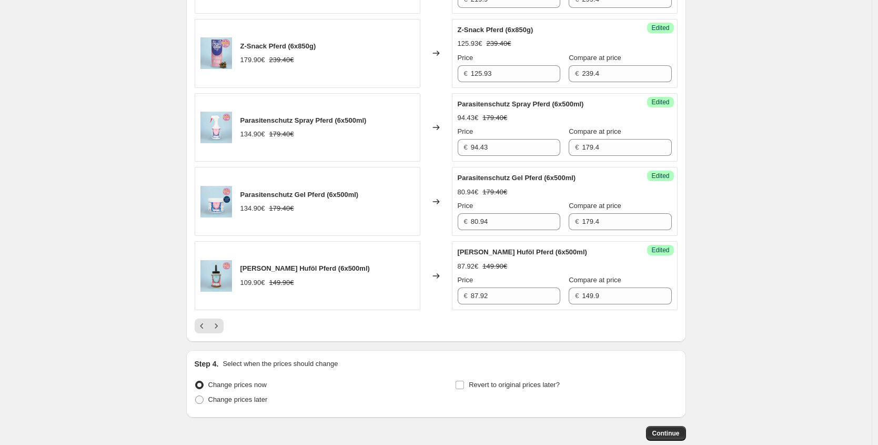
scroll to position [1560, 0]
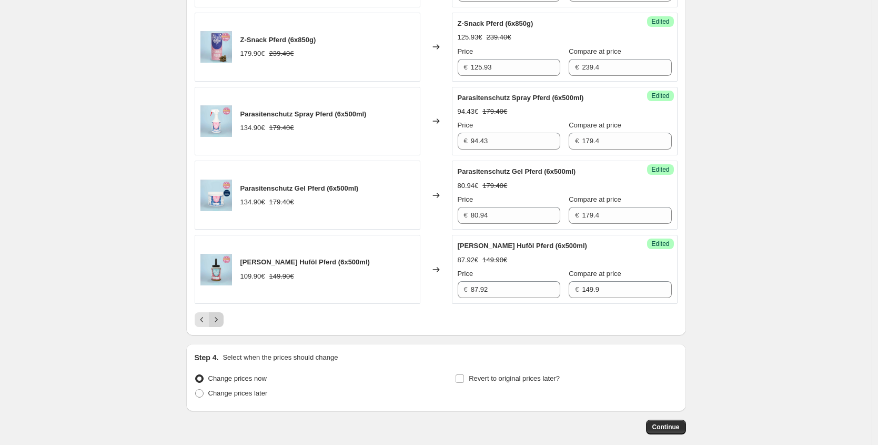
type input "37.45"
click at [222, 323] on icon "Next" at bounding box center [216, 319] width 11 height 11
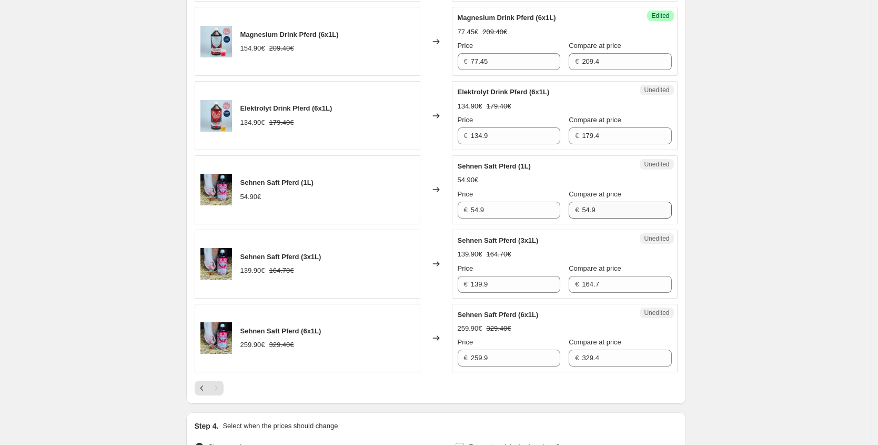
scroll to position [1044, 0]
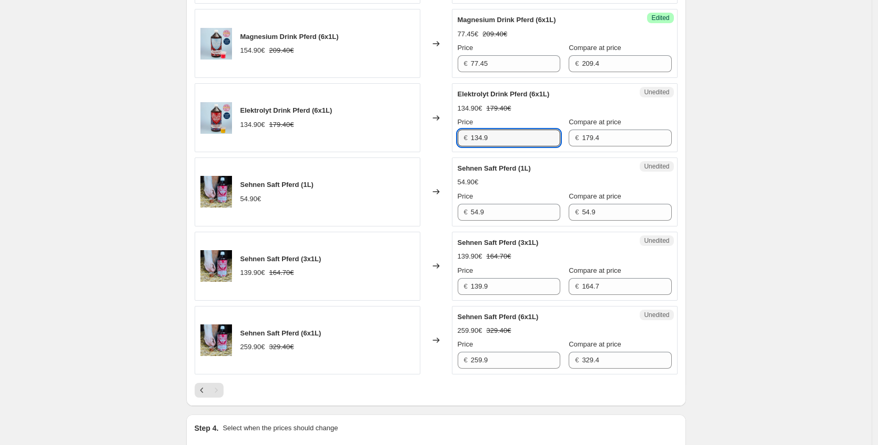
drag, startPoint x: 493, startPoint y: 137, endPoint x: 393, endPoint y: 132, distance: 99.6
click at [393, 132] on div "Elektrolyt Drink Pferd (6x1L) 134.90€ 179.40€ Changed to Unedited Elektrolyt Dr…" at bounding box center [436, 117] width 483 height 69
paste input "67,45 €"
type input "67.45"
click at [201, 392] on icon "Previous" at bounding box center [202, 390] width 11 height 11
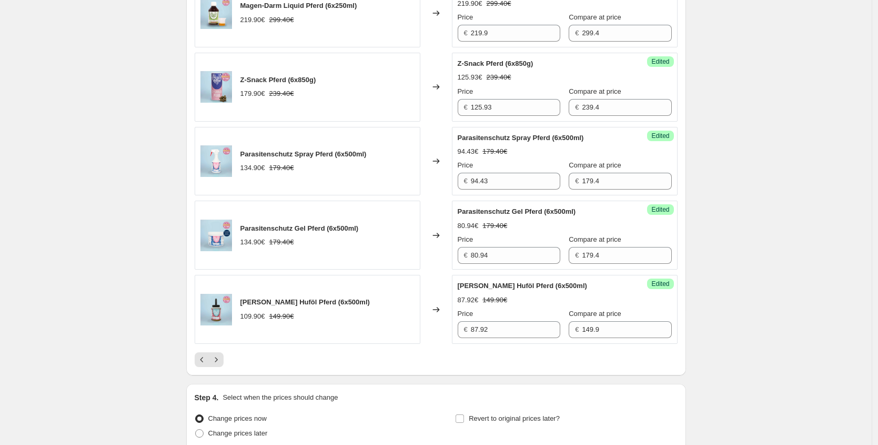
scroll to position [1613, 0]
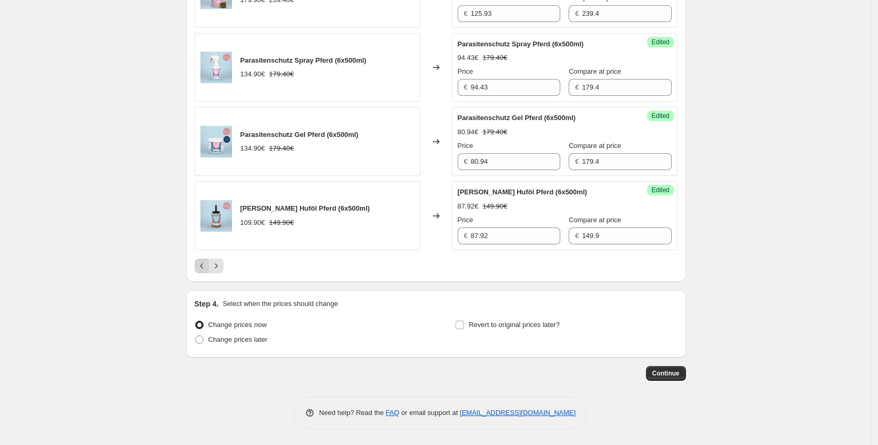
click at [207, 269] on icon "Previous" at bounding box center [202, 266] width 11 height 11
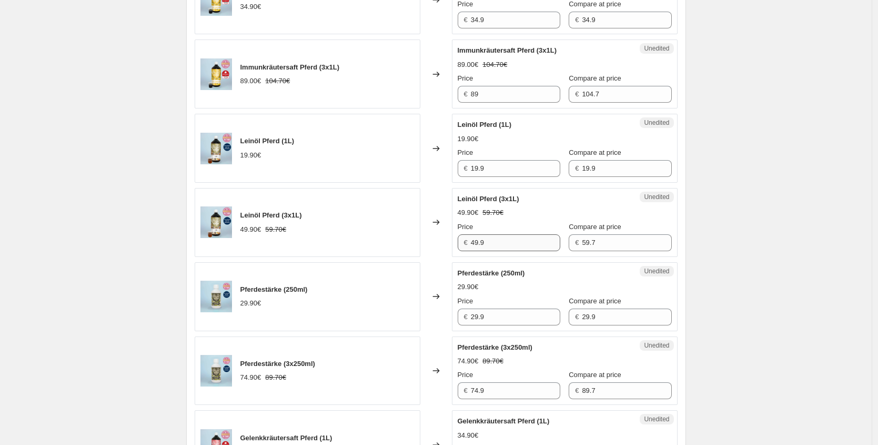
scroll to position [1019, 0]
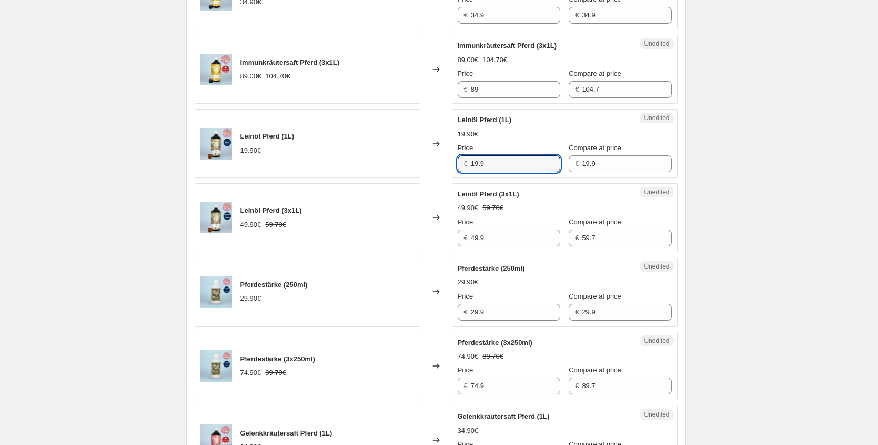
drag, startPoint x: 490, startPoint y: 161, endPoint x: 406, endPoint y: 161, distance: 83.2
click at [406, 161] on div "Leinöl Pferd (1L) 19.90€ Changed to Unedited Leinöl Pferd (1L) 19.90€ Price € 1…" at bounding box center [436, 143] width 483 height 69
paste input "9,95 €"
type input "9.95"
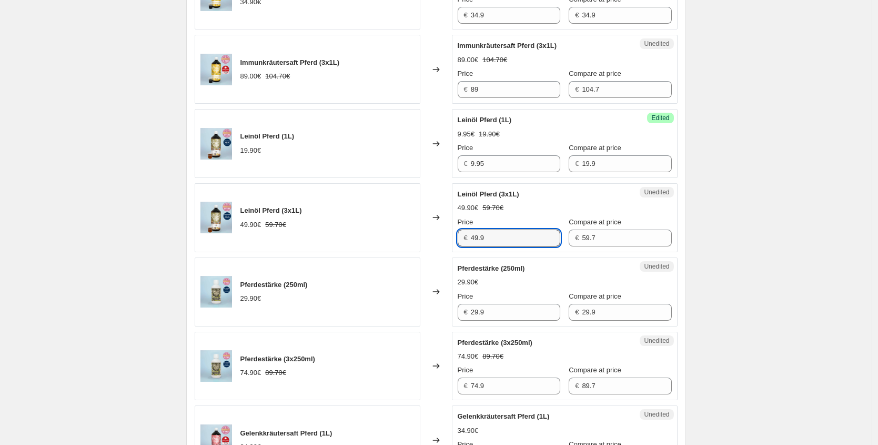
drag, startPoint x: 460, startPoint y: 231, endPoint x: 373, endPoint y: 212, distance: 89.4
click at [388, 229] on div "Leinöl Pferd (3x1L) 49.90€ 59.70€ Changed to Unedited Leinöl Pferd (3x1L) 49.90…" at bounding box center [436, 217] width 483 height 69
paste input "24,95 €"
type input "24.95"
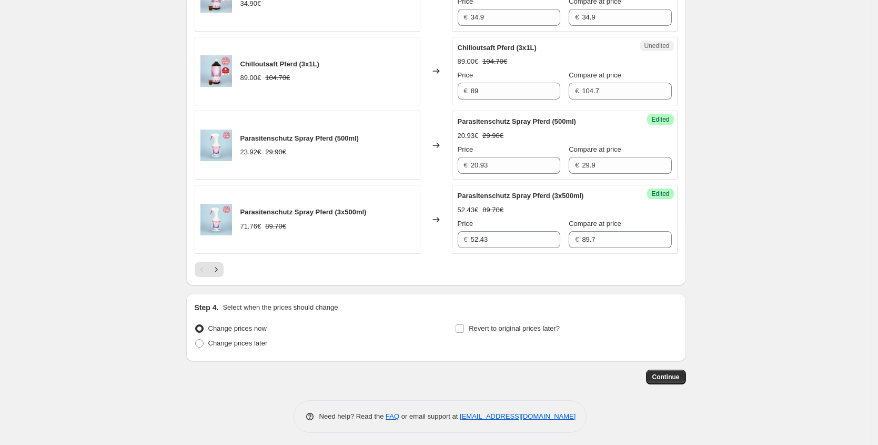
scroll to position [1612, 0]
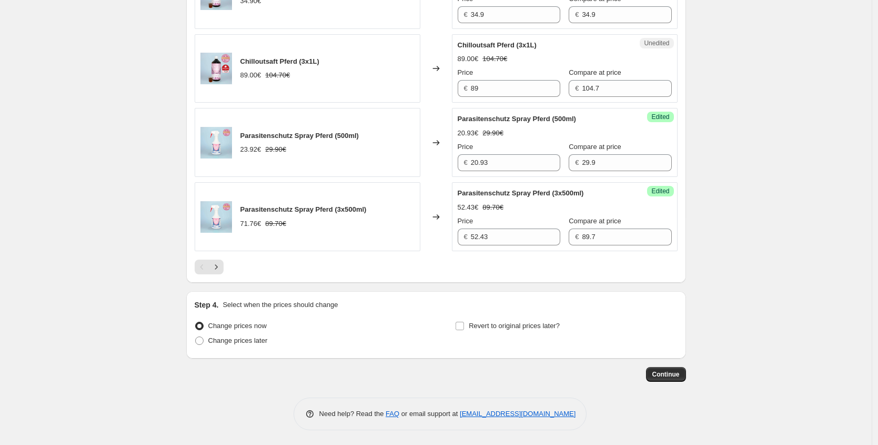
click at [227, 273] on div at bounding box center [436, 266] width 483 height 15
click at [224, 271] on button "Next" at bounding box center [216, 266] width 15 height 15
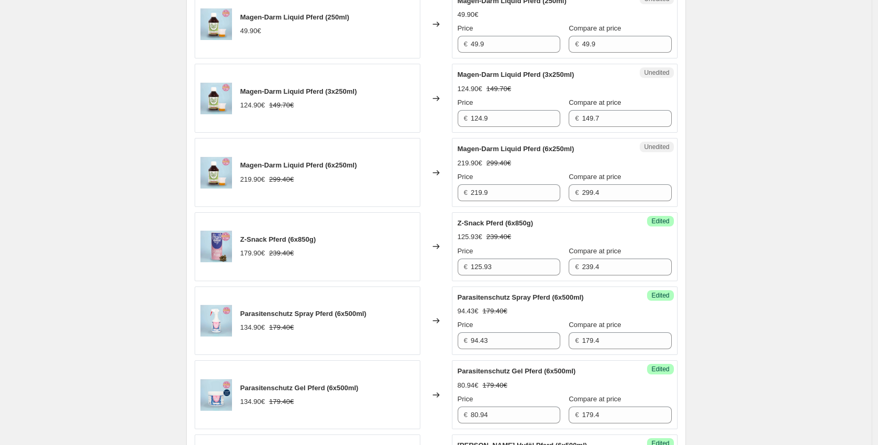
scroll to position [1523, 0]
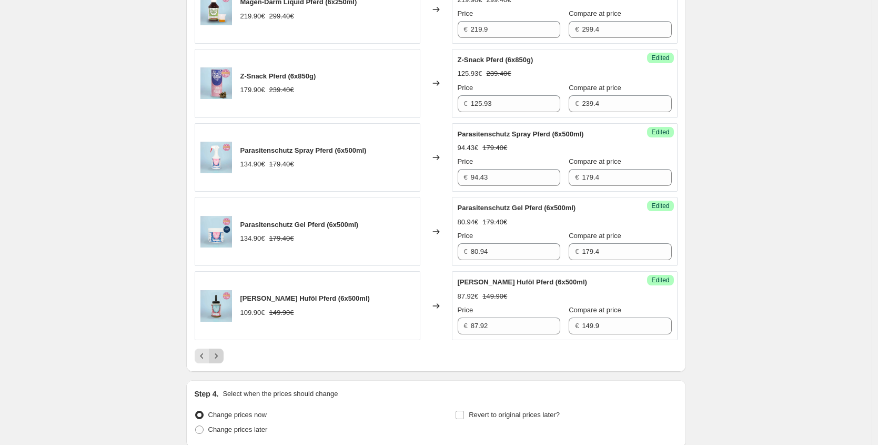
click at [220, 356] on icon "Next" at bounding box center [216, 356] width 11 height 11
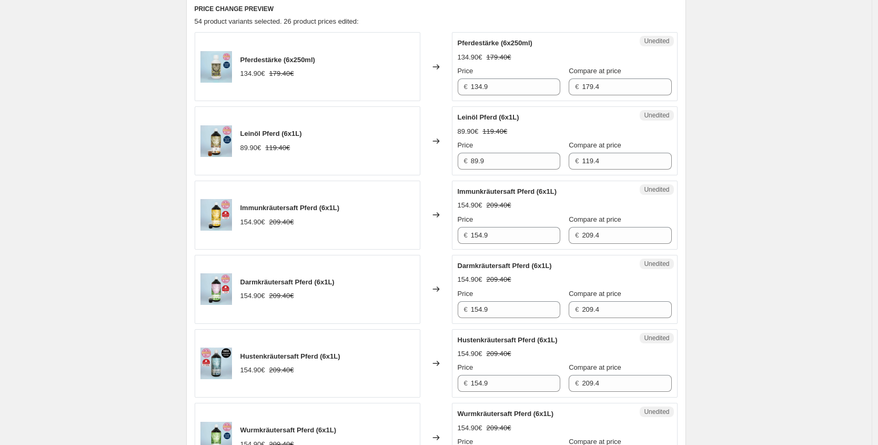
scroll to position [351, 0]
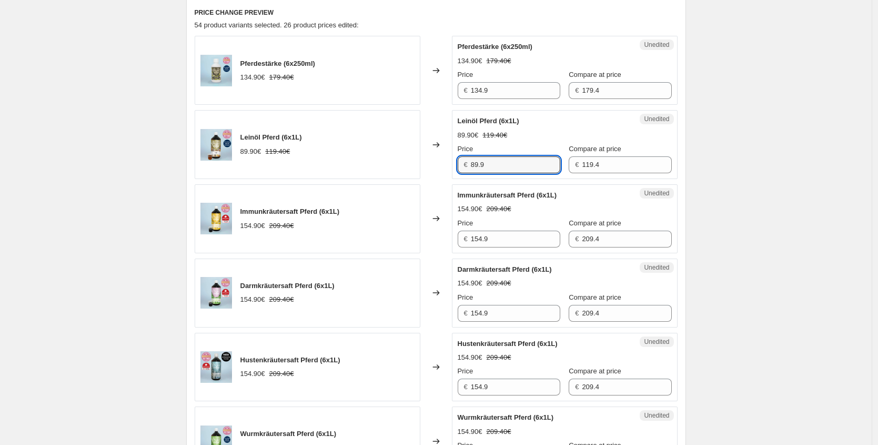
drag, startPoint x: 472, startPoint y: 164, endPoint x: 453, endPoint y: 165, distance: 19.5
click at [456, 164] on div "Unedited Leinöl Pferd (6x1L) 89.90€ 119.40€ Price € 89.9 Compare at price € 119…" at bounding box center [565, 144] width 226 height 69
paste input "44,95 €"
type input "44.95"
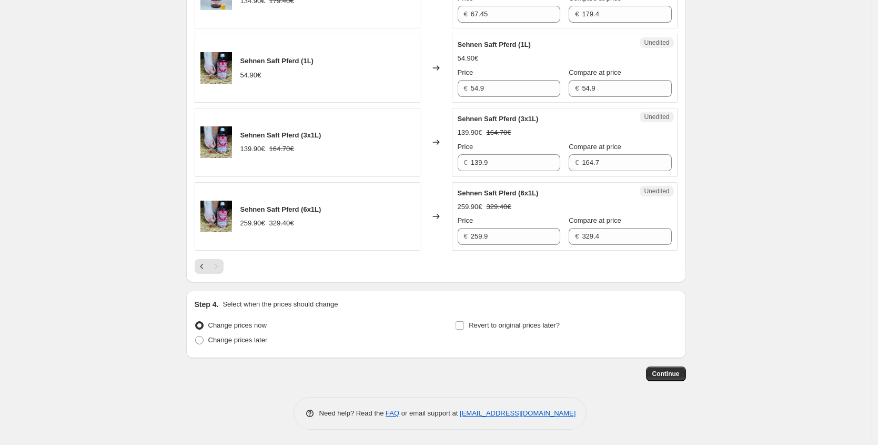
scroll to position [1169, 0]
click at [205, 264] on icon "Previous" at bounding box center [202, 266] width 11 height 11
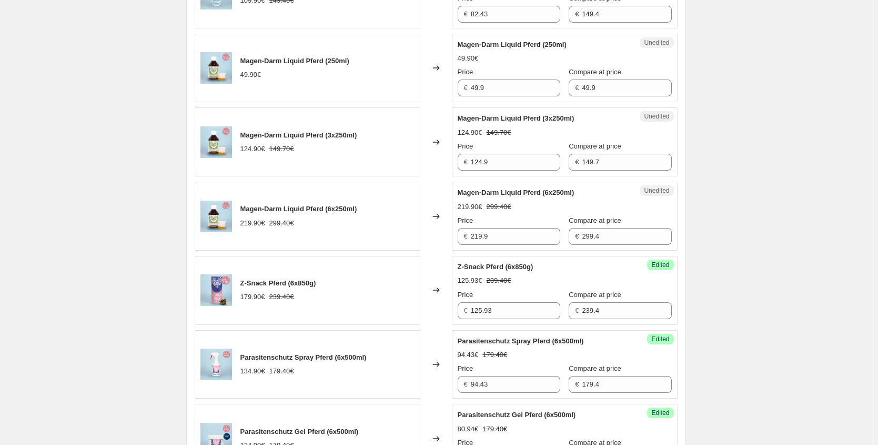
scroll to position [1613, 0]
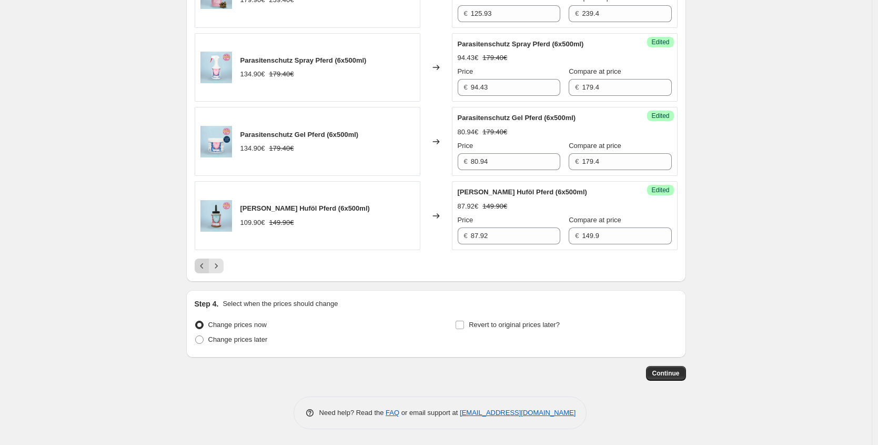
click at [207, 269] on icon "Previous" at bounding box center [202, 266] width 11 height 11
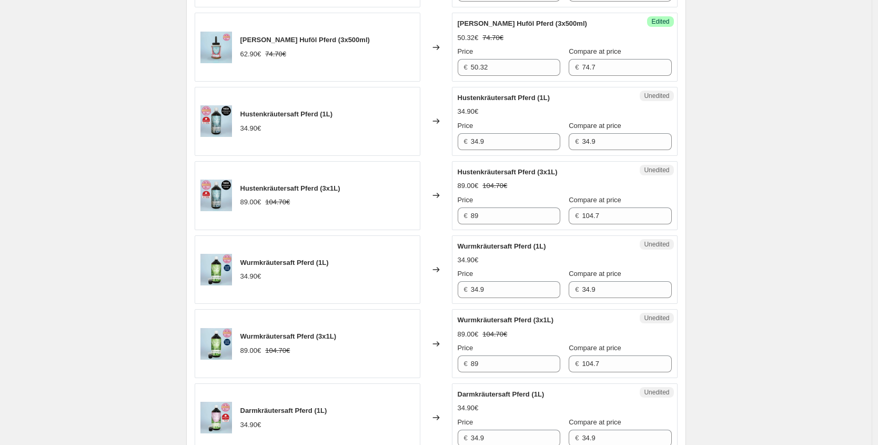
scroll to position [448, 0]
drag, startPoint x: 505, startPoint y: 141, endPoint x: 424, endPoint y: 141, distance: 81.1
click at [432, 141] on div "Hustenkräutersaft Pferd (1L) 34.90€ Changed to Unedited Hustenkräutersaft Pferd…" at bounding box center [436, 120] width 483 height 69
paste input "26,18 €"
type input "26.18"
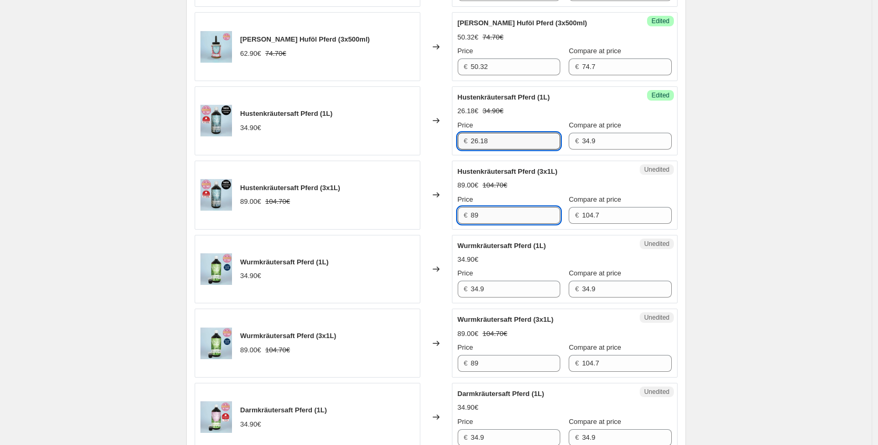
drag, startPoint x: 477, startPoint y: 209, endPoint x: 490, endPoint y: 211, distance: 12.7
click at [477, 209] on input "89" at bounding box center [515, 215] width 89 height 17
drag, startPoint x: 415, startPoint y: 216, endPoint x: 375, endPoint y: 216, distance: 40.0
click at [375, 216] on div "Hustenkräutersaft Pferd (3x1L) 89.00€ 104.70€ Changed to Unedited Hustenkräuter…" at bounding box center [436, 195] width 483 height 69
paste input "66,75 €"
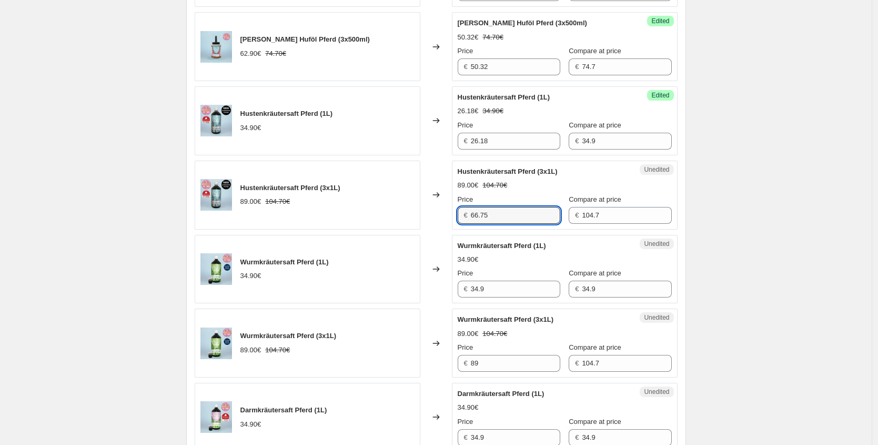
type input "66.75"
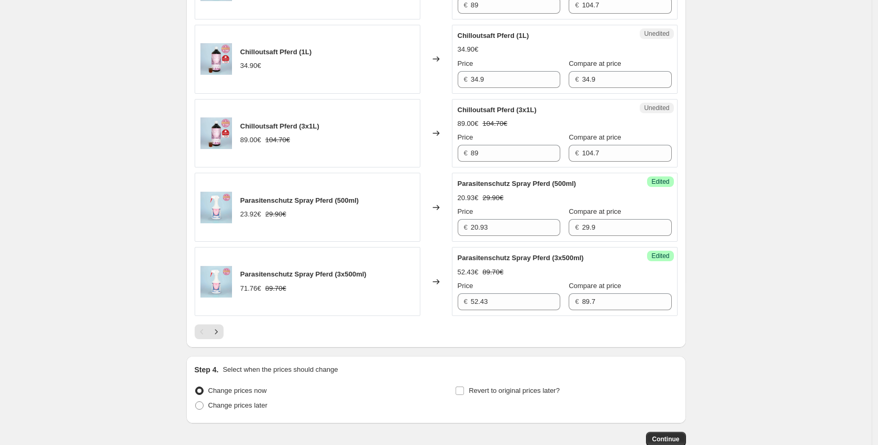
scroll to position [1613, 0]
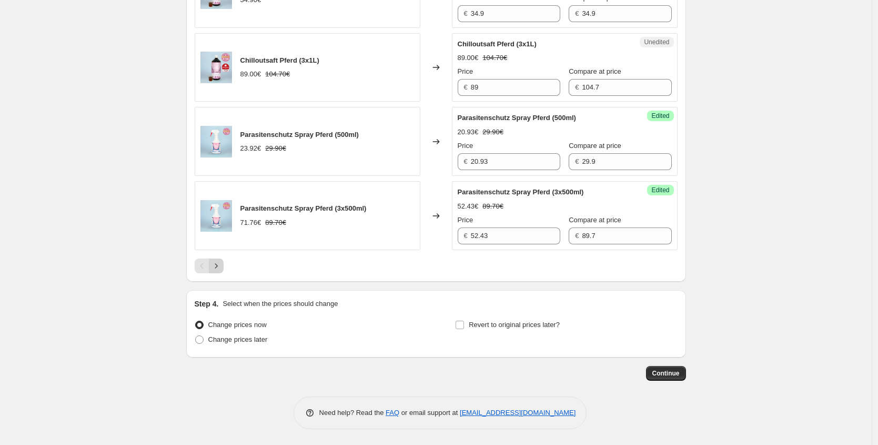
click at [219, 271] on button "Next" at bounding box center [216, 265] width 15 height 15
click at [227, 269] on div at bounding box center [436, 265] width 483 height 15
click at [223, 268] on button "Next" at bounding box center [216, 265] width 15 height 15
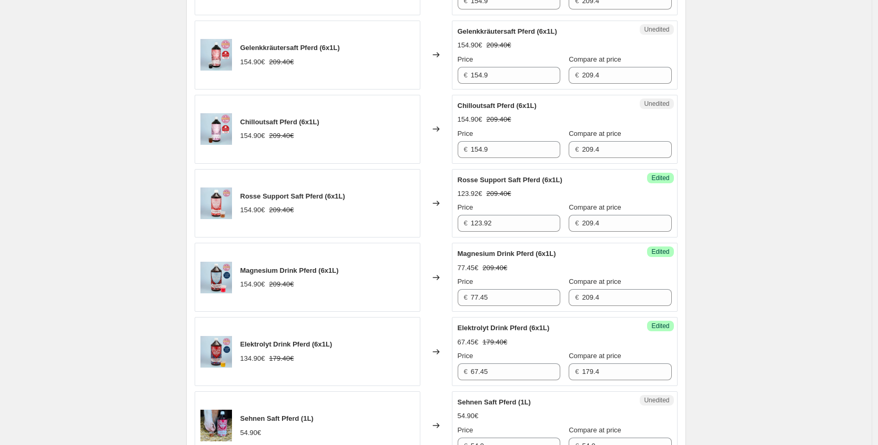
scroll to position [657, 0]
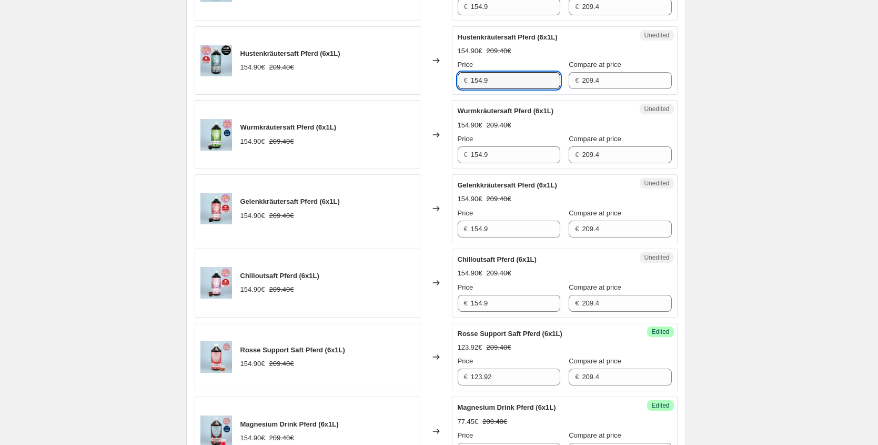
drag, startPoint x: 499, startPoint y: 84, endPoint x: 330, endPoint y: 63, distance: 170.3
click at [340, 65] on div "Hustenkräutersaft Pferd (6x1L) 154.90€ 209.40€ Changed to Unedited Hustenkräute…" at bounding box center [436, 60] width 483 height 69
paste input "16,18 €"
type input "116.18"
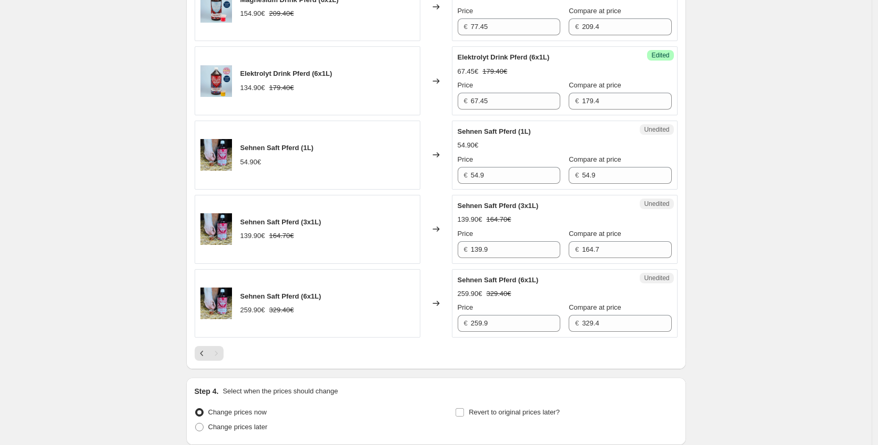
scroll to position [1169, 0]
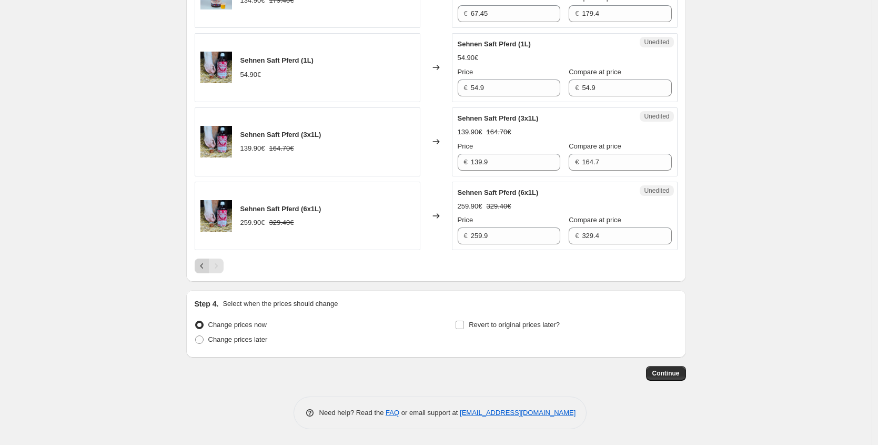
click at [202, 265] on icon "Previous" at bounding box center [202, 266] width 11 height 11
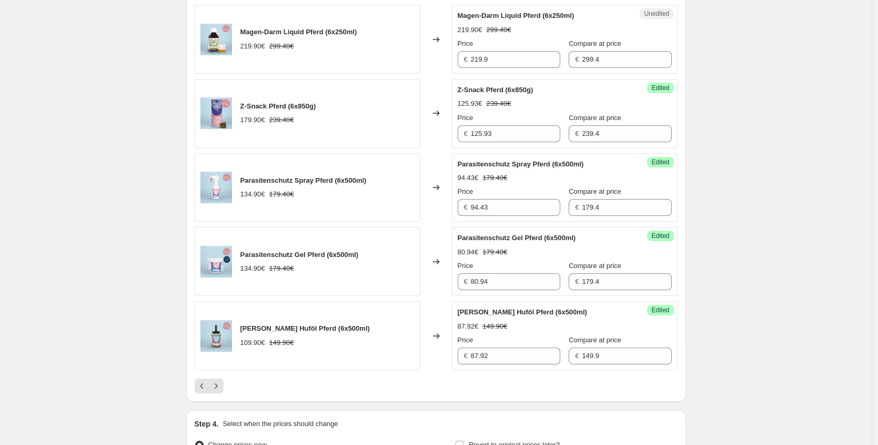
scroll to position [1613, 0]
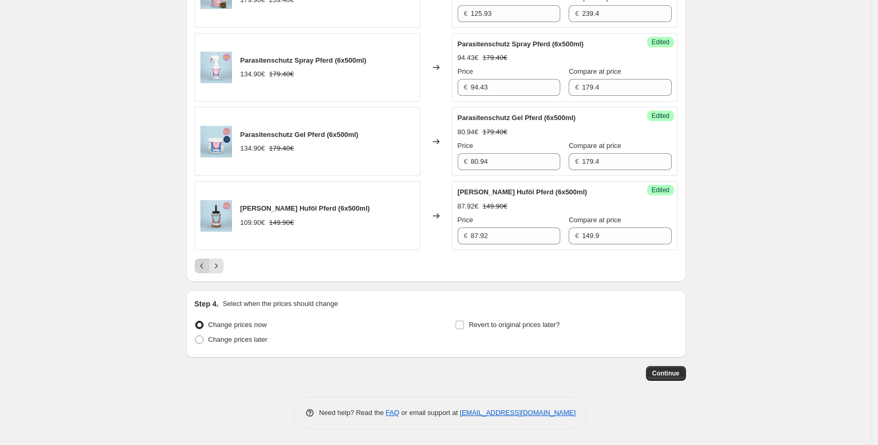
click at [202, 265] on icon "Previous" at bounding box center [202, 266] width 11 height 11
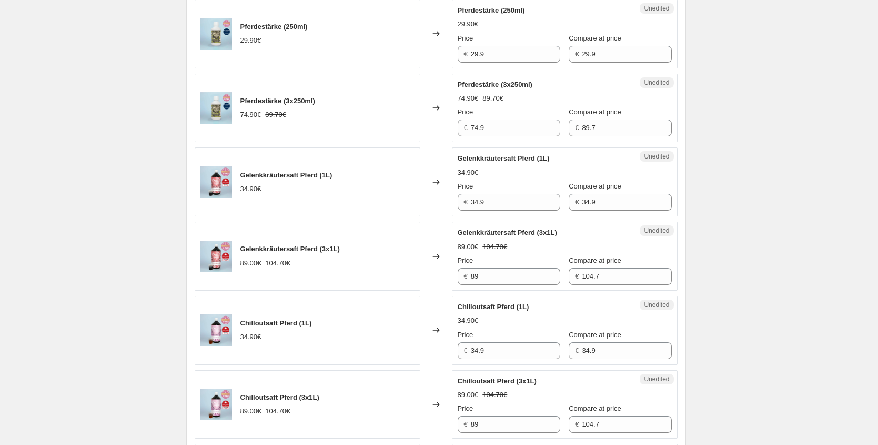
scroll to position [1354, 0]
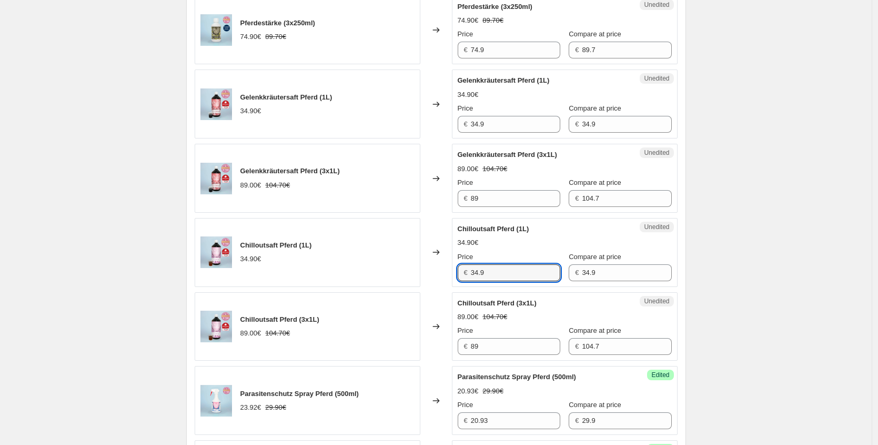
drag, startPoint x: 508, startPoint y: 277, endPoint x: 354, endPoint y: 244, distance: 157.7
click at [385, 277] on div "Chilloutsaft Pferd (1L) 34.90€ Changed to Unedited Chilloutsaft Pferd (1L) 34.9…" at bounding box center [436, 252] width 483 height 69
paste input "26,18 €"
type input "26.18"
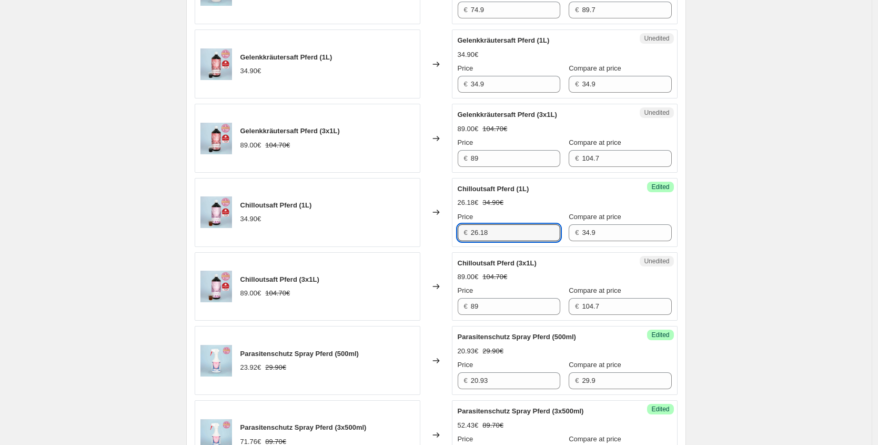
scroll to position [1423, 0]
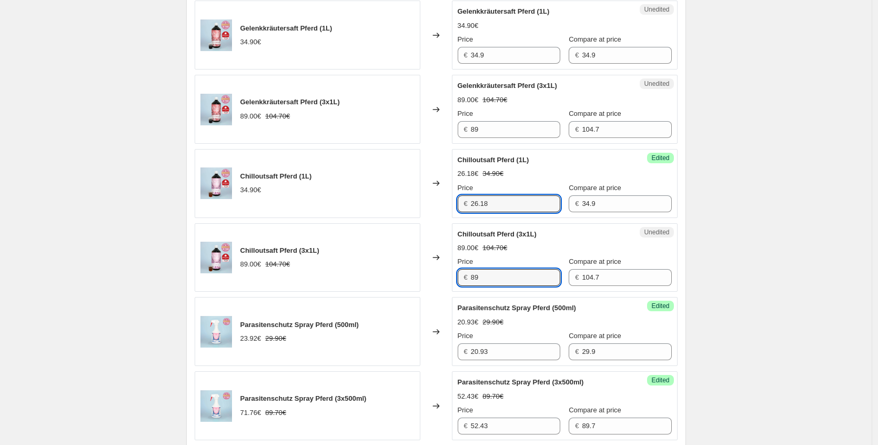
click at [414, 263] on div "Chilloutsaft Pferd (3x1L) 89.00€ 104.70€ Changed to Unedited Chilloutsaft Pferd…" at bounding box center [436, 257] width 483 height 69
paste input "66,75 €"
type input "66.75"
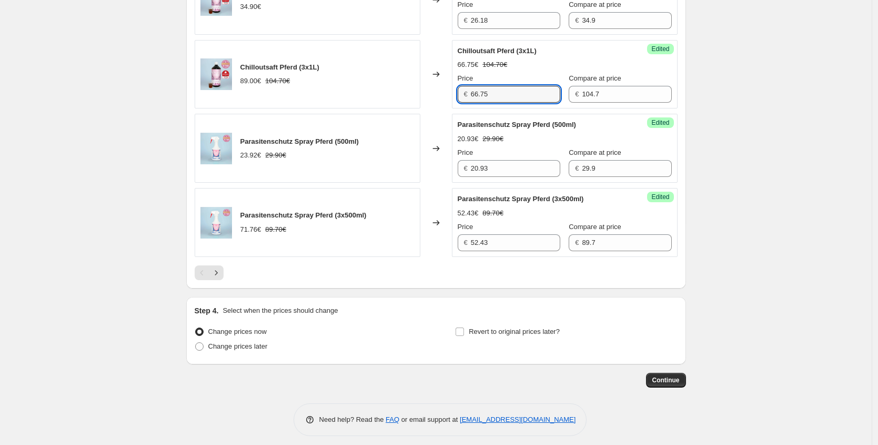
scroll to position [1613, 0]
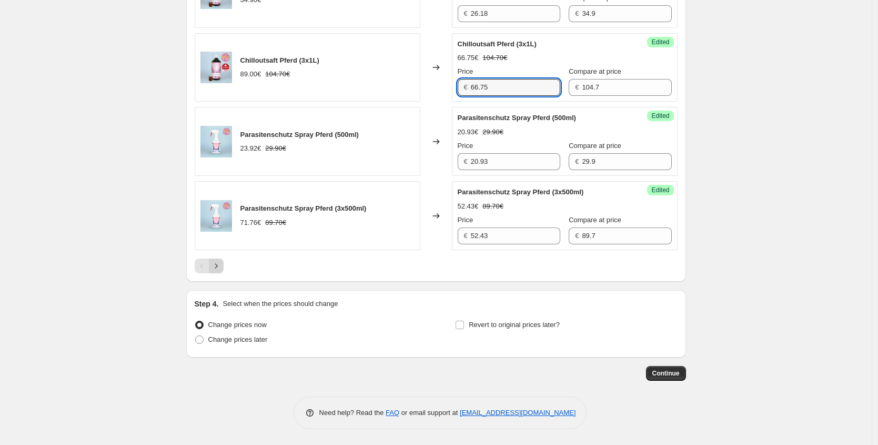
click at [217, 271] on icon "Next" at bounding box center [216, 266] width 11 height 11
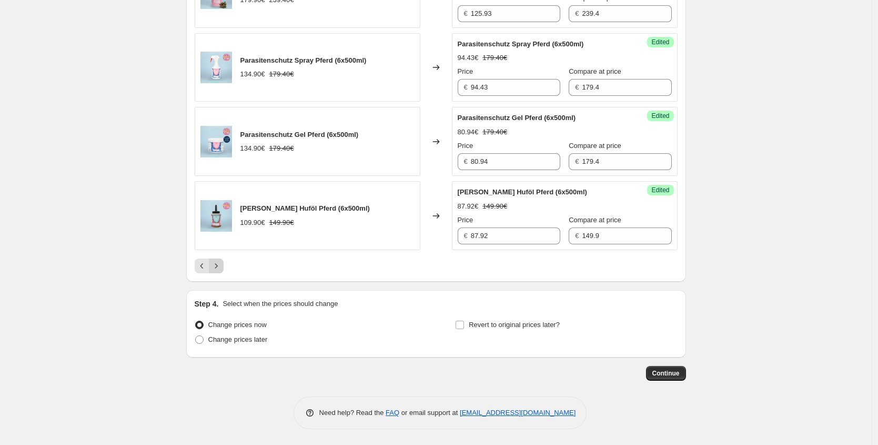
click at [224, 267] on button "Next" at bounding box center [216, 265] width 15 height 15
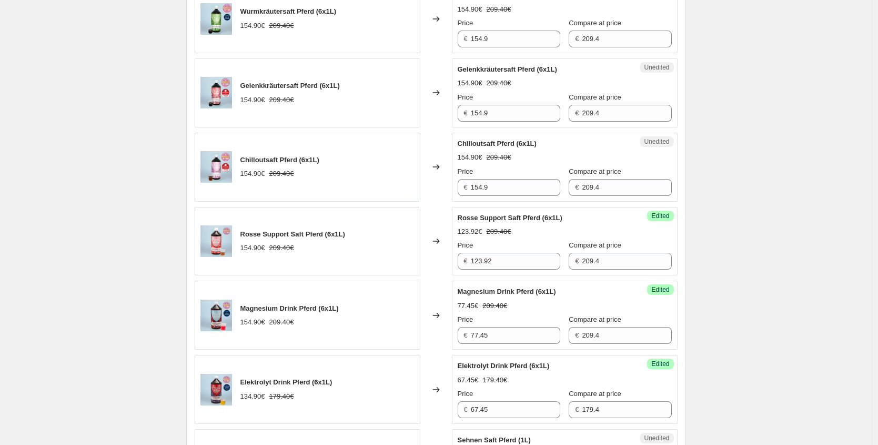
scroll to position [758, 0]
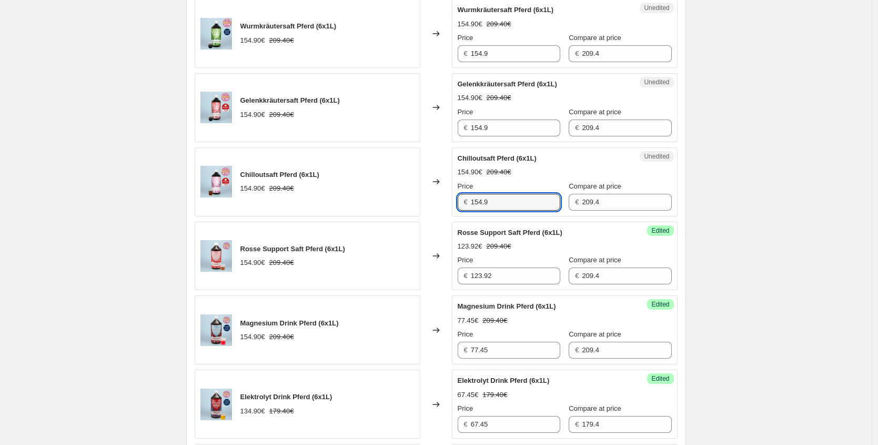
click at [414, 207] on div "Chilloutsaft Pferd (6x1L) 154.90€ 209.40€ Changed to Unedited Chilloutsaft Pfer…" at bounding box center [436, 181] width 483 height 69
paste input "116,18 €"
drag, startPoint x: 531, startPoint y: 201, endPoint x: 338, endPoint y: 197, distance: 192.2
click at [339, 197] on div "Chilloutsaft Pferd (6x1L) 154.90€ 209.40€ Changed to Unedited Chilloutsaft Pfer…" at bounding box center [436, 181] width 483 height 69
paste input "text"
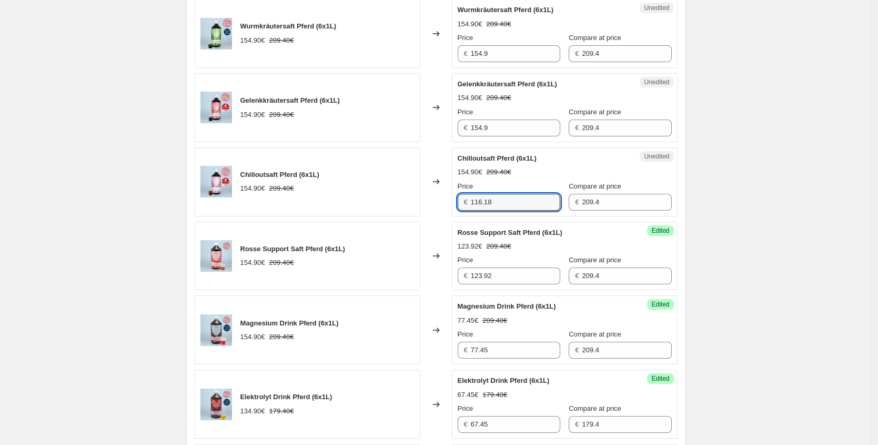
type input "116.18"
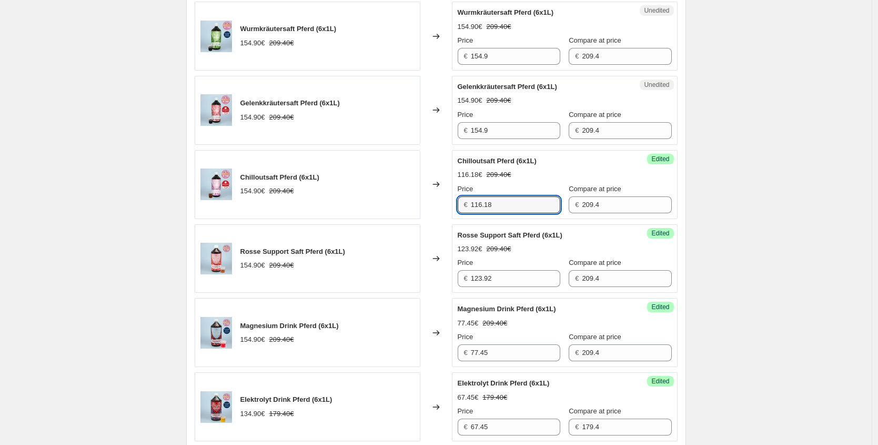
scroll to position [723, 0]
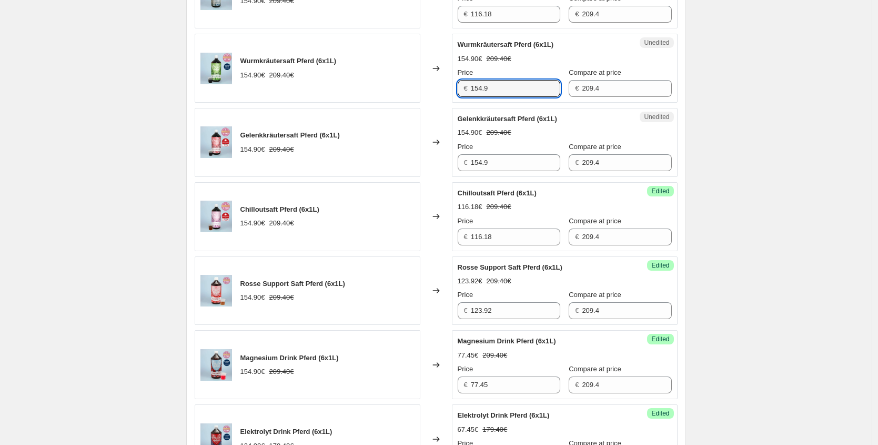
drag, startPoint x: 413, startPoint y: 83, endPoint x: 244, endPoint y: 77, distance: 168.5
click at [249, 77] on div "Wurmkräutersaft Pferd (6x1L) 154.90€ 209.40€ Changed to Unedited Wurmkräutersaf…" at bounding box center [436, 68] width 483 height 69
paste input "77,45 €"
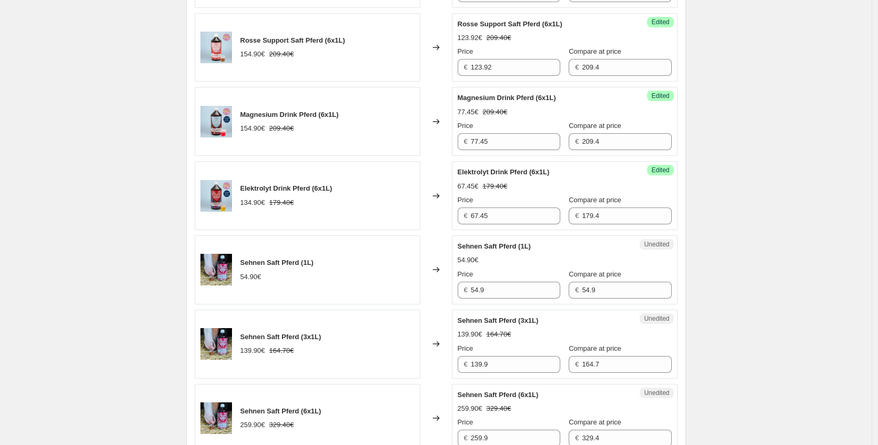
scroll to position [1148, 0]
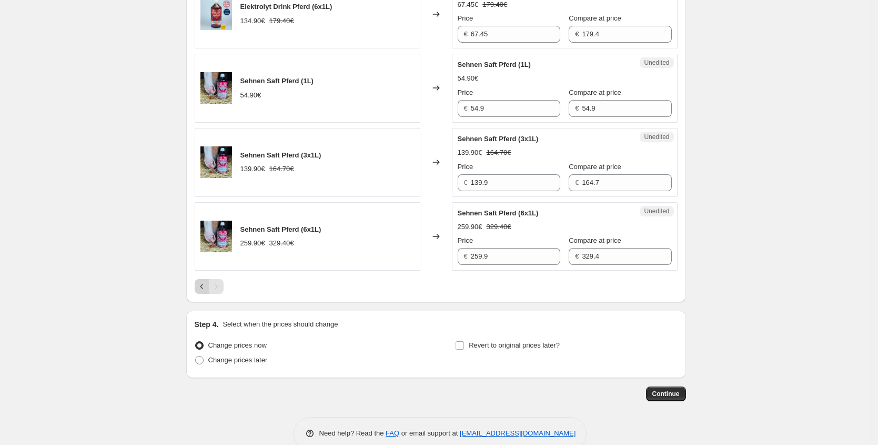
type input "77.45"
click at [205, 279] on button "Previous" at bounding box center [202, 286] width 15 height 15
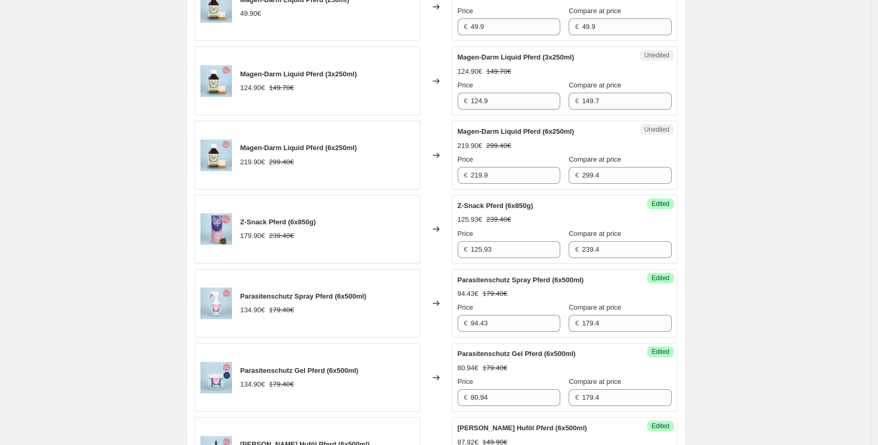
scroll to position [1613, 0]
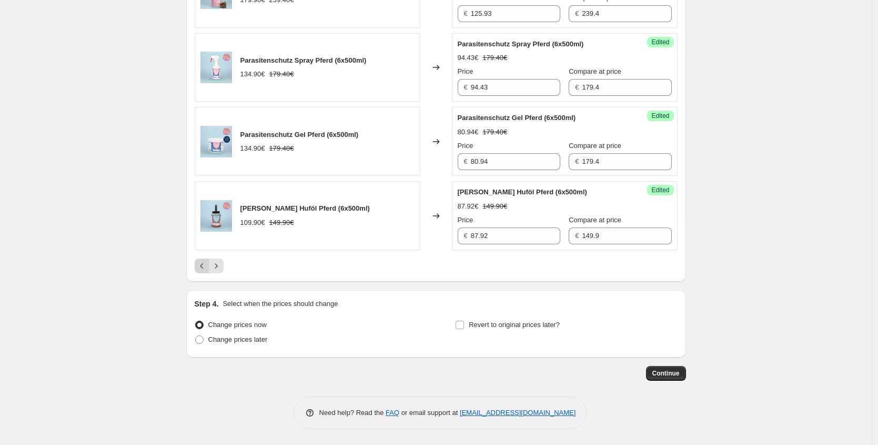
click at [207, 264] on icon "Previous" at bounding box center [202, 266] width 11 height 11
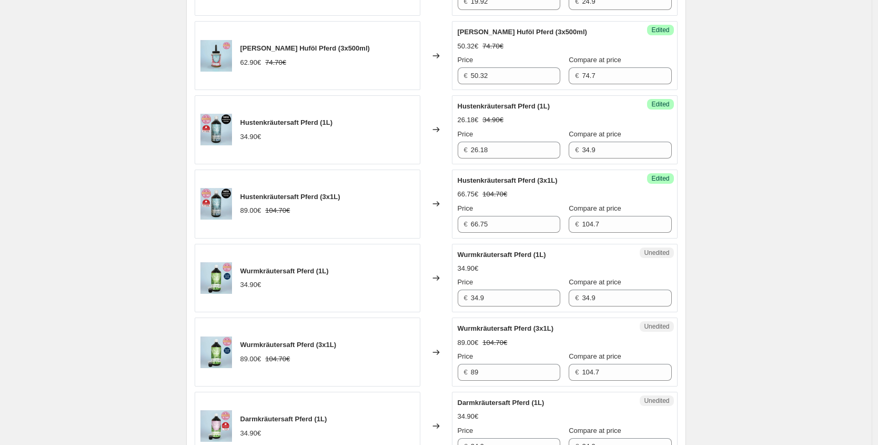
scroll to position [521, 0]
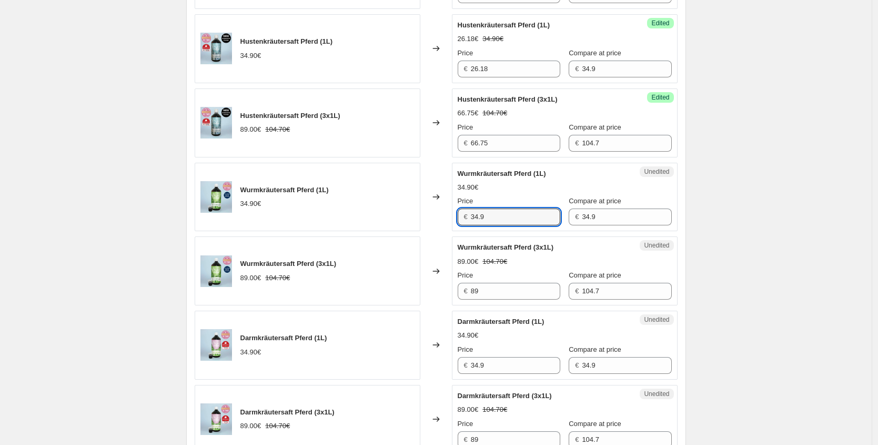
drag, startPoint x: 512, startPoint y: 214, endPoint x: 373, endPoint y: 214, distance: 138.4
click at [373, 214] on div "Wurmkräutersaft Pferd (1L) 34.90€ Changed to Unedited Wurmkräutersaft Pferd (1L…" at bounding box center [436, 197] width 483 height 69
paste input "17,45 €"
type input "17.45"
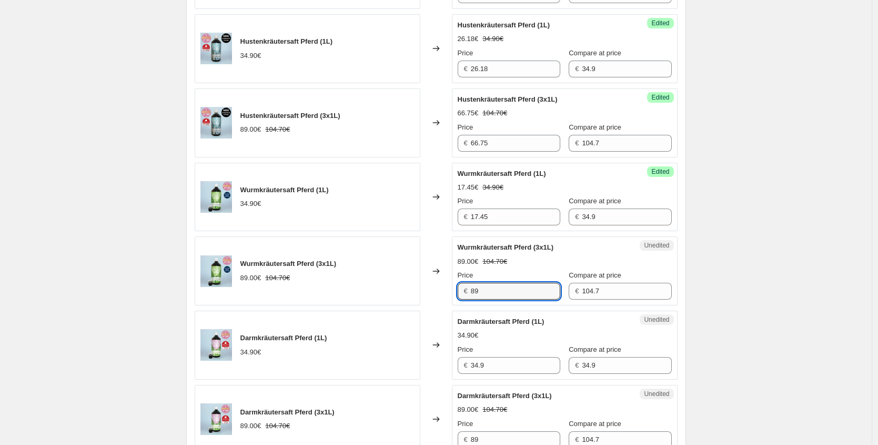
drag, startPoint x: 476, startPoint y: 291, endPoint x: 369, endPoint y: 279, distance: 108.0
click at [369, 279] on div "Wurmkräutersaft Pferd (3x1L) 89.00€ 104.70€ Changed to Unedited Wurmkräutersaft…" at bounding box center [436, 270] width 483 height 69
paste input "44,50 €"
type input "44.50"
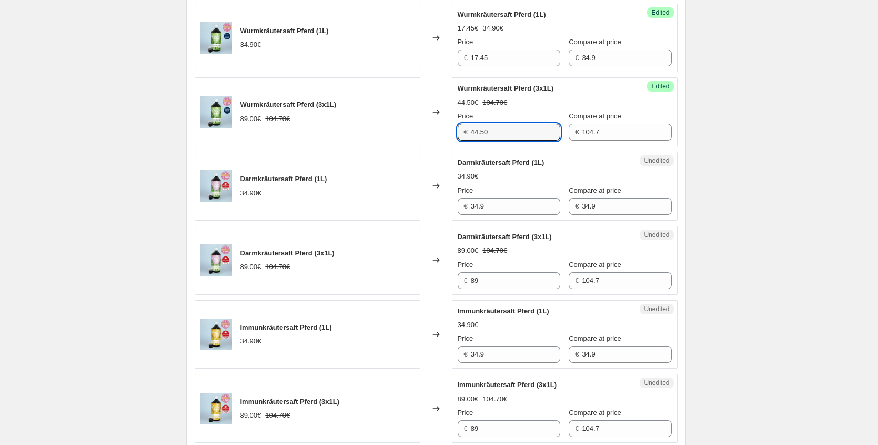
scroll to position [686, 0]
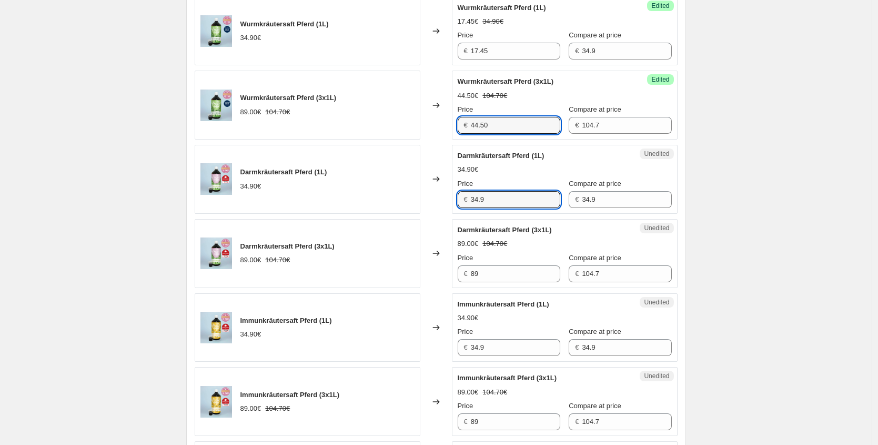
drag, startPoint x: 446, startPoint y: 196, endPoint x: 418, endPoint y: 196, distance: 28.4
click at [418, 196] on div "Darmkräutersaft Pferd (1L) 34.90€ Changed to Unedited Darmkräutersaft Pferd (1L…" at bounding box center [436, 179] width 483 height 69
paste input "20,94 €"
type input "20.94"
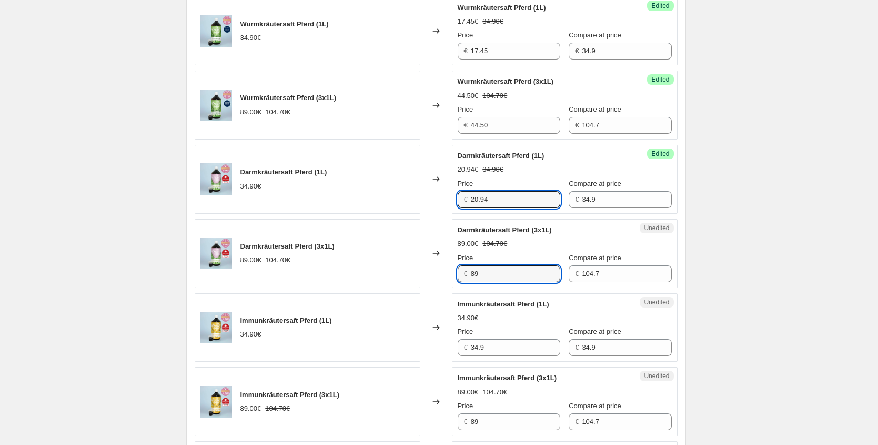
drag, startPoint x: 440, startPoint y: 259, endPoint x: 423, endPoint y: 258, distance: 16.9
click at [423, 259] on div "Darmkräutersaft Pferd (3x1L) 89.00€ 104.70€ Changed to Unedited Darmkräutersaft…" at bounding box center [436, 253] width 483 height 69
paste input "53,40 €"
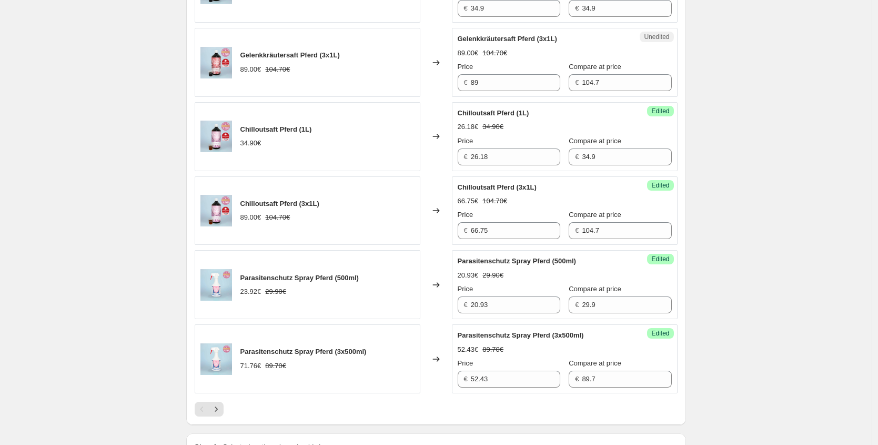
scroll to position [1566, 0]
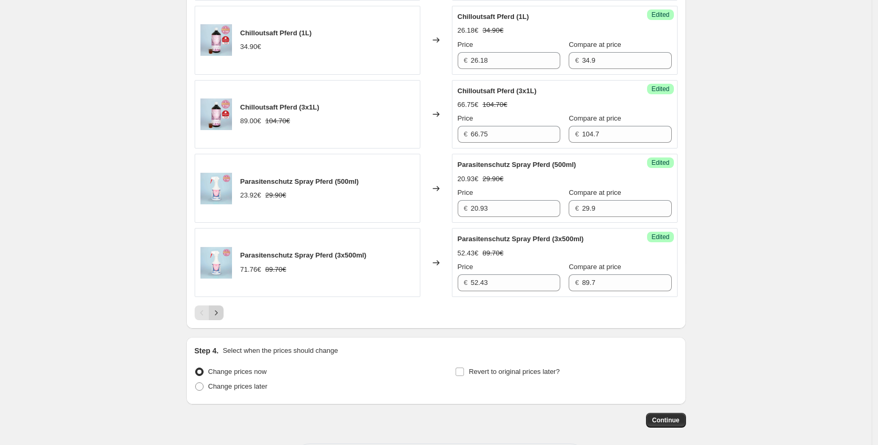
type input "53.40"
click at [222, 314] on icon "Next" at bounding box center [216, 312] width 11 height 11
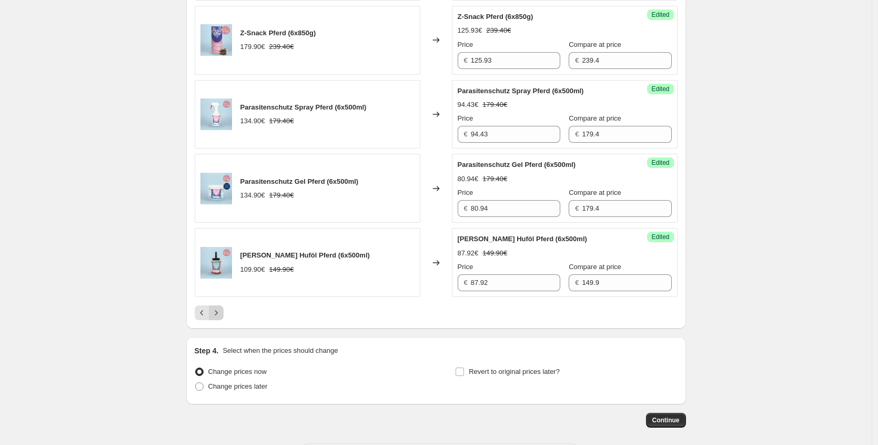
click at [221, 312] on icon "Next" at bounding box center [216, 312] width 11 height 11
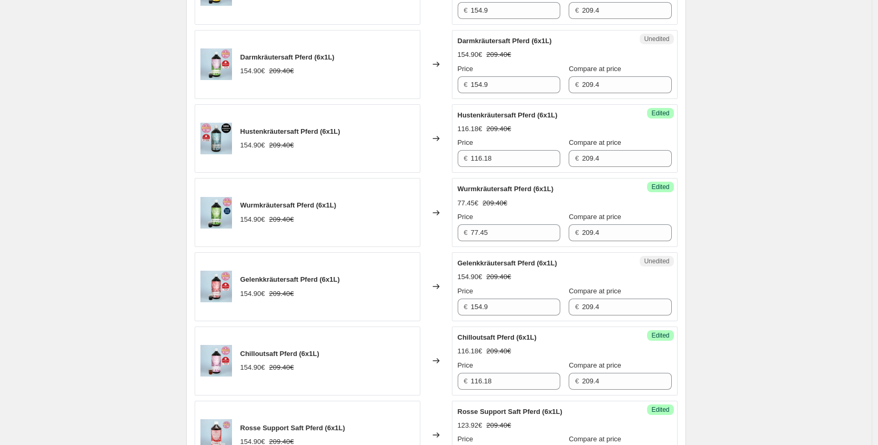
scroll to position [577, 0]
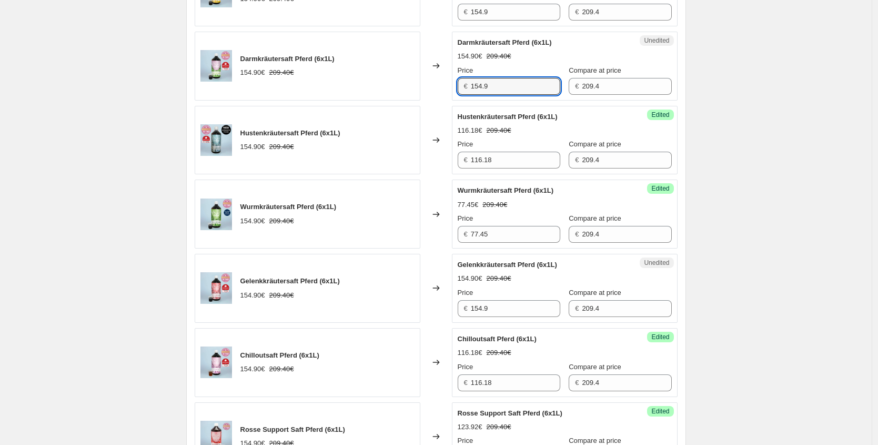
drag, startPoint x: 505, startPoint y: 88, endPoint x: 372, endPoint y: 82, distance: 132.8
click at [388, 82] on div "Darmkräutersaft Pferd (6x1L) 154.90€ 209.40€ Changed to Unedited Darmkräutersaf…" at bounding box center [436, 66] width 483 height 69
paste input "92,94 €"
type input "92.94"
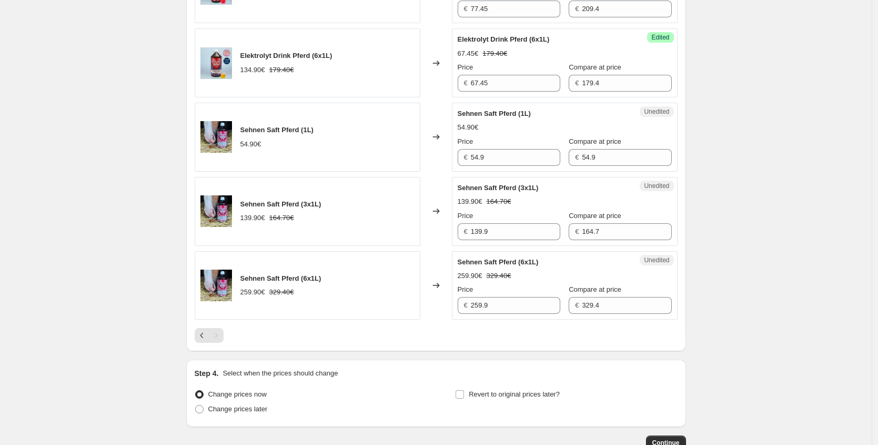
scroll to position [1133, 0]
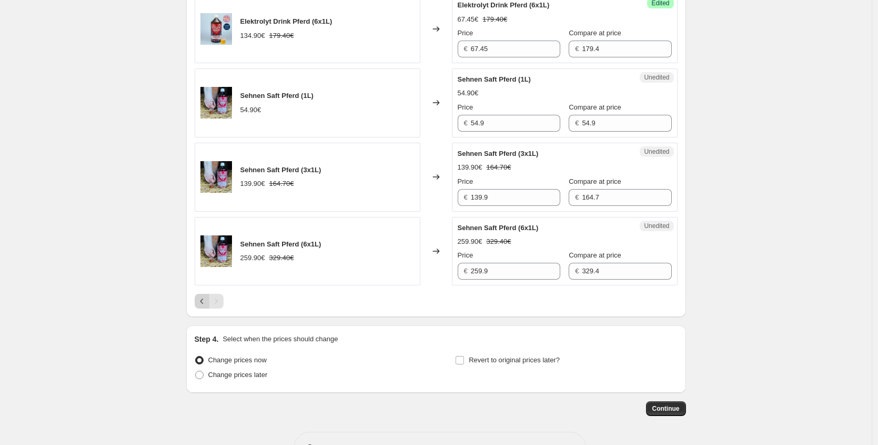
click at [201, 308] on button "Previous" at bounding box center [202, 301] width 15 height 15
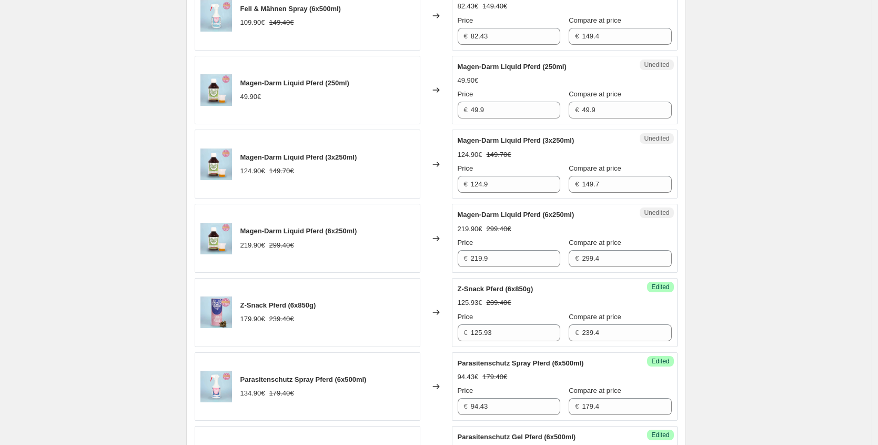
scroll to position [1265, 0]
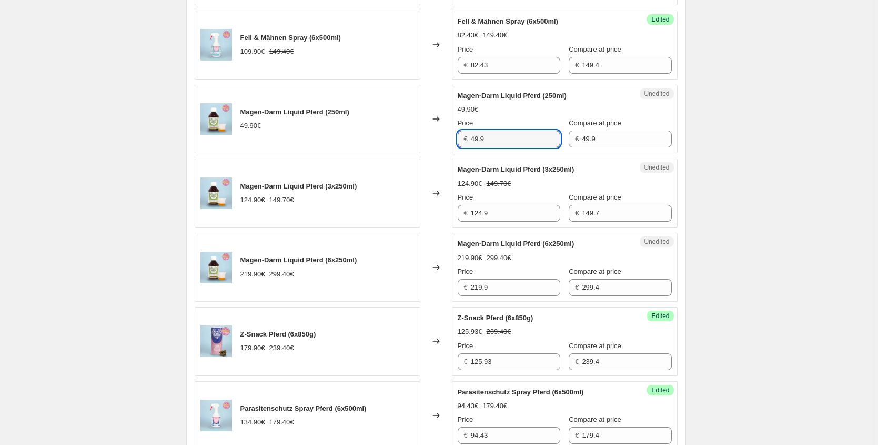
drag, startPoint x: 443, startPoint y: 144, endPoint x: 357, endPoint y: 142, distance: 85.8
click at [357, 142] on div "Magen-Darm Liquid Pferd (250ml) 49.90€ Changed to Unedited Magen-Darm Liquid Pf…" at bounding box center [436, 119] width 483 height 69
paste input "29,94 €"
type input "29.94"
drag, startPoint x: 462, startPoint y: 211, endPoint x: 380, endPoint y: 203, distance: 82.0
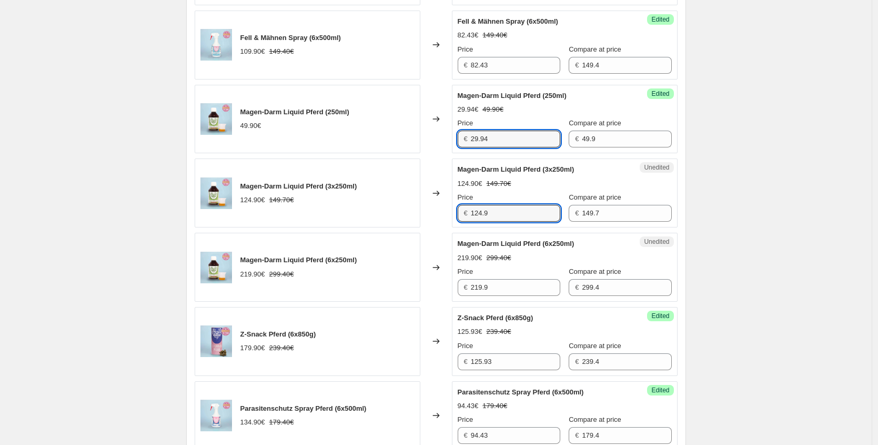
click at [387, 204] on div "Magen-Darm Liquid Pferd (3x250ml) 124.90€ 149.70€ Changed to Unedited Magen-Dar…" at bounding box center [436, 192] width 483 height 69
paste input "74,94 €"
type input "74.94"
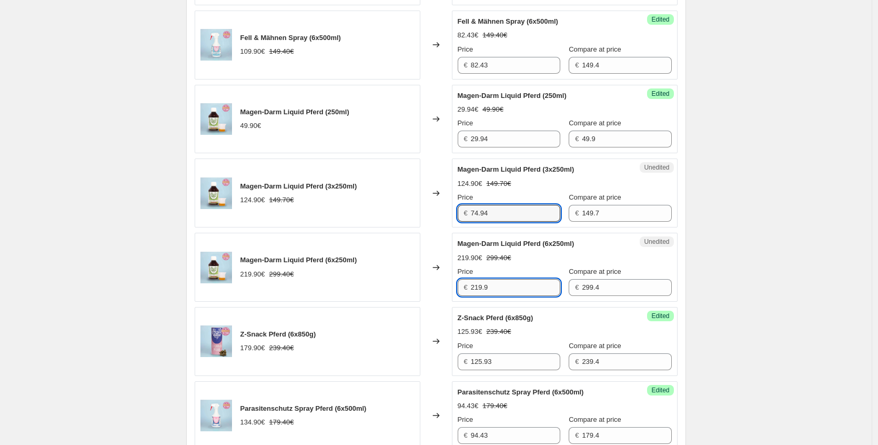
click at [508, 289] on input "219.9" at bounding box center [515, 287] width 89 height 17
drag, startPoint x: 487, startPoint y: 292, endPoint x: 413, endPoint y: 279, distance: 74.8
click at [413, 279] on div "Magen-Darm Liquid Pferd (6x250ml) 219.90€ 299.40€ Changed to Unedited Magen-Dar…" at bounding box center [436, 267] width 483 height 69
paste input "131,94 €"
type input "131.94"
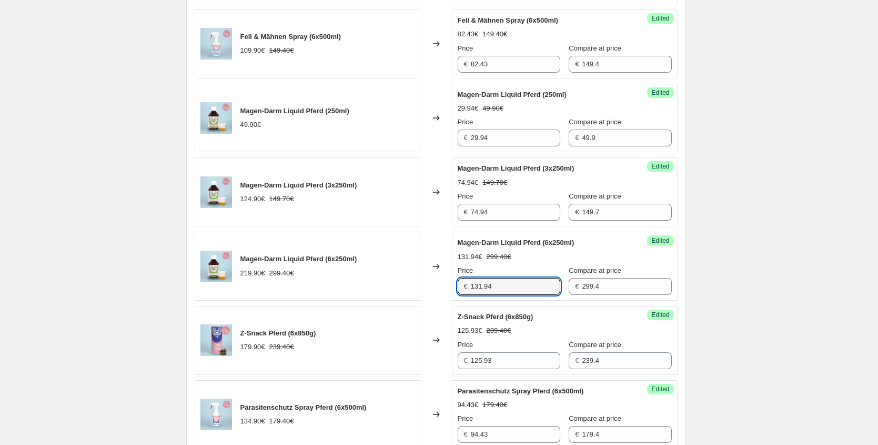
scroll to position [1567, 0]
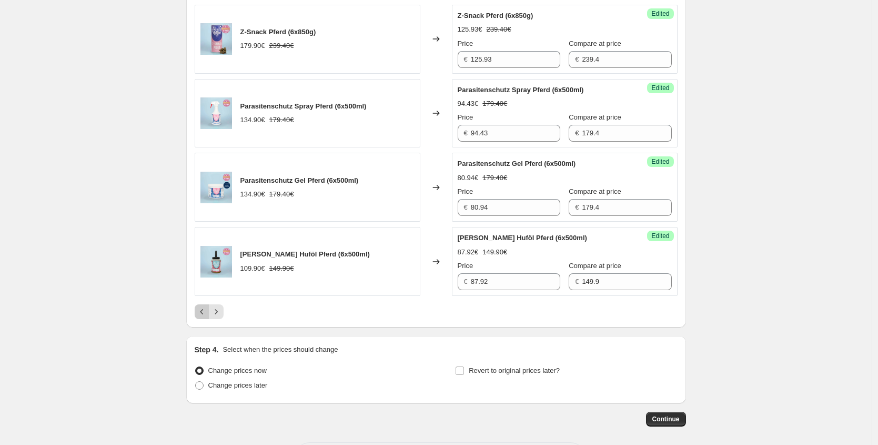
click at [201, 314] on icon "Previous" at bounding box center [202, 311] width 11 height 11
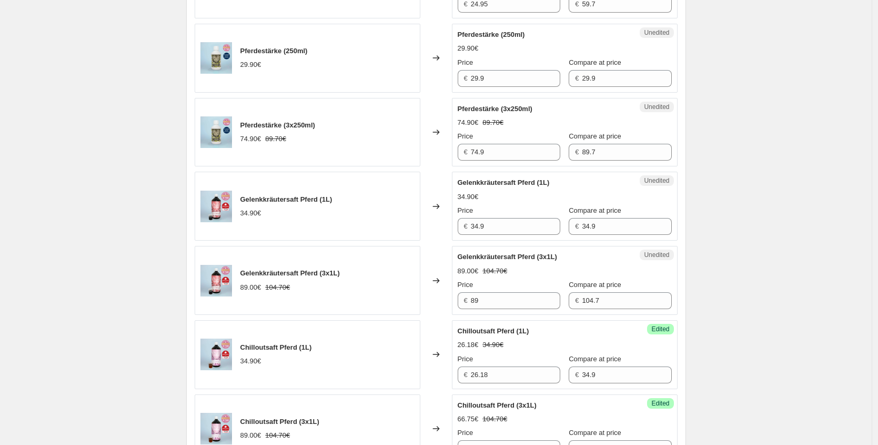
scroll to position [1253, 0]
drag, startPoint x: 523, startPoint y: 226, endPoint x: 359, endPoint y: 203, distance: 165.8
click at [363, 204] on div "Gelenkkräutersaft Pferd (1L) 34.90€ Changed to Unedited Gelenkkräutersaft Pferd…" at bounding box center [436, 205] width 483 height 69
paste input "26,18 €"
type input "26.18"
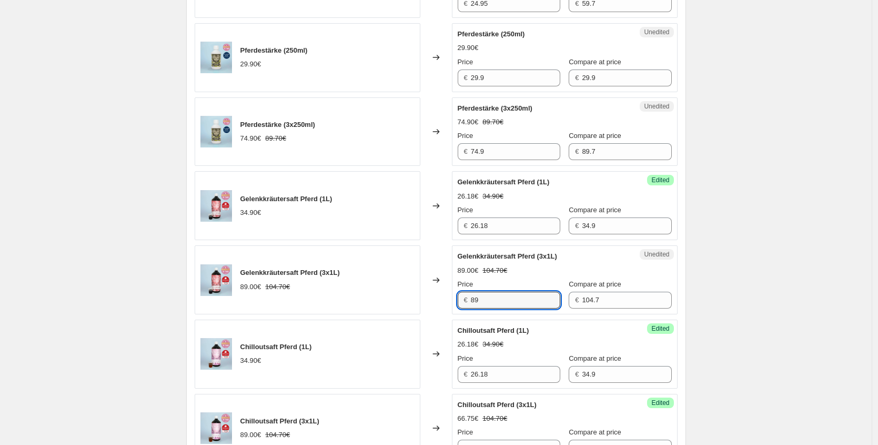
drag, startPoint x: 454, startPoint y: 299, endPoint x: 400, endPoint y: 282, distance: 57.3
click at [398, 290] on div "Gelenkkräutersaft Pferd (3x1L) 89.00€ 104.70€ Changed to Unedited Gelenkkräuter…" at bounding box center [436, 279] width 483 height 69
paste input "66,75 €"
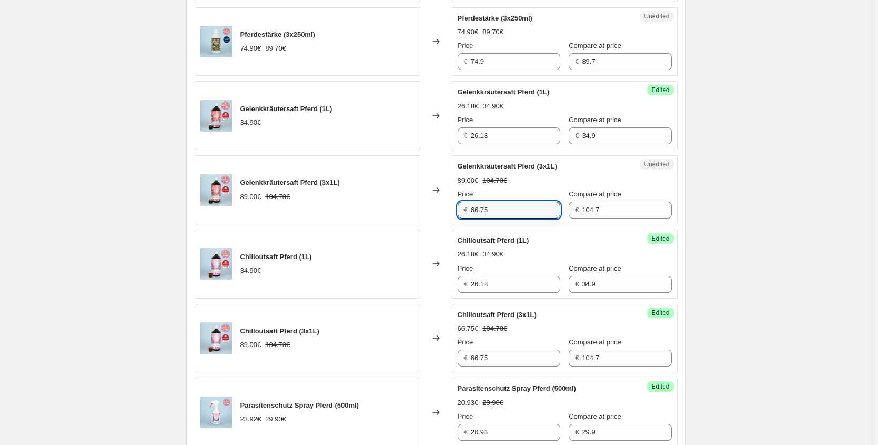
scroll to position [1550, 0]
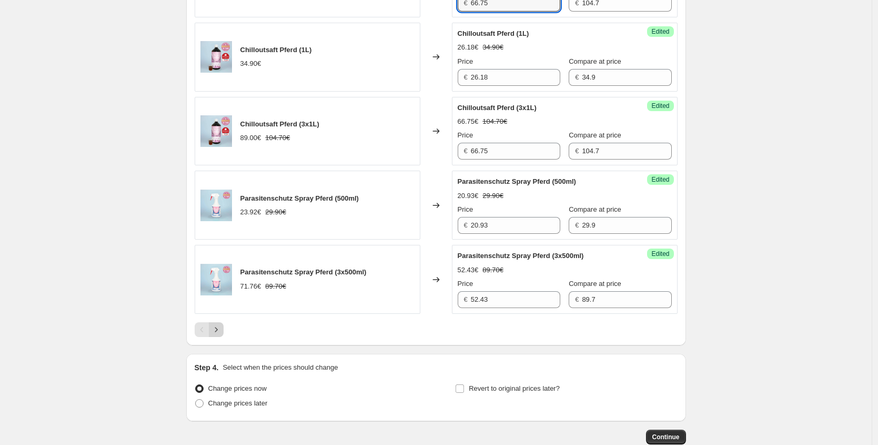
type input "66.75"
click at [222, 324] on icon "Next" at bounding box center [216, 329] width 11 height 11
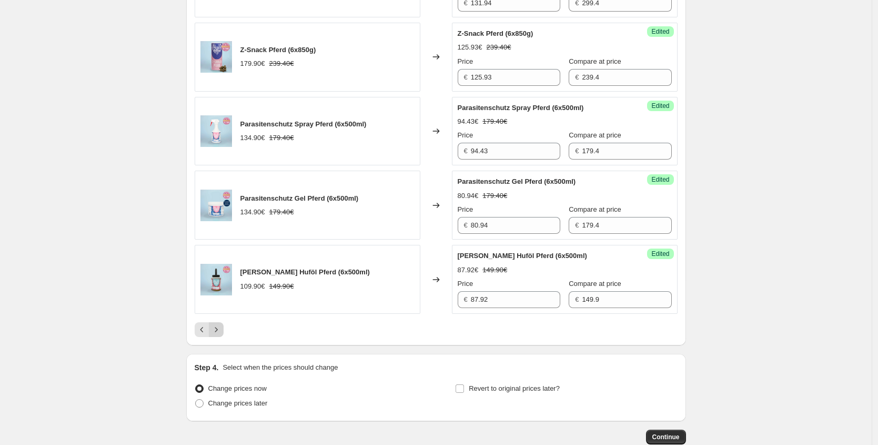
click at [222, 331] on icon "Next" at bounding box center [216, 329] width 11 height 11
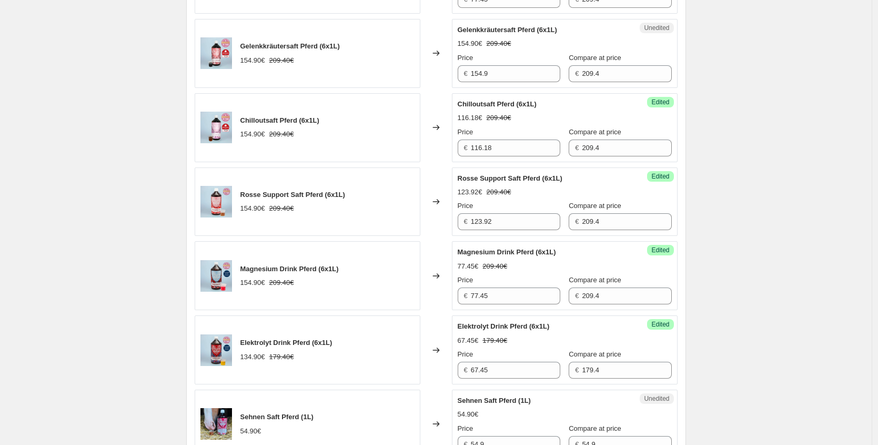
scroll to position [808, 0]
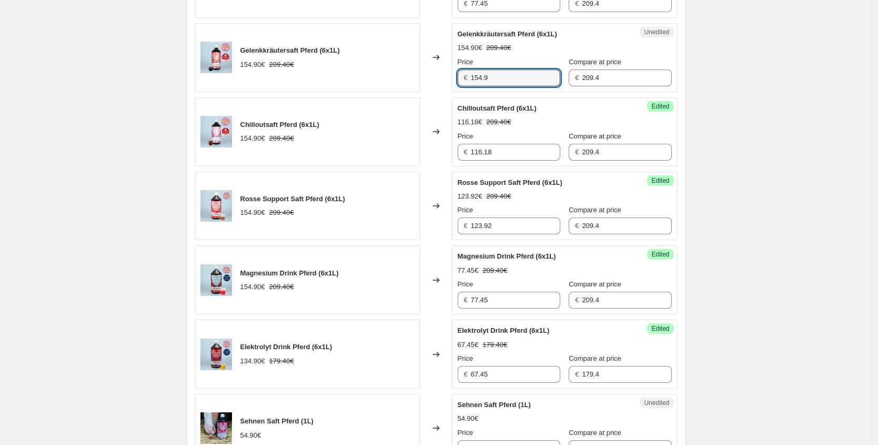
drag, startPoint x: 477, startPoint y: 78, endPoint x: 322, endPoint y: 67, distance: 155.2
click at [341, 76] on div "Gelenkkräutersaft Pferd (6x1L) 154.90€ 209.40€ Changed to Unedited Gelenkkräute…" at bounding box center [436, 57] width 483 height 69
paste input "16,18 €"
type input "116.18"
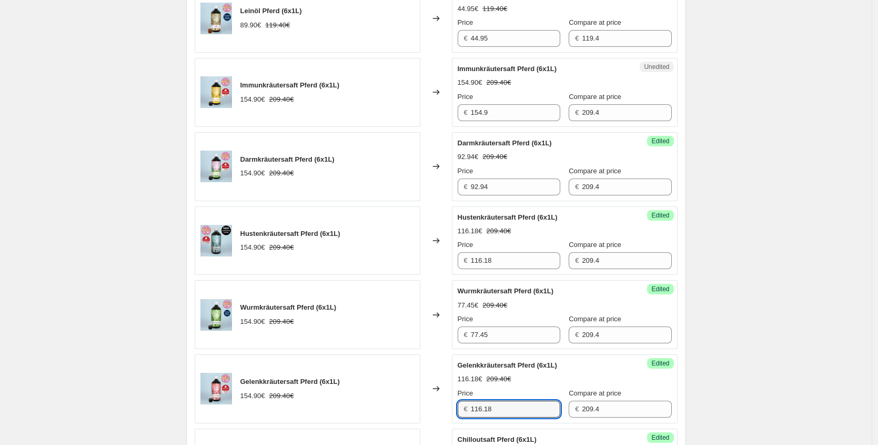
scroll to position [476, 0]
drag, startPoint x: 510, startPoint y: 109, endPoint x: 345, endPoint y: 107, distance: 164.8
click at [363, 108] on div "Immunkräutersaft Pferd (6x1L) 154.90€ 209.40€ Changed to Unedited Immunkräuters…" at bounding box center [436, 92] width 483 height 69
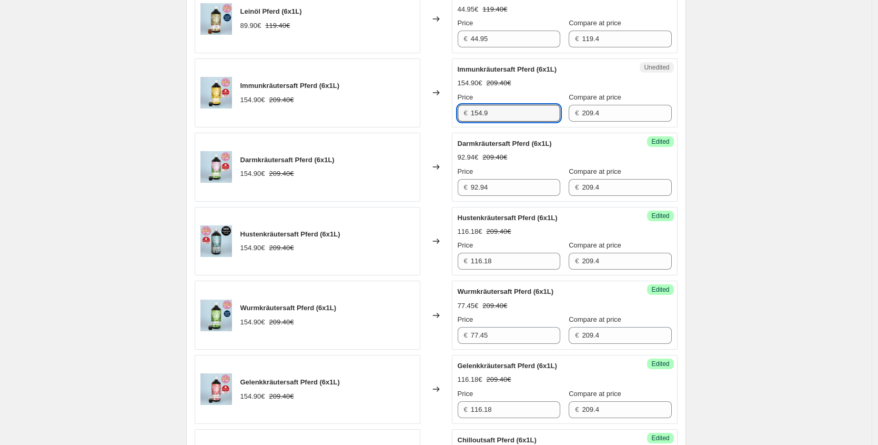
paste input "08,43 €"
type input "108.43"
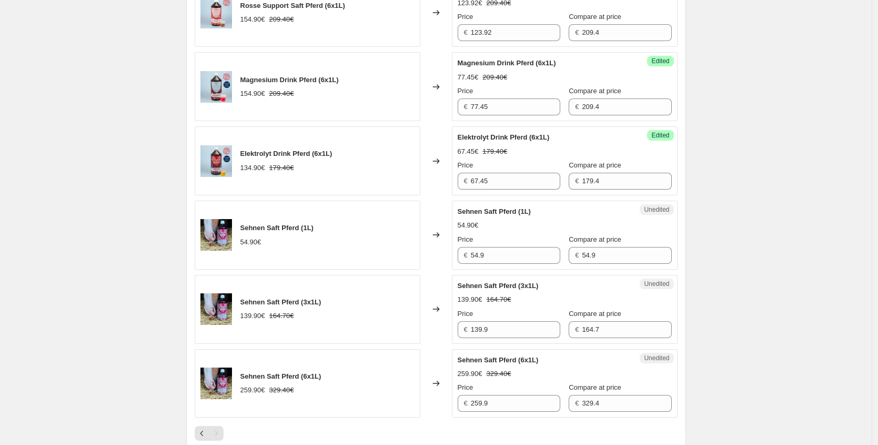
scroll to position [1169, 0]
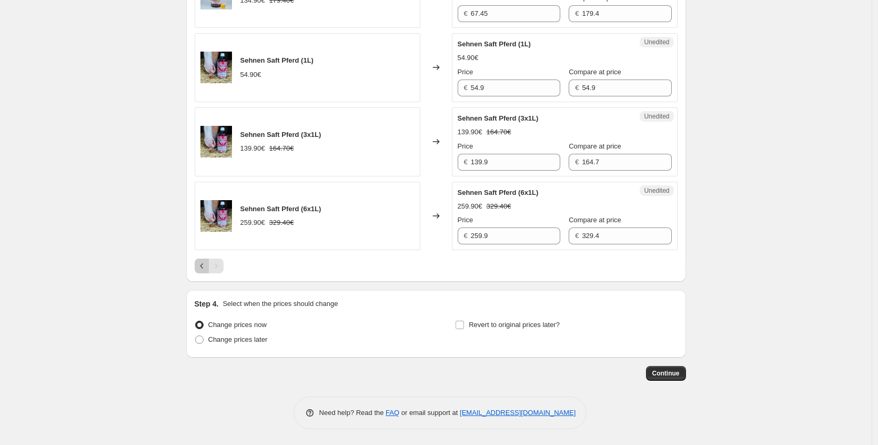
click at [206, 265] on icon "Previous" at bounding box center [202, 266] width 11 height 11
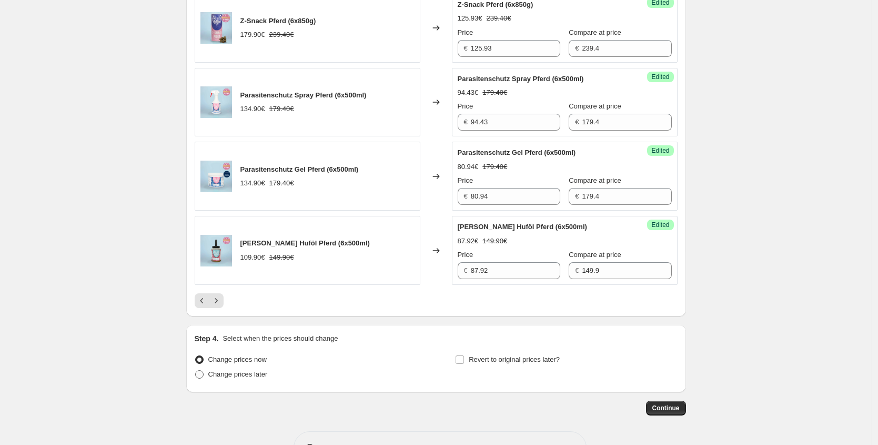
scroll to position [1613, 0]
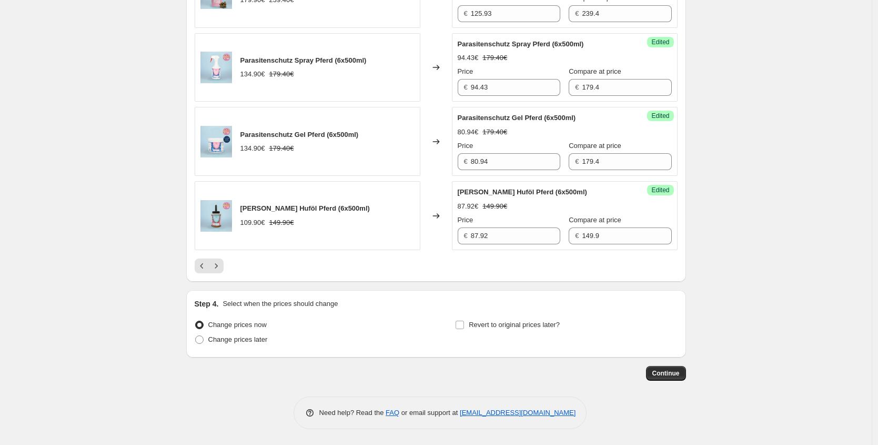
click at [206, 263] on icon "Previous" at bounding box center [202, 266] width 11 height 11
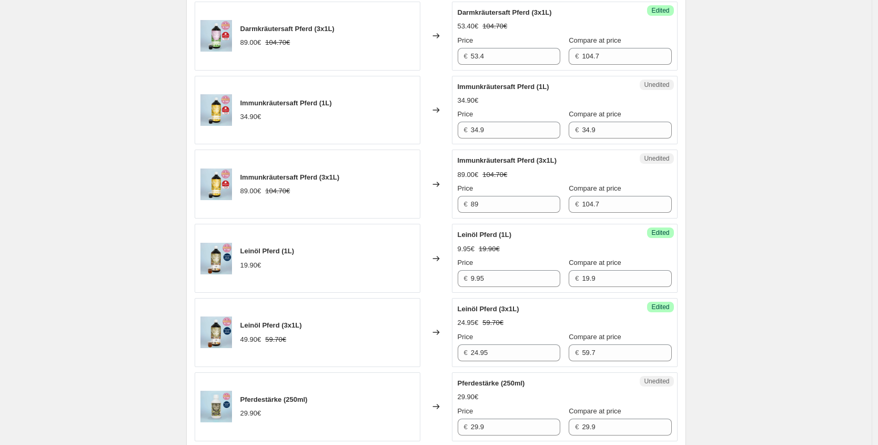
scroll to position [900, 0]
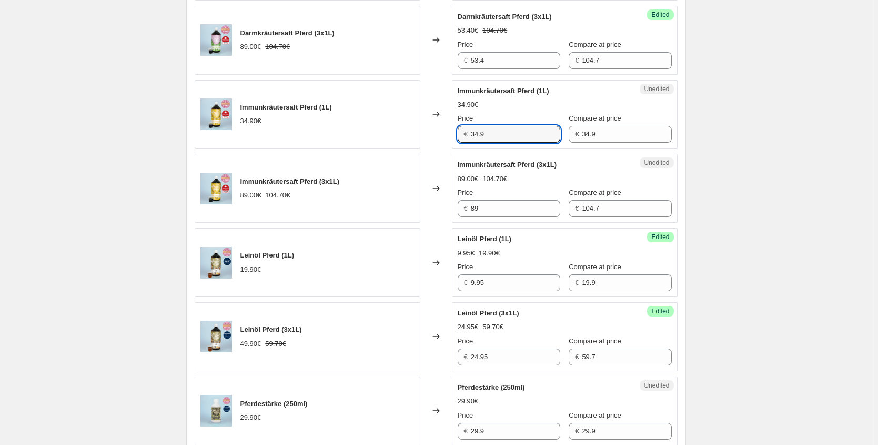
drag, startPoint x: 431, startPoint y: 134, endPoint x: 366, endPoint y: 132, distance: 64.8
click at [392, 134] on div "Immunkräutersaft Pferd (1L) 34.90€ Changed to Unedited Immunkräutersaft Pferd (…" at bounding box center [436, 114] width 483 height 69
paste input "24,43 €"
type input "24.43"
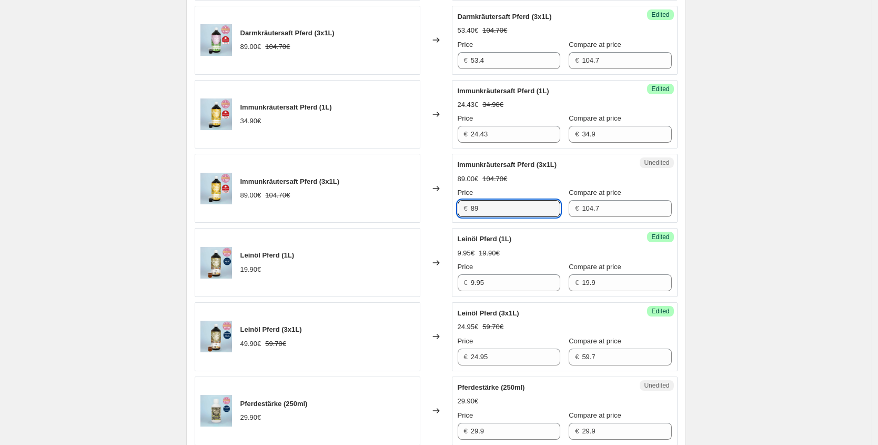
drag, startPoint x: 472, startPoint y: 205, endPoint x: 327, endPoint y: 163, distance: 150.9
click at [364, 191] on div "Immunkräutersaft Pferd (3x1L) 89.00€ 104.70€ Changed to Unedited Immunkräutersa…" at bounding box center [436, 188] width 483 height 69
paste input "62,30 €"
type input "62.30"
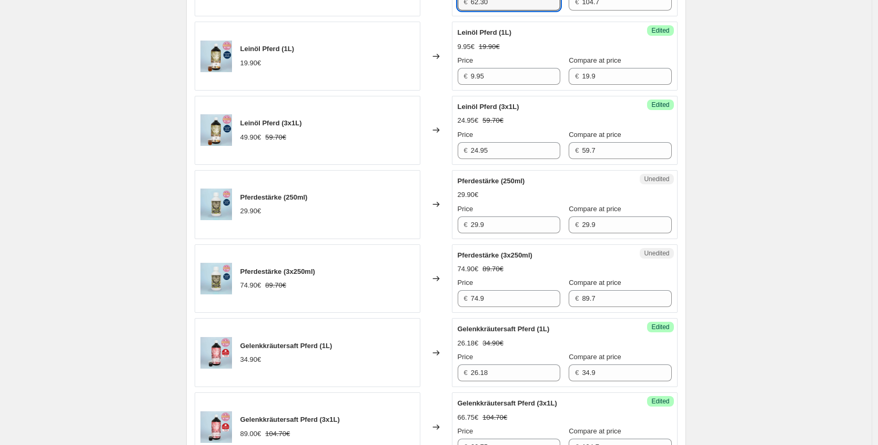
scroll to position [1141, 0]
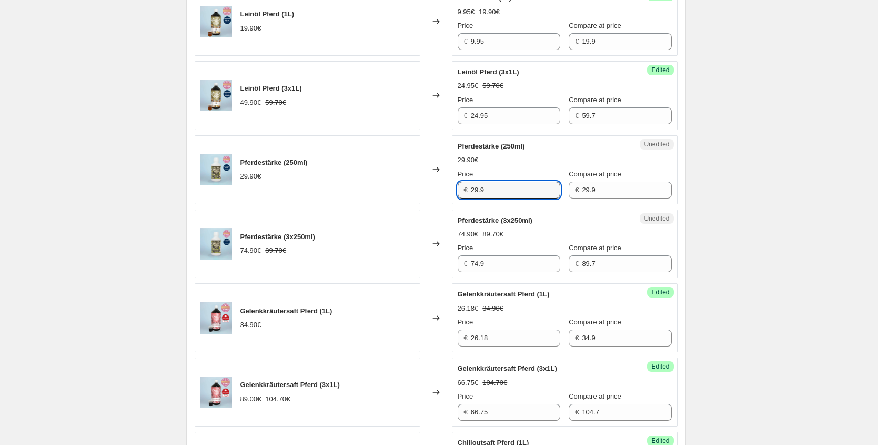
drag, startPoint x: 471, startPoint y: 185, endPoint x: 365, endPoint y: 168, distance: 107.0
click at [366, 169] on div "Pferdestärke (250ml) 29.90€ Changed to Unedited Pferdestärke (250ml) 29.90€ Pri…" at bounding box center [436, 169] width 483 height 69
paste input "14,95 €"
type input "14.95"
drag, startPoint x: 461, startPoint y: 261, endPoint x: 382, endPoint y: 247, distance: 80.2
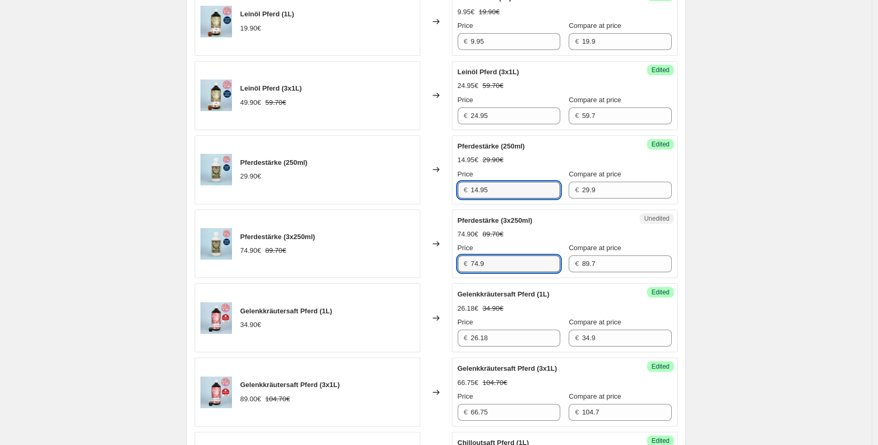
click at [383, 247] on div "Pferdestärke (3x250ml) 74.90€ 89.70€ Changed to Unedited Pferdestärke (3x250ml)…" at bounding box center [436, 243] width 483 height 69
paste input "37,45 €"
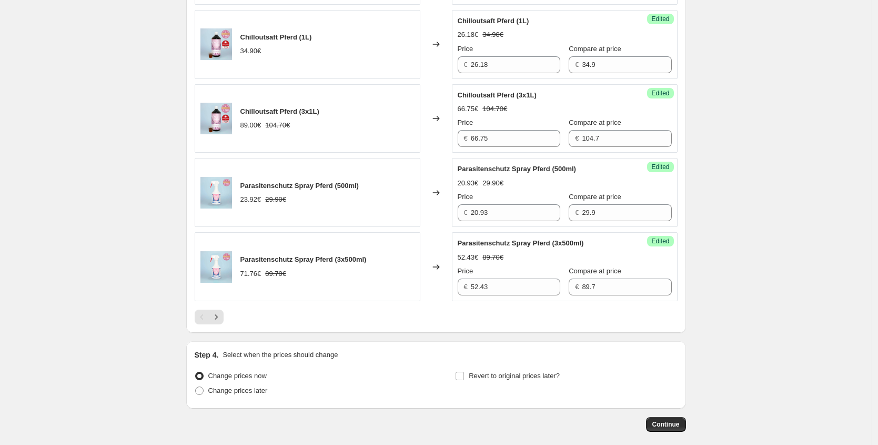
scroll to position [1613, 0]
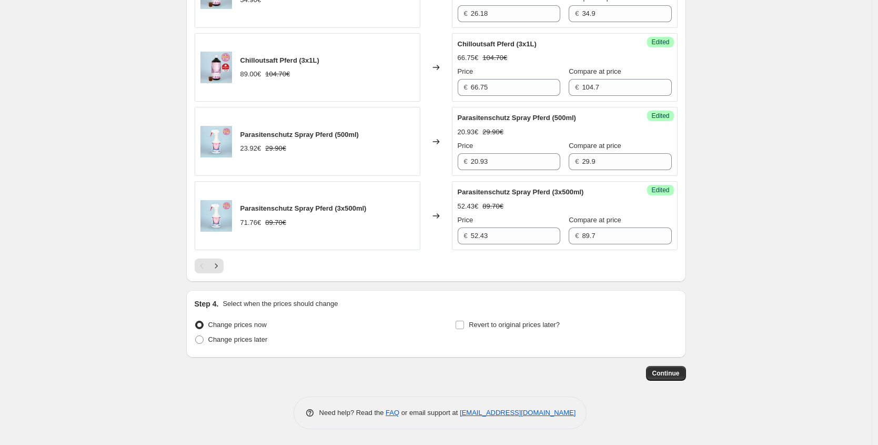
type input "37.45"
click at [220, 271] on button "Next" at bounding box center [216, 265] width 15 height 15
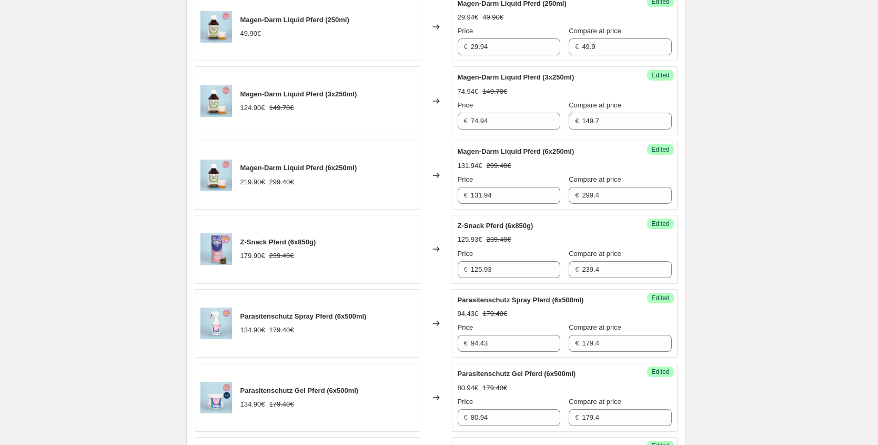
scroll to position [1604, 0]
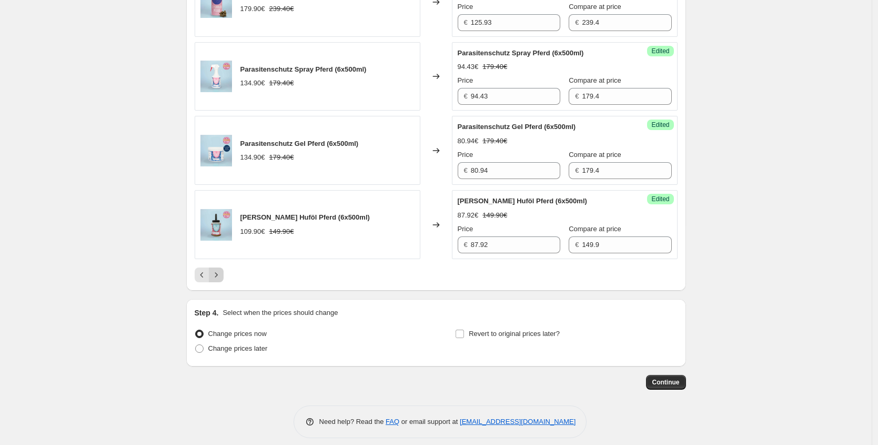
click at [224, 278] on button "Next" at bounding box center [216, 274] width 15 height 15
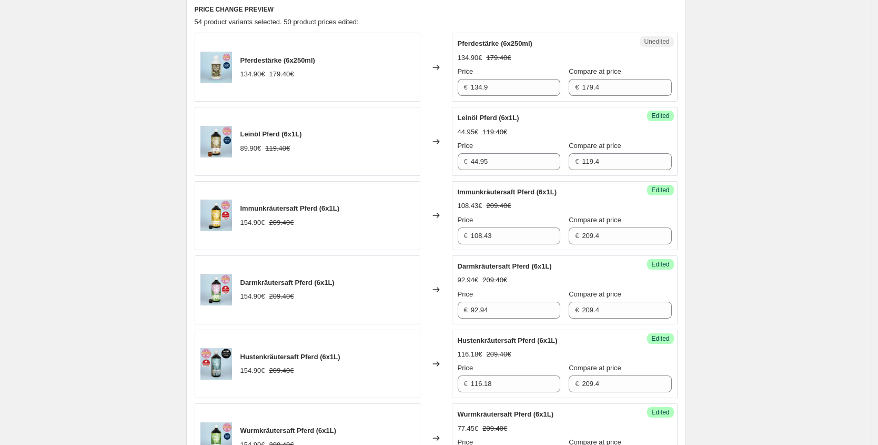
scroll to position [335, 0]
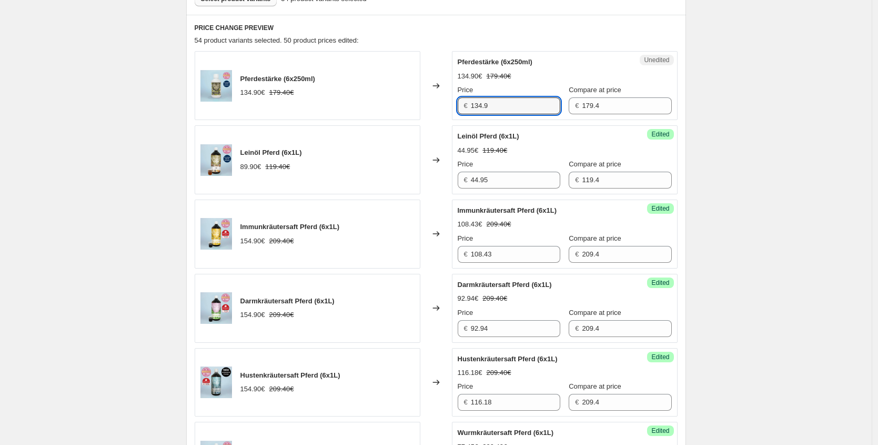
drag, startPoint x: 505, startPoint y: 106, endPoint x: 312, endPoint y: 97, distance: 193.4
click at [313, 98] on div "Pferdestärke (6x250ml) 134.90€ 179.40€ Changed to Unedited Pferdestärke (6x250m…" at bounding box center [436, 85] width 483 height 69
paste input "67,45 €"
type input "67.45"
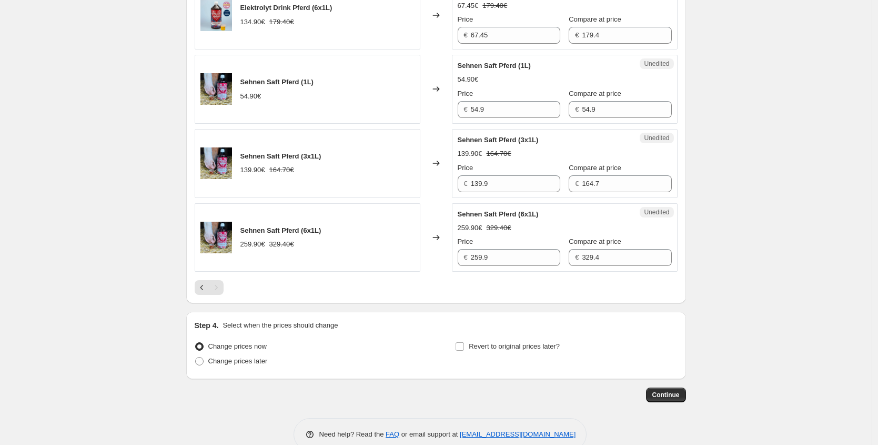
scroll to position [1153, 0]
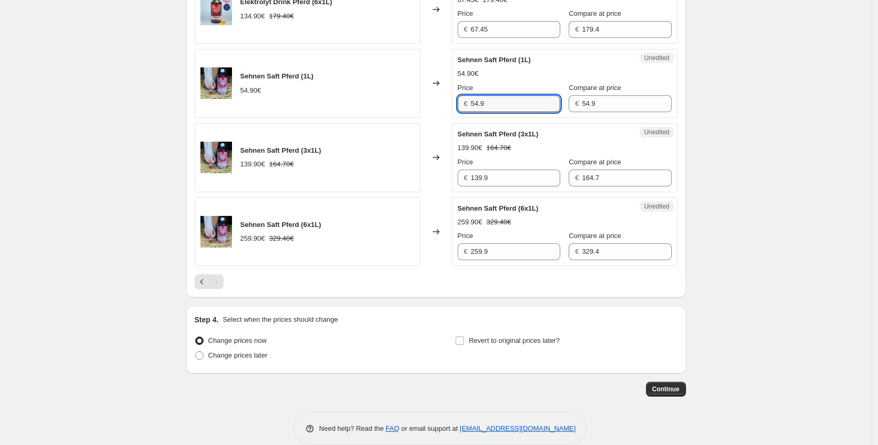
drag, startPoint x: 507, startPoint y: 104, endPoint x: 345, endPoint y: 81, distance: 163.8
click at [370, 93] on div "Sehnen Saft Pferd (1L) 54.90€ Changed to Unedited Sehnen Saft Pferd (1L) 54.90€…" at bounding box center [436, 83] width 483 height 69
paste input "41,18 €"
type input "41.18"
click at [334, 167] on div "Sehnen Saft Pferd (3x1L) 139.90€ 164.70€ Changed to Unedited Sehnen Saft Pferd …" at bounding box center [436, 157] width 483 height 69
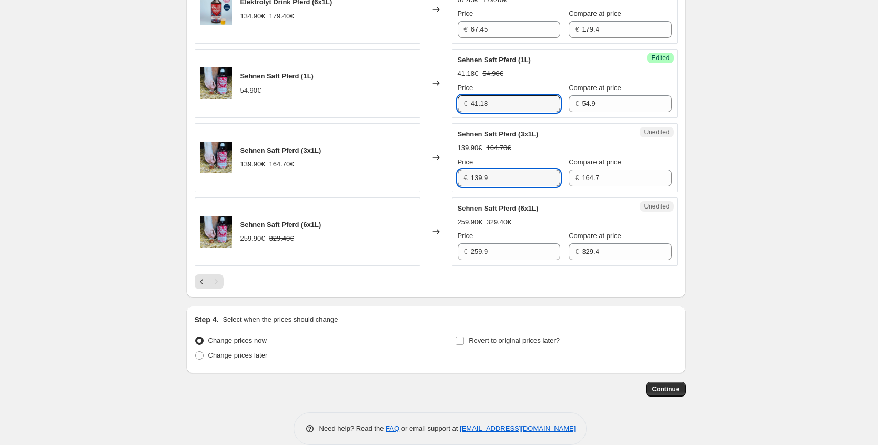
paste input "04,93 €"
type input "104.93"
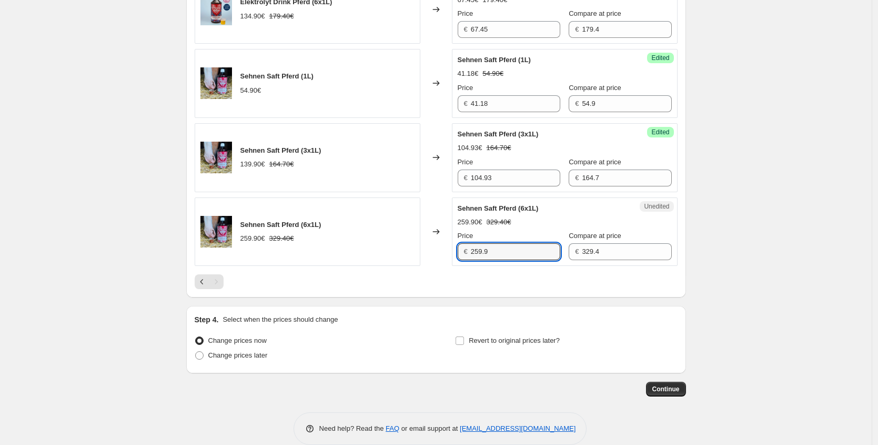
drag, startPoint x: 511, startPoint y: 257, endPoint x: 327, endPoint y: 235, distance: 184.5
click at [327, 235] on div "Sehnen Saft Pferd (6x1L) 259.90€ 329.40€ Changed to Unedited Sehnen Saft Pferd …" at bounding box center [436, 231] width 483 height 69
paste input "194,93 €"
type input "194.93"
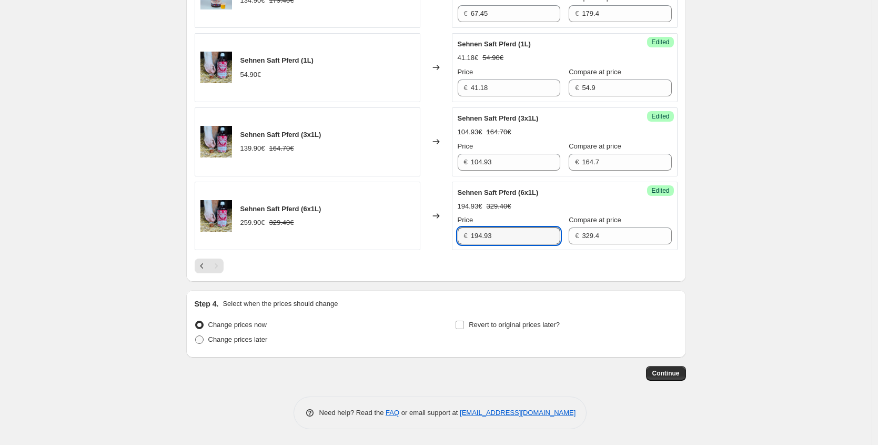
click at [204, 341] on span at bounding box center [199, 339] width 8 height 8
click at [196, 336] on input "Change prices later" at bounding box center [195, 335] width 1 height 1
radio input "true"
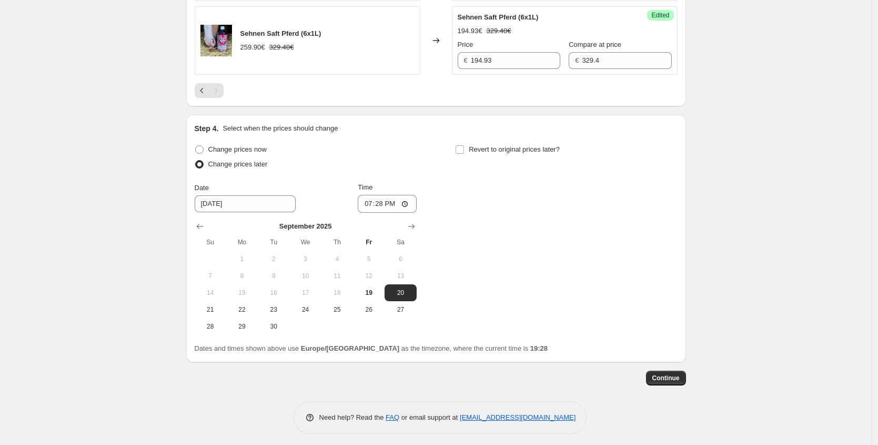
scroll to position [1349, 0]
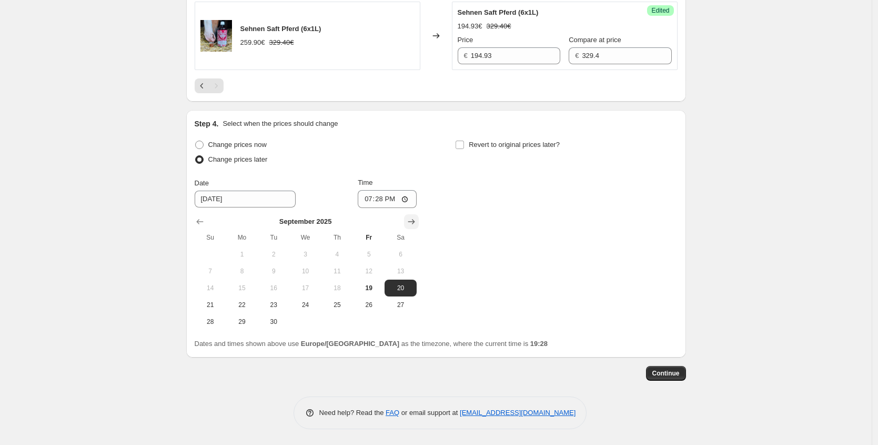
click at [415, 222] on icon "Show next month, October 2025" at bounding box center [411, 221] width 7 height 5
click at [215, 275] on span "5" at bounding box center [210, 271] width 23 height 8
type input "[DATE]"
click at [385, 201] on input "19:28" at bounding box center [387, 199] width 59 height 18
type input "01:05"
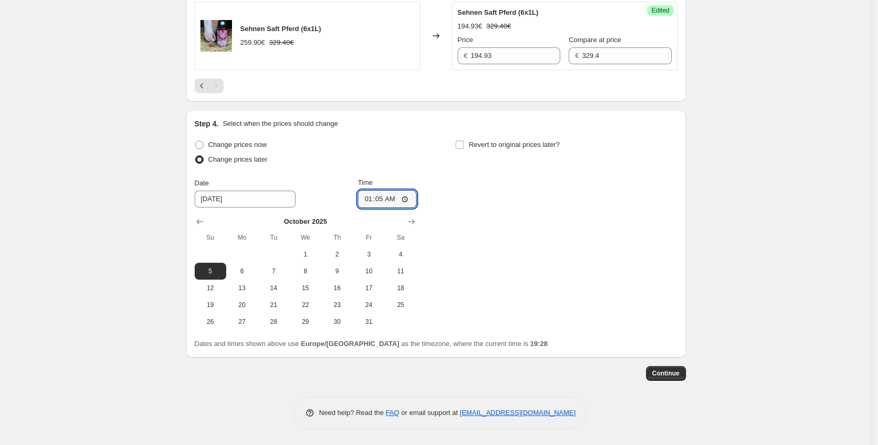
click at [540, 242] on div "Change prices now Change prices later Date 10/5/2025 Time 01:05 October 2025 Su…" at bounding box center [436, 233] width 483 height 193
click at [520, 152] on label "Revert to original prices later?" at bounding box center [507, 144] width 105 height 15
click at [464, 149] on input "Revert to original prices later?" at bounding box center [460, 145] width 8 height 8
checkbox input "true"
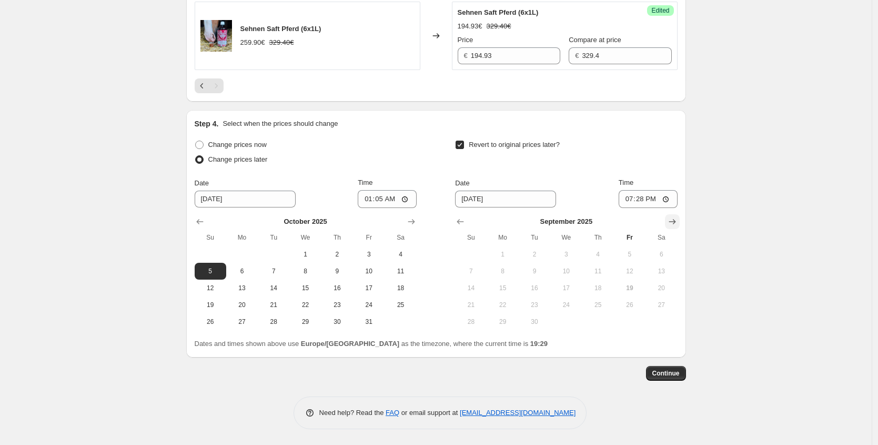
click at [671, 218] on icon "Show next month, October 2025" at bounding box center [672, 221] width 11 height 11
click at [481, 292] on button "12" at bounding box center [471, 287] width 32 height 17
type input "[DATE]"
click at [647, 194] on input "19:28" at bounding box center [648, 199] width 59 height 18
type input "23:59"
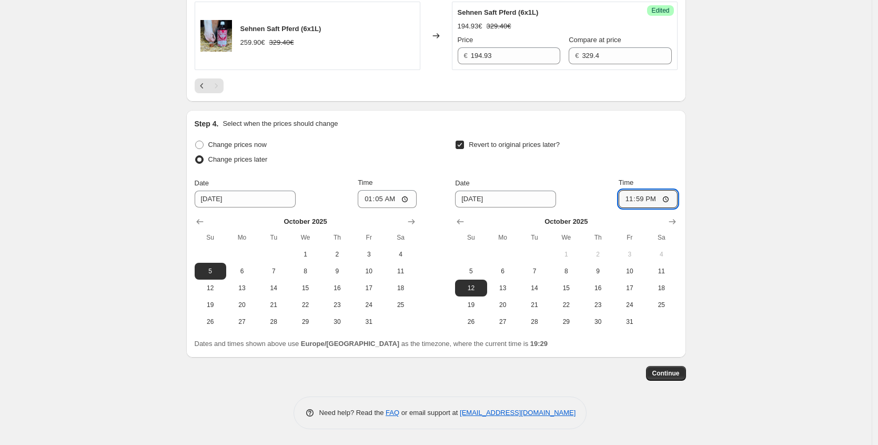
click at [673, 374] on span "Continue" at bounding box center [666, 373] width 27 height 8
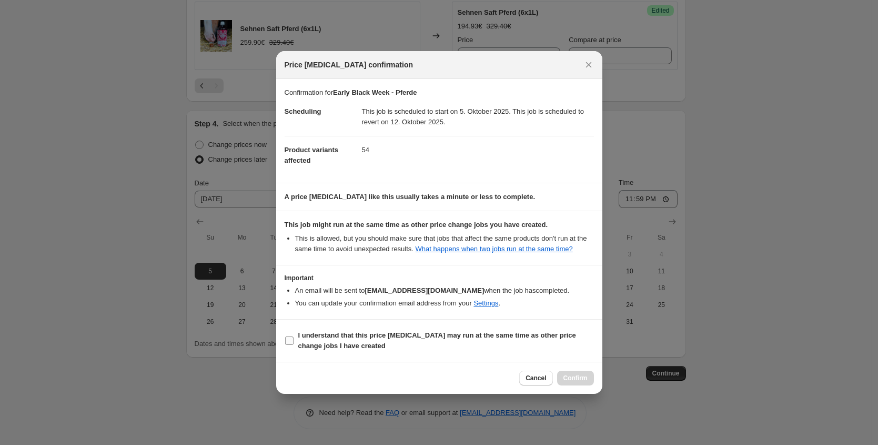
click at [324, 338] on b "I understand that this price [MEDICAL_DATA] may run at the same time as other p…" at bounding box center [437, 340] width 278 height 18
click at [294, 338] on input "I understand that this price [MEDICAL_DATA] may run at the same time as other p…" at bounding box center [289, 340] width 8 height 8
checkbox input "true"
click at [574, 381] on span "Confirm" at bounding box center [576, 378] width 24 height 8
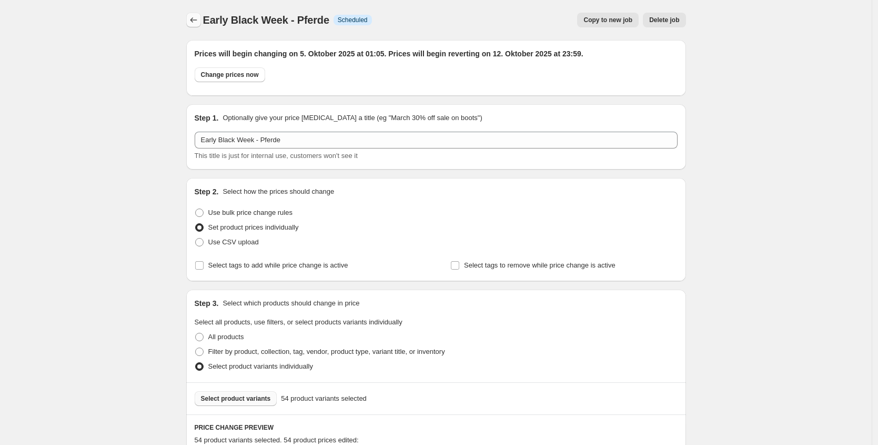
click at [194, 17] on icon "Price change jobs" at bounding box center [193, 20] width 11 height 11
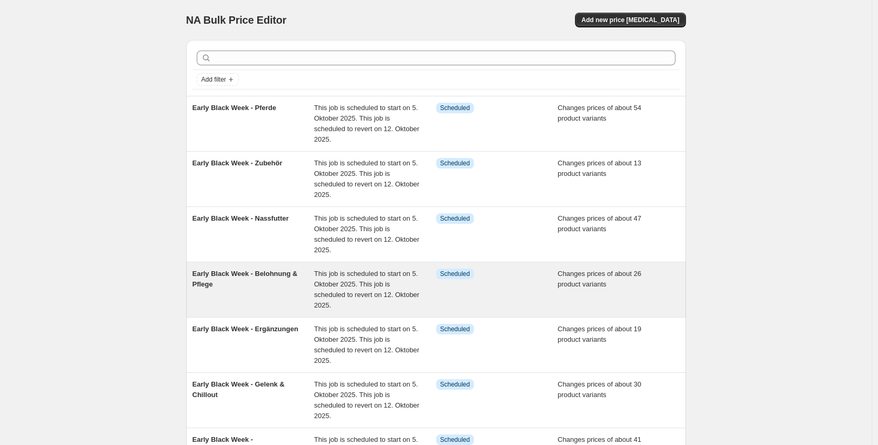
click at [329, 289] on div "This job is scheduled to start on 5. Oktober 2025. This job is scheduled to rev…" at bounding box center [375, 289] width 122 height 42
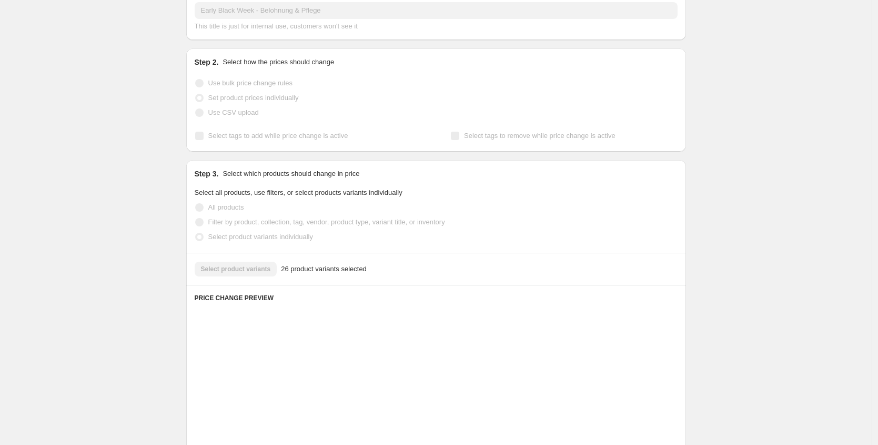
scroll to position [132, 0]
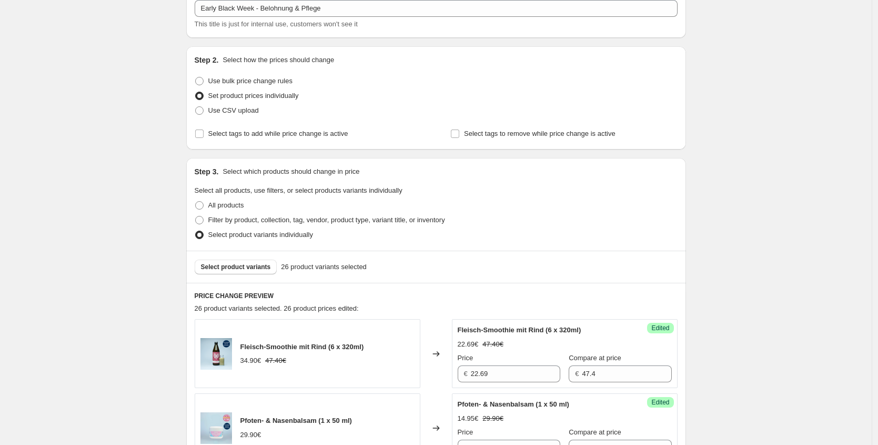
click at [272, 255] on div "Select product variants 26 product variants selected" at bounding box center [436, 267] width 500 height 32
click at [271, 261] on button "Select product variants" at bounding box center [236, 266] width 83 height 15
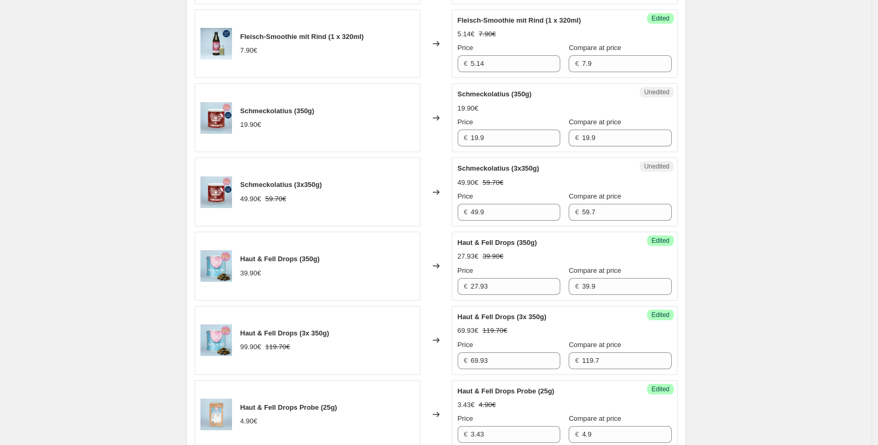
scroll to position [1037, 0]
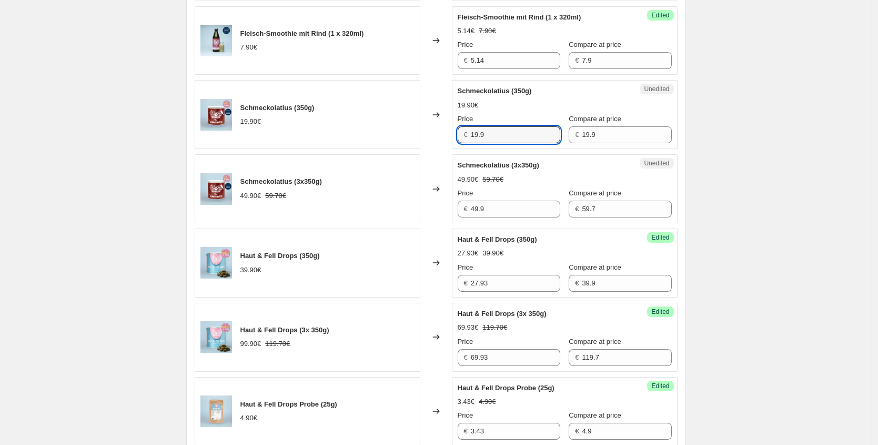
drag, startPoint x: 497, startPoint y: 138, endPoint x: 352, endPoint y: 127, distance: 146.3
click at [367, 133] on div "Schmeckolatius (350g) 19.90€ Changed to Unedited Schmeckolatius (350g) 19.90€ P…" at bounding box center [436, 114] width 483 height 69
paste input "9,95 €"
type input "9.95"
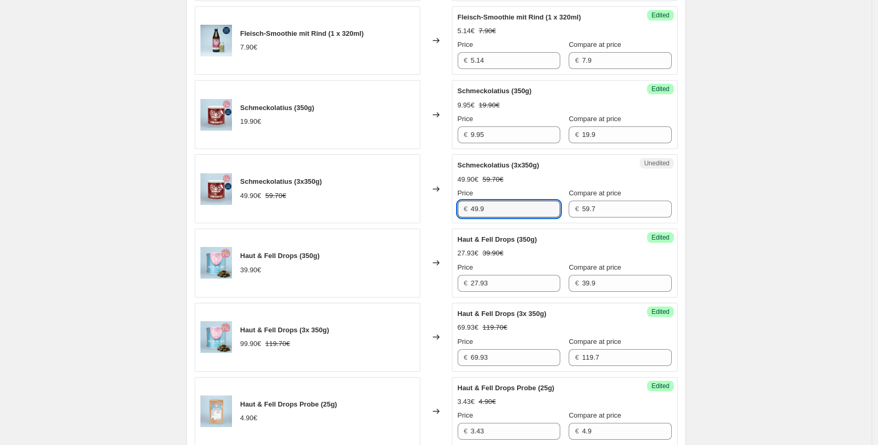
drag, startPoint x: 473, startPoint y: 209, endPoint x: 387, endPoint y: 209, distance: 85.8
click at [388, 209] on div "Schmeckolatius (3x350g) 49.90€ 59.70€ Changed to Unedited Schmeckolatius (3x350…" at bounding box center [436, 188] width 483 height 69
paste input "24,95 €"
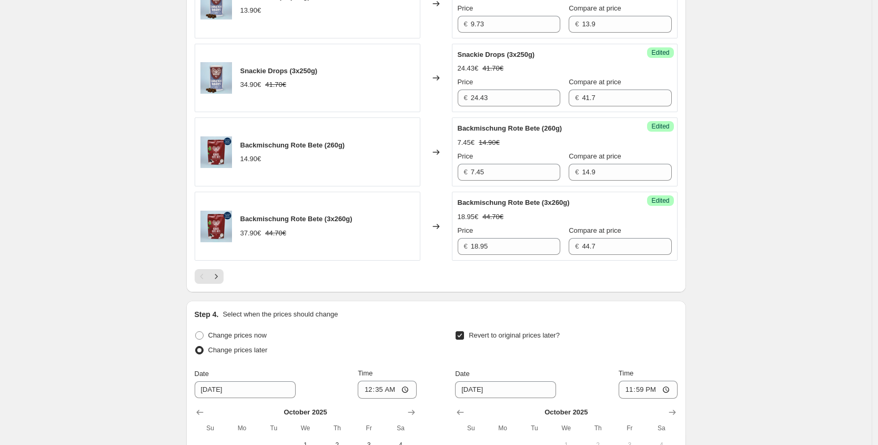
scroll to position [1697, 0]
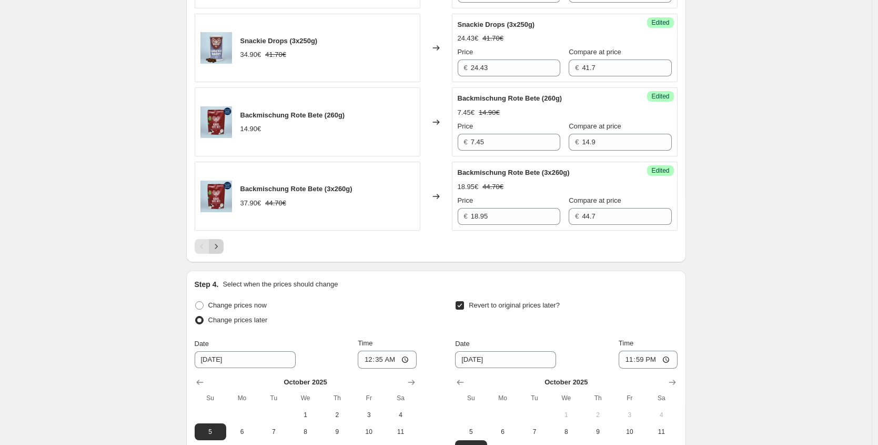
type input "24.95"
click at [224, 254] on button "Next" at bounding box center [216, 246] width 15 height 15
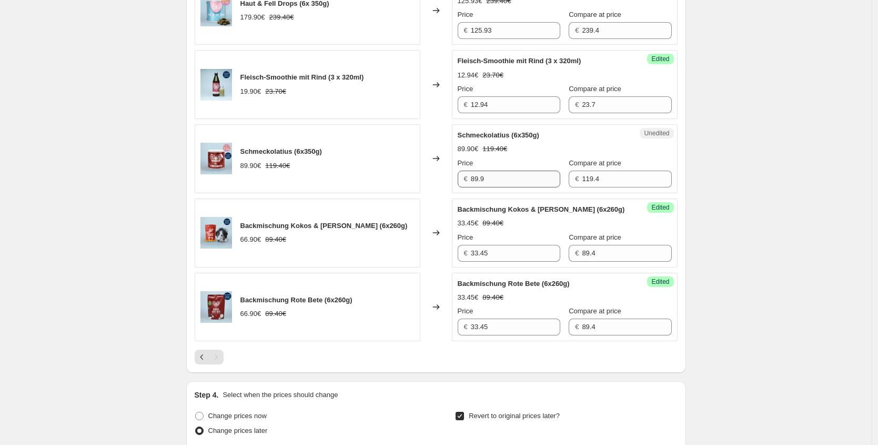
scroll to position [770, 0]
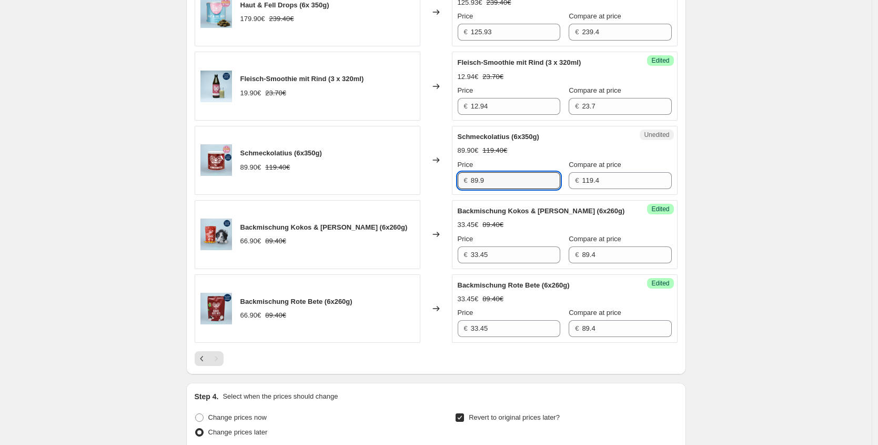
drag, startPoint x: 460, startPoint y: 177, endPoint x: 350, endPoint y: 162, distance: 111.1
click at [400, 177] on div "Schmeckolatius (6x350g) 89.90€ 119.40€ Changed to Unedited Schmeckolatius (6x35…" at bounding box center [436, 160] width 483 height 69
paste input "44,95 €"
type input "44.95"
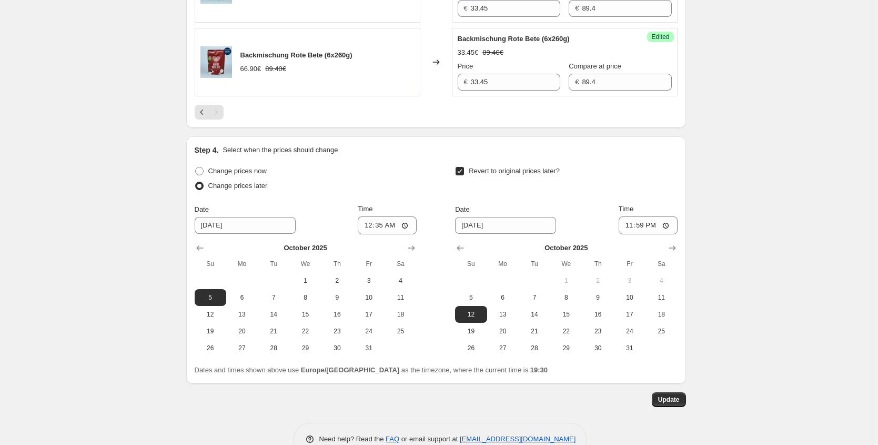
scroll to position [1053, 0]
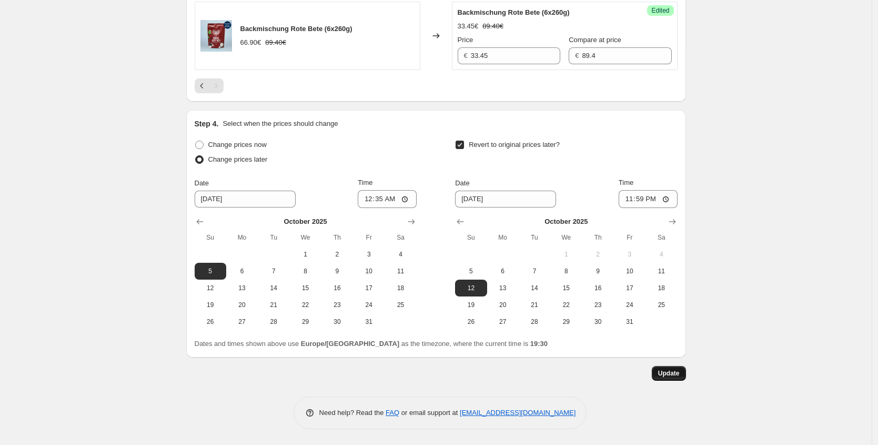
click at [661, 373] on span "Update" at bounding box center [669, 373] width 22 height 8
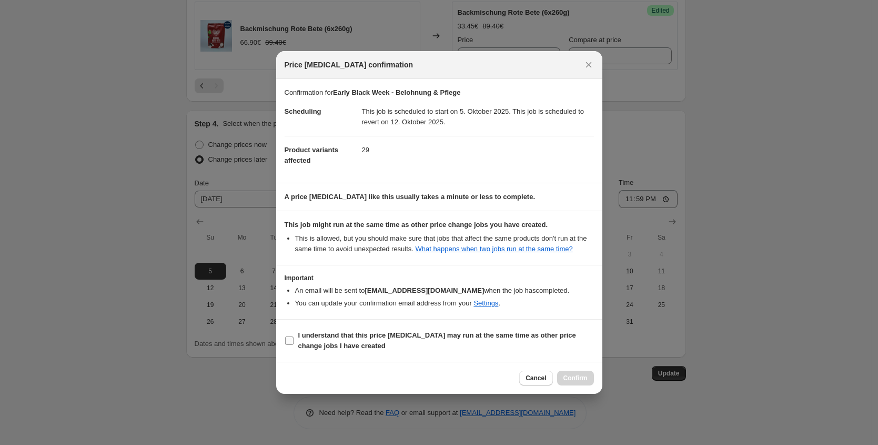
click at [347, 345] on span "I understand that this price [MEDICAL_DATA] may run at the same time as other p…" at bounding box center [446, 340] width 296 height 21
click at [294, 345] on input "I understand that this price [MEDICAL_DATA] may run at the same time as other p…" at bounding box center [289, 340] width 8 height 8
checkbox input "true"
click at [577, 382] on span "Confirm" at bounding box center [576, 378] width 24 height 8
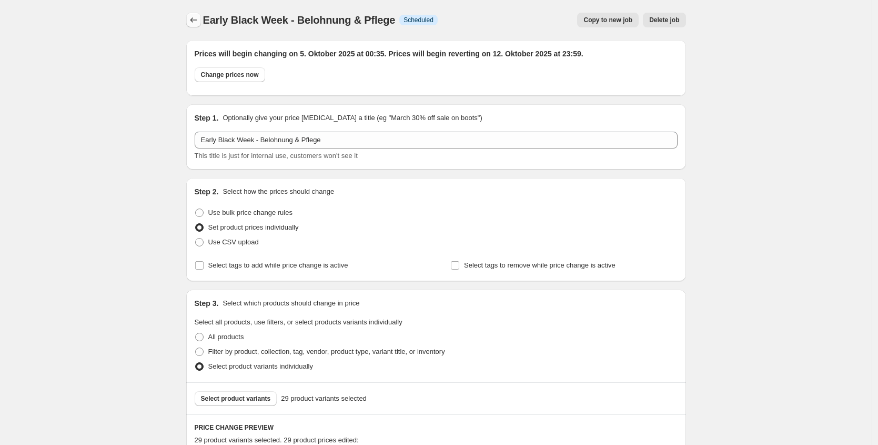
click at [194, 26] on button "Price change jobs" at bounding box center [193, 20] width 15 height 15
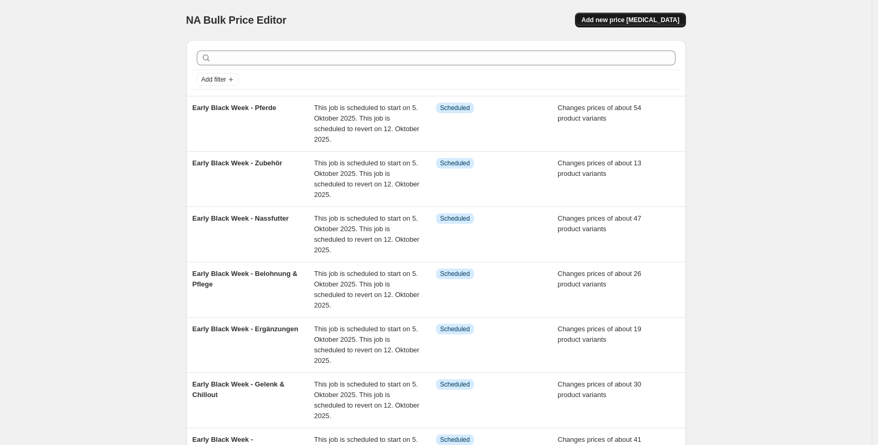
click at [666, 17] on span "Add new price [MEDICAL_DATA]" at bounding box center [631, 20] width 98 height 8
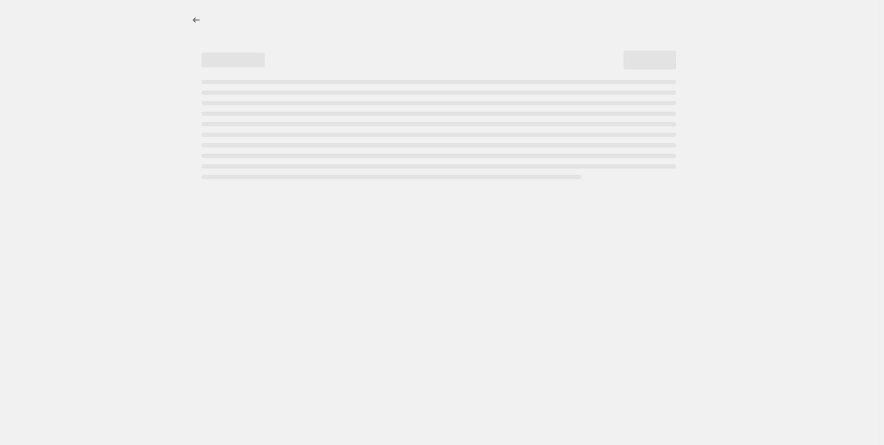
select select "percentage"
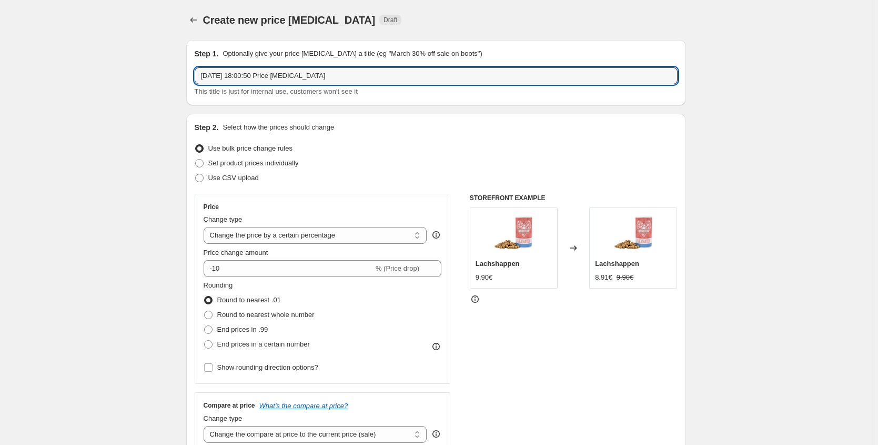
drag, startPoint x: 94, startPoint y: 57, endPoint x: 62, endPoint y: 55, distance: 32.2
type input "Early Black Week - Katzen"
click at [269, 171] on div "Use CSV upload" at bounding box center [436, 178] width 483 height 15
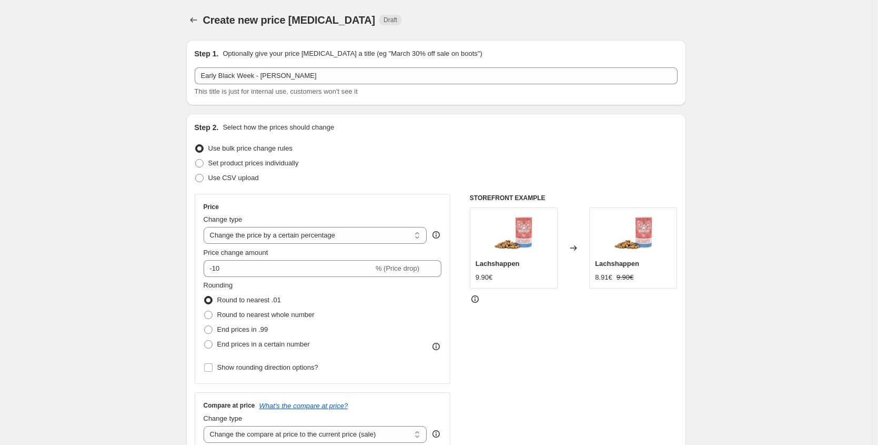
drag, startPoint x: 291, startPoint y: 167, endPoint x: 309, endPoint y: 168, distance: 19.0
click at [291, 167] on span "Set product prices individually" at bounding box center [253, 163] width 91 height 8
click at [196, 159] on input "Set product prices individually" at bounding box center [195, 159] width 1 height 1
radio input "true"
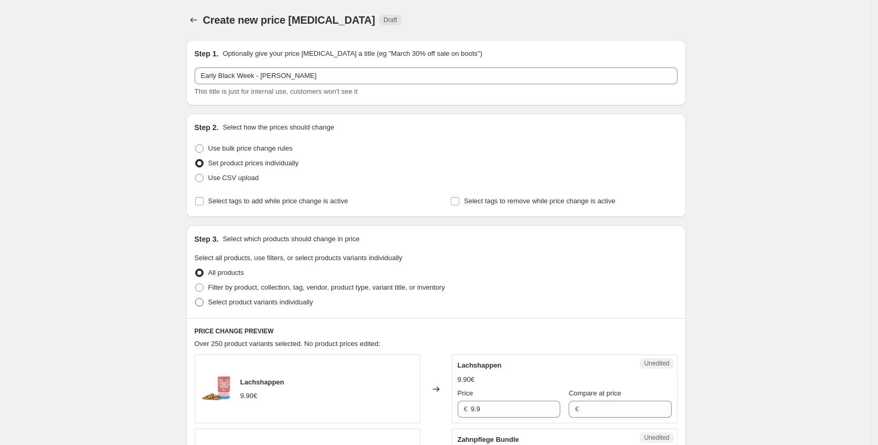
click at [248, 305] on span "Select product variants individually" at bounding box center [260, 302] width 105 height 8
click at [196, 298] on input "Select product variants individually" at bounding box center [195, 298] width 1 height 1
radio input "true"
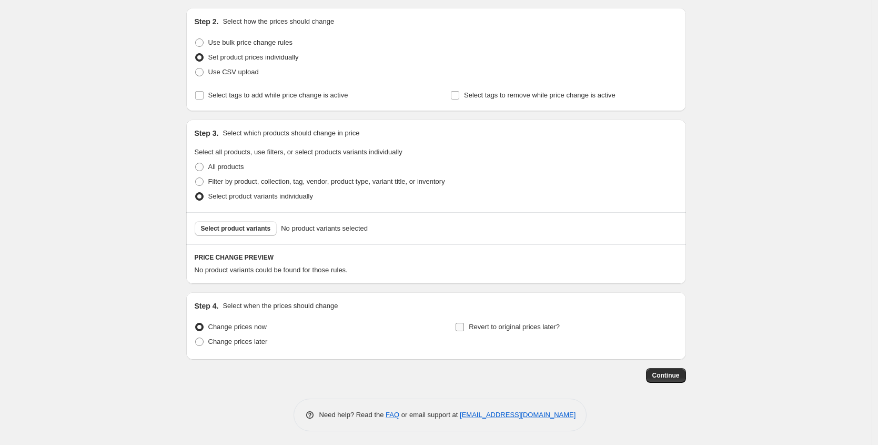
scroll to position [108, 0]
click at [256, 234] on div "Select product variants No product variants selected" at bounding box center [436, 226] width 500 height 32
click at [273, 221] on button "Select product variants" at bounding box center [236, 226] width 83 height 15
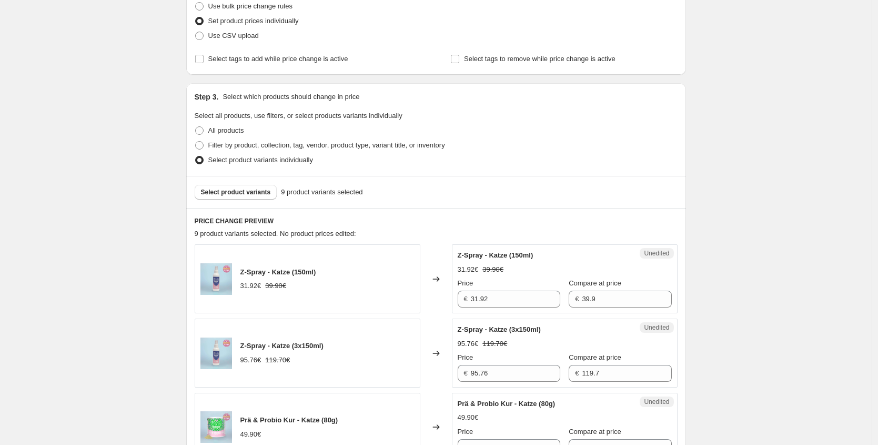
scroll to position [152, 0]
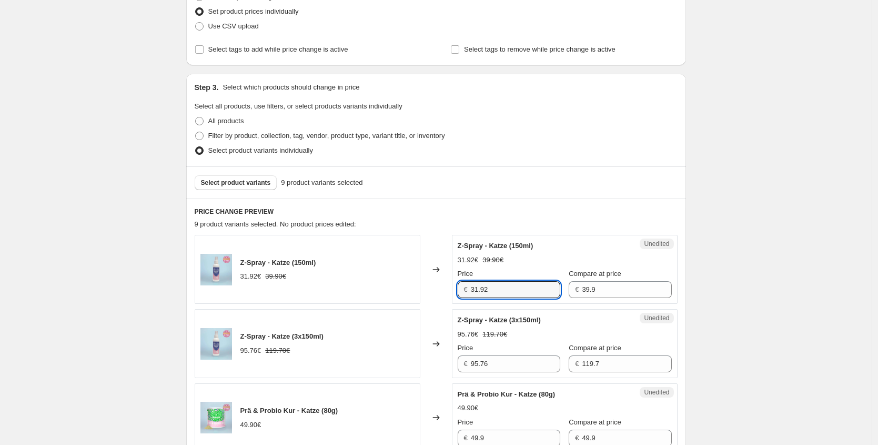
drag, startPoint x: 504, startPoint y: 294, endPoint x: 357, endPoint y: 265, distance: 150.1
click at [391, 279] on div "Z-Spray - Katze (150ml) 31.92€ 39.90€ Changed to Unedited Z-Spray - Katze (150m…" at bounding box center [436, 269] width 483 height 69
paste input "29,93 €"
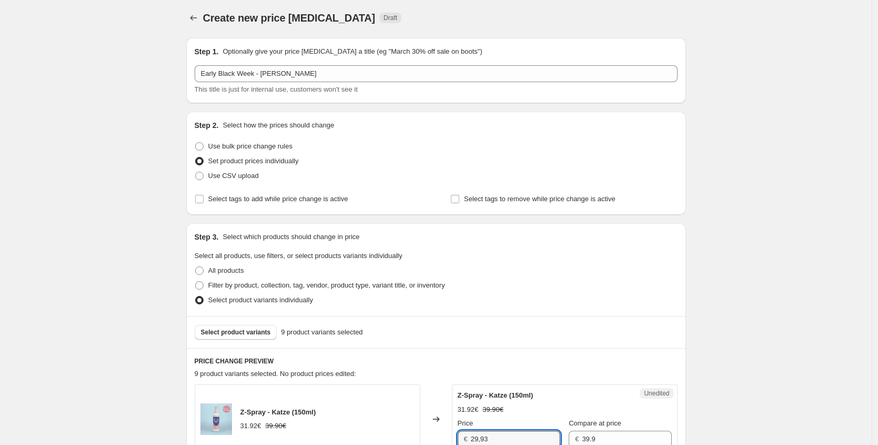
scroll to position [0, 0]
type input "31.92"
click at [199, 29] on div "Create new price change job. This page is ready Create new price change job Dra…" at bounding box center [436, 20] width 500 height 40
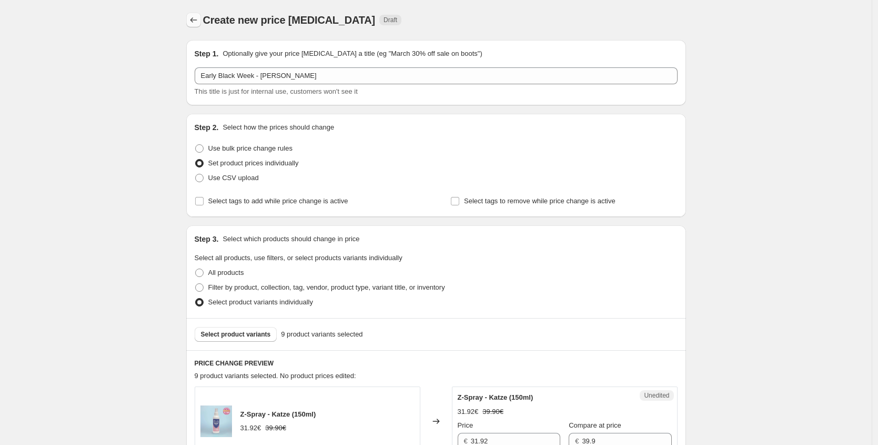
click at [192, 16] on icon "Price change jobs" at bounding box center [193, 20] width 11 height 11
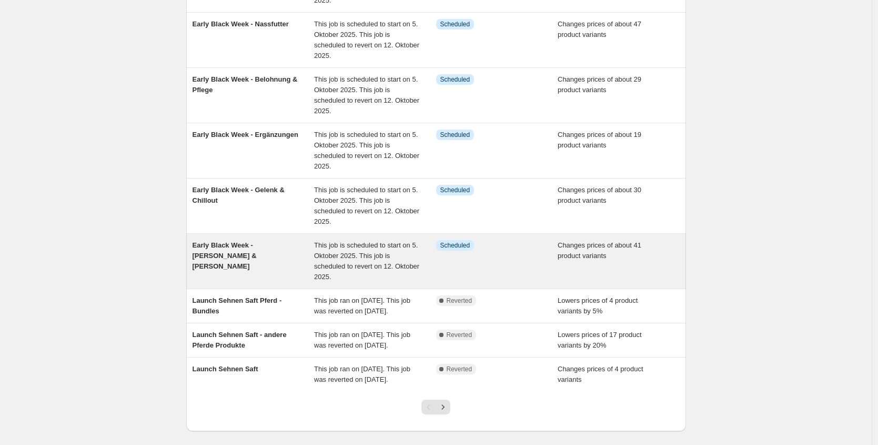
scroll to position [188, 0]
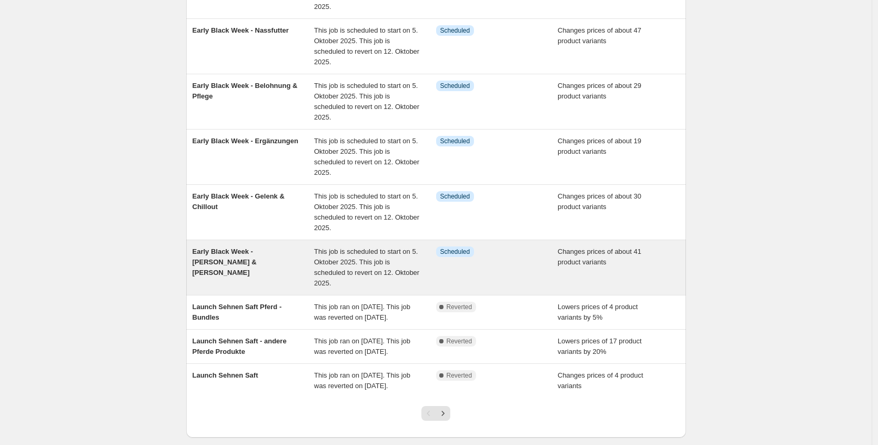
click at [380, 264] on span "This job is scheduled to start on 5. Oktober 2025. This job is scheduled to rev…" at bounding box center [366, 266] width 105 height 39
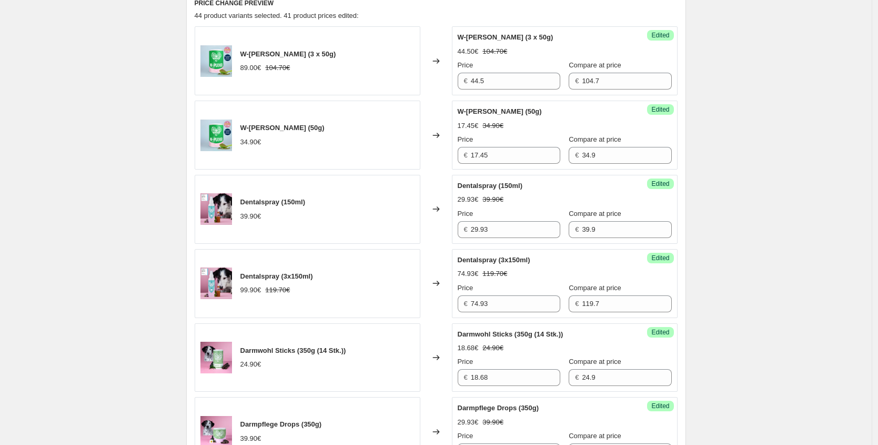
scroll to position [298, 0]
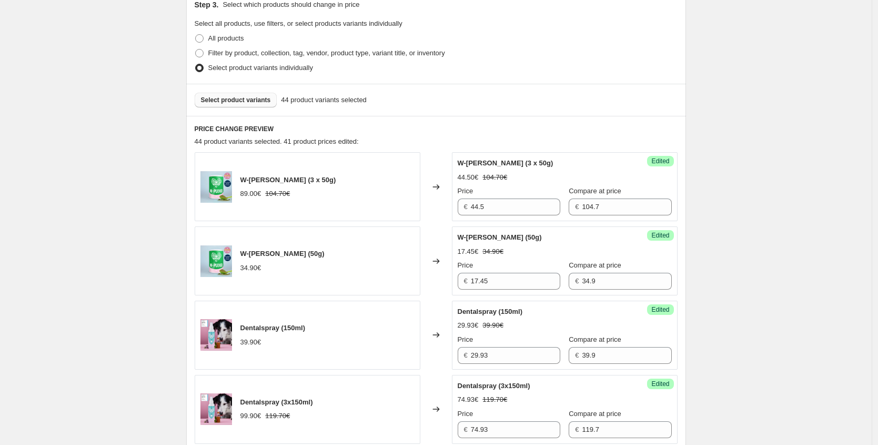
click at [248, 105] on button "Select product variants" at bounding box center [236, 100] width 83 height 15
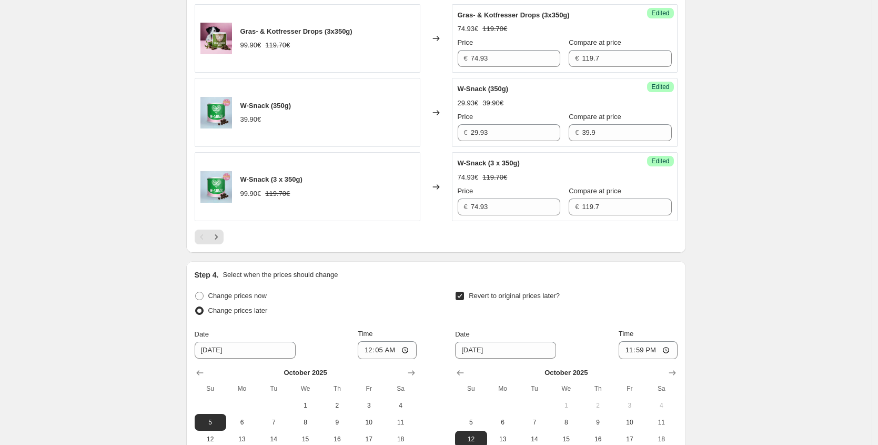
scroll to position [1707, 0]
click at [221, 239] on icon "Next" at bounding box center [216, 236] width 11 height 11
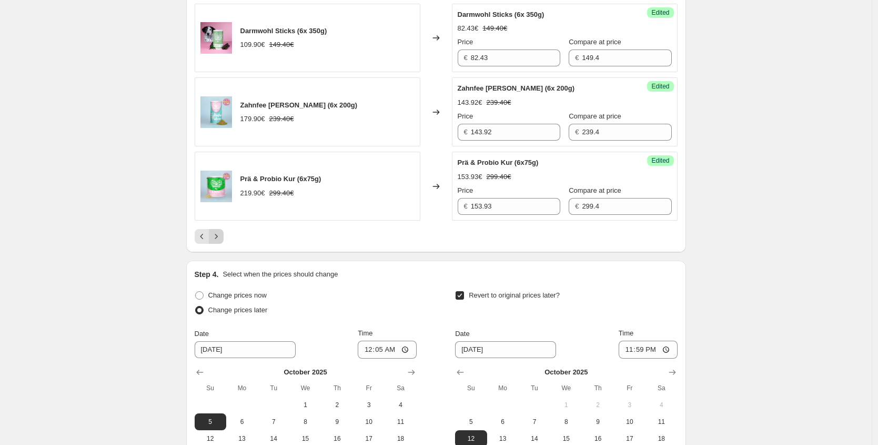
click at [221, 242] on button "Next" at bounding box center [216, 236] width 15 height 15
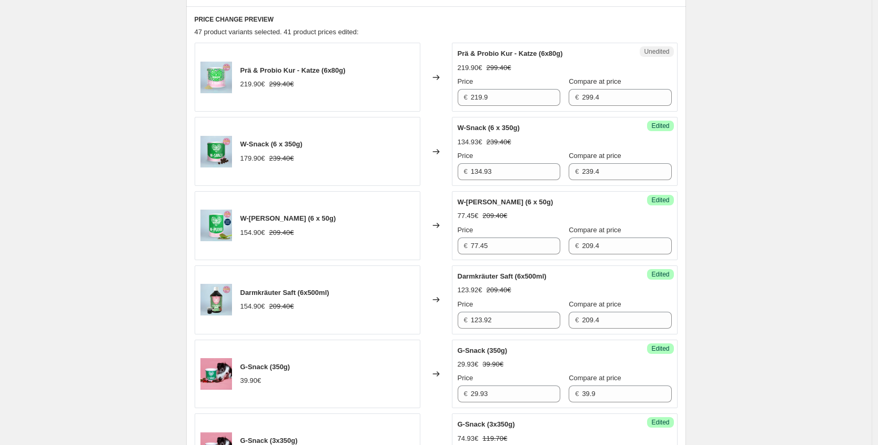
scroll to position [380, 0]
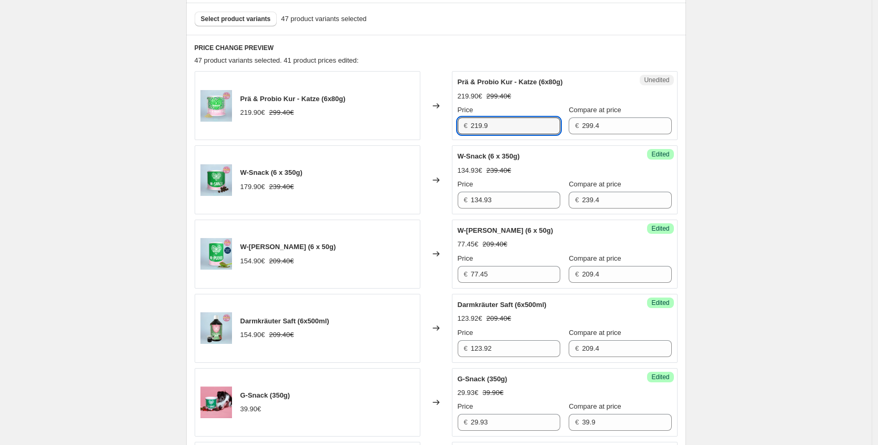
drag, startPoint x: 436, startPoint y: 123, endPoint x: 401, endPoint y: 121, distance: 35.3
click at [410, 121] on div "Prä & Probio Kur - Katze (6x80g) 219.90€ 299.40€ Changed to Unedited Prä & Prob…" at bounding box center [436, 105] width 483 height 69
paste input "142,94 €"
type input "142.94"
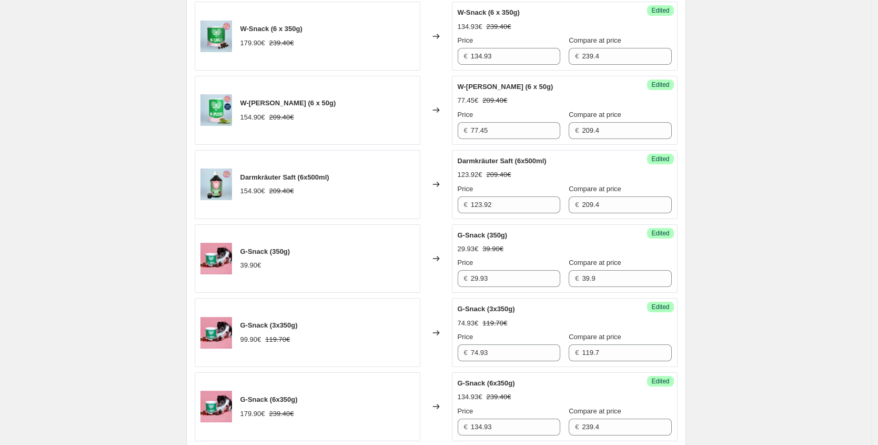
scroll to position [781, 0]
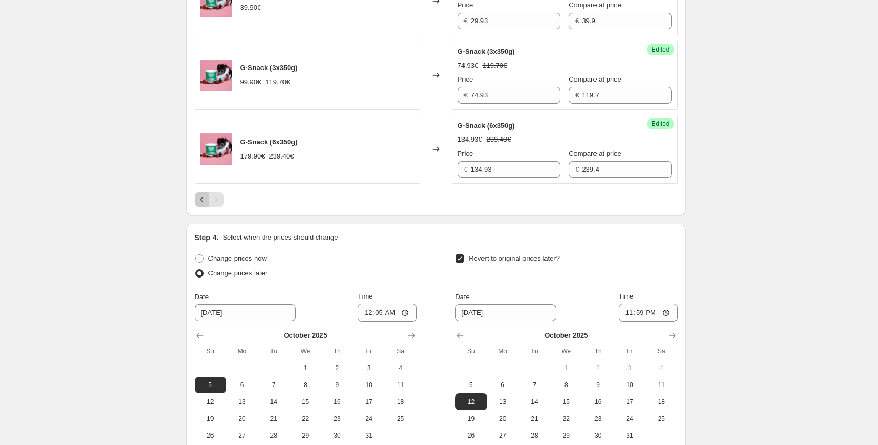
click at [204, 198] on icon "Previous" at bounding box center [202, 199] width 11 height 11
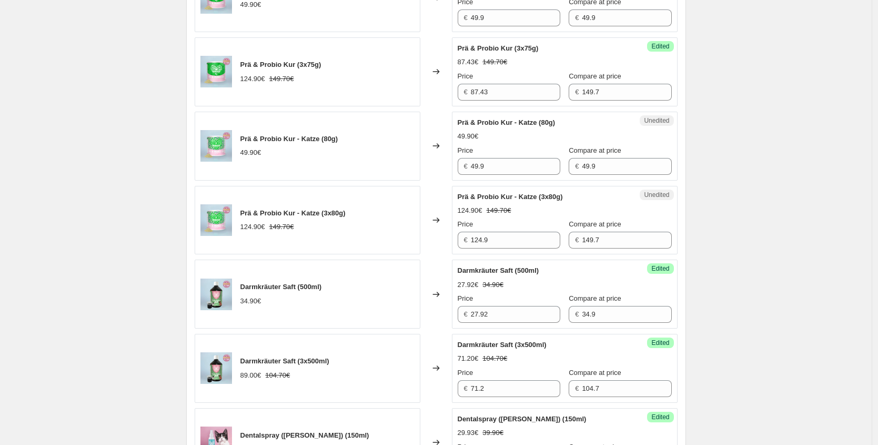
scroll to position [525, 0]
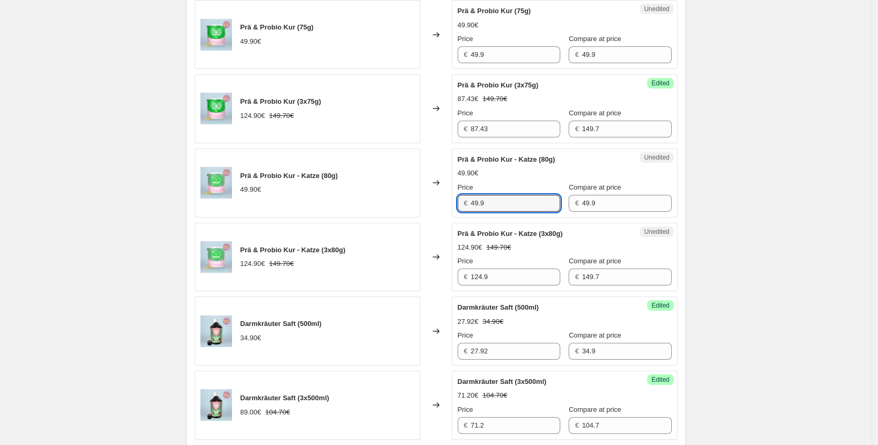
drag, startPoint x: 491, startPoint y: 201, endPoint x: 407, endPoint y: 196, distance: 83.9
click at [413, 196] on div "Prä & Probio Kur - Katze (80g) 49.90€ Changed to Unedited Prä & Probio Kur - Ka…" at bounding box center [436, 182] width 483 height 69
paste input "32,44 €"
type input "32.44"
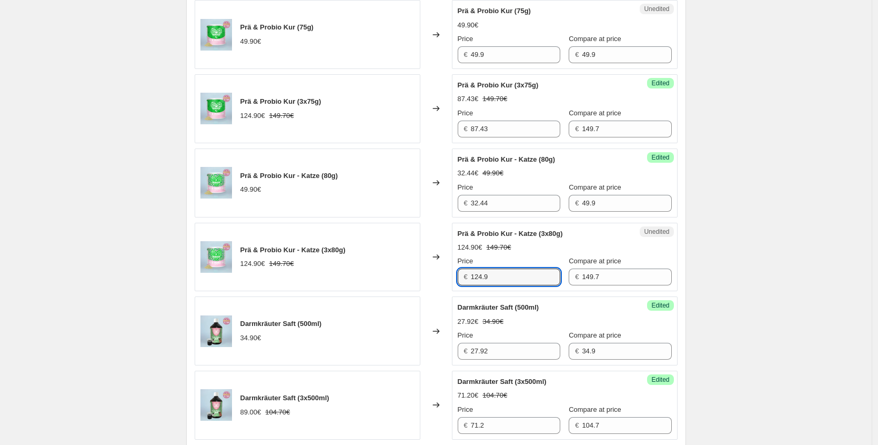
drag, startPoint x: 461, startPoint y: 274, endPoint x: 354, endPoint y: 265, distance: 107.2
click at [362, 267] on div "Prä & Probio Kur - Katze (3x80g) 124.90€ 149.70€ Changed to Unedited Prä & Prob…" at bounding box center [436, 257] width 483 height 69
paste input "81,19 €"
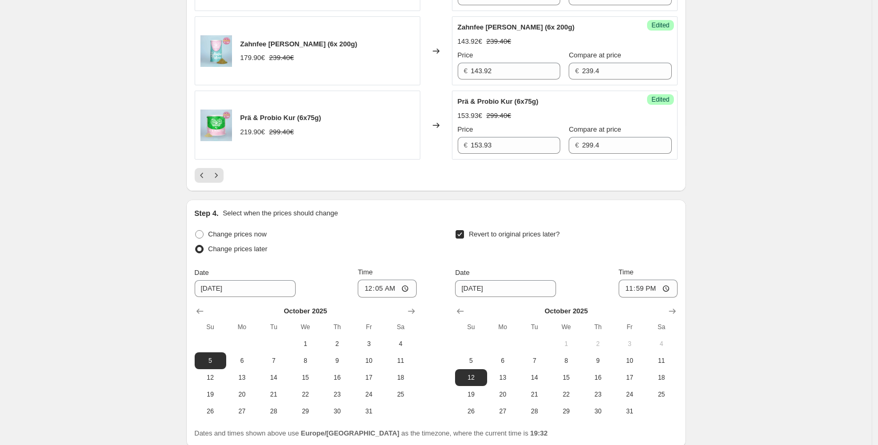
scroll to position [1858, 0]
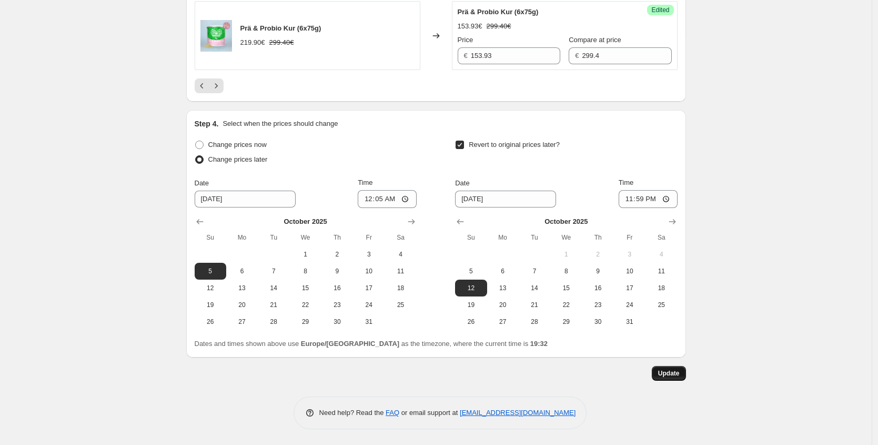
type input "81.19"
click at [683, 372] on button "Update" at bounding box center [669, 373] width 34 height 15
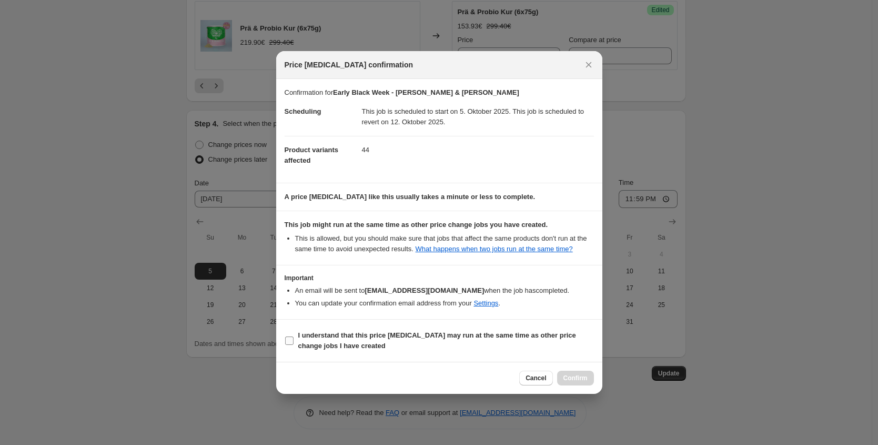
click at [374, 341] on b "I understand that this price [MEDICAL_DATA] may run at the same time as other p…" at bounding box center [437, 340] width 278 height 18
click at [294, 341] on input "I understand that this price [MEDICAL_DATA] may run at the same time as other p…" at bounding box center [289, 340] width 8 height 8
checkbox input "true"
click at [576, 382] on span "Confirm" at bounding box center [576, 378] width 24 height 8
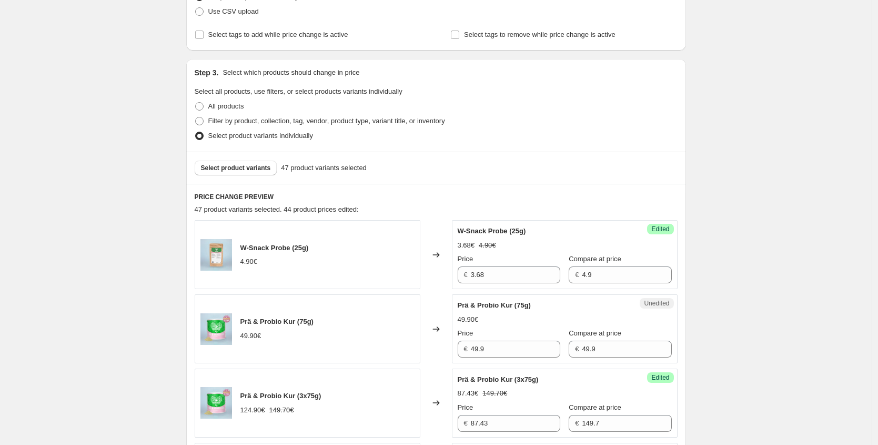
scroll to position [0, 0]
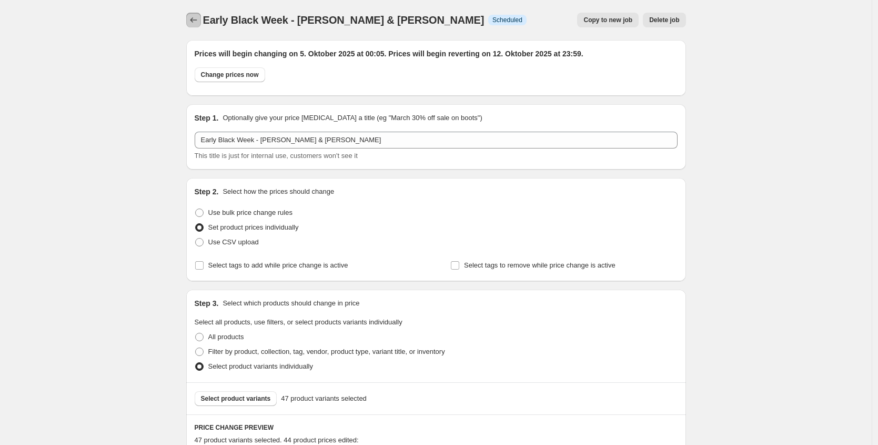
click at [194, 15] on icon "Price change jobs" at bounding box center [193, 20] width 11 height 11
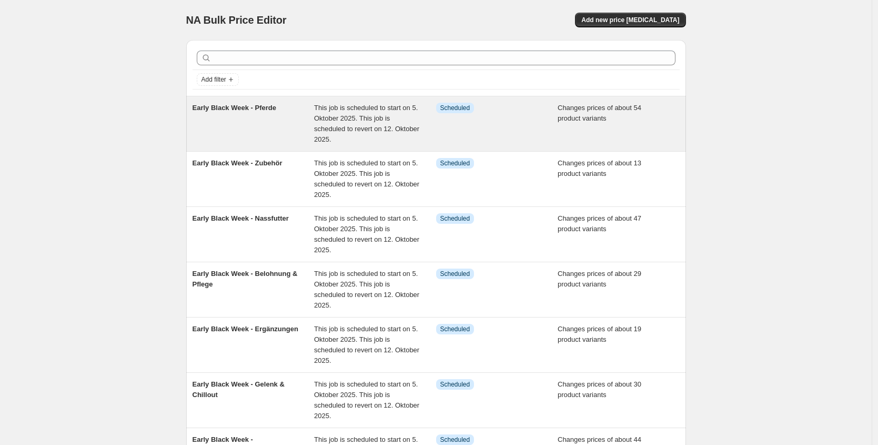
click at [308, 127] on div "Early Black Week - Pferde" at bounding box center [254, 124] width 122 height 42
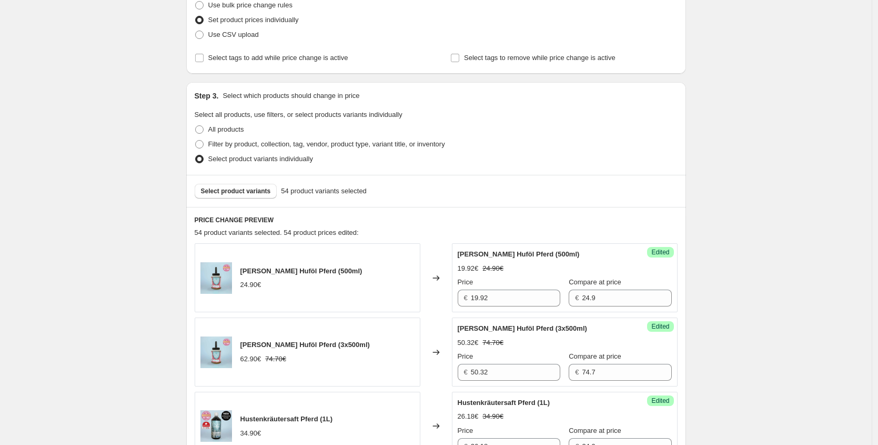
scroll to position [210, 0]
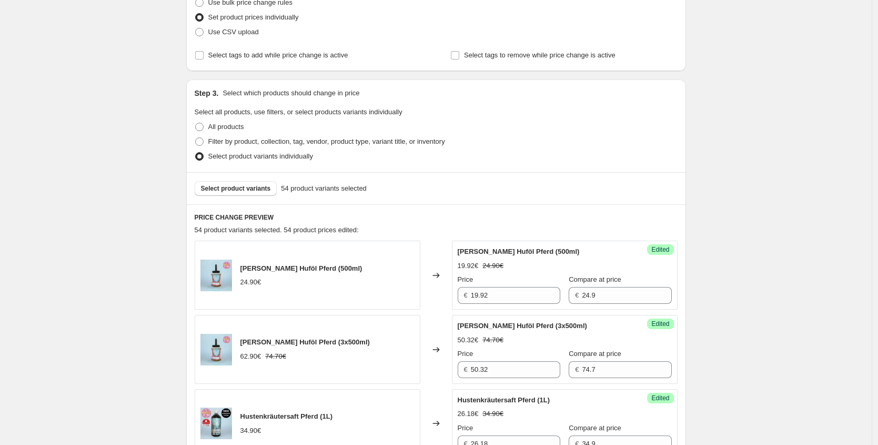
click at [246, 178] on div "Select product variants 54 product variants selected" at bounding box center [436, 188] width 500 height 32
click at [245, 184] on button "Select product variants" at bounding box center [236, 188] width 83 height 15
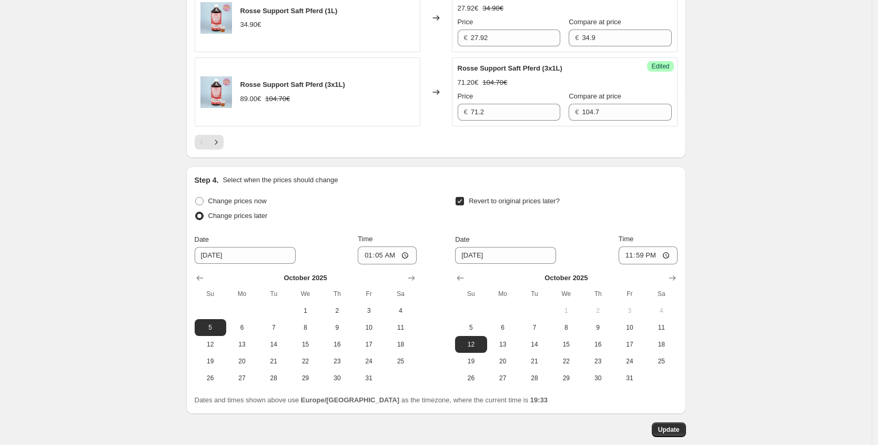
scroll to position [1858, 0]
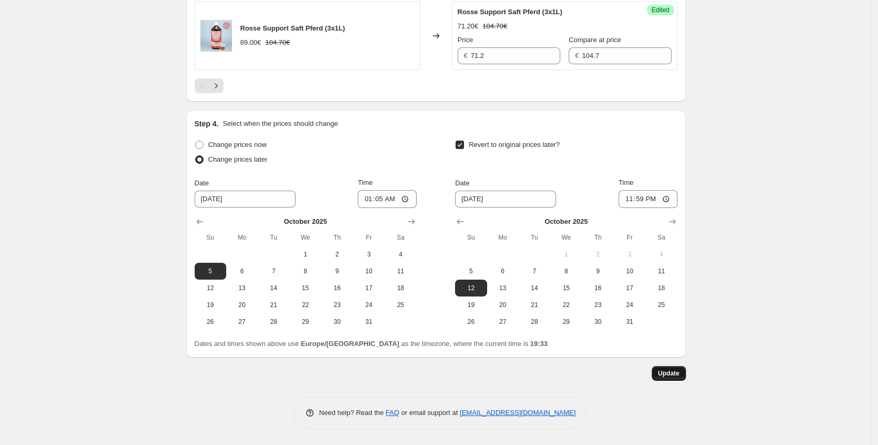
click at [676, 376] on span "Update" at bounding box center [669, 373] width 22 height 8
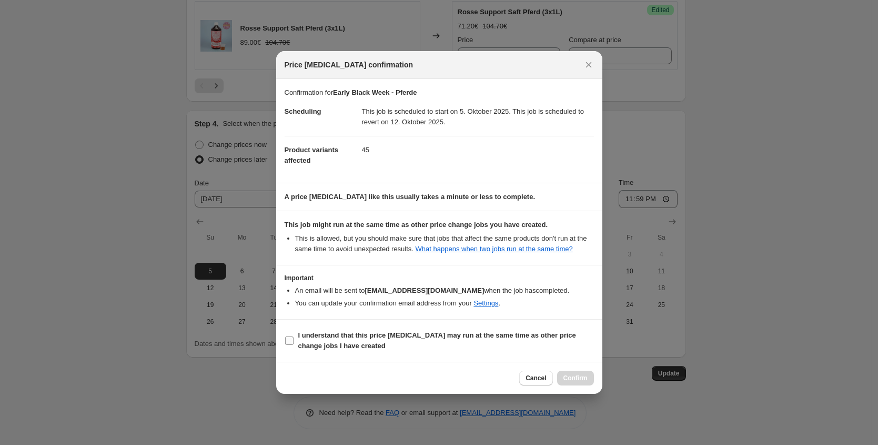
click at [327, 339] on b "I understand that this price [MEDICAL_DATA] may run at the same time as other p…" at bounding box center [437, 340] width 278 height 18
click at [294, 339] on input "I understand that this price [MEDICAL_DATA] may run at the same time as other p…" at bounding box center [289, 340] width 8 height 8
checkbox input "true"
click at [590, 384] on button "Confirm" at bounding box center [575, 378] width 37 height 15
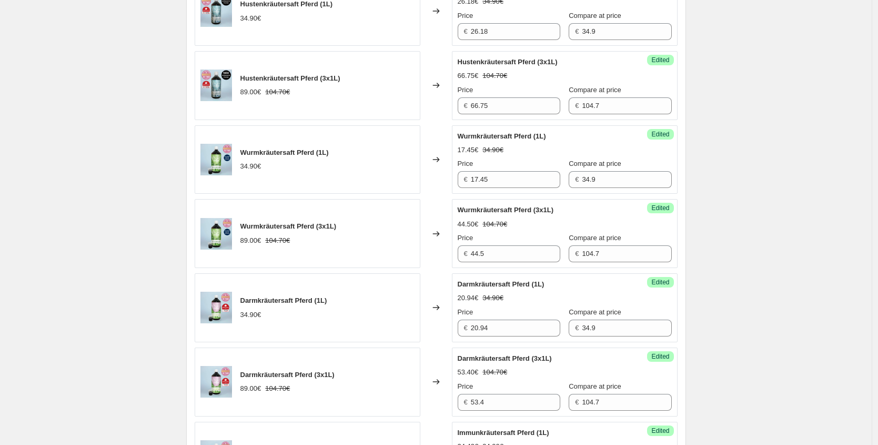
scroll to position [275, 0]
